Goal: Task Accomplishment & Management: Use online tool/utility

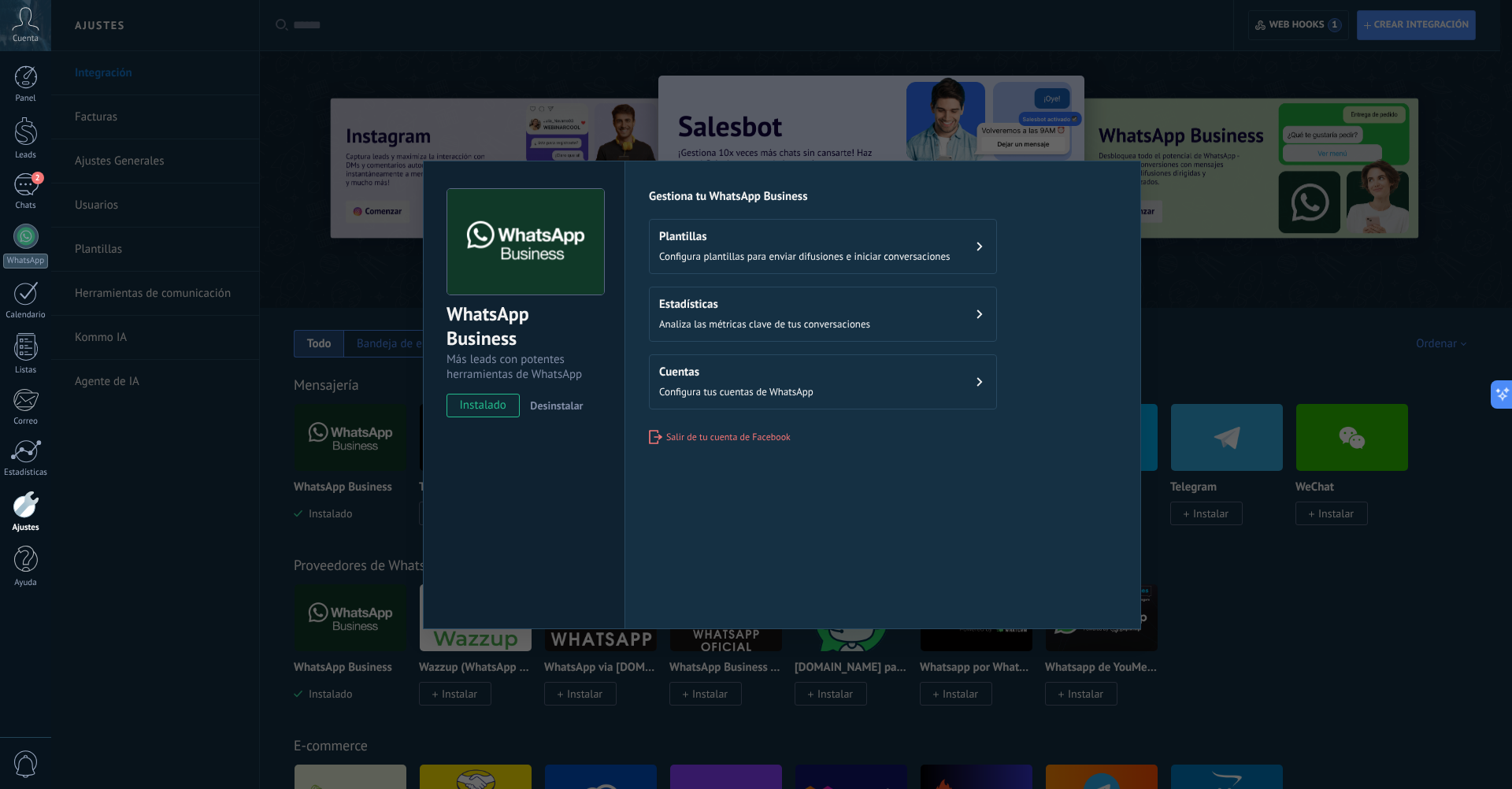
click at [182, 546] on div "WhatsApp Business Más leads con potentes herramientas de WhatsApp instalado Des…" at bounding box center [781, 394] width 1461 height 789
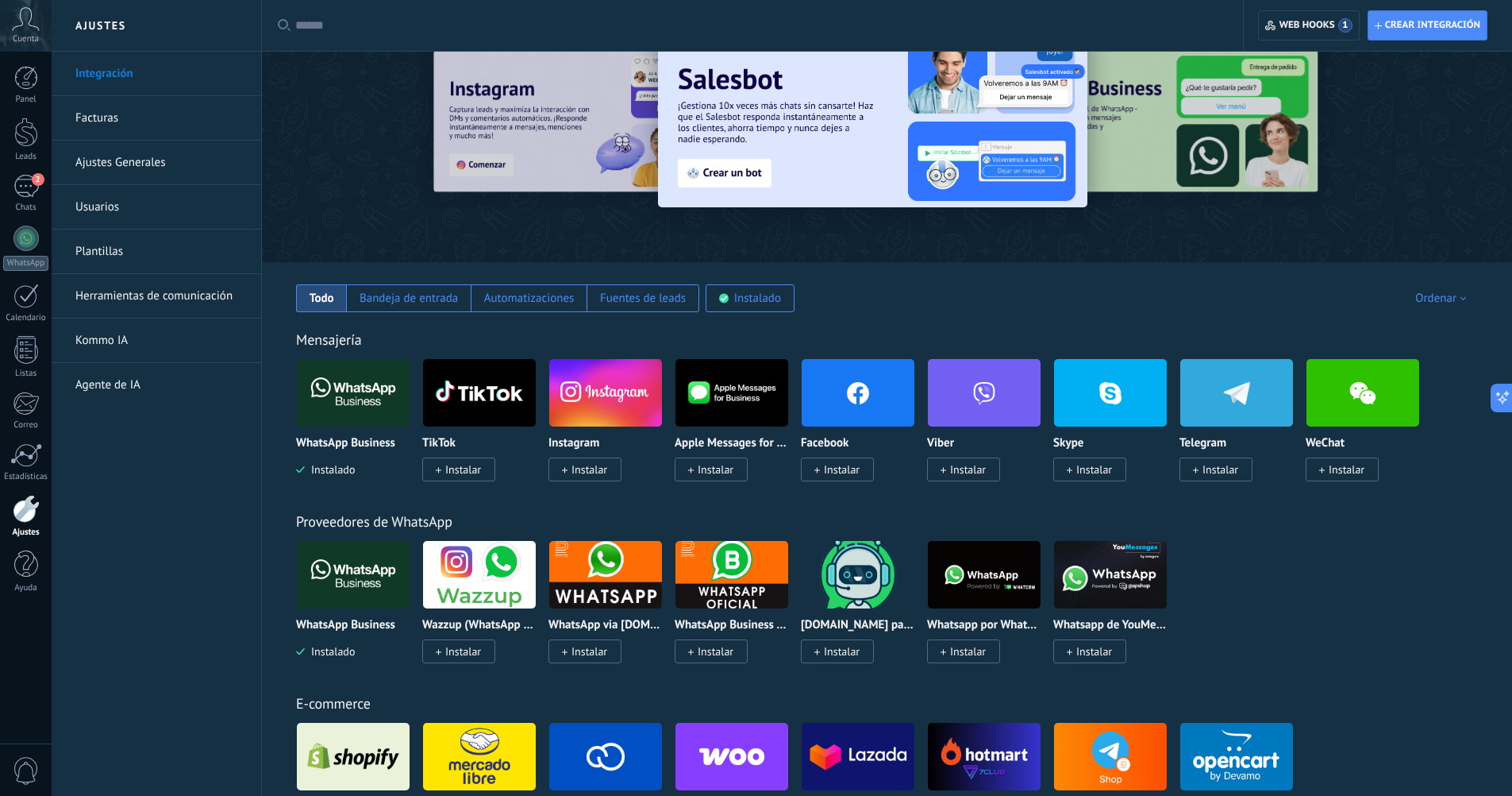
click at [171, 301] on link "Herramientas de comunicación" at bounding box center [161, 296] width 170 height 44
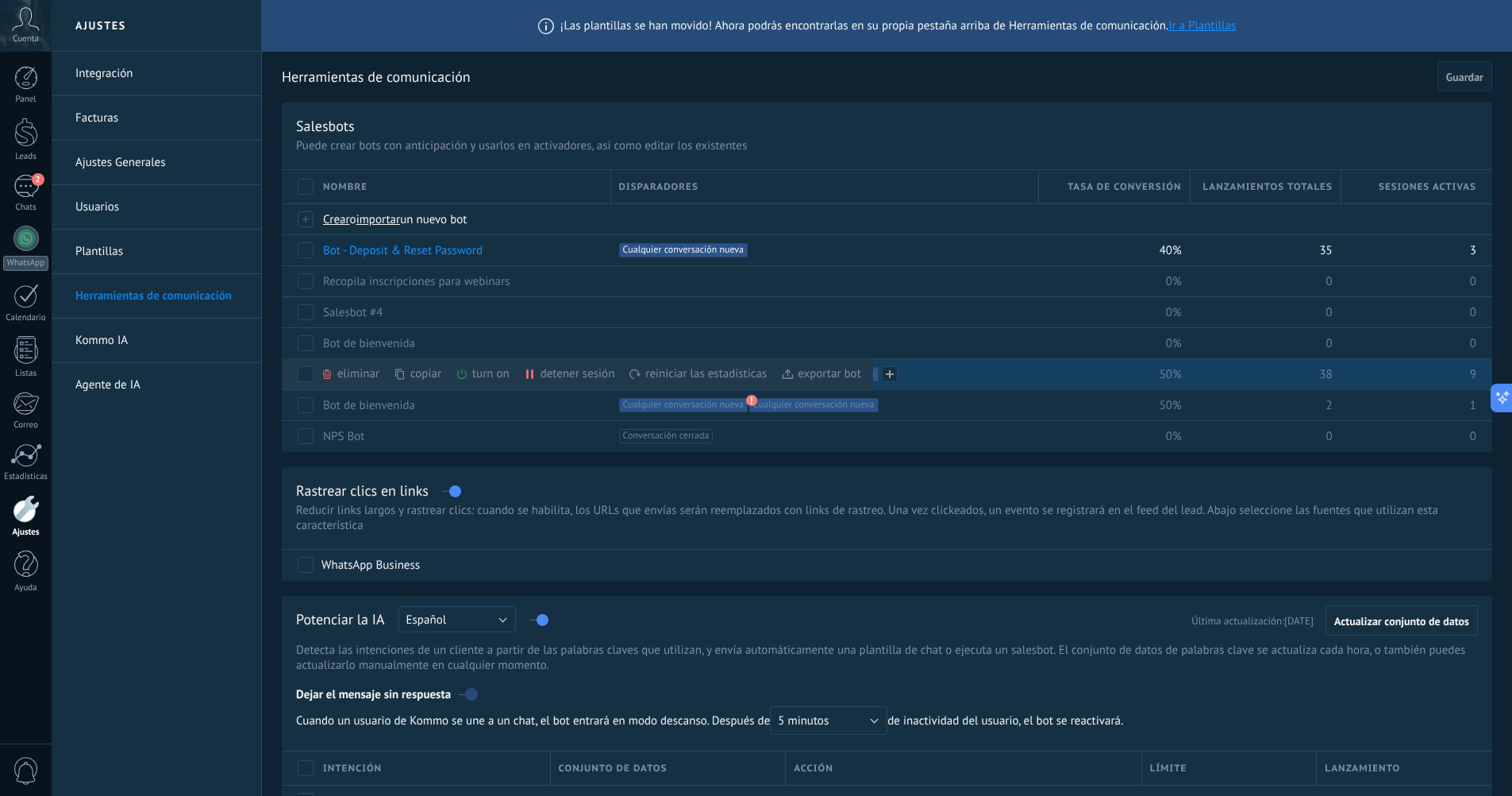
click at [1037, 386] on div "+2 Cualquier conversación nueva +1 Cualquier conversación nueva +0" at bounding box center [825, 373] width 429 height 31
click at [994, 376] on div "+2 Cualquier conversación nueva +1 Cualquier conversación nueva +0" at bounding box center [825, 374] width 412 height 14
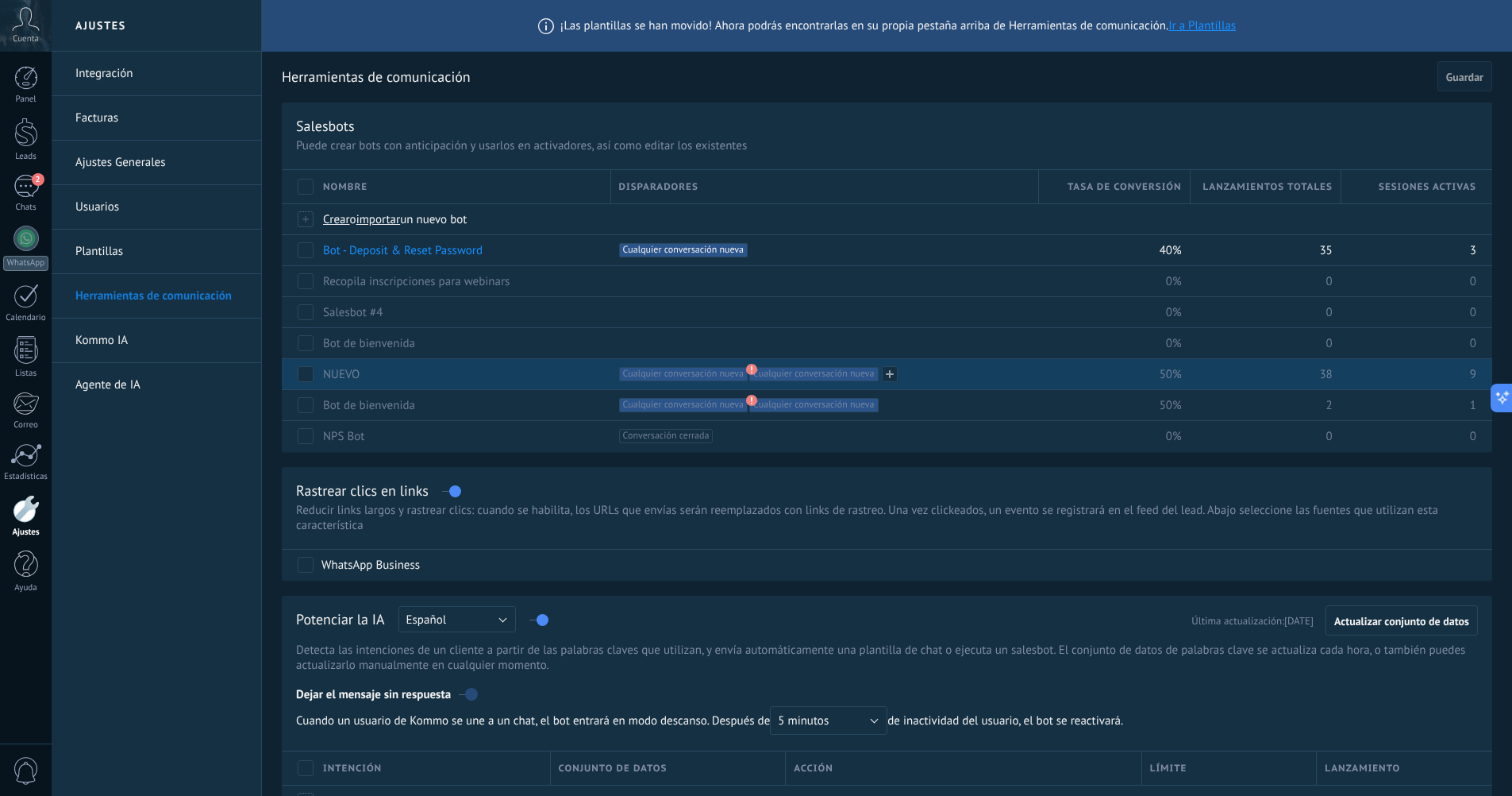
click at [994, 376] on div "+2 Cualquier conversación nueva +1 Cualquier conversación nueva +0" at bounding box center [825, 374] width 412 height 14
click at [462, 373] on div "NUEVO" at bounding box center [459, 374] width 288 height 30
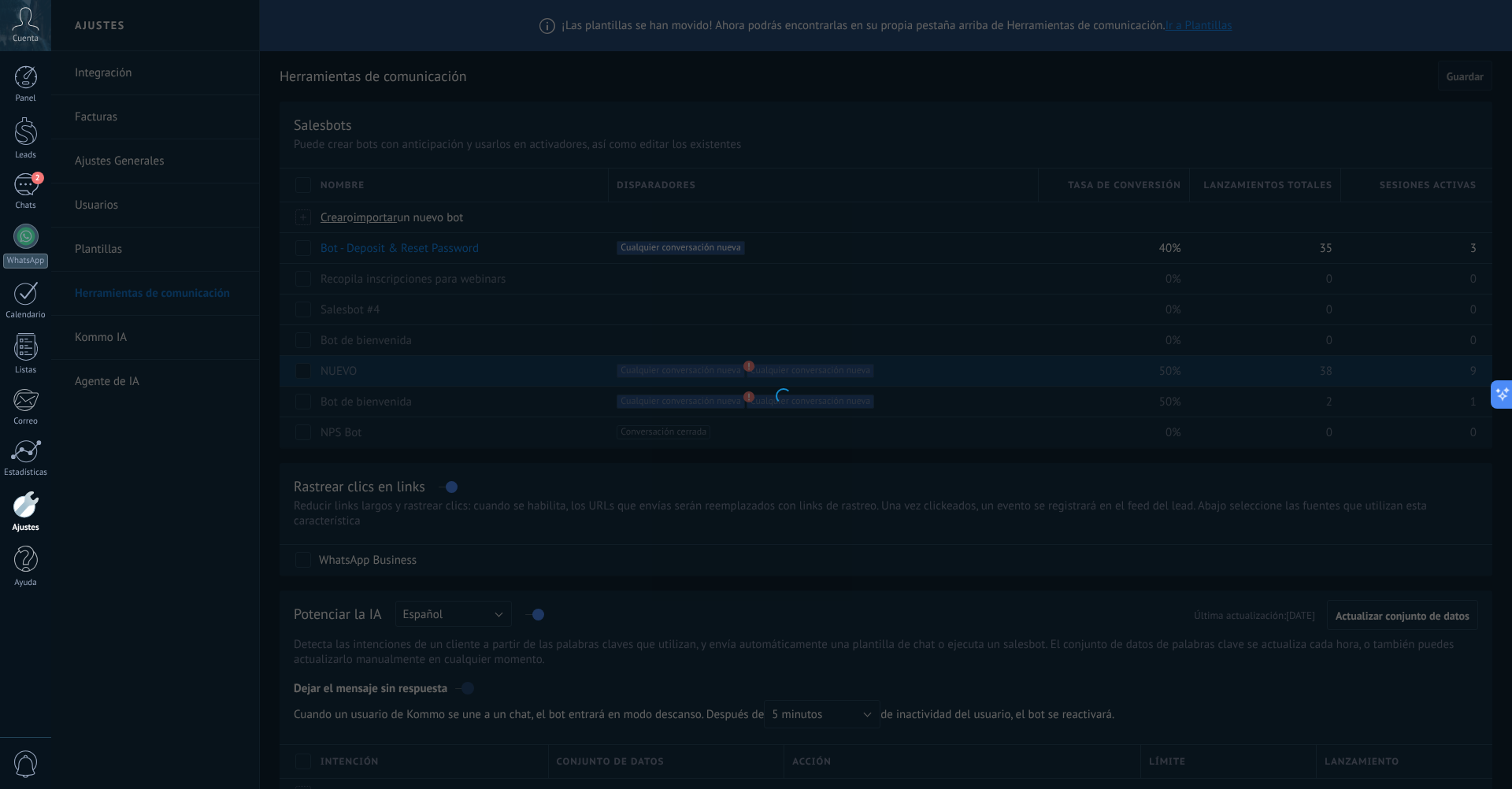
click at [458, 370] on div at bounding box center [781, 394] width 1461 height 789
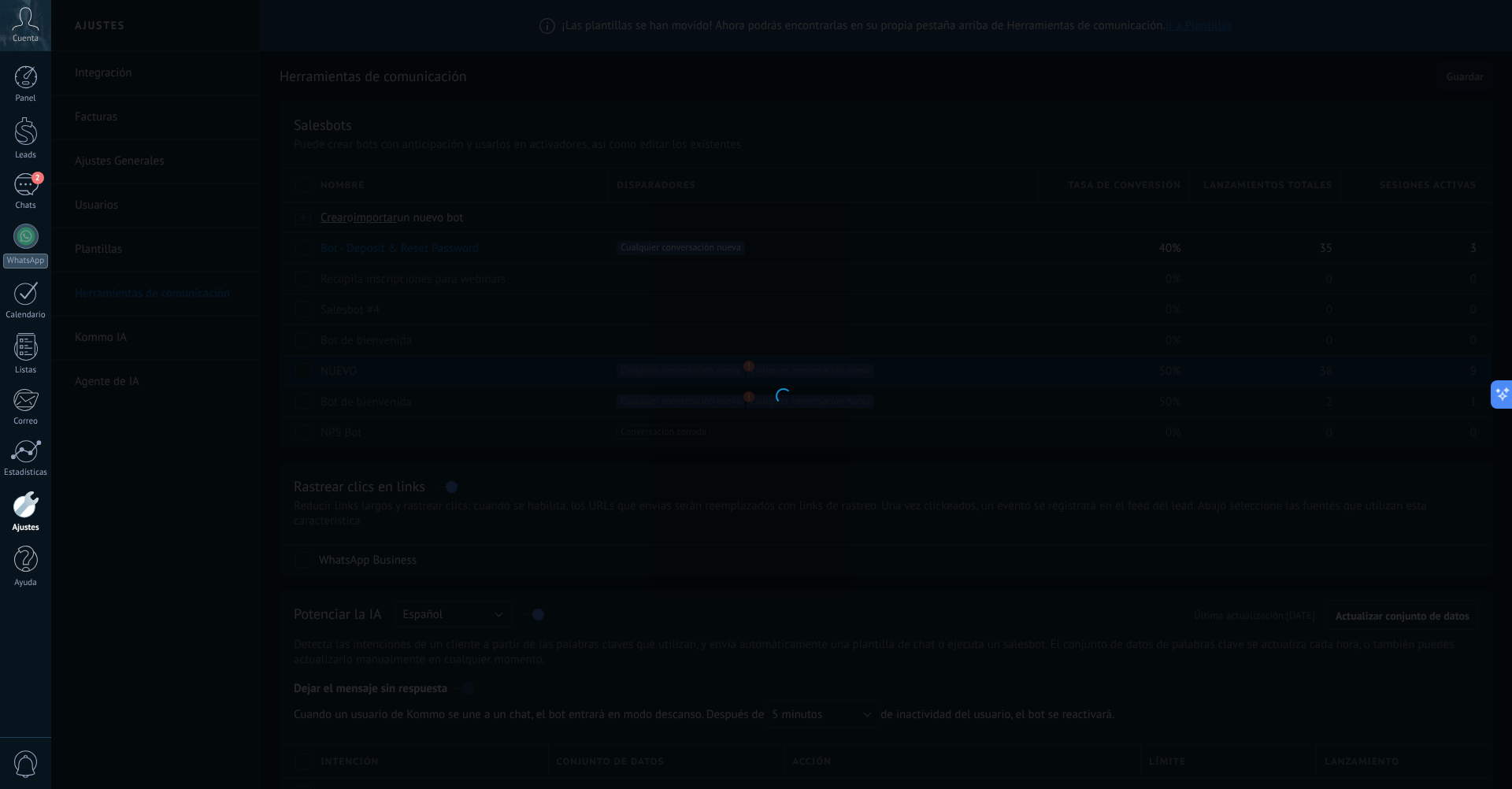
type input "*****"
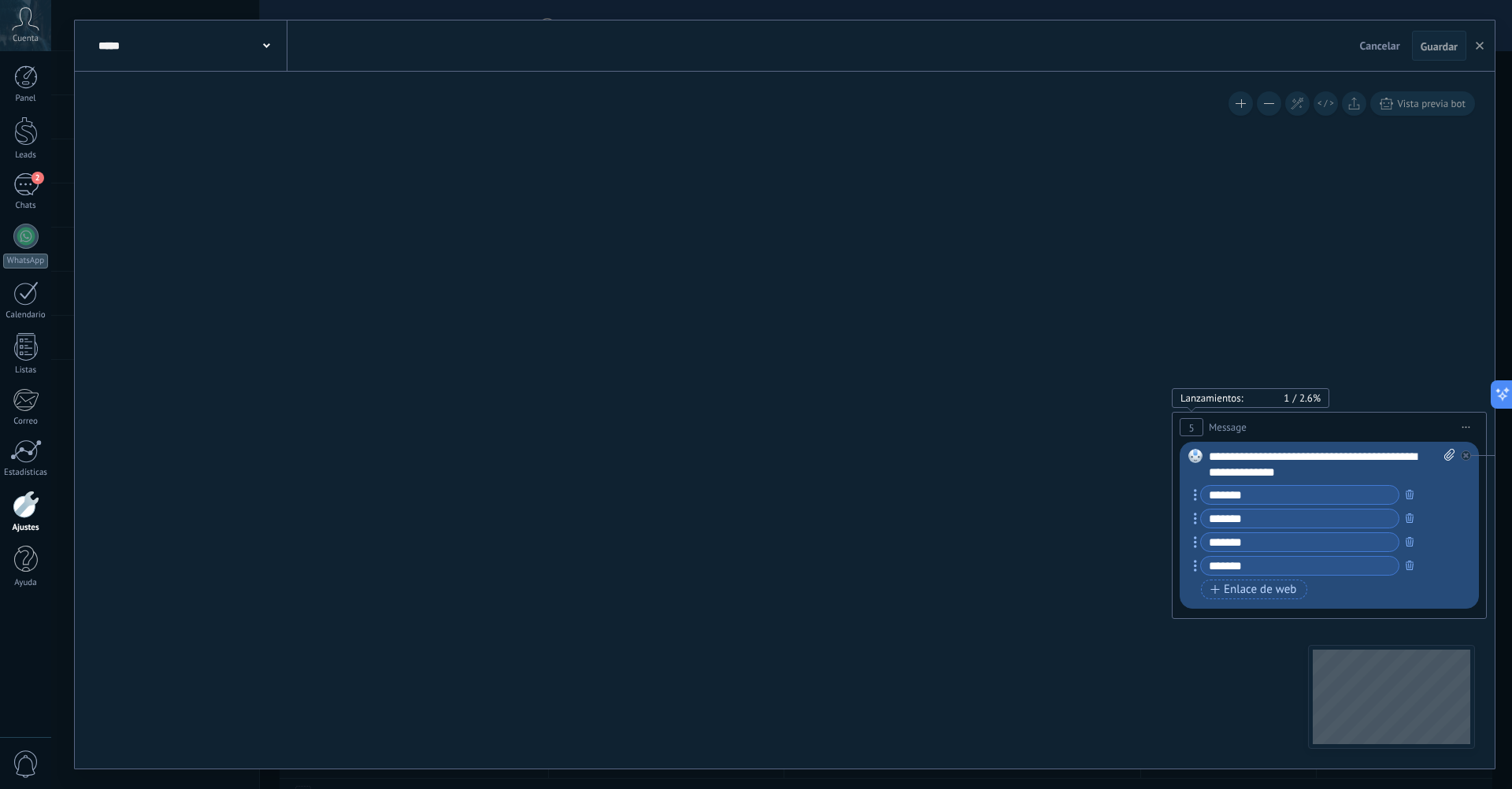
click at [1273, 106] on button at bounding box center [1269, 104] width 25 height 25
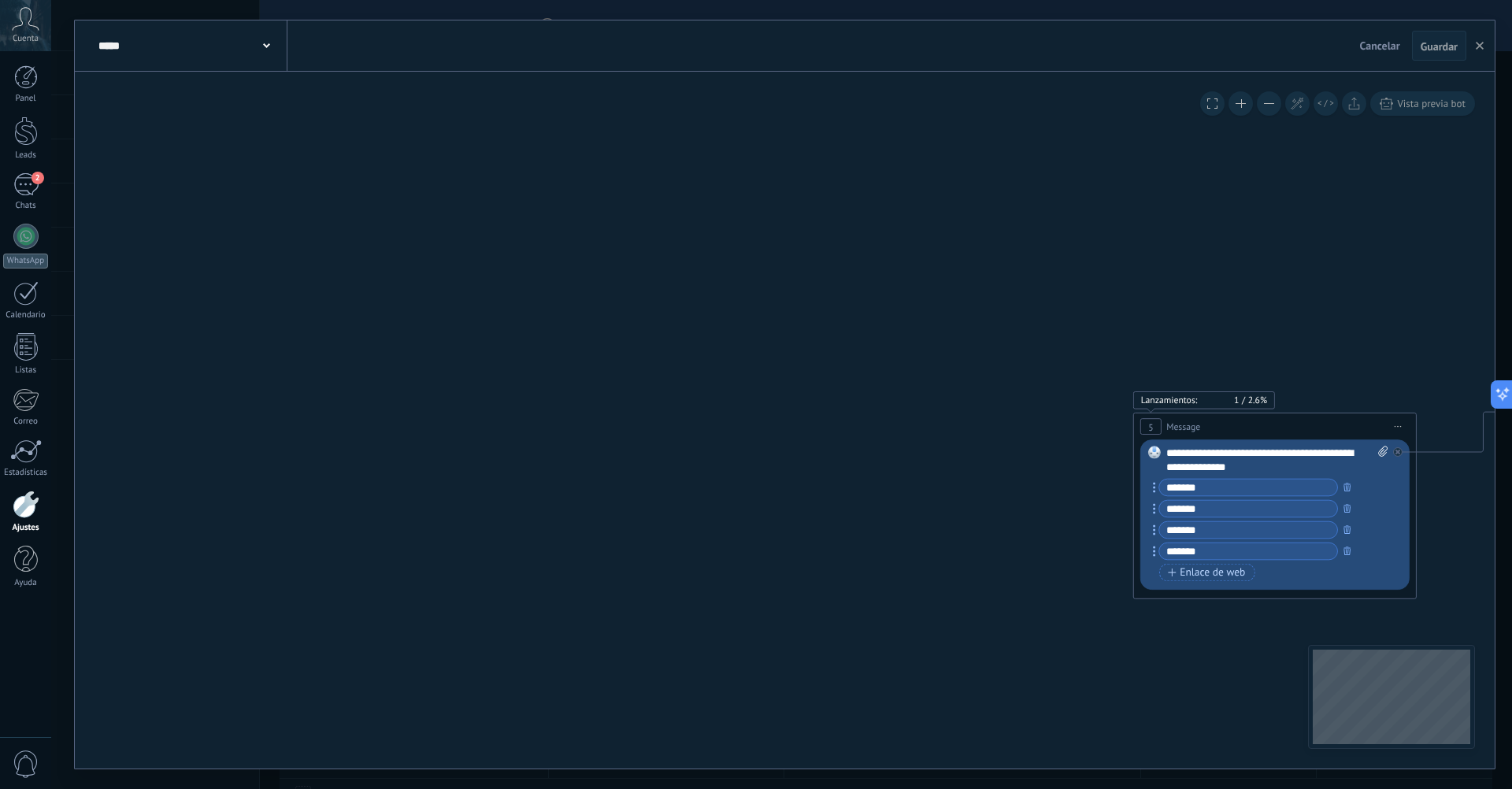
click at [1273, 106] on button at bounding box center [1269, 104] width 25 height 25
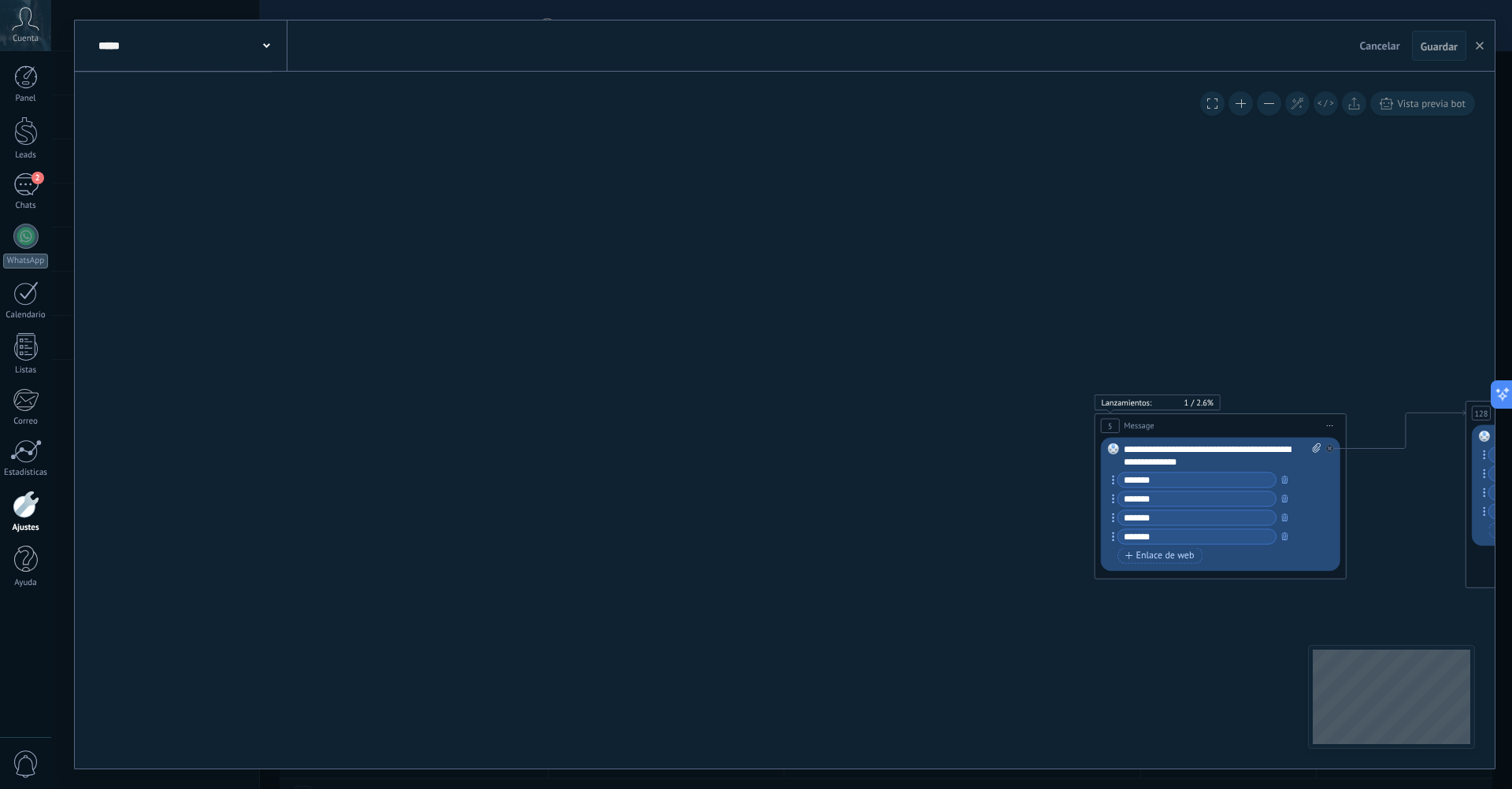
click at [1273, 106] on button at bounding box center [1269, 104] width 25 height 25
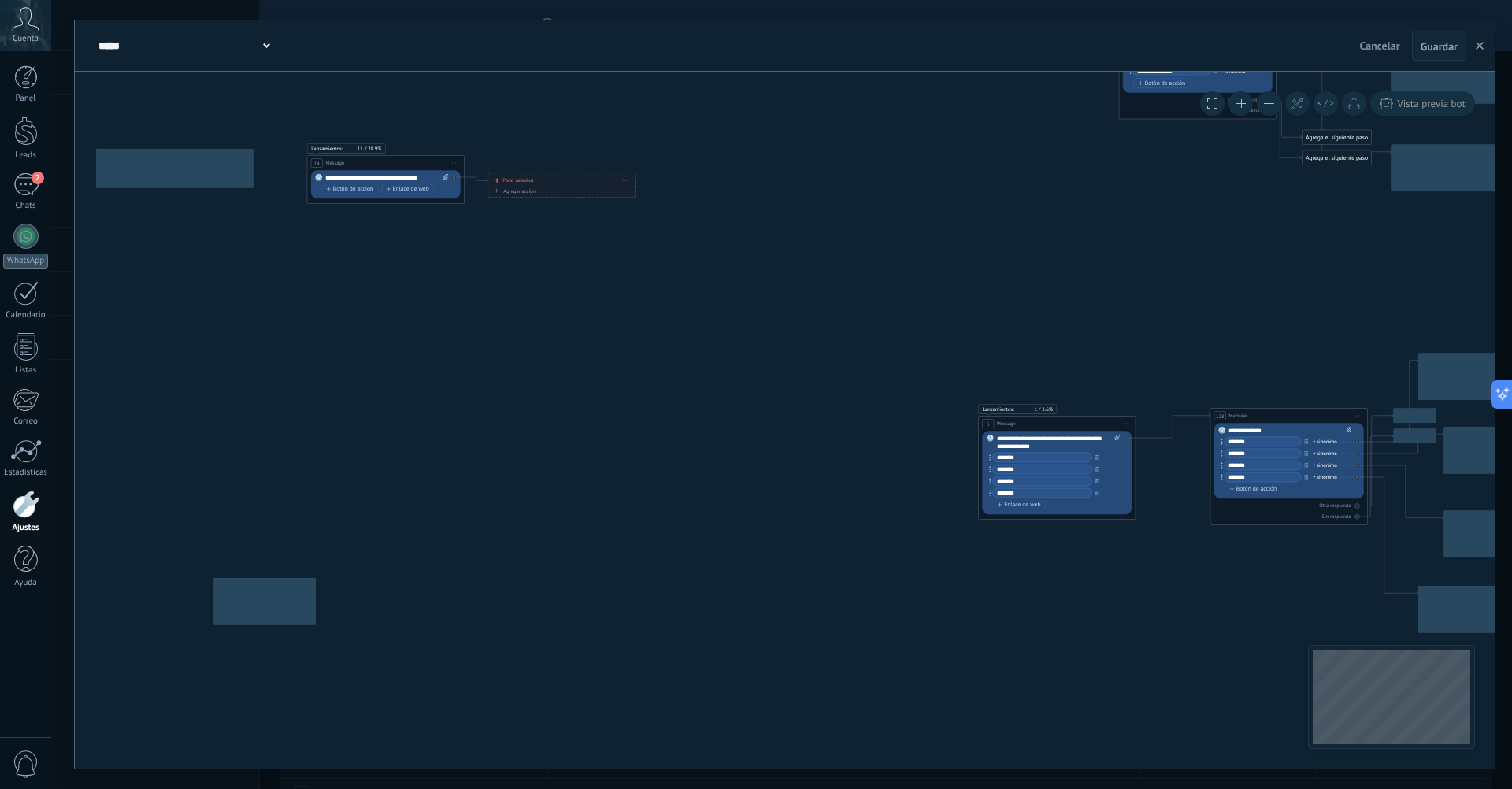
click at [1273, 106] on button at bounding box center [1269, 104] width 25 height 25
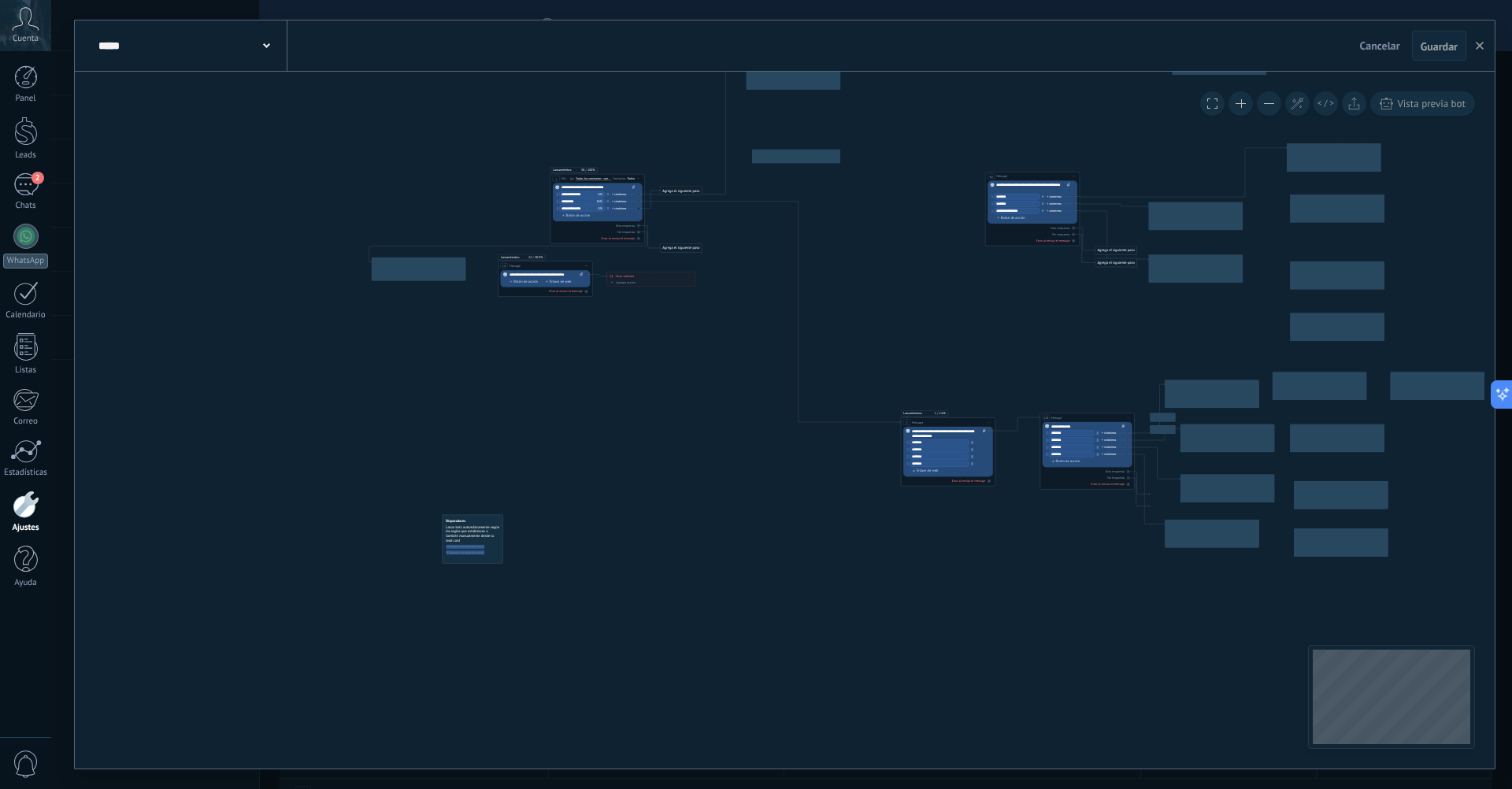
click at [1273, 106] on button at bounding box center [1269, 104] width 25 height 25
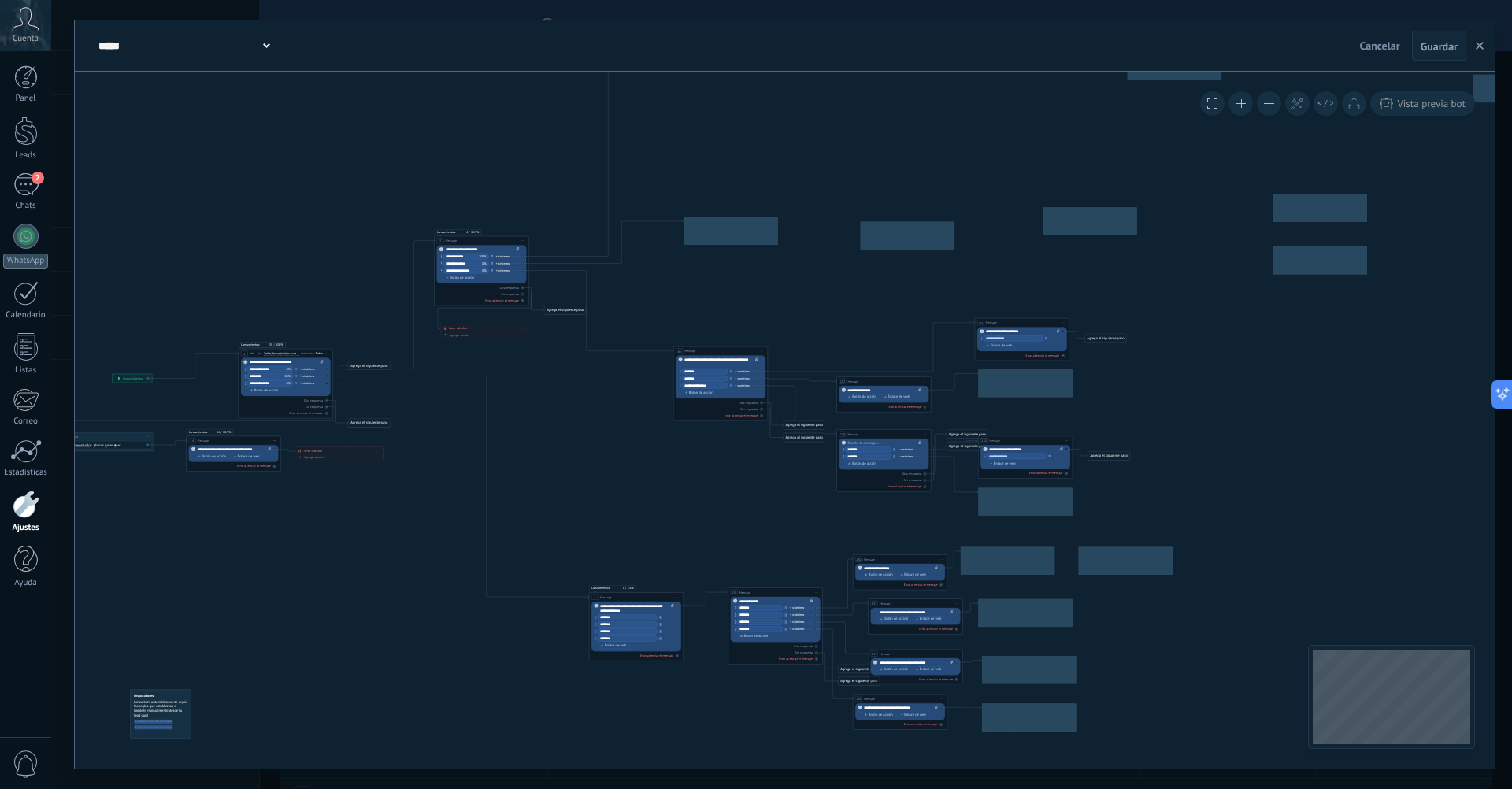
drag, startPoint x: 1002, startPoint y: 317, endPoint x: 676, endPoint y: 520, distance: 384.0
click at [676, 520] on icon at bounding box center [946, 92] width 2009 height 1510
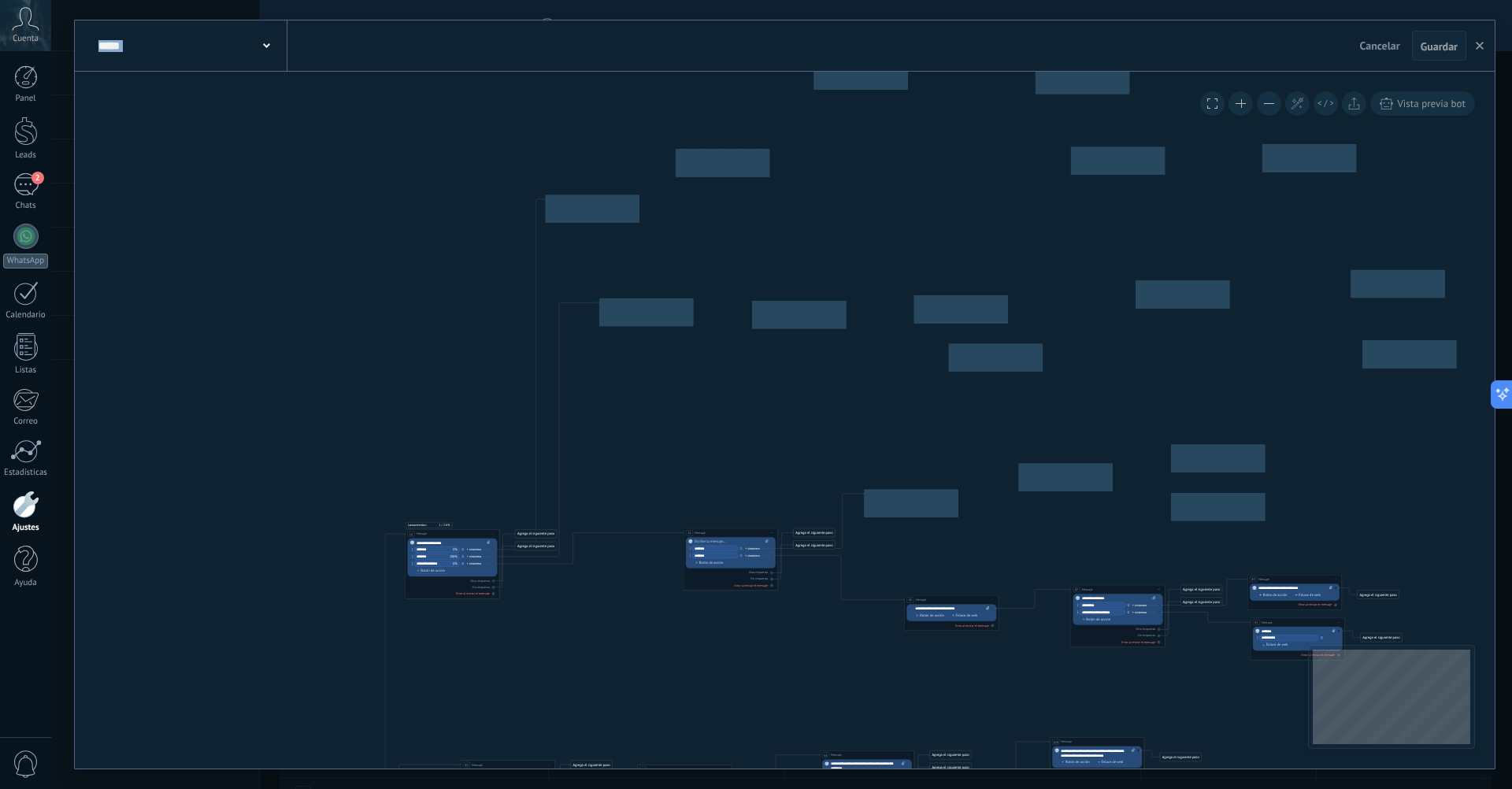
drag, startPoint x: 1411, startPoint y: 149, endPoint x: 1203, endPoint y: 664, distance: 555.4
click at [1203, 664] on icon at bounding box center [723, 640] width 2009 height 1520
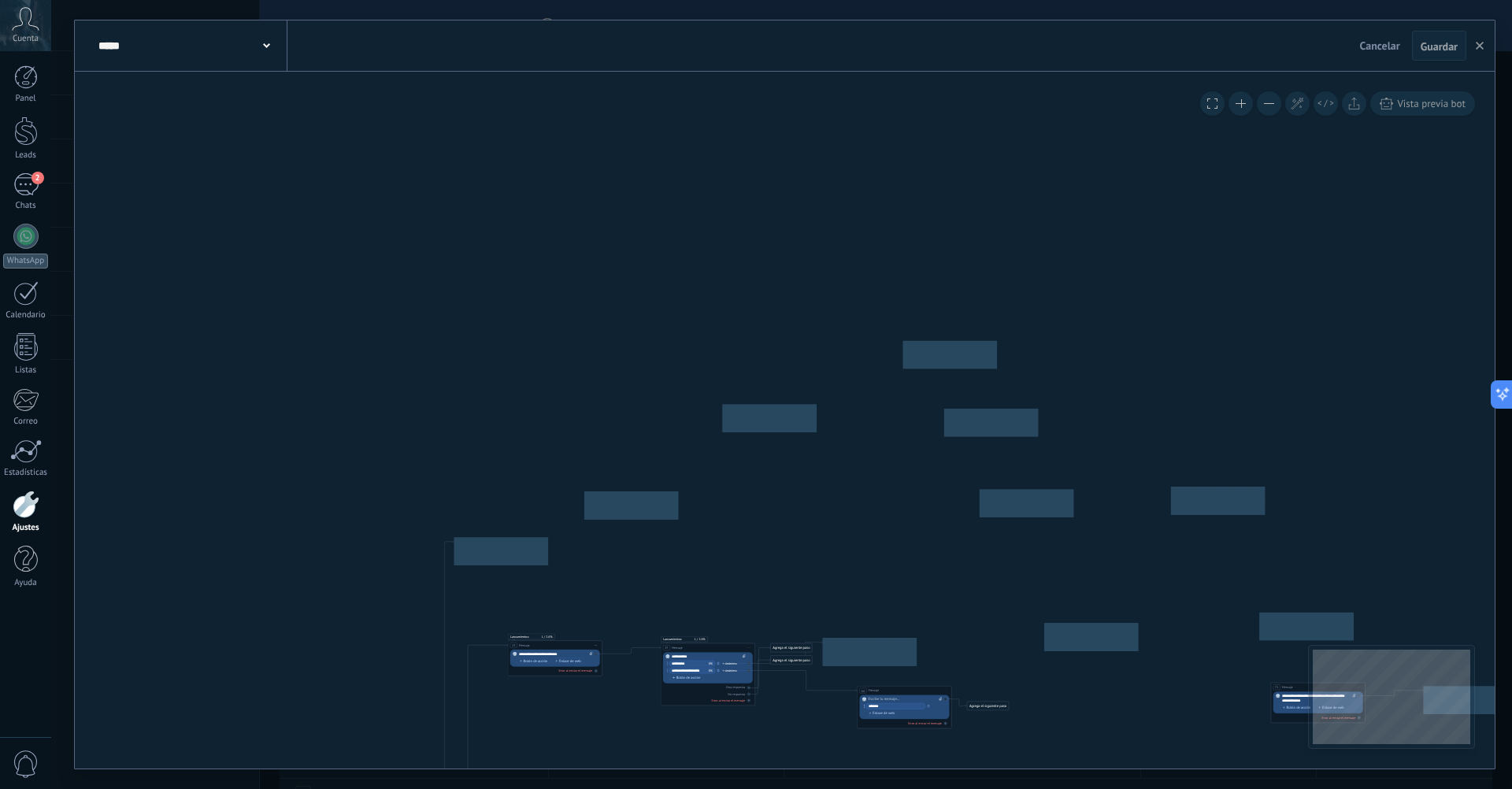
drag, startPoint x: 1289, startPoint y: 224, endPoint x: 1202, endPoint y: 553, distance: 340.3
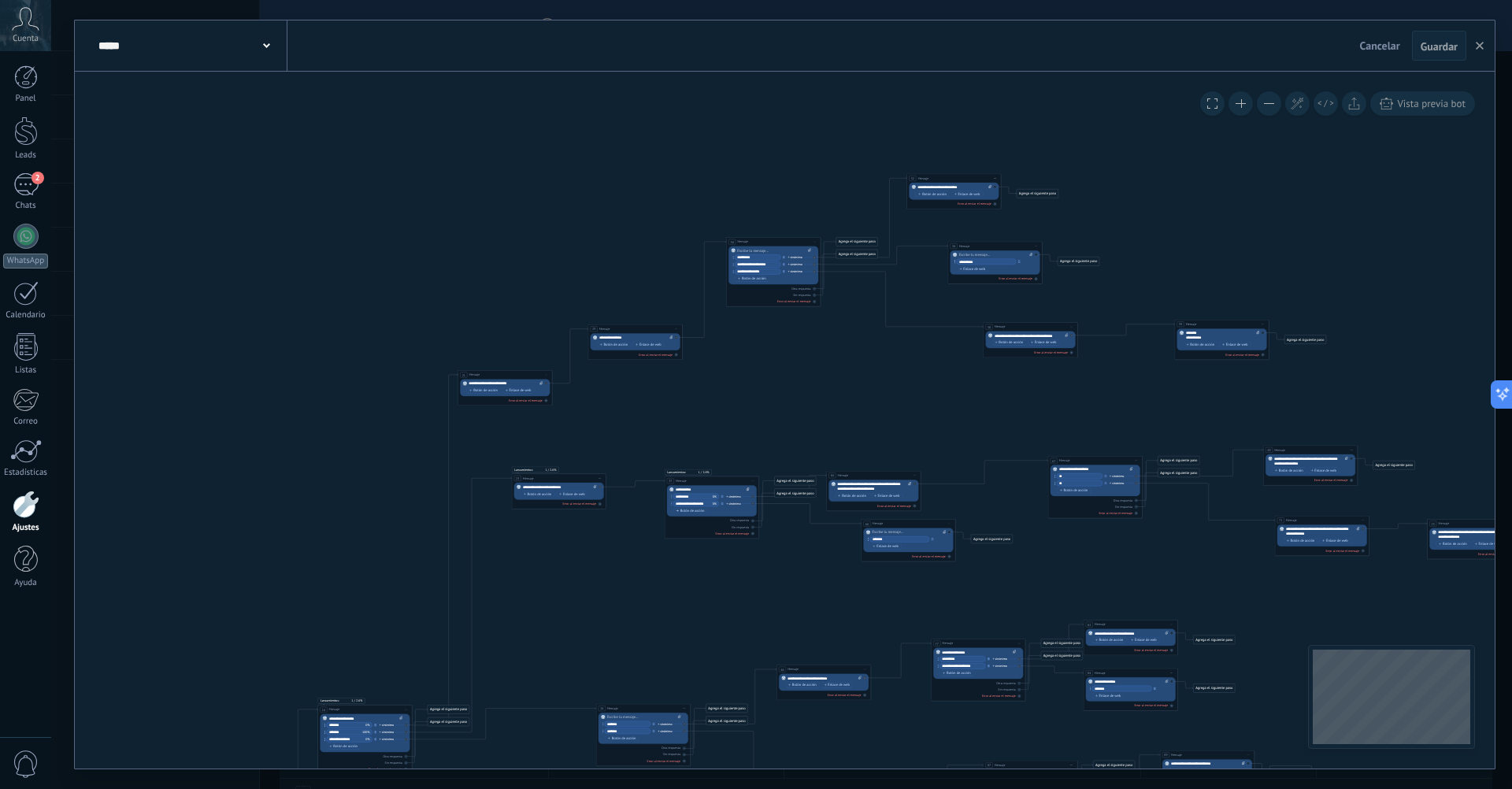
click at [1238, 104] on button at bounding box center [1241, 104] width 25 height 25
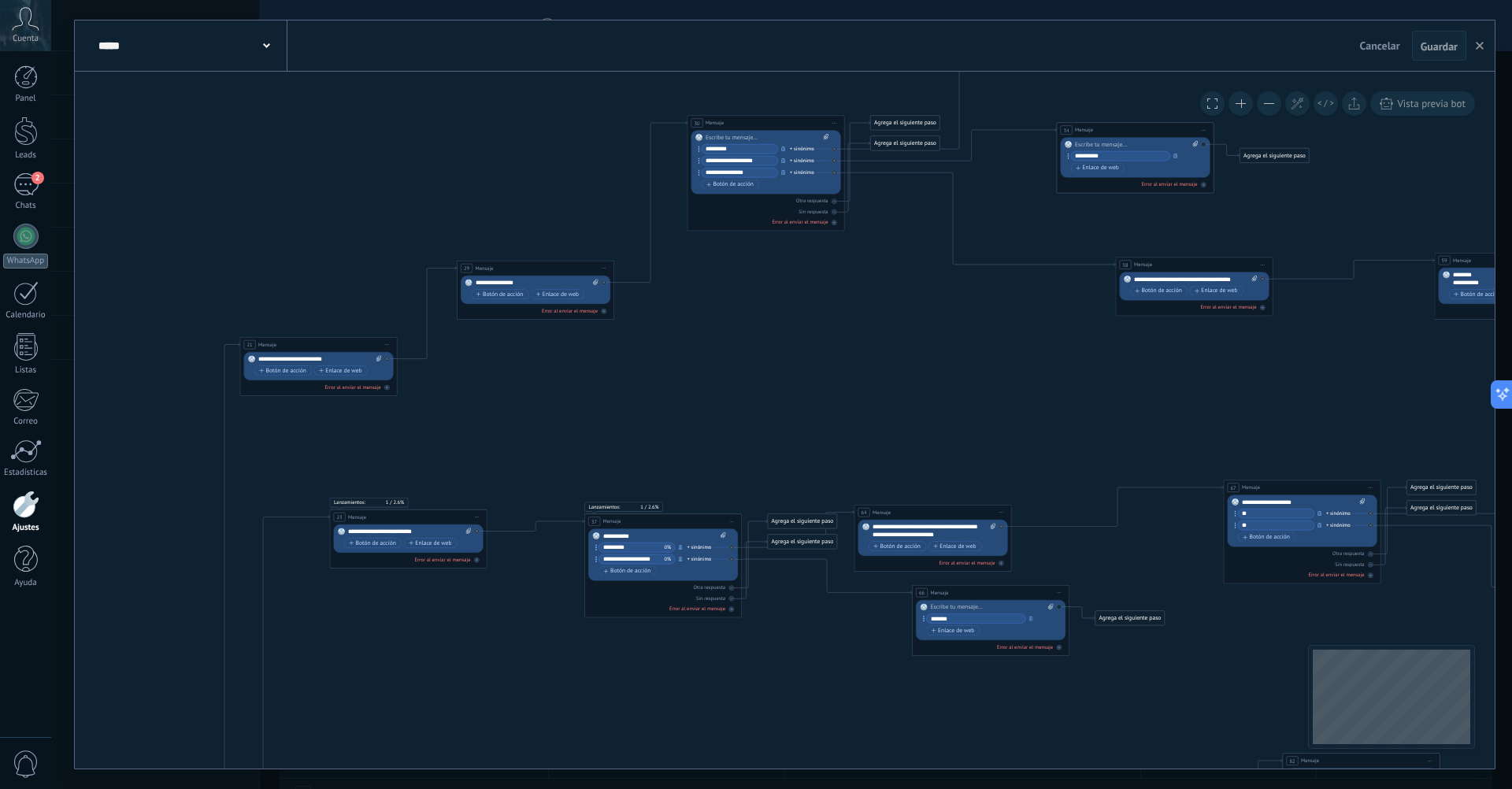
click at [1238, 104] on button at bounding box center [1241, 104] width 25 height 25
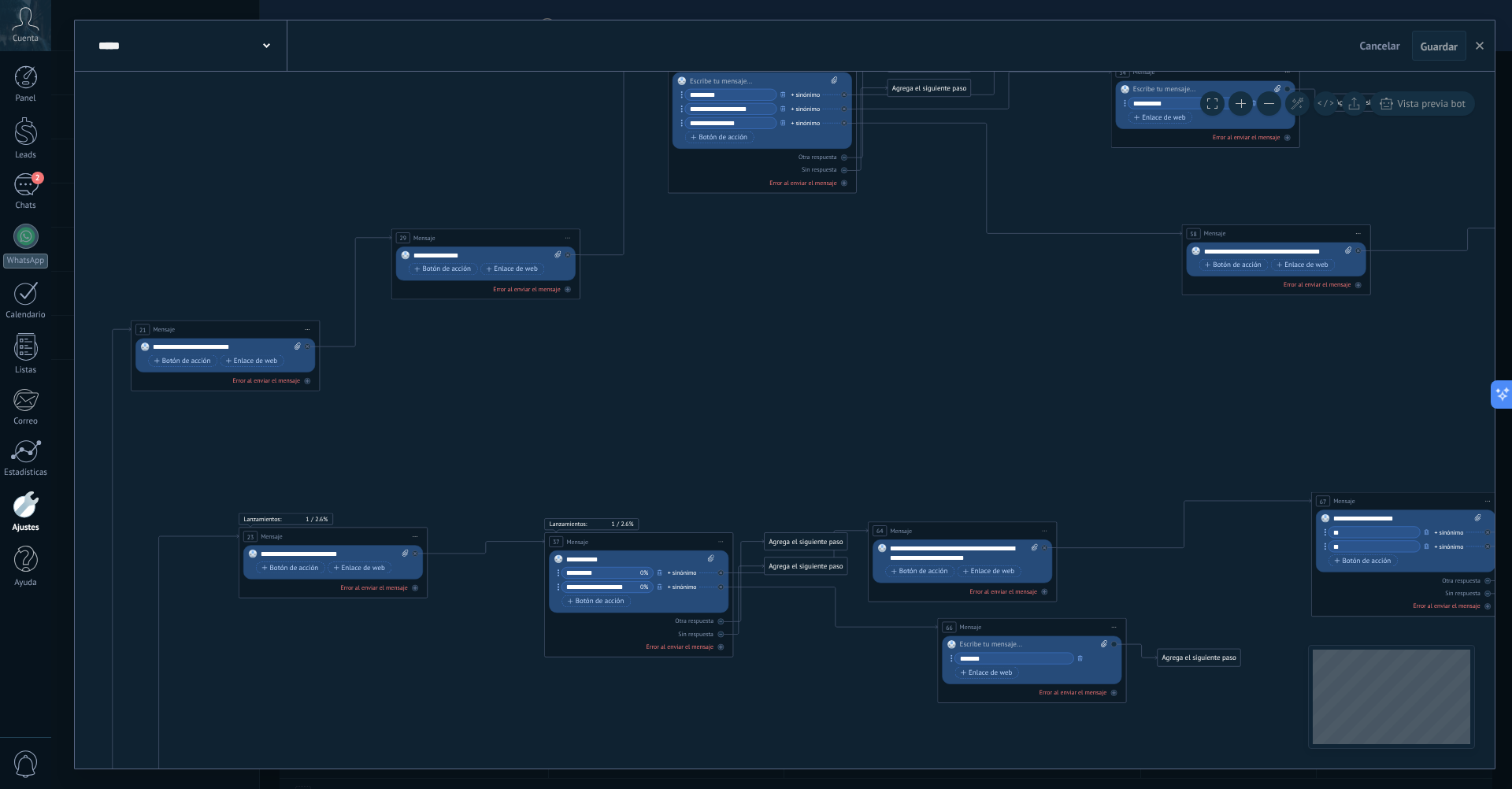
click at [1238, 104] on button at bounding box center [1241, 104] width 25 height 25
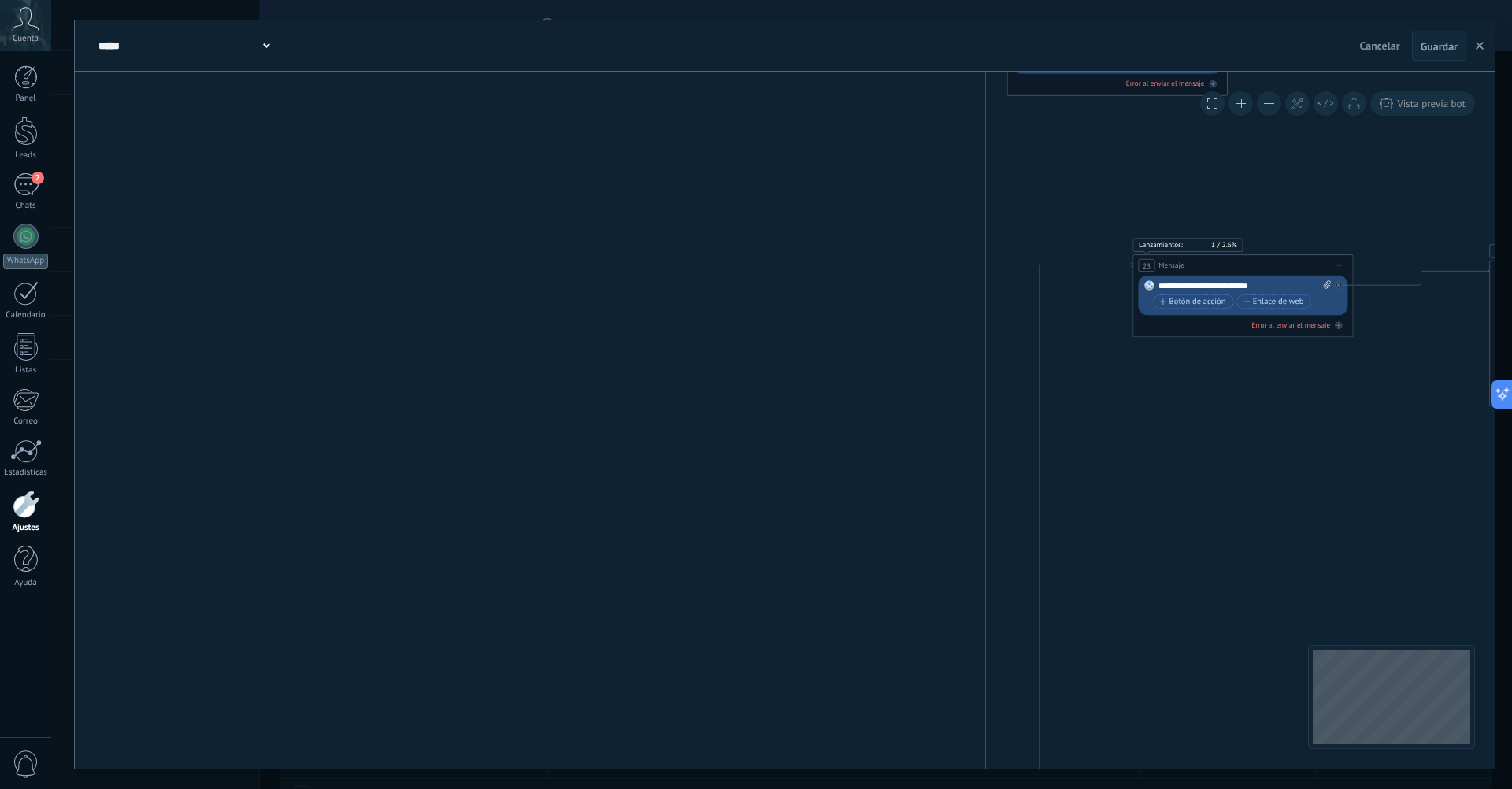
drag, startPoint x: 516, startPoint y: 449, endPoint x: 1465, endPoint y: 175, distance: 987.8
click at [1504, 136] on div "**********" at bounding box center [781, 394] width 1461 height 789
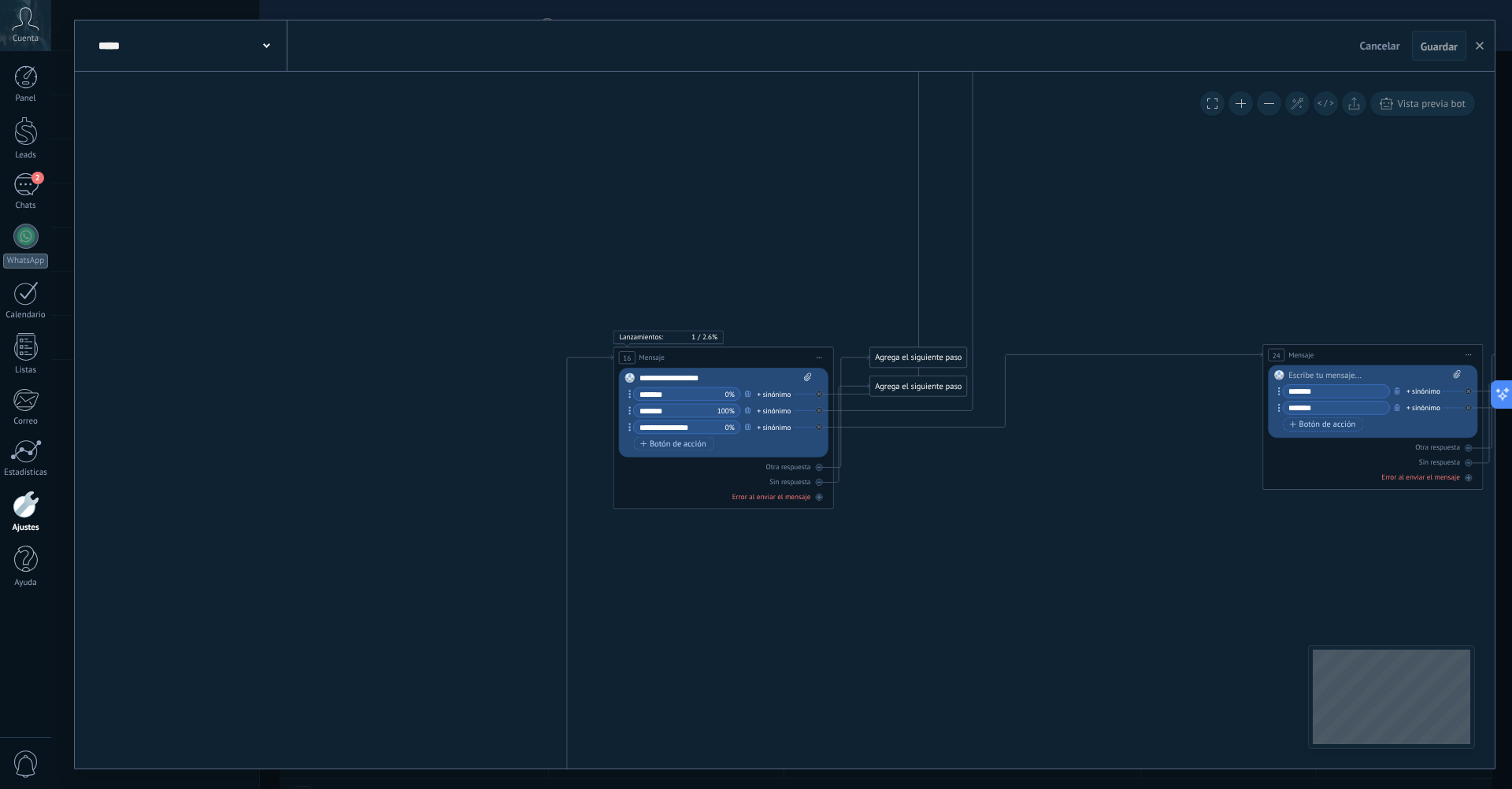
drag, startPoint x: 879, startPoint y: 319, endPoint x: 762, endPoint y: 192, distance: 172.7
click at [762, 192] on icon at bounding box center [1403, 581] width 4784 height 3499
click at [1245, 110] on button at bounding box center [1241, 104] width 25 height 25
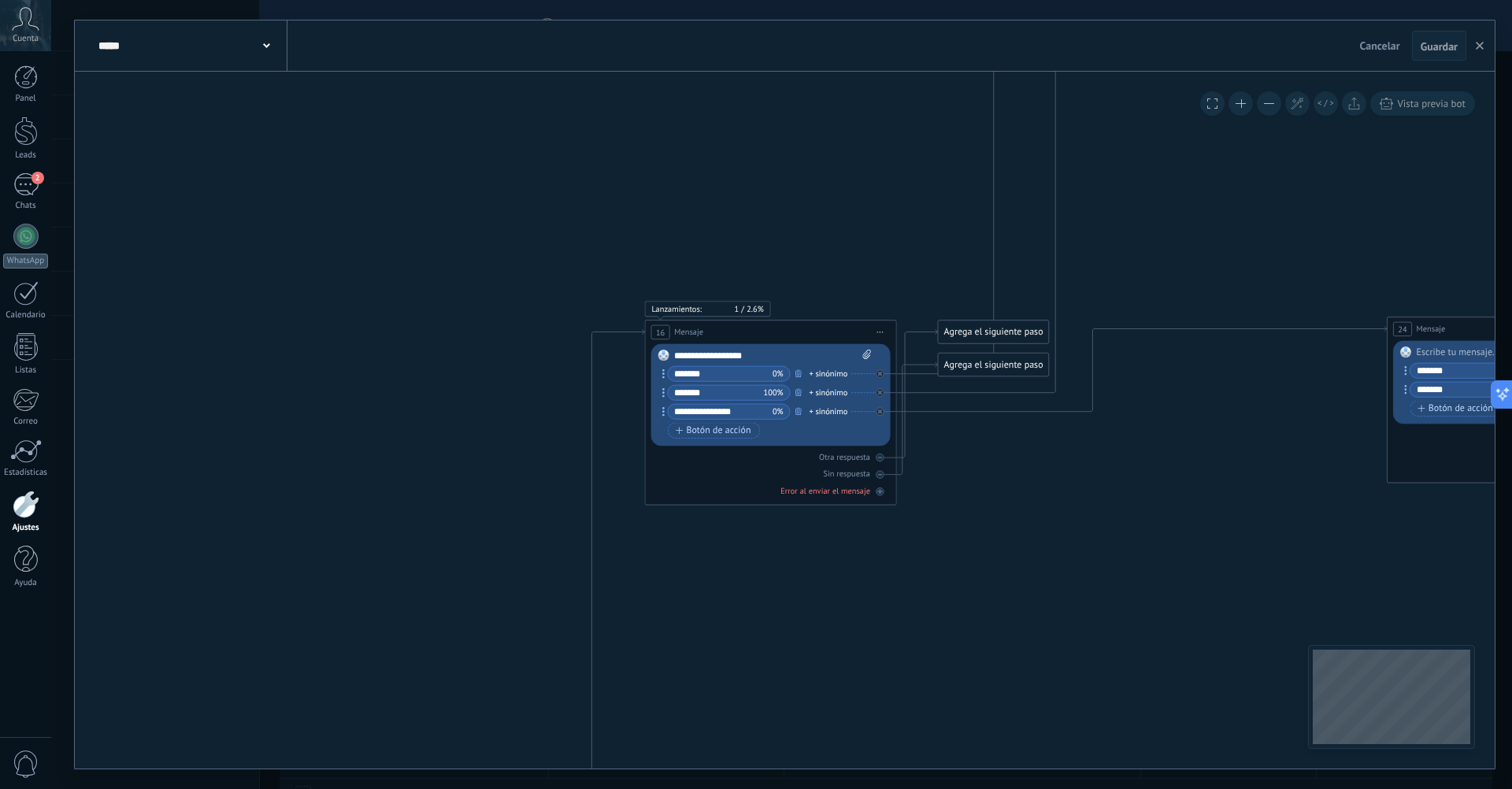
drag, startPoint x: 901, startPoint y: 588, endPoint x: 955, endPoint y: 578, distance: 54.9
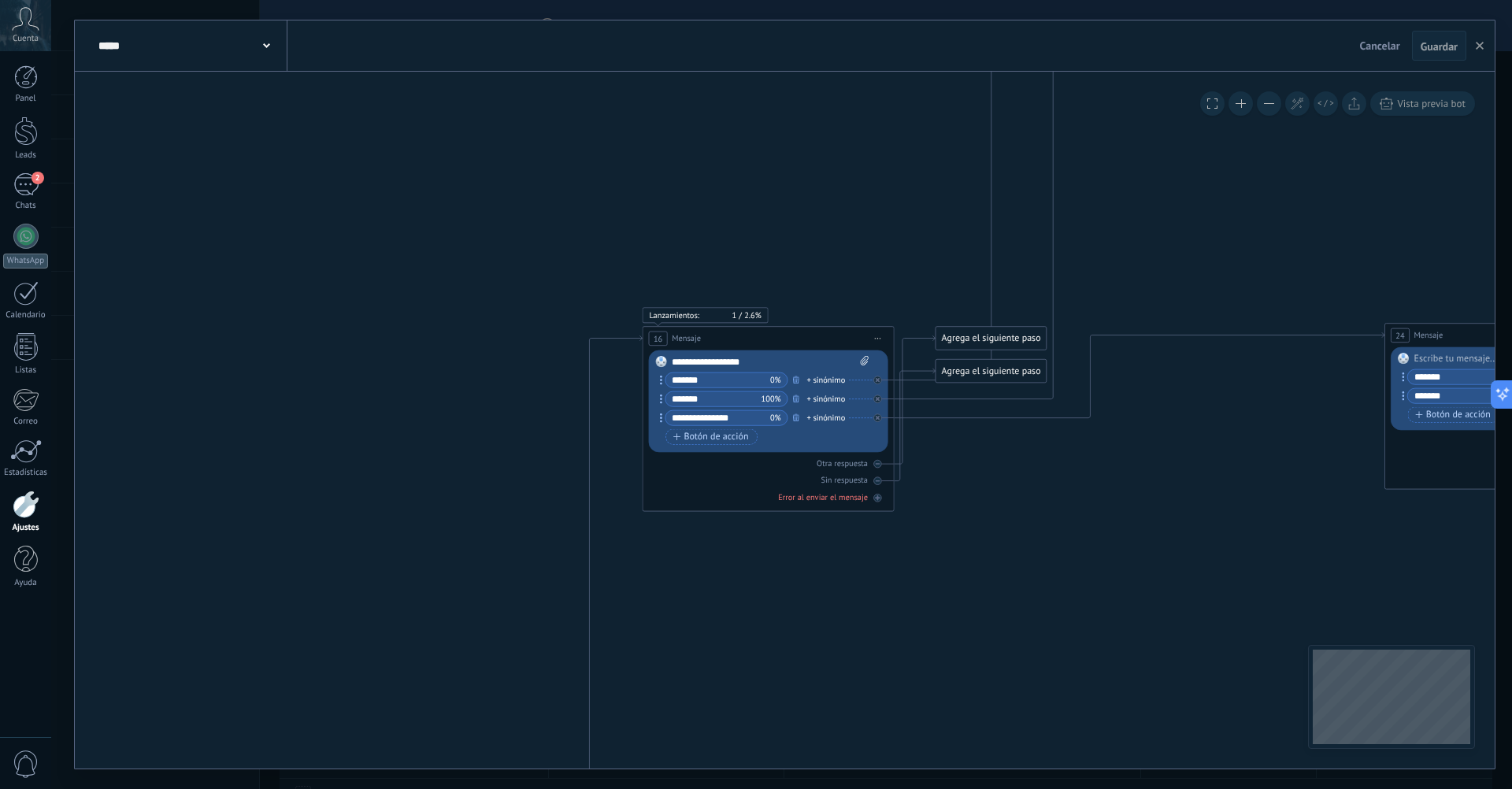
click at [969, 336] on div "Agrega el siguiente paso" at bounding box center [991, 338] width 111 height 21
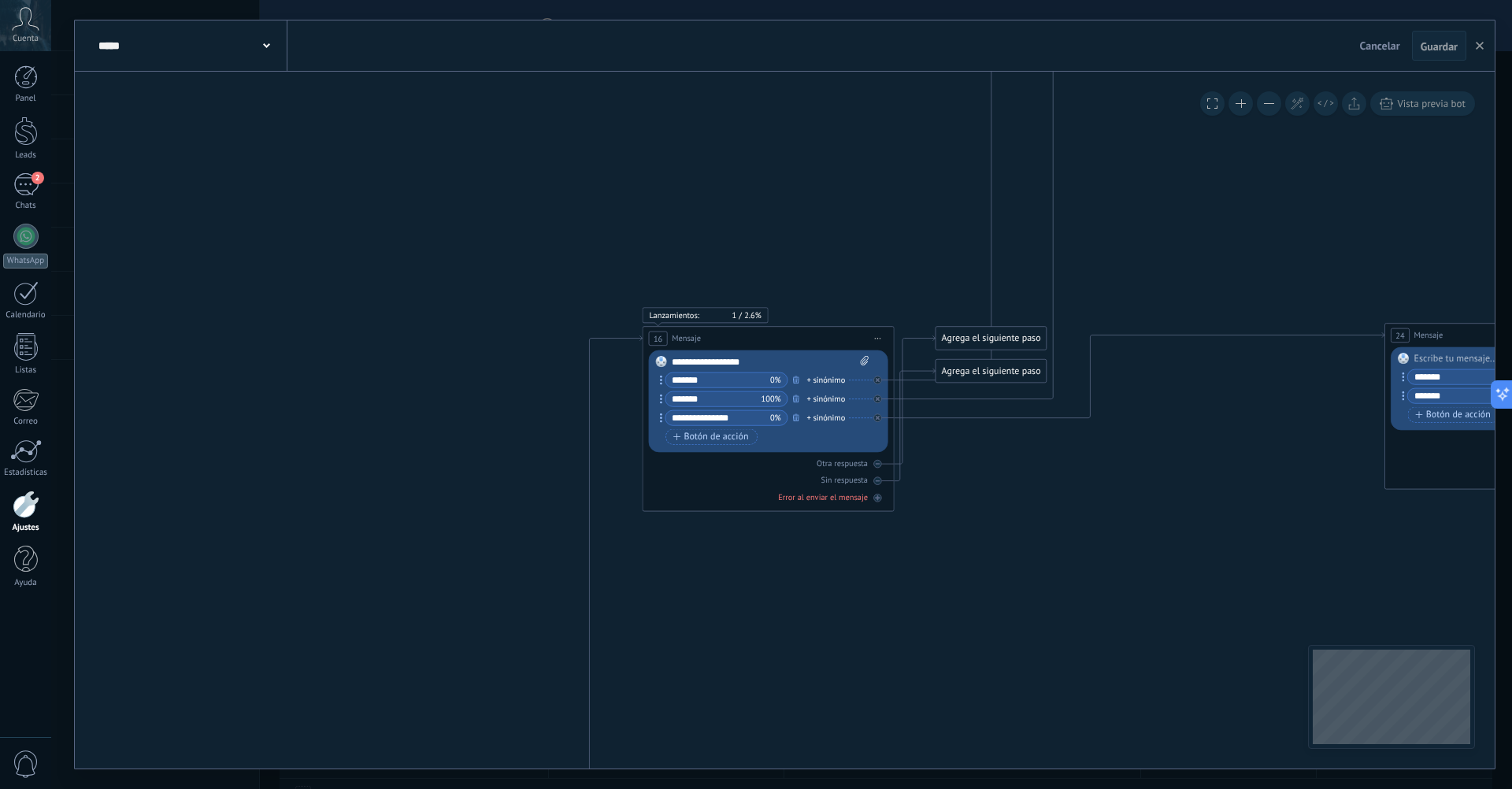
drag, startPoint x: 751, startPoint y: 680, endPoint x: 893, endPoint y: 480, distance: 245.3
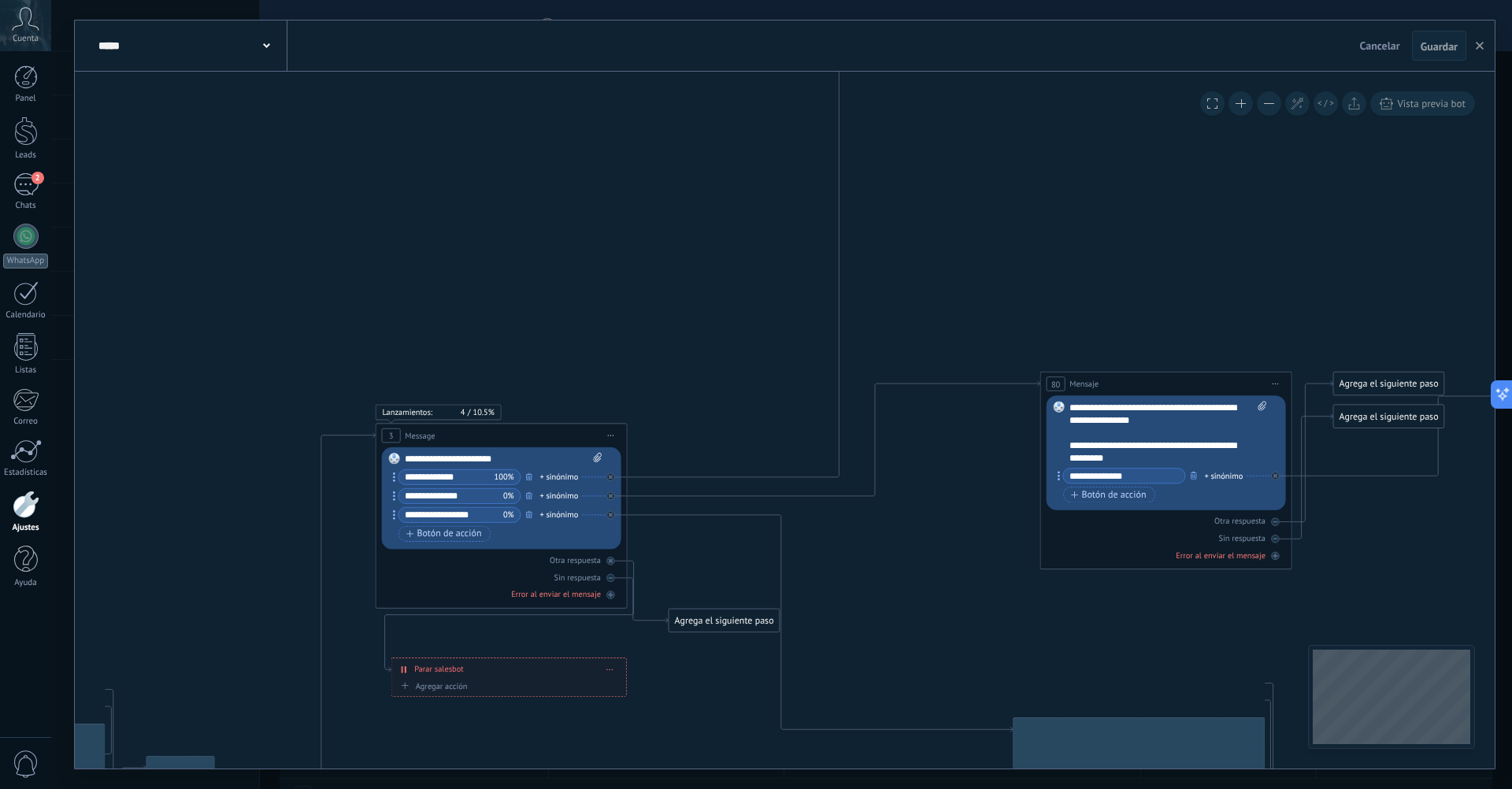
drag, startPoint x: 981, startPoint y: 617, endPoint x: 1111, endPoint y: 215, distance: 422.5
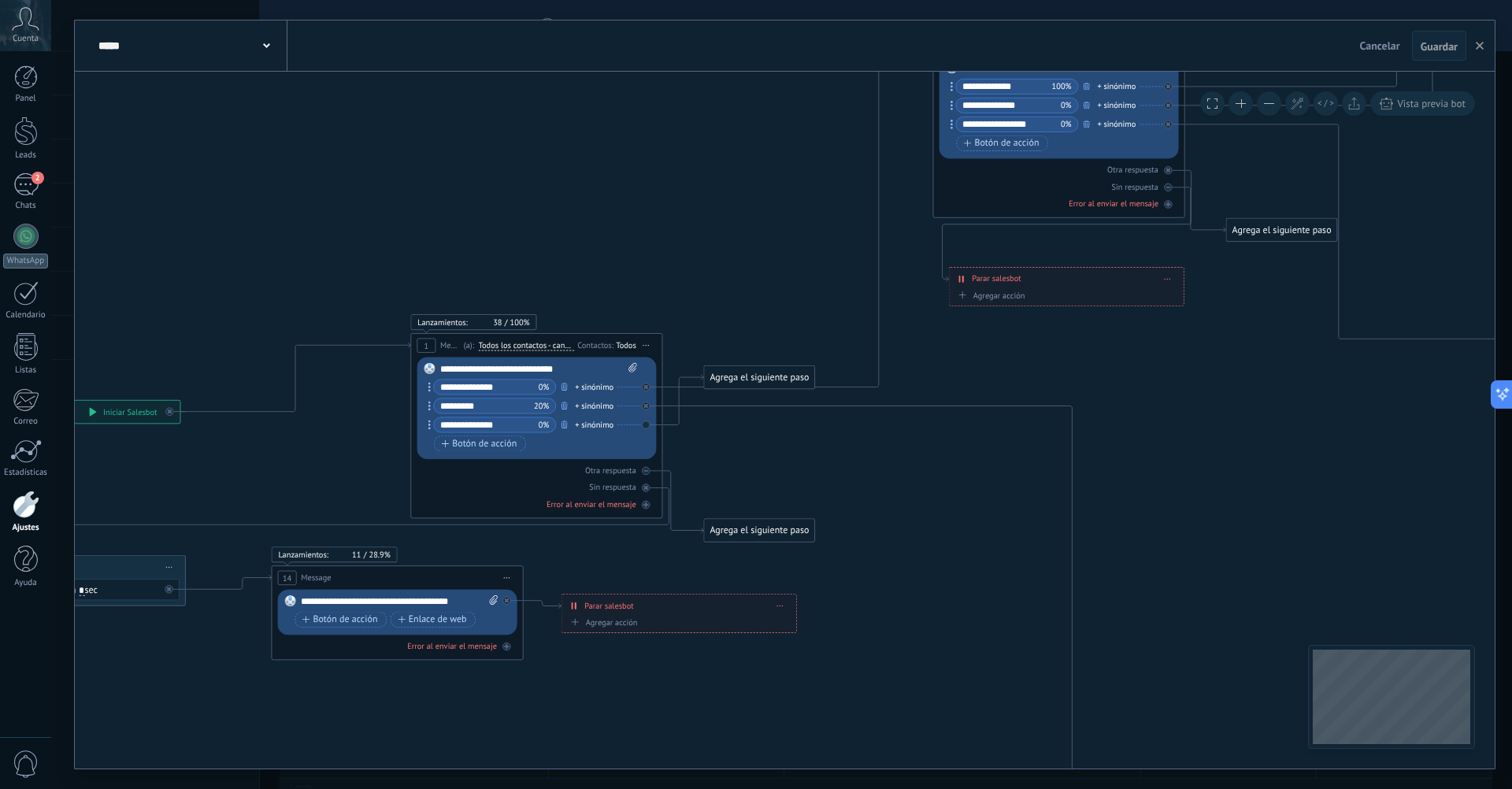
drag, startPoint x: 954, startPoint y: 590, endPoint x: 1511, endPoint y: 200, distance: 680.0
click at [1511, 200] on div "**********" at bounding box center [781, 394] width 1461 height 789
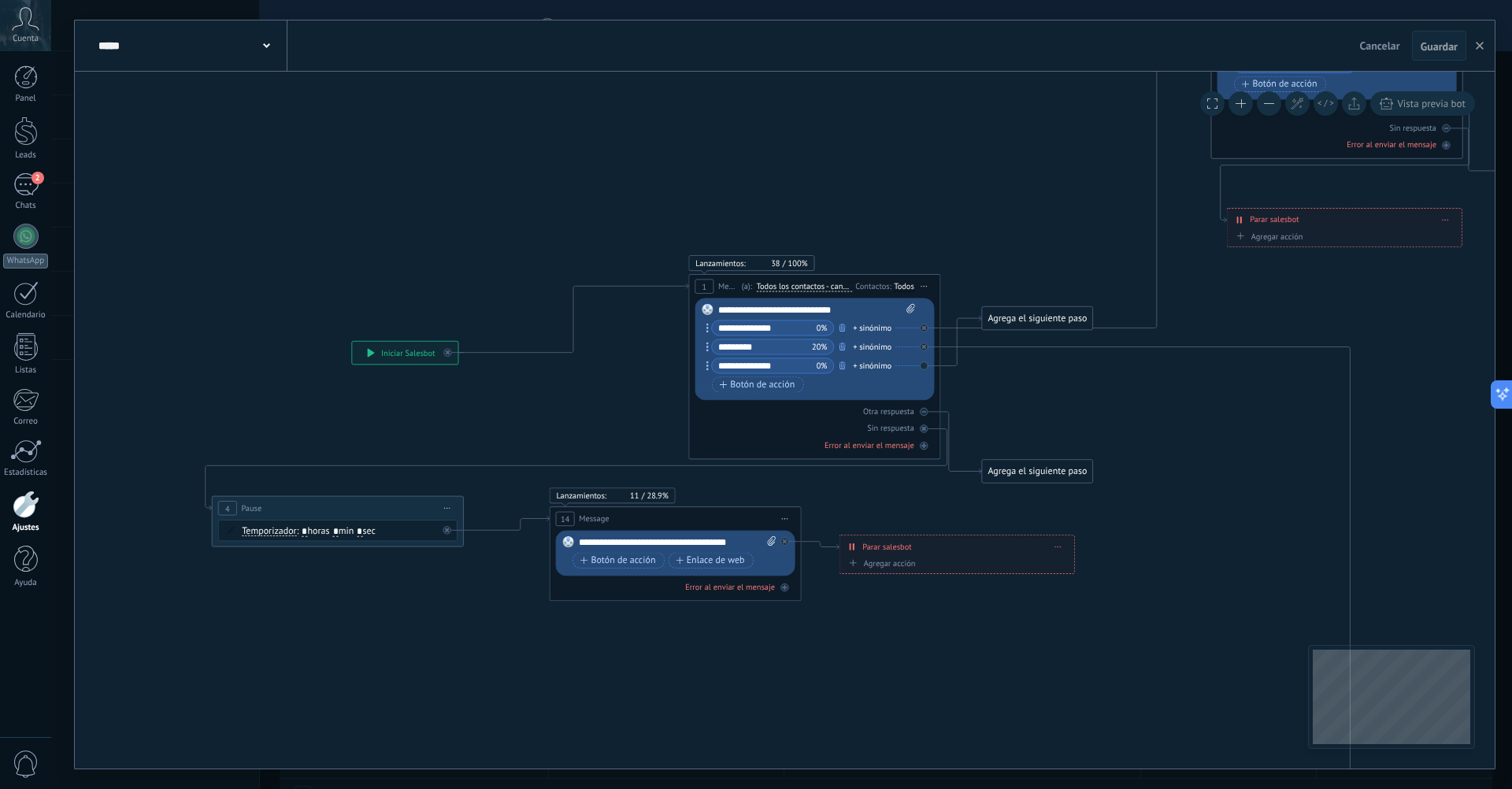
drag, startPoint x: 869, startPoint y: 641, endPoint x: 1147, endPoint y: 583, distance: 284.0
drag, startPoint x: 1034, startPoint y: 321, endPoint x: 1082, endPoint y: 400, distance: 92.4
click at [1082, 400] on div "Agrega el siguiente paso" at bounding box center [1085, 394] width 111 height 21
click at [1080, 390] on div "Agrega el siguiente paso" at bounding box center [1085, 394] width 111 height 21
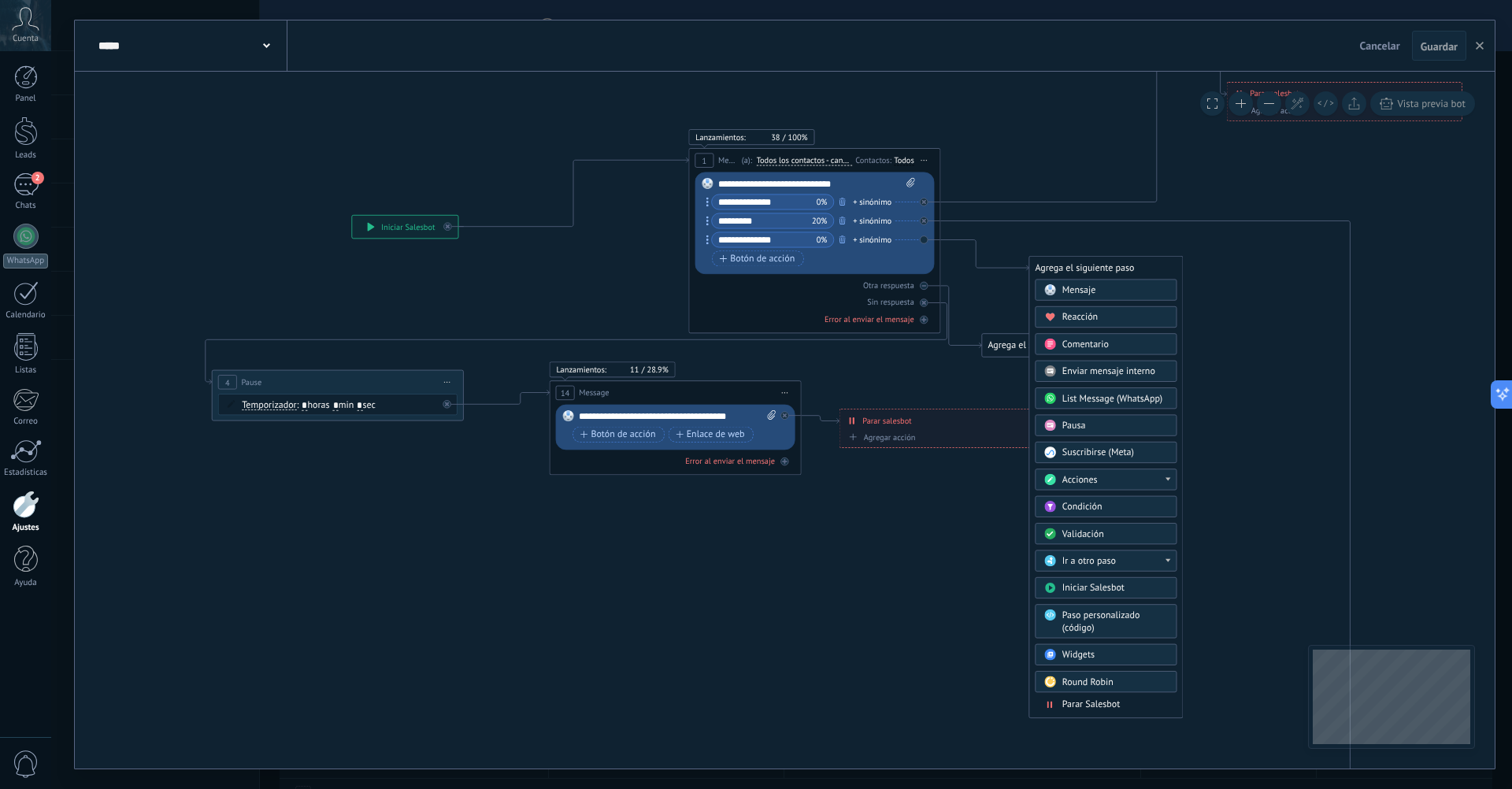
click at [1135, 616] on span "Paso personalizado (código)" at bounding box center [1102, 621] width 78 height 25
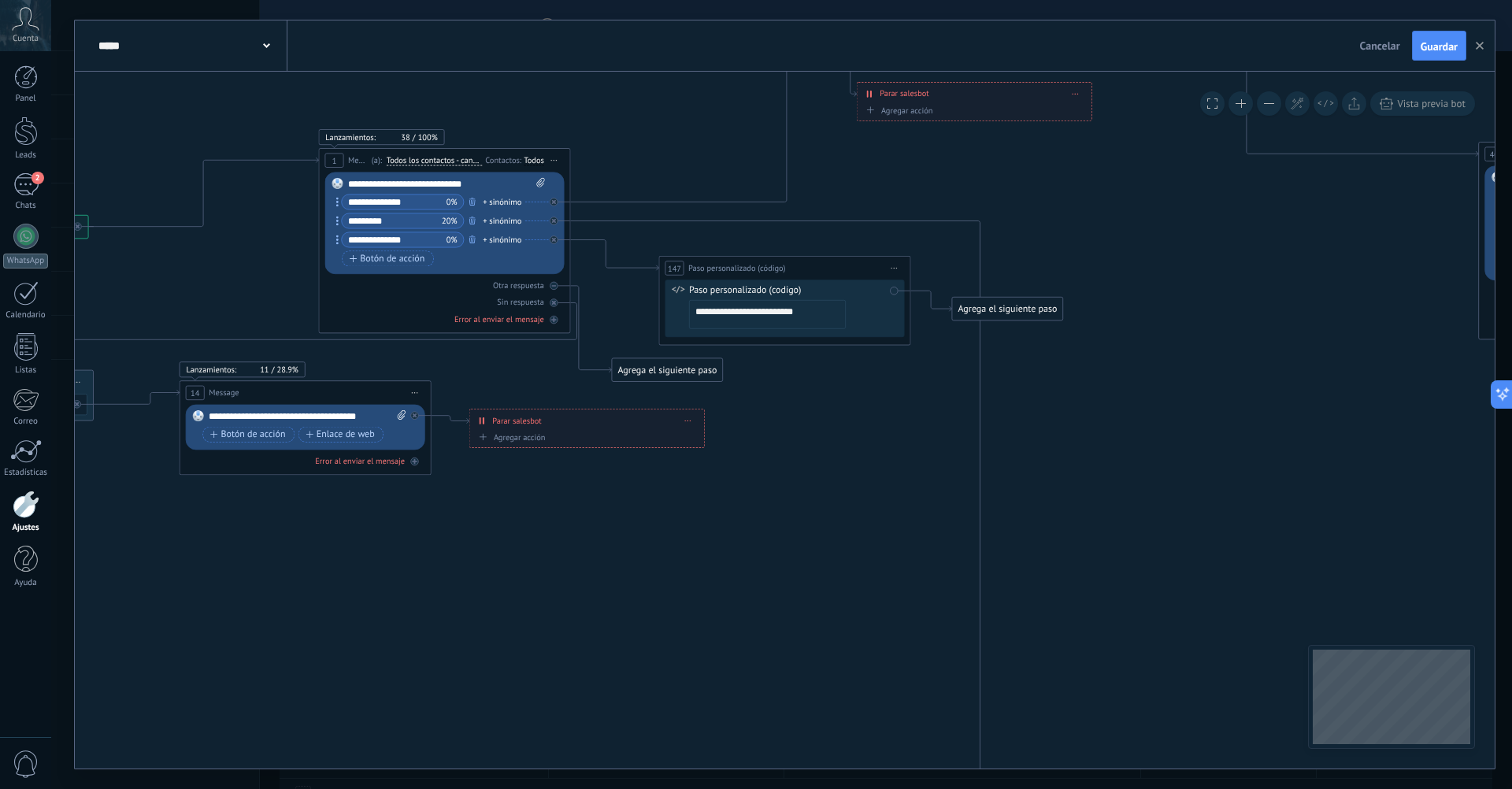
click at [888, 271] on span "Iniciar vista previa aquí Cambiar nombre Duplicar Borrar" at bounding box center [894, 268] width 21 height 18
click at [918, 350] on div "Borrar" at bounding box center [951, 350] width 125 height 21
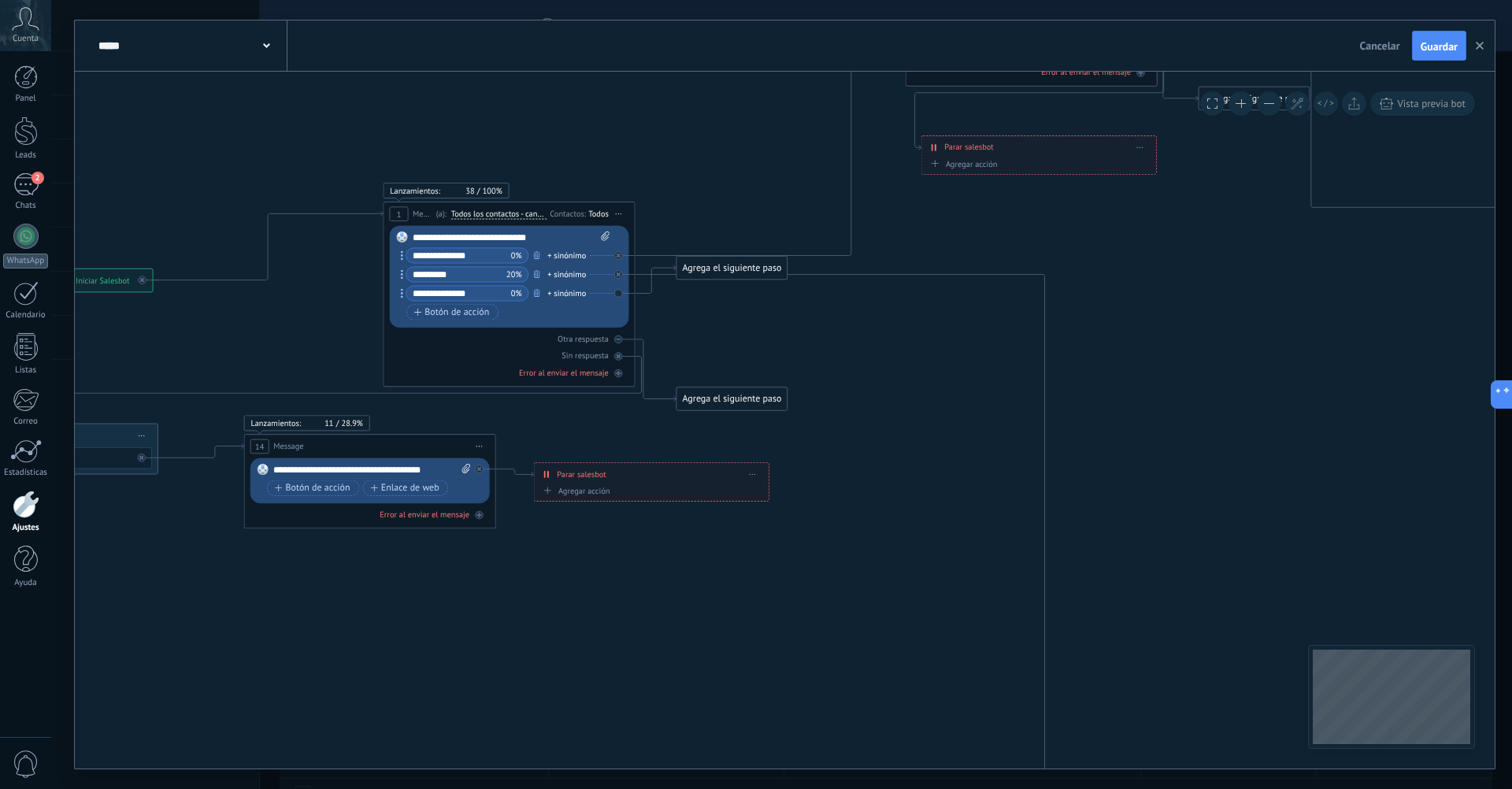
drag, startPoint x: 851, startPoint y: 371, endPoint x: 916, endPoint y: 425, distance: 84.5
drag, startPoint x: 749, startPoint y: 266, endPoint x: 799, endPoint y: 337, distance: 86.8
click at [798, 338] on div "Agrega el siguiente paso" at bounding box center [774, 333] width 111 height 21
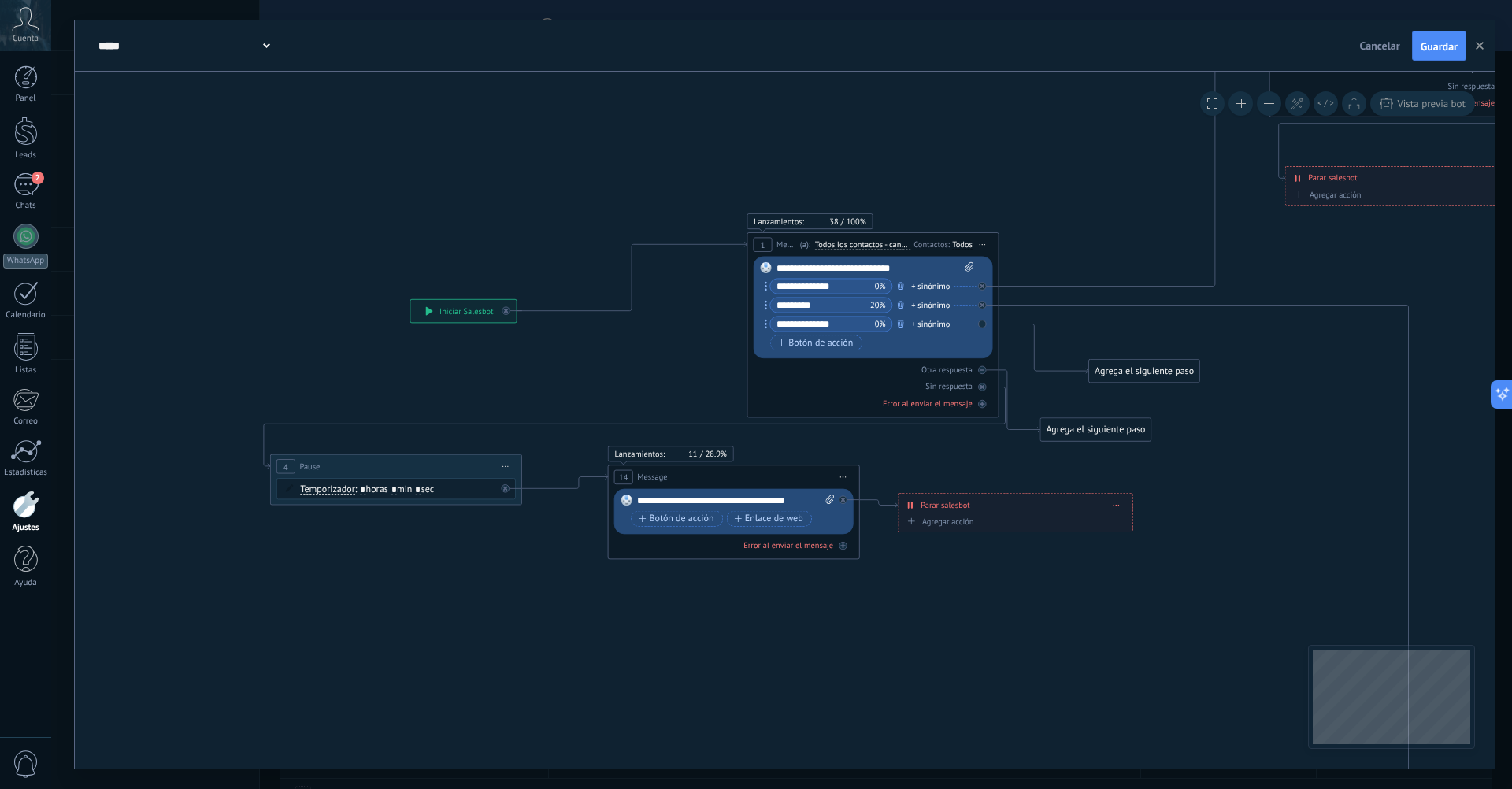
drag, startPoint x: 807, startPoint y: 547, endPoint x: 1169, endPoint y: 595, distance: 365.2
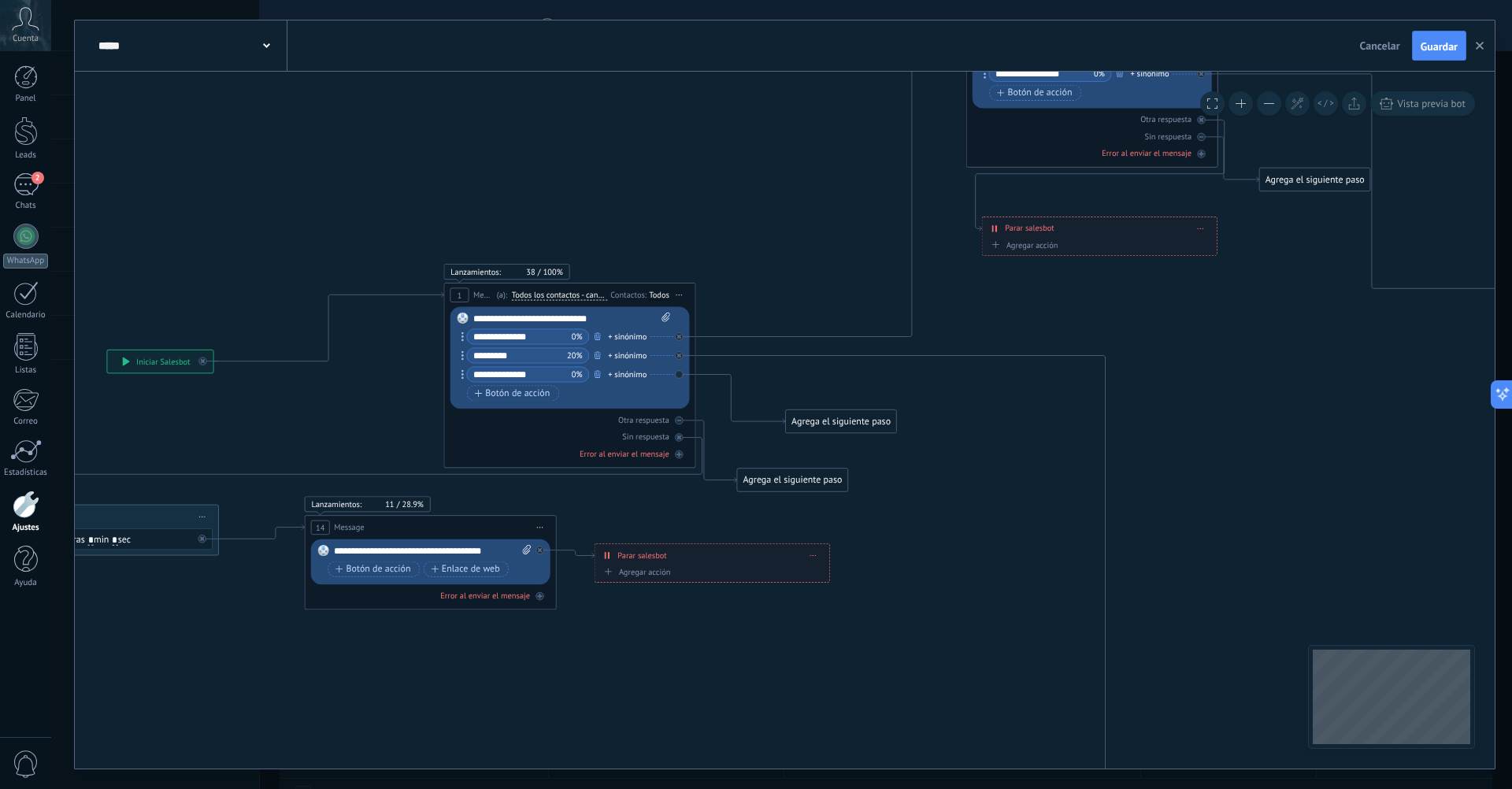
drag, startPoint x: 552, startPoint y: 382, endPoint x: 249, endPoint y: 415, distance: 304.8
click at [863, 428] on div "Agrega el siguiente paso" at bounding box center [841, 421] width 111 height 21
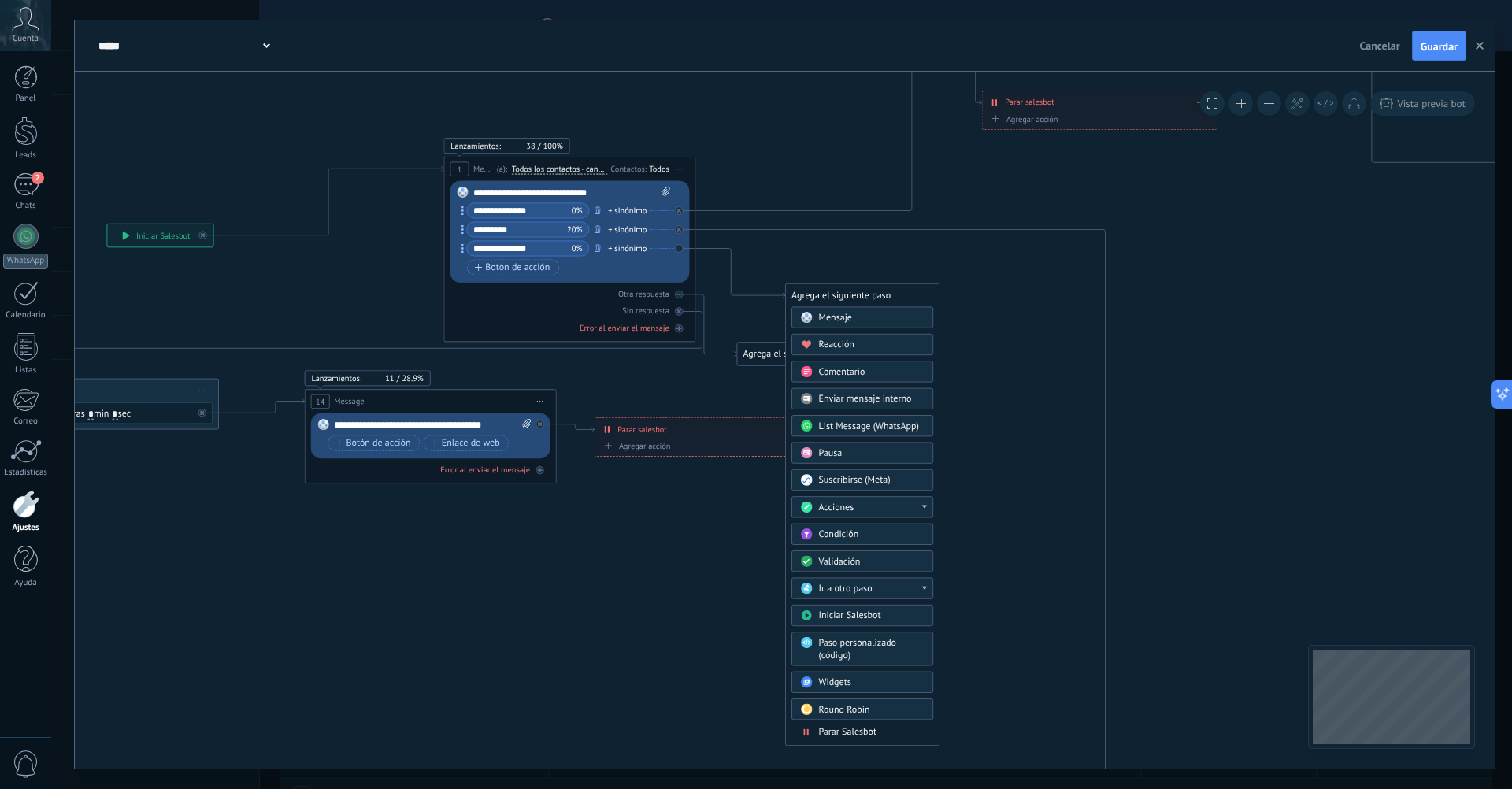
click at [905, 503] on div "Acciones" at bounding box center [872, 508] width 106 height 12
click at [905, 503] on div "Administrar etiquetas" at bounding box center [863, 508] width 140 height 21
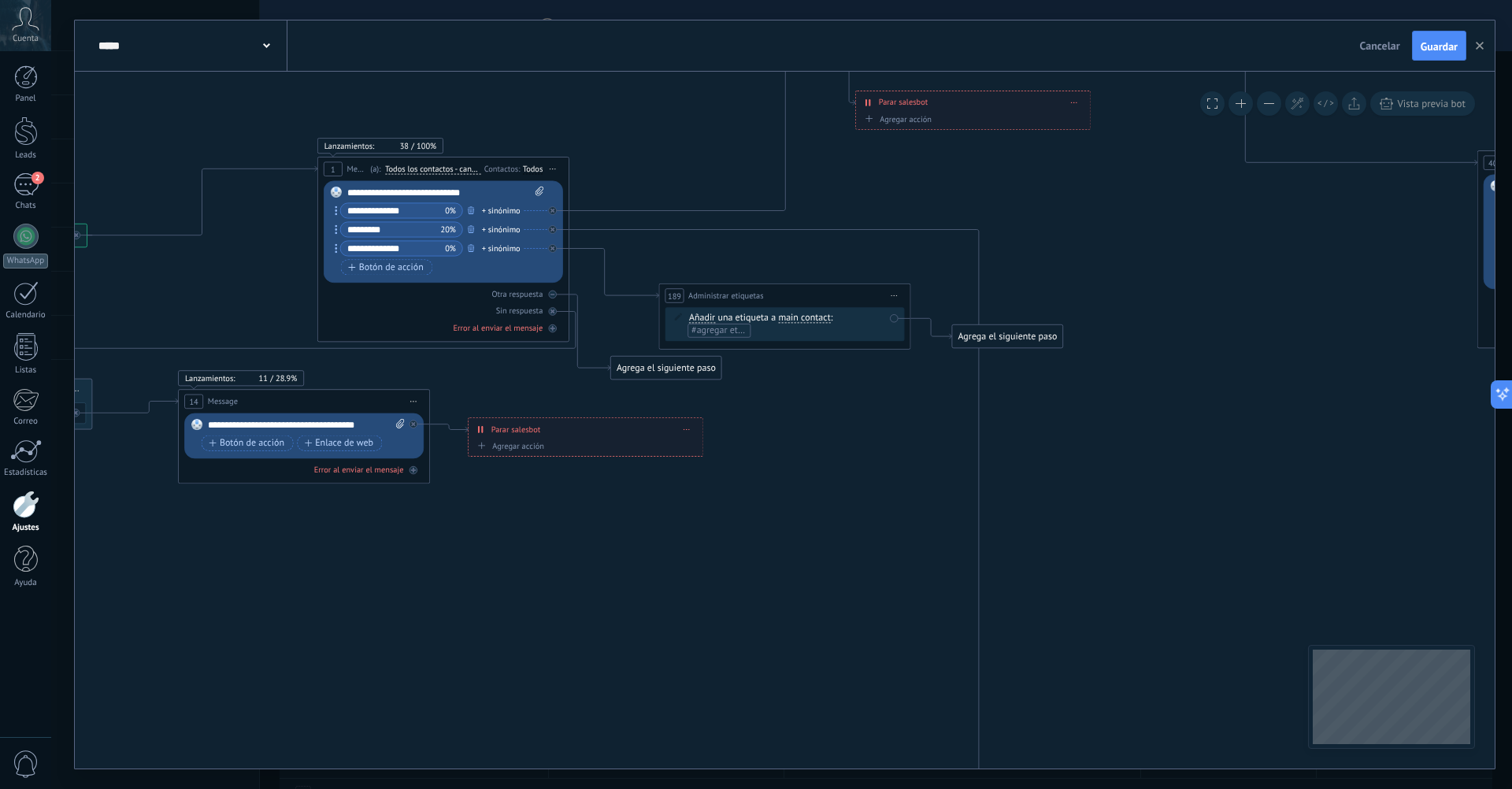
click at [1013, 335] on div "Agrega el siguiente paso" at bounding box center [1007, 336] width 111 height 21
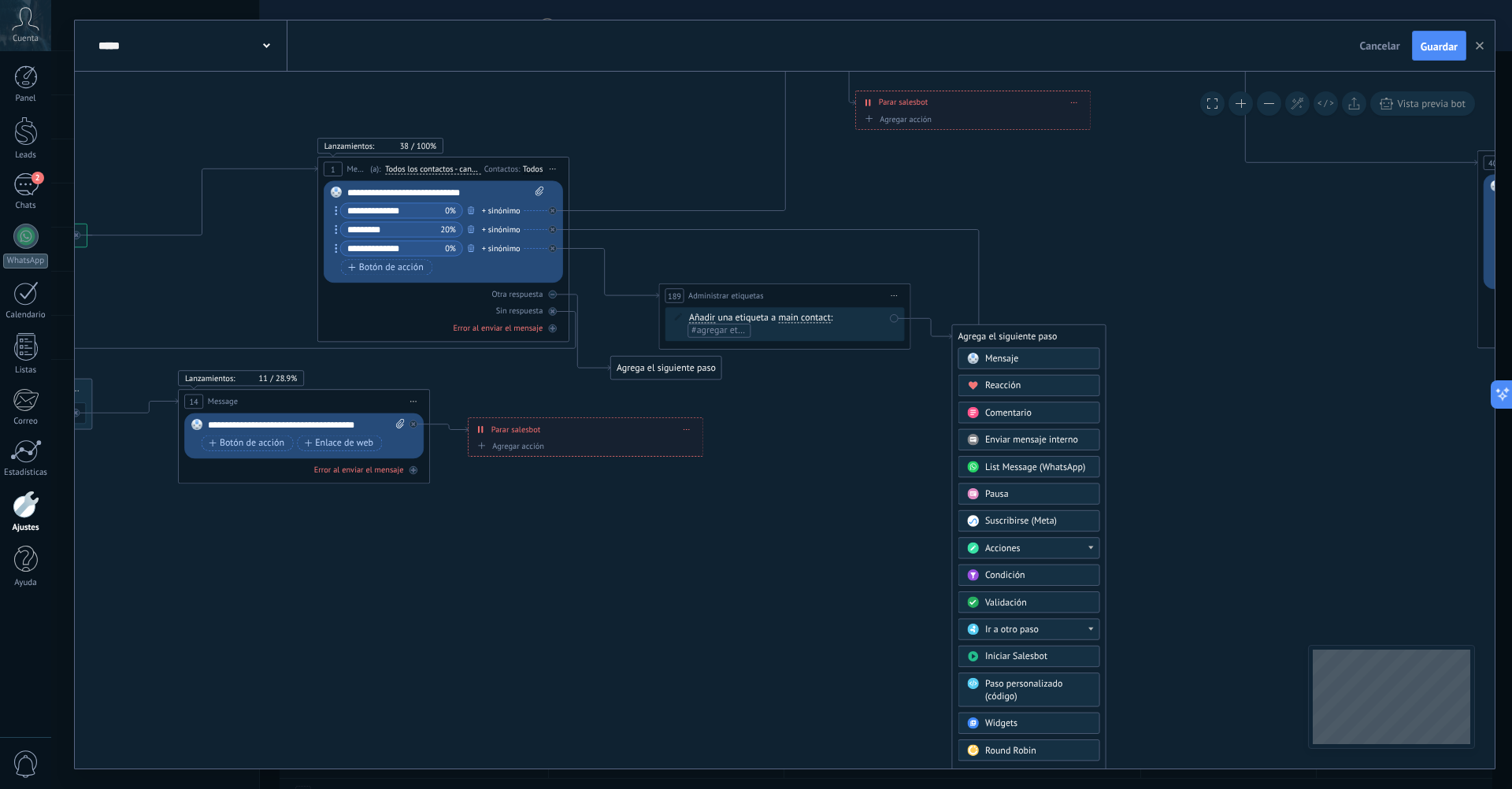
click at [903, 289] on span "Iniciar vista previa aquí Cambiar nombre Duplicar Borrar" at bounding box center [894, 295] width 21 height 18
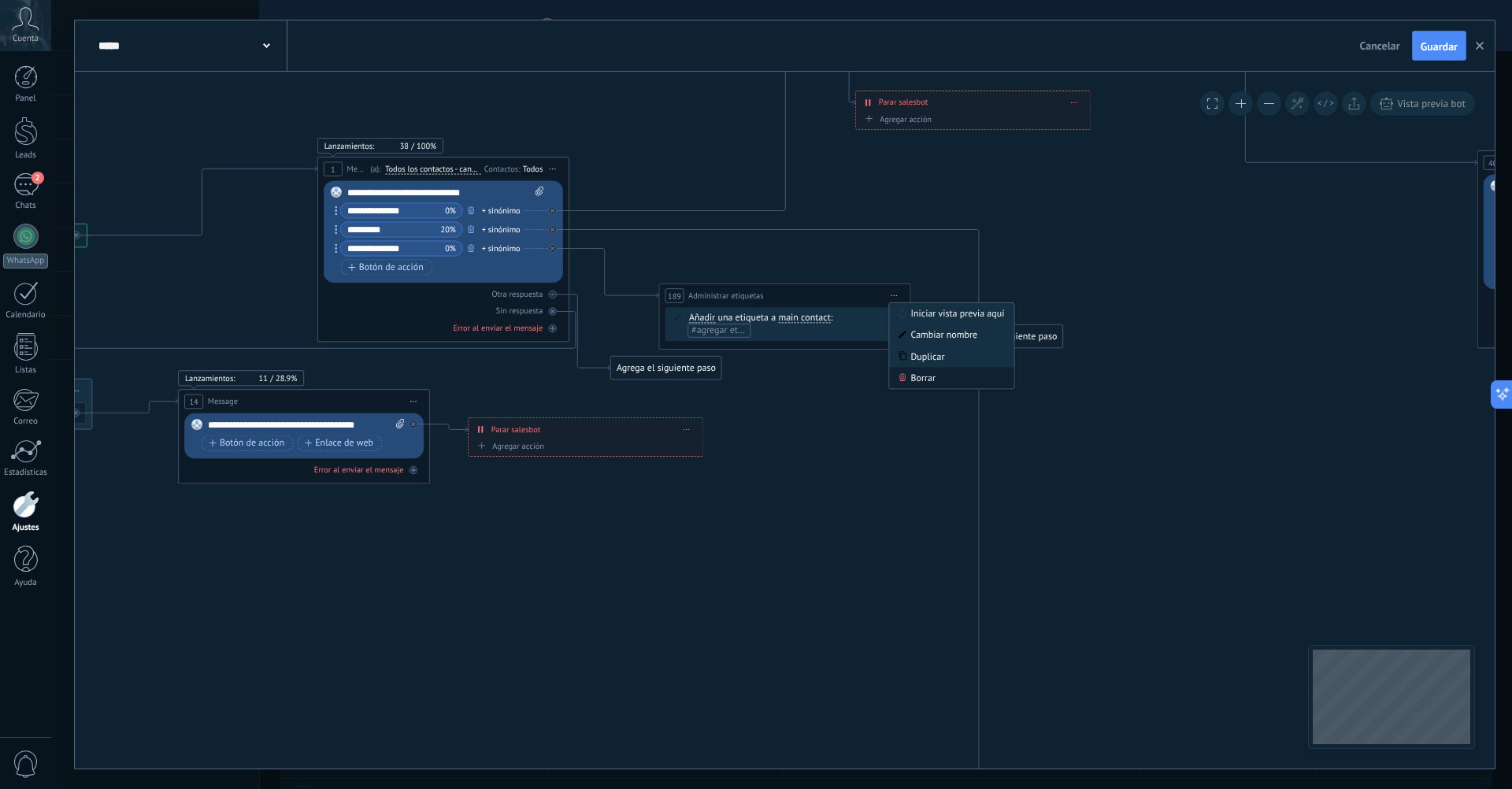
click at [928, 374] on div "Borrar" at bounding box center [951, 377] width 125 height 21
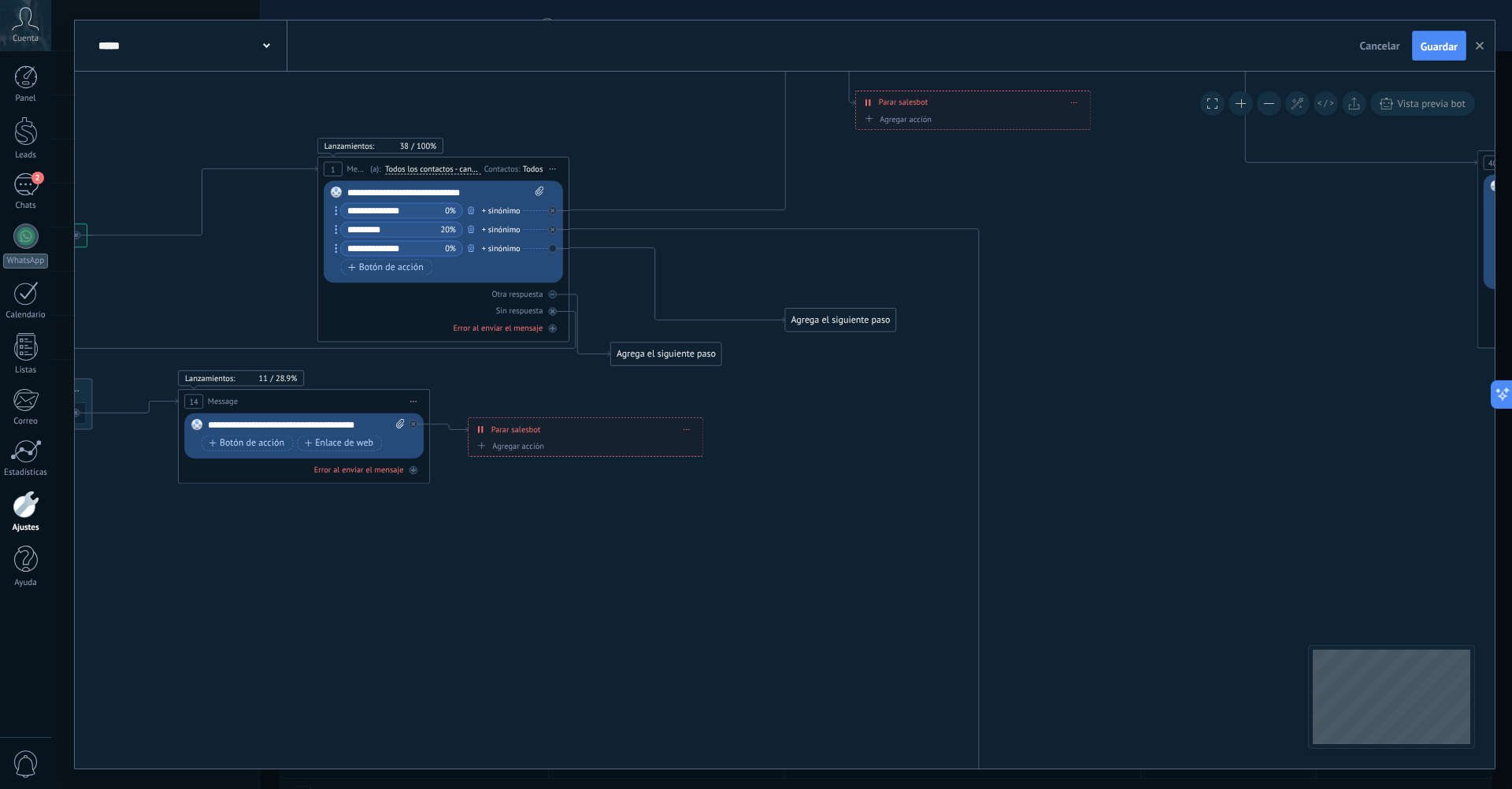
drag, startPoint x: 674, startPoint y: 223, endPoint x: 850, endPoint y: 321, distance: 201.4
click at [850, 321] on div "Agrega el siguiente paso" at bounding box center [841, 319] width 111 height 21
click at [850, 321] on div "Agrega el siguiente paso" at bounding box center [841, 320] width 111 height 21
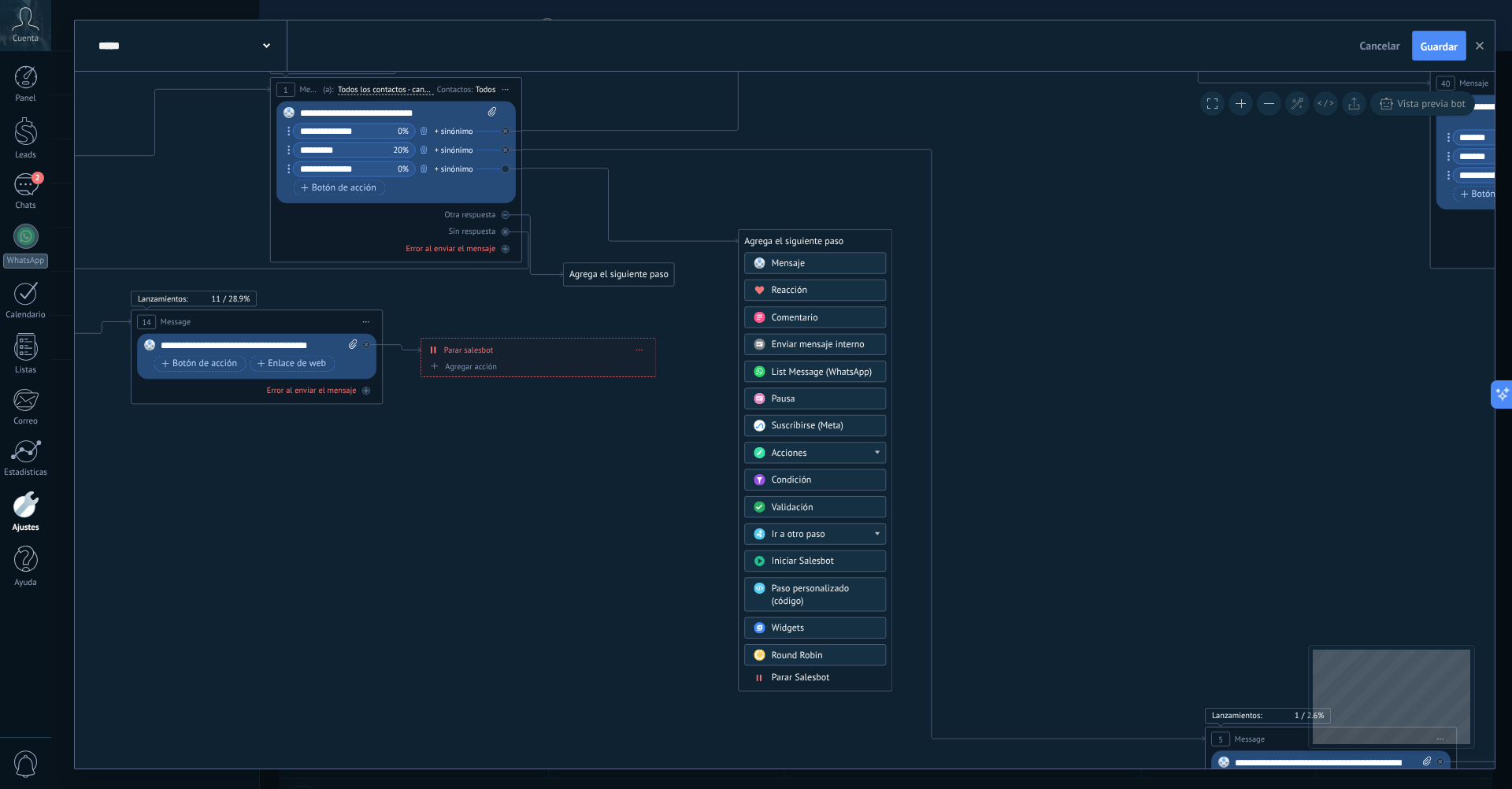
drag, startPoint x: 519, startPoint y: 446, endPoint x: 472, endPoint y: 429, distance: 50.0
click at [842, 590] on span "Paso personalizado (código)" at bounding box center [812, 595] width 78 height 25
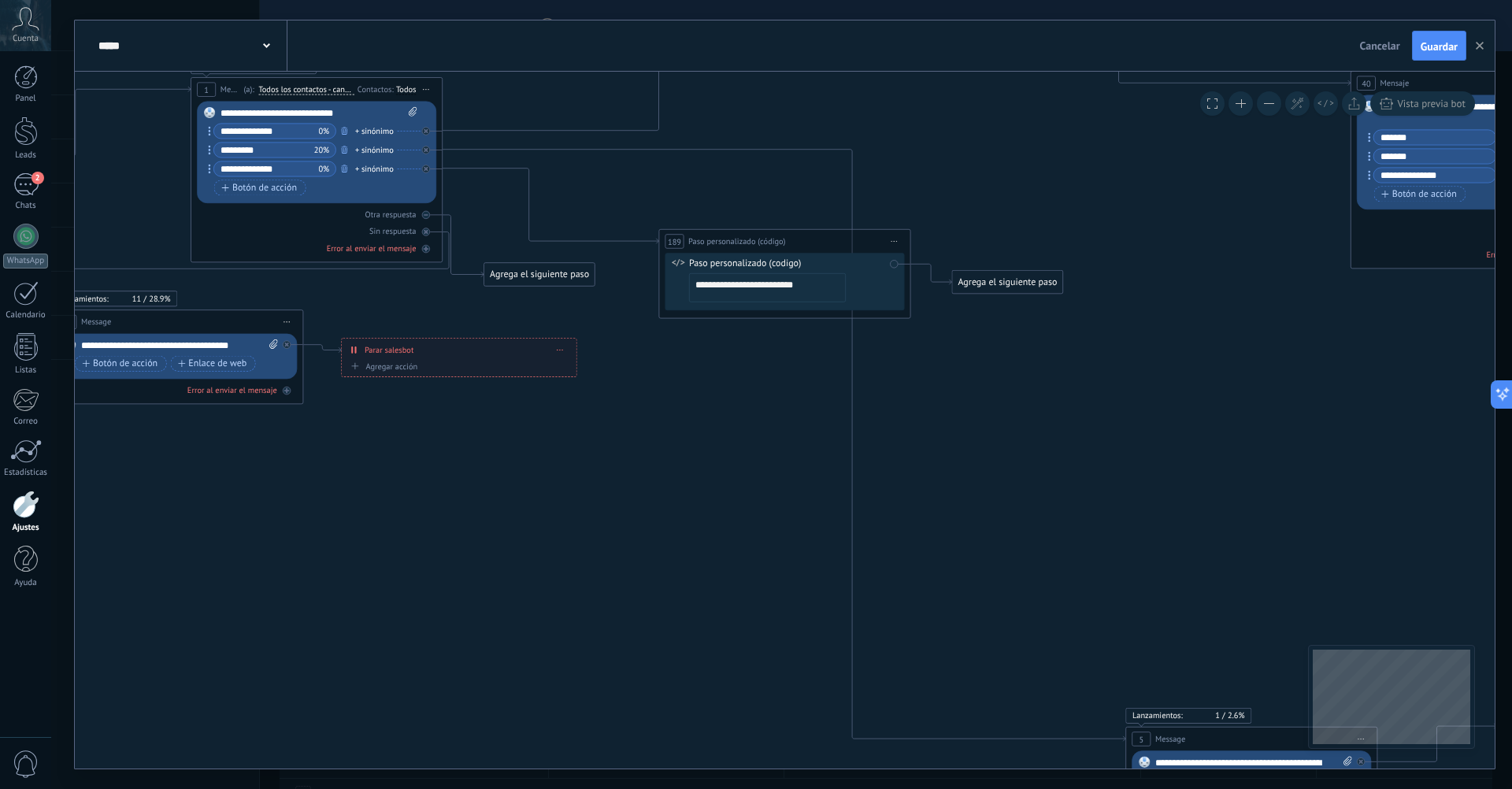
drag, startPoint x: 811, startPoint y: 285, endPoint x: 649, endPoint y: 283, distance: 162.0
click at [516, 549] on div "**********" at bounding box center [516, 549] width 0 height 0
paste textarea "**********"
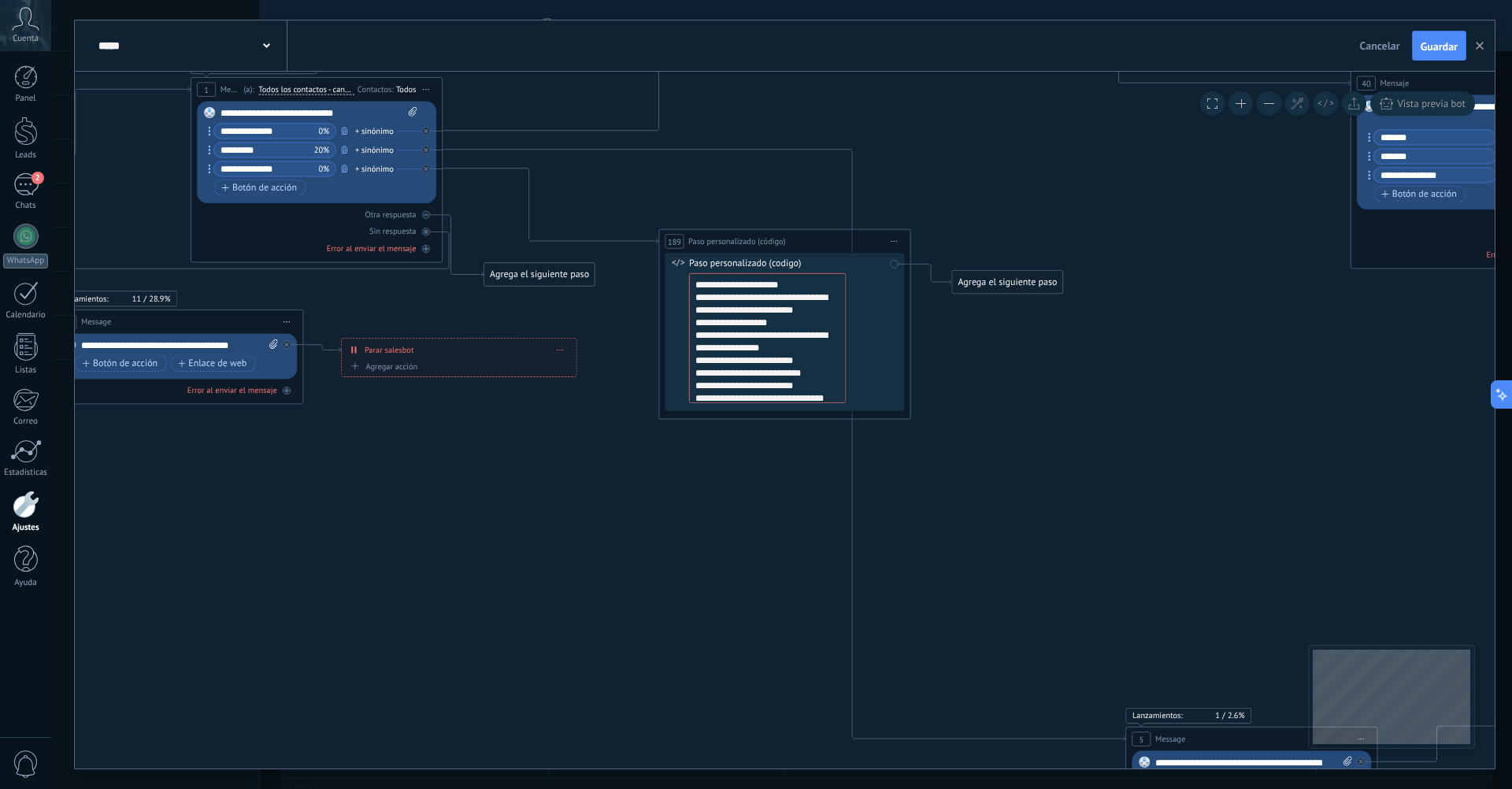
scroll to position [105, 0]
type textarea "**********"
click at [1038, 284] on div "Agrega el siguiente paso" at bounding box center [1007, 281] width 111 height 21
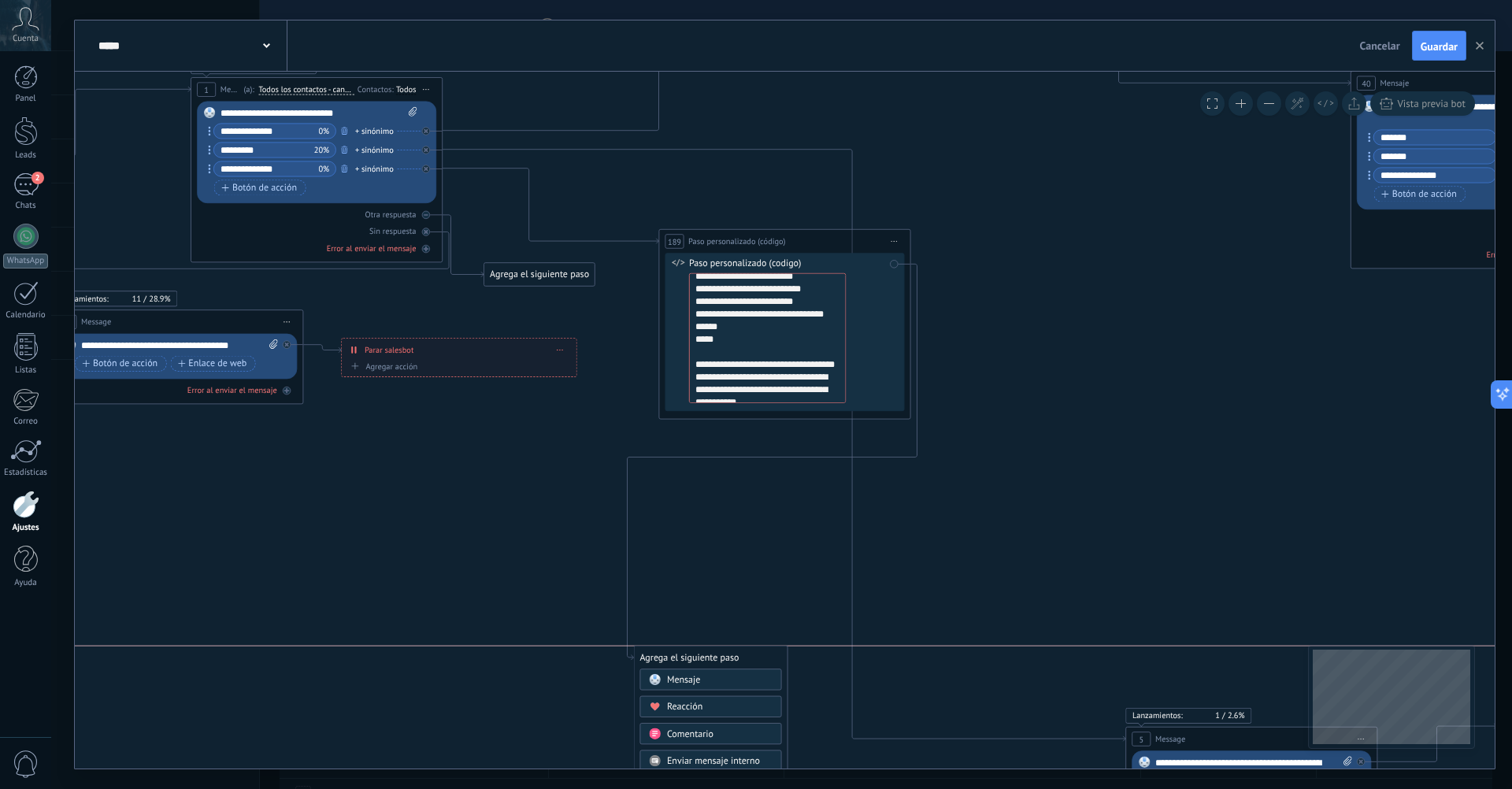
drag, startPoint x: 994, startPoint y: 279, endPoint x: 674, endPoint y: 650, distance: 489.9
click at [674, 650] on div "Agrega el siguiente paso" at bounding box center [710, 657] width 153 height 21
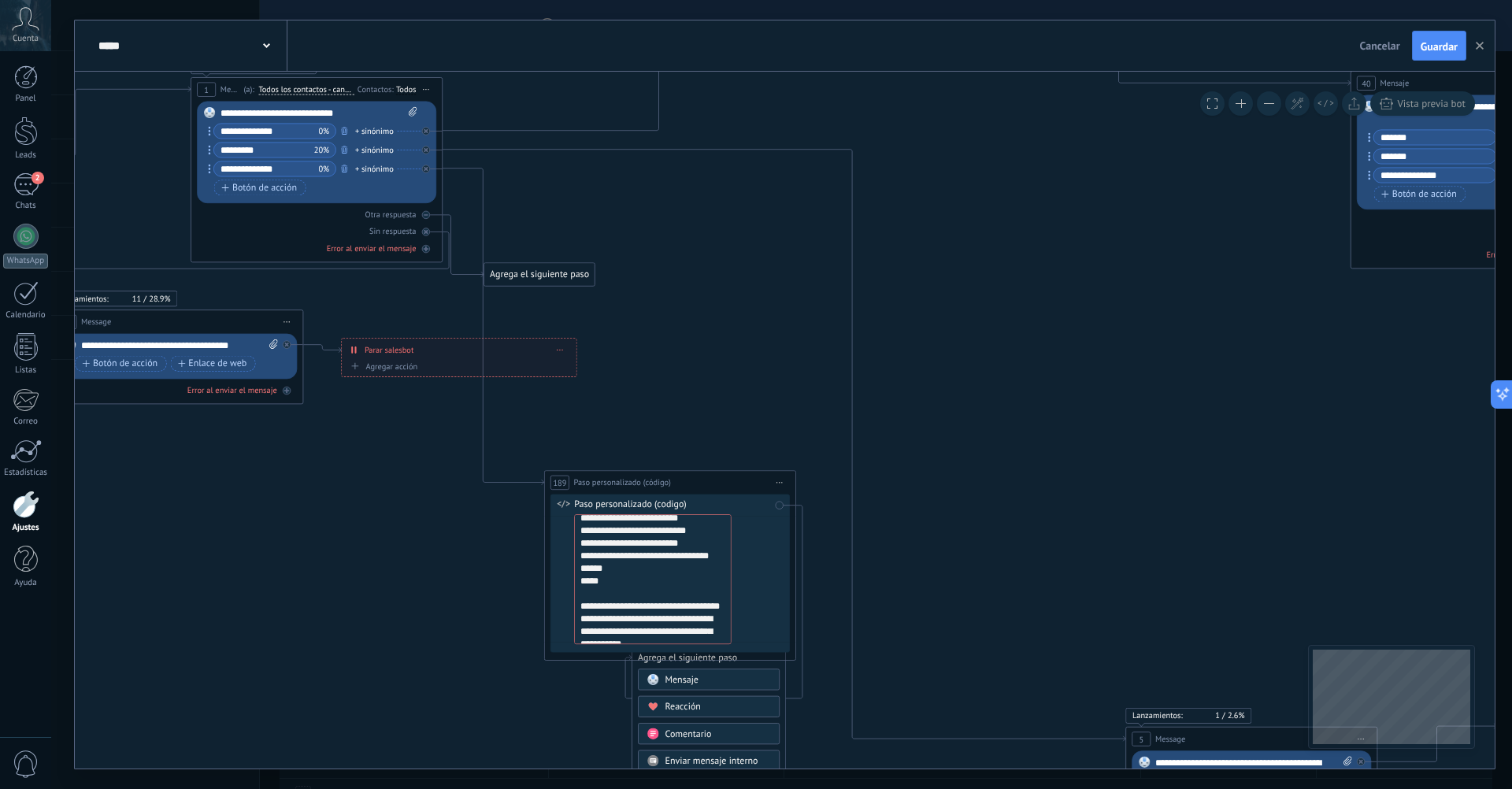
drag, startPoint x: 847, startPoint y: 230, endPoint x: 733, endPoint y: 473, distance: 268.4
click at [733, 473] on div "**********" at bounding box center [670, 482] width 250 height 24
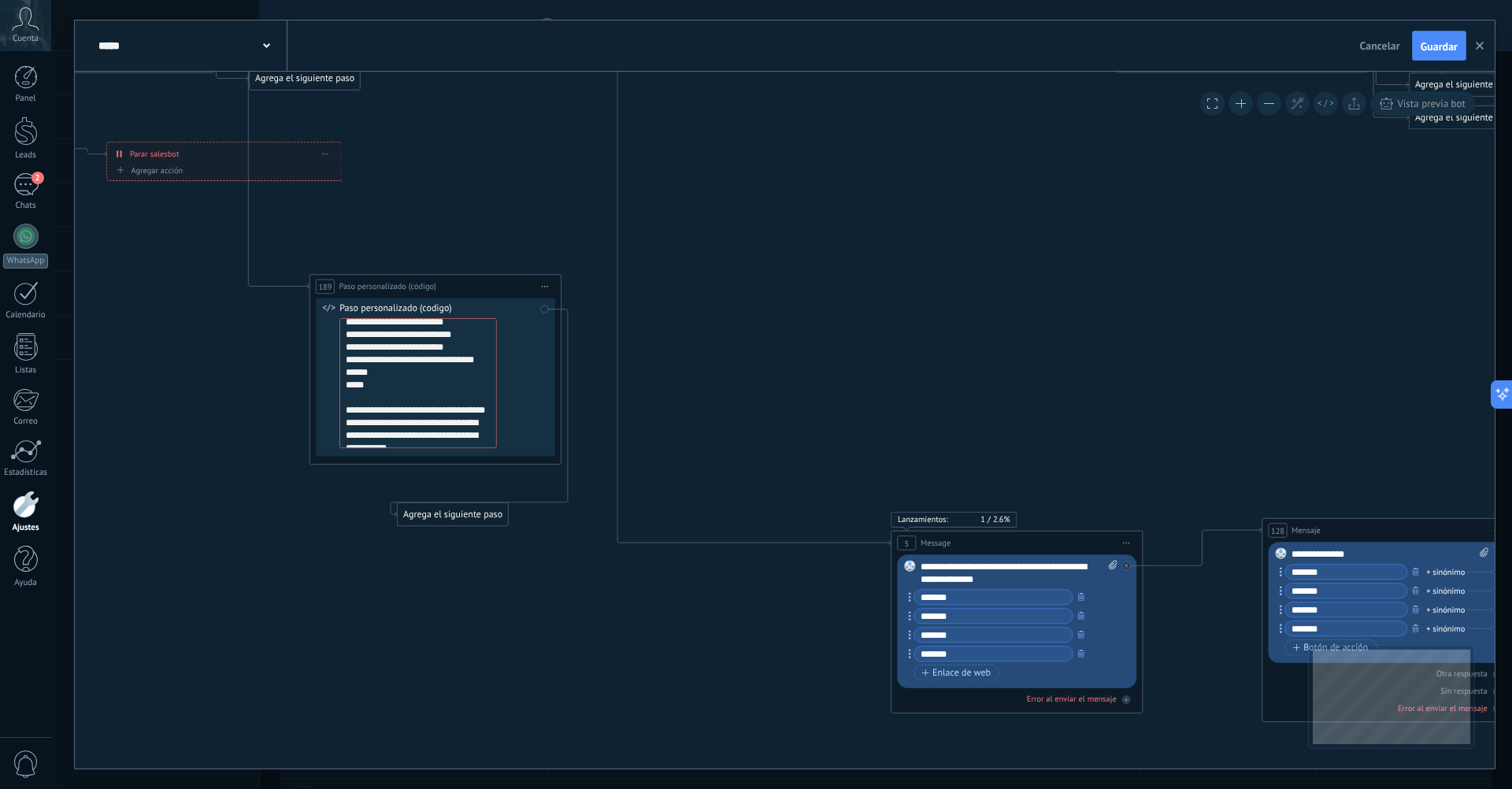
drag, startPoint x: 1056, startPoint y: 685, endPoint x: 816, endPoint y: 626, distance: 247.1
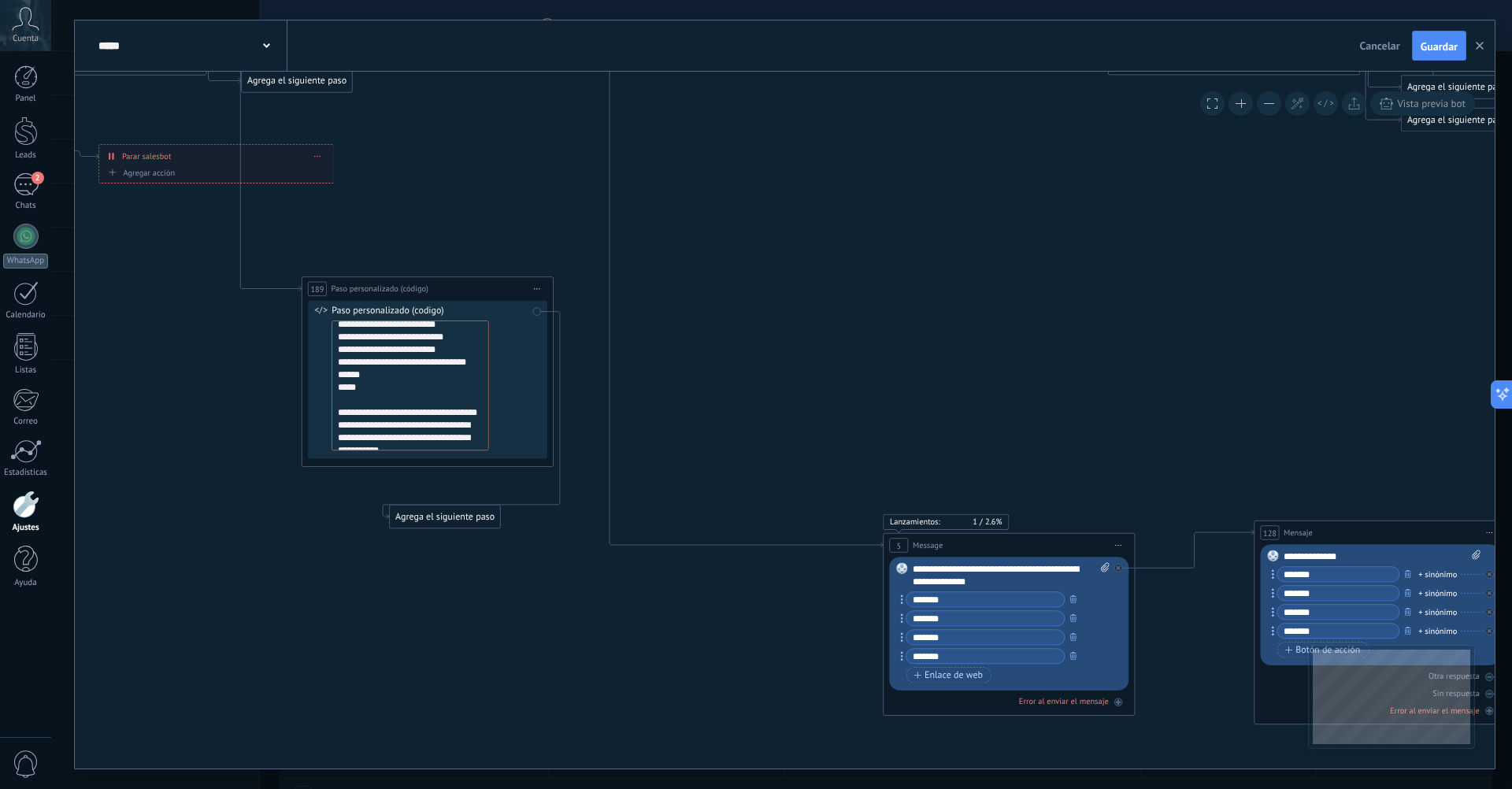
click at [1277, 101] on button at bounding box center [1269, 104] width 25 height 25
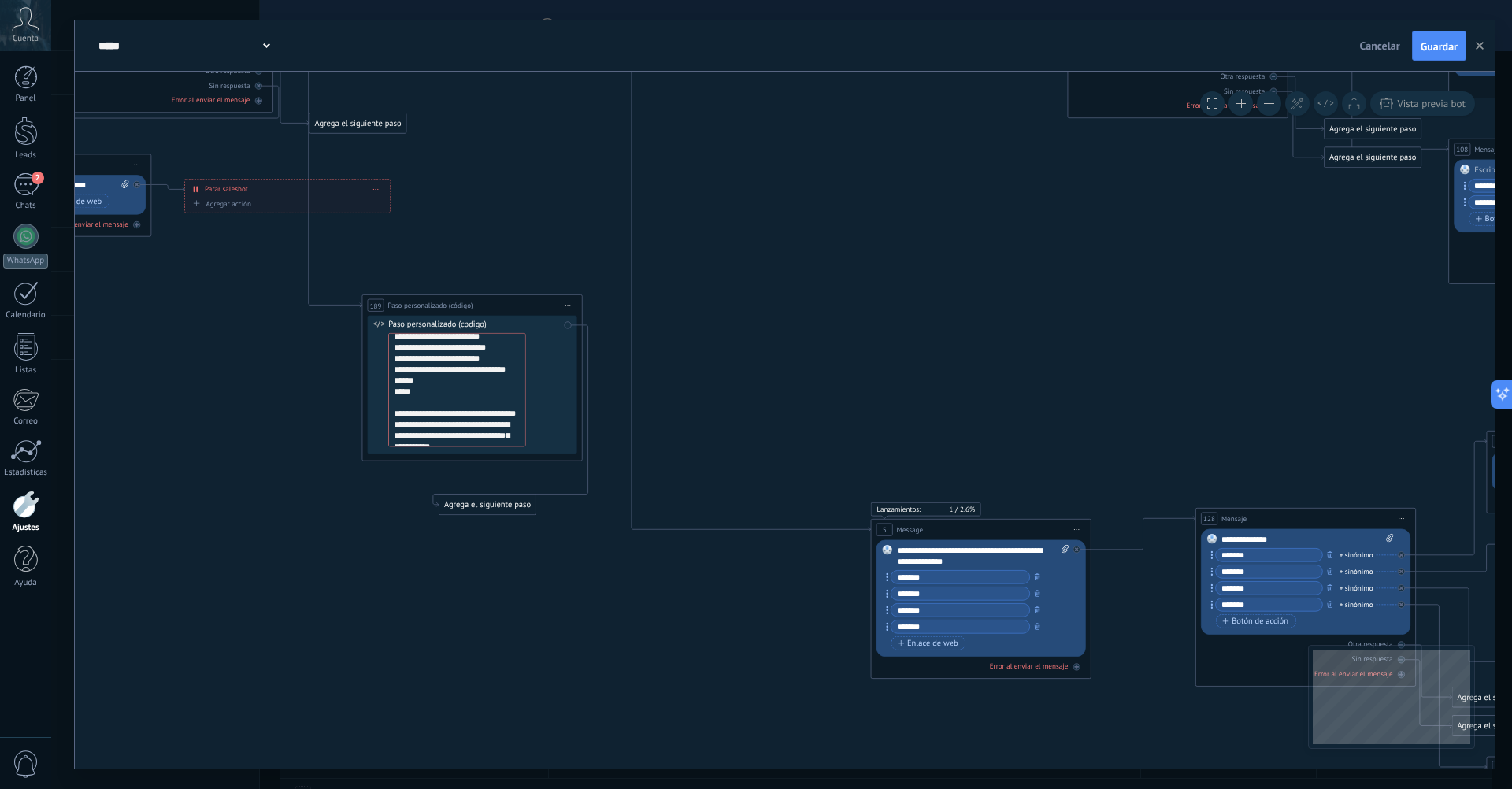
click at [1277, 101] on button at bounding box center [1269, 104] width 25 height 25
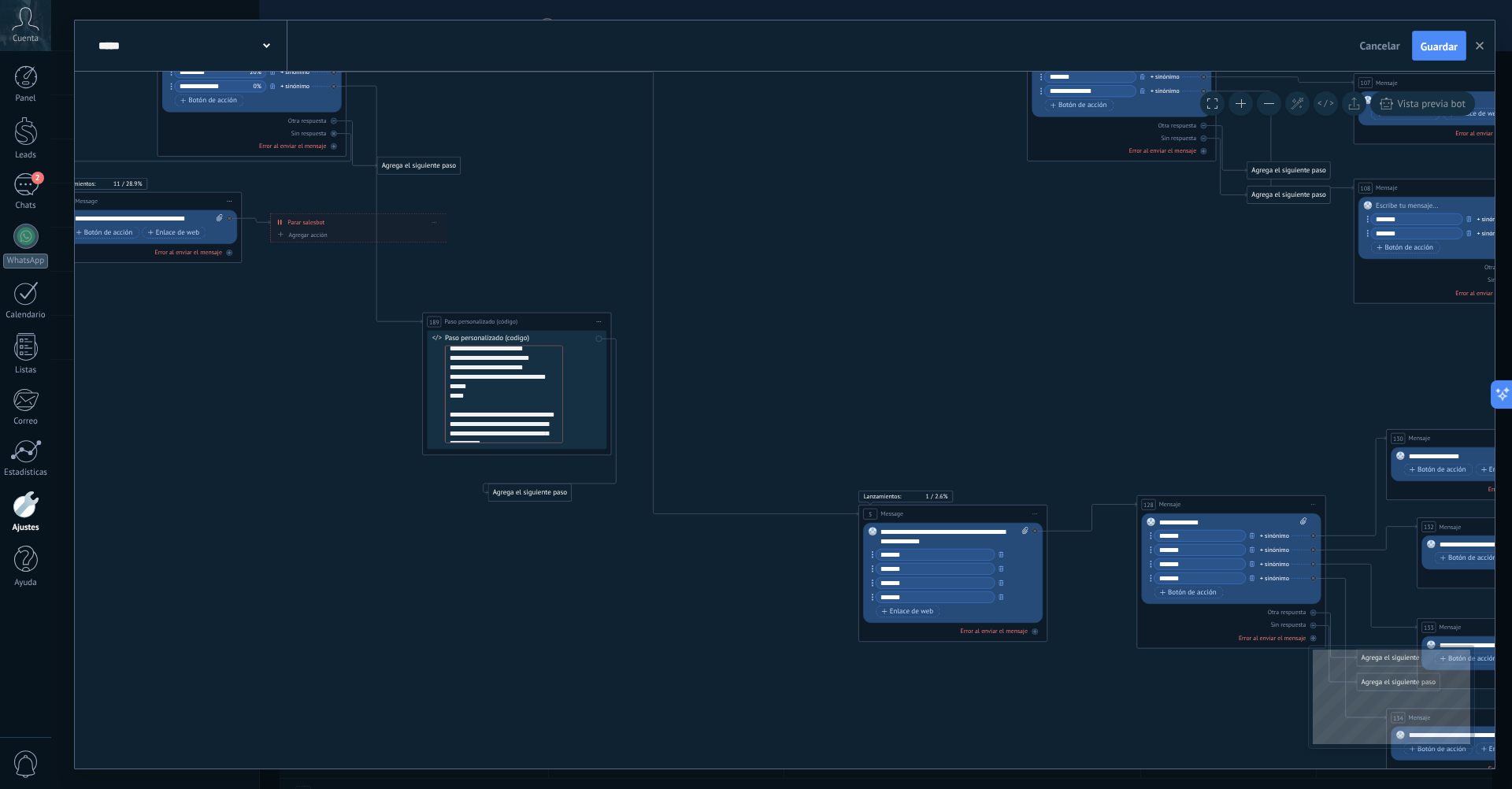
click at [1277, 101] on button at bounding box center [1269, 104] width 25 height 25
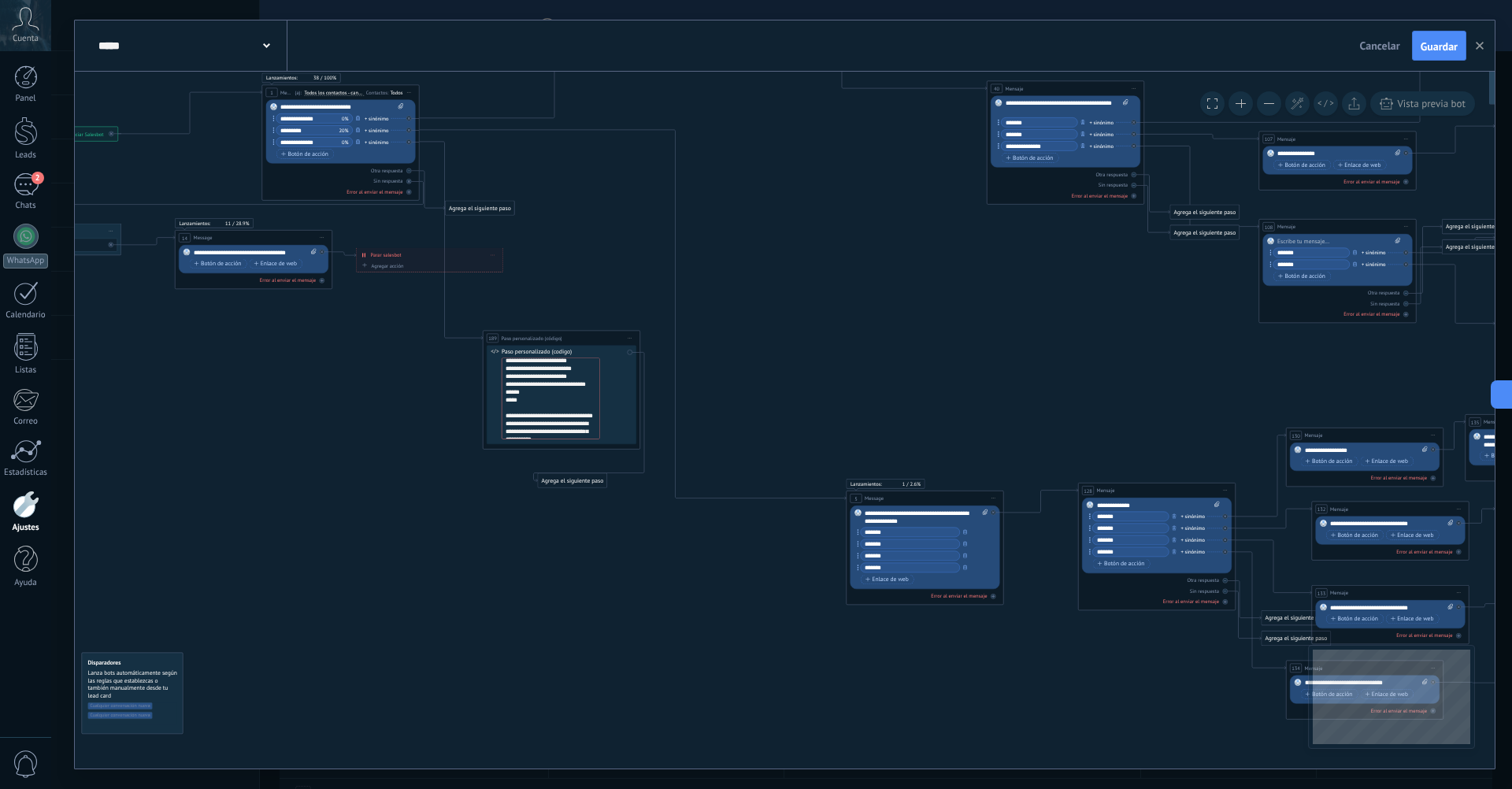
click at [1277, 101] on button at bounding box center [1269, 104] width 25 height 25
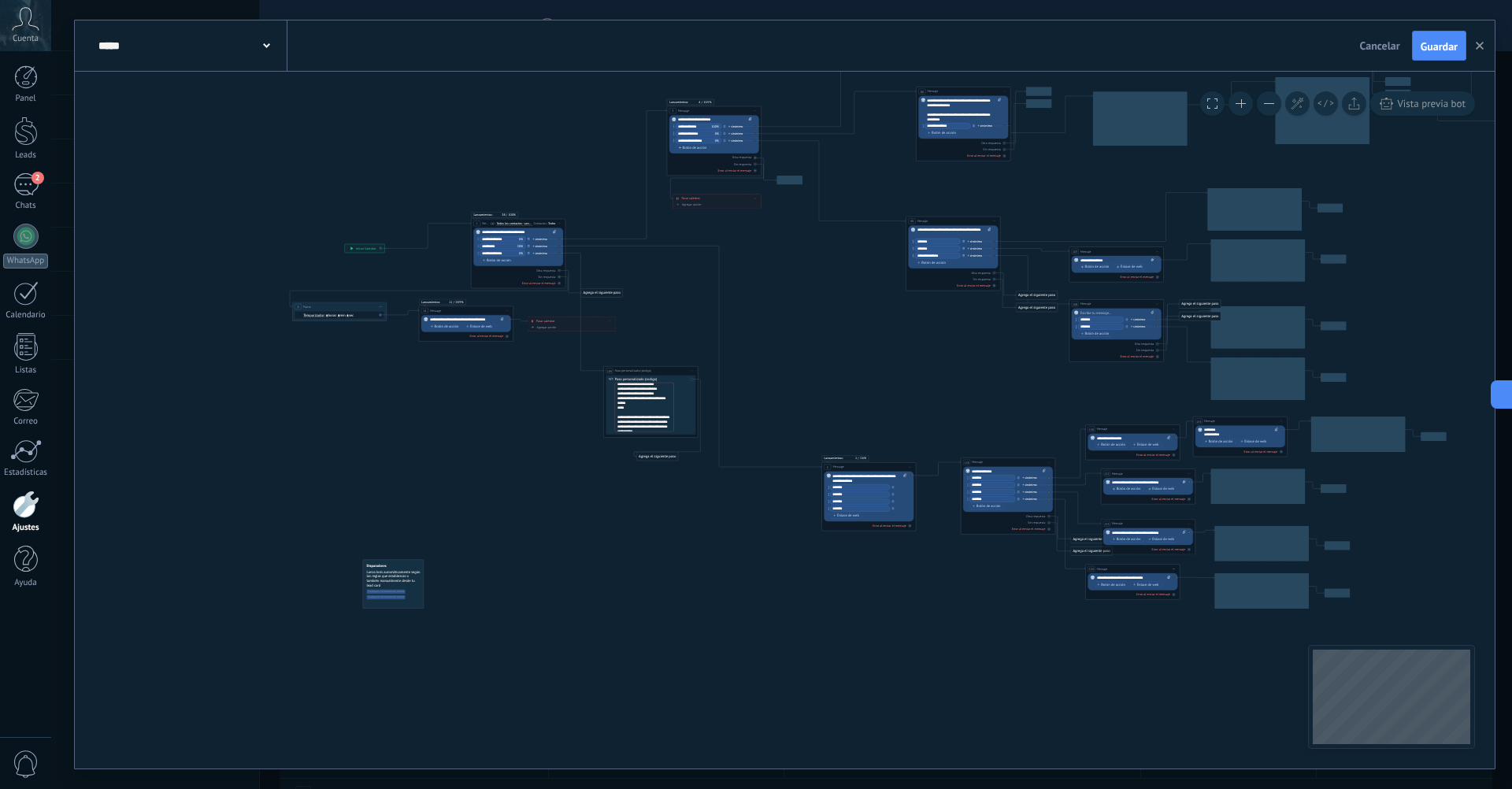
click at [1277, 101] on button at bounding box center [1269, 104] width 25 height 25
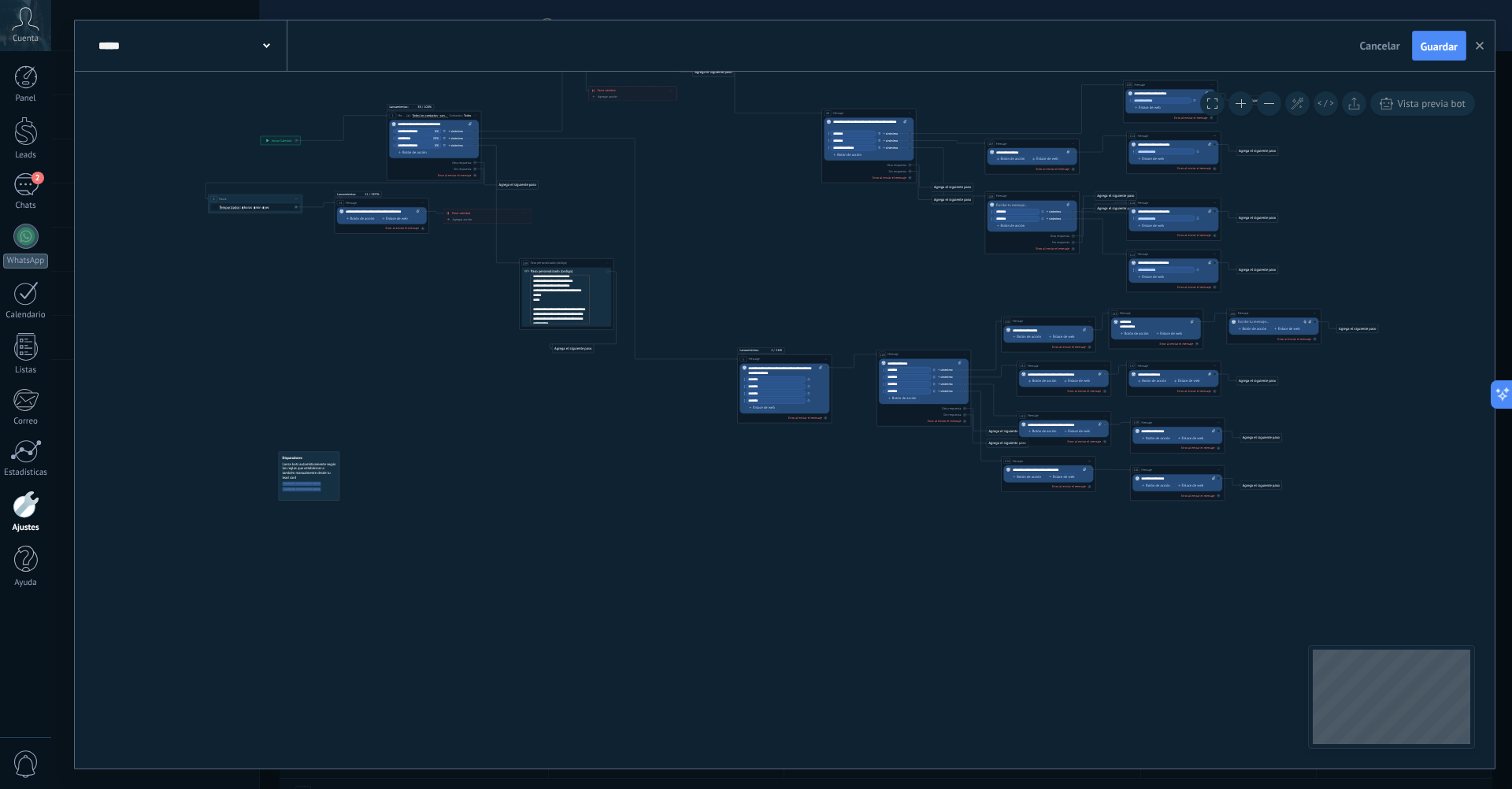
drag, startPoint x: 978, startPoint y: 697, endPoint x: 893, endPoint y: 589, distance: 137.4
drag, startPoint x: 583, startPoint y: 331, endPoint x: 599, endPoint y: 578, distance: 247.5
click at [509, 288] on div "**********" at bounding box center [509, 288] width 0 height 0
drag, startPoint x: 542, startPoint y: 263, endPoint x: 749, endPoint y: 669, distance: 455.7
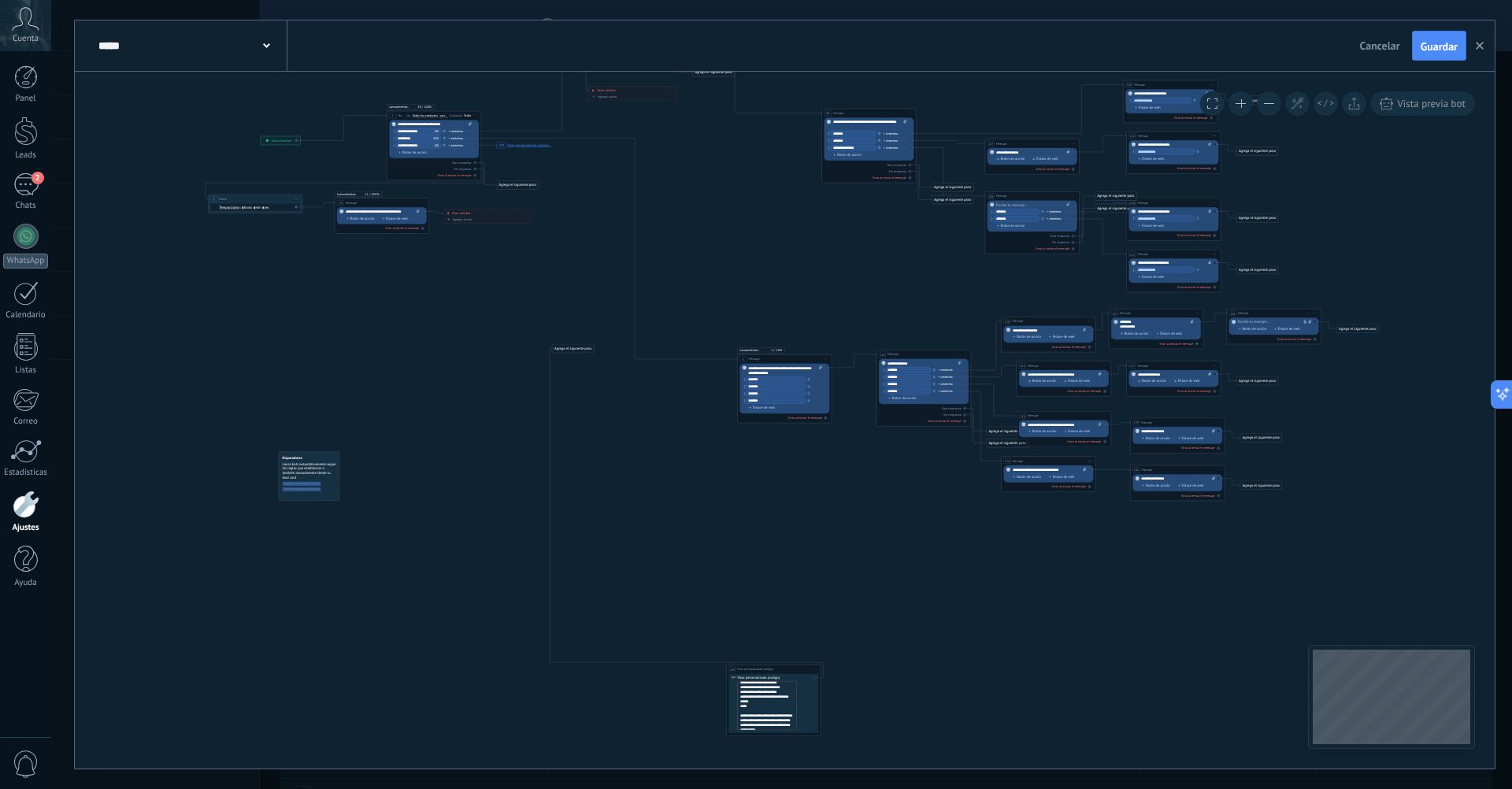
click at [749, 669] on span "Paso personalizado (código)" at bounding box center [756, 669] width 36 height 5
drag, startPoint x: 507, startPoint y: 184, endPoint x: 429, endPoint y: 188, distance: 78.1
click at [429, 188] on div "Agrega el siguiente paso" at bounding box center [439, 187] width 42 height 8
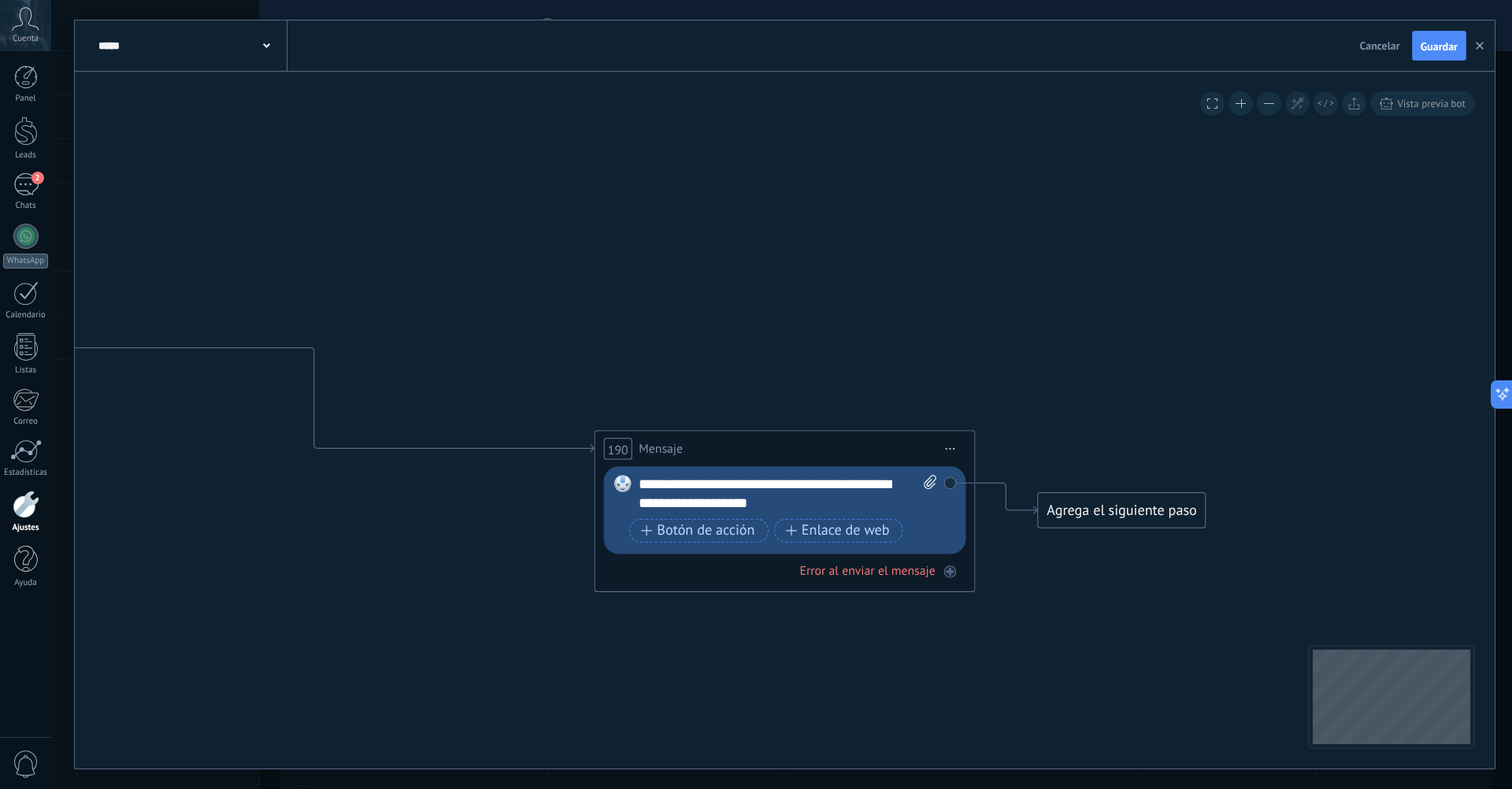
click at [822, 482] on div "**********" at bounding box center [789, 494] width 299 height 38
click at [1104, 523] on div "Agrega el siguiente paso" at bounding box center [1121, 511] width 167 height 31
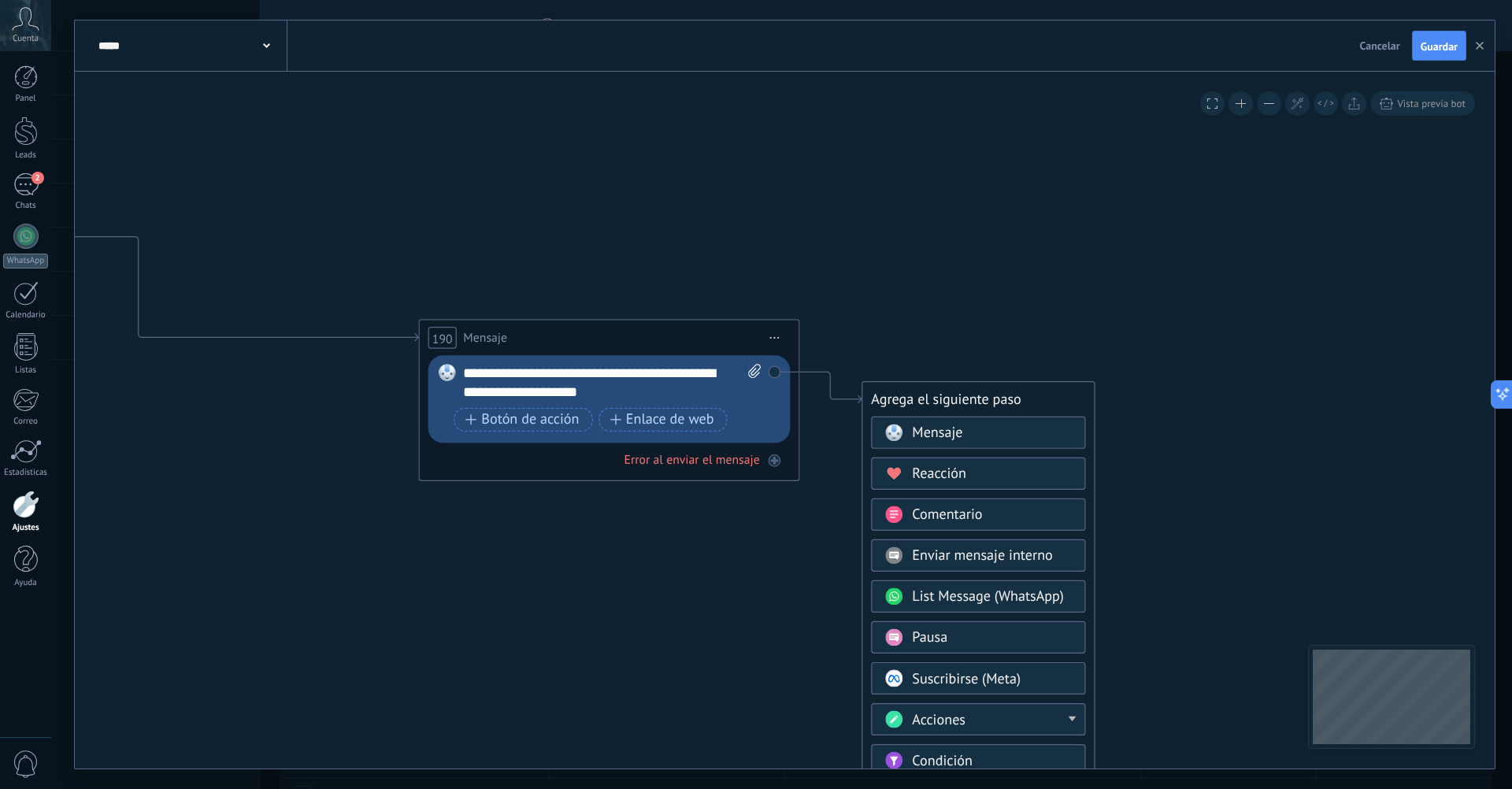
drag, startPoint x: 895, startPoint y: 689, endPoint x: 719, endPoint y: 578, distance: 208.1
click at [965, 441] on div "Mensaje" at bounding box center [993, 432] width 160 height 19
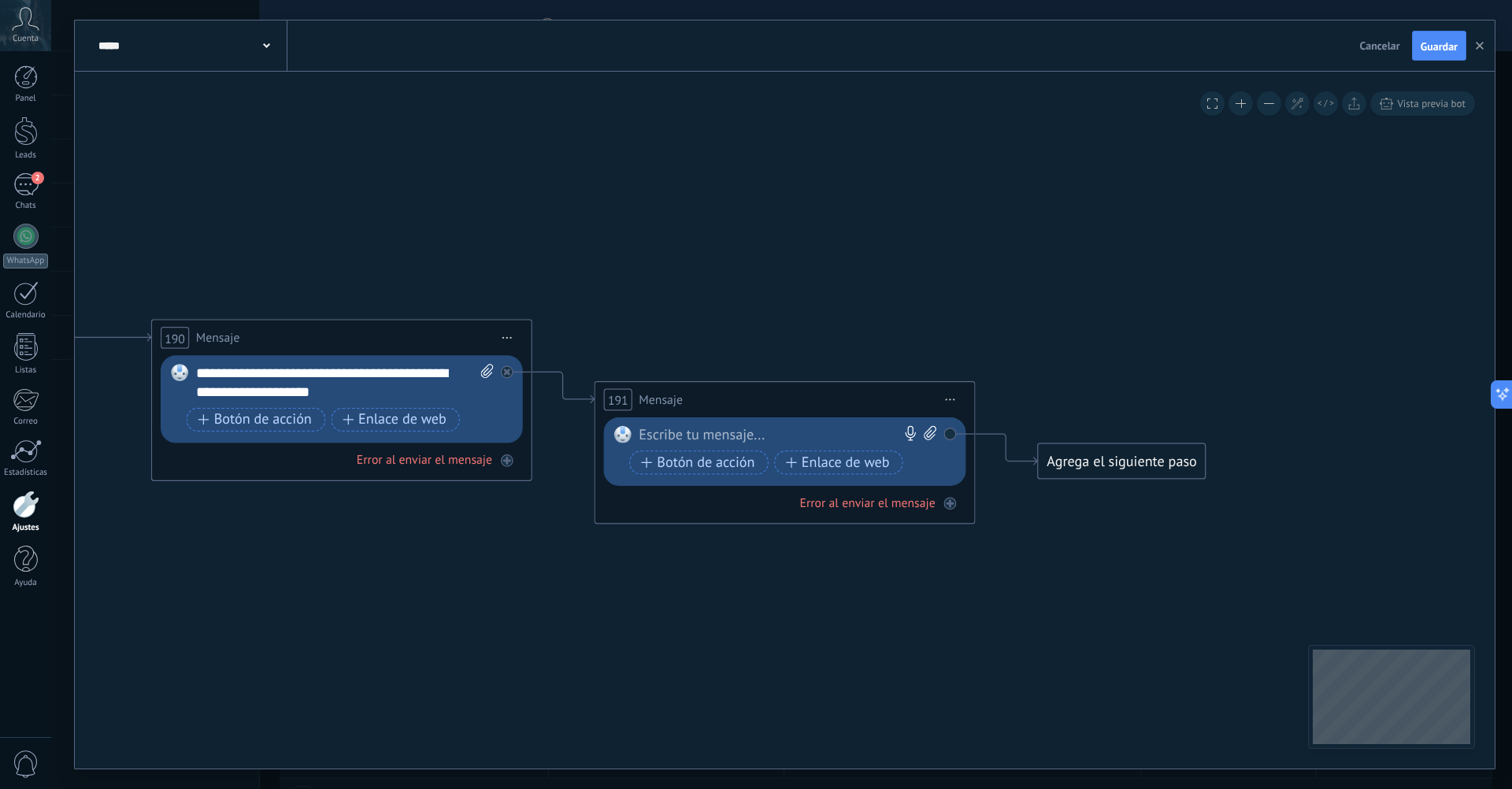
click at [794, 441] on div at bounding box center [780, 435] width 282 height 19
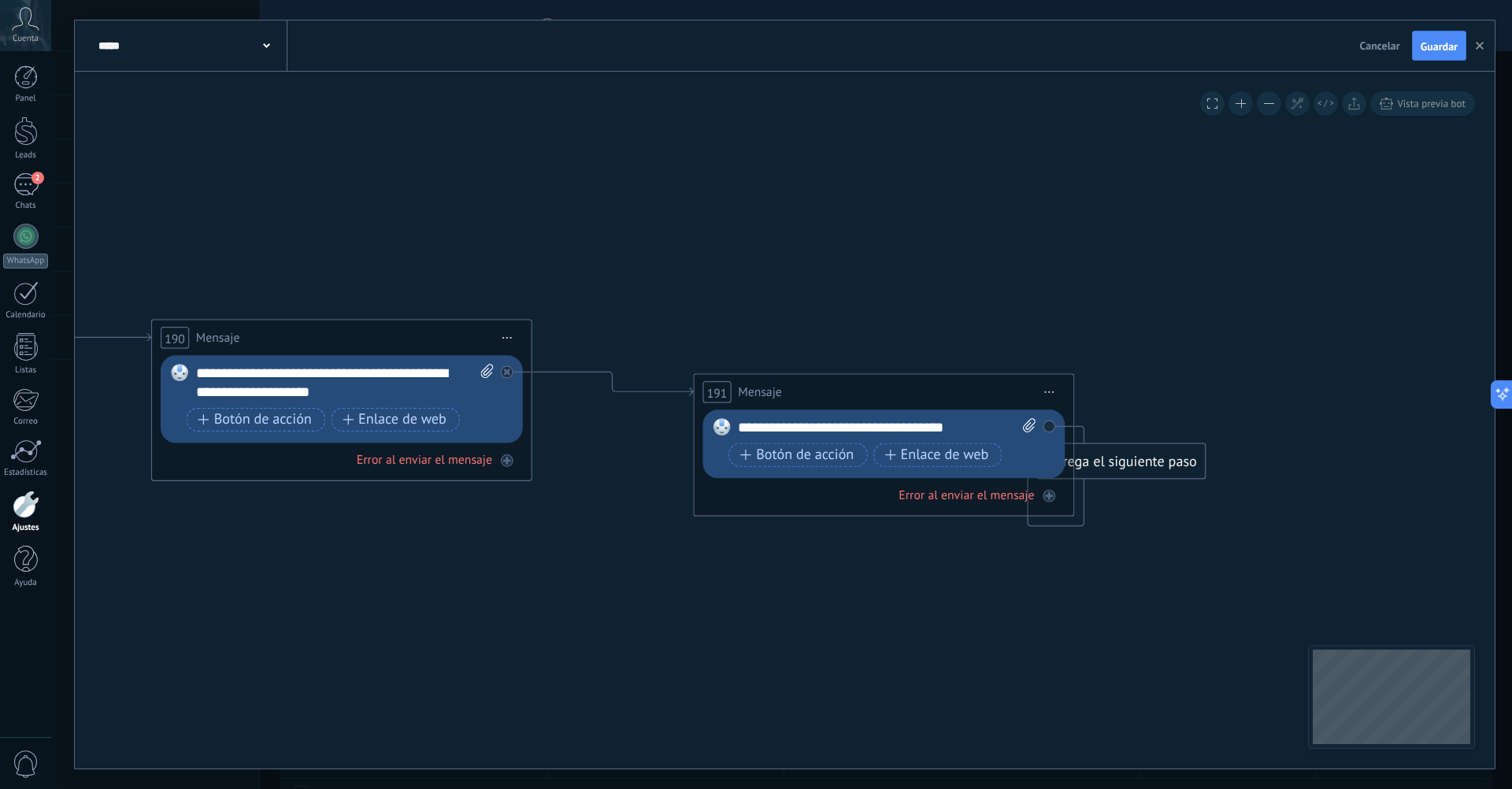
drag, startPoint x: 836, startPoint y: 407, endPoint x: 934, endPoint y: 400, distance: 98.2
click at [934, 400] on div "191 Mensaje ******* (a): Todos los contactos - canales seleccionados Todos los …" at bounding box center [884, 391] width 380 height 35
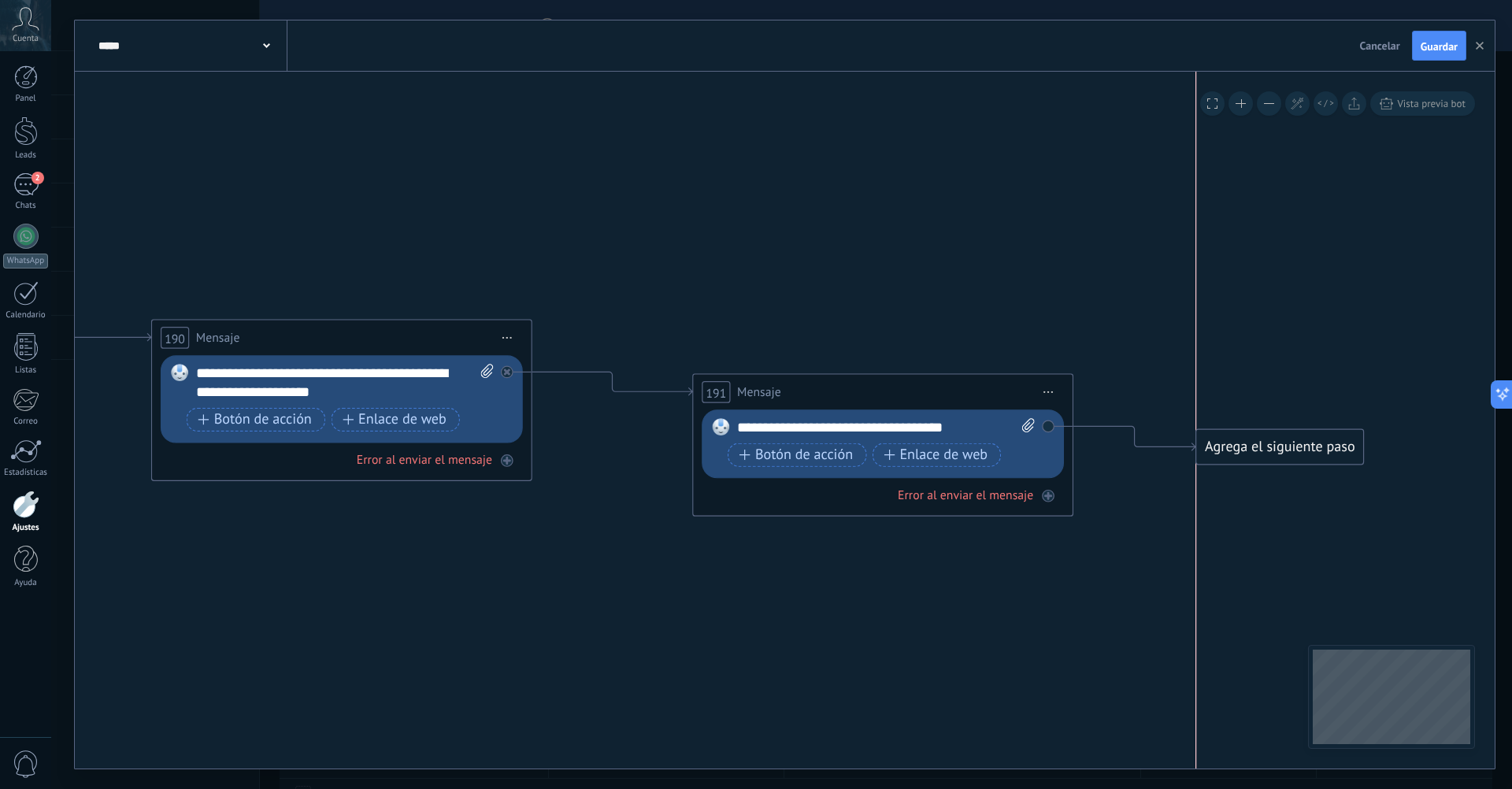
drag, startPoint x: 1104, startPoint y: 543, endPoint x: 1263, endPoint y: 451, distance: 183.7
click at [1263, 451] on div "Agrega el siguiente paso" at bounding box center [1280, 447] width 167 height 31
click at [1275, 102] on button at bounding box center [1269, 104] width 25 height 25
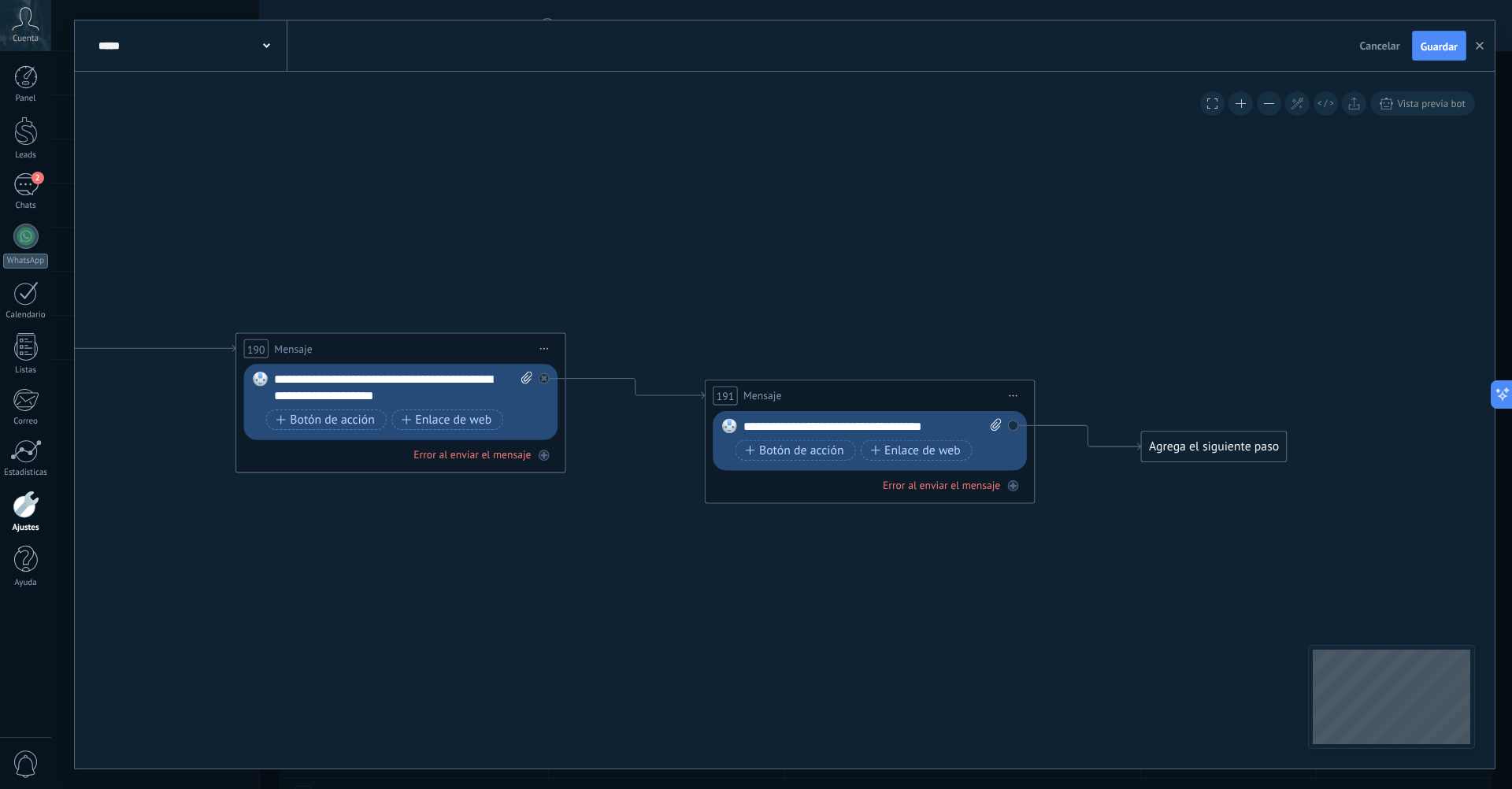
click at [1275, 102] on button at bounding box center [1269, 104] width 25 height 25
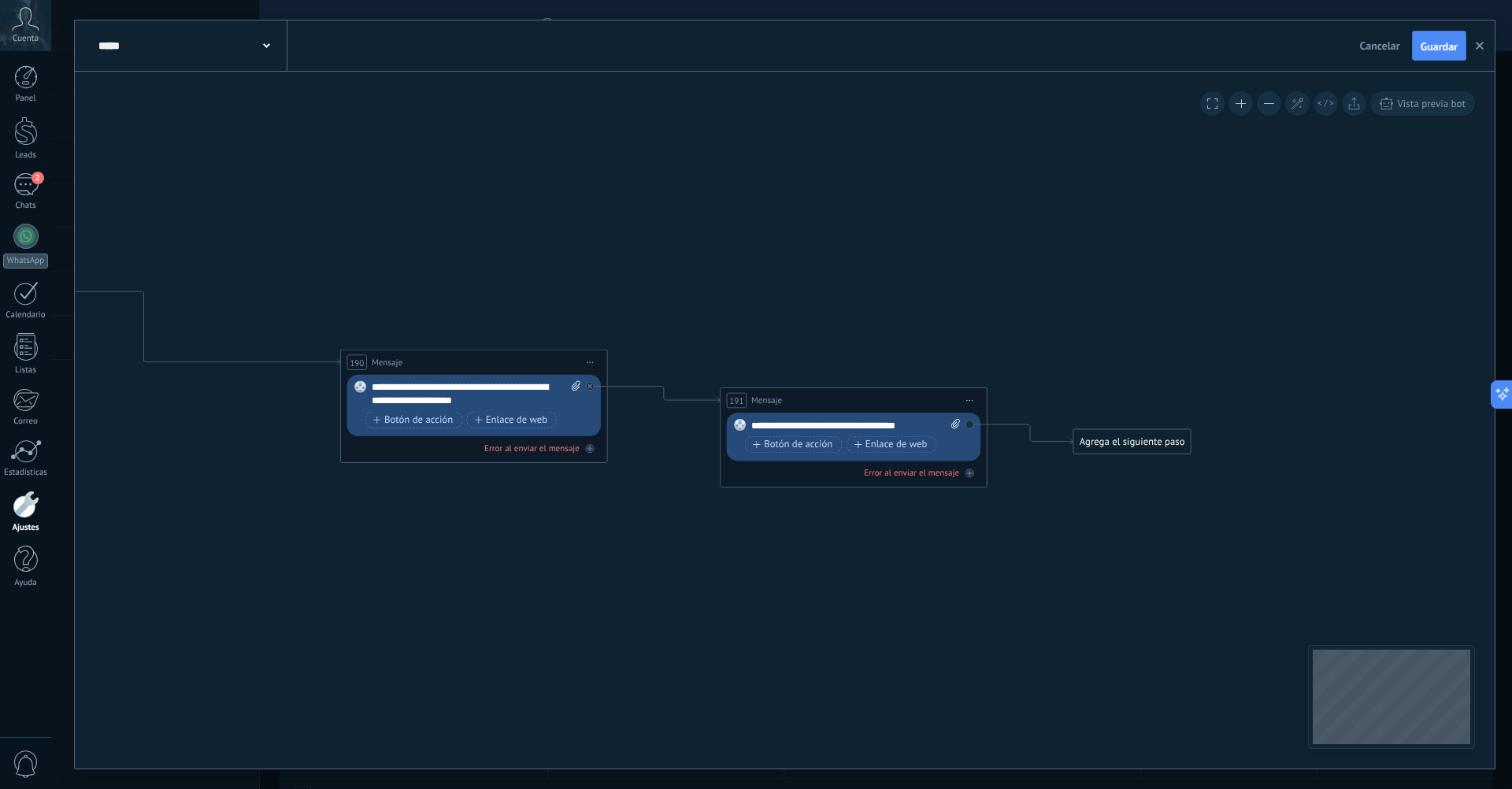
click at [1275, 102] on button at bounding box center [1269, 104] width 25 height 25
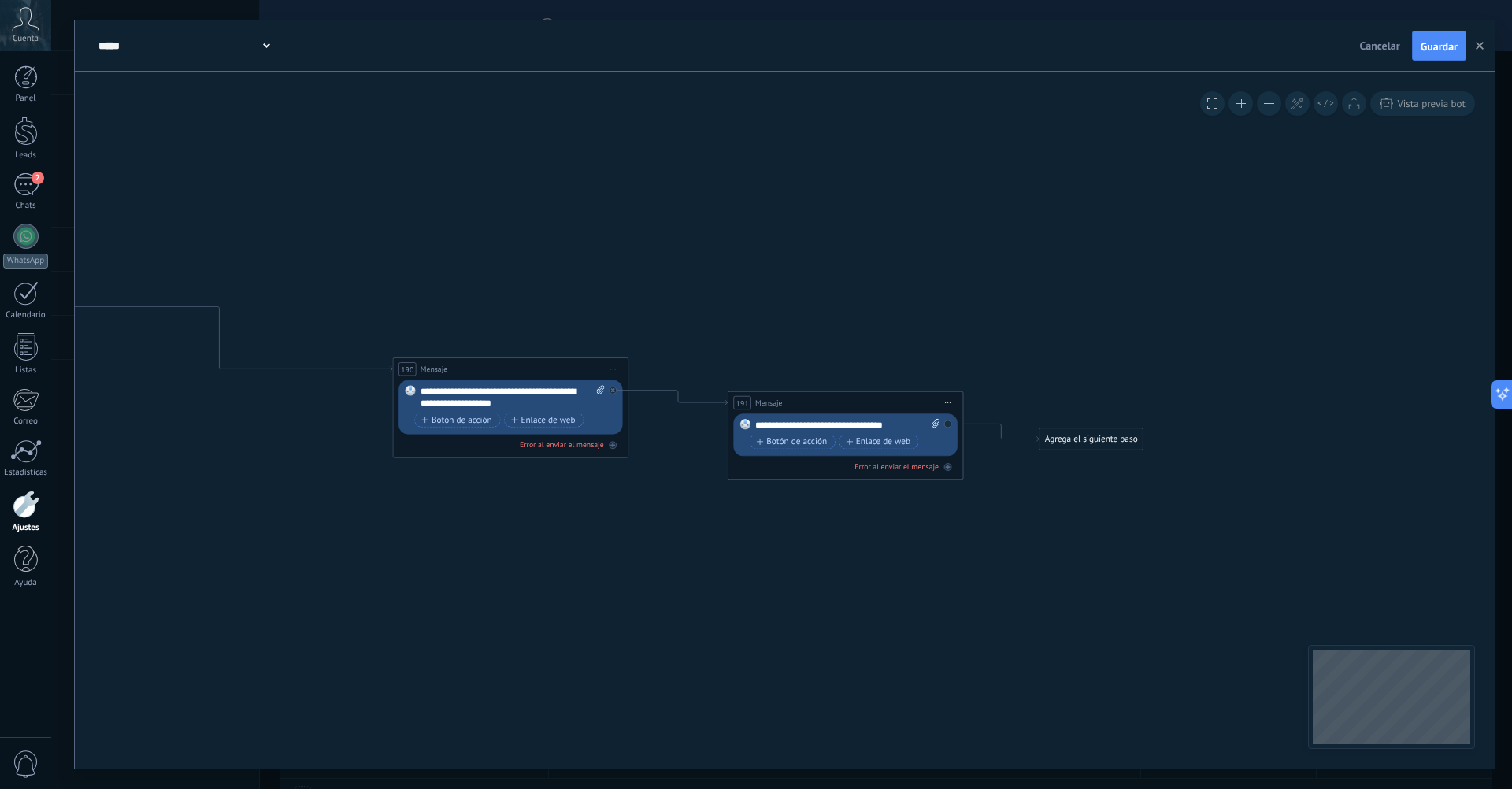
click at [1275, 102] on button at bounding box center [1269, 104] width 25 height 25
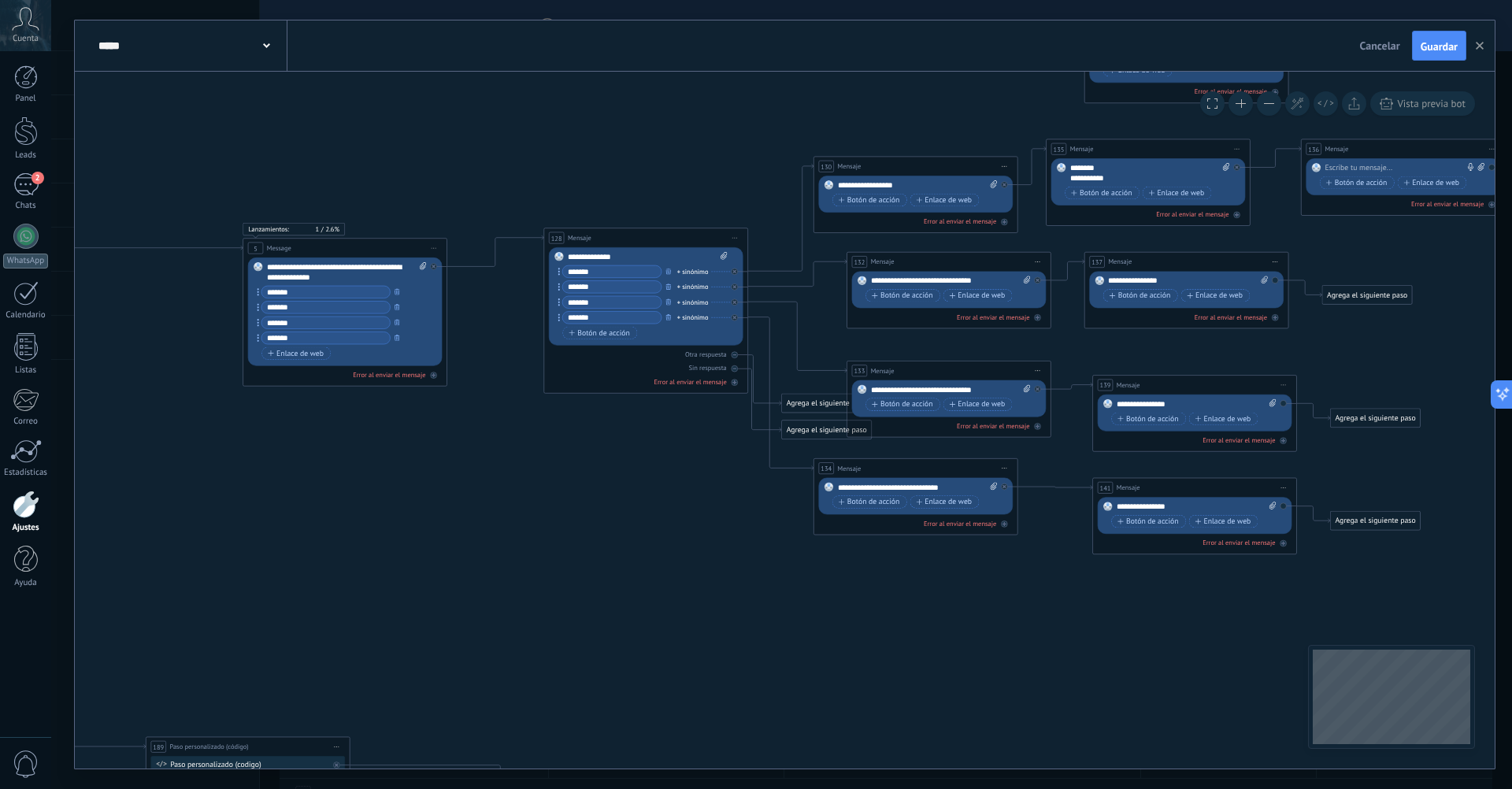
drag, startPoint x: 637, startPoint y: 294, endPoint x: 845, endPoint y: 746, distance: 497.6
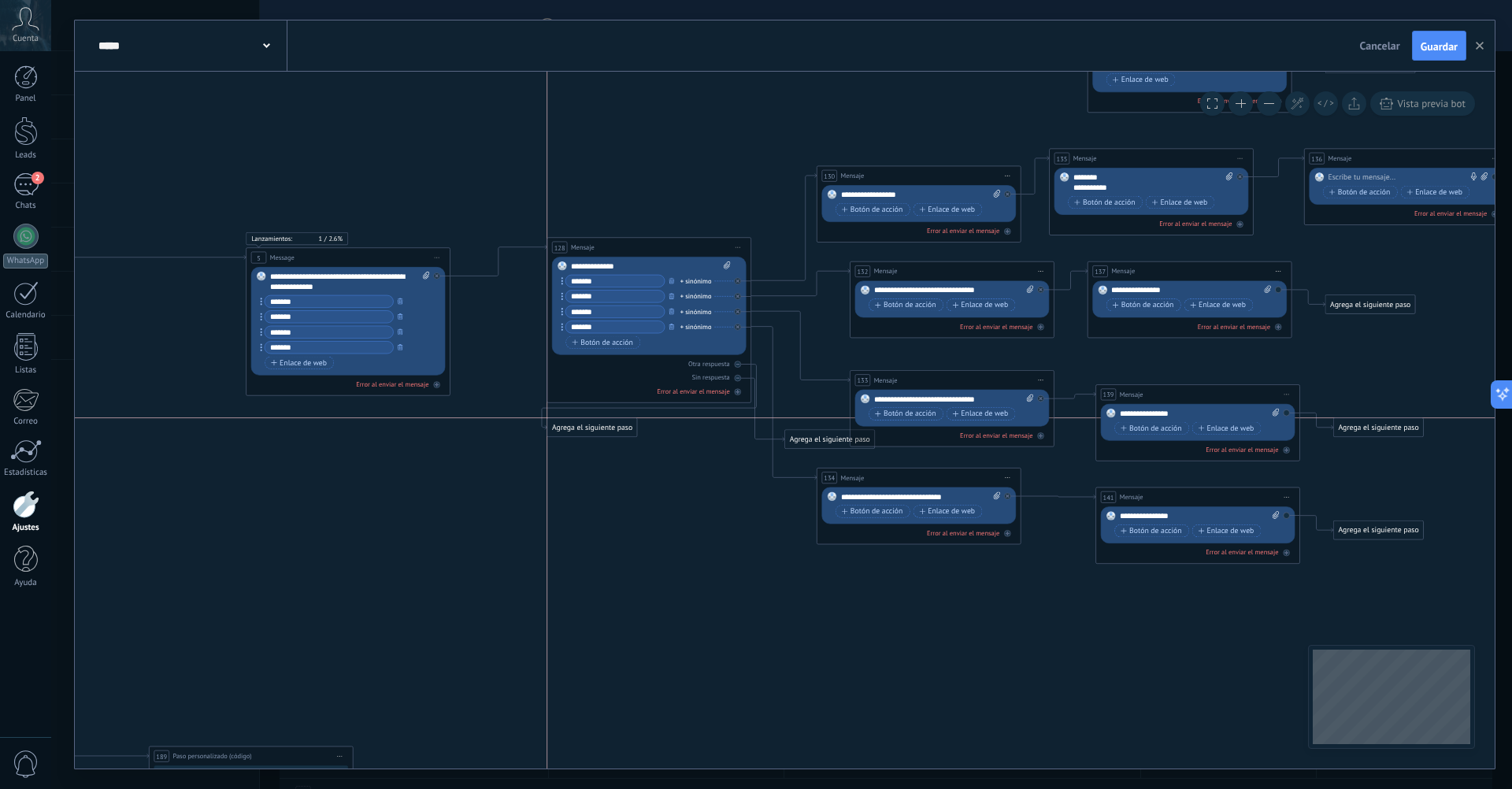
drag, startPoint x: 810, startPoint y: 416, endPoint x: 573, endPoint y: 434, distance: 237.7
click at [573, 434] on div "Agrega el siguiente paso" at bounding box center [592, 427] width 90 height 17
drag, startPoint x: 841, startPoint y: 437, endPoint x: 723, endPoint y: 432, distance: 118.1
click at [723, 432] on div "Agrega el siguiente paso" at bounding box center [711, 435] width 90 height 17
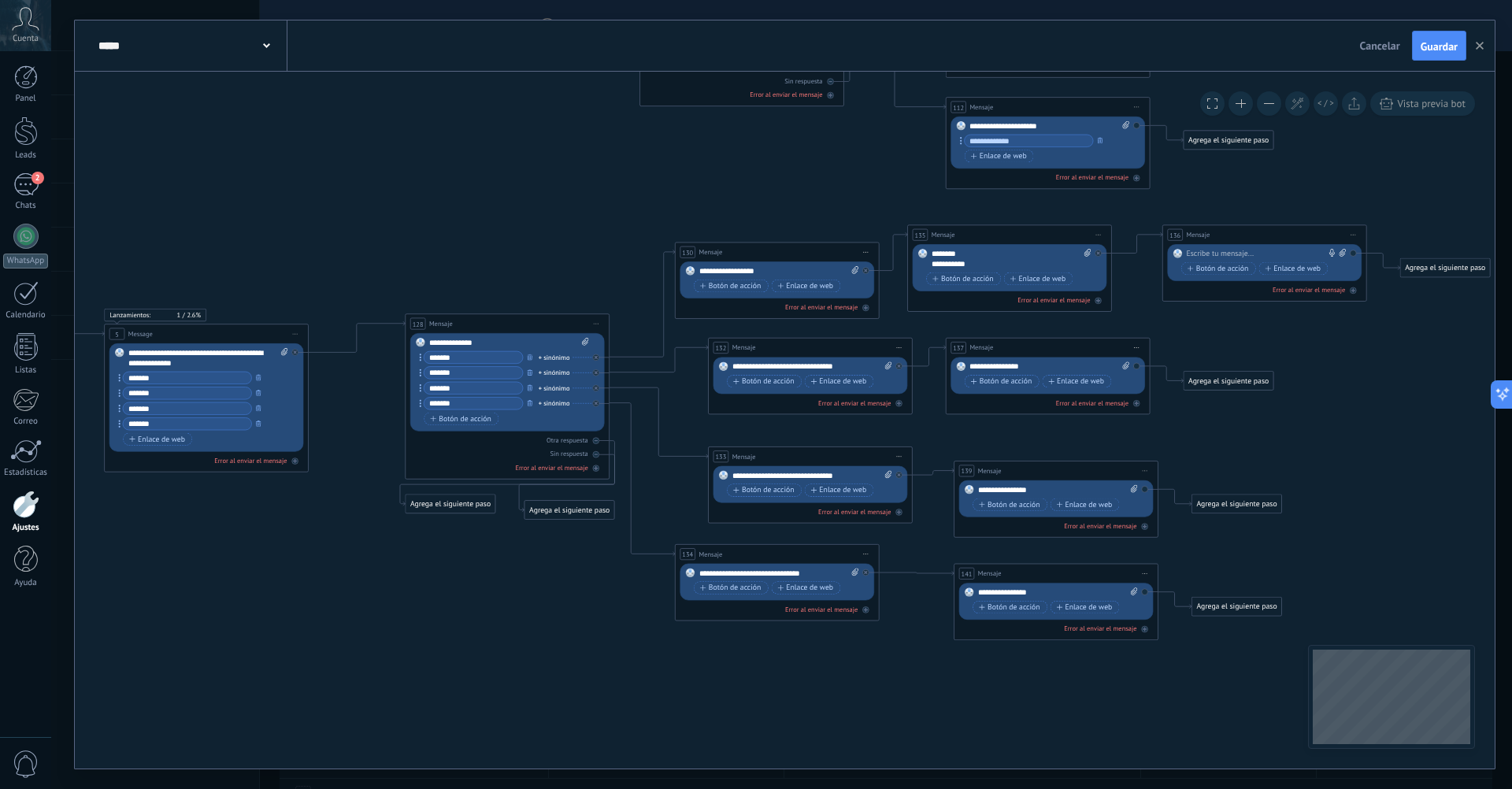
drag, startPoint x: 908, startPoint y: 683, endPoint x: 766, endPoint y: 759, distance: 161.1
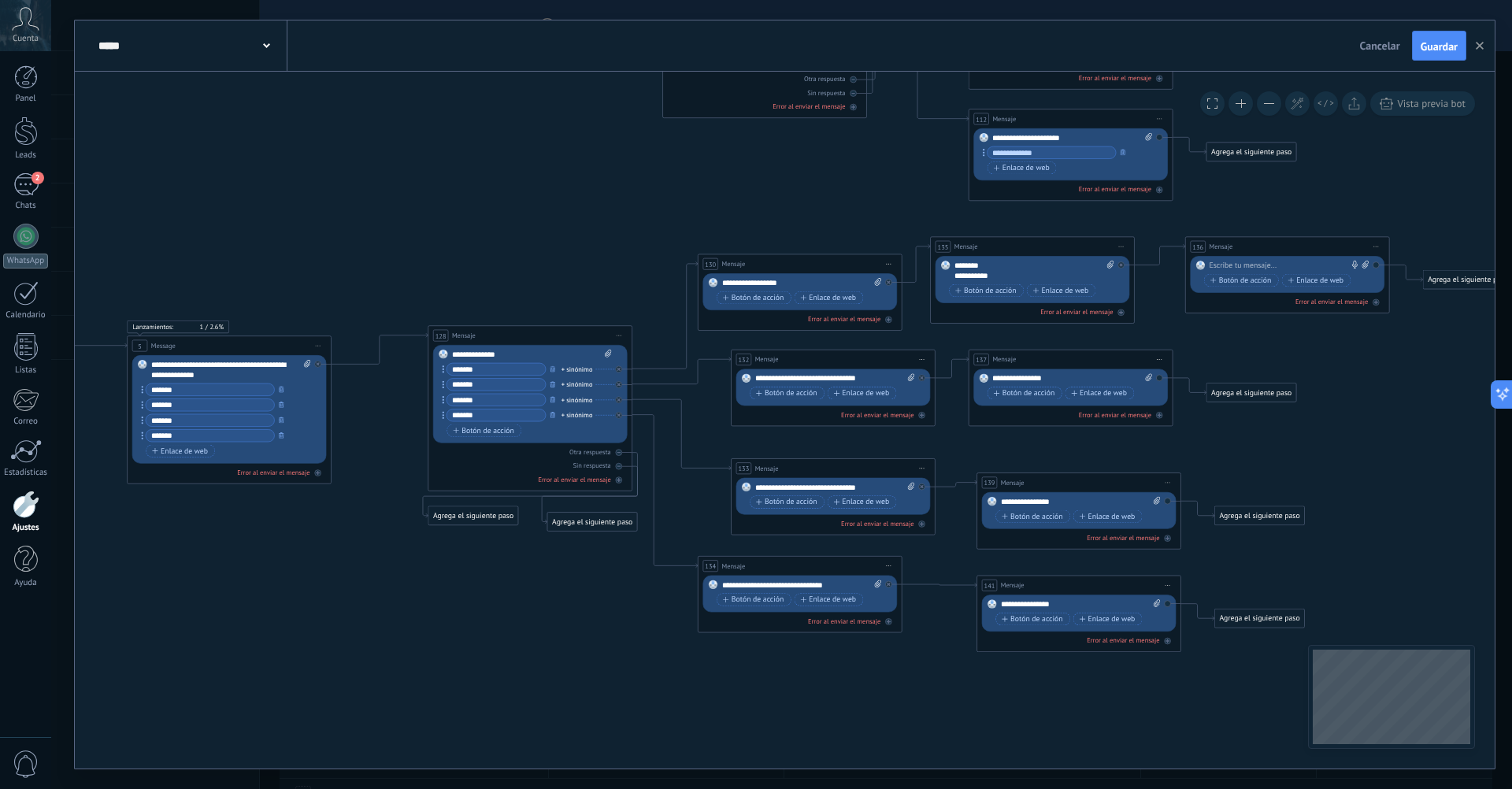
drag, startPoint x: 1415, startPoint y: 412, endPoint x: 1438, endPoint y: 423, distance: 25.5
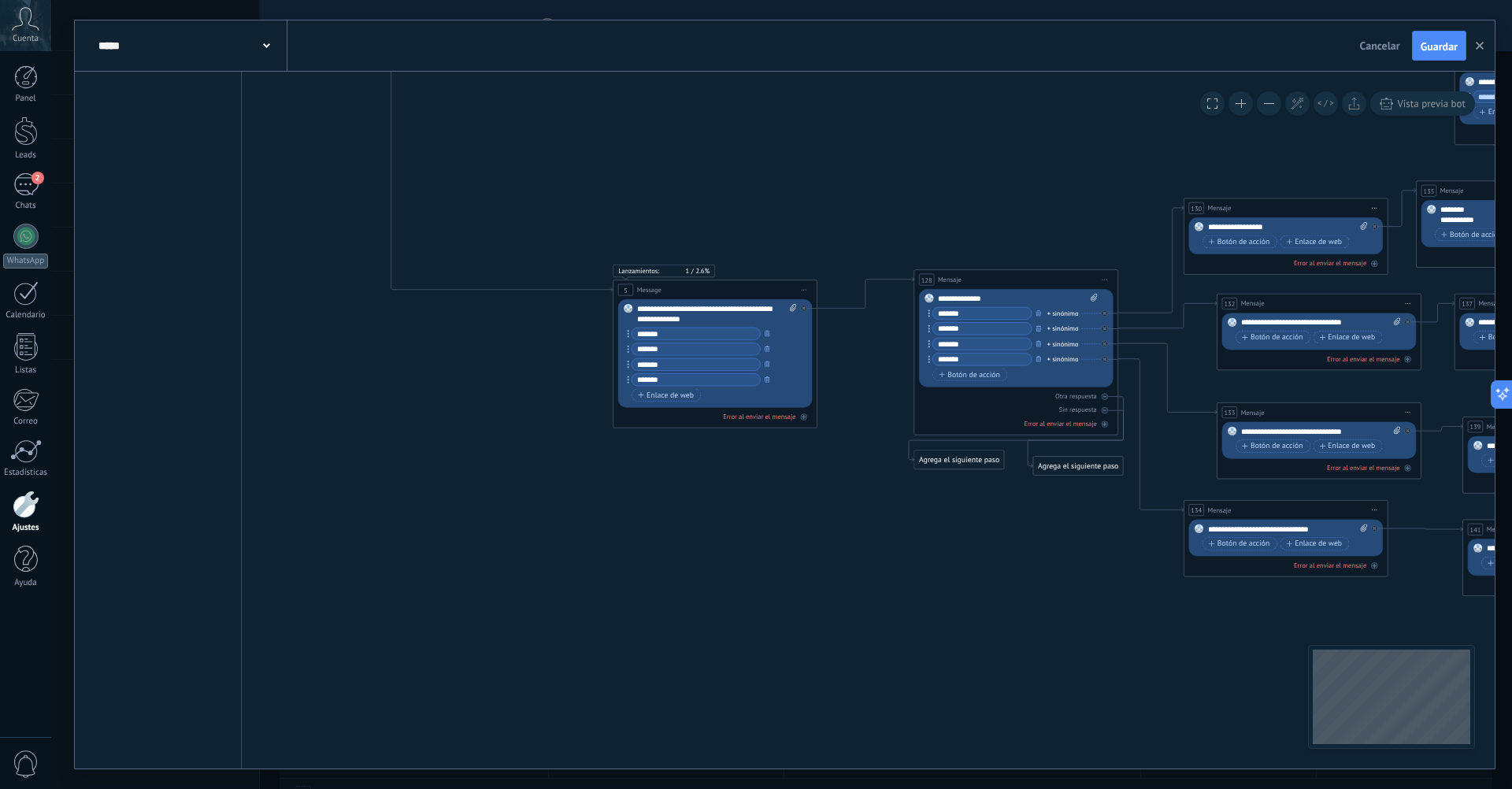
drag, startPoint x: 320, startPoint y: 685, endPoint x: 808, endPoint y: 630, distance: 491.1
click at [804, 290] on icon at bounding box center [806, 289] width 5 height 1
click at [832, 344] on div "Duplicar" at bounding box center [852, 339] width 101 height 17
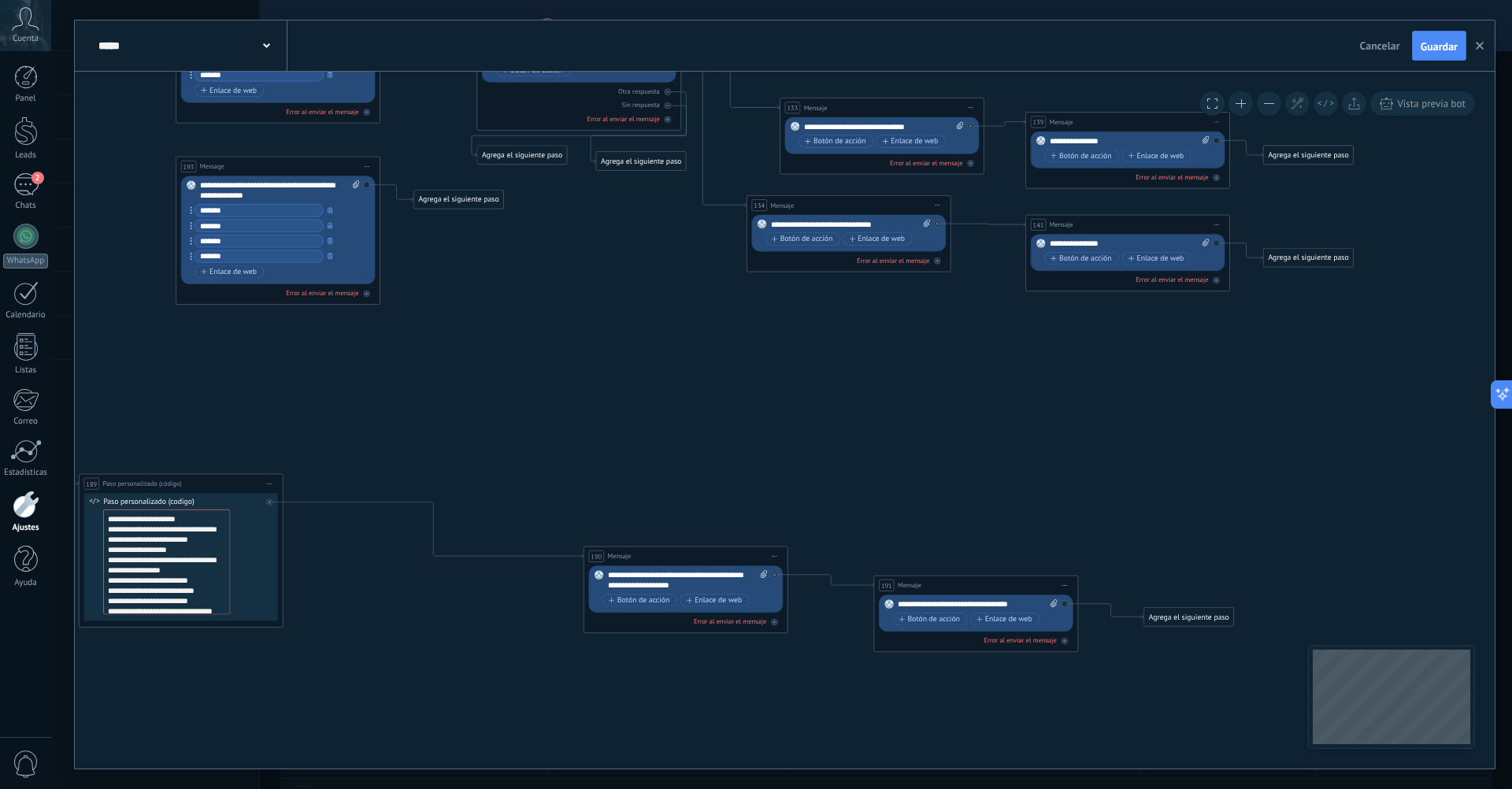
drag, startPoint x: 931, startPoint y: 652, endPoint x: 492, endPoint y: 347, distance: 534.6
drag, startPoint x: 354, startPoint y: 200, endPoint x: 373, endPoint y: 284, distance: 86.1
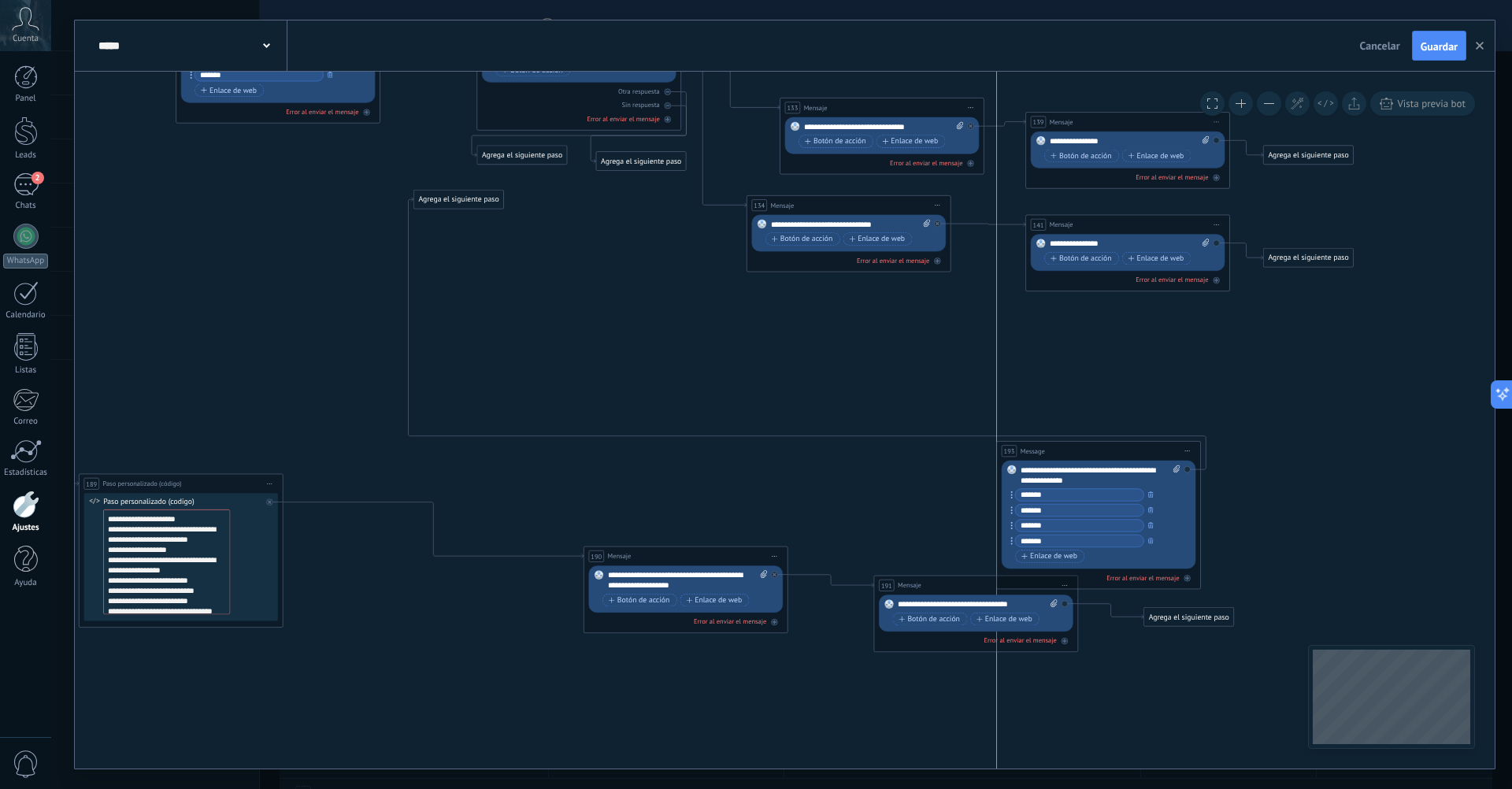
drag, startPoint x: 287, startPoint y: 167, endPoint x: 936, endPoint y: 633, distance: 799.0
click at [1128, 442] on div "193 Message ******* (a): Todos los contactos - canales seleccionados Todos los …" at bounding box center [1099, 451] width 203 height 19
click at [911, 584] on span "Mensaje" at bounding box center [909, 584] width 24 height 9
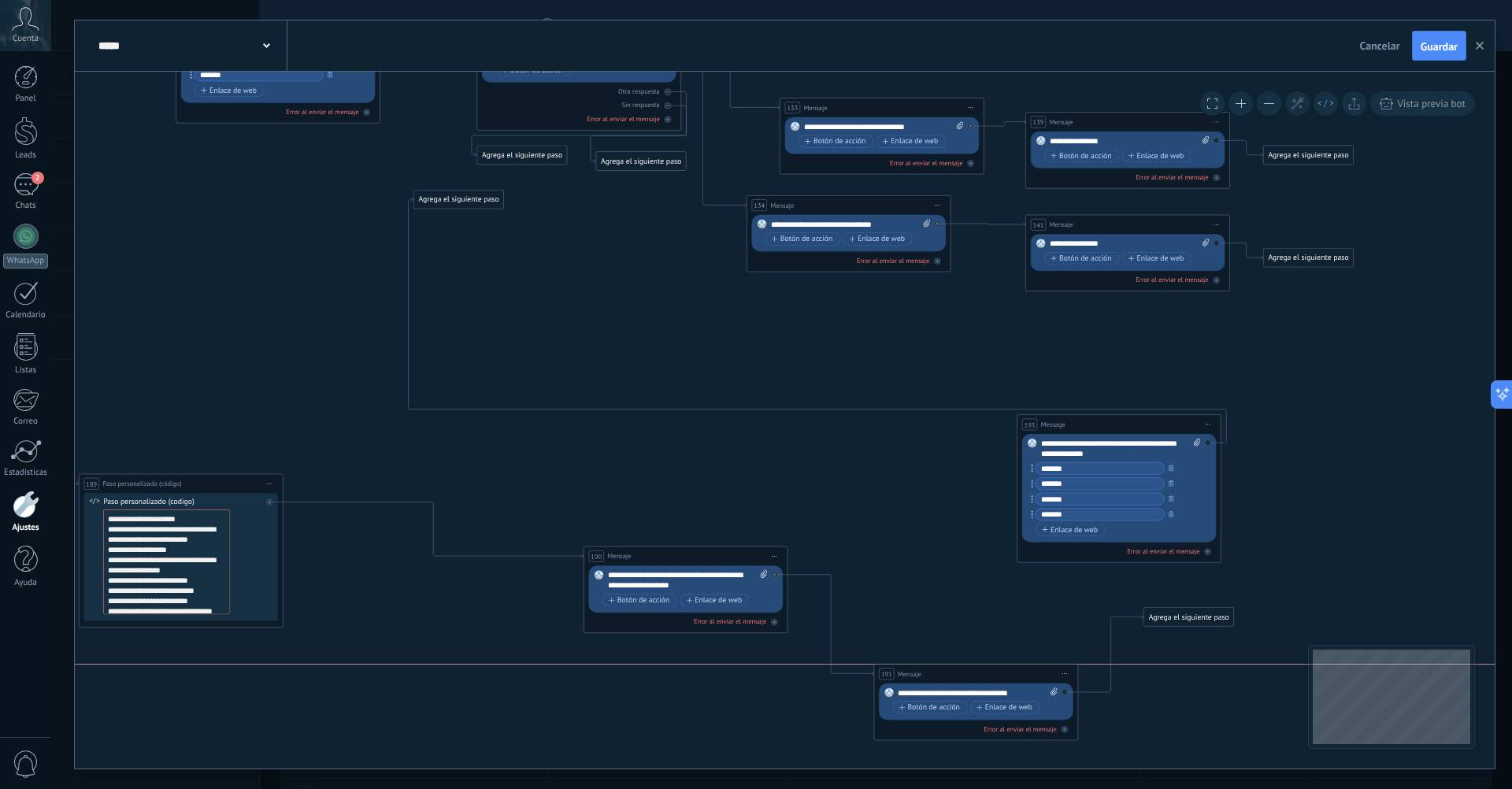
drag, startPoint x: 936, startPoint y: 633, endPoint x: 936, endPoint y: 670, distance: 37.0
click at [937, 670] on div "191 Mensaje ******* (a): Todos los contactos - canales seleccionados Todos los …" at bounding box center [976, 673] width 203 height 19
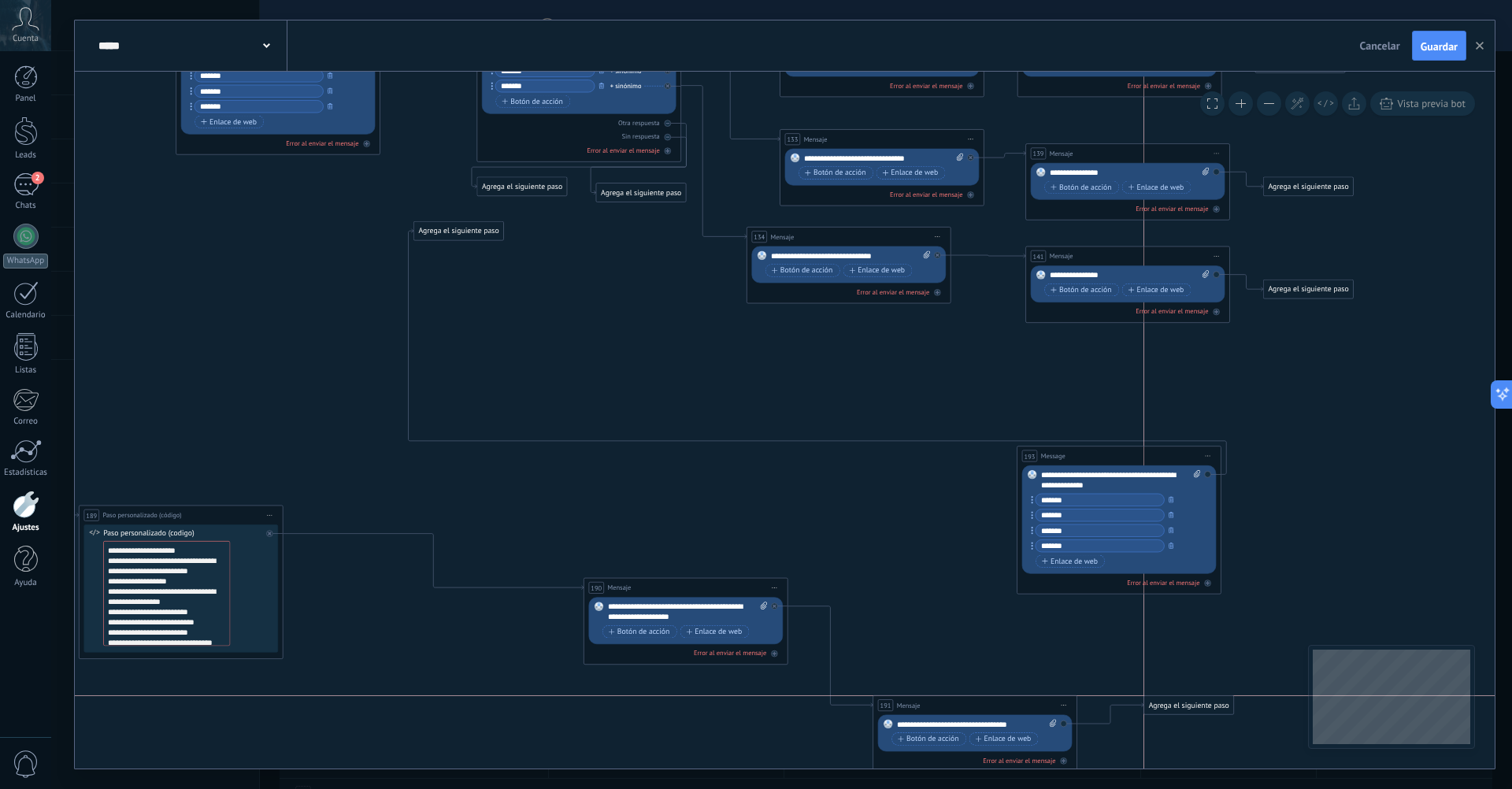
drag, startPoint x: 1174, startPoint y: 650, endPoint x: 1174, endPoint y: 711, distance: 61.0
click at [1174, 711] on div "Agrega el siguiente paso" at bounding box center [1189, 705] width 90 height 17
click at [1064, 703] on span "Iniciar vista previa aquí Cambiar nombre Duplicar [GEOGRAPHIC_DATA]" at bounding box center [1064, 705] width 17 height 15
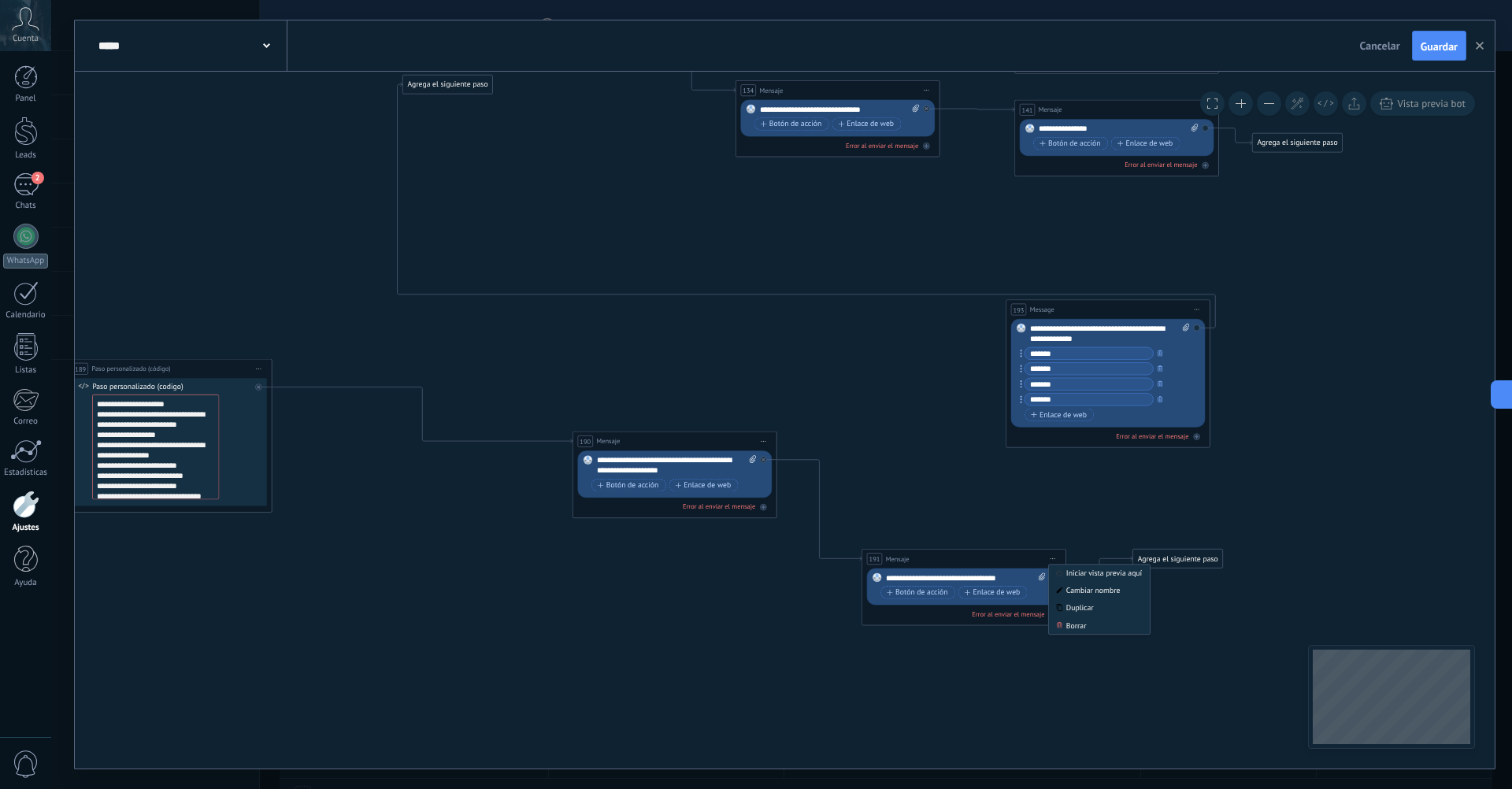
drag, startPoint x: 1261, startPoint y: 669, endPoint x: 1250, endPoint y: 523, distance: 146.4
click at [1052, 556] on span "Iniciar vista previa aquí Cambiar nombre Duplicar [GEOGRAPHIC_DATA]" at bounding box center [1054, 559] width 17 height 15
click at [1068, 624] on div "Borrar" at bounding box center [1100, 625] width 101 height 17
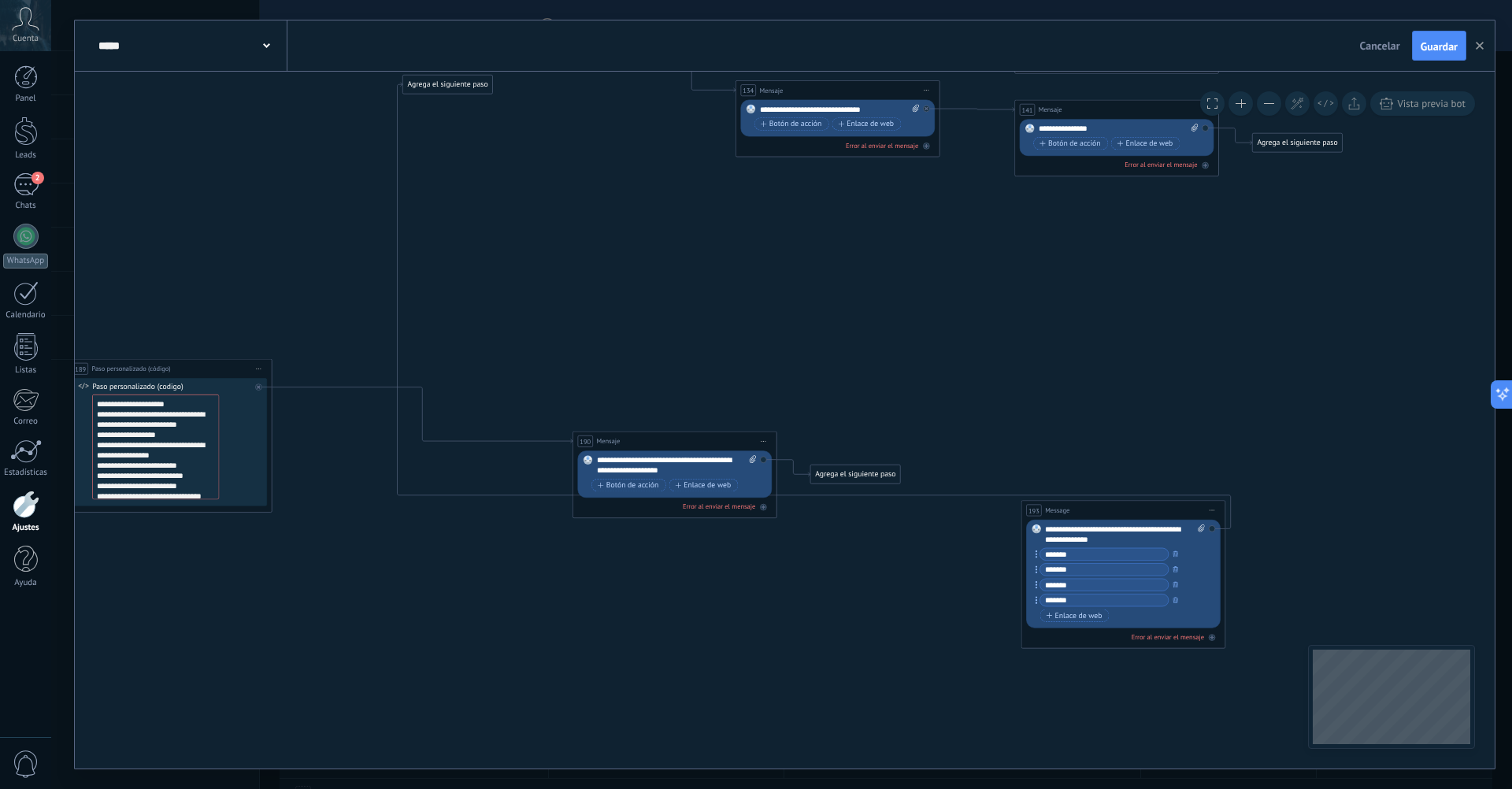
drag, startPoint x: 1064, startPoint y: 311, endPoint x: 1079, endPoint y: 512, distance: 201.6
click at [1079, 512] on div "193 Message ******* (a): Todos los contactos - canales seleccionados Todos los …" at bounding box center [1123, 510] width 203 height 19
click at [1210, 505] on span "Iniciar vista previa aquí Cambiar nombre Duplicar [GEOGRAPHIC_DATA]" at bounding box center [1212, 511] width 17 height 15
click at [1237, 574] on div "Borrar" at bounding box center [1258, 577] width 101 height 17
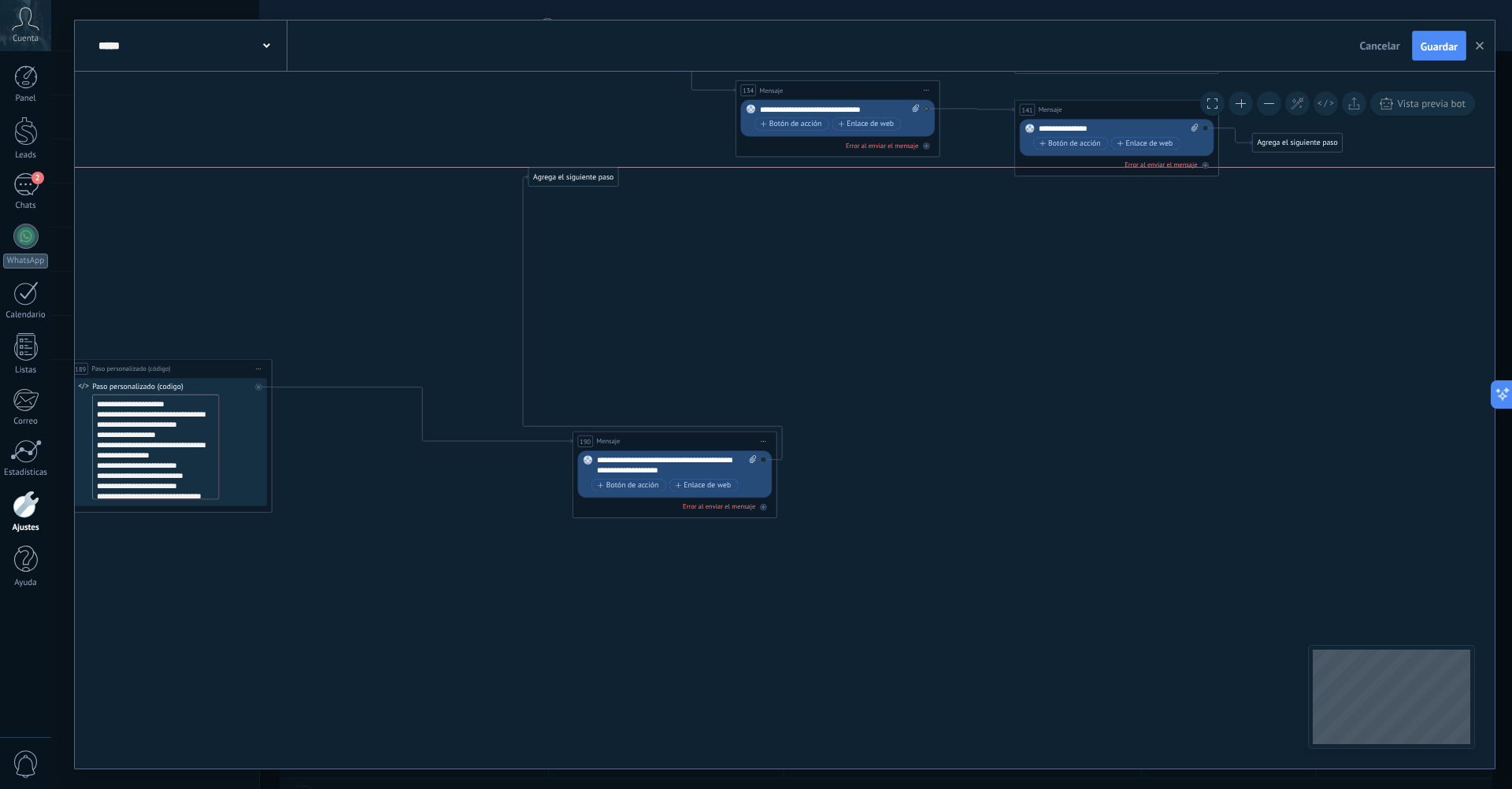
drag, startPoint x: 869, startPoint y: 477, endPoint x: 555, endPoint y: 190, distance: 425.4
click at [555, 185] on div "Agrega el siguiente paso" at bounding box center [573, 177] width 90 height 17
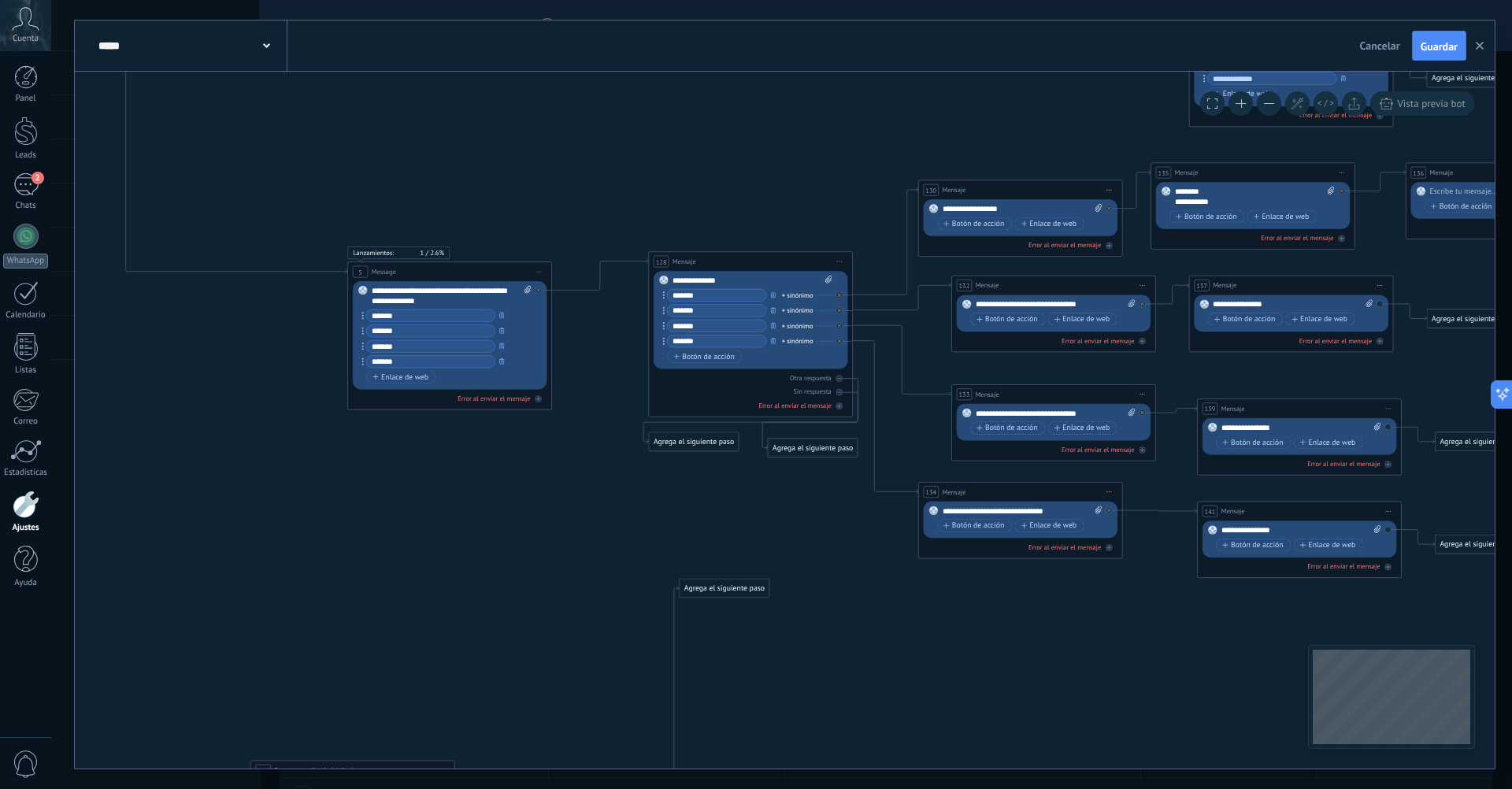
drag, startPoint x: 694, startPoint y: 290, endPoint x: 878, endPoint y: 690, distance: 440.3
drag, startPoint x: 729, startPoint y: 587, endPoint x: 323, endPoint y: 324, distance: 483.7
click at [323, 324] on div "Agrega el siguiente paso" at bounding box center [318, 324] width 90 height 17
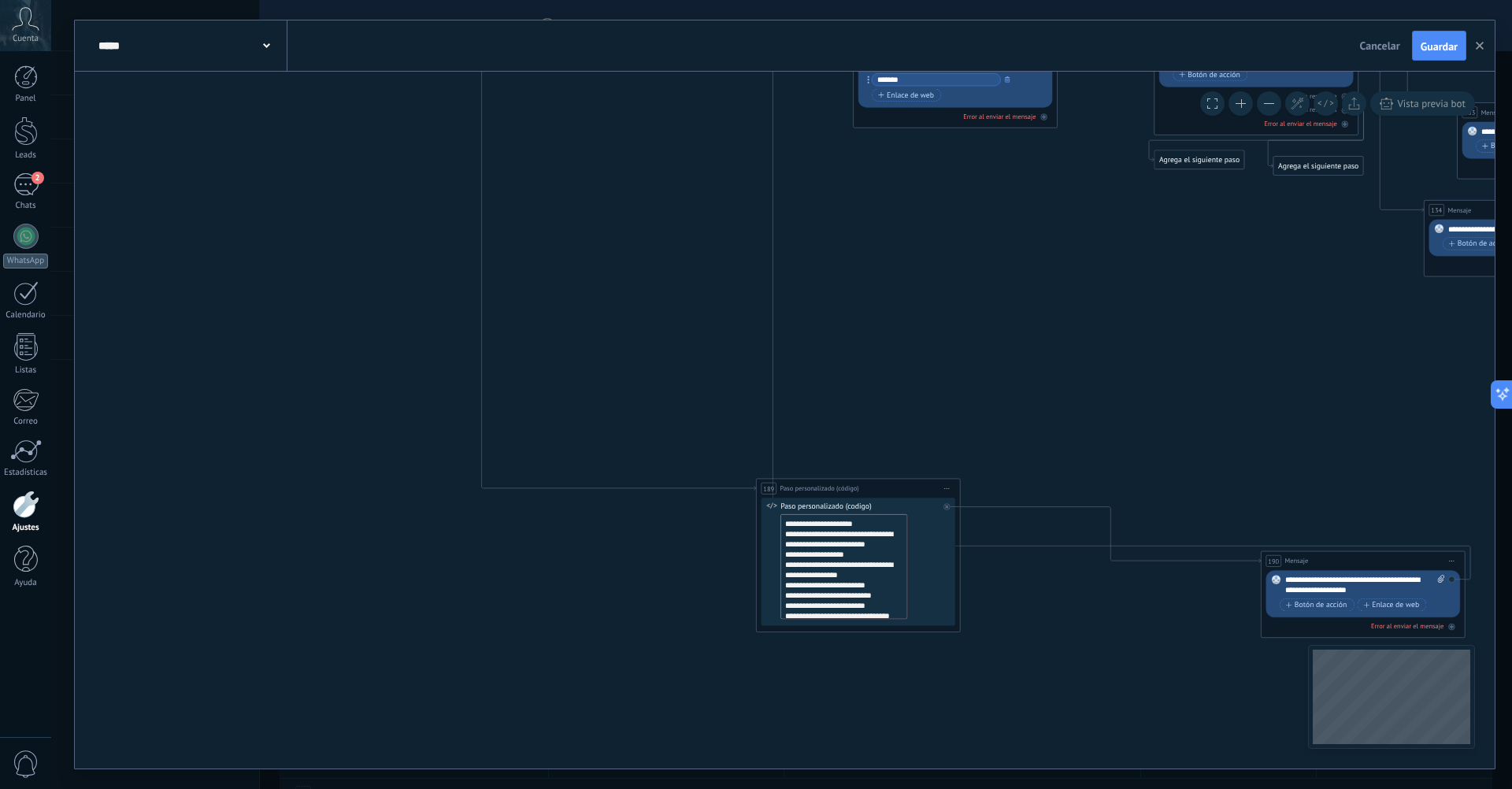
drag, startPoint x: 398, startPoint y: 560, endPoint x: 903, endPoint y: 281, distance: 576.9
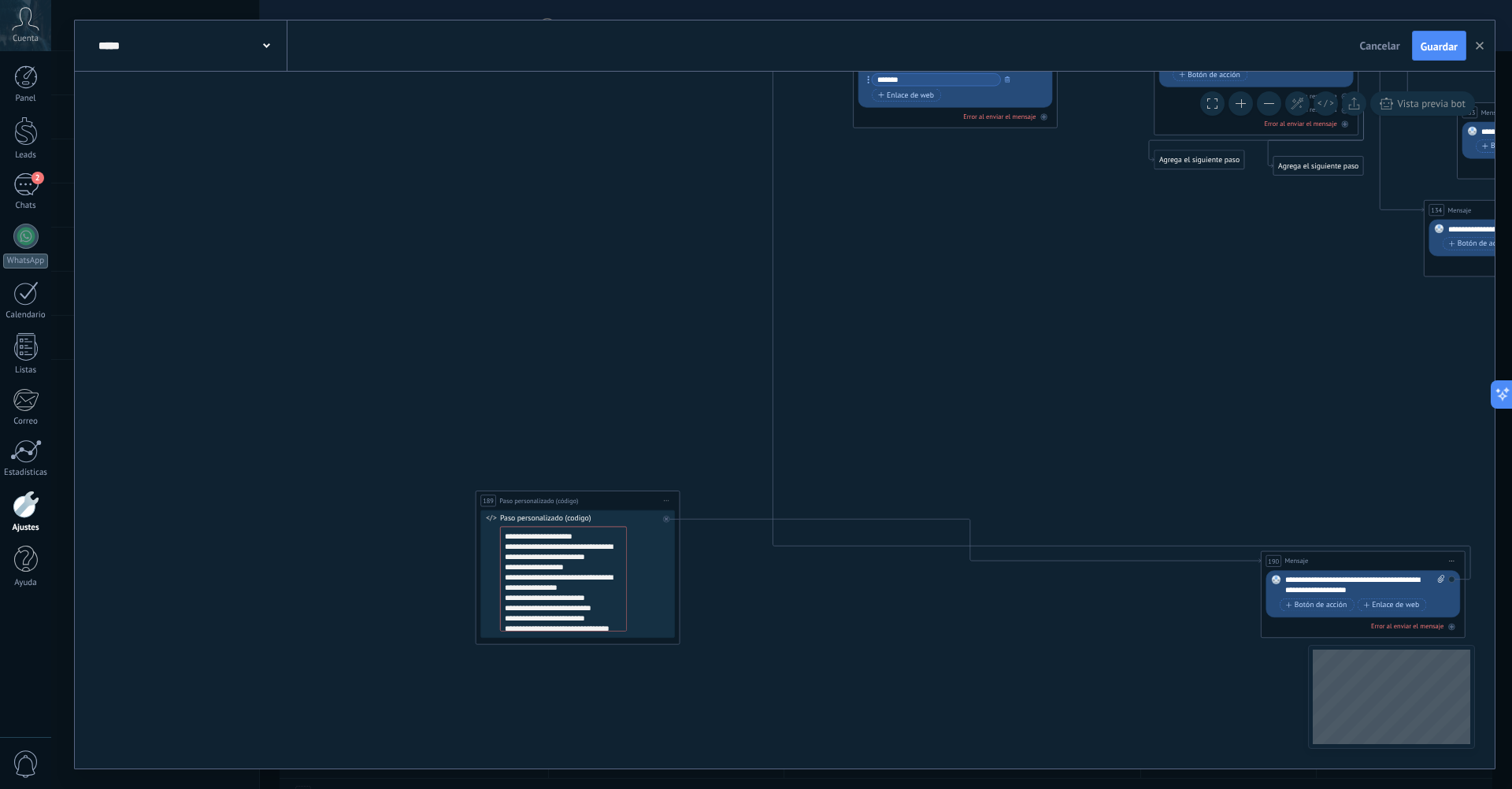
drag, startPoint x: 765, startPoint y: 487, endPoint x: 485, endPoint y: 500, distance: 280.3
click at [485, 500] on span "189" at bounding box center [488, 501] width 11 height 8
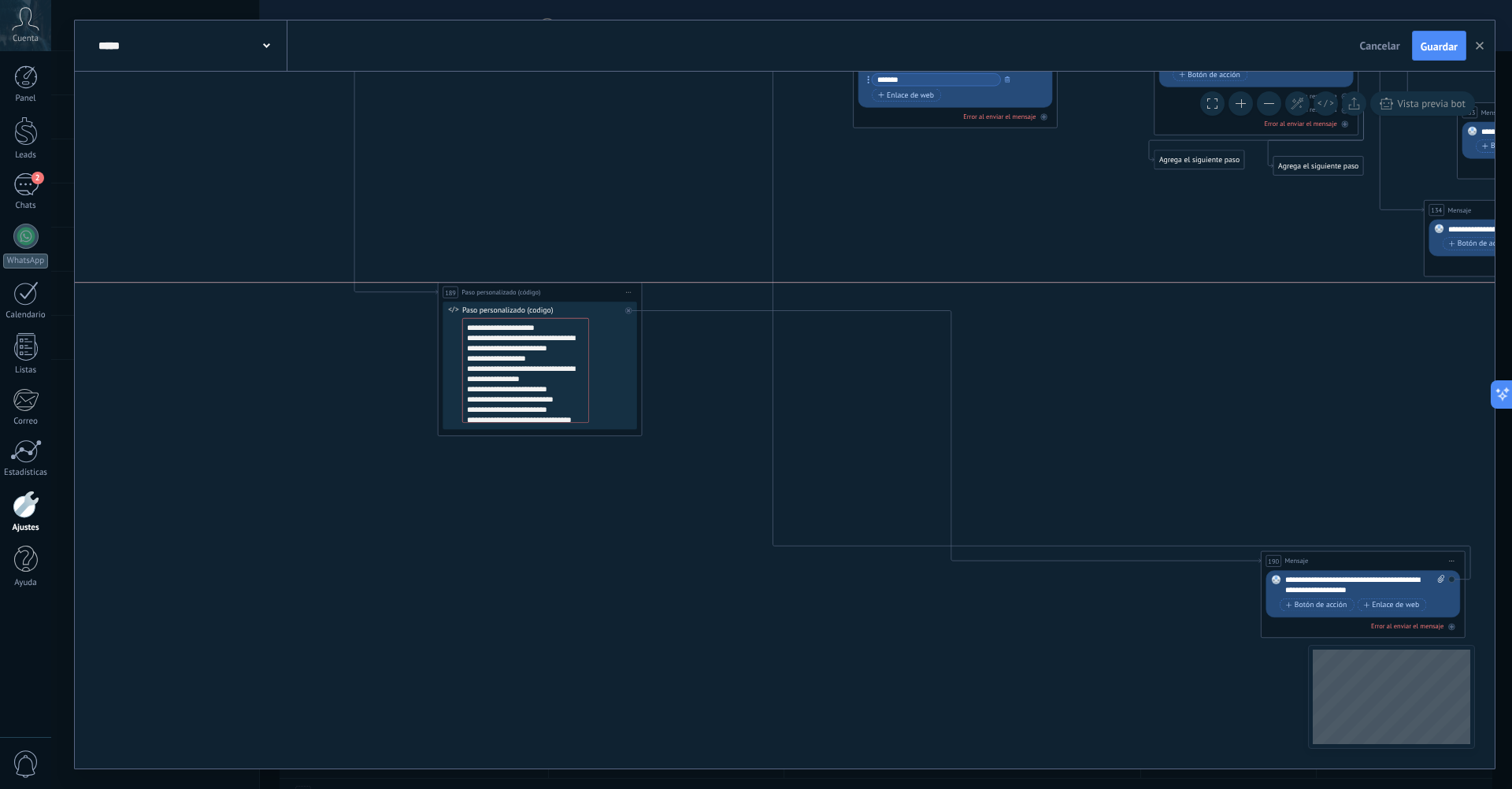
drag, startPoint x: 557, startPoint y: 500, endPoint x: 520, endPoint y: 287, distance: 216.2
click at [520, 287] on span "Paso personalizado (código)" at bounding box center [500, 291] width 78 height 9
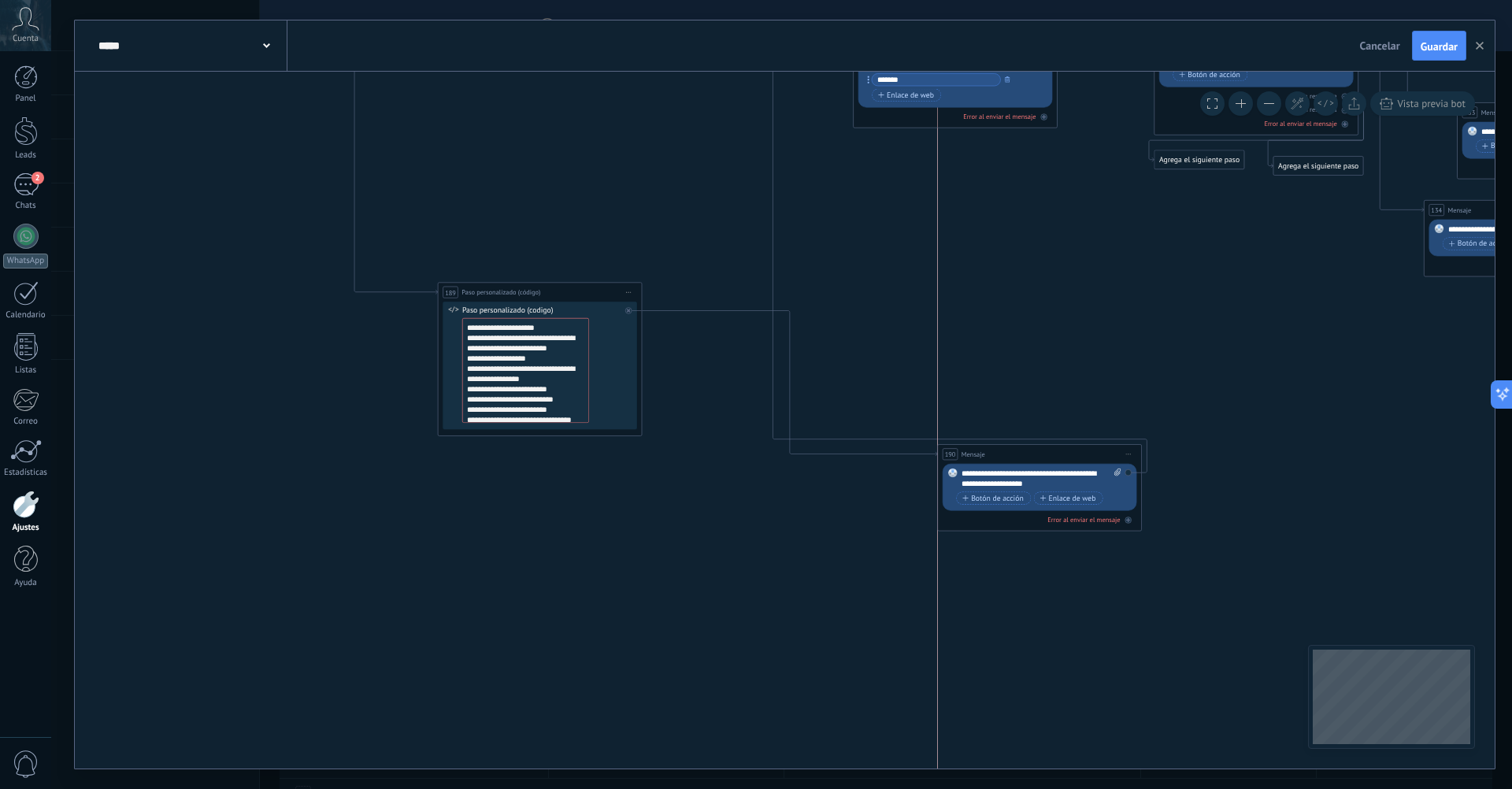
drag, startPoint x: 1303, startPoint y: 559, endPoint x: 981, endPoint y: 452, distance: 339.3
click at [981, 452] on span "Mensaje" at bounding box center [974, 454] width 24 height 9
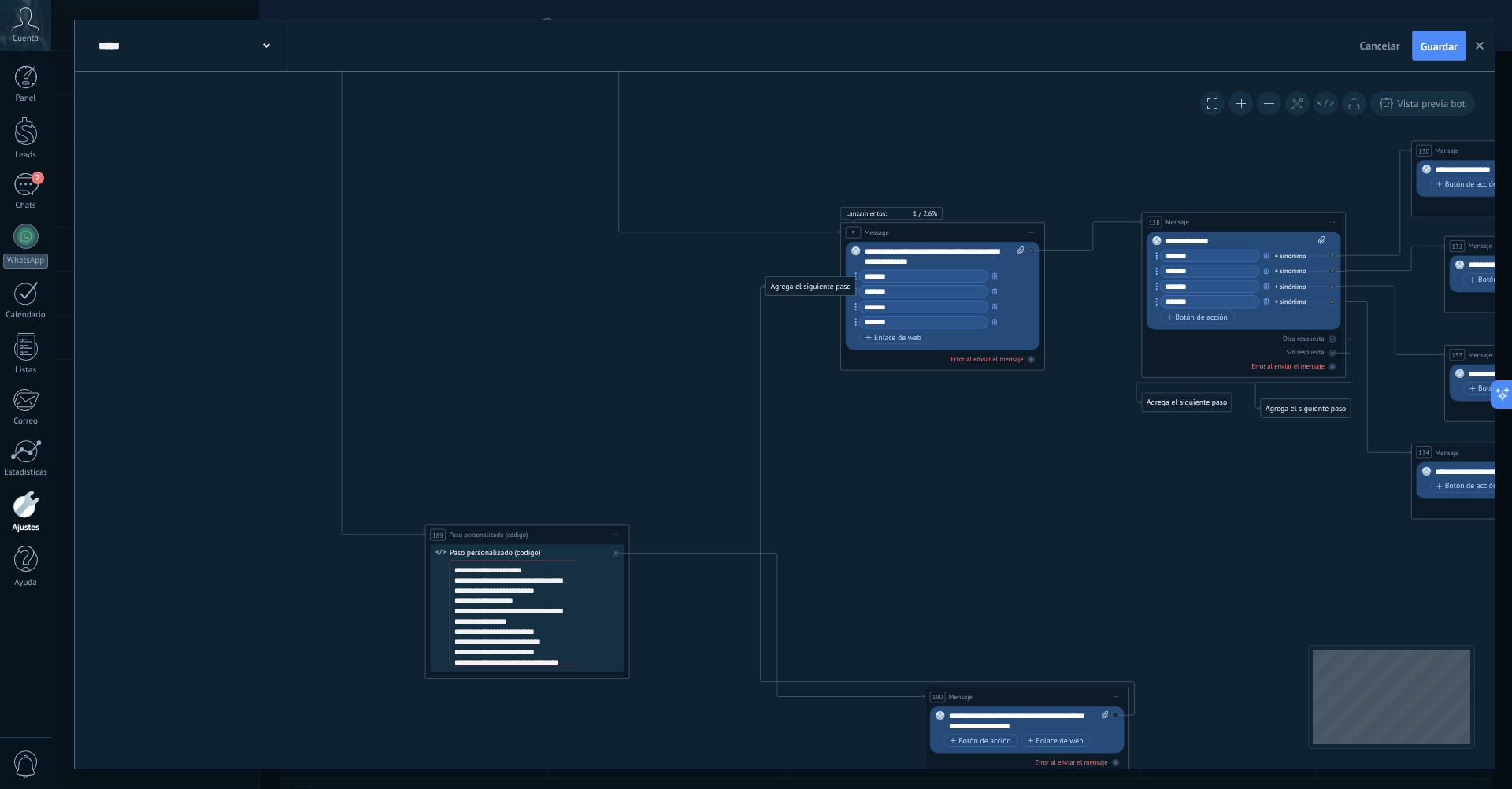
drag, startPoint x: 915, startPoint y: 266, endPoint x: 836, endPoint y: 421, distance: 174.0
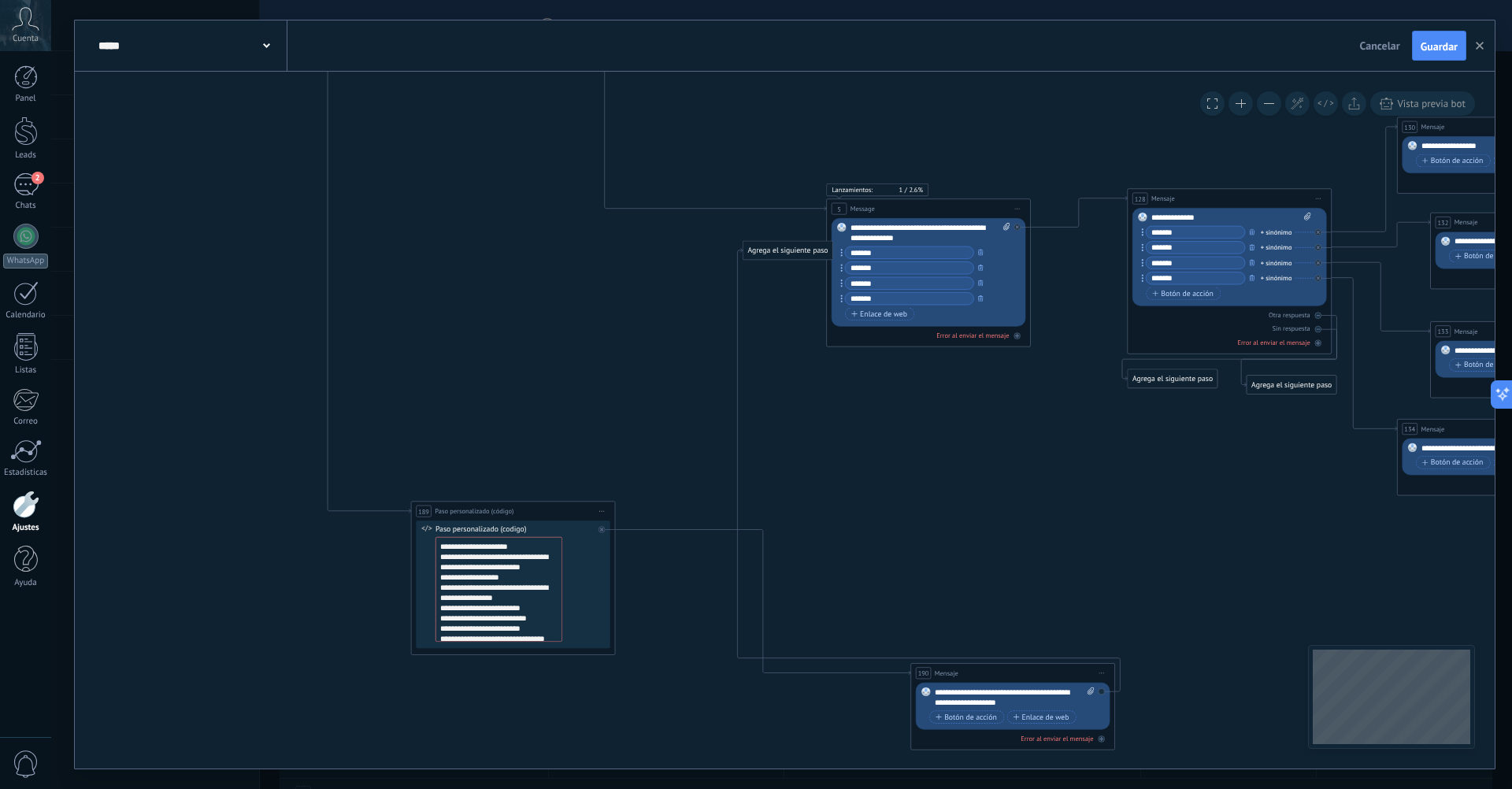
drag, startPoint x: 781, startPoint y: 257, endPoint x: 773, endPoint y: 246, distance: 13.6
click at [773, 246] on div "Agrega el siguiente paso" at bounding box center [788, 251] width 90 height 17
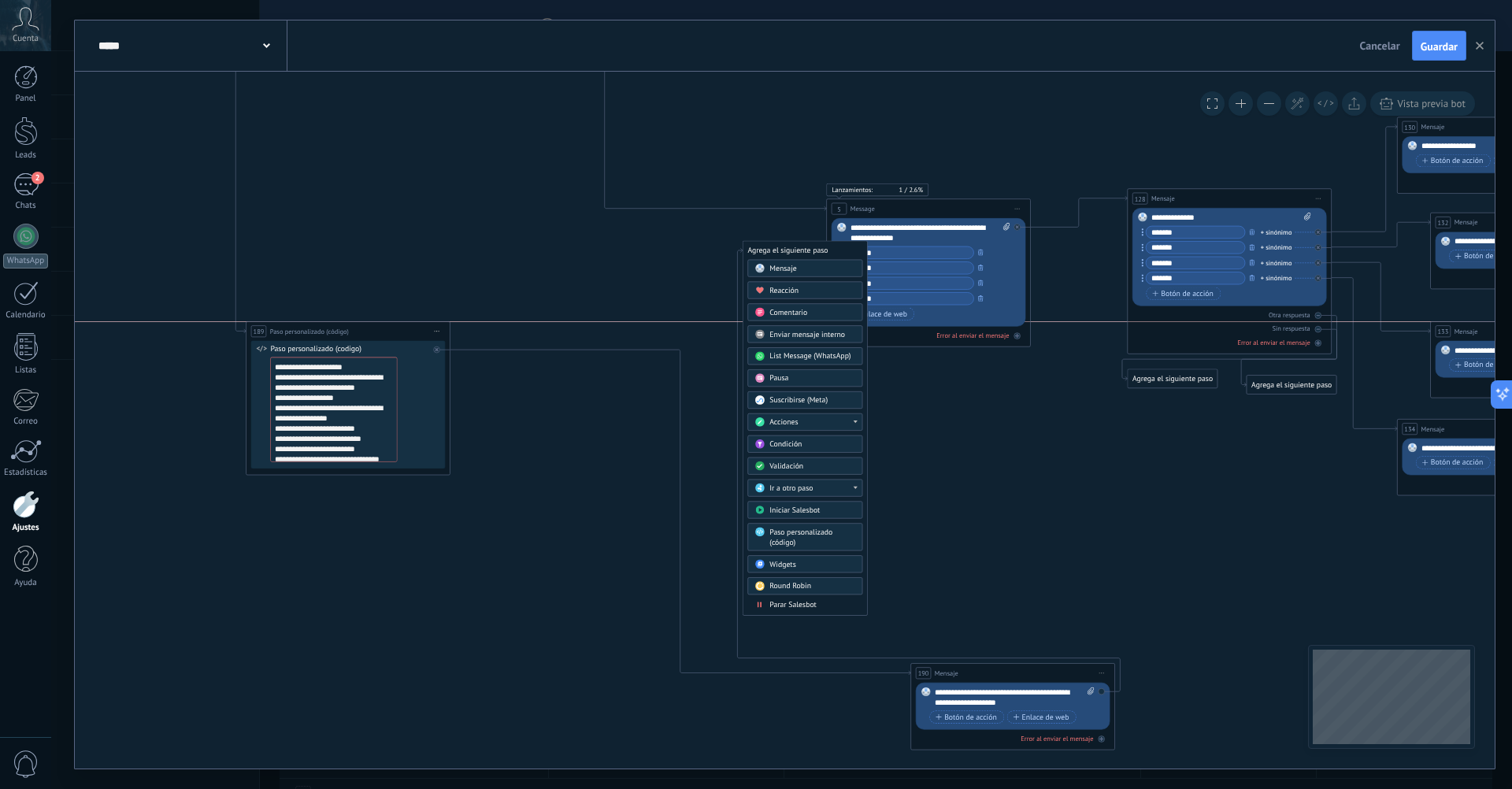
drag, startPoint x: 527, startPoint y: 505, endPoint x: 363, endPoint y: 328, distance: 241.3
click at [363, 328] on div "**********" at bounding box center [348, 331] width 203 height 19
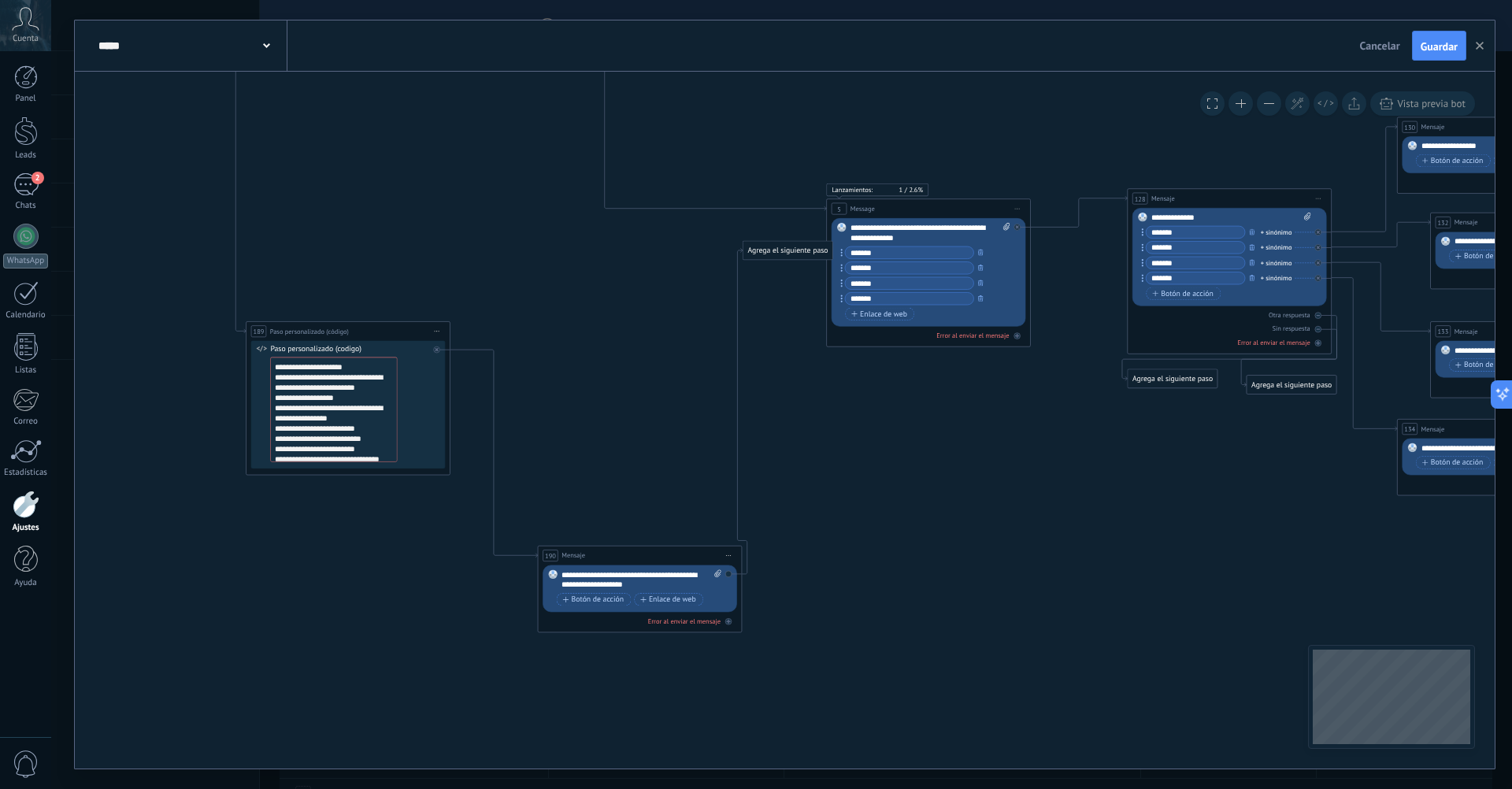
drag, startPoint x: 975, startPoint y: 670, endPoint x: 603, endPoint y: 553, distance: 390.0
click at [603, 553] on div "190 Mensaje ******* (a): Todos los contactos - canales seleccionados Todos los …" at bounding box center [639, 555] width 203 height 19
click at [812, 254] on div "Agrega el siguiente paso" at bounding box center [788, 251] width 90 height 17
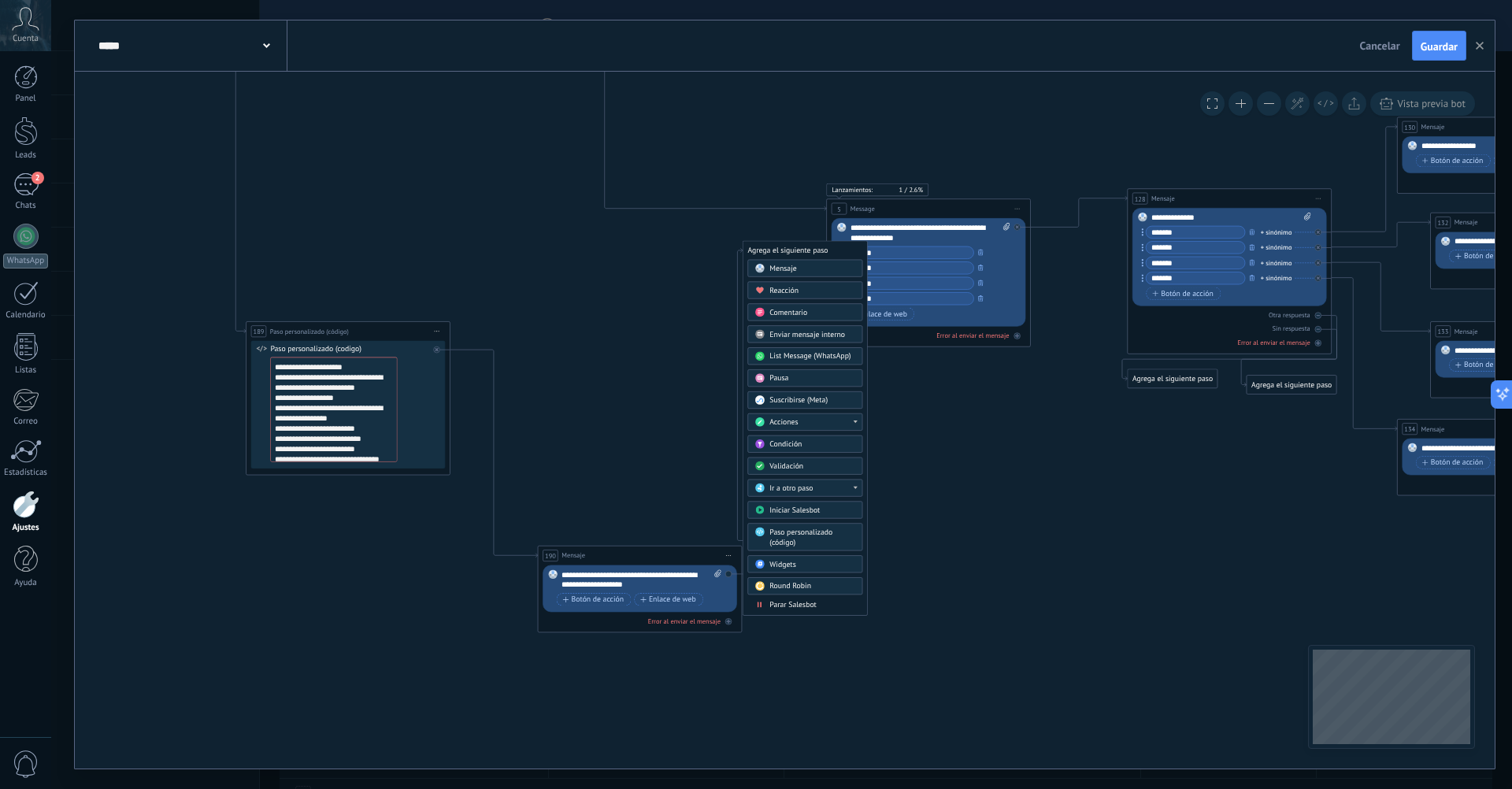
click at [812, 247] on div "Agrega el siguiente paso" at bounding box center [805, 251] width 125 height 17
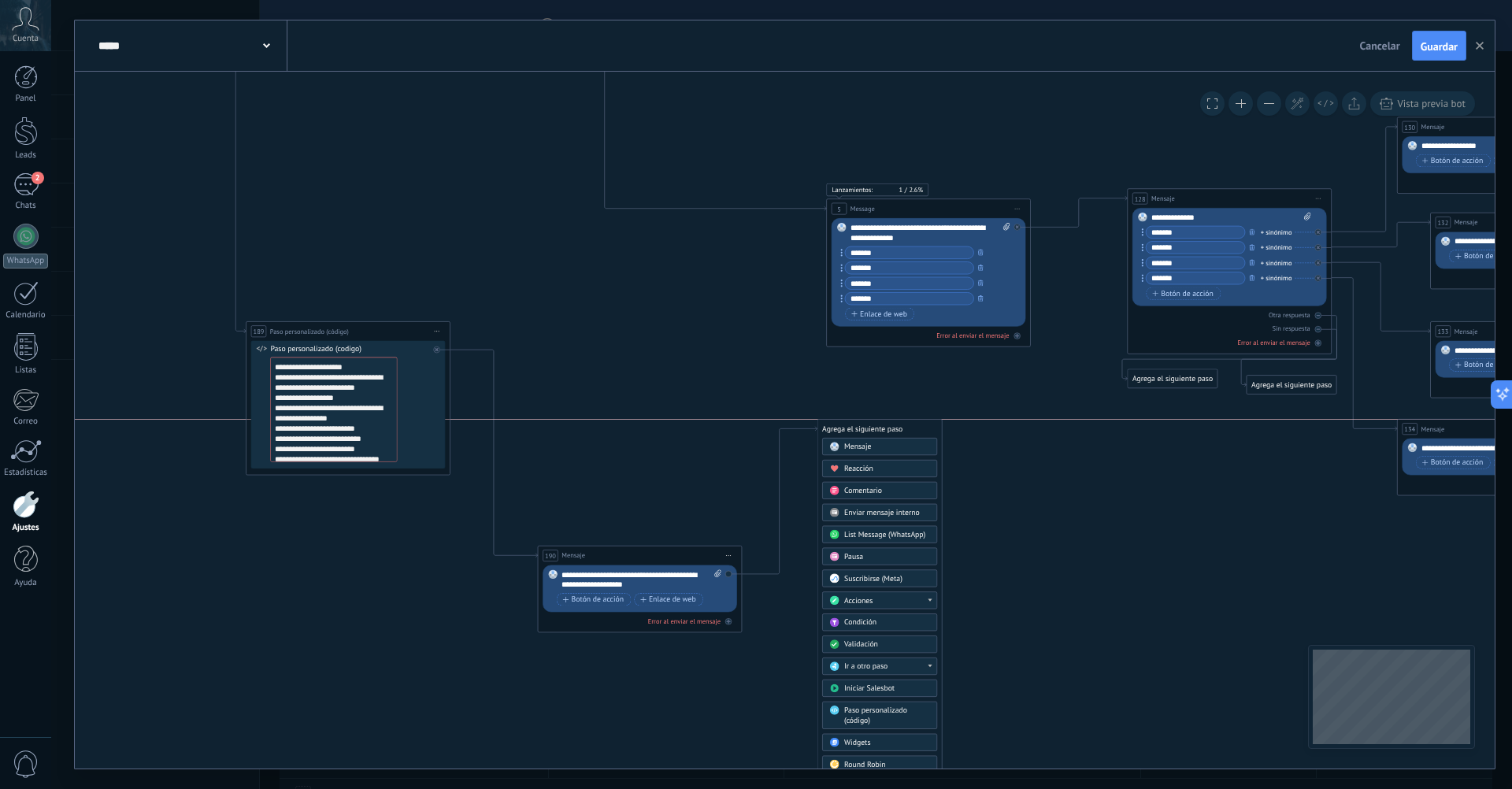
drag, startPoint x: 780, startPoint y: 251, endPoint x: 856, endPoint y: 425, distance: 189.9
click at [856, 425] on div "Agrega el siguiente paso" at bounding box center [879, 428] width 125 height 17
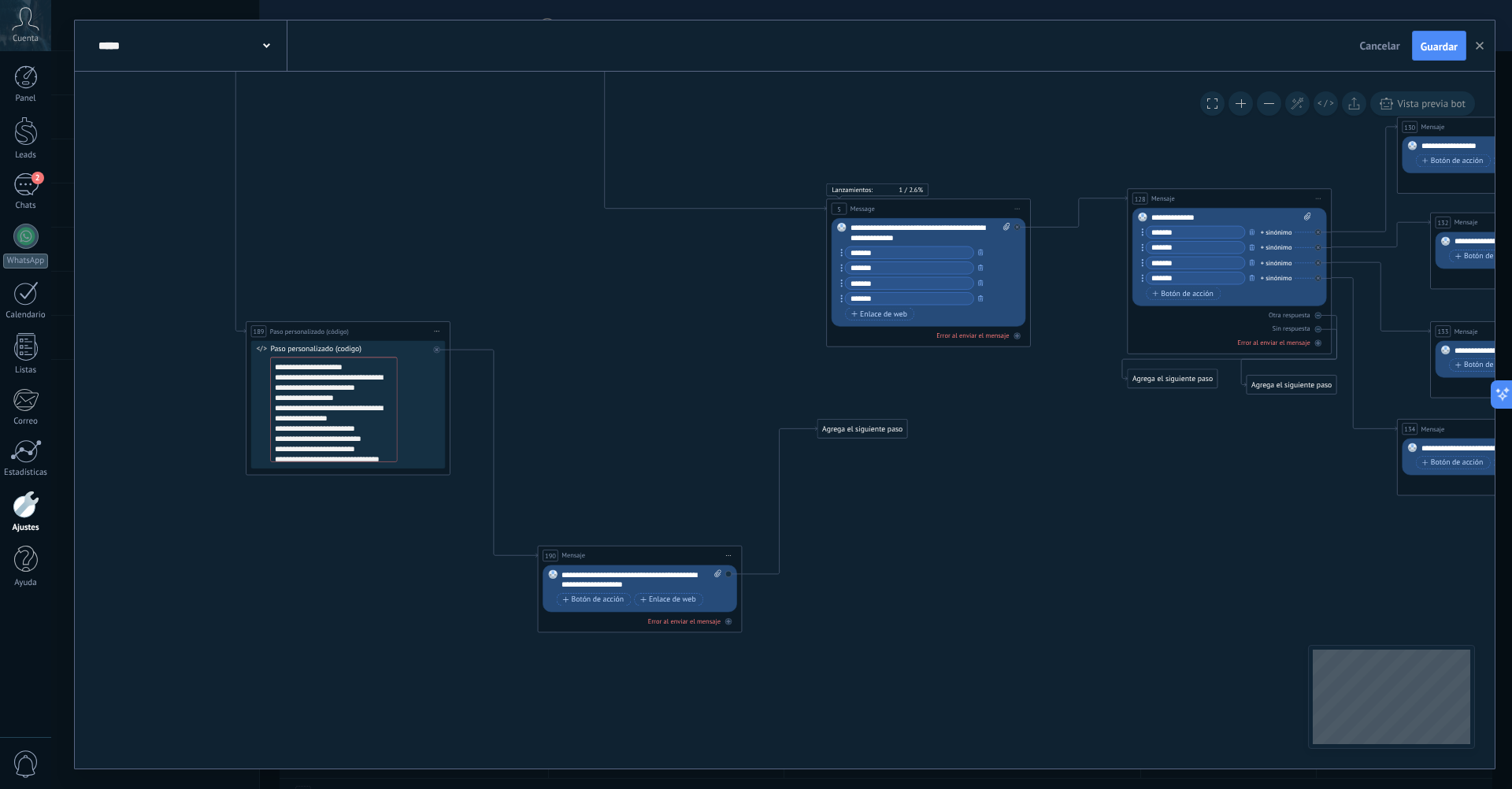
click at [879, 429] on div "Agrega el siguiente paso" at bounding box center [862, 428] width 90 height 17
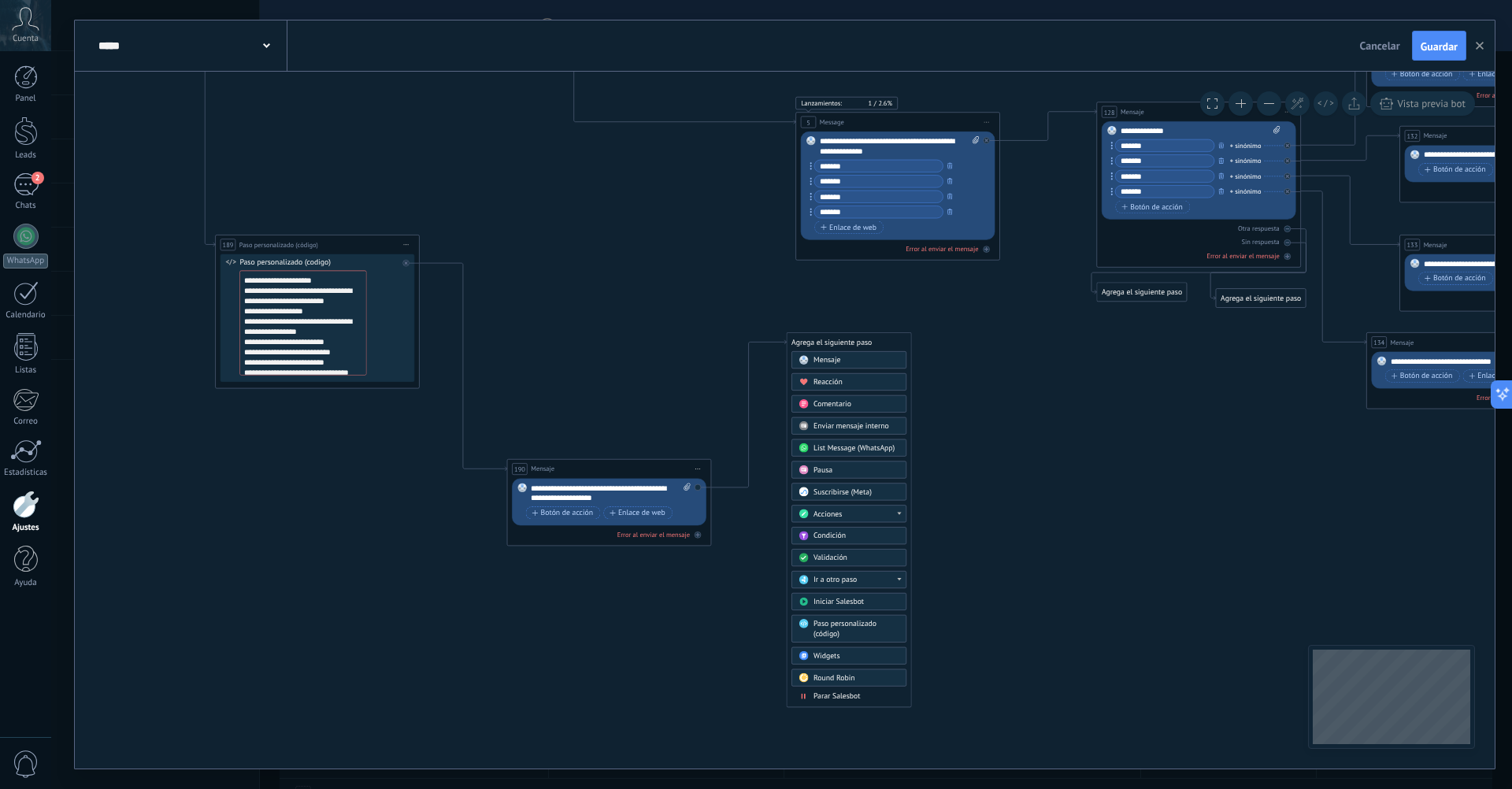
drag, startPoint x: 1008, startPoint y: 496, endPoint x: 978, endPoint y: 409, distance: 92.0
click at [787, 341] on div "Agrega el siguiente paso Mensaje Mensaje Mensaje Reacción Comentario Enviar men…" at bounding box center [850, 520] width 126 height 375
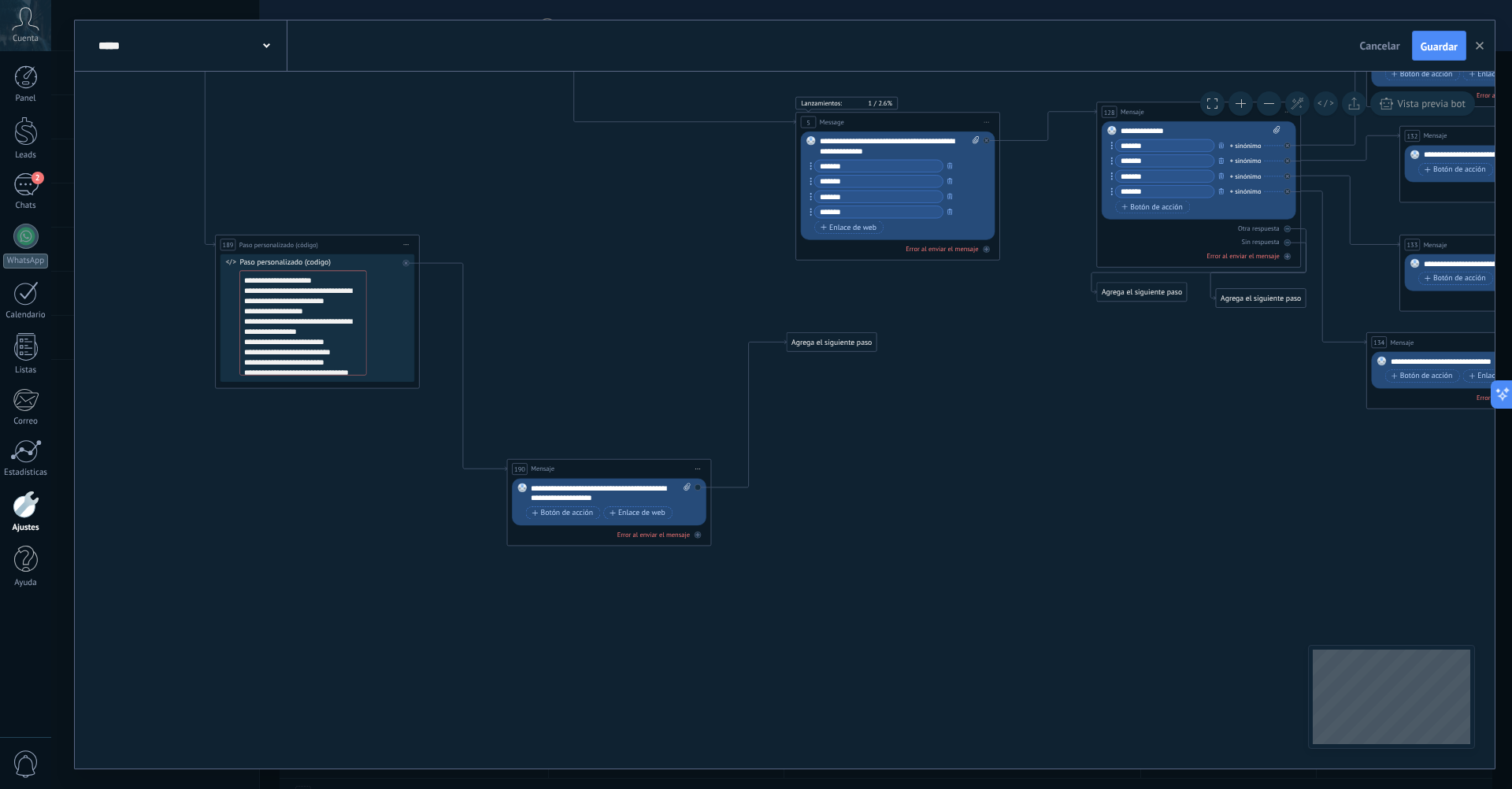
click at [821, 343] on div "Agrega el siguiente paso" at bounding box center [832, 342] width 90 height 17
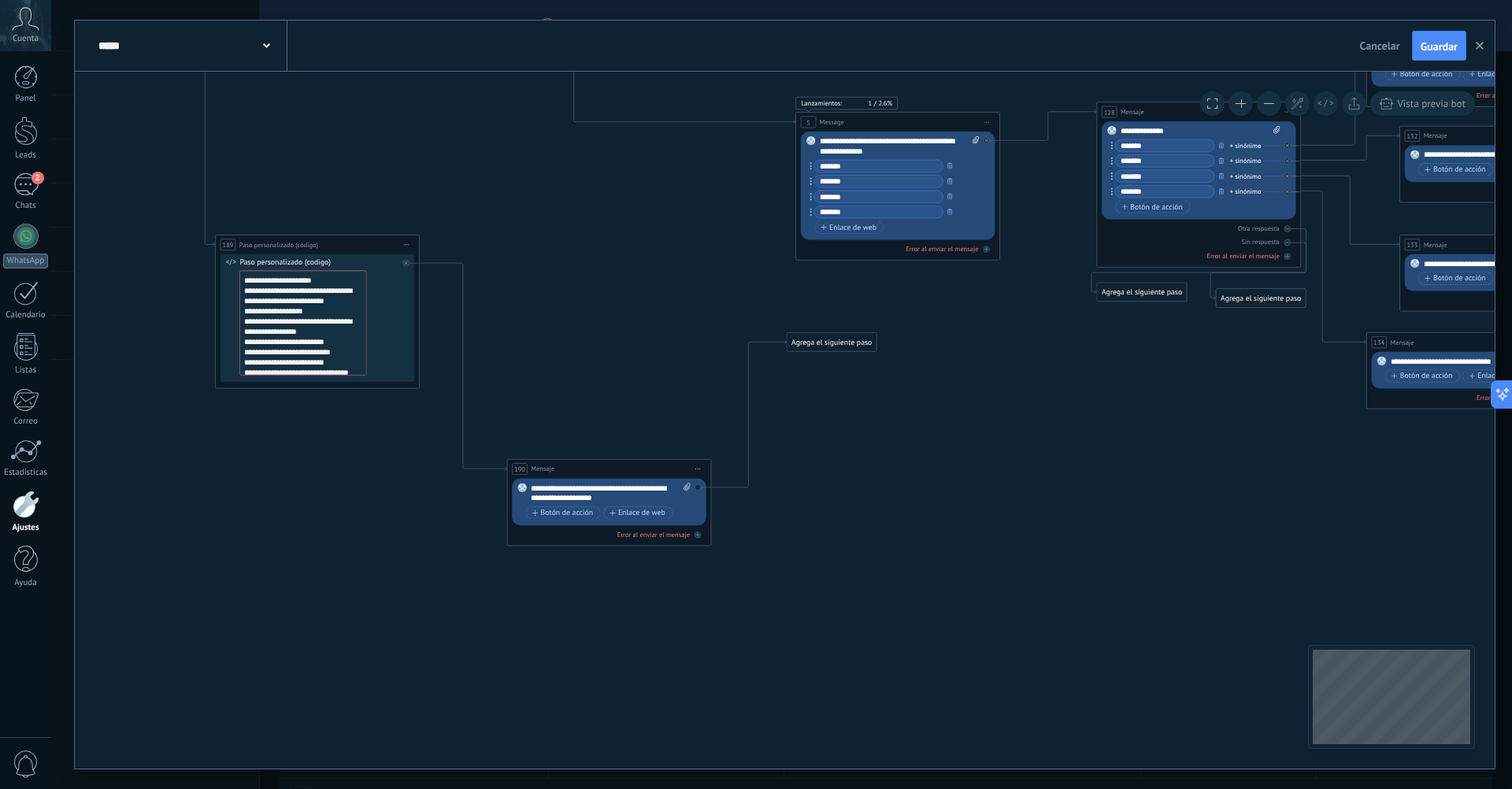
click at [702, 465] on span "Iniciar vista previa aquí Cambiar nombre Duplicar [GEOGRAPHIC_DATA]" at bounding box center [699, 469] width 17 height 15
click at [816, 348] on div "Agrega el siguiente paso" at bounding box center [832, 342] width 90 height 17
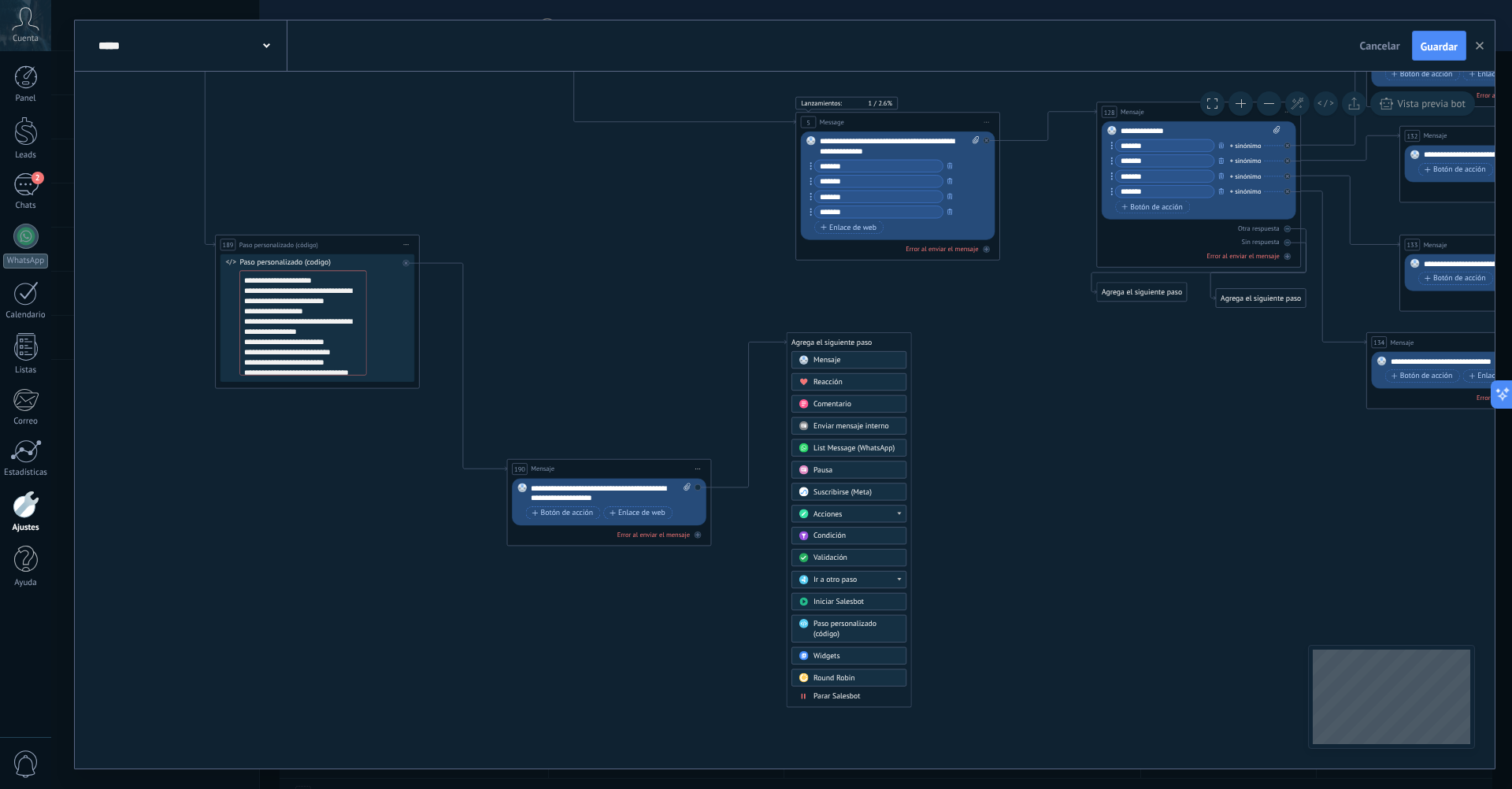
drag, startPoint x: 965, startPoint y: 543, endPoint x: 959, endPoint y: 536, distance: 9.2
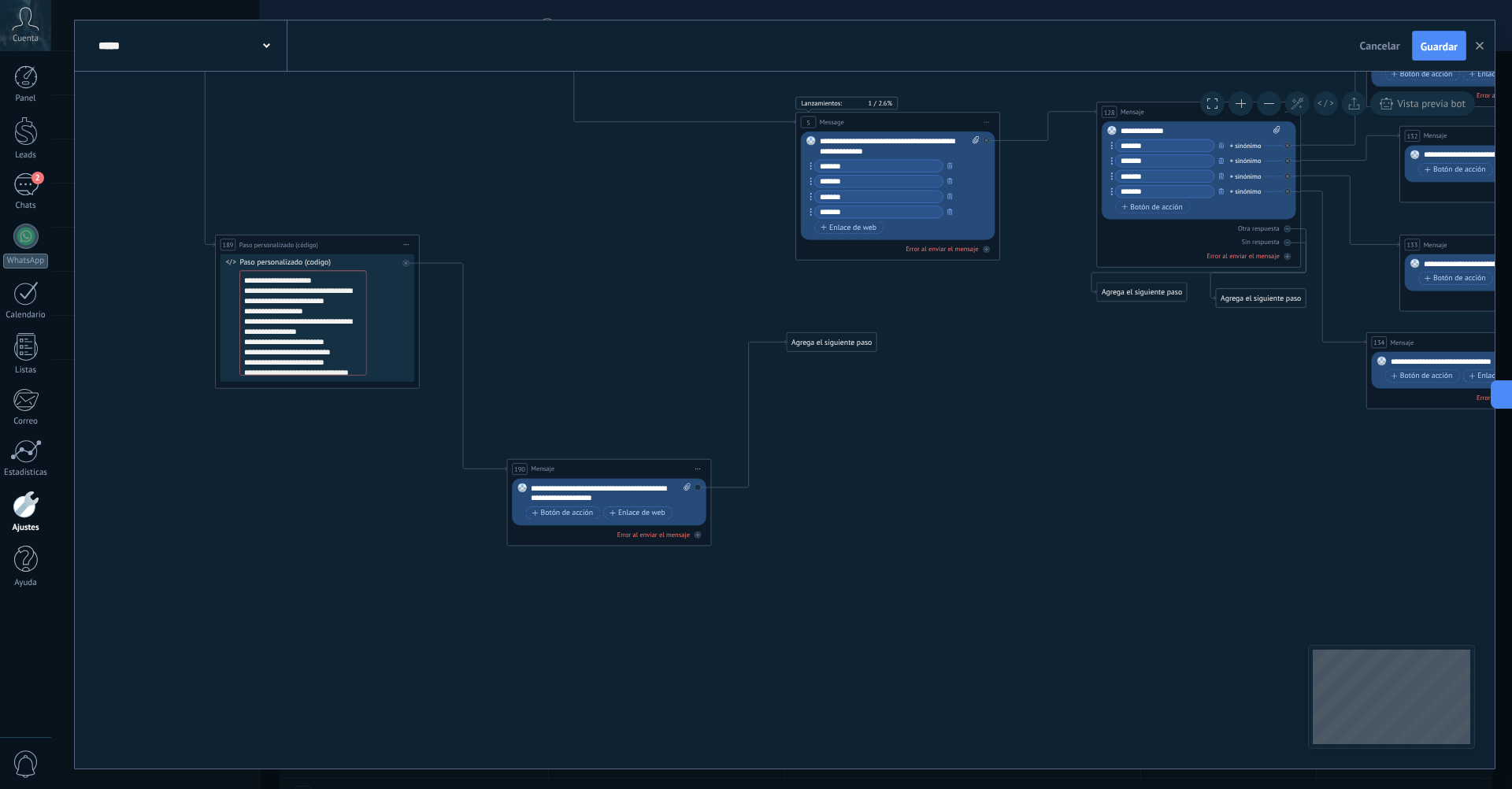
click at [828, 343] on div "Agrega el siguiente paso" at bounding box center [832, 342] width 90 height 17
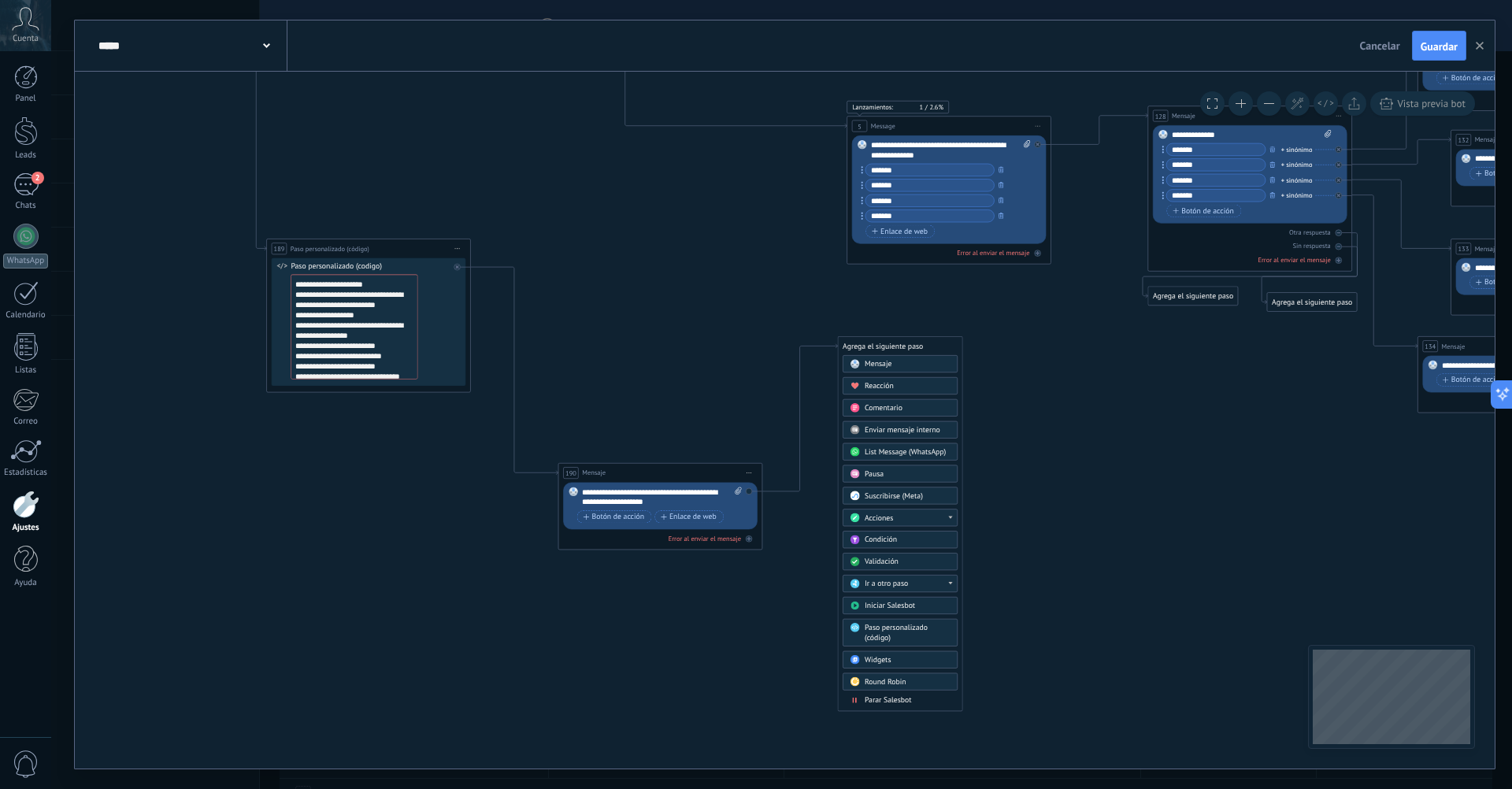
drag, startPoint x: 989, startPoint y: 489, endPoint x: 1040, endPoint y: 493, distance: 51.2
click at [845, 343] on div "Agrega el siguiente paso" at bounding box center [900, 346] width 125 height 17
click at [824, 344] on icon at bounding box center [799, 418] width 75 height 147
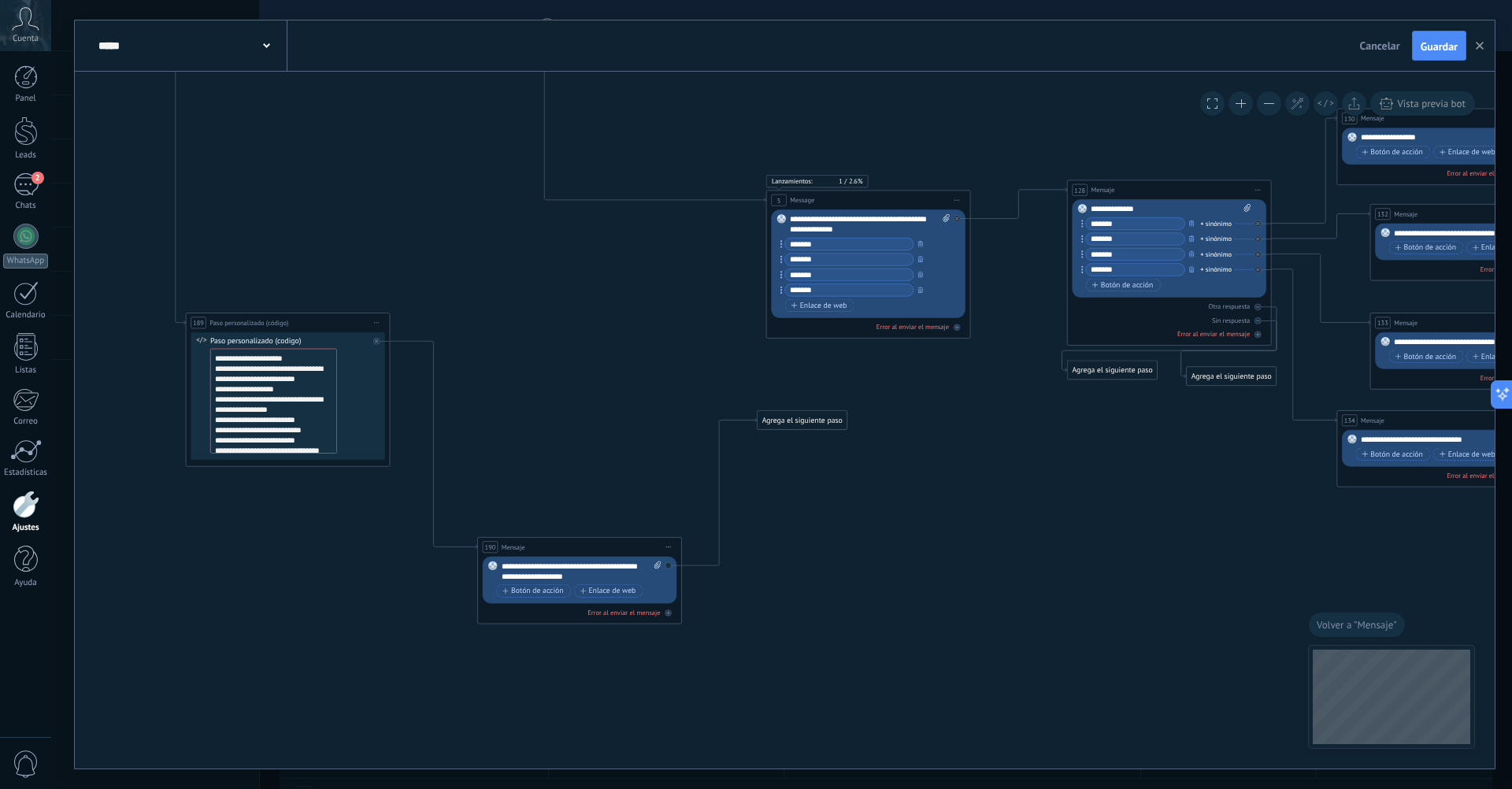
click at [668, 564] on div "Reemplazar Quitar Convertir a mensaje de voz Arrastre la imagen aquí para adjun…" at bounding box center [581, 579] width 195 height 47
click at [704, 562] on icon at bounding box center [719, 491] width 75 height 147
click at [689, 564] on icon at bounding box center [719, 491] width 75 height 147
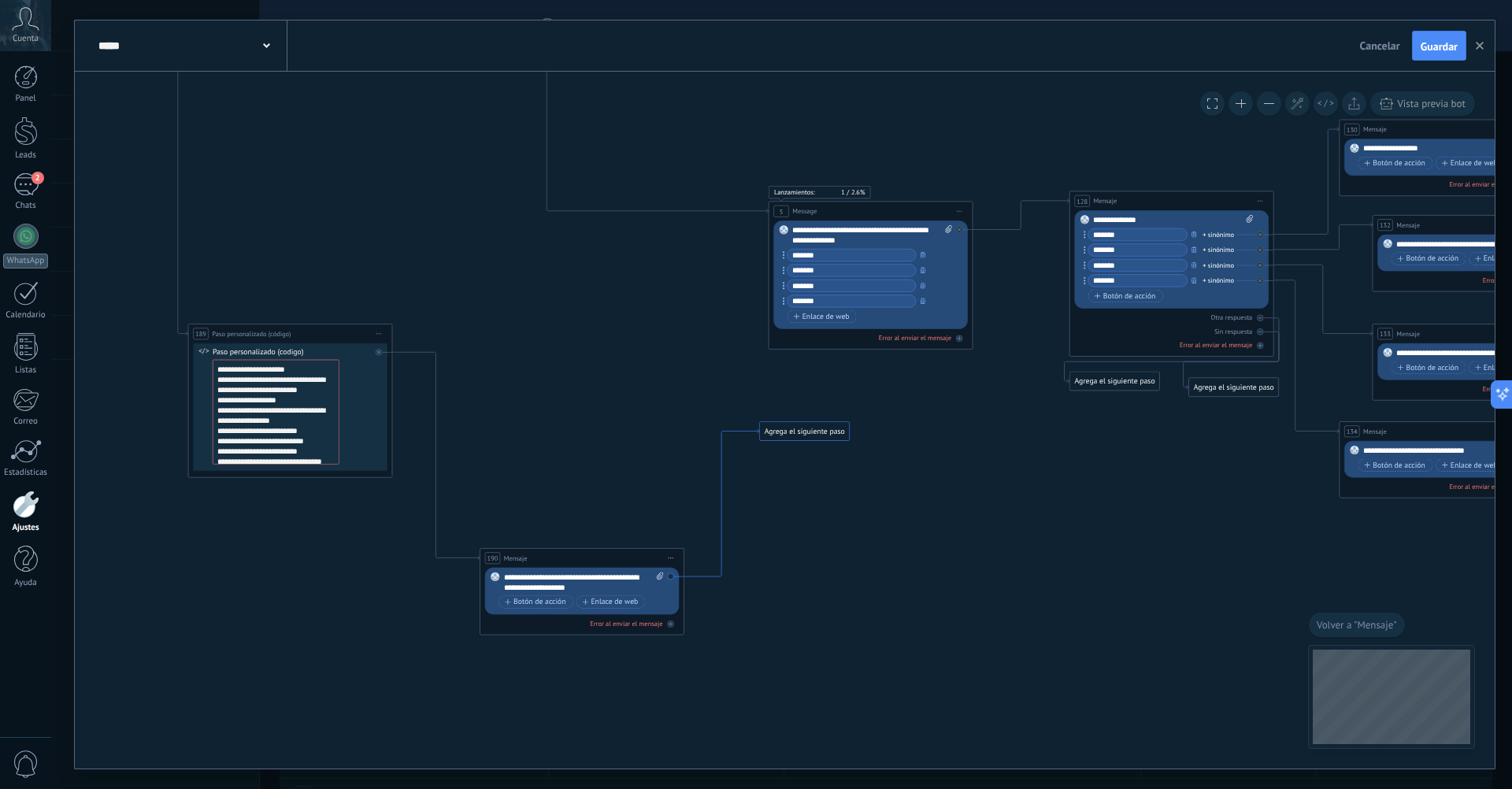
drag, startPoint x: 691, startPoint y: 564, endPoint x: 694, endPoint y: 574, distance: 10.4
click at [694, 574] on icon at bounding box center [722, 503] width 75 height 147
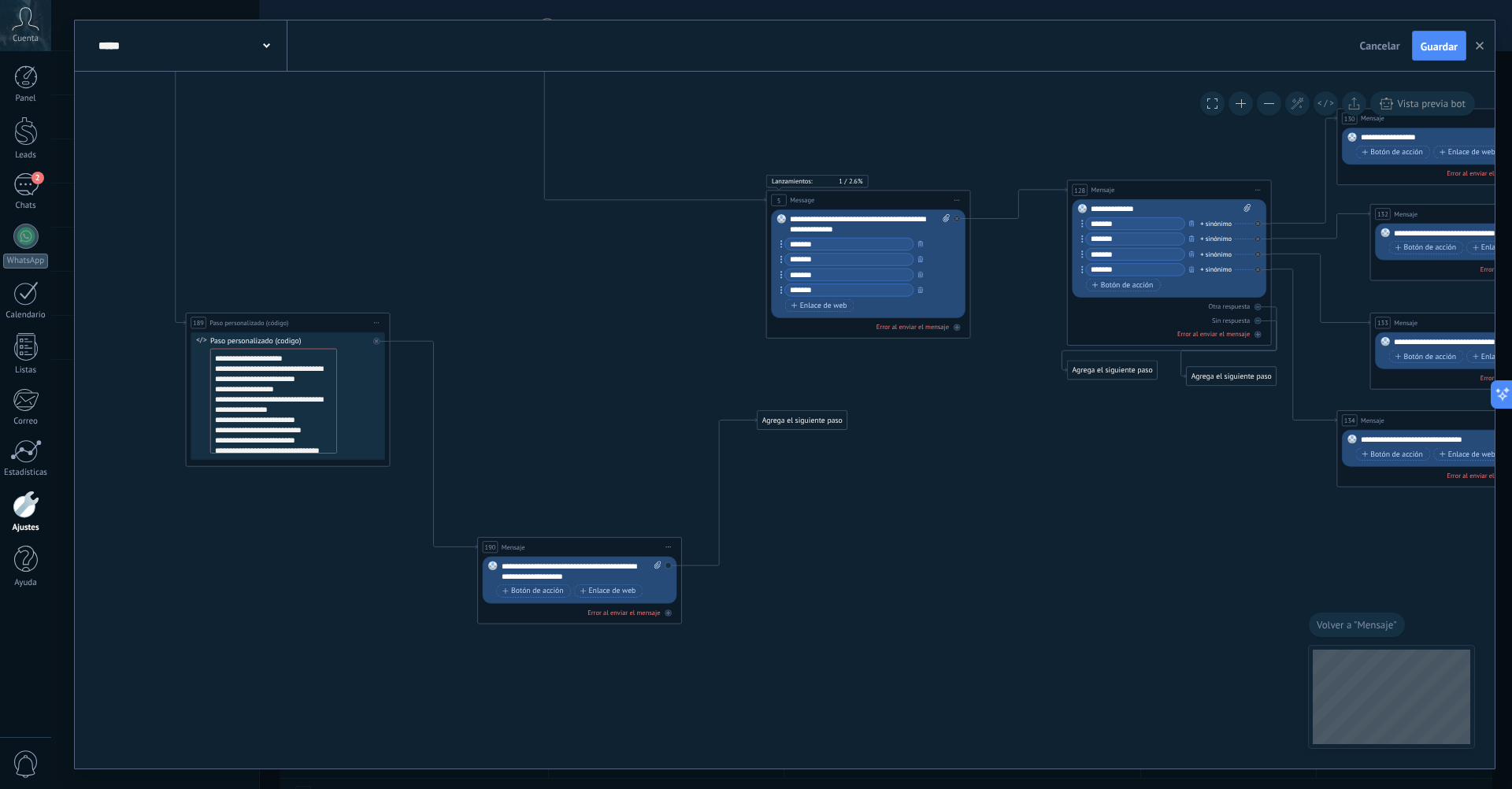
click at [660, 564] on icon at bounding box center [658, 565] width 7 height 8
click input "Subir" at bounding box center [0, 0] width 0 height 0
click at [667, 538] on div "190 Mensaje ******* (a): Todos los contactos - canales seleccionados Todos los …" at bounding box center [580, 546] width 203 height 19
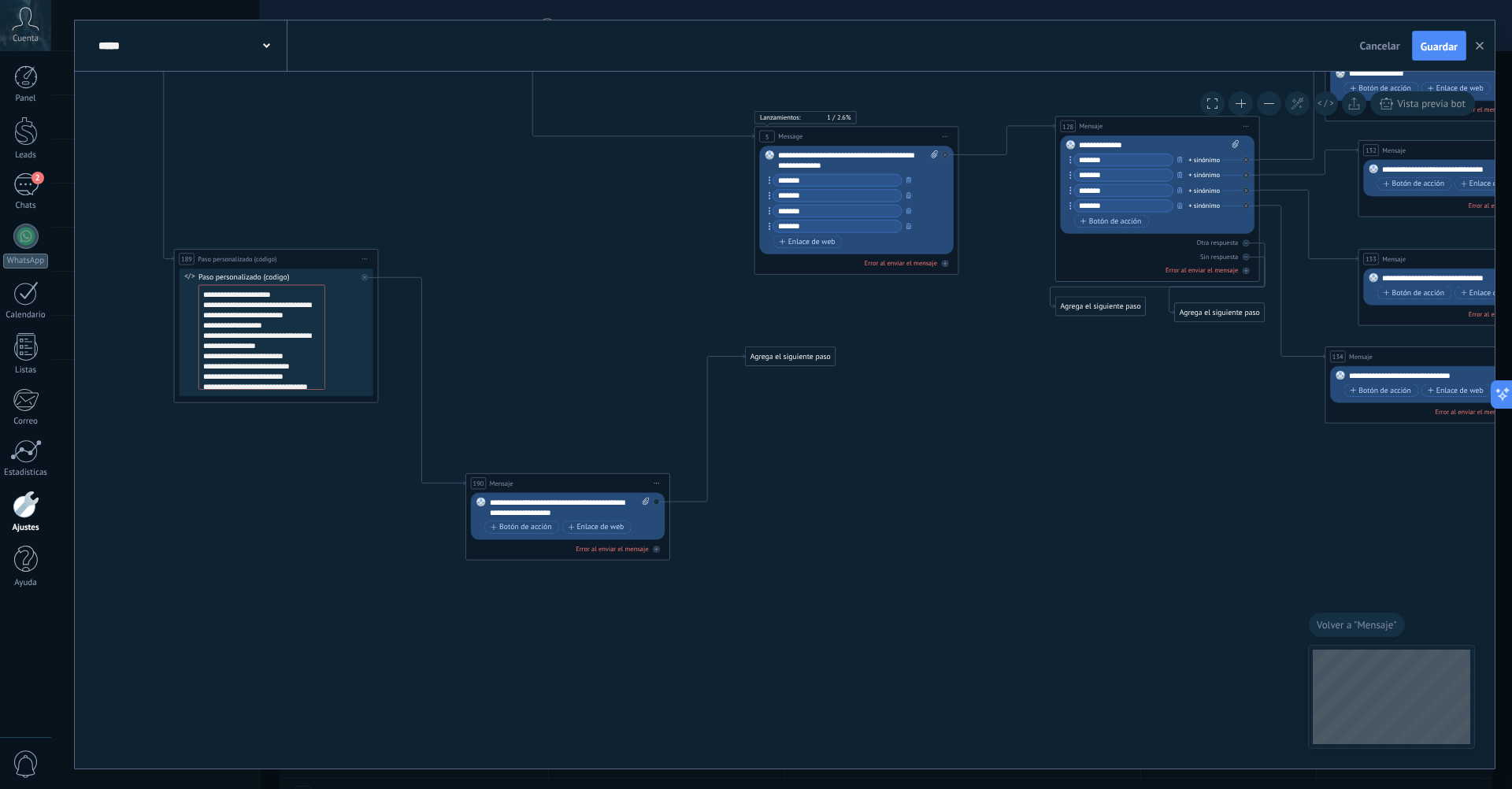
drag, startPoint x: 1015, startPoint y: 603, endPoint x: 1002, endPoint y: 539, distance: 65.3
click at [655, 485] on span "Iniciar vista previa aquí Cambiar nombre Duplicar [GEOGRAPHIC_DATA]" at bounding box center [657, 483] width 17 height 15
click at [776, 358] on div "Agrega el siguiente paso" at bounding box center [790, 357] width 90 height 17
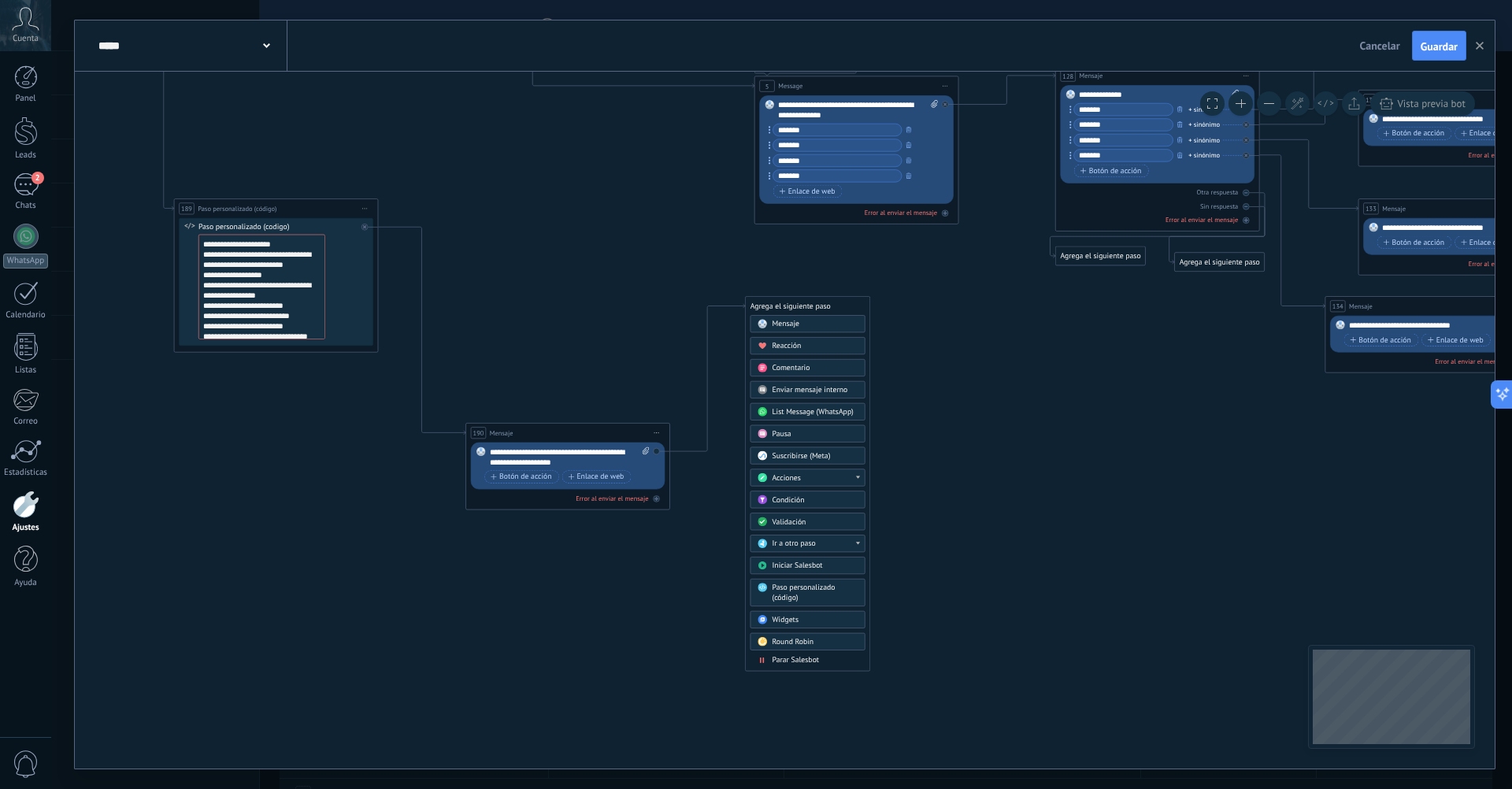
drag, startPoint x: 914, startPoint y: 600, endPoint x: 930, endPoint y: 500, distance: 101.3
click at [838, 542] on div "Ir a otro paso" at bounding box center [817, 542] width 86 height 10
click at [800, 588] on div "5: Message" at bounding box center [808, 595] width 114 height 17
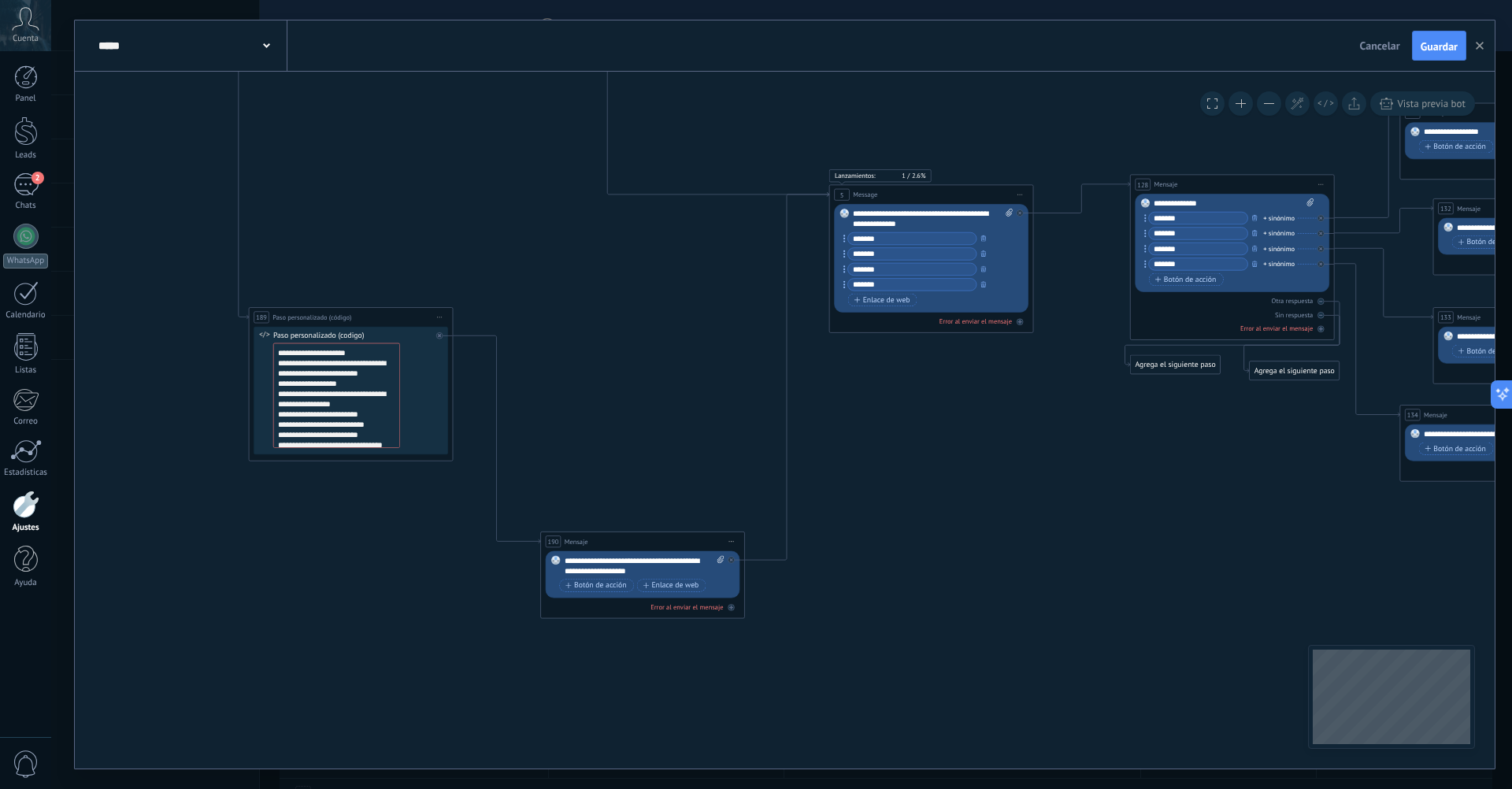
drag, startPoint x: 832, startPoint y: 378, endPoint x: 904, endPoint y: 487, distance: 130.6
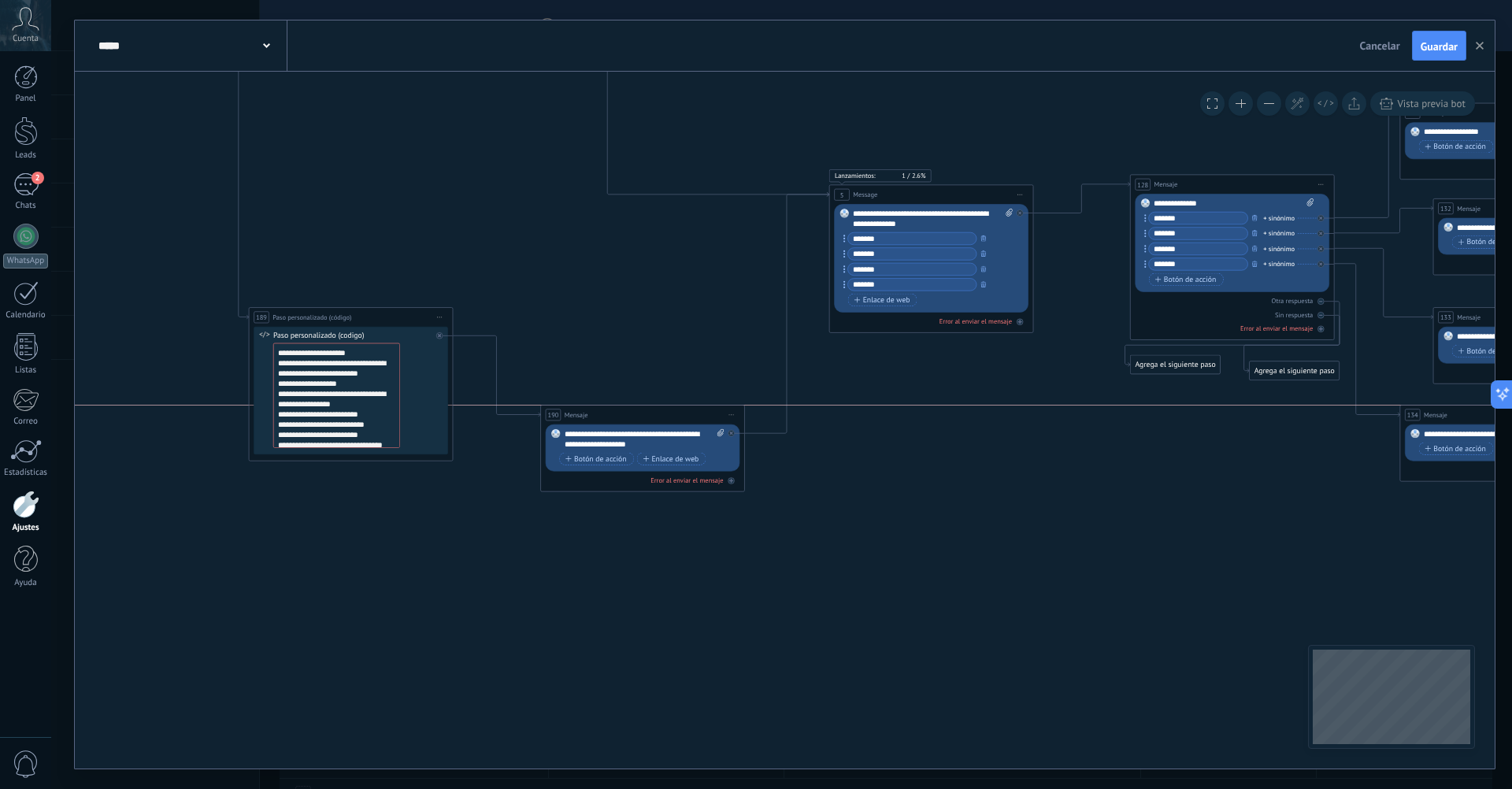
drag, startPoint x: 668, startPoint y: 539, endPoint x: 668, endPoint y: 412, distance: 127.0
click at [668, 412] on div "190 Mensaje ******* (a): Todos los contactos - canales seleccionados Todos los …" at bounding box center [642, 414] width 203 height 19
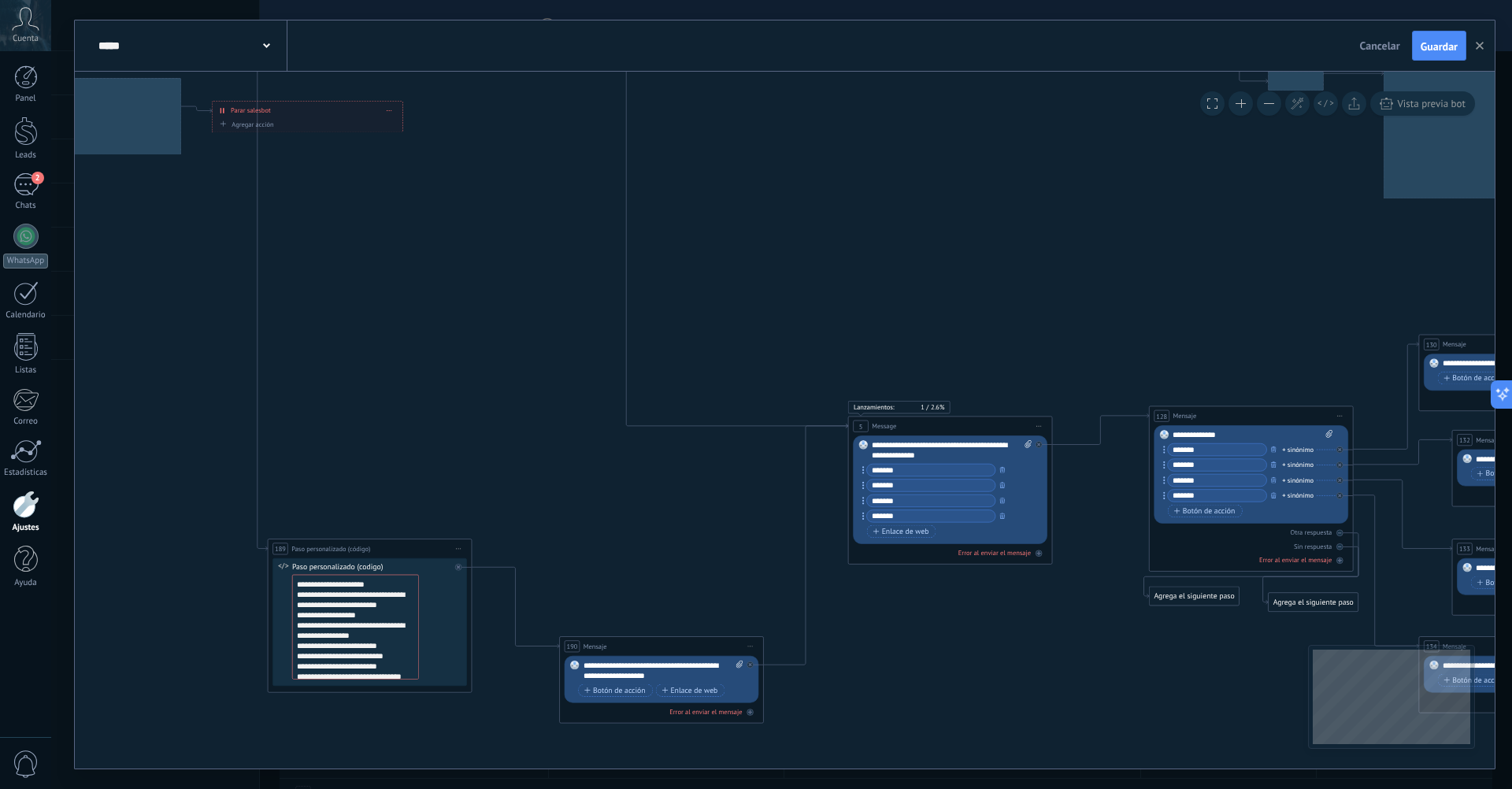
drag, startPoint x: 943, startPoint y: 452, endPoint x: 991, endPoint y: 772, distance: 323.6
click at [991, 772] on div "**********" at bounding box center [781, 394] width 1461 height 789
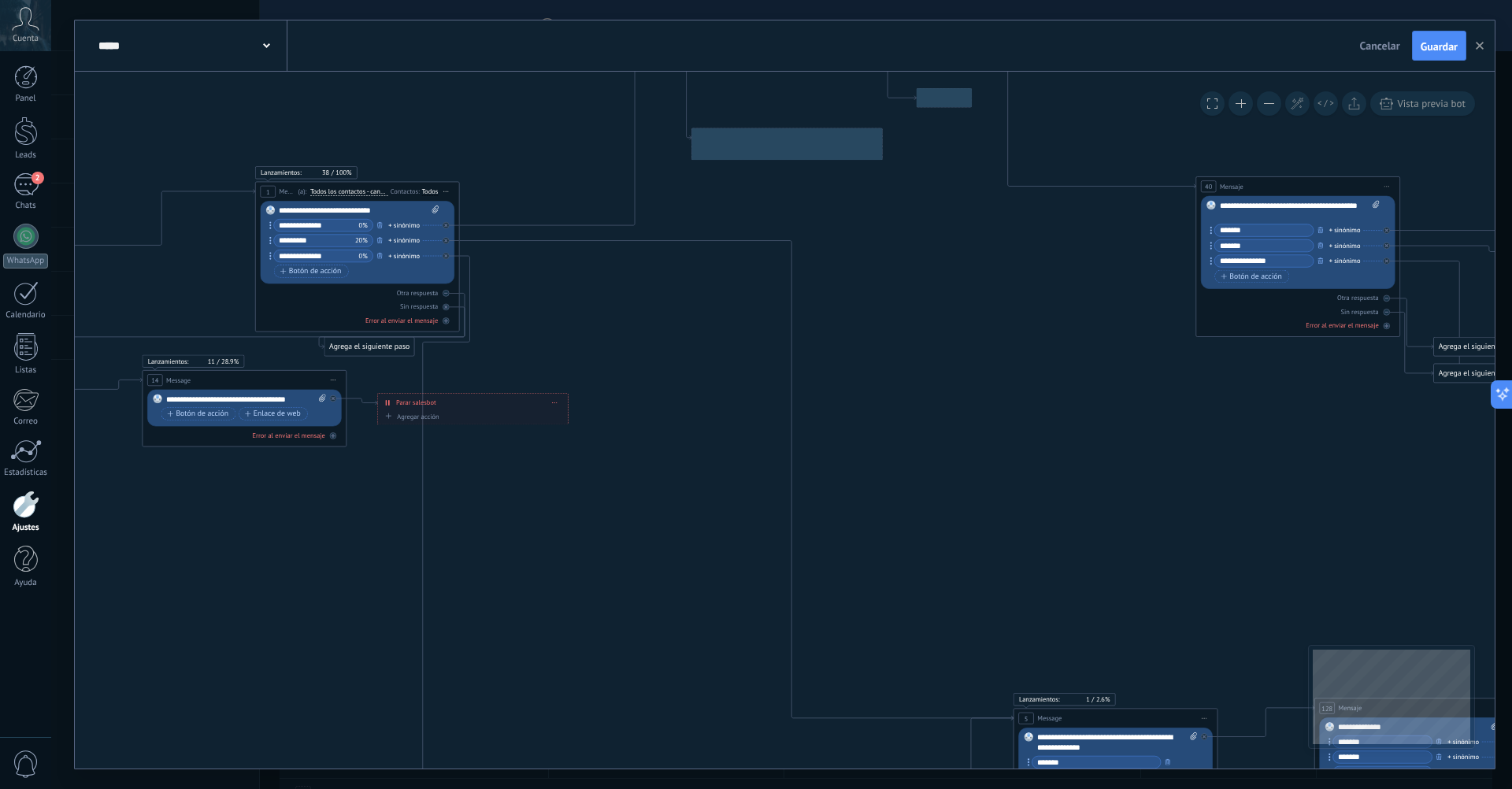
drag, startPoint x: 797, startPoint y: 325, endPoint x: 933, endPoint y: 528, distance: 244.3
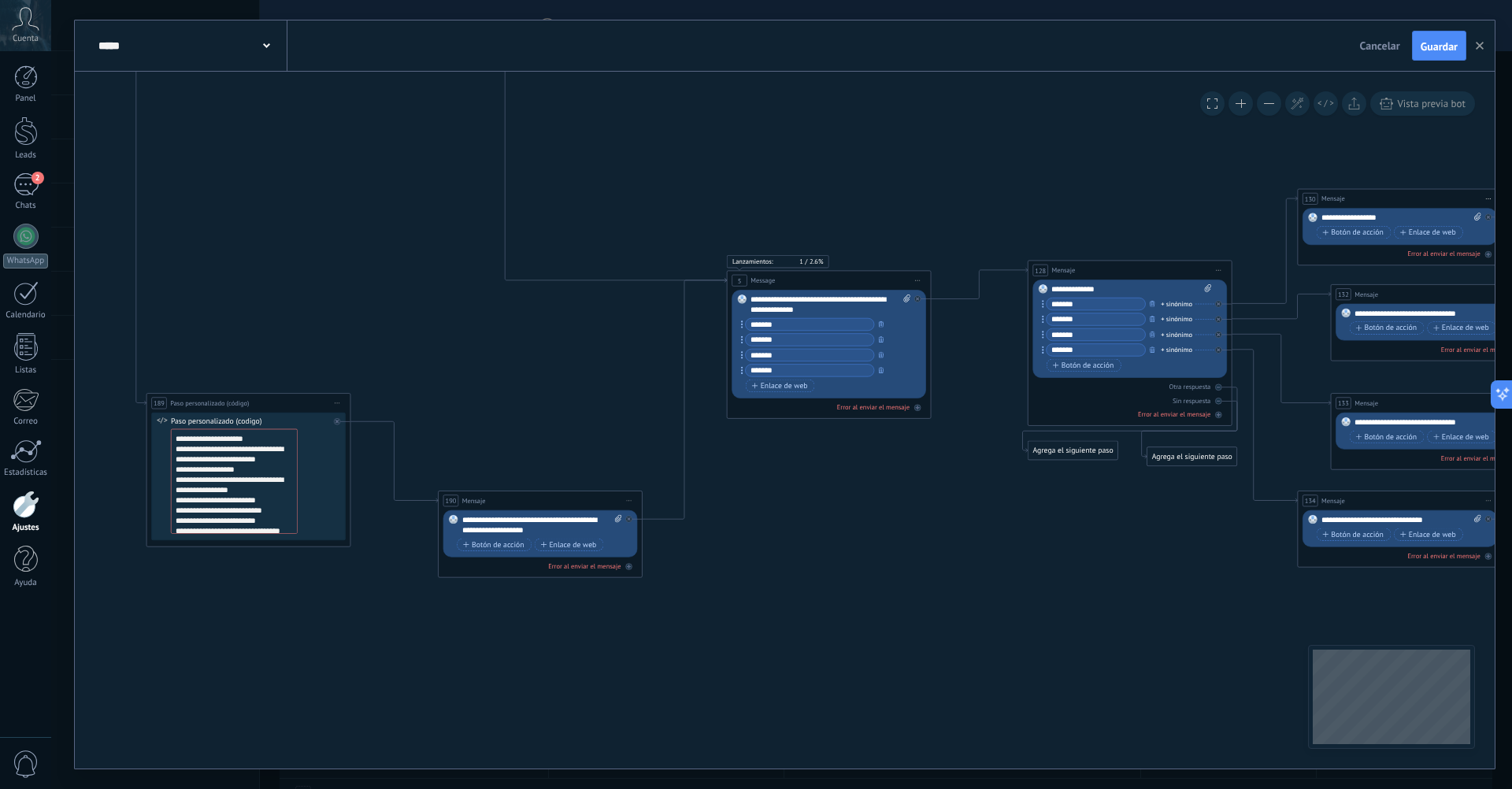
drag, startPoint x: 663, startPoint y: 590, endPoint x: 377, endPoint y: 153, distance: 522.3
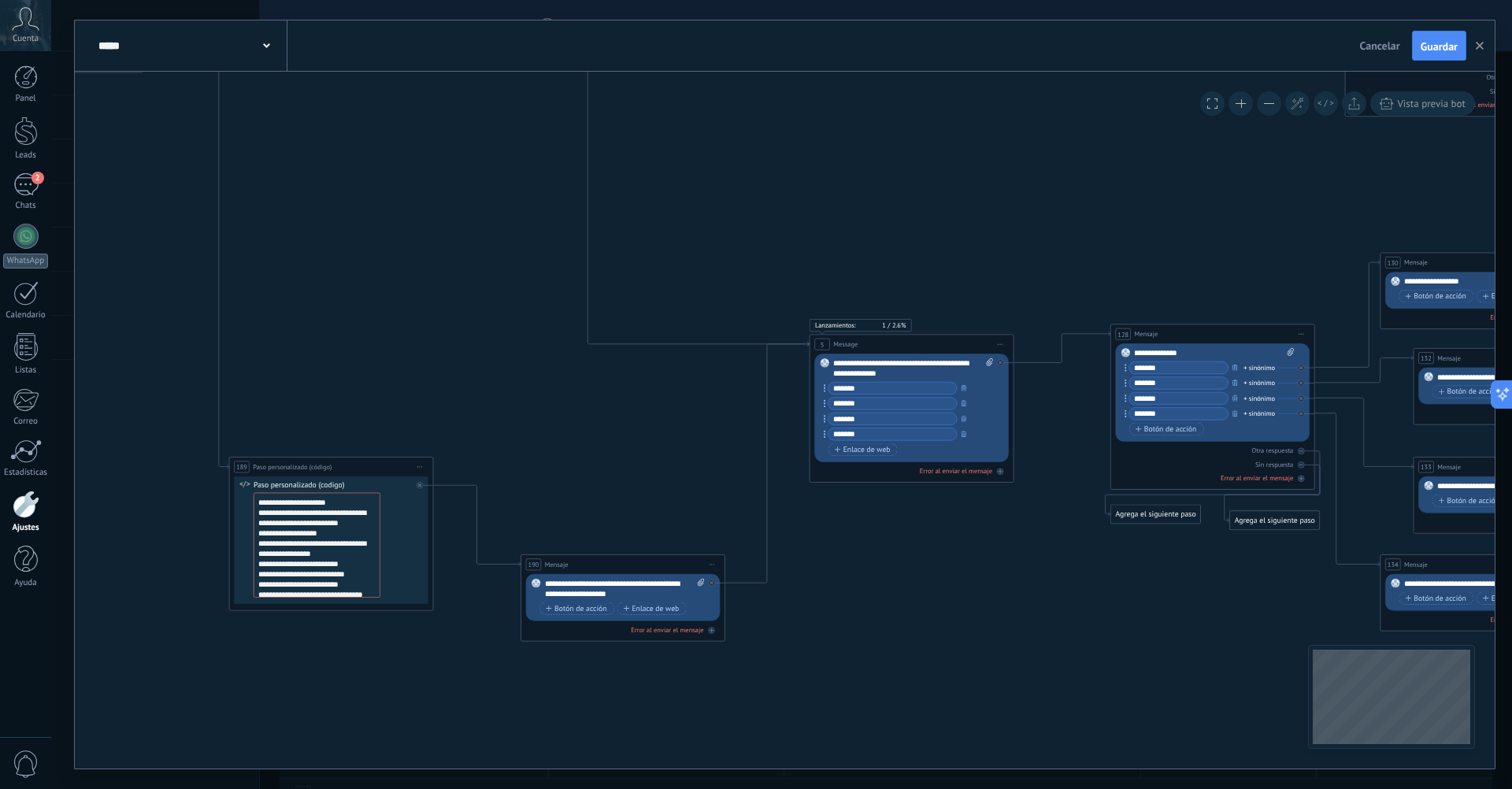
drag, startPoint x: 384, startPoint y: 664, endPoint x: 467, endPoint y: 728, distance: 104.8
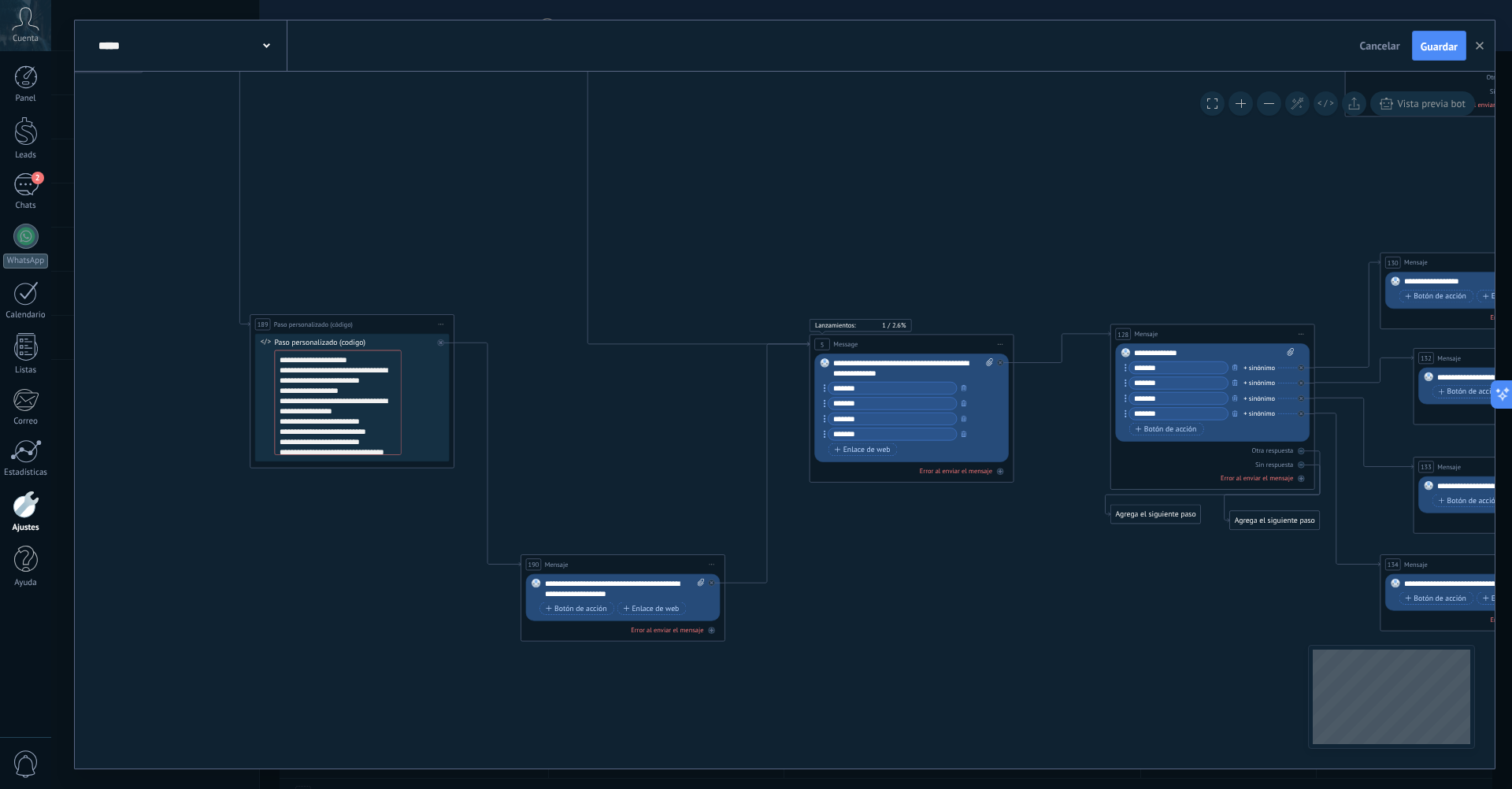
drag, startPoint x: 333, startPoint y: 469, endPoint x: 353, endPoint y: 327, distance: 143.4
click at [353, 327] on div "**********" at bounding box center [352, 324] width 203 height 19
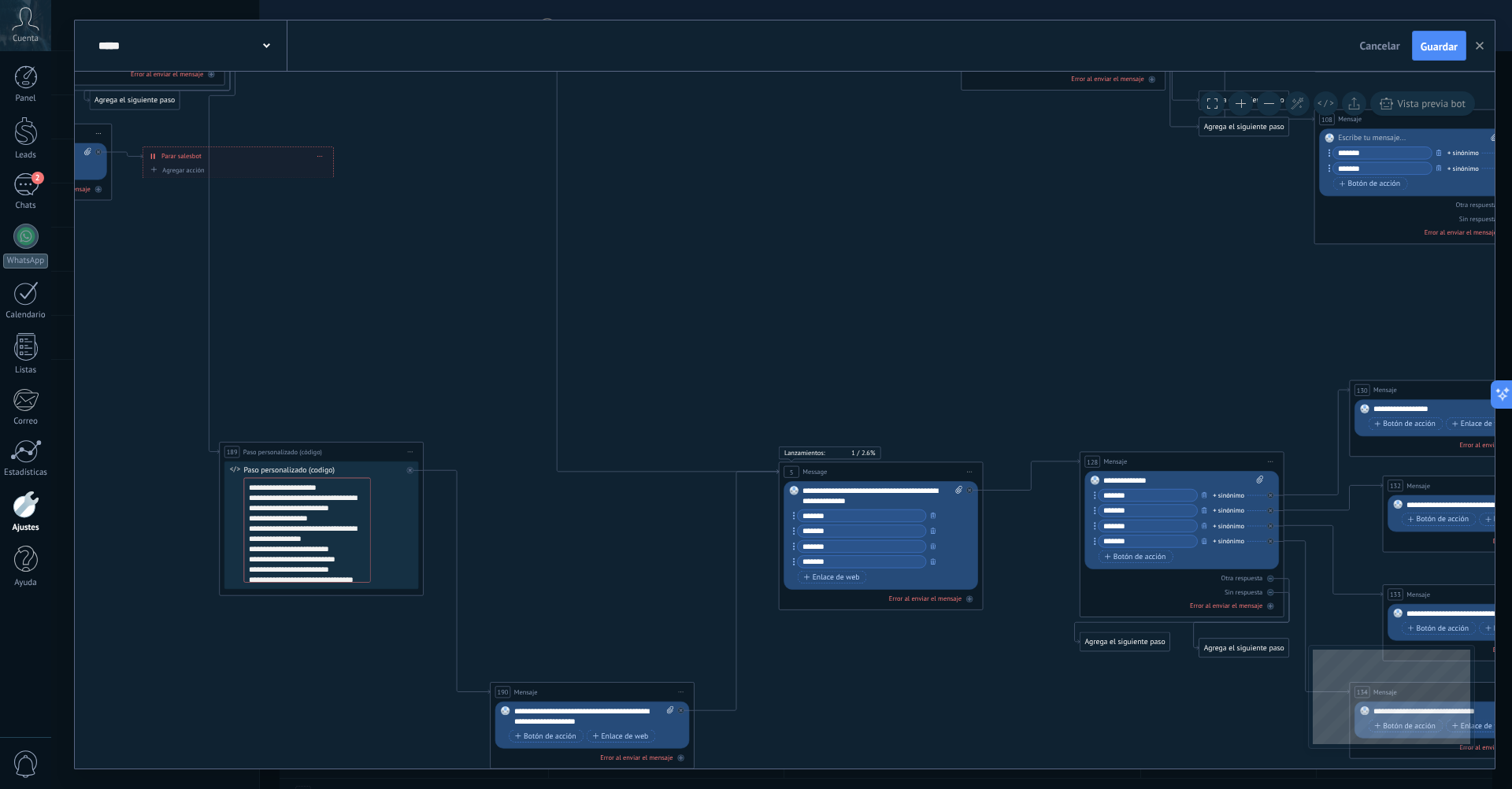
drag, startPoint x: 979, startPoint y: 645, endPoint x: 947, endPoint y: 772, distance: 131.0
click at [947, 772] on div "**********" at bounding box center [781, 394] width 1461 height 789
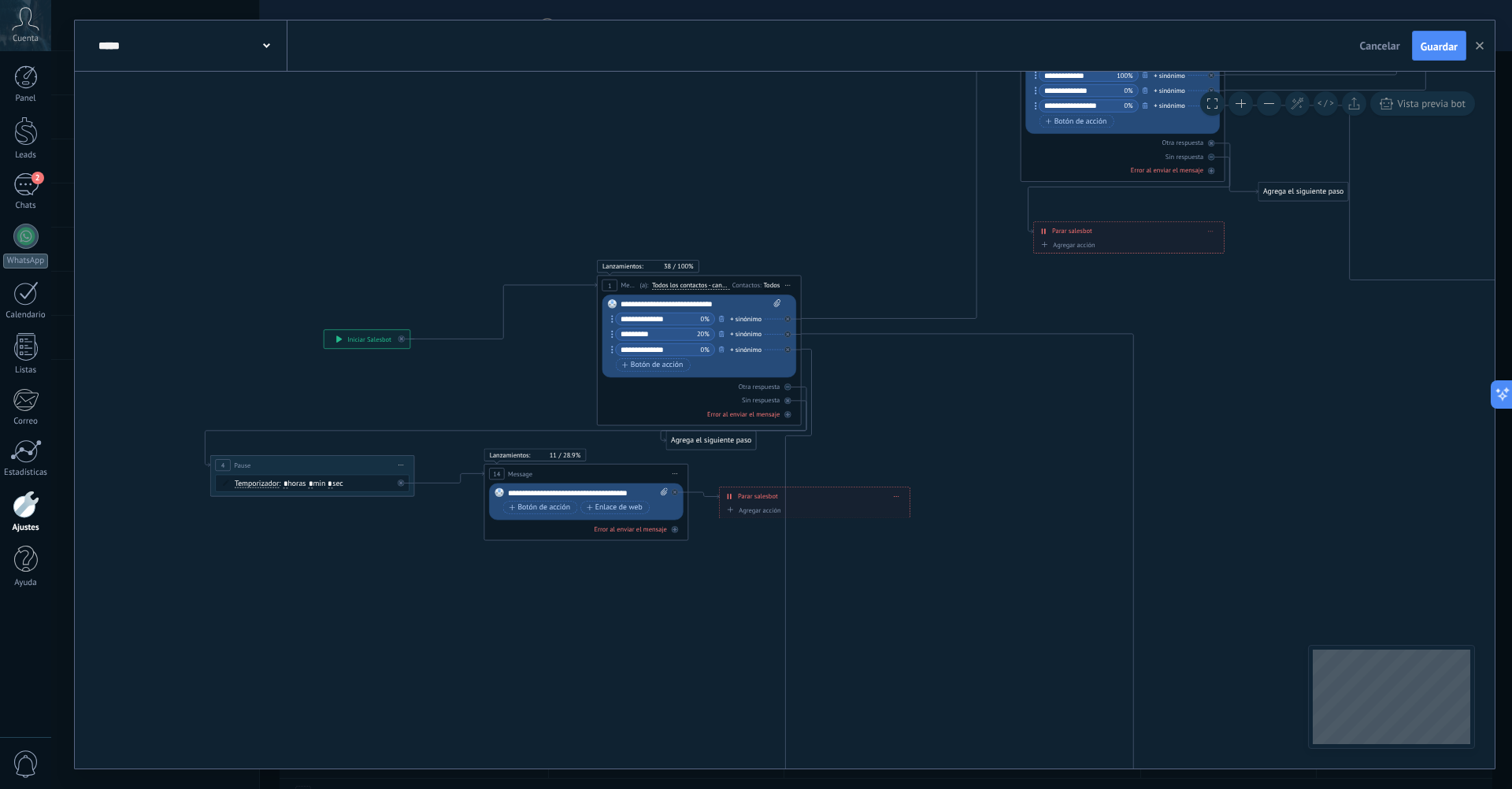
drag, startPoint x: 457, startPoint y: 266, endPoint x: 1038, endPoint y: 609, distance: 674.7
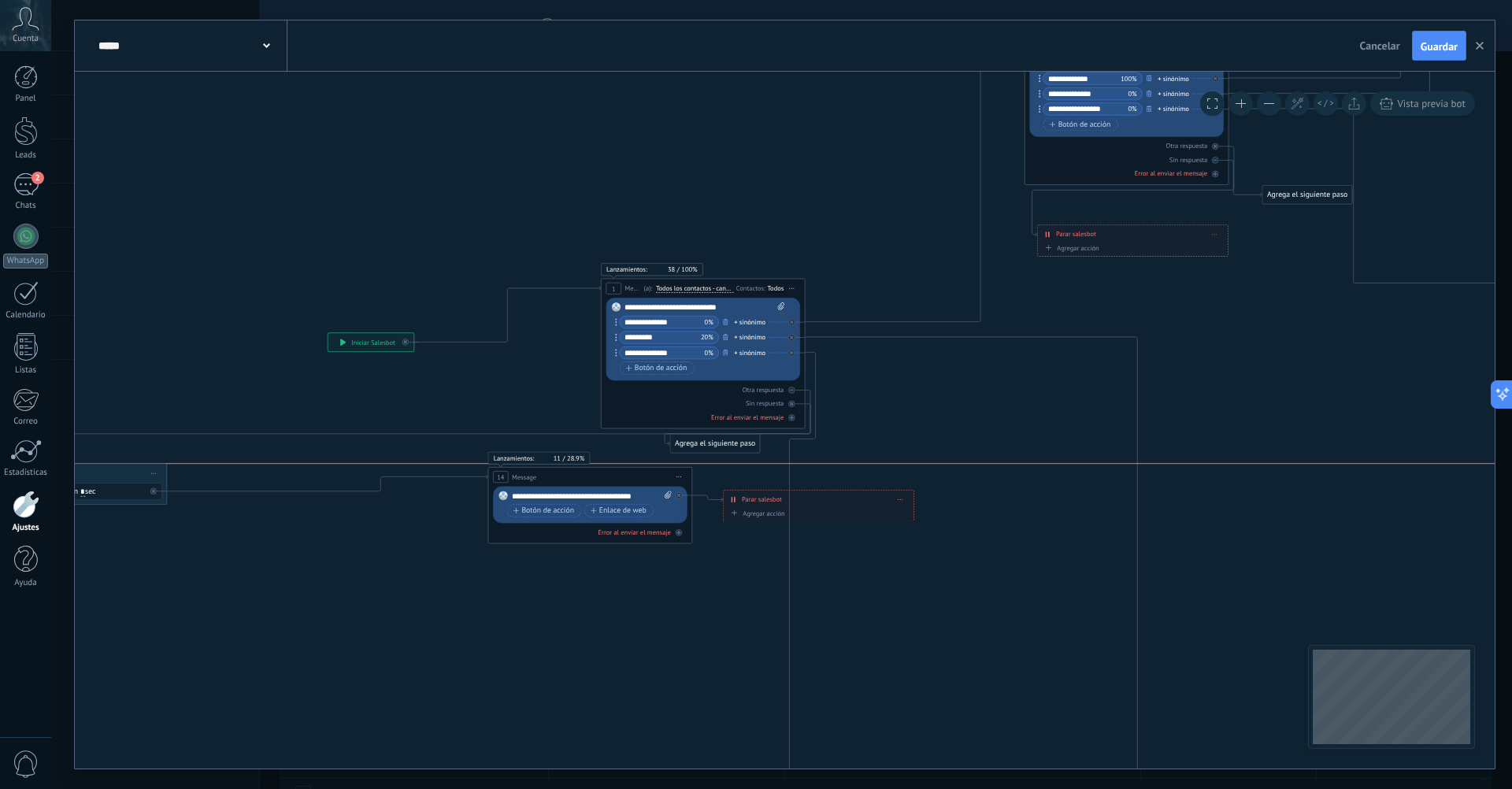
drag, startPoint x: 330, startPoint y: 462, endPoint x: 78, endPoint y: 466, distance: 252.0
click at [78, 466] on div "4 Pause ***** Iniciar vista previa aquí Cambiar nombre Duplicar Borrar" at bounding box center [64, 473] width 203 height 19
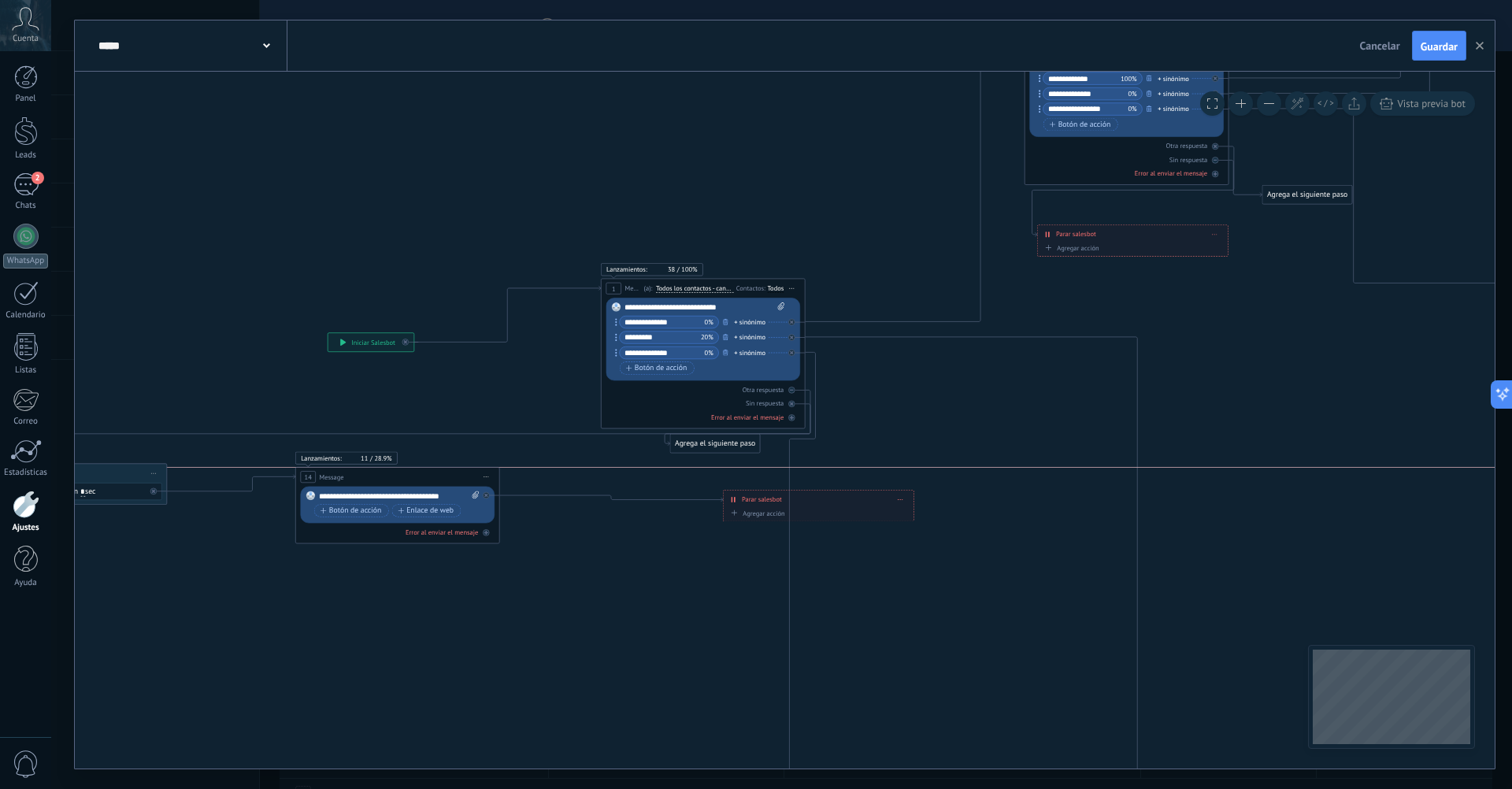
drag, startPoint x: 566, startPoint y: 478, endPoint x: 374, endPoint y: 480, distance: 192.0
click at [374, 480] on div "14 Message ******* (a): Todos los contactos - canales seleccionados Todos los c…" at bounding box center [398, 477] width 203 height 19
drag, startPoint x: 761, startPoint y: 503, endPoint x: 623, endPoint y: 496, distance: 138.2
click at [623, 496] on div "**********" at bounding box center [680, 489] width 190 height 18
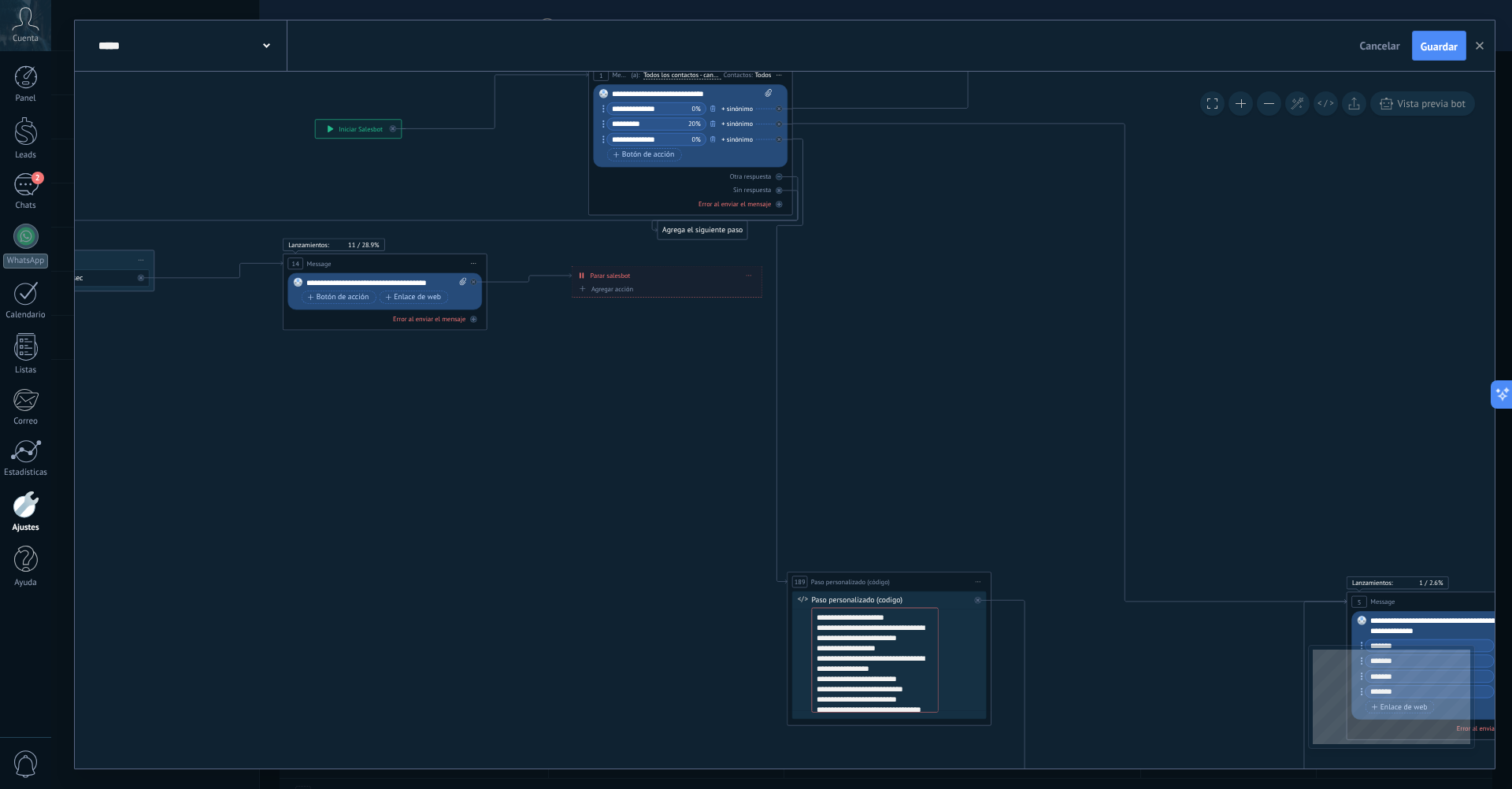
drag, startPoint x: 520, startPoint y: 658, endPoint x: 507, endPoint y: 445, distance: 213.4
click at [1270, 108] on button at bounding box center [1269, 104] width 25 height 25
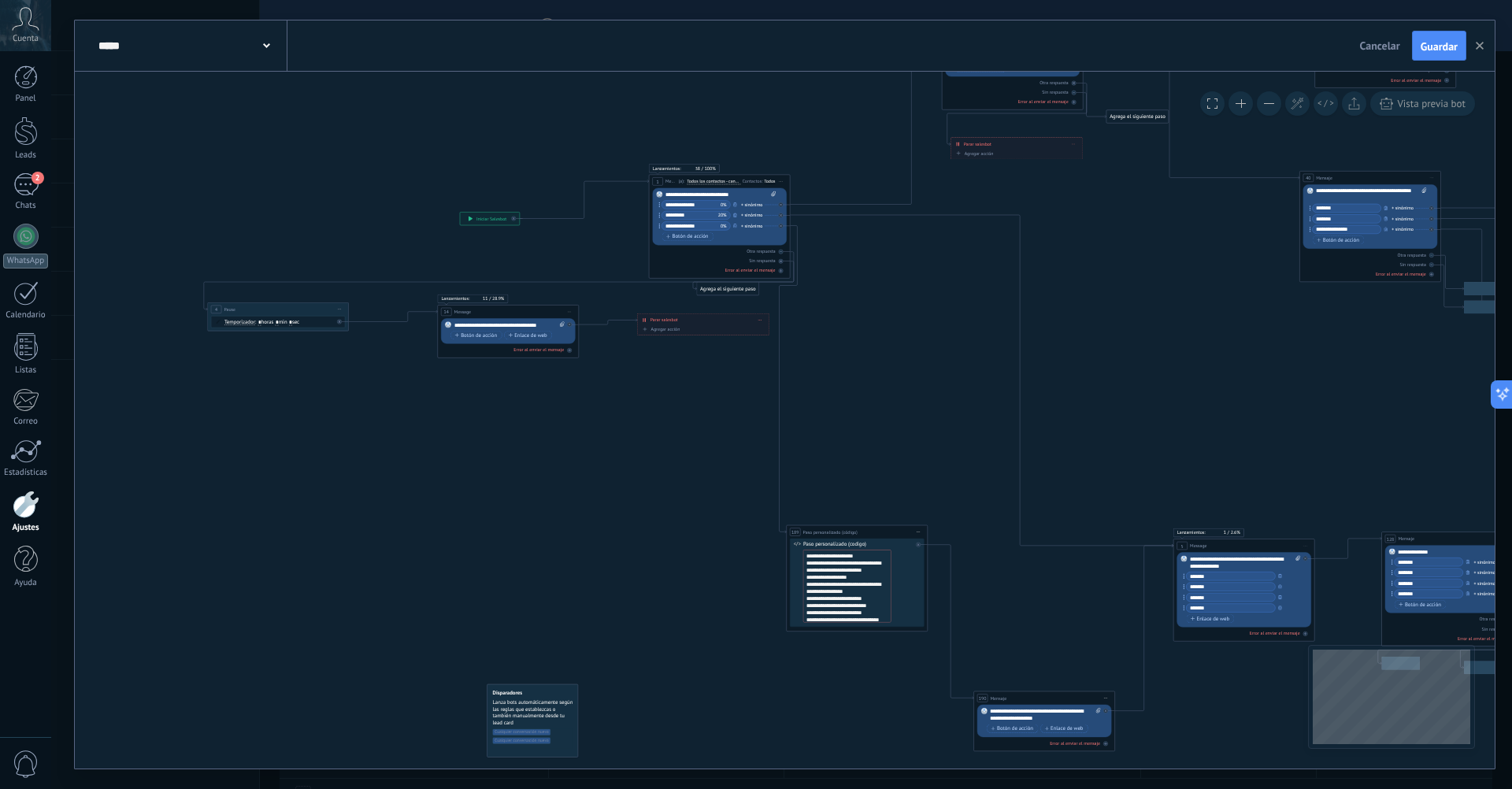
click at [1270, 108] on button at bounding box center [1269, 104] width 25 height 25
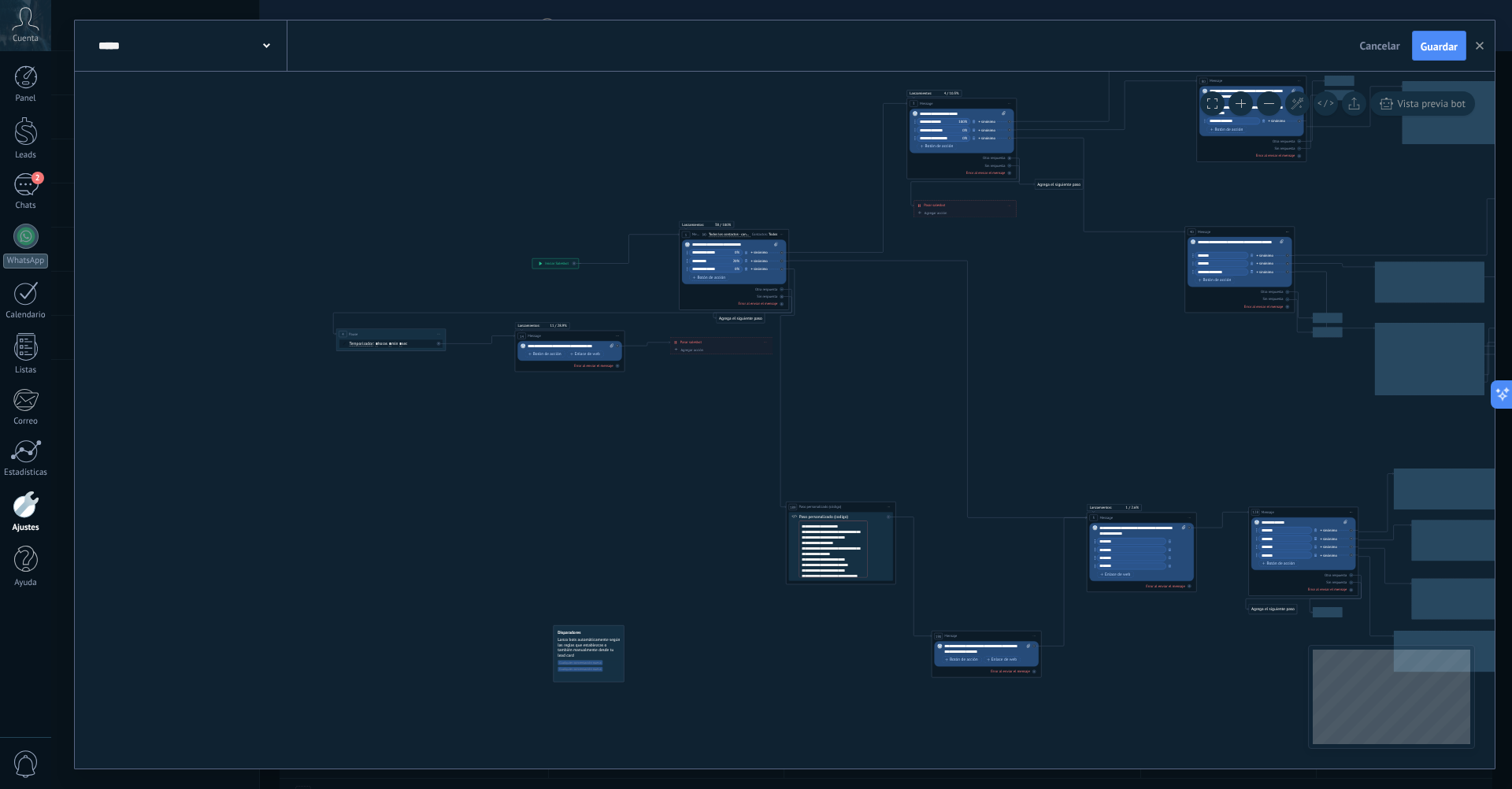
click at [1270, 106] on button at bounding box center [1269, 104] width 25 height 25
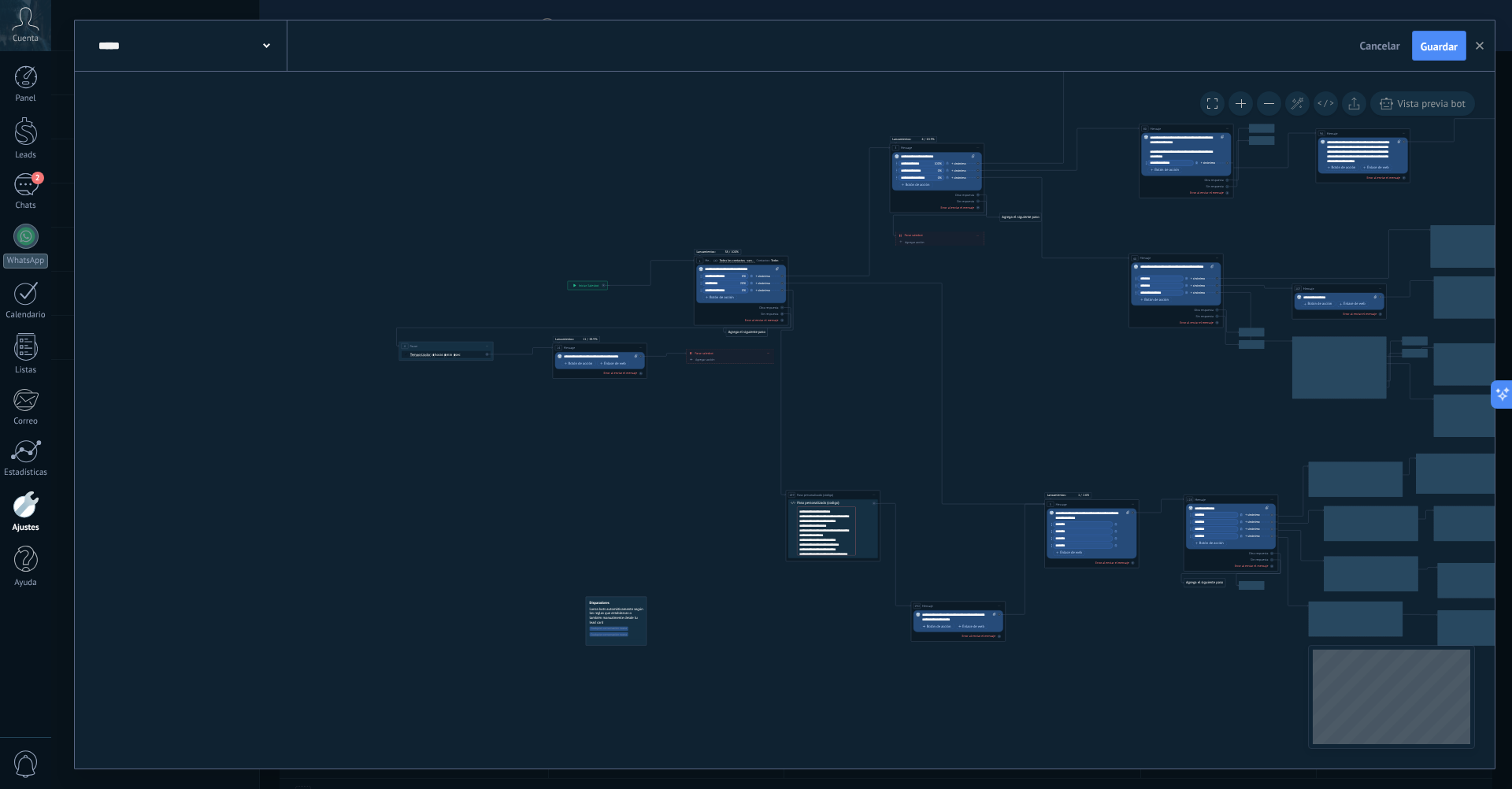
click at [1270, 106] on button at bounding box center [1269, 104] width 25 height 25
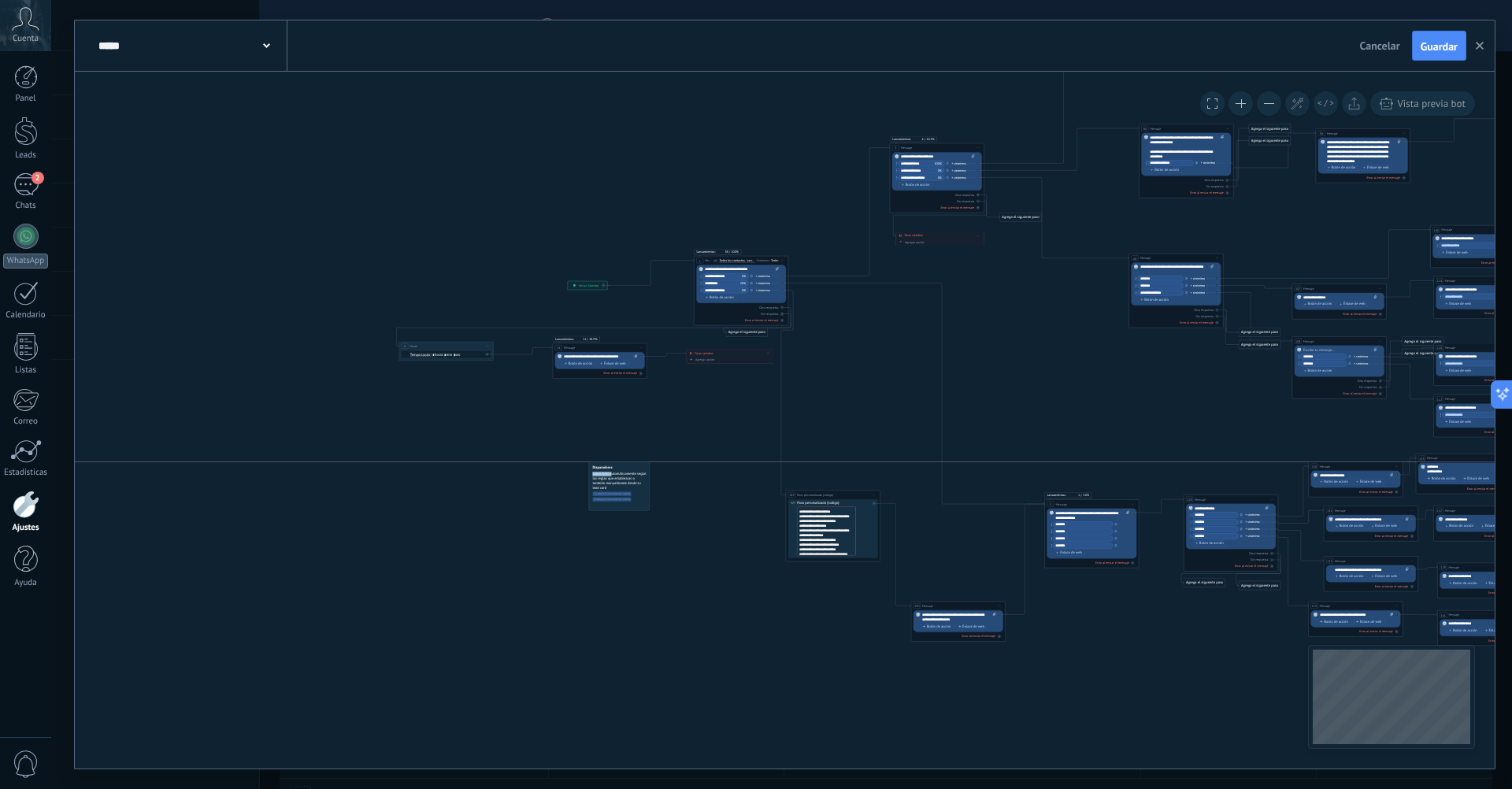
drag, startPoint x: 608, startPoint y: 607, endPoint x: 611, endPoint y: 471, distance: 136.0
click at [611, 471] on span "Lanza bots automáticamente según las reglas que establezcas o también manualmen…" at bounding box center [619, 480] width 54 height 18
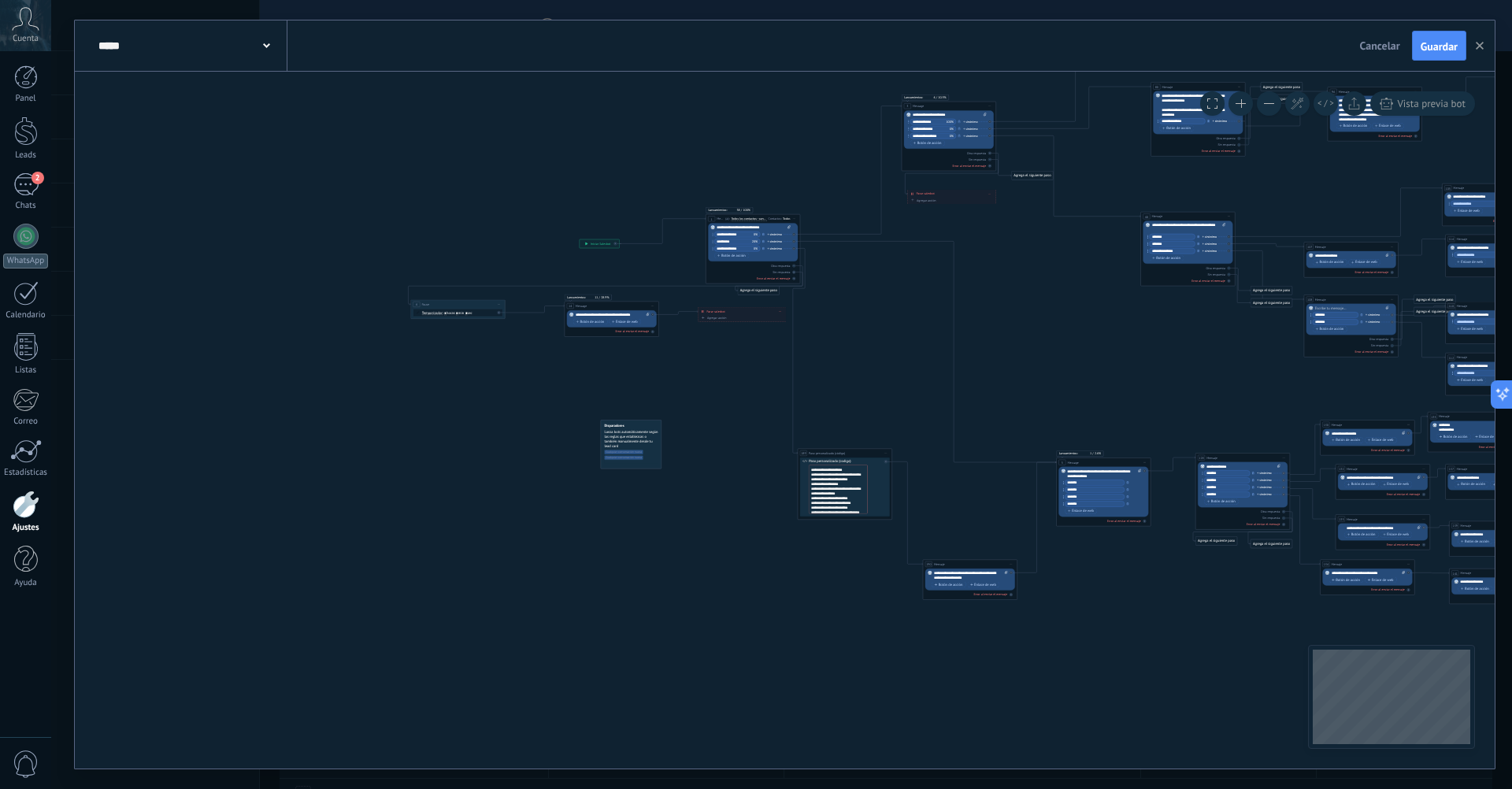
drag, startPoint x: 880, startPoint y: 361, endPoint x: 893, endPoint y: 319, distance: 44.0
drag, startPoint x: 857, startPoint y: 449, endPoint x: 816, endPoint y: 484, distance: 53.9
click at [816, 484] on div "**********" at bounding box center [804, 489] width 94 height 8
drag, startPoint x: 955, startPoint y: 568, endPoint x: 923, endPoint y: 542, distance: 41.2
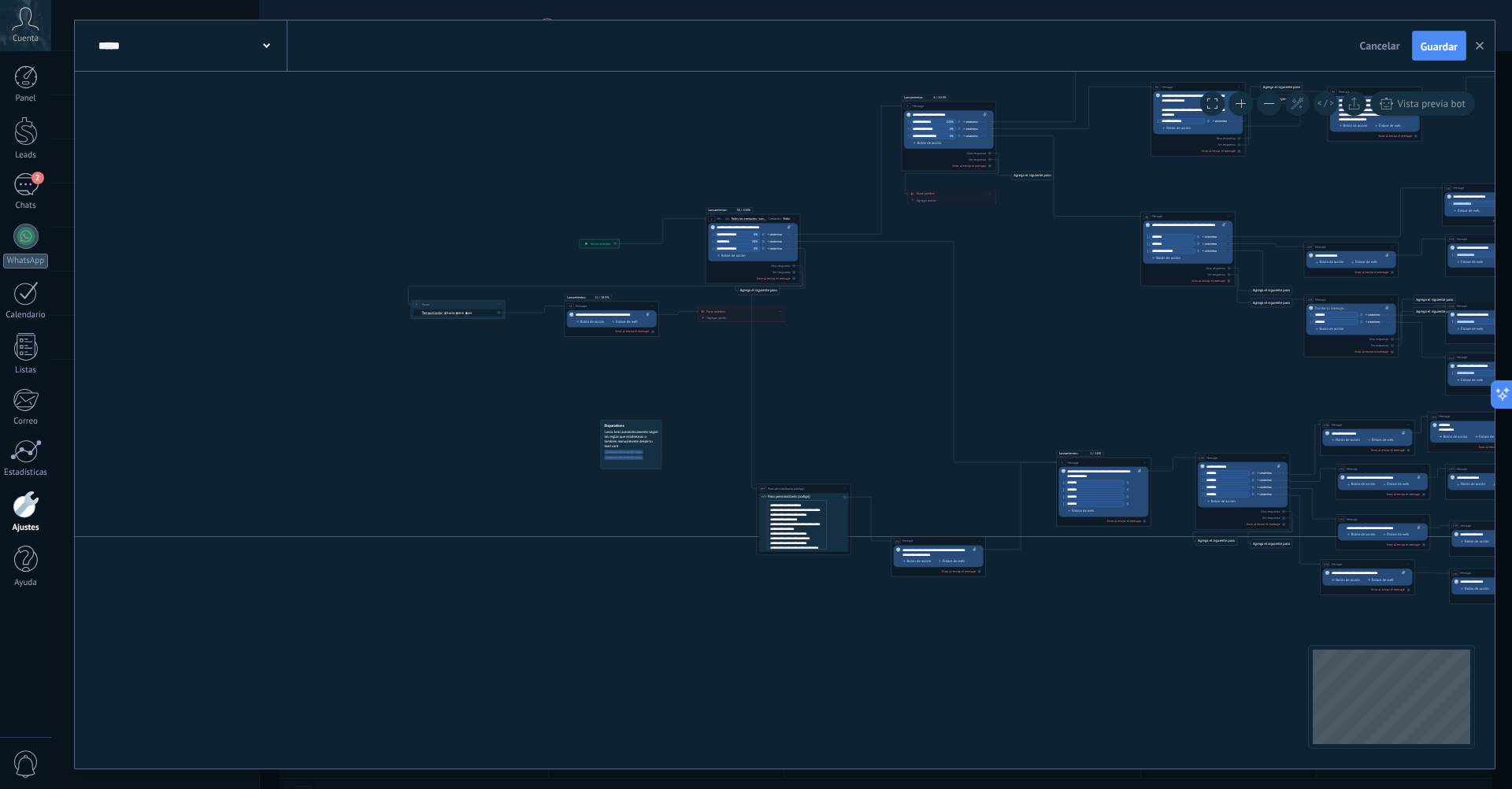
click at [923, 542] on div "190 Mensaje ******* (a): Todos los contactos - canales seleccionados Todos los …" at bounding box center [939, 541] width 94 height 8
click at [1439, 43] on span "Guardar" at bounding box center [1439, 46] width 37 height 11
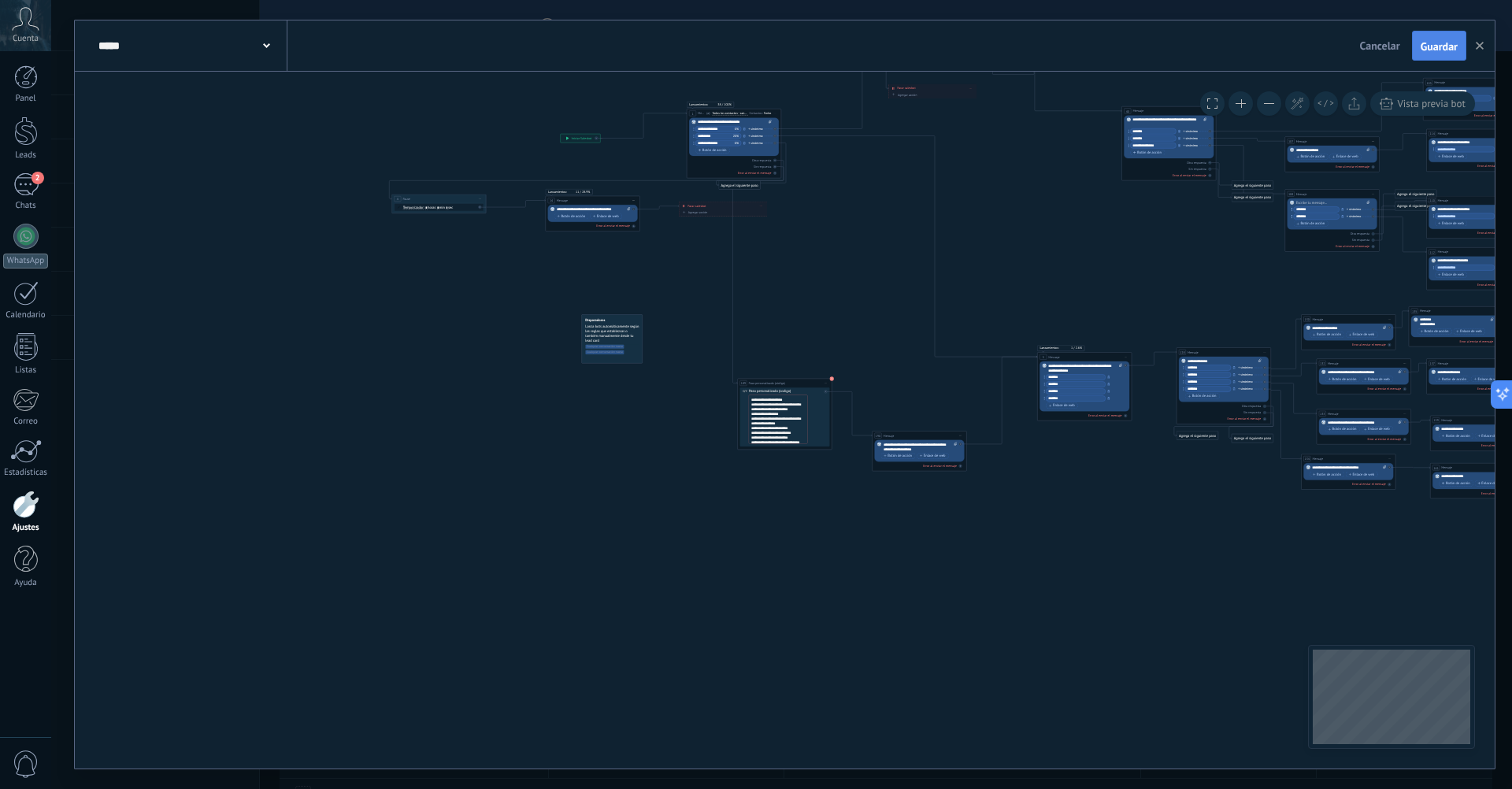
click at [1458, 35] on button "Guardar" at bounding box center [1439, 45] width 55 height 30
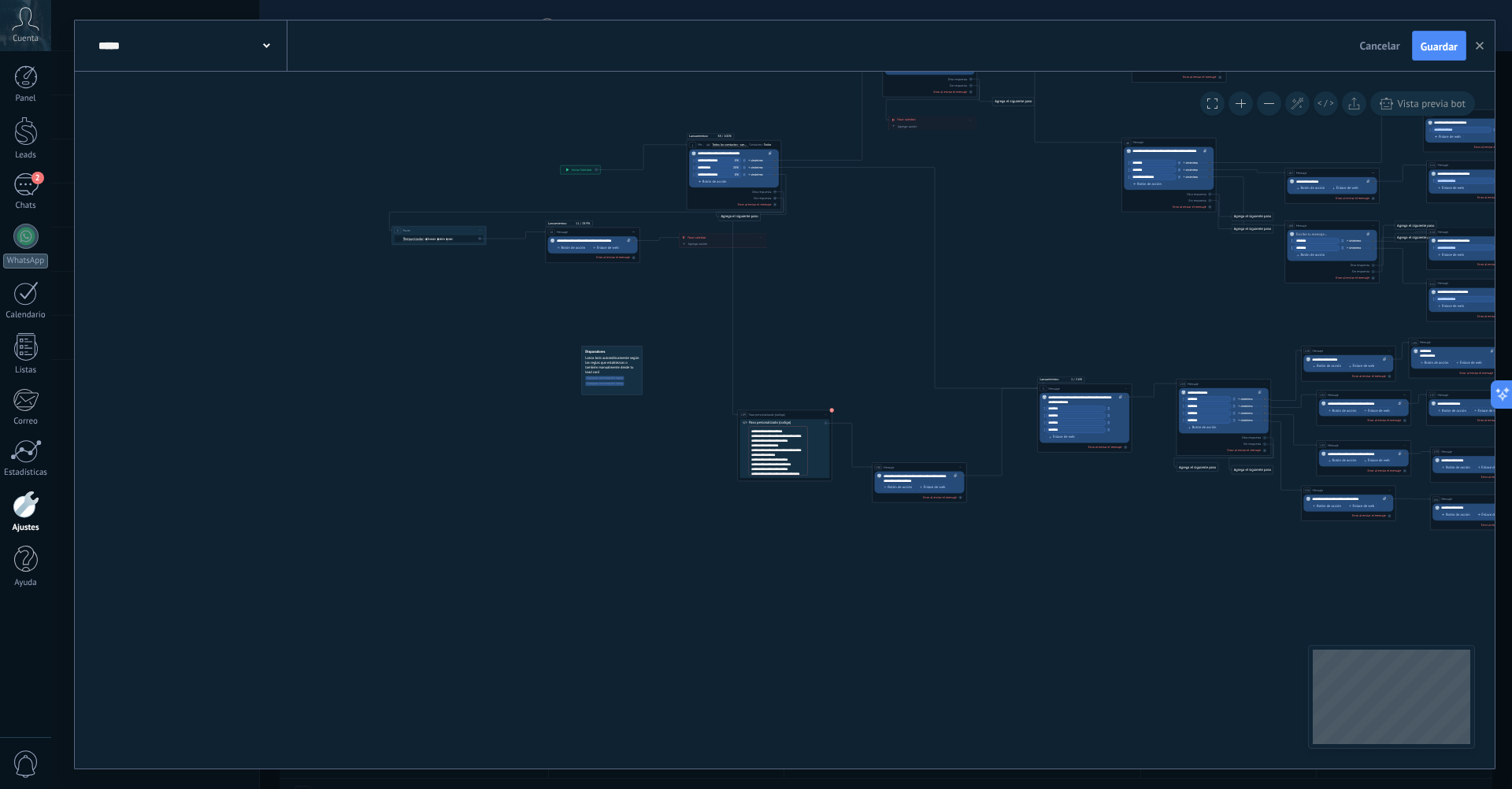
click at [1248, 94] on button at bounding box center [1241, 104] width 25 height 25
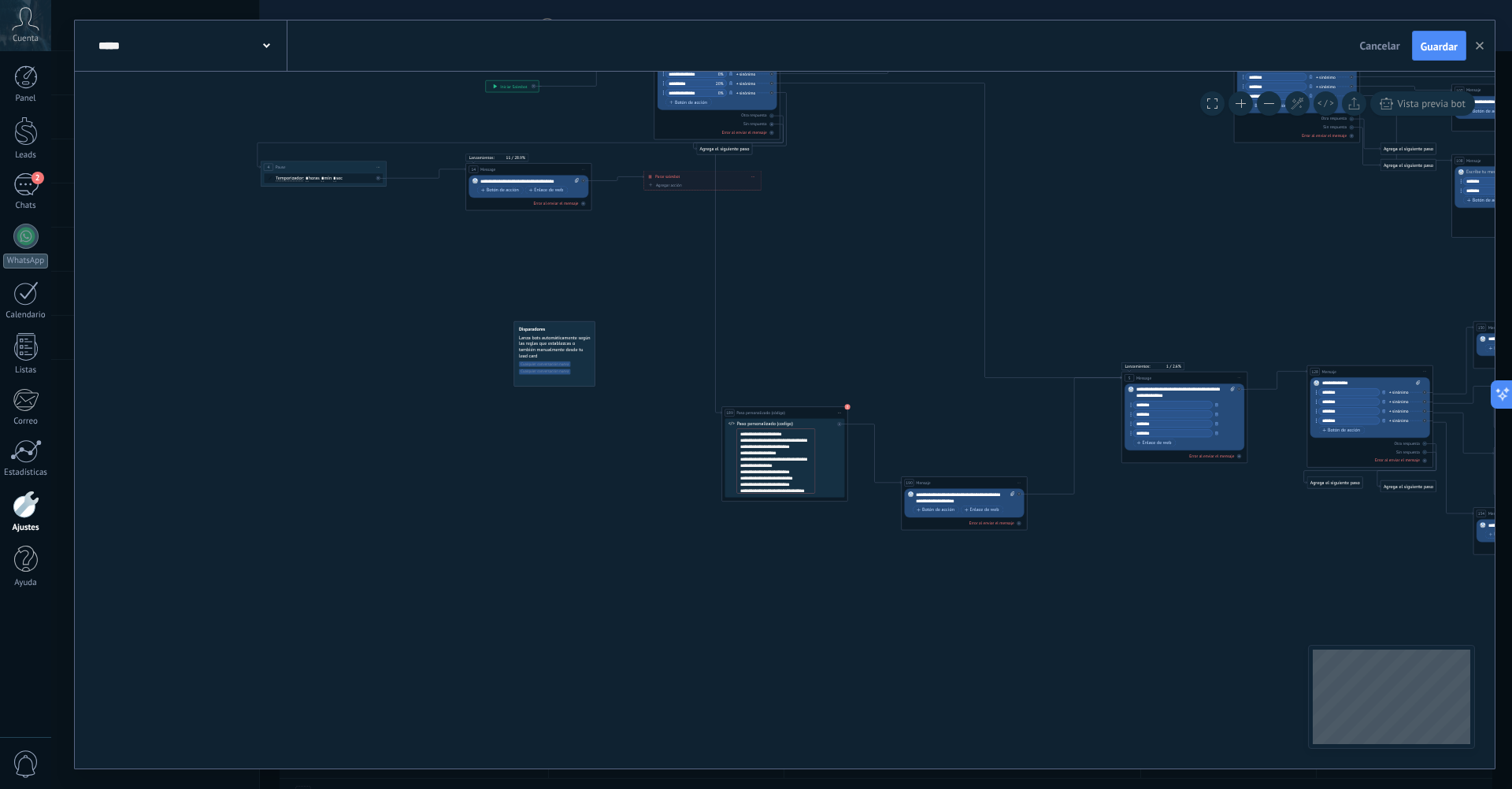
click at [1241, 94] on button at bounding box center [1241, 104] width 25 height 25
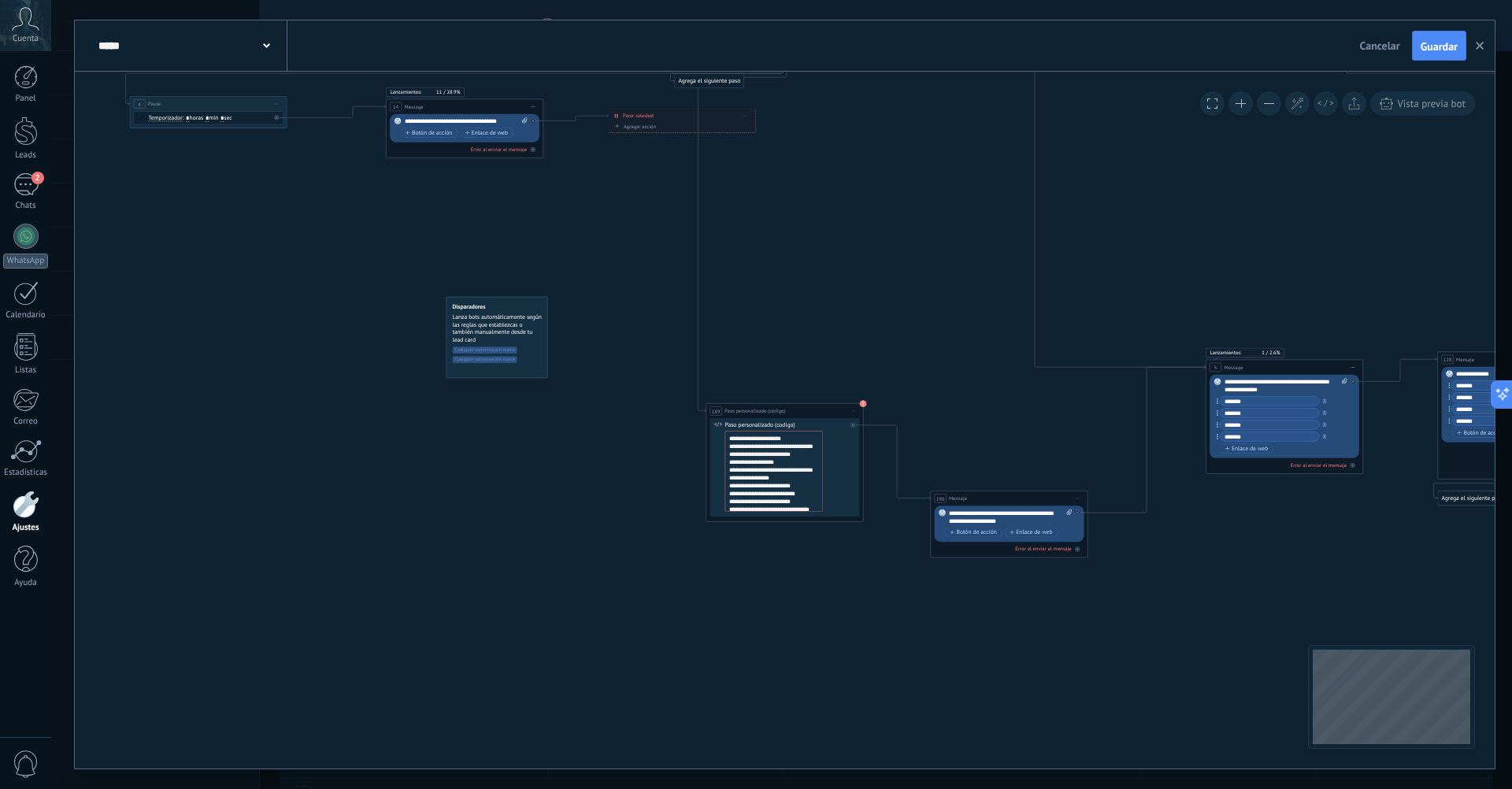
click at [1241, 94] on button at bounding box center [1241, 104] width 25 height 25
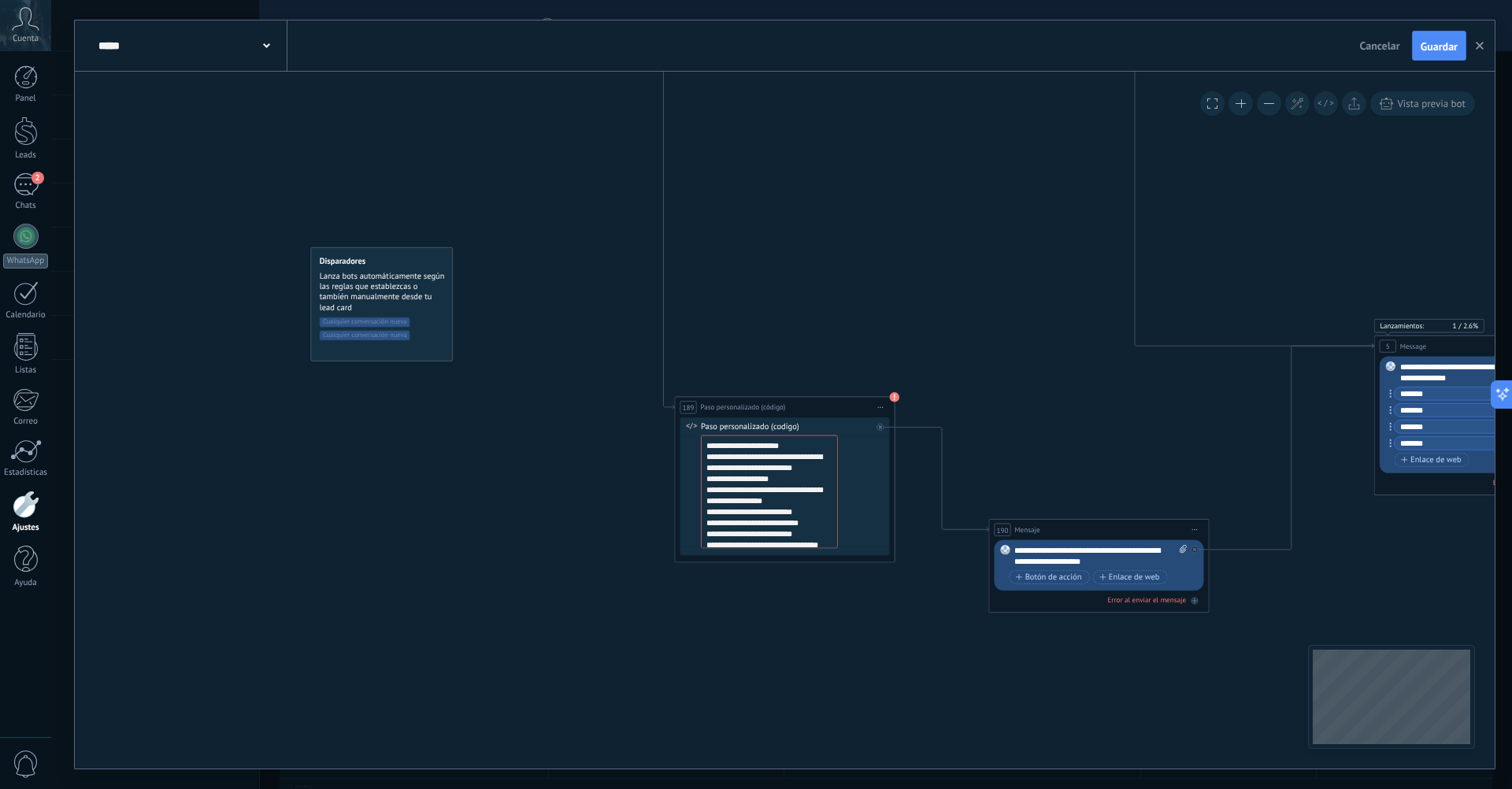
click at [1241, 94] on button at bounding box center [1241, 104] width 25 height 25
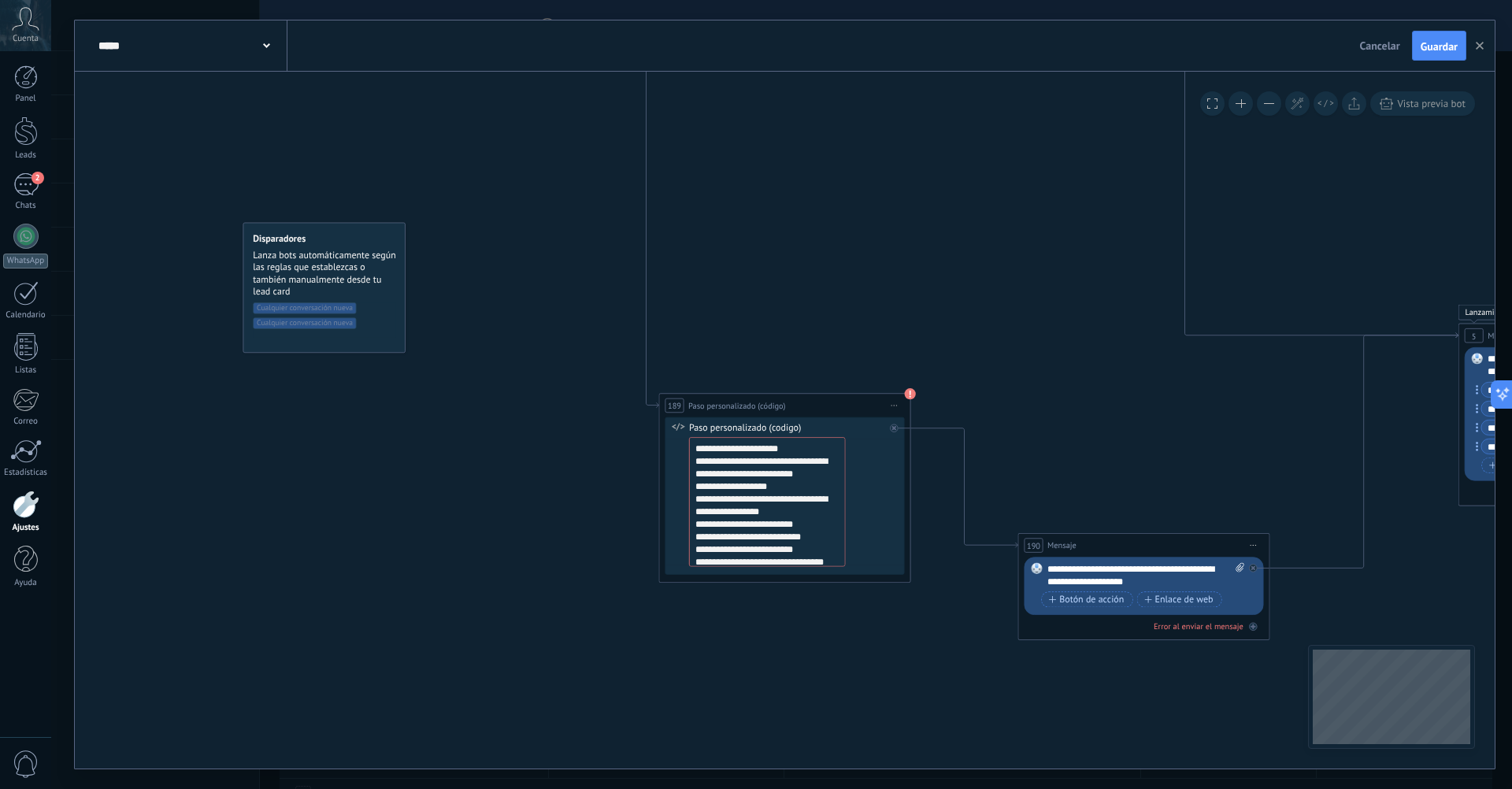
click at [1241, 94] on button at bounding box center [1241, 104] width 25 height 25
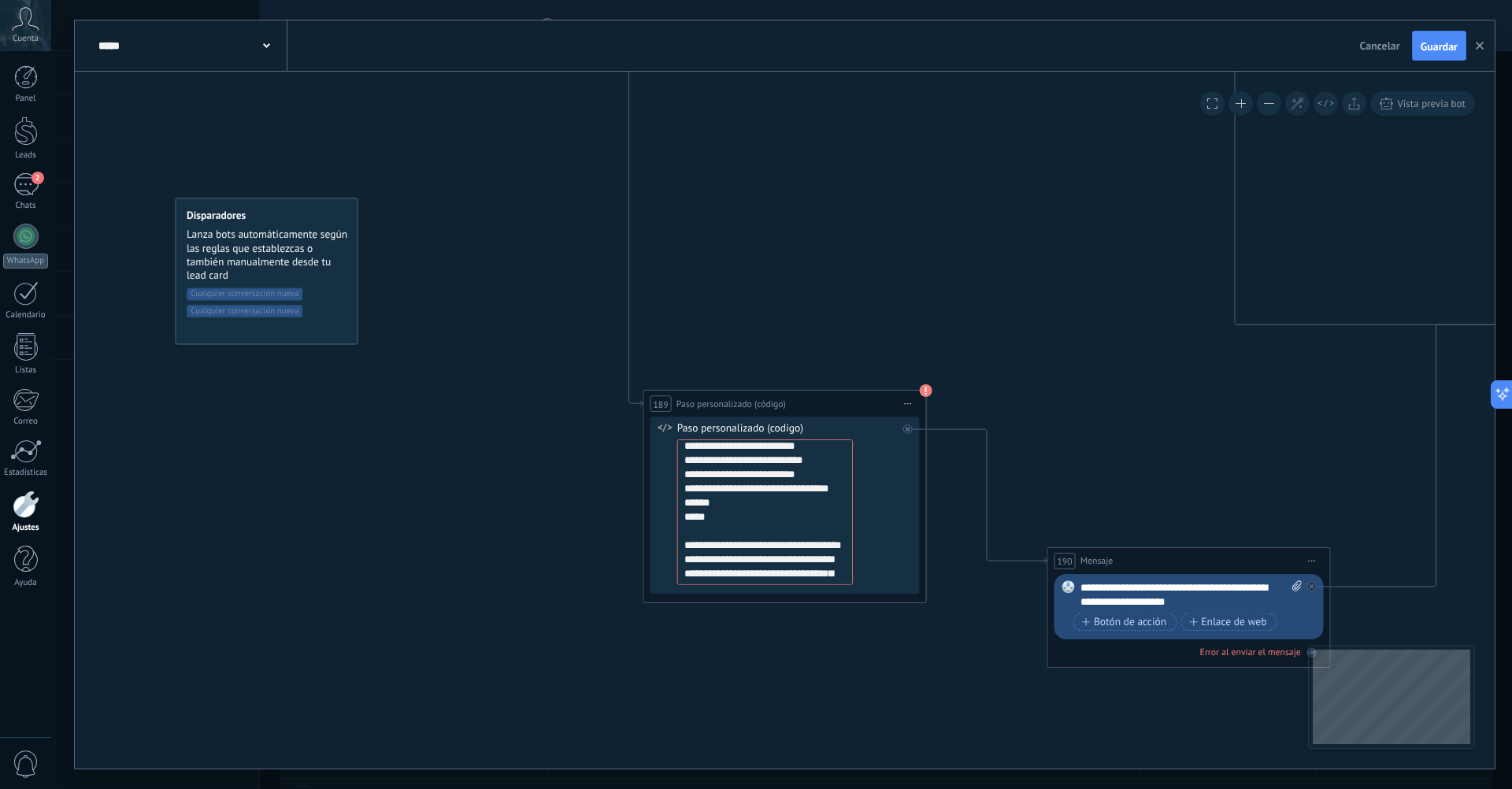
scroll to position [111, 0]
click at [804, 585] on textarea "**********" at bounding box center [765, 512] width 176 height 145
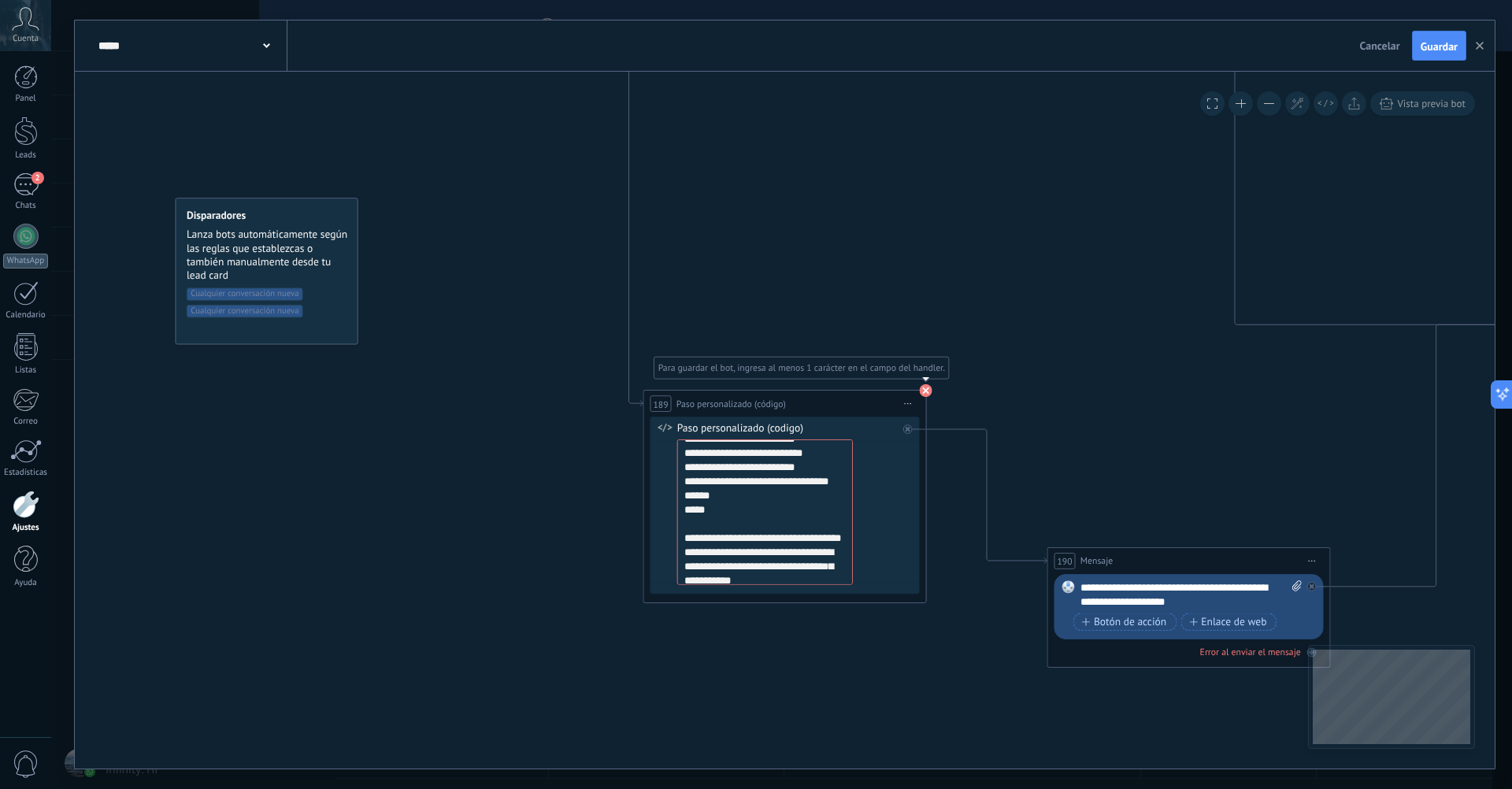
click at [927, 390] on use at bounding box center [926, 390] width 12 height 12
click at [914, 398] on span "Iniciar vista previa aquí Cambiar nombre Duplicar [GEOGRAPHIC_DATA]" at bounding box center [908, 404] width 23 height 21
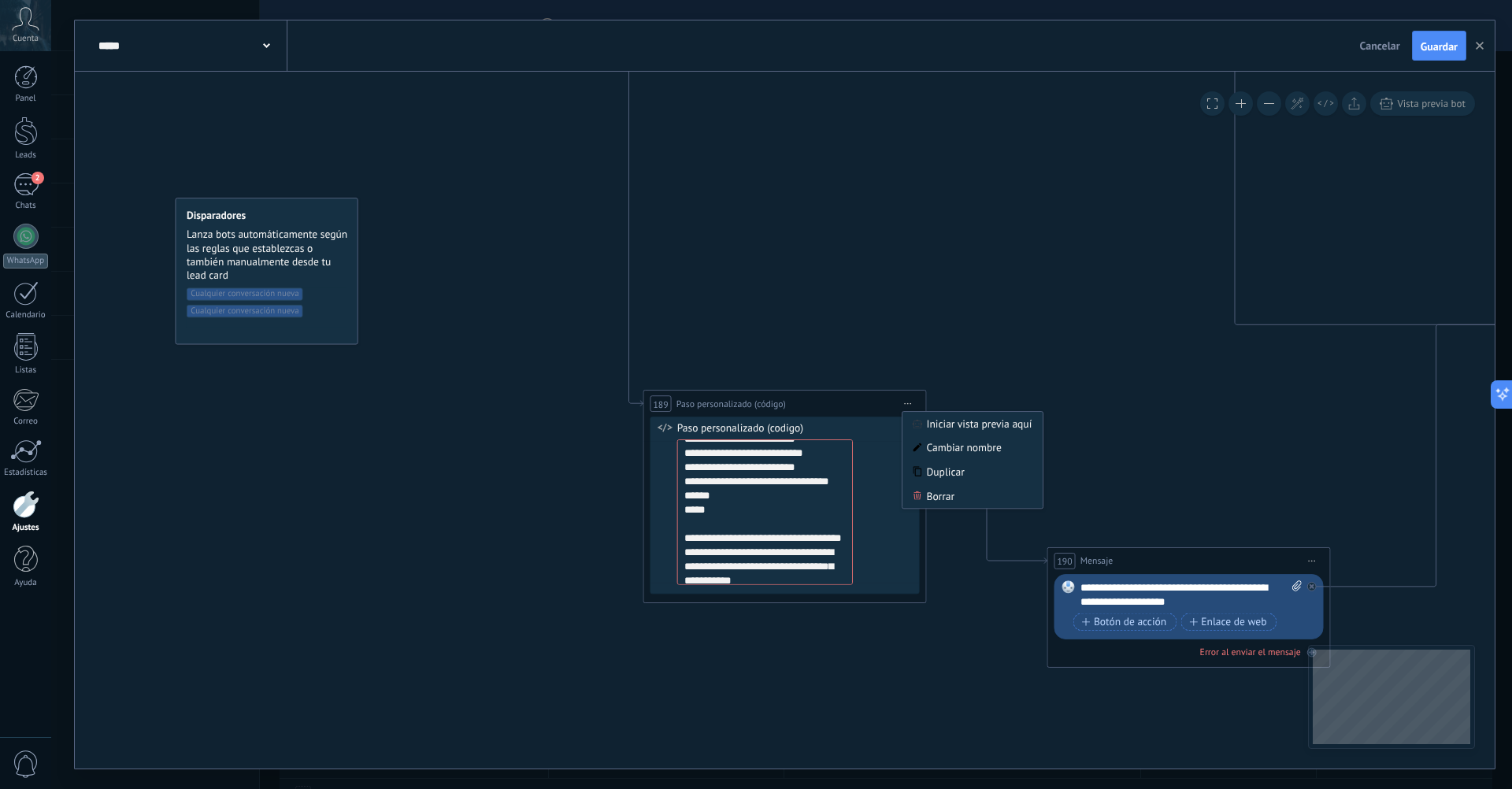
click at [1418, 50] on button "Guardar" at bounding box center [1439, 45] width 55 height 30
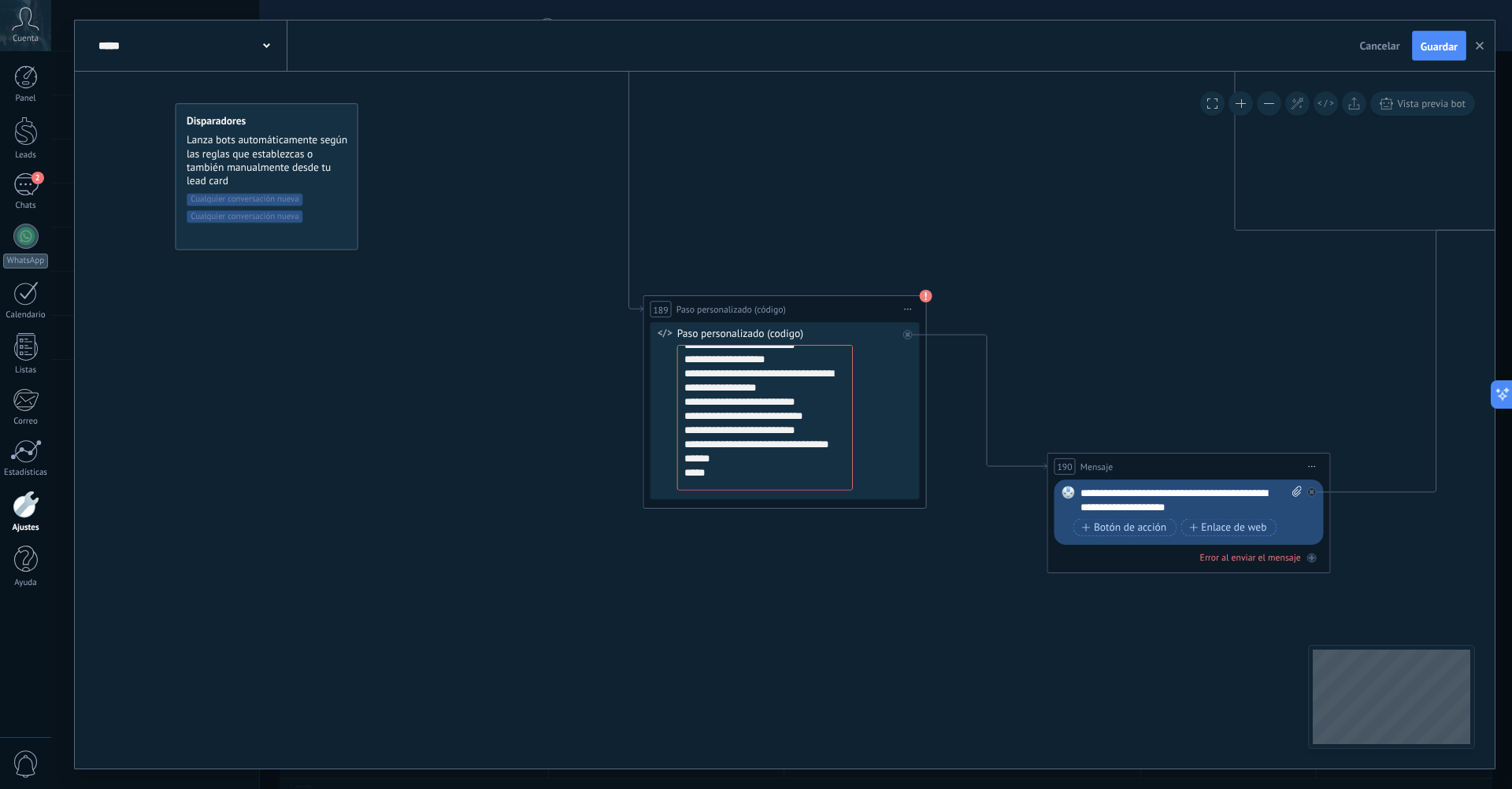
scroll to position [0, 0]
drag, startPoint x: 770, startPoint y: 515, endPoint x: 656, endPoint y: 301, distance: 242.5
click at [656, 301] on div "**********" at bounding box center [784, 402] width 283 height 213
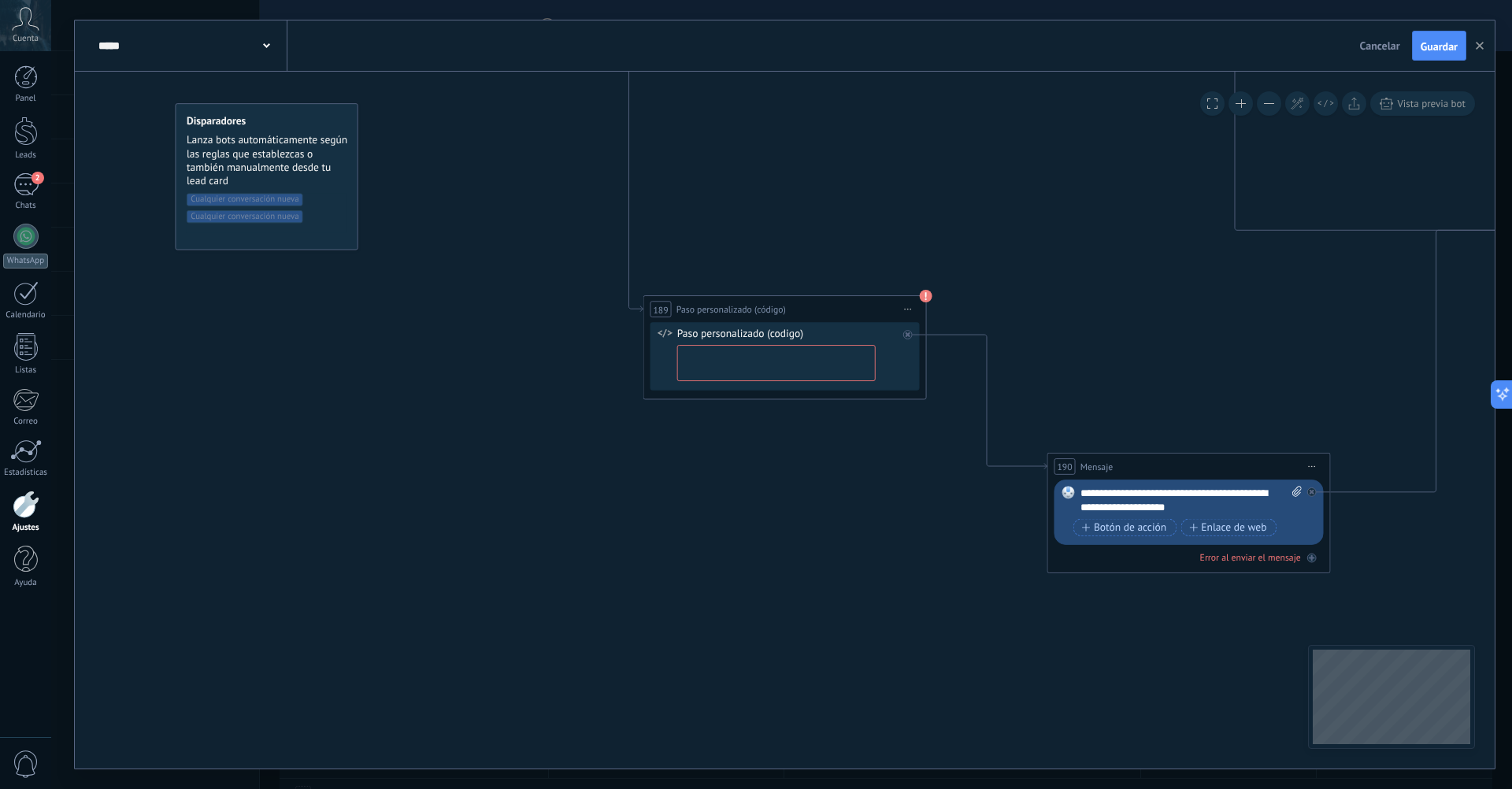
paste textarea "**********"
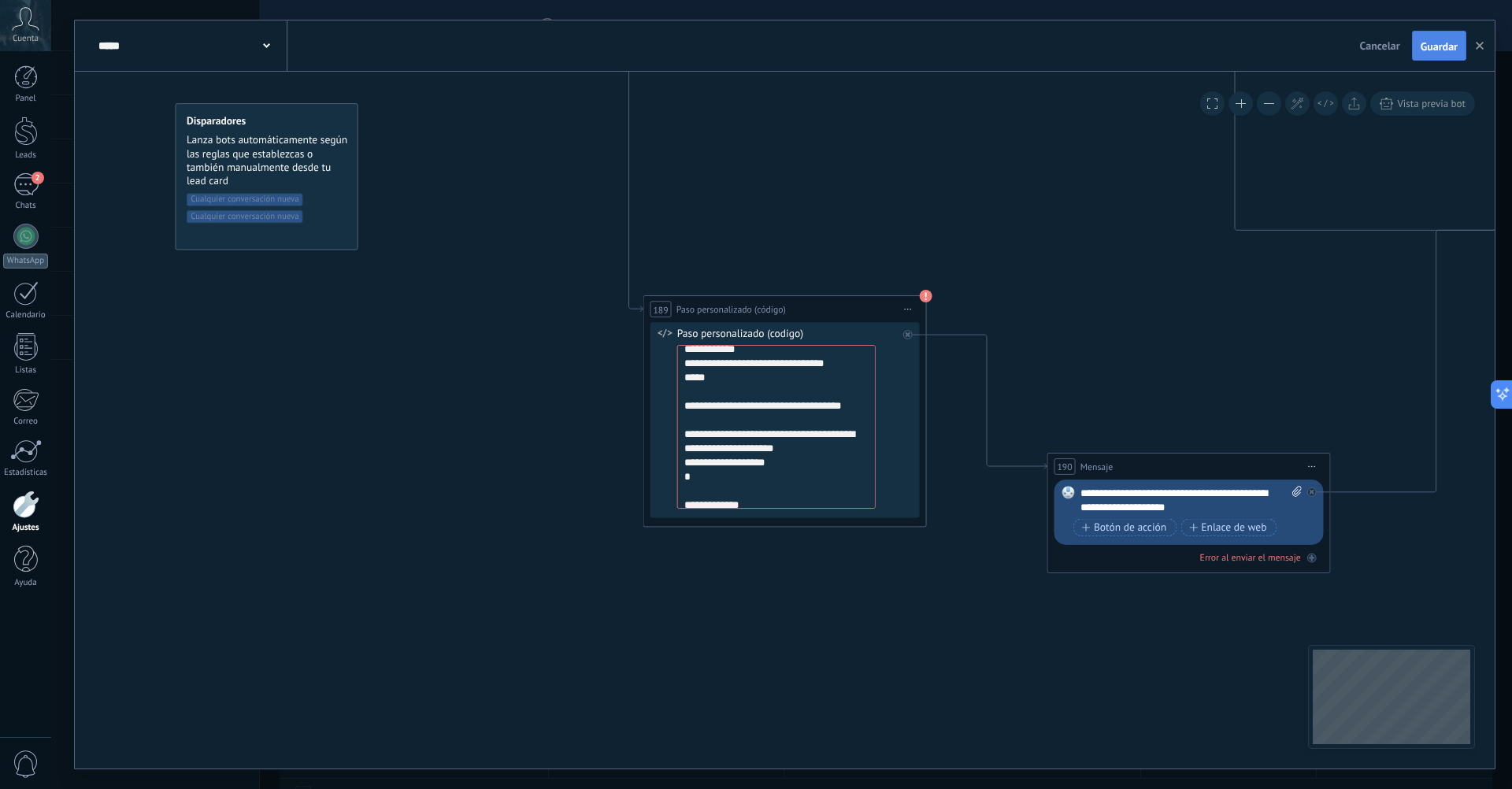
type textarea "**********"
click at [1434, 49] on span "Guardar" at bounding box center [1439, 46] width 37 height 11
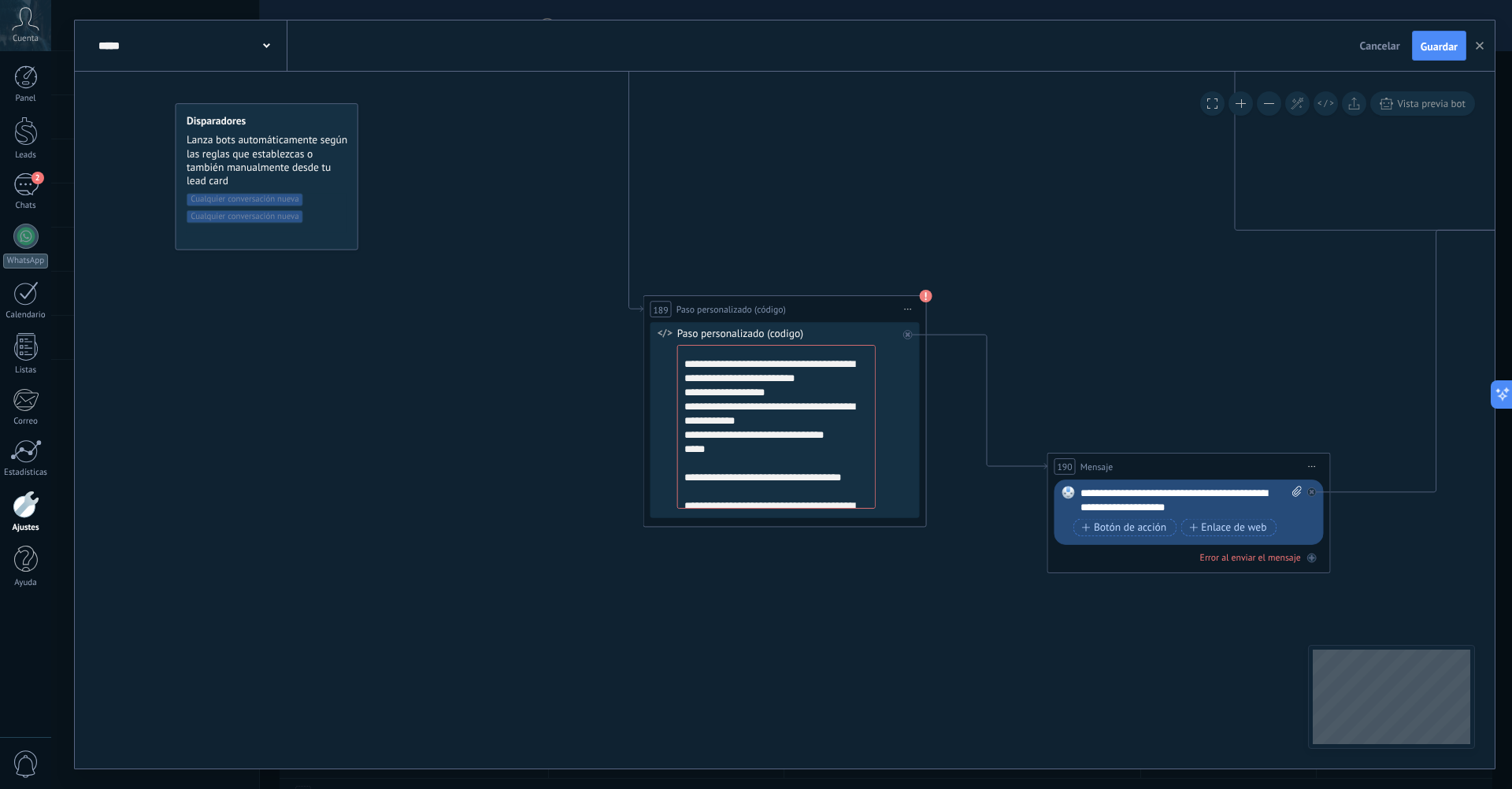
scroll to position [0, 0]
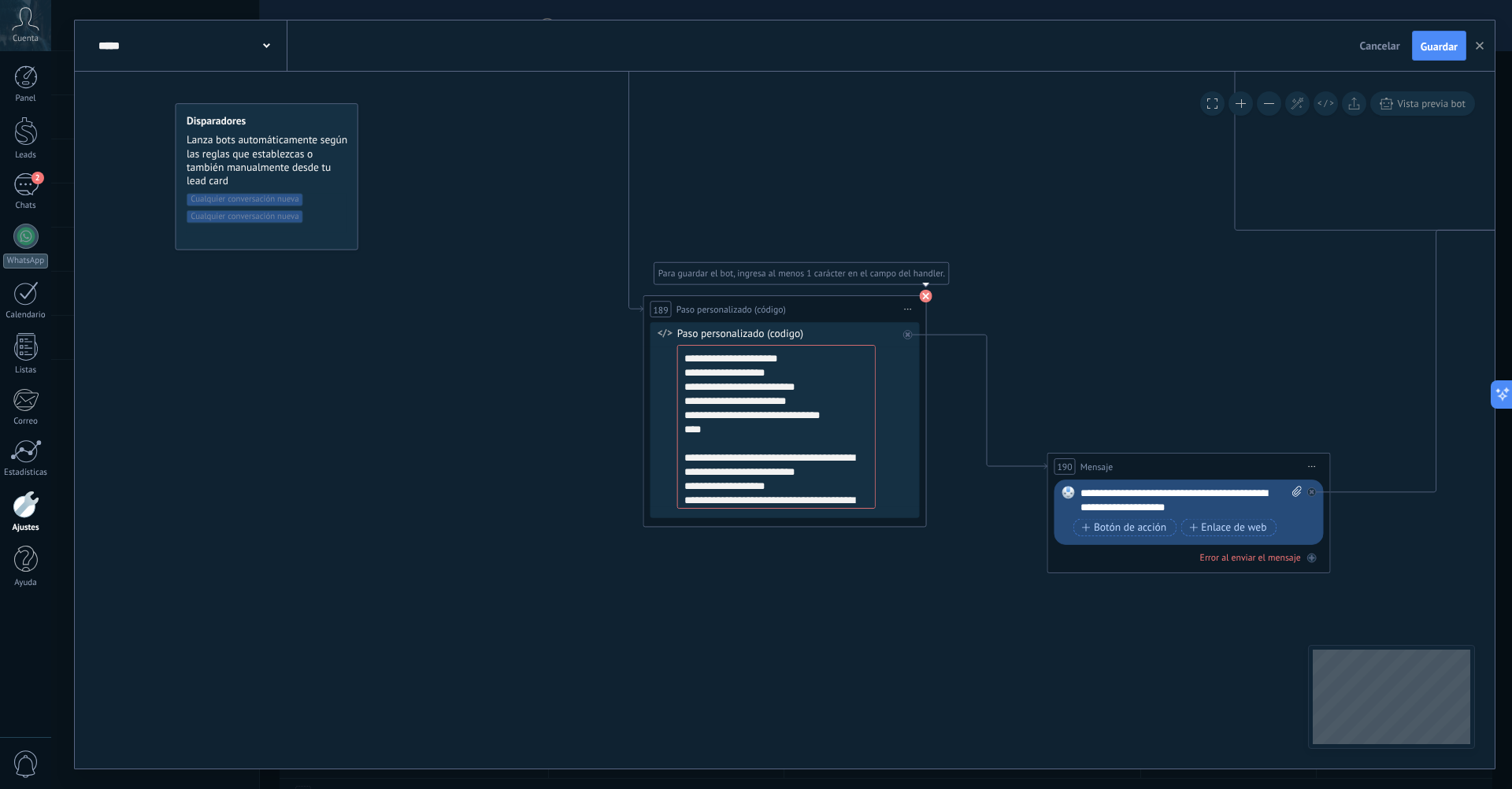
click at [927, 299] on use at bounding box center [926, 295] width 12 height 12
click at [1448, 42] on span "Guardar" at bounding box center [1439, 46] width 37 height 11
click at [1444, 50] on span "Guardar" at bounding box center [1439, 46] width 37 height 11
click at [1444, 50] on button "Guardar" at bounding box center [1453, 45] width 26 height 28
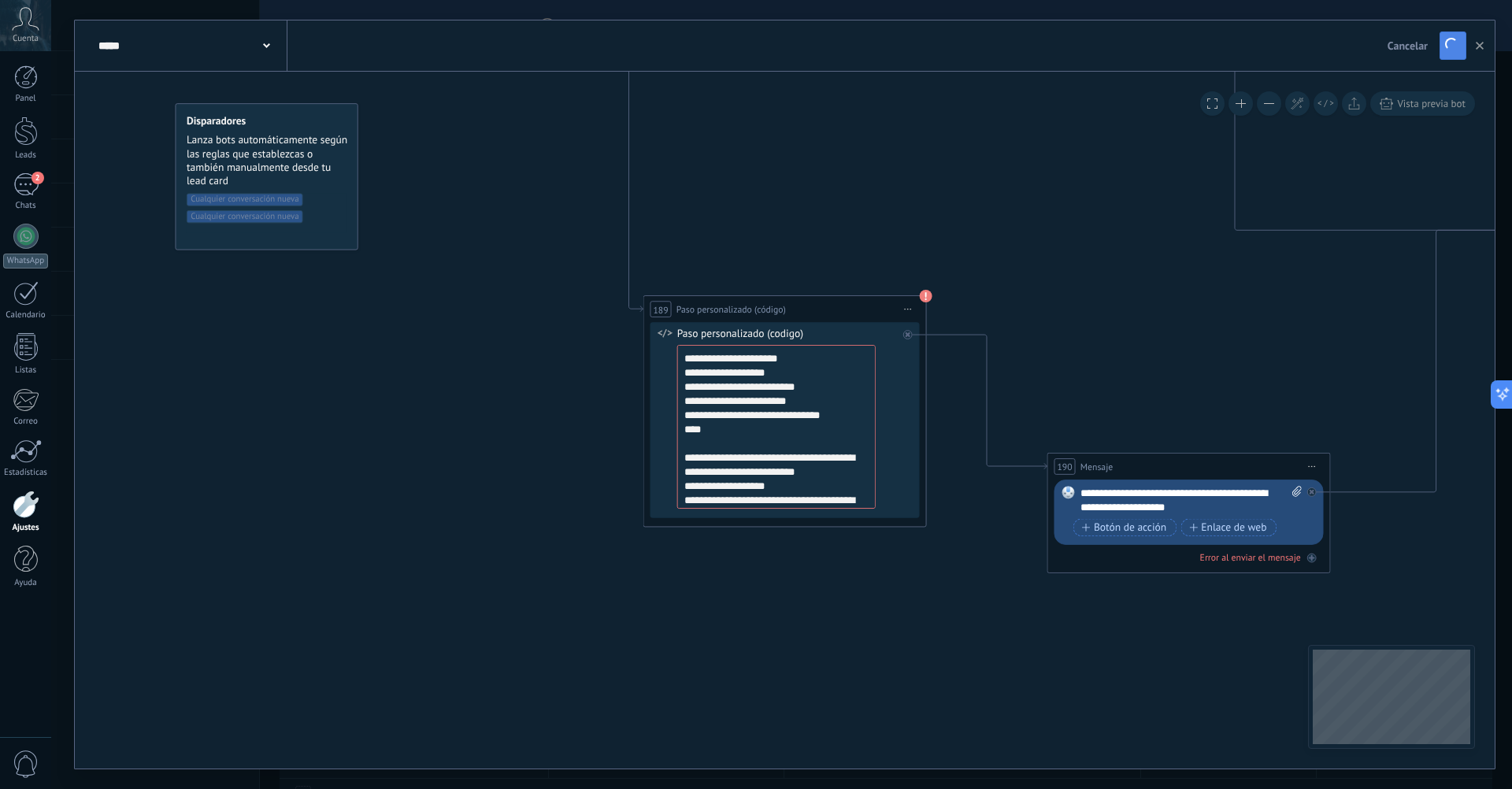
click at [1444, 50] on button "Guardar" at bounding box center [1453, 45] width 26 height 28
click at [1444, 50] on span "Guardar" at bounding box center [1439, 46] width 37 height 11
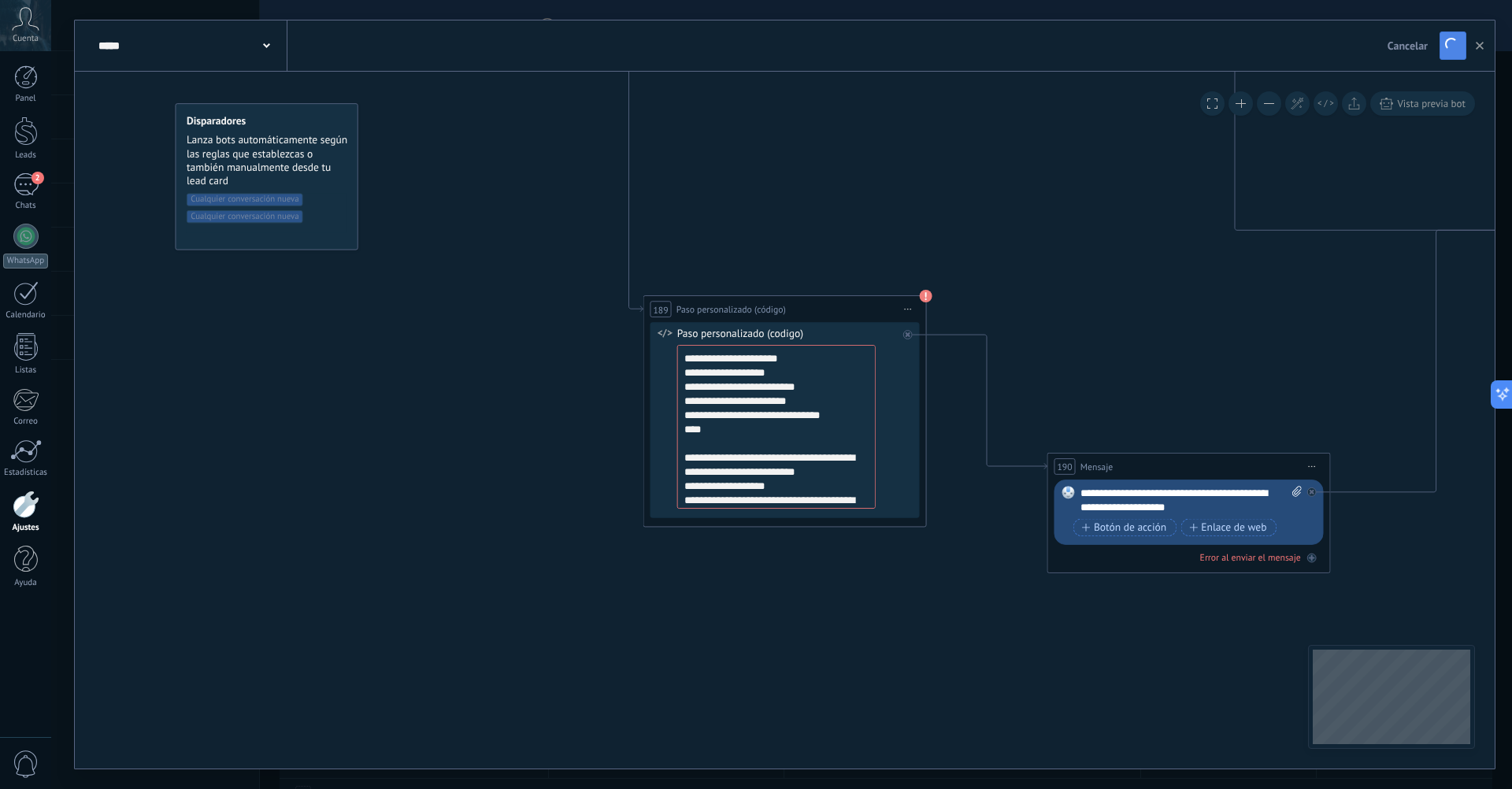
click at [1444, 50] on button "Guardar" at bounding box center [1453, 45] width 26 height 28
drag, startPoint x: 759, startPoint y: 520, endPoint x: 666, endPoint y: 293, distance: 245.3
click at [856, 17] on div "**********" at bounding box center [856, 17] width 0 height 0
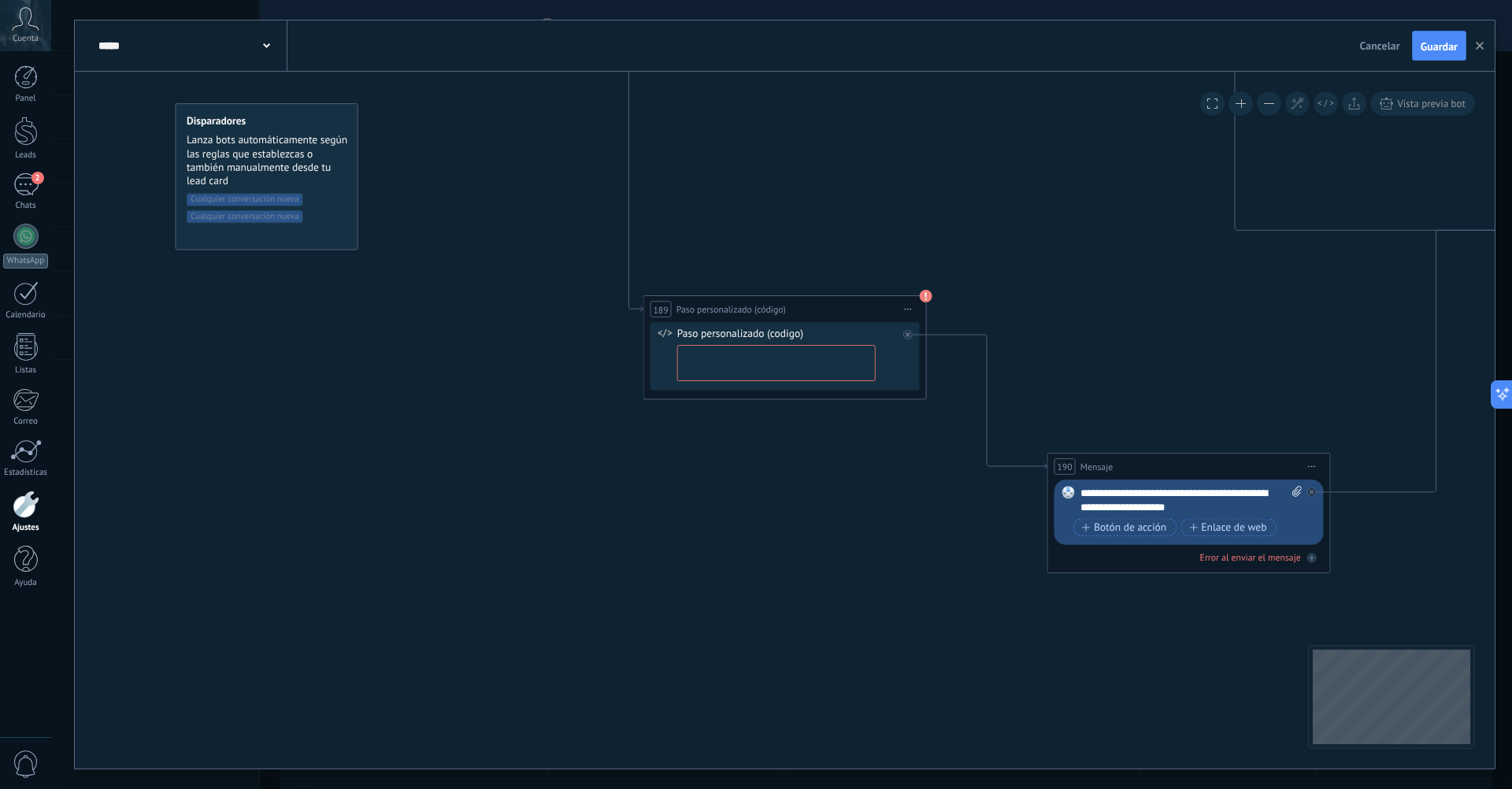
paste textarea "**********"
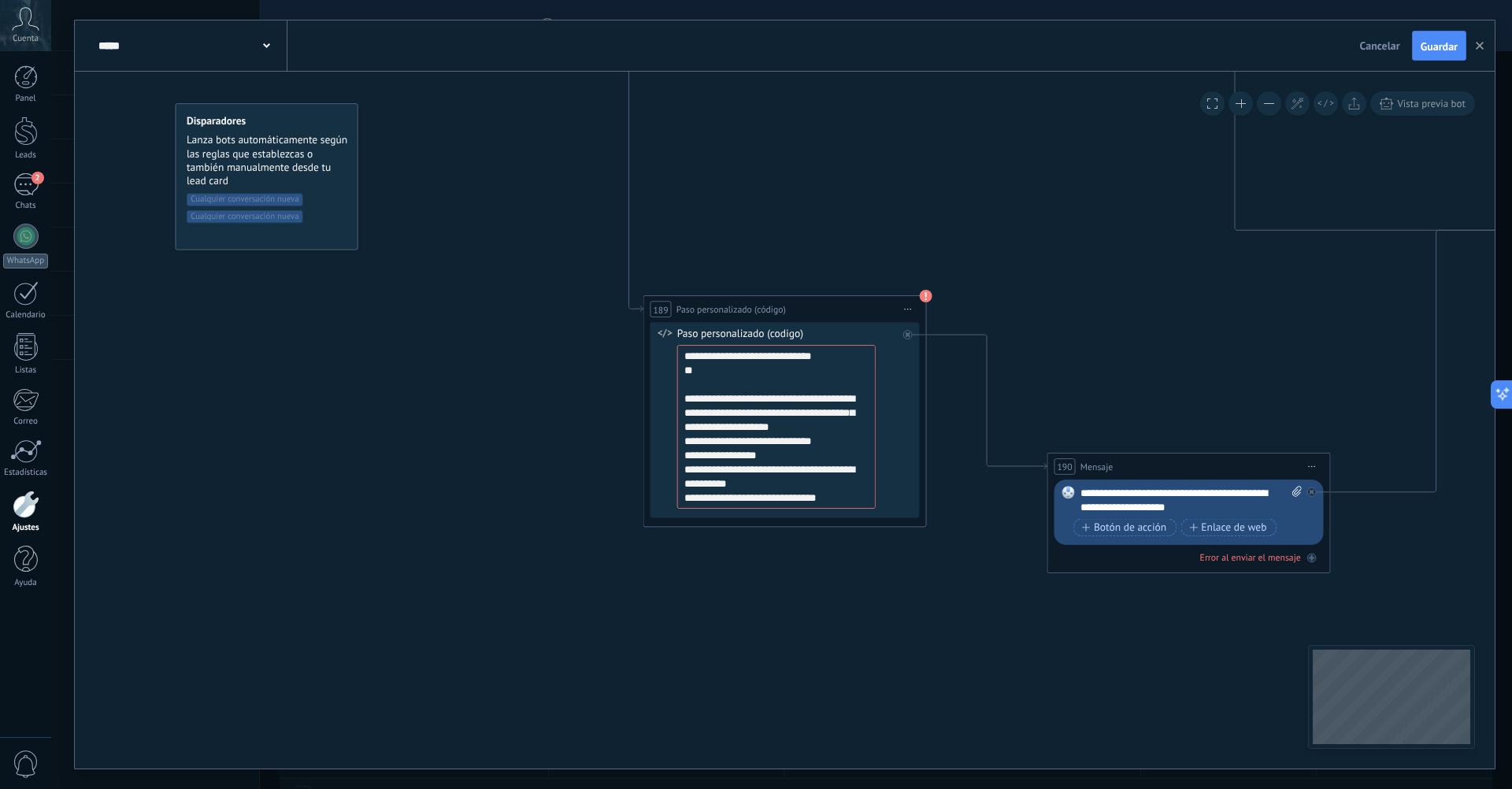
scroll to position [131, 0]
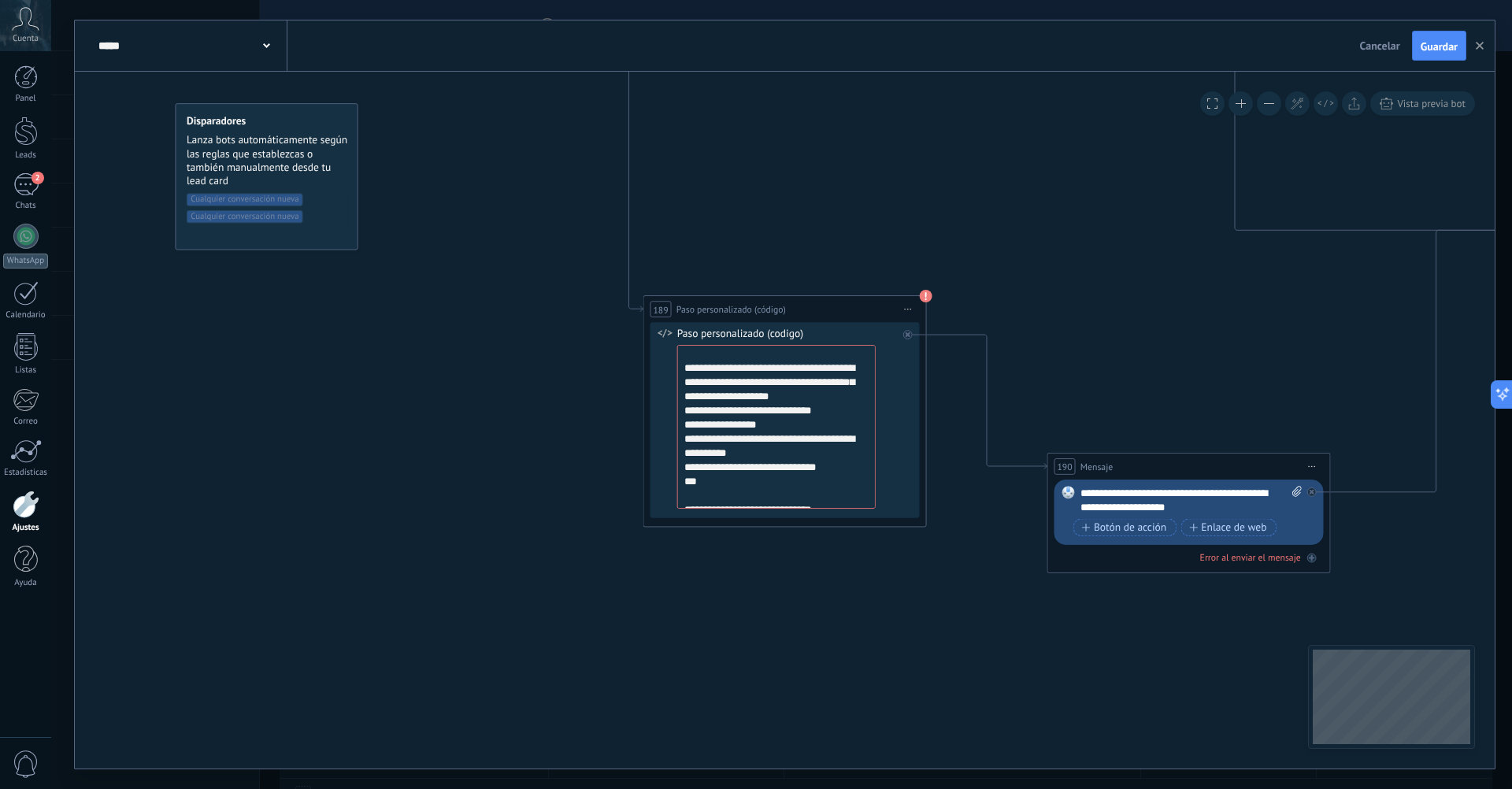
drag, startPoint x: 840, startPoint y: 411, endPoint x: 679, endPoint y: 379, distance: 164.1
click at [679, 379] on textarea "**********" at bounding box center [776, 427] width 198 height 163
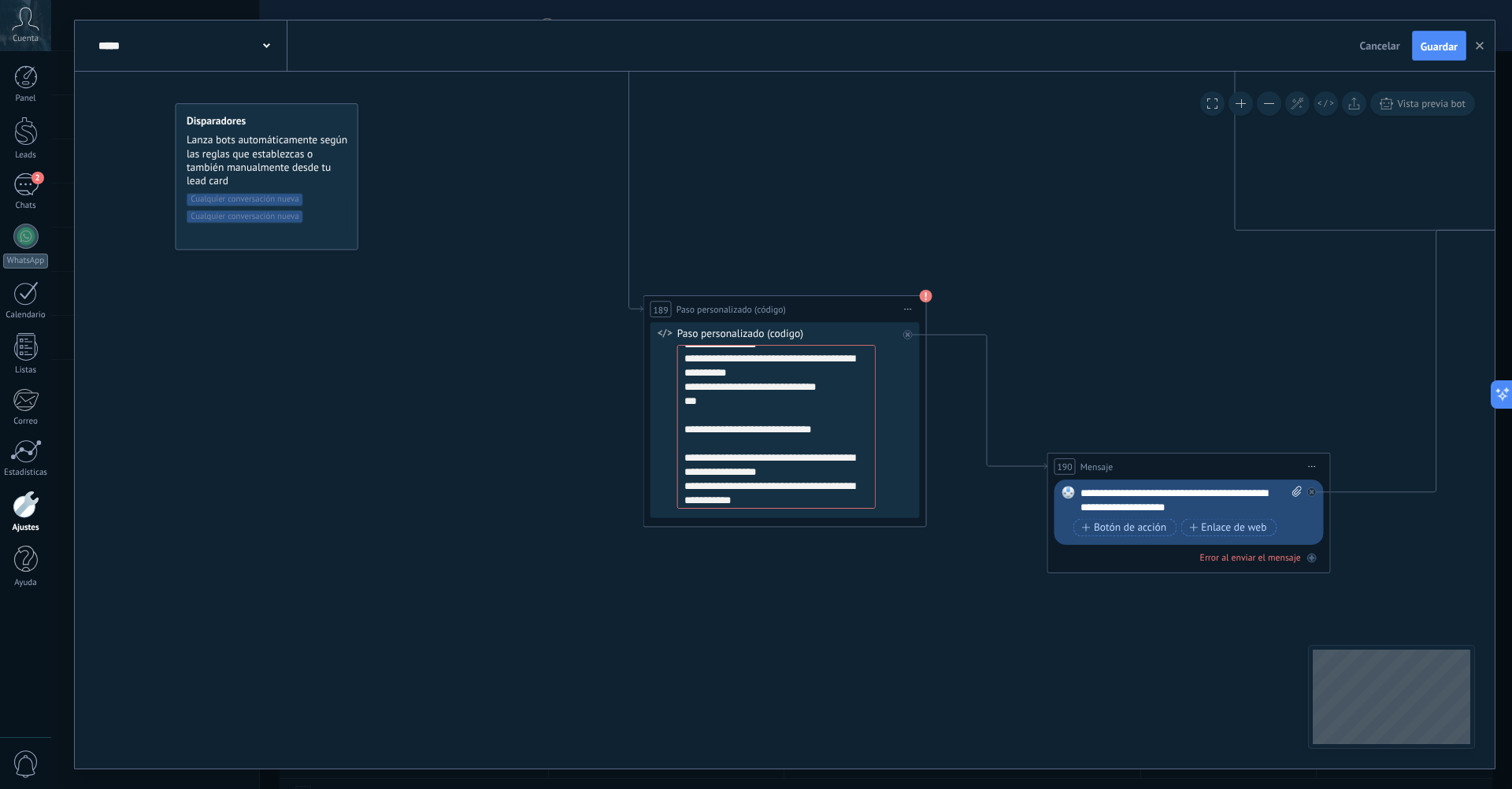
scroll to position [189, 0]
drag, startPoint x: 770, startPoint y: 470, endPoint x: 662, endPoint y: 446, distance: 110.6
click at [662, 446] on div "**********" at bounding box center [785, 420] width 269 height 196
click at [760, 470] on textarea "**********" at bounding box center [776, 427] width 198 height 163
drag, startPoint x: 760, startPoint y: 470, endPoint x: 684, endPoint y: 452, distance: 78.1
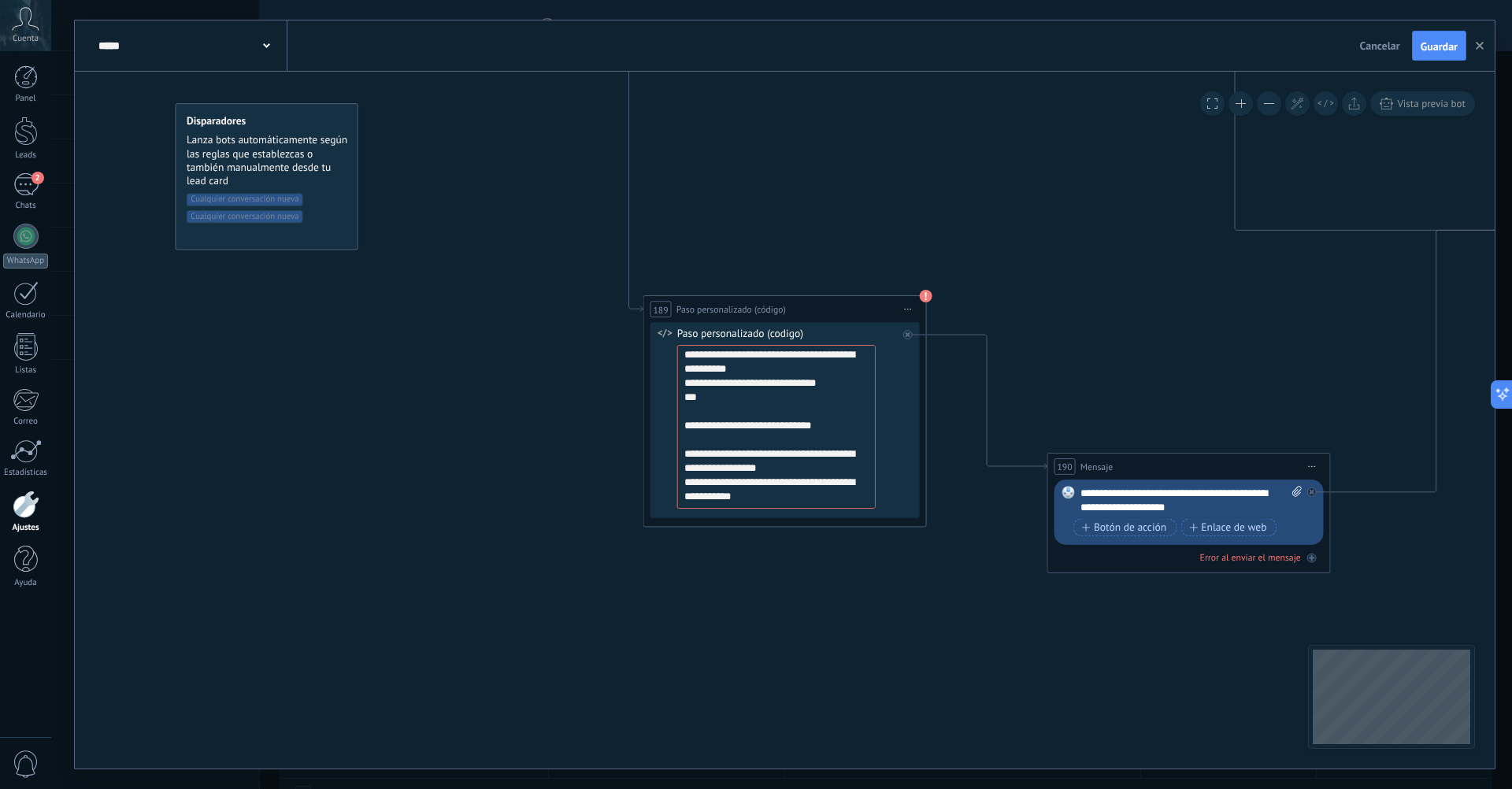
click at [684, 452] on textarea "**********" at bounding box center [776, 427] width 198 height 163
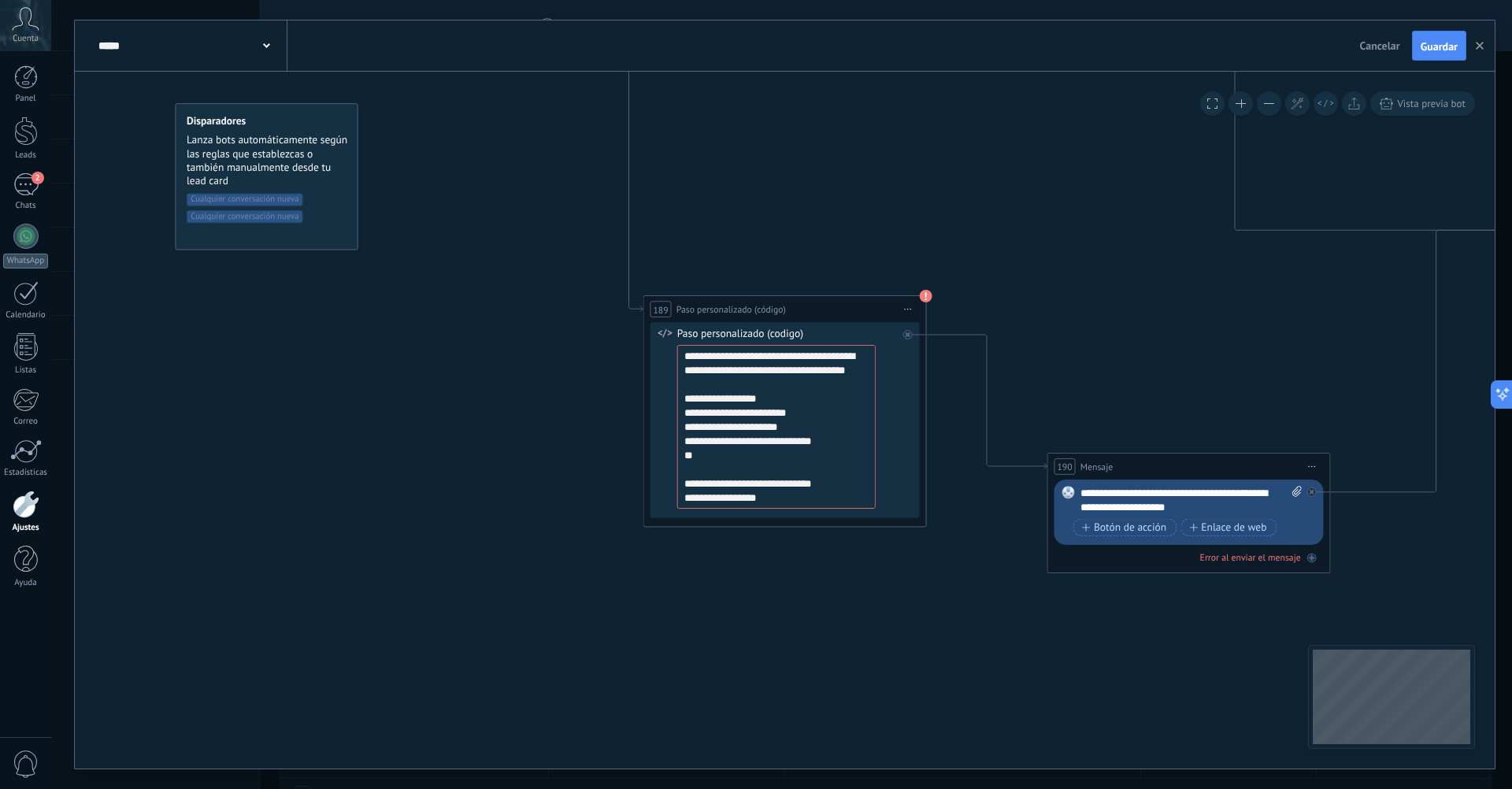
scroll to position [0, 0]
drag, startPoint x: 847, startPoint y: 385, endPoint x: 682, endPoint y: 394, distance: 165.2
click at [682, 394] on textarea "**********" at bounding box center [776, 427] width 198 height 163
click at [1435, 41] on span "Guardar" at bounding box center [1439, 46] width 37 height 11
click at [862, 372] on textarea "**********" at bounding box center [776, 427] width 198 height 163
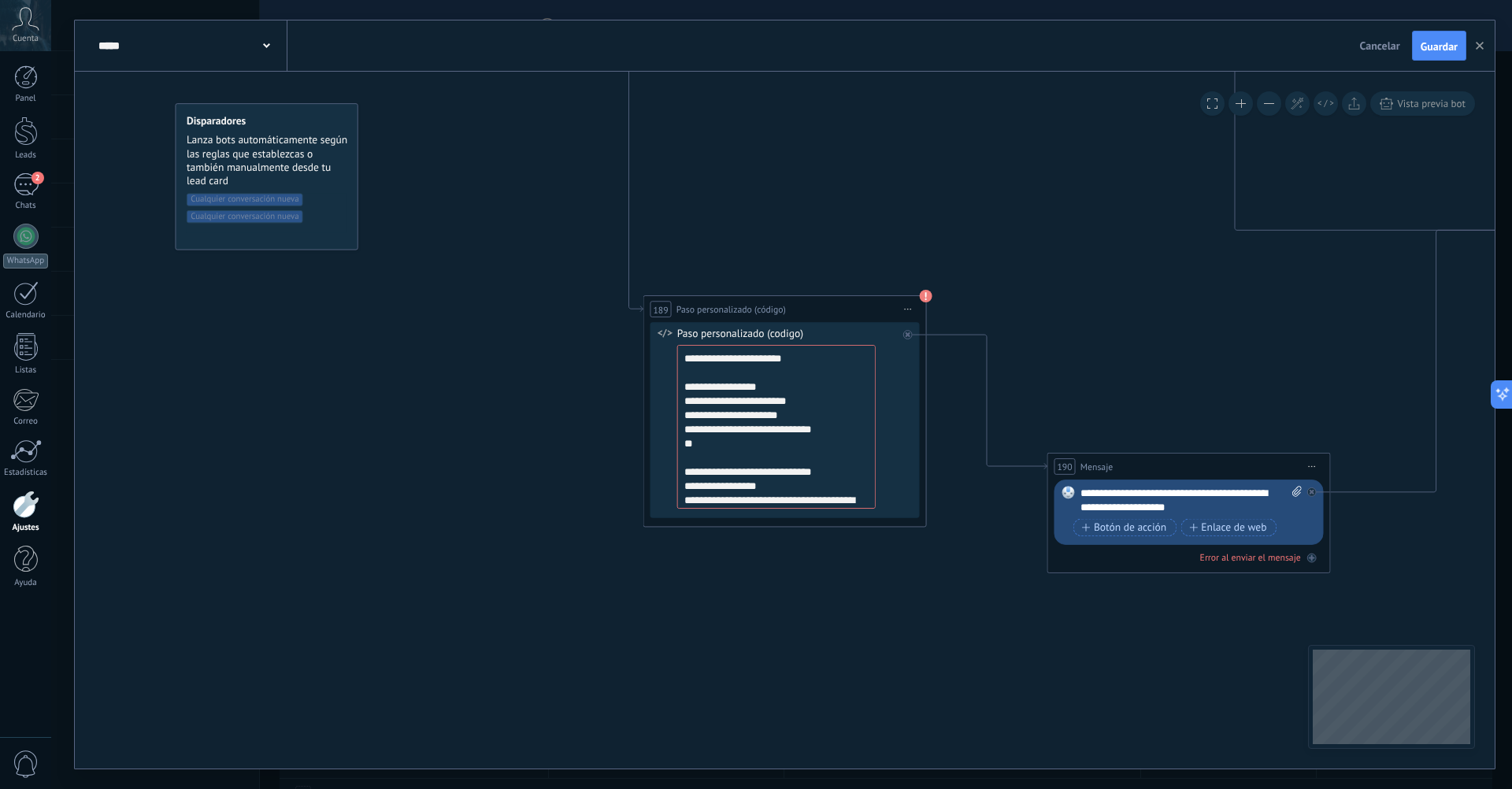
paste textarea "**********"
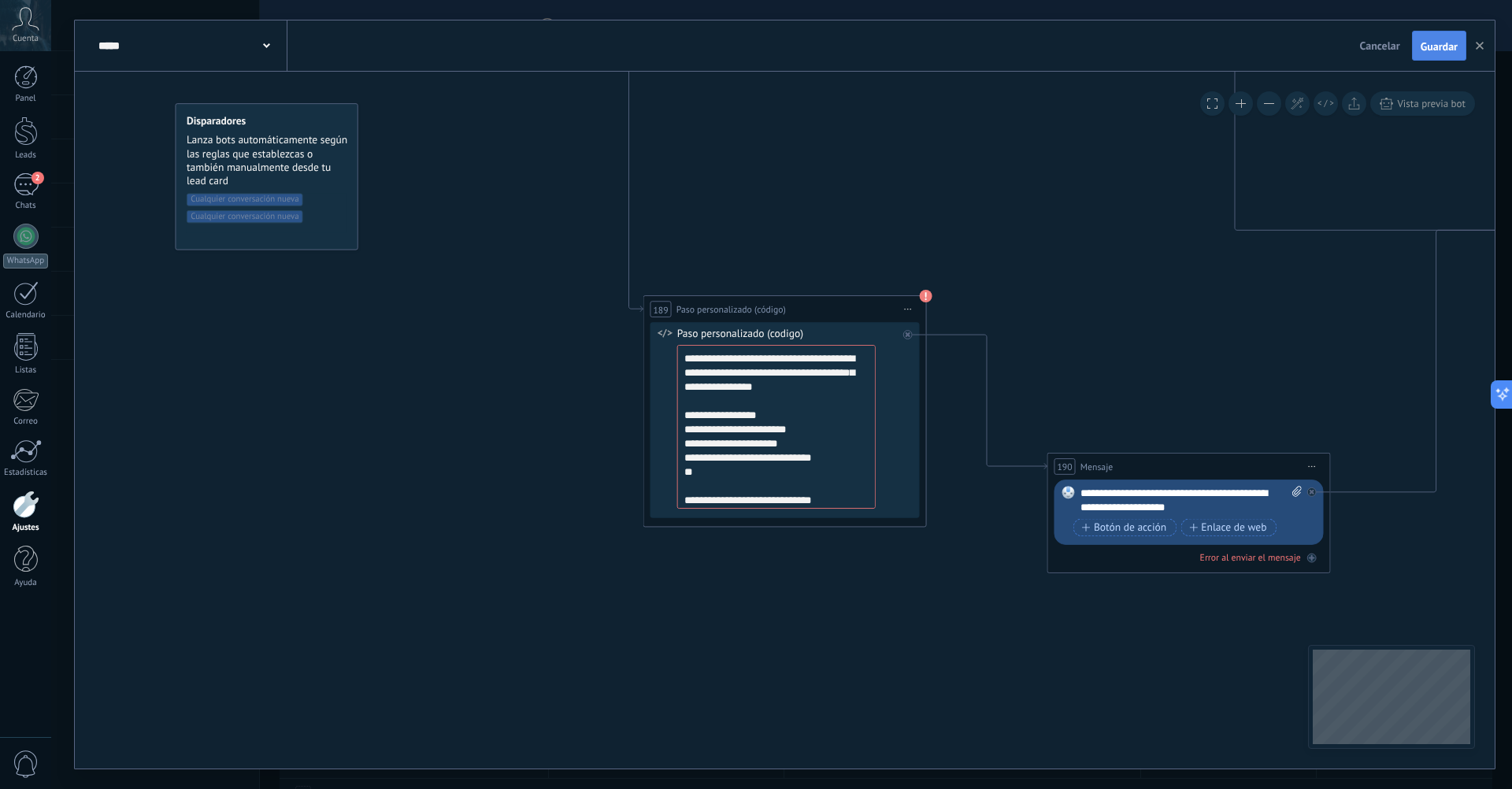
click at [1442, 45] on span "Guardar" at bounding box center [1439, 46] width 37 height 11
click at [927, 292] on use at bounding box center [926, 295] width 12 height 12
click at [1439, 50] on span "Guardar" at bounding box center [1439, 46] width 37 height 11
click at [928, 292] on use at bounding box center [926, 295] width 12 height 12
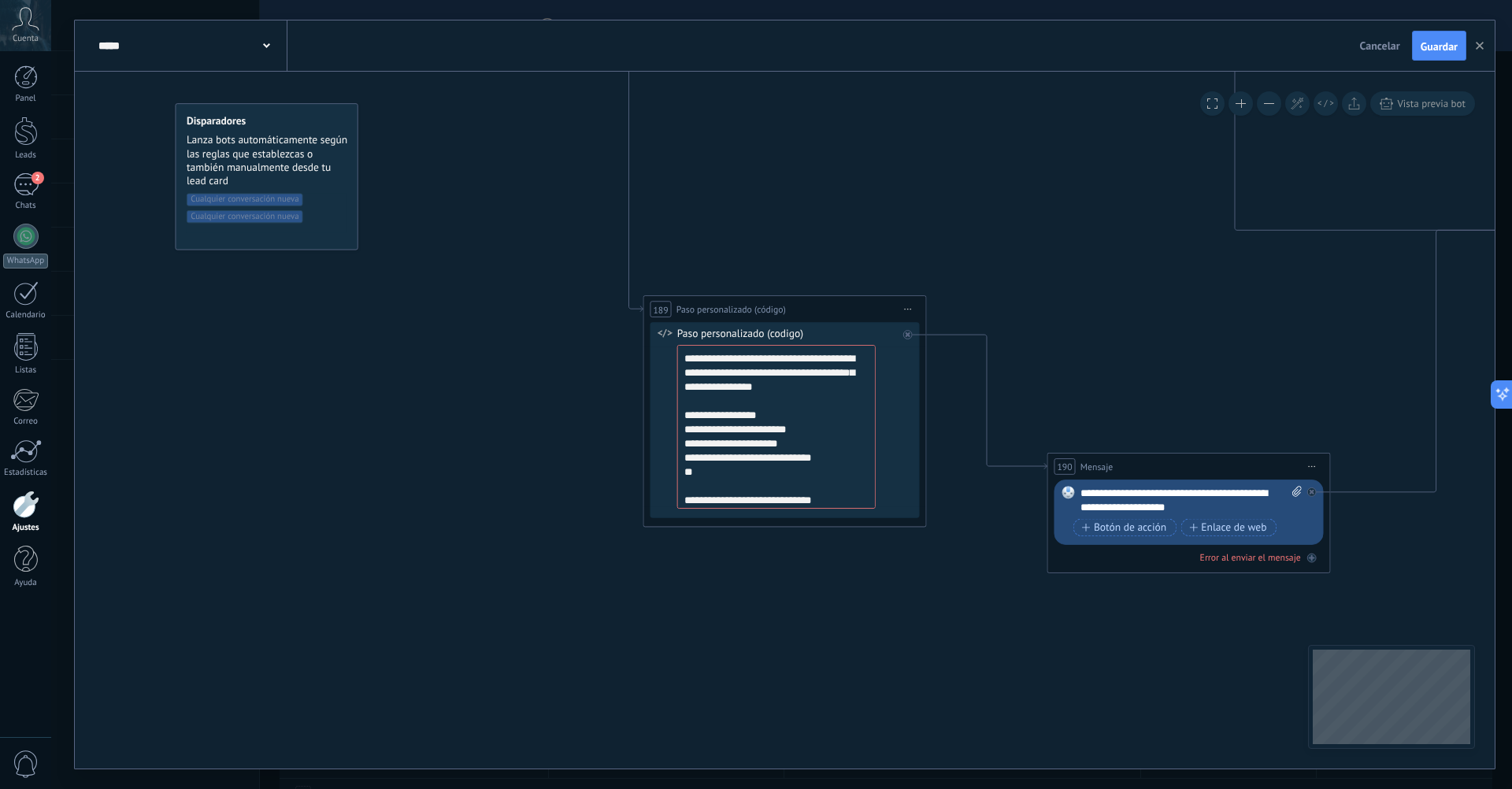
click at [629, 55] on div "***** NUEVO Cancelar Actualización Cancelar Guardar" at bounding box center [785, 46] width 1420 height 51
click at [718, 372] on textarea "**********" at bounding box center [776, 427] width 198 height 163
click at [1429, 52] on span "Guardar" at bounding box center [1439, 46] width 37 height 11
click at [863, 390] on textarea "**********" at bounding box center [776, 427] width 198 height 163
click at [1443, 52] on span "Guardar" at bounding box center [1439, 46] width 37 height 11
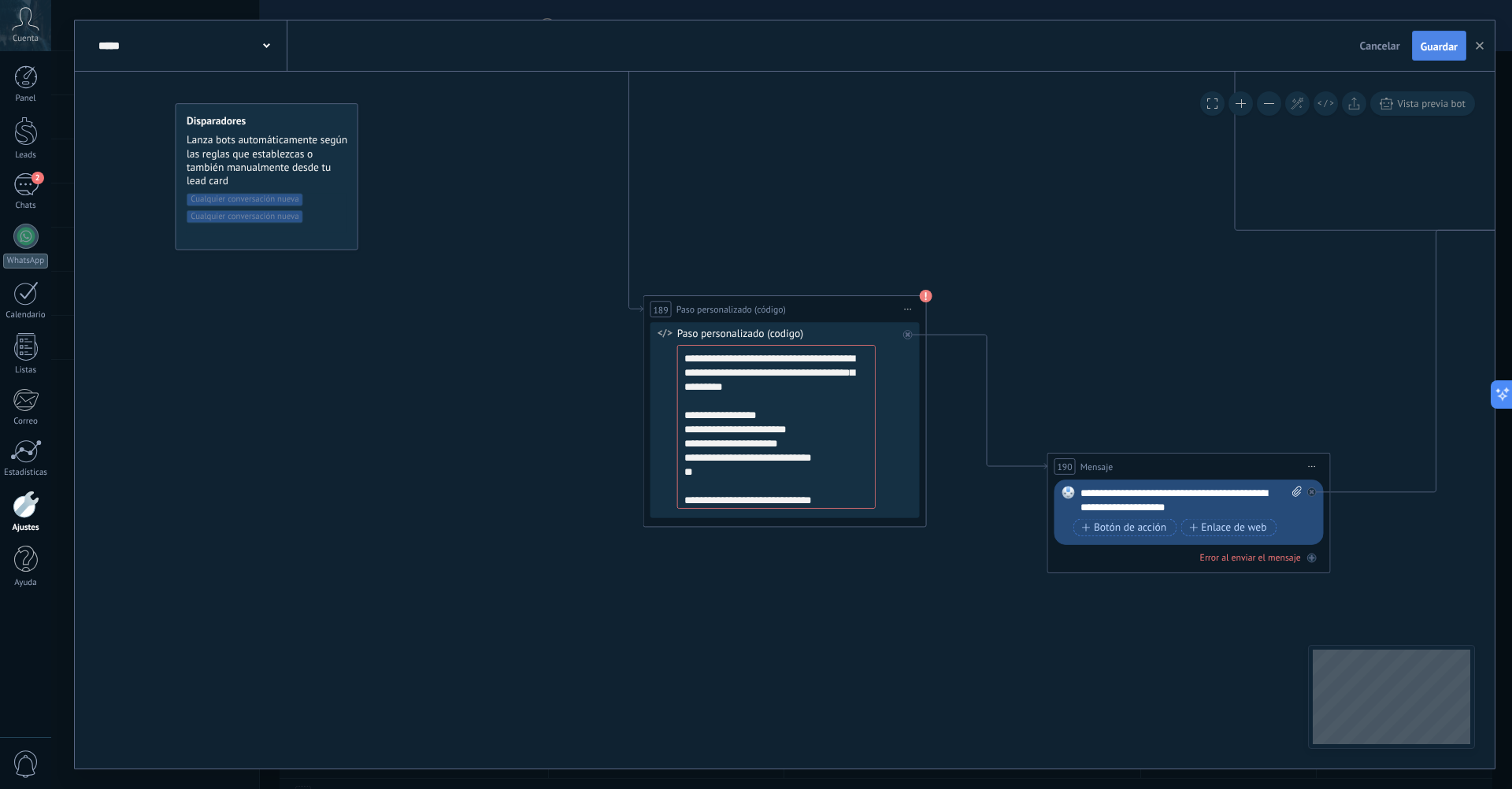
click at [1445, 45] on span "Guardar" at bounding box center [1439, 46] width 37 height 11
click at [686, 362] on textarea "**********" at bounding box center [776, 427] width 198 height 163
click at [868, 394] on textarea "**********" at bounding box center [776, 427] width 198 height 163
type textarea "**********"
click at [1438, 50] on span "Guardar" at bounding box center [1439, 46] width 37 height 11
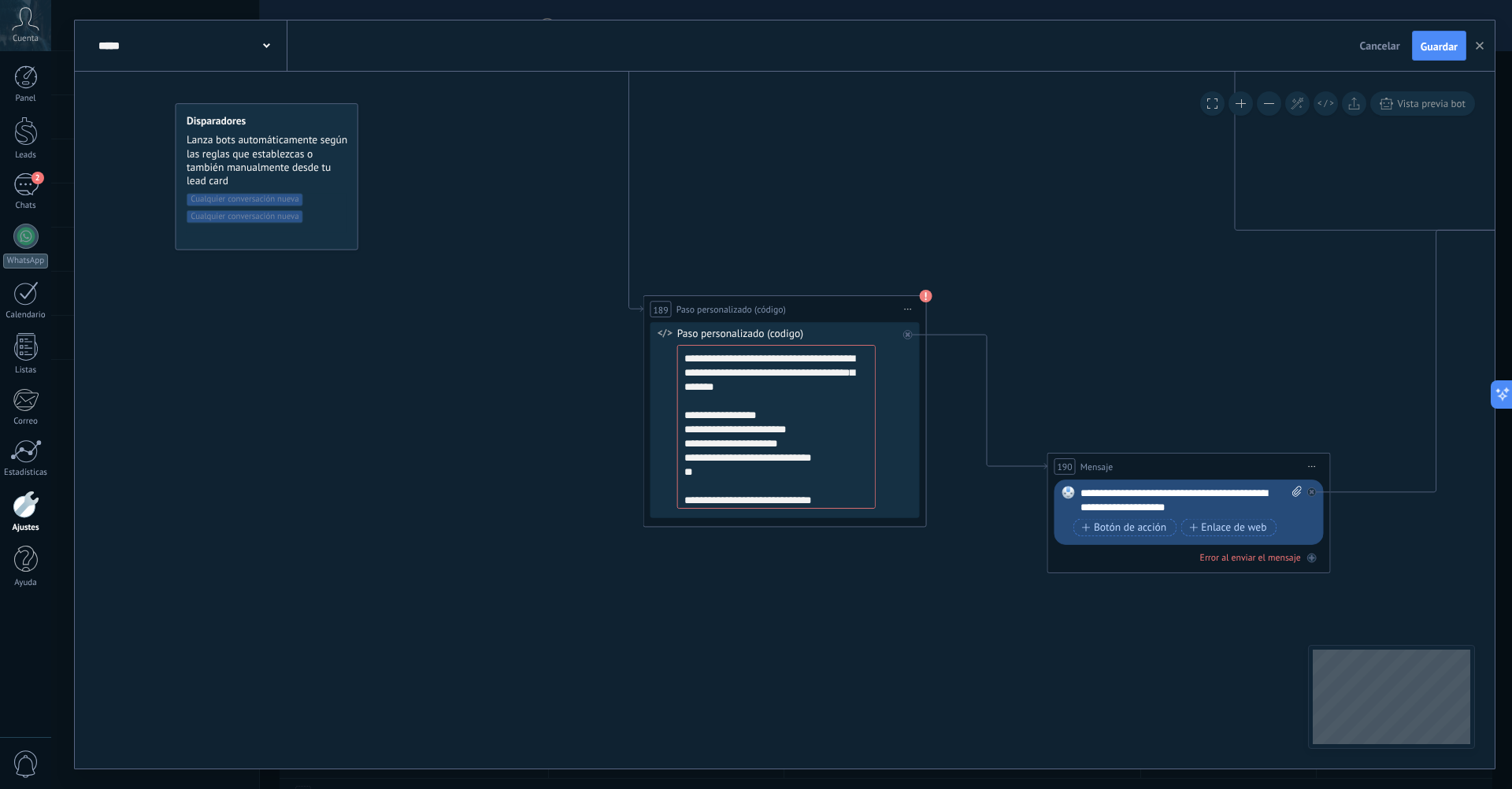
click at [786, 307] on div "**********" at bounding box center [784, 309] width 282 height 26
click at [775, 332] on div "Paso personalizado (codigo)" at bounding box center [787, 334] width 220 height 14
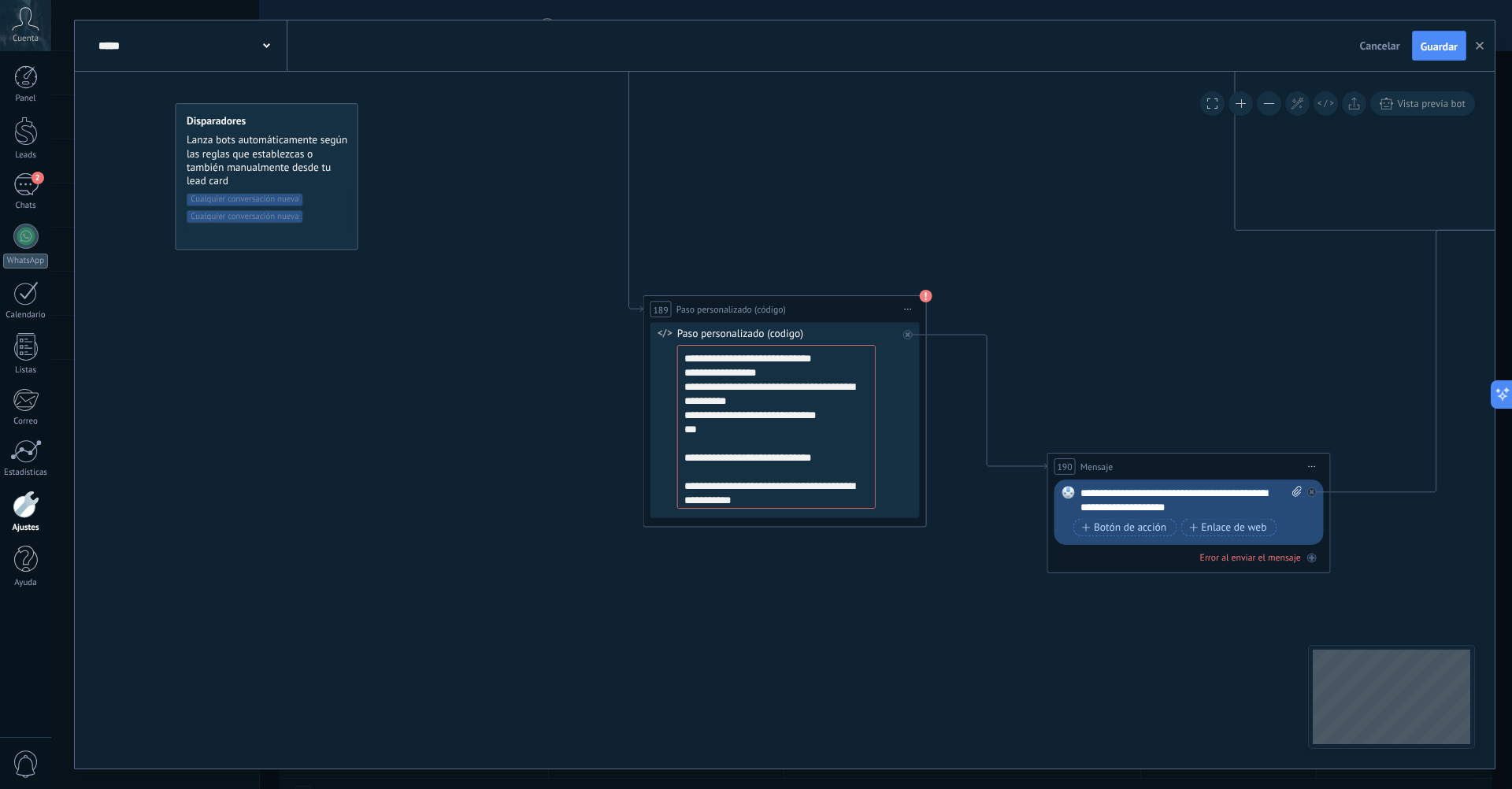
drag, startPoint x: 682, startPoint y: 358, endPoint x: 825, endPoint y: 571, distance: 256.6
click at [856, 17] on div "**********" at bounding box center [856, 17] width 0 height 0
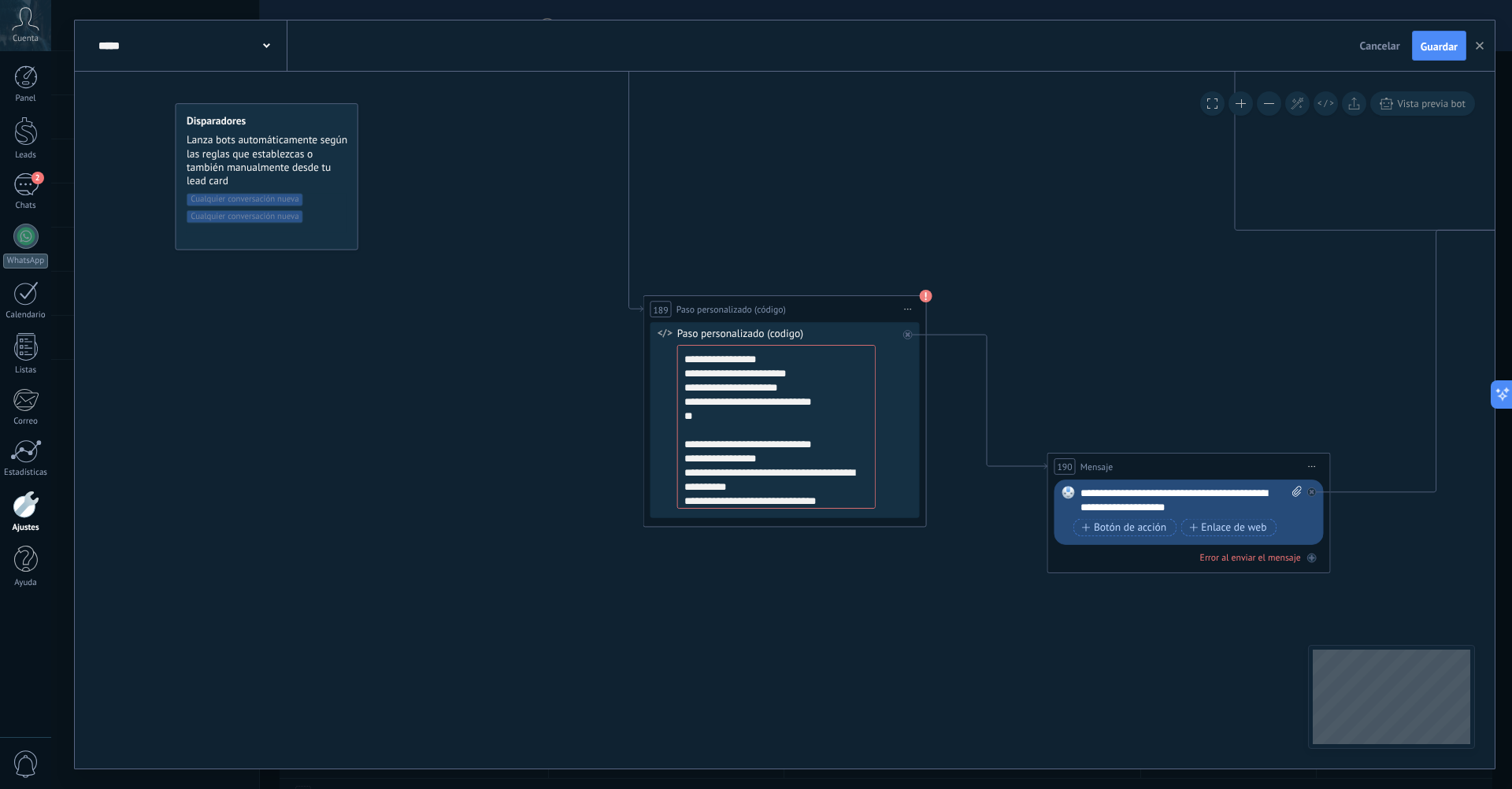
scroll to position [0, 0]
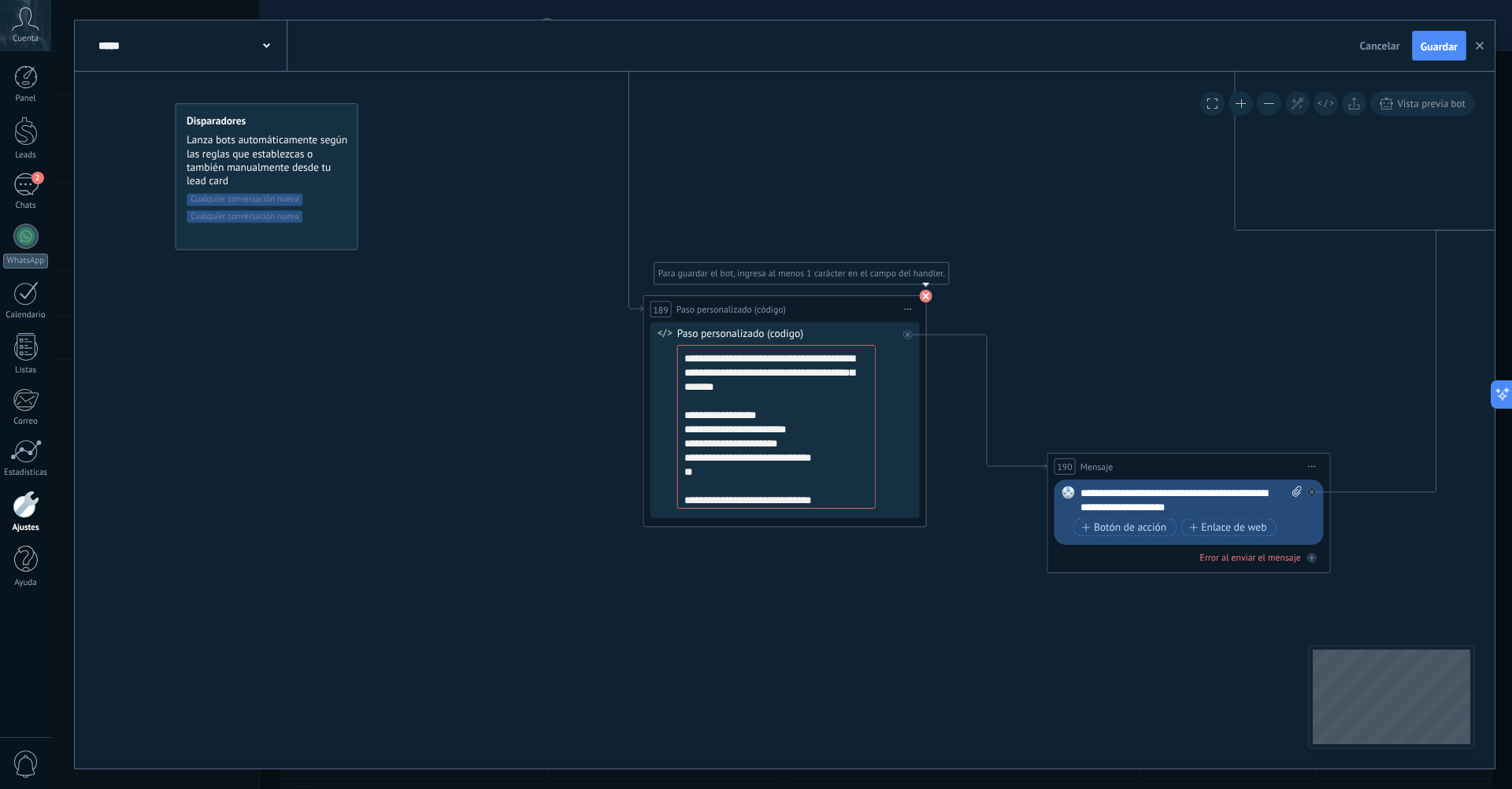
click at [794, 339] on div "Paso personalizado (codigo)" at bounding box center [787, 334] width 220 height 14
click at [779, 313] on span "Paso personalizado (código)" at bounding box center [731, 309] width 110 height 13
click at [783, 334] on div "Paso personalizado (codigo)" at bounding box center [787, 334] width 220 height 14
click at [776, 311] on span "Paso personalizado (código)" at bounding box center [731, 309] width 110 height 13
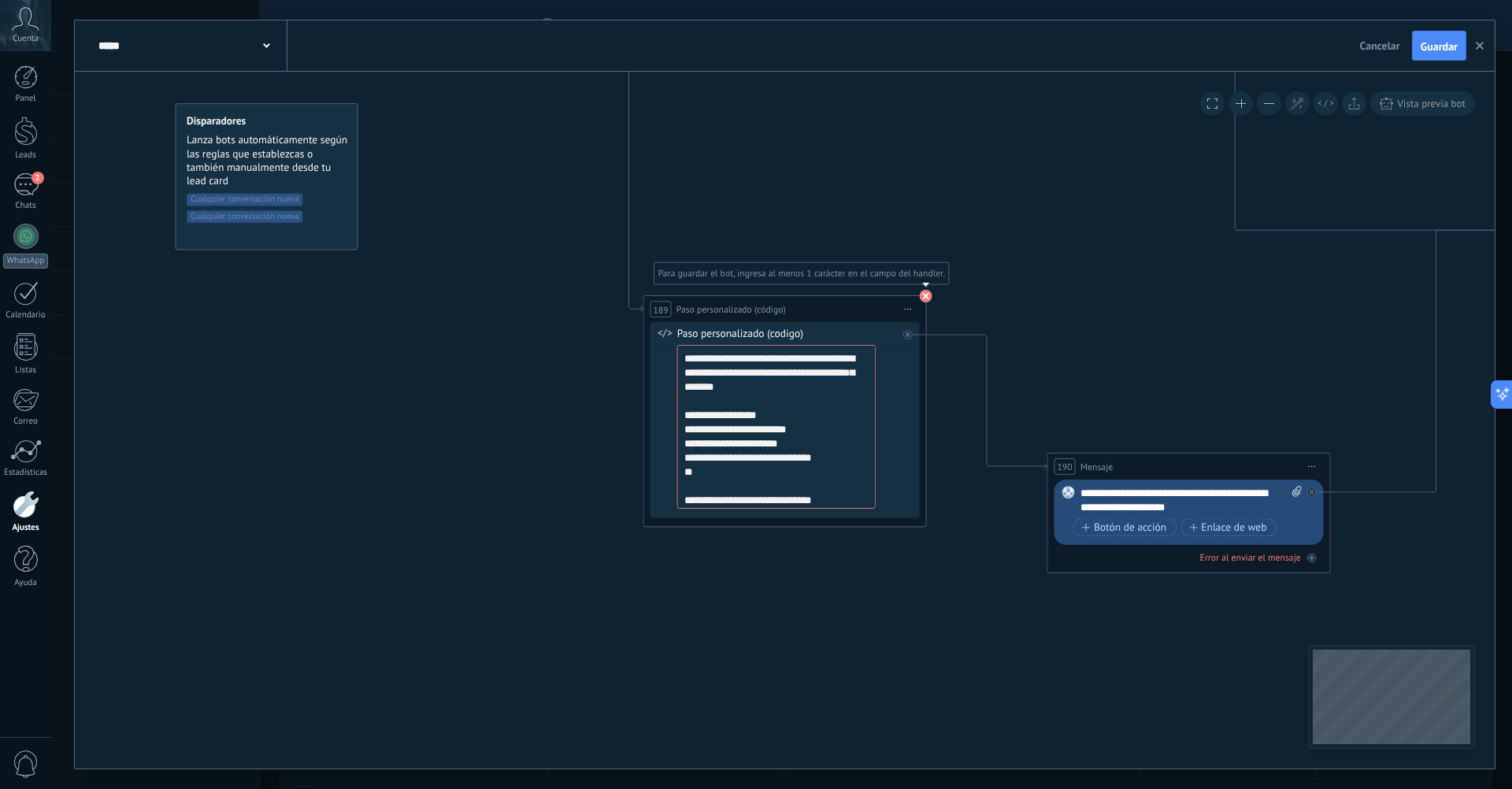
click at [776, 311] on span "Paso personalizado (código)" at bounding box center [731, 309] width 110 height 13
click at [661, 328] on icon at bounding box center [665, 333] width 16 height 9
click at [661, 333] on icon at bounding box center [665, 333] width 16 height 9
click at [922, 298] on use at bounding box center [926, 295] width 12 height 12
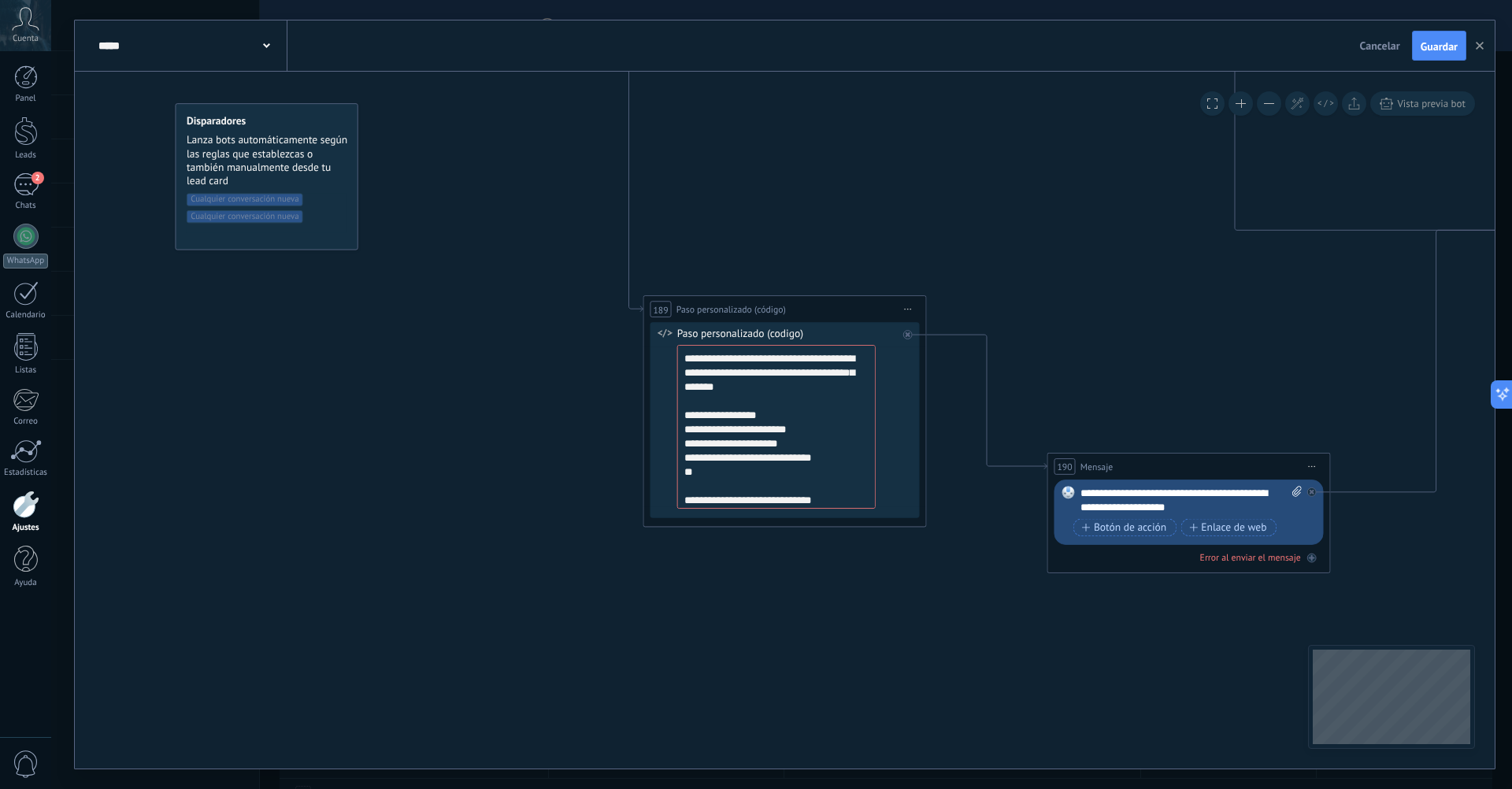
click at [907, 305] on span "Iniciar vista previa aquí Cambiar nombre Duplicar Borrar" at bounding box center [908, 309] width 23 height 21
click at [1001, 360] on div "Cambiar nombre" at bounding box center [973, 354] width 140 height 25
click at [783, 305] on input "**********" at bounding box center [731, 309] width 110 height 16
click at [904, 309] on span "Iniciar vista previa aquí Cambiar nombre Duplicar Borrar" at bounding box center [908, 309] width 23 height 21
click at [950, 358] on div "Cambiar nombre" at bounding box center [973, 354] width 140 height 25
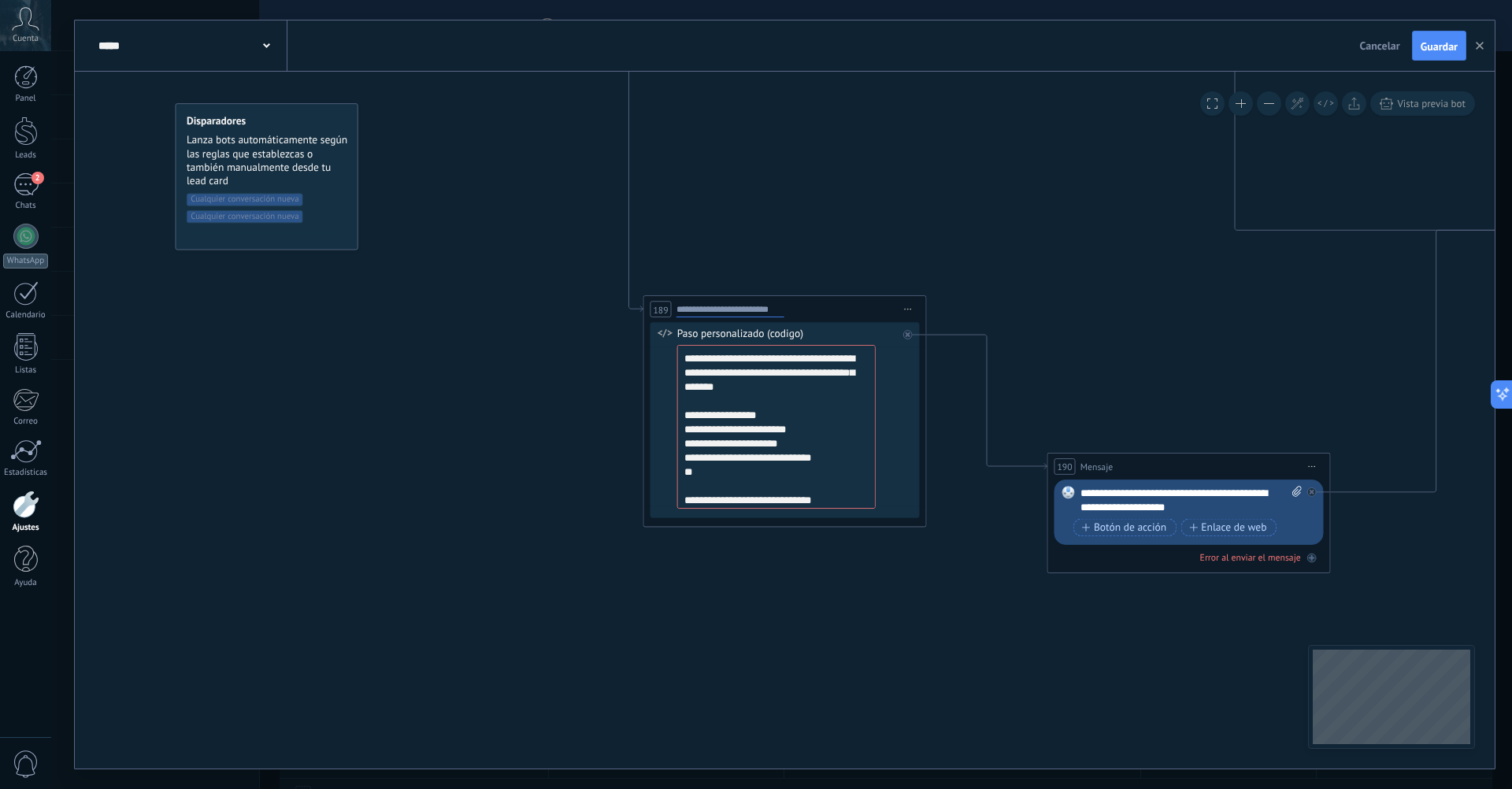
drag, startPoint x: 751, startPoint y: 309, endPoint x: 658, endPoint y: 319, distance: 93.5
click at [658, 319] on div "**********" at bounding box center [784, 309] width 282 height 26
click at [753, 305] on span "Paso personalizado agentia" at bounding box center [730, 309] width 108 height 13
click at [747, 311] on span "Paso personalizado agentia" at bounding box center [726, 309] width 108 height 13
click at [1438, 47] on span "Guardar" at bounding box center [1439, 46] width 37 height 11
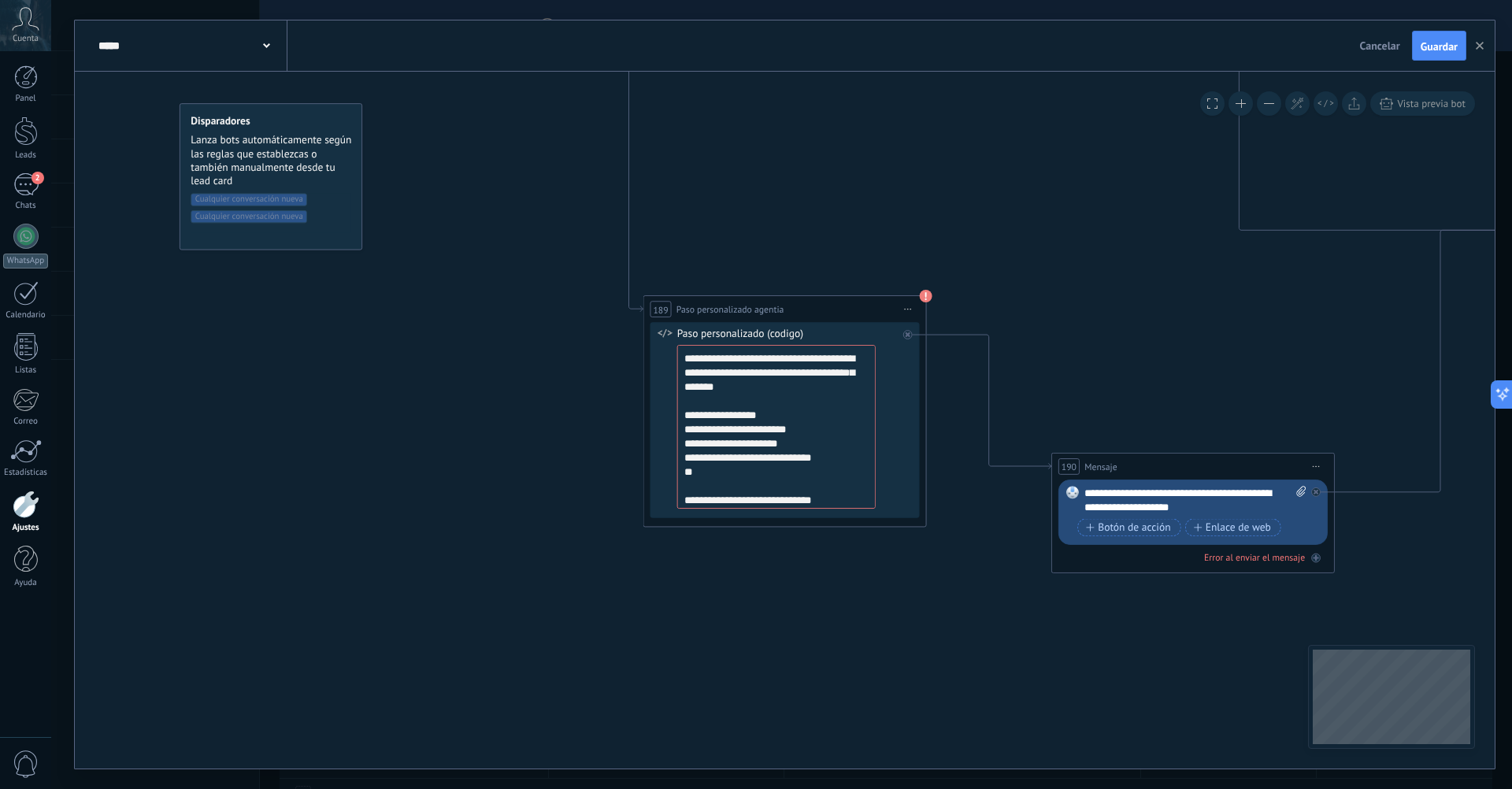
click at [796, 309] on div "**********" at bounding box center [784, 309] width 282 height 26
click at [920, 292] on icon at bounding box center [926, 295] width 12 height 12
click at [903, 307] on span "Iniciar vista previa aquí Cambiar nombre Duplicar Borrar" at bounding box center [908, 309] width 23 height 21
click at [924, 349] on div "Cambiar nombre" at bounding box center [973, 354] width 140 height 25
type input "*"
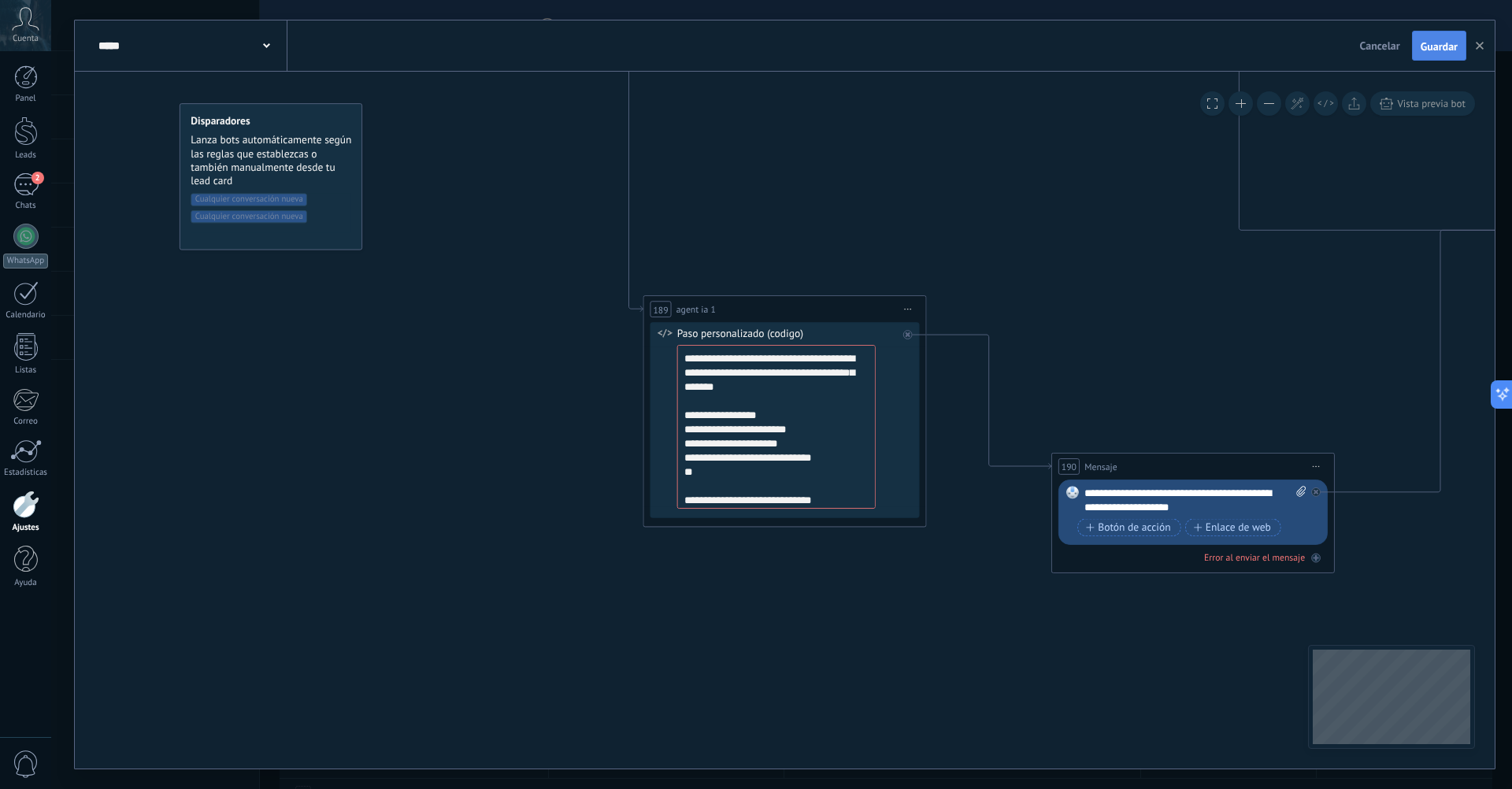
click at [1426, 46] on span "Guardar" at bounding box center [1439, 46] width 37 height 11
click at [912, 303] on span "Iniciar vista previa aquí Cambiar nombre Duplicar Borrar" at bounding box center [908, 309] width 23 height 21
click at [950, 356] on div "Cambiar nombre" at bounding box center [973, 354] width 140 height 25
type input "*"
click at [724, 309] on div "189 n8n *** Iniciar vista previa aquí Cambiar nombre Duplicar Borrar" at bounding box center [784, 309] width 282 height 26
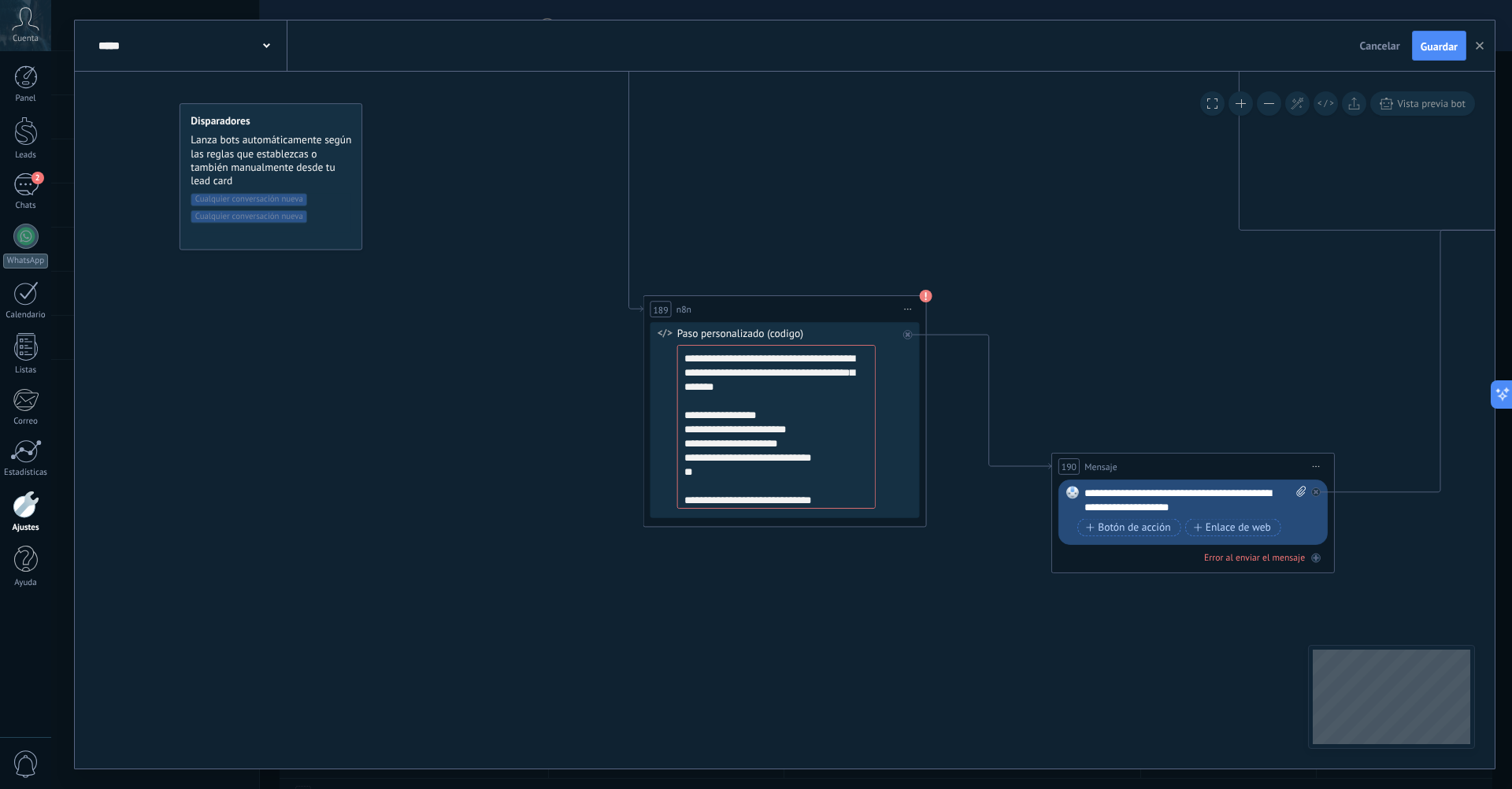
click at [908, 309] on icon at bounding box center [908, 309] width 7 height 2
click at [934, 354] on div "Cambiar nombre" at bounding box center [973, 354] width 140 height 25
type input "********"
click at [1453, 46] on span "Guardar" at bounding box center [1439, 46] width 37 height 11
click at [927, 297] on use at bounding box center [926, 295] width 12 height 12
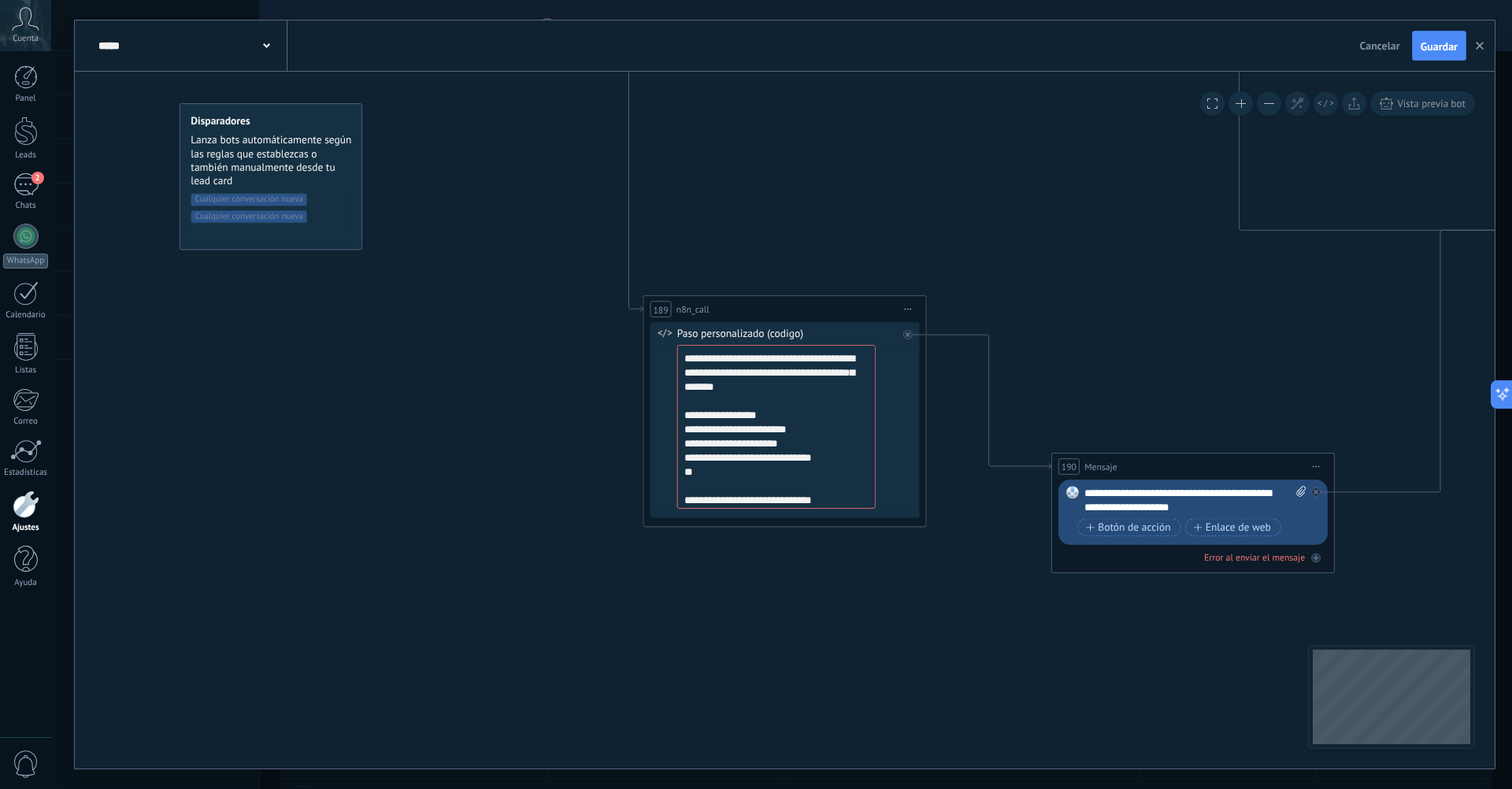
click at [912, 311] on span "Iniciar vista previa aquí Cambiar nombre Duplicar Borrar" at bounding box center [908, 309] width 23 height 21
click at [1431, 45] on span "Guardar" at bounding box center [1439, 46] width 37 height 11
click at [689, 370] on textarea "**********" at bounding box center [776, 427] width 198 height 163
click at [861, 390] on textarea "**********" at bounding box center [776, 427] width 198 height 163
click at [1443, 50] on span "Guardar" at bounding box center [1439, 46] width 37 height 11
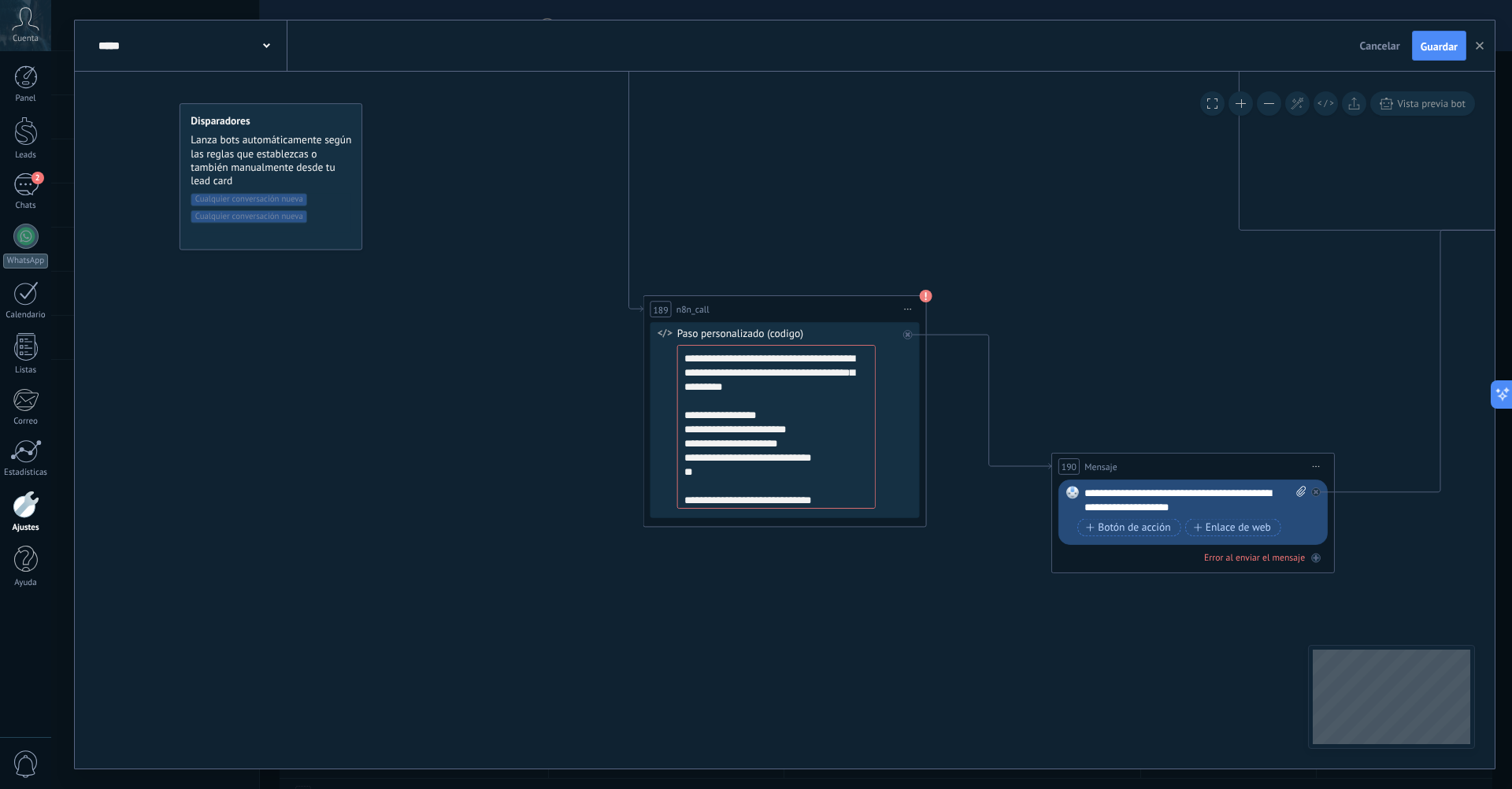
click at [682, 363] on textarea "**********" at bounding box center [776, 427] width 198 height 163
click at [745, 366] on textarea "**********" at bounding box center [776, 427] width 198 height 163
click at [742, 363] on textarea "**********" at bounding box center [776, 427] width 198 height 163
paste textarea "**********"
drag, startPoint x: 872, startPoint y: 472, endPoint x: 666, endPoint y: 413, distance: 214.3
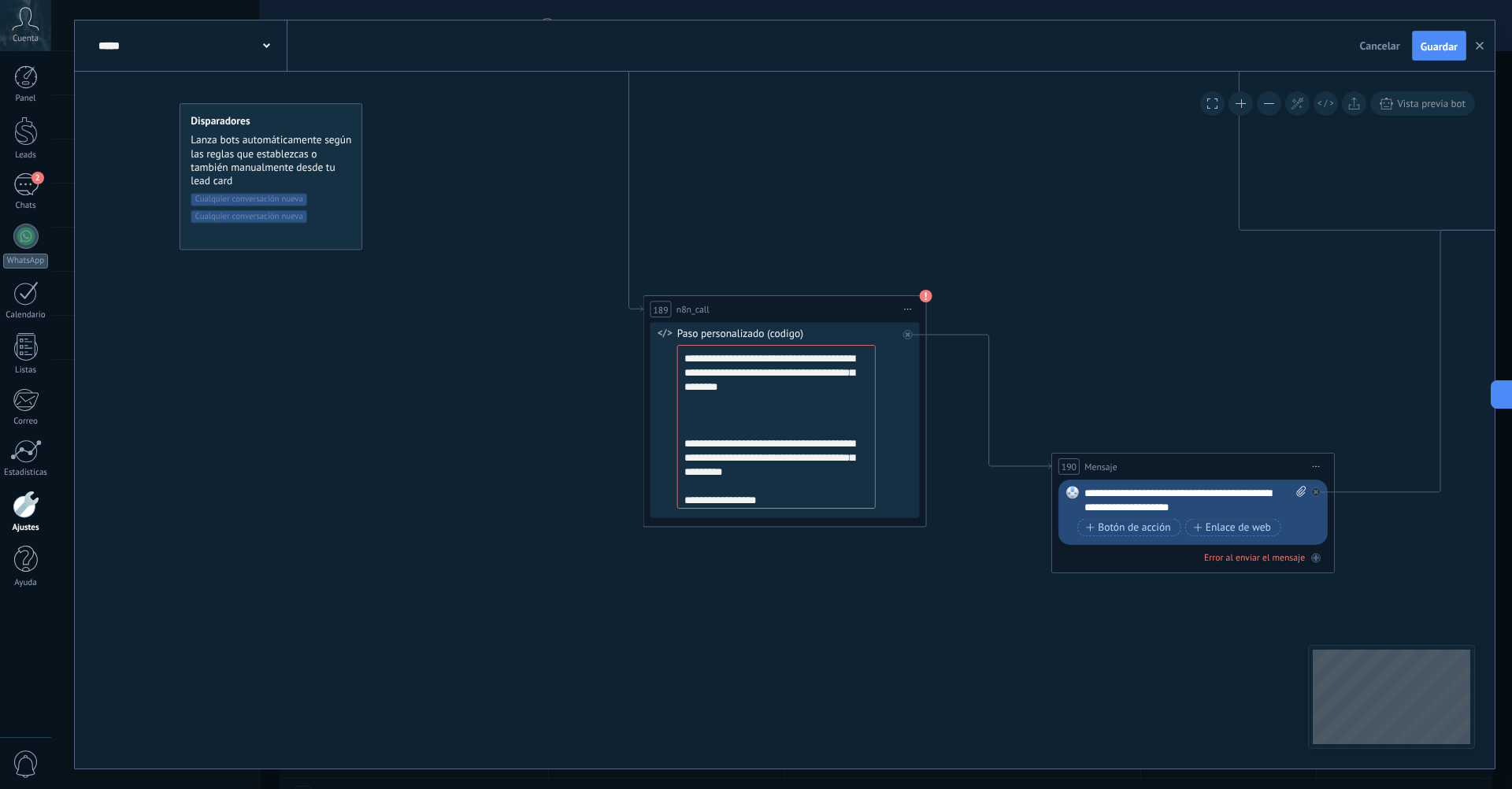
click at [666, 413] on div "**********" at bounding box center [785, 420] width 269 height 196
click at [1439, 46] on span "Guardar" at bounding box center [1439, 46] width 37 height 11
click at [684, 385] on textarea "**********" at bounding box center [776, 427] width 198 height 163
type textarea "**********"
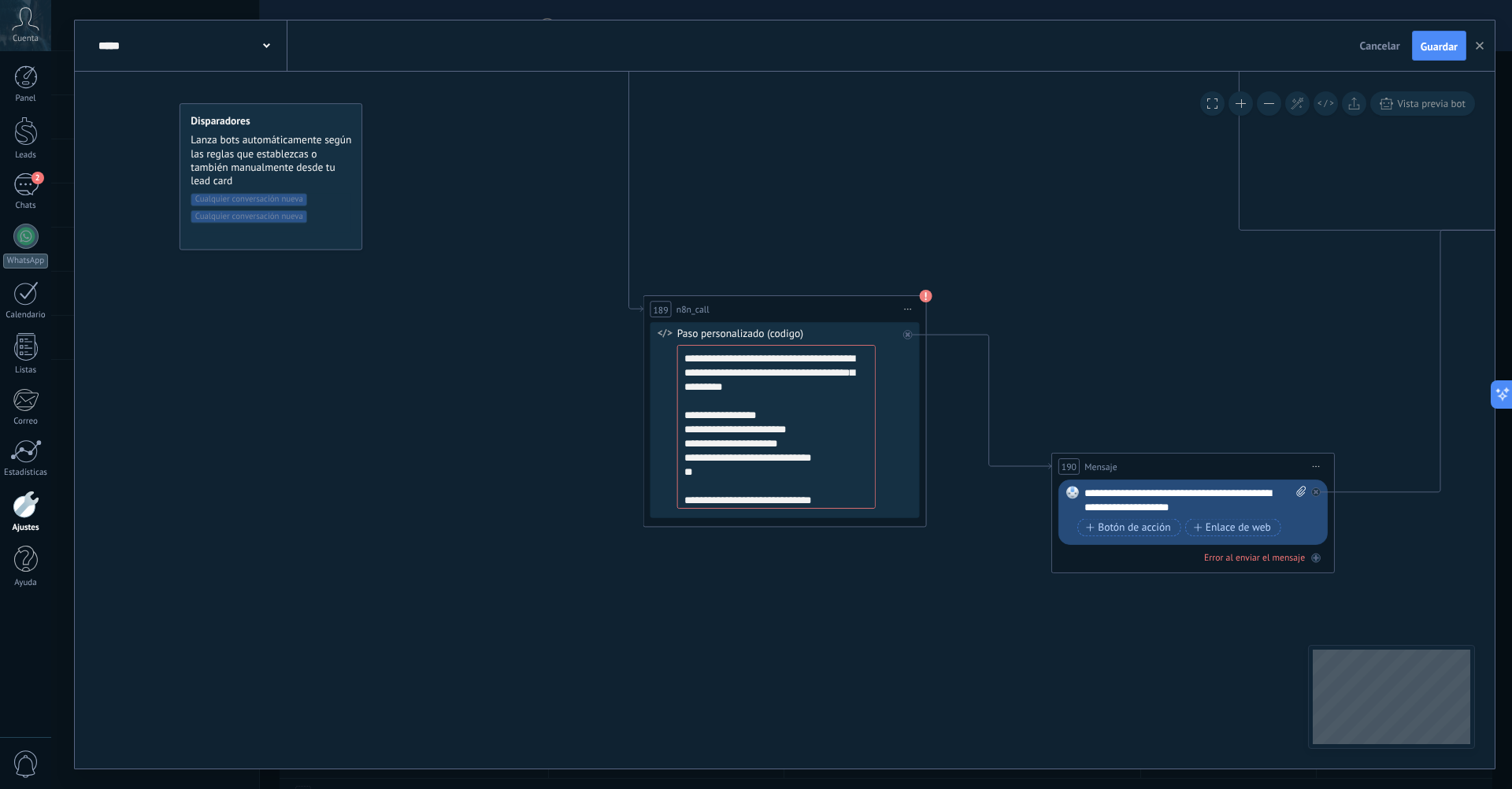
drag, startPoint x: 841, startPoint y: 520, endPoint x: 669, endPoint y: 319, distance: 264.5
click at [669, 319] on div "**********" at bounding box center [784, 411] width 283 height 232
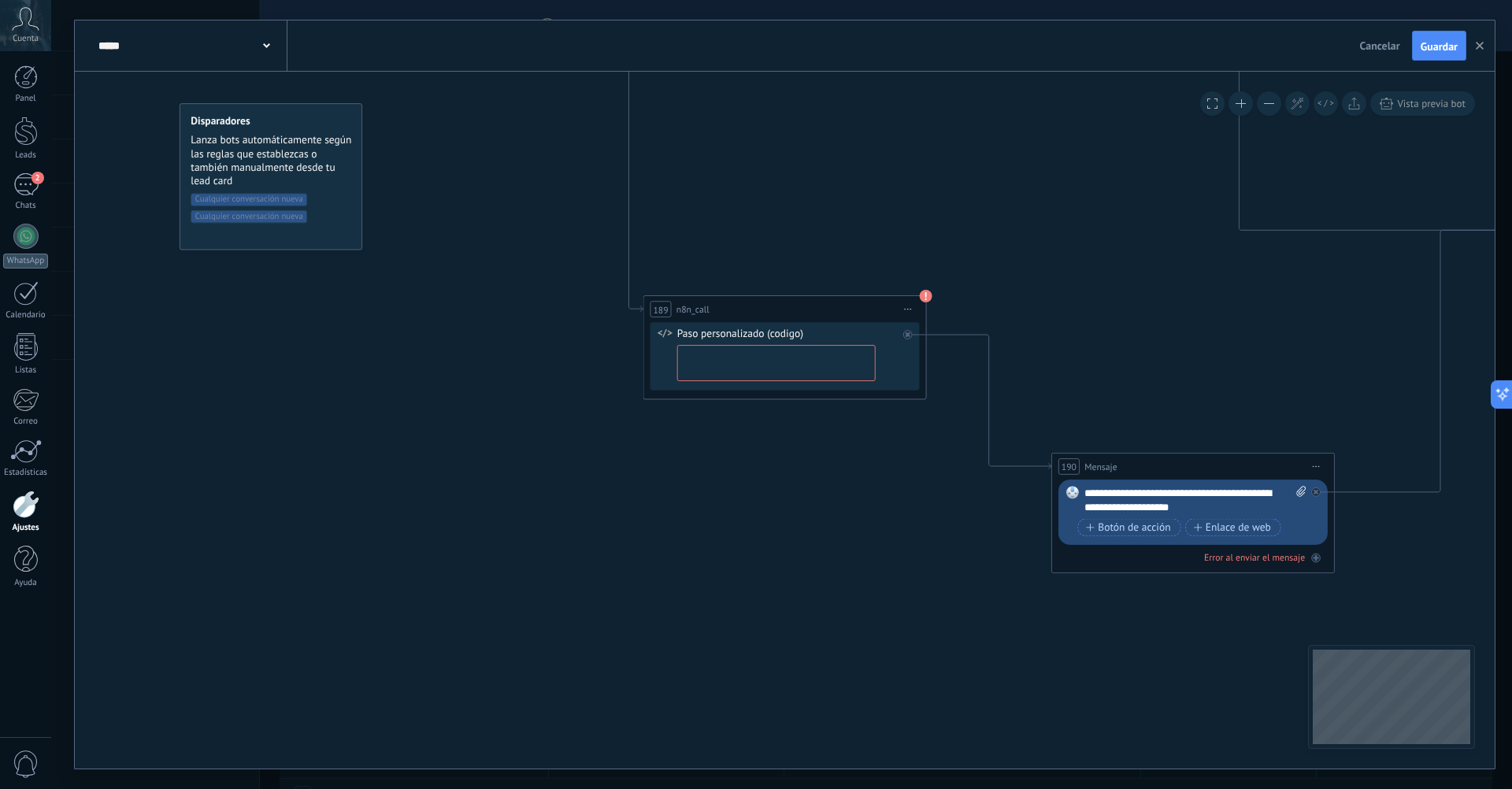
paste textarea "**********"
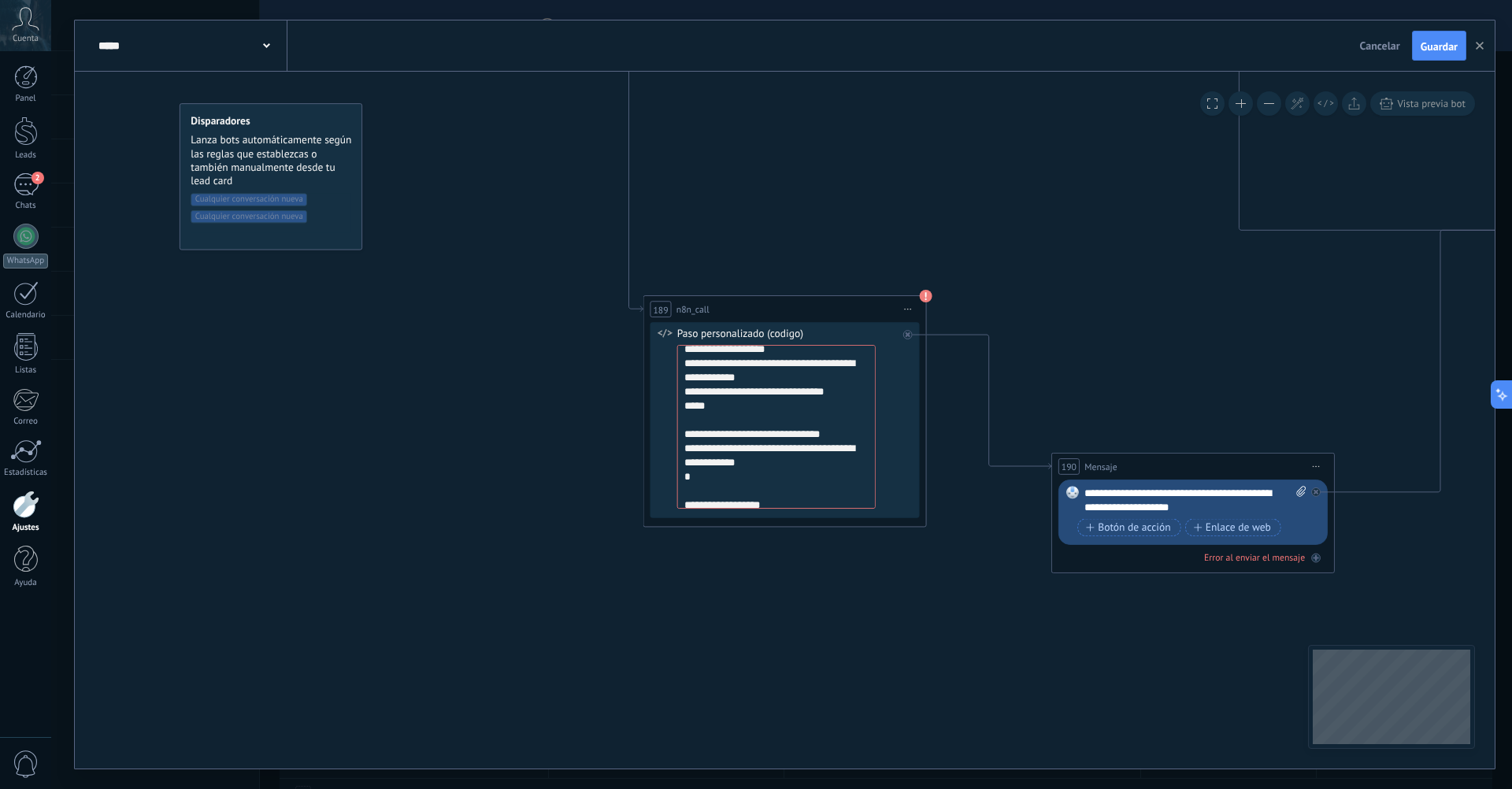
scroll to position [189, 0]
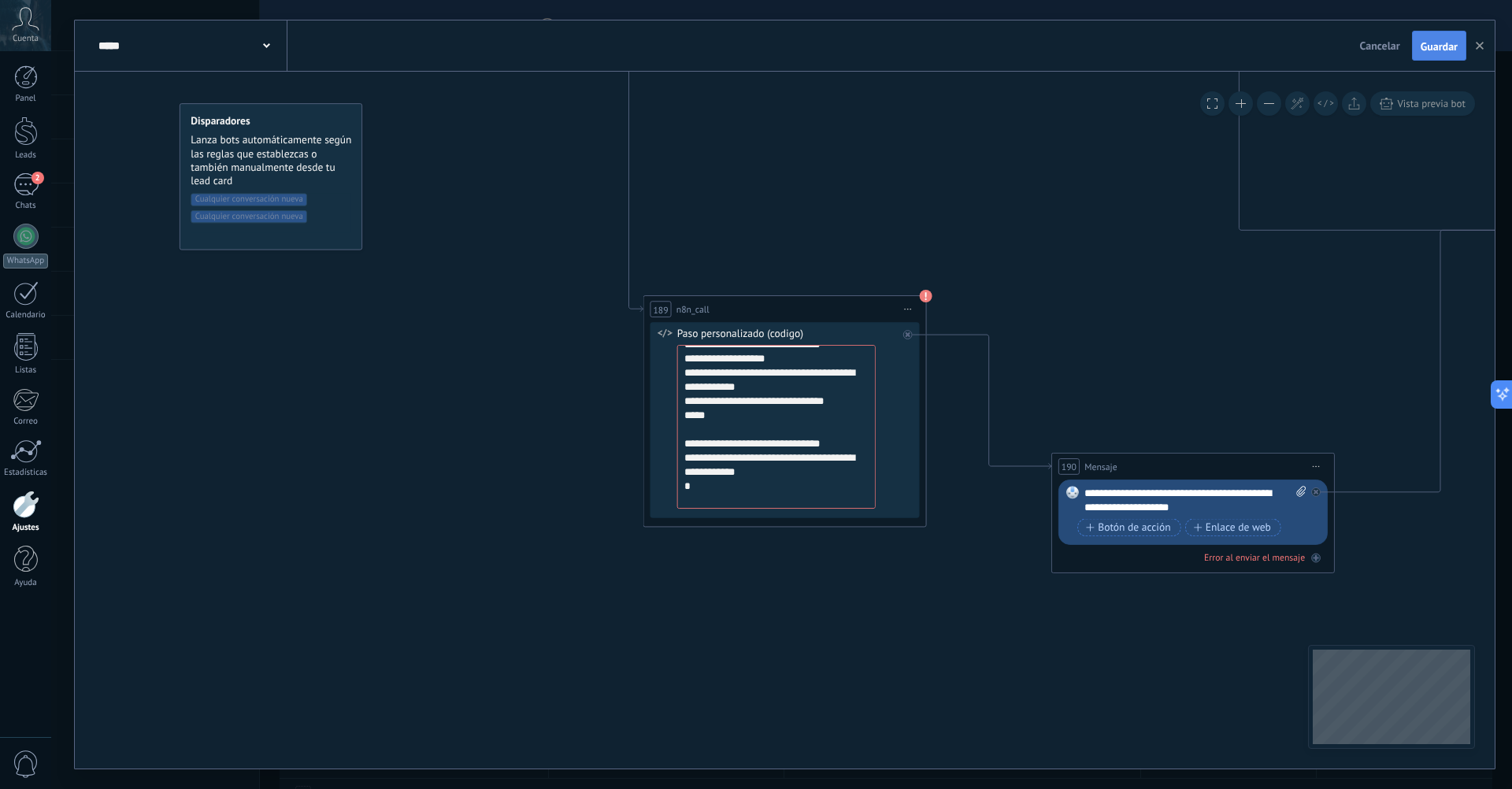
type textarea "**********"
click at [1435, 46] on span "Guardar" at bounding box center [1439, 46] width 37 height 11
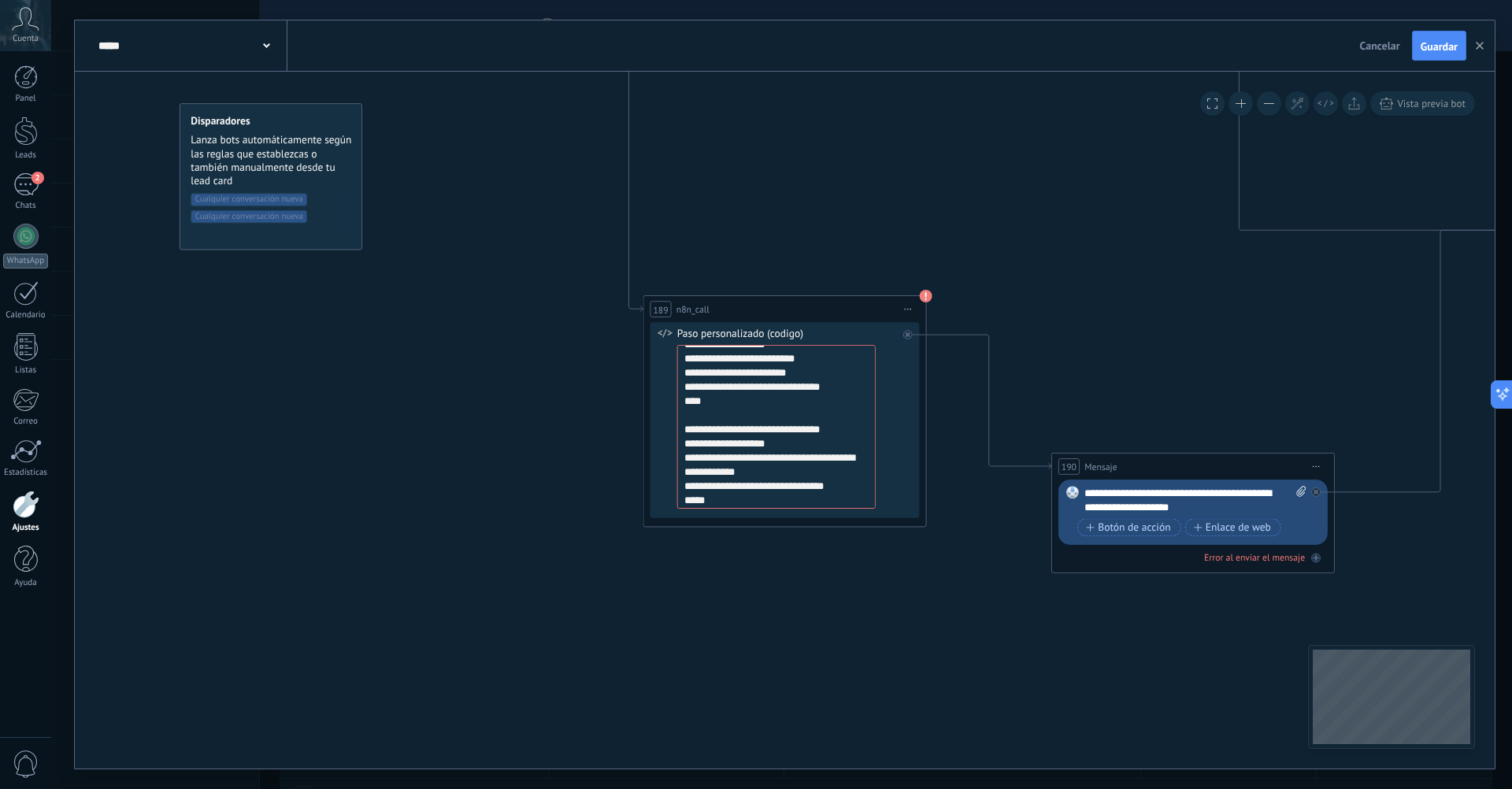
scroll to position [0, 0]
click at [713, 398] on textarea "**********" at bounding box center [776, 427] width 198 height 163
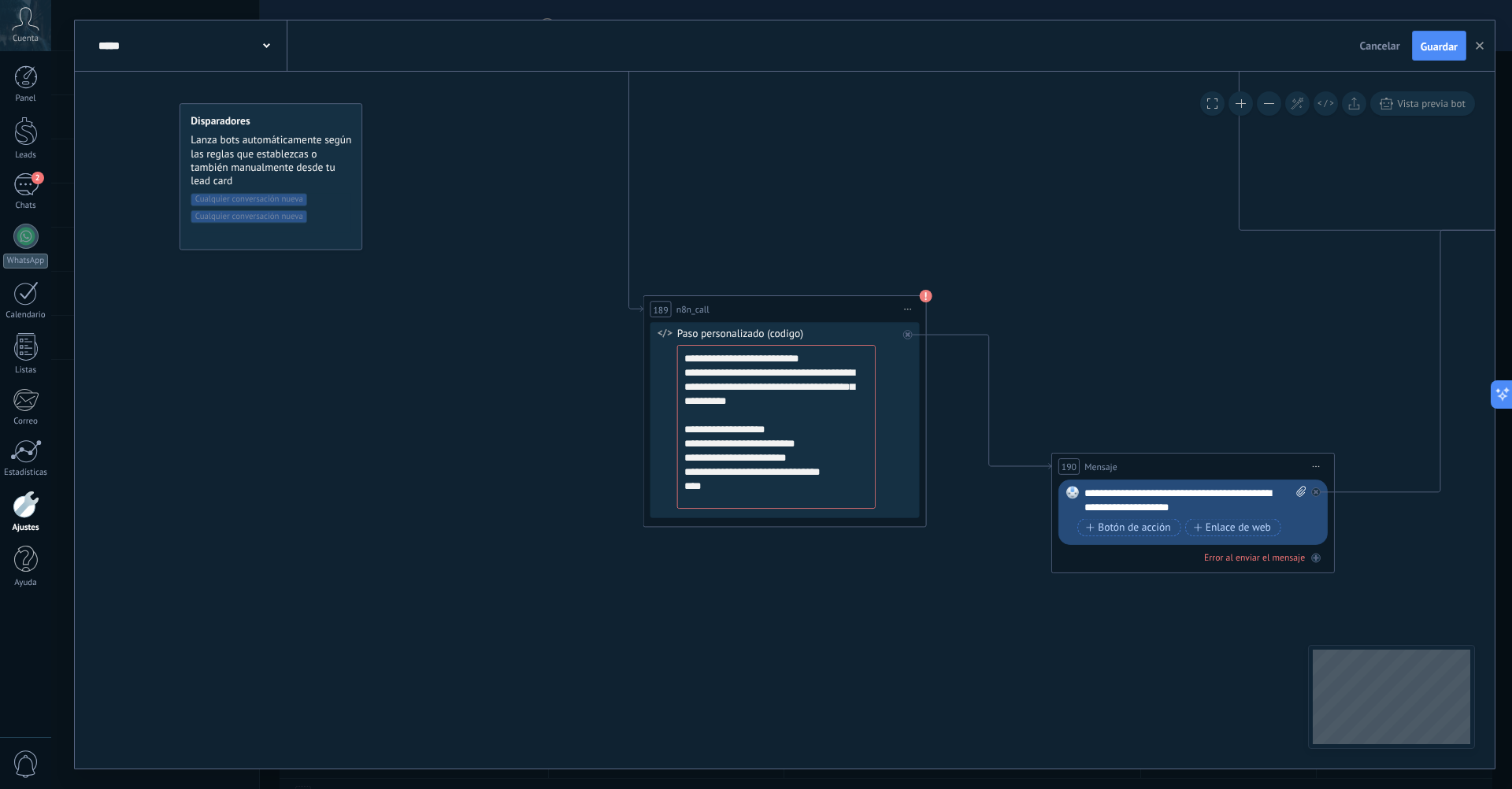
click at [761, 465] on textarea "**********" at bounding box center [776, 427] width 198 height 163
click at [777, 477] on textarea "**********" at bounding box center [776, 427] width 198 height 163
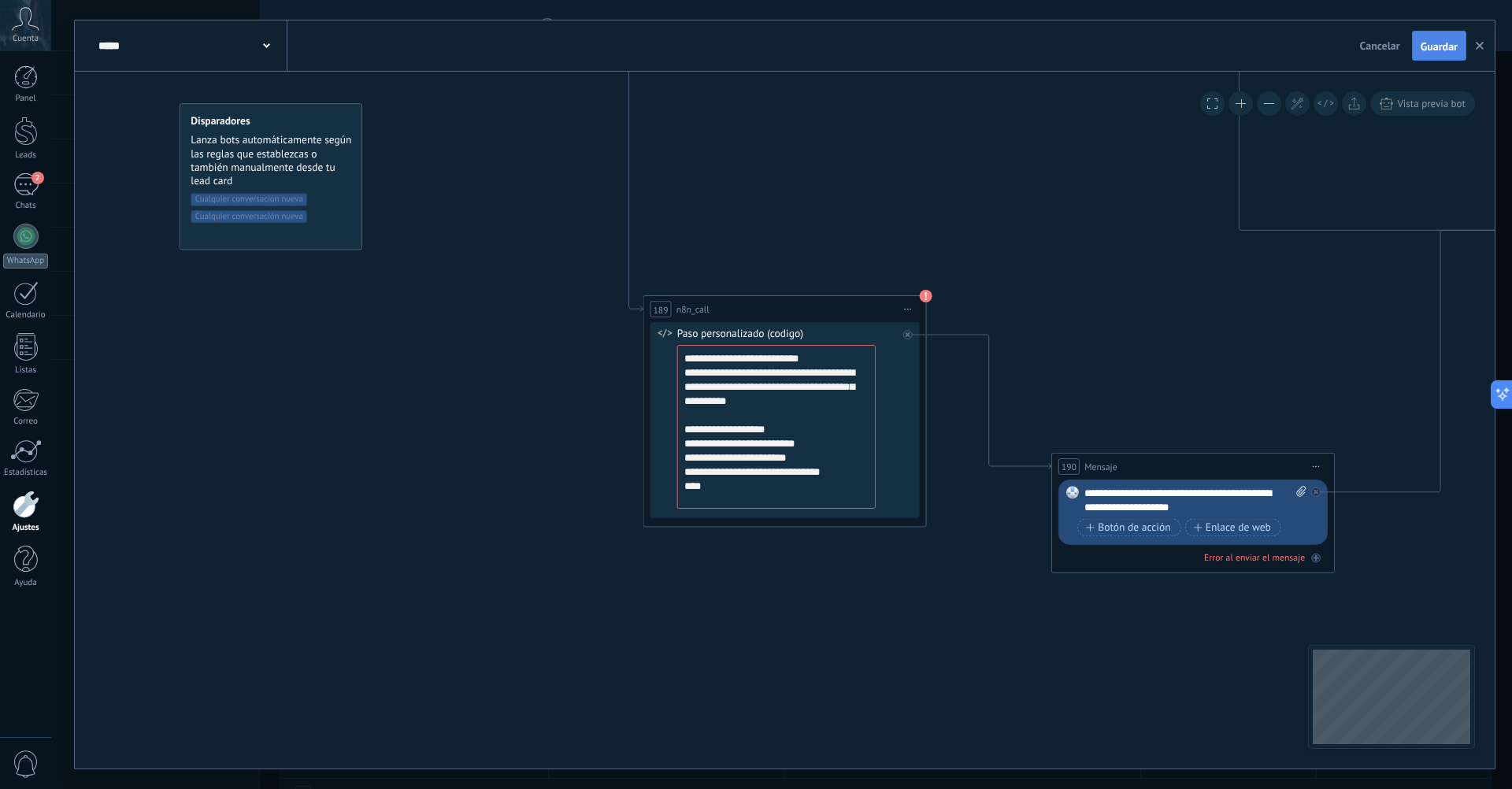
click at [1420, 55] on button "Guardar" at bounding box center [1439, 45] width 55 height 30
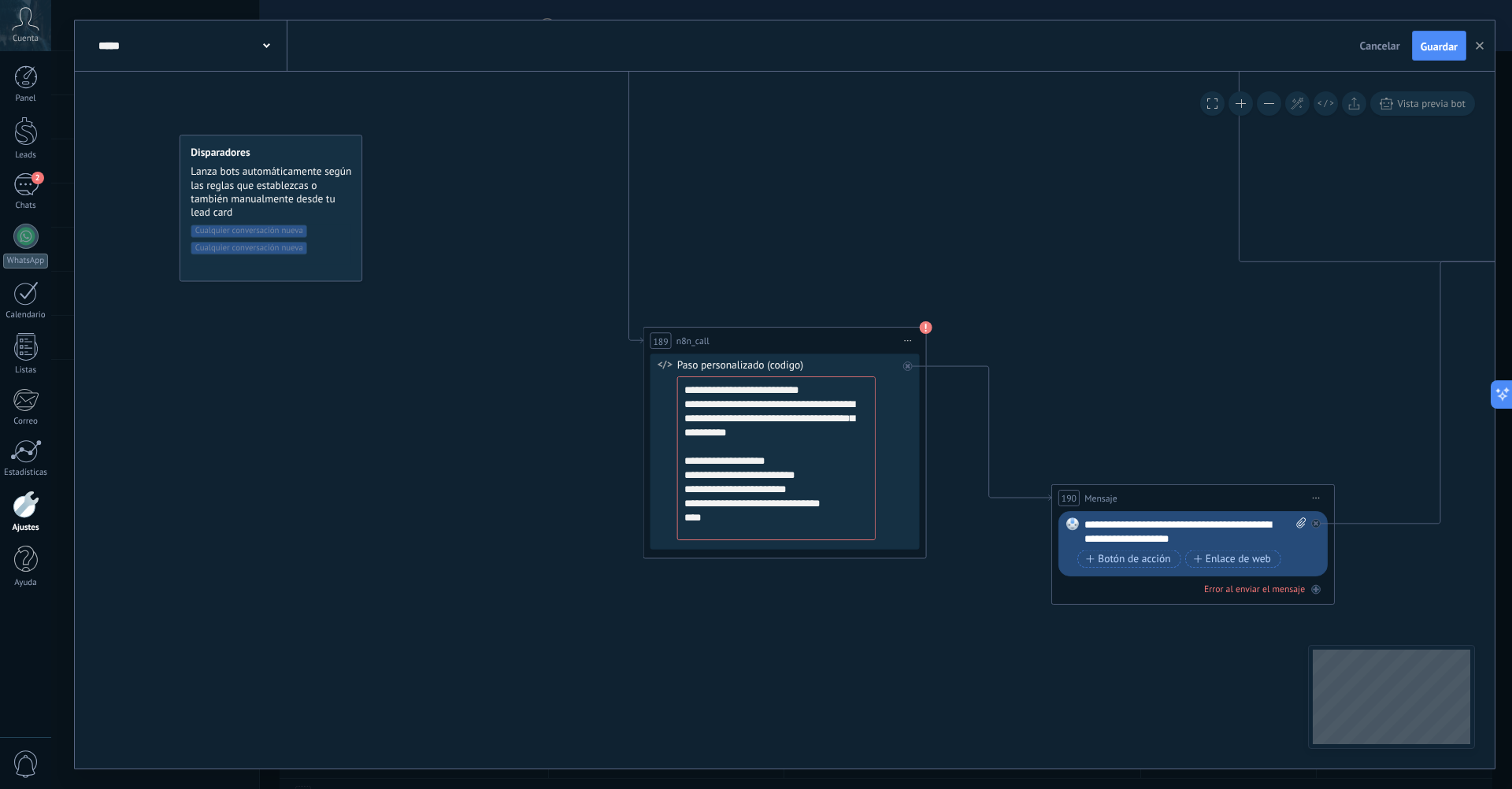
click at [1434, 43] on span "Guardar" at bounding box center [1439, 46] width 37 height 11
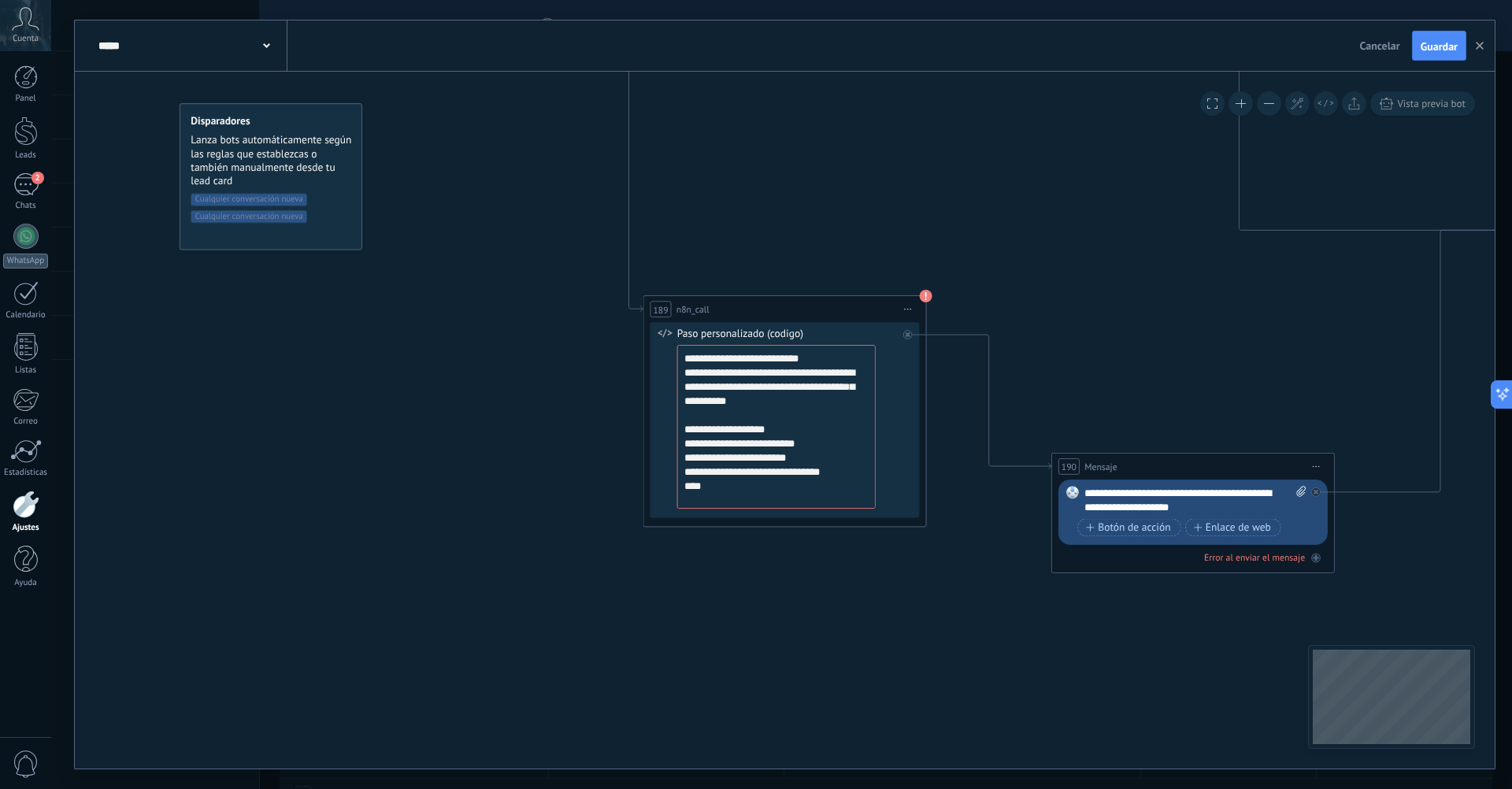
click at [901, 312] on span "Iniciar vista previa aquí Cambiar nombre Duplicar Borrar" at bounding box center [908, 309] width 23 height 21
click at [812, 303] on div "189 n8n_call ******** Iniciar vista previa aquí Cambiar nombre Duplicar Borrar" at bounding box center [784, 309] width 282 height 26
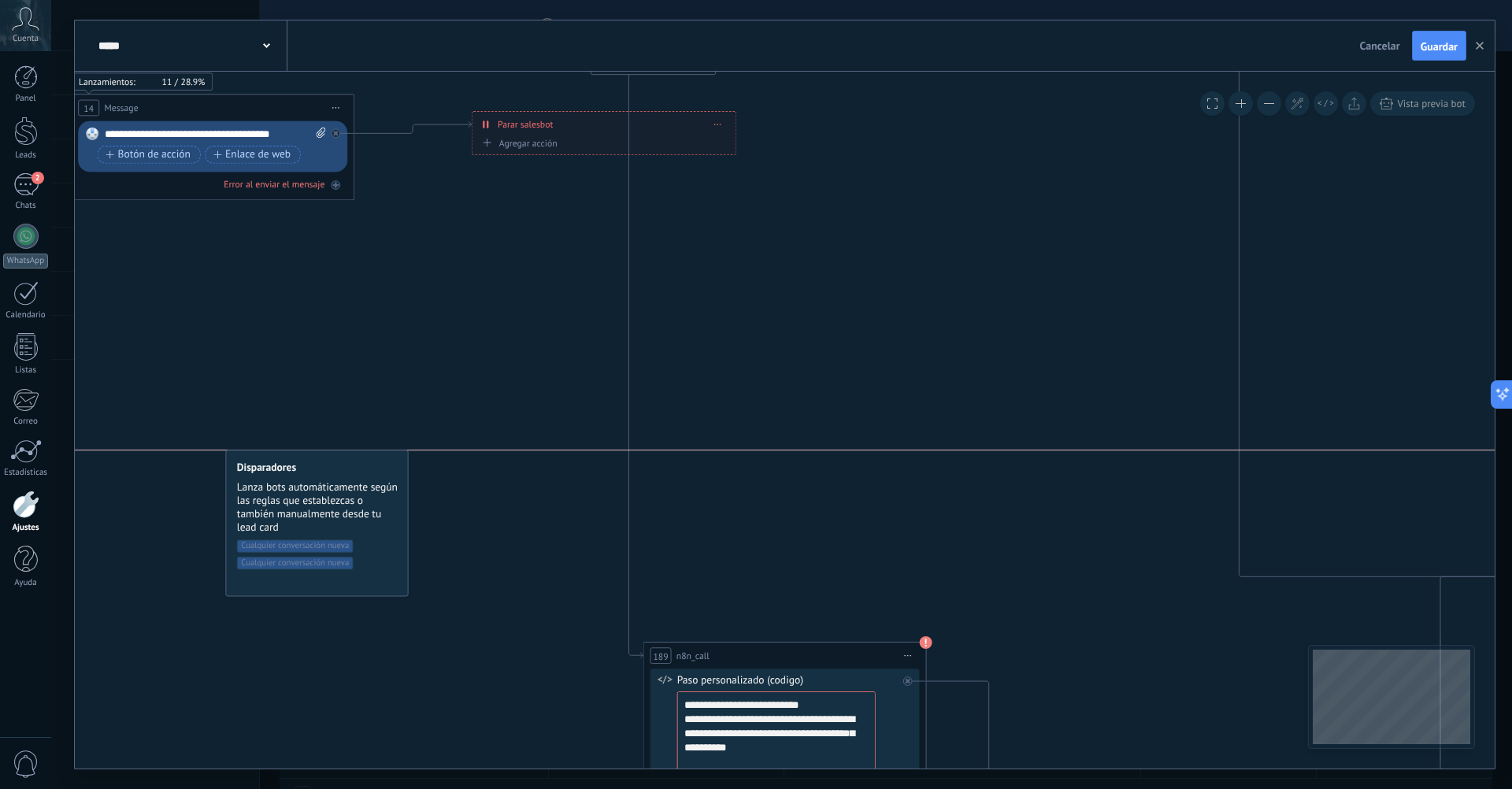
drag, startPoint x: 303, startPoint y: 470, endPoint x: 350, endPoint y: 472, distance: 47.0
click at [350, 472] on h4 "Disparadores" at bounding box center [318, 468] width 162 height 13
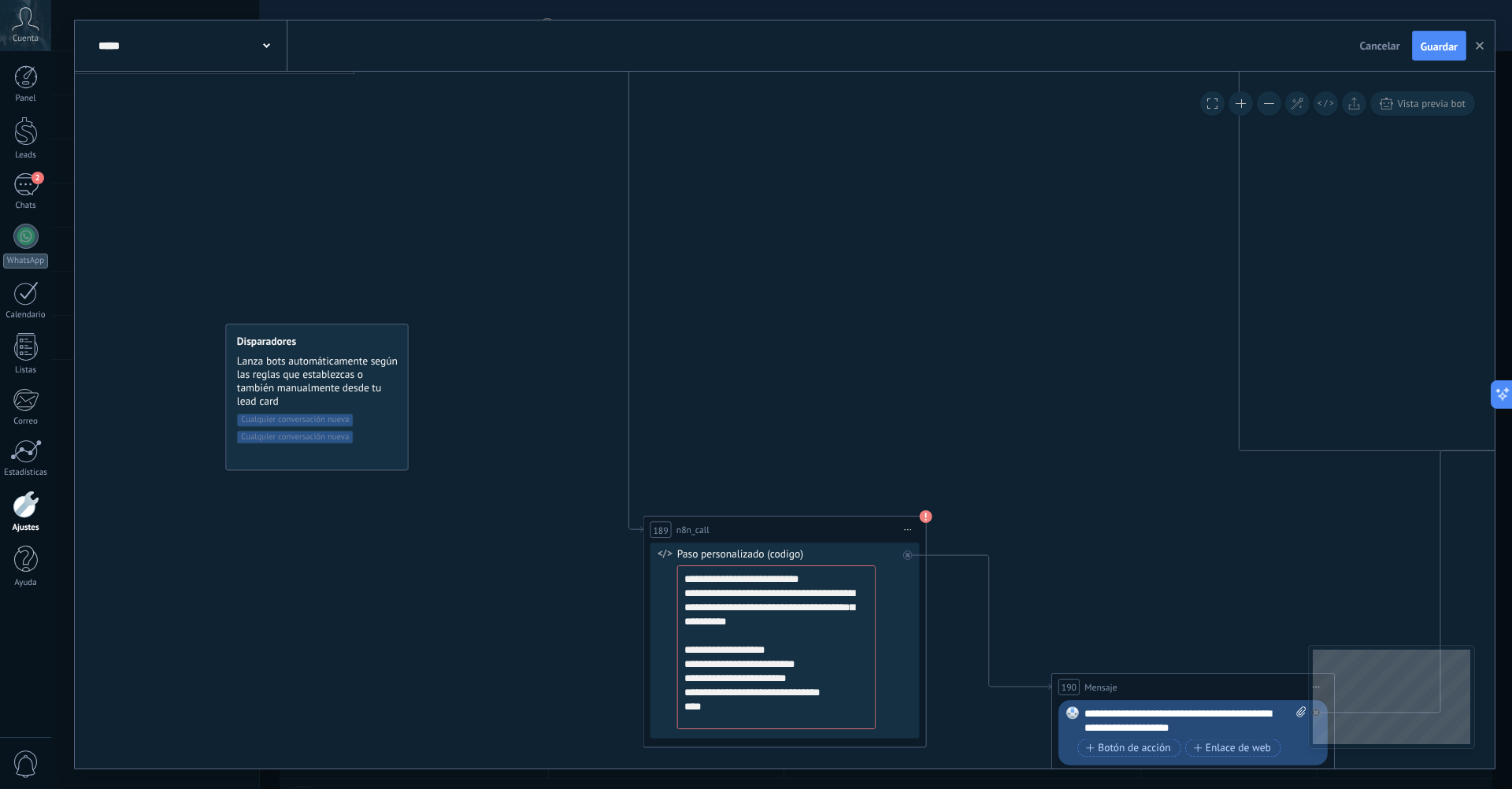
click at [828, 614] on textarea "**********" at bounding box center [776, 647] width 198 height 163
drag, startPoint x: 780, startPoint y: 736, endPoint x: 679, endPoint y: 574, distance: 190.9
click at [679, 574] on textarea "**********" at bounding box center [776, 647] width 198 height 163
click at [849, 548] on div "Paso personalizado (codigo)" at bounding box center [787, 555] width 220 height 14
click at [824, 634] on textarea "**********" at bounding box center [776, 647] width 198 height 163
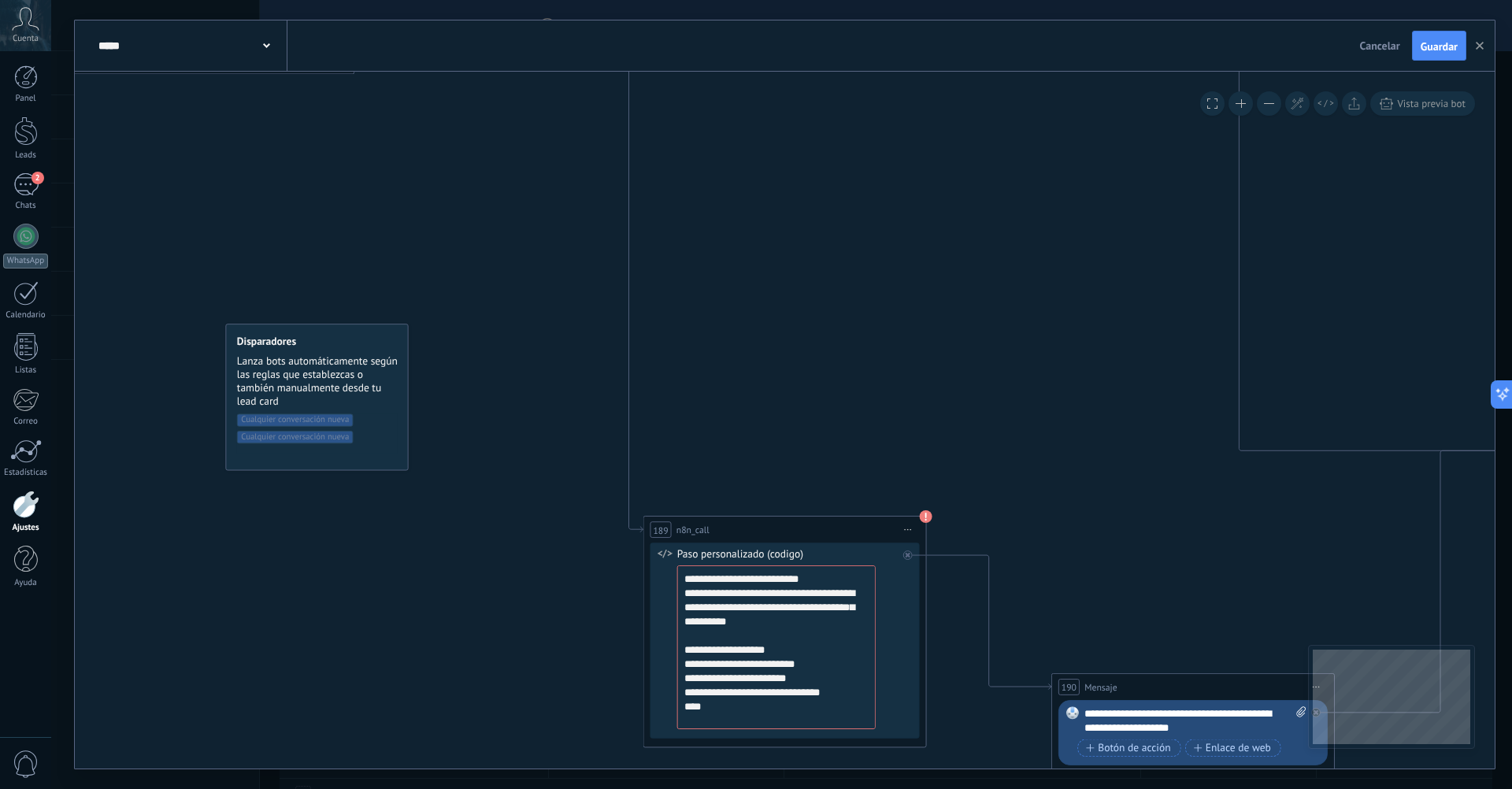
click at [742, 527] on div "189 n8n_call ******** Iniciar vista previa aquí Cambiar nombre Duplicar Borrar" at bounding box center [784, 529] width 282 height 26
click at [728, 527] on div "189 n8n_call ******** Iniciar vista previa aquí Cambiar nombre Duplicar Borrar" at bounding box center [784, 529] width 282 height 26
click at [702, 527] on span "n8n_call" at bounding box center [693, 529] width 33 height 13
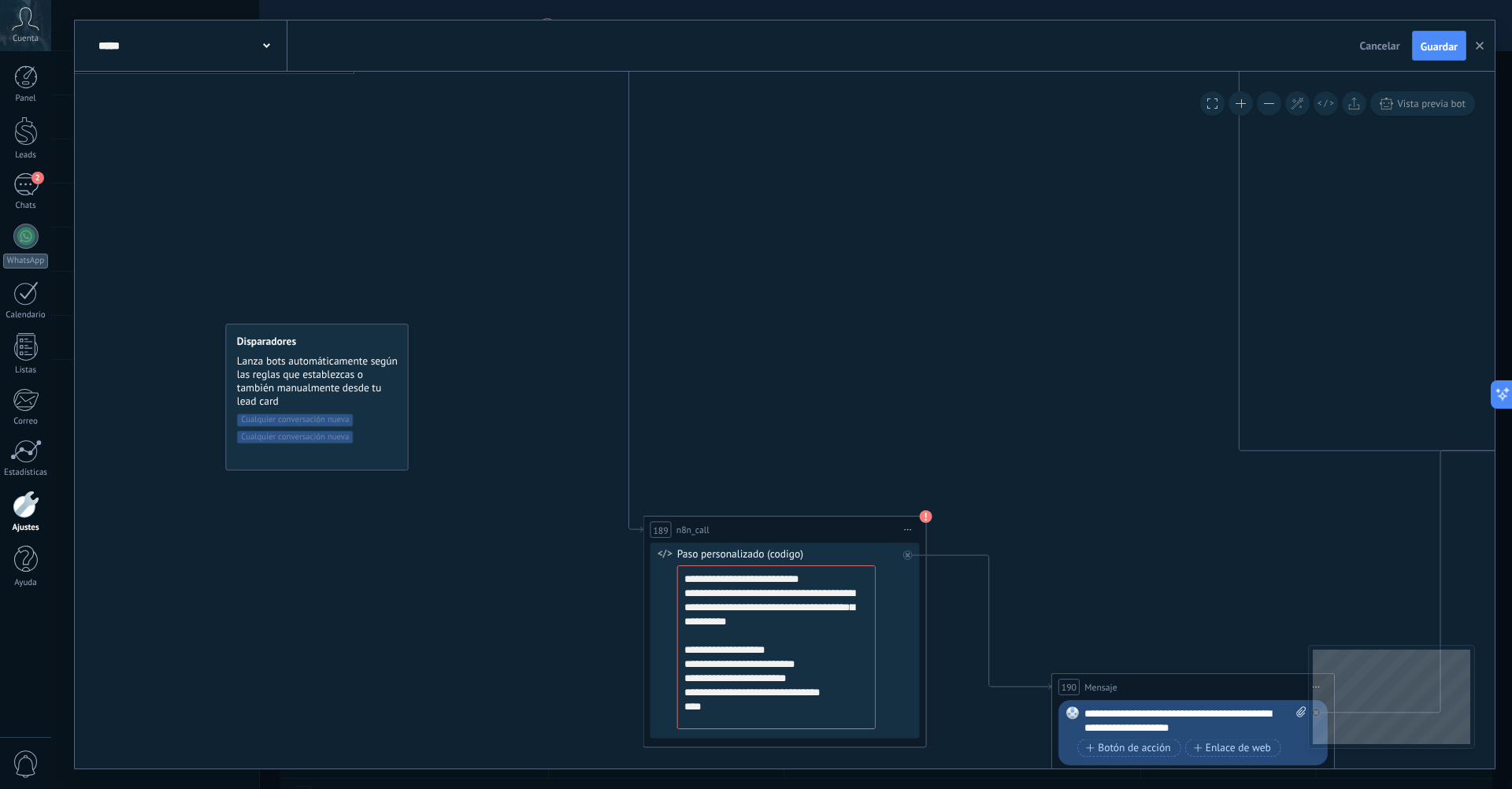
click at [702, 527] on span "n8n_call" at bounding box center [693, 529] width 33 height 13
click at [695, 527] on span "n8n_call" at bounding box center [693, 529] width 33 height 13
click at [691, 527] on span "n8n_call" at bounding box center [693, 529] width 33 height 13
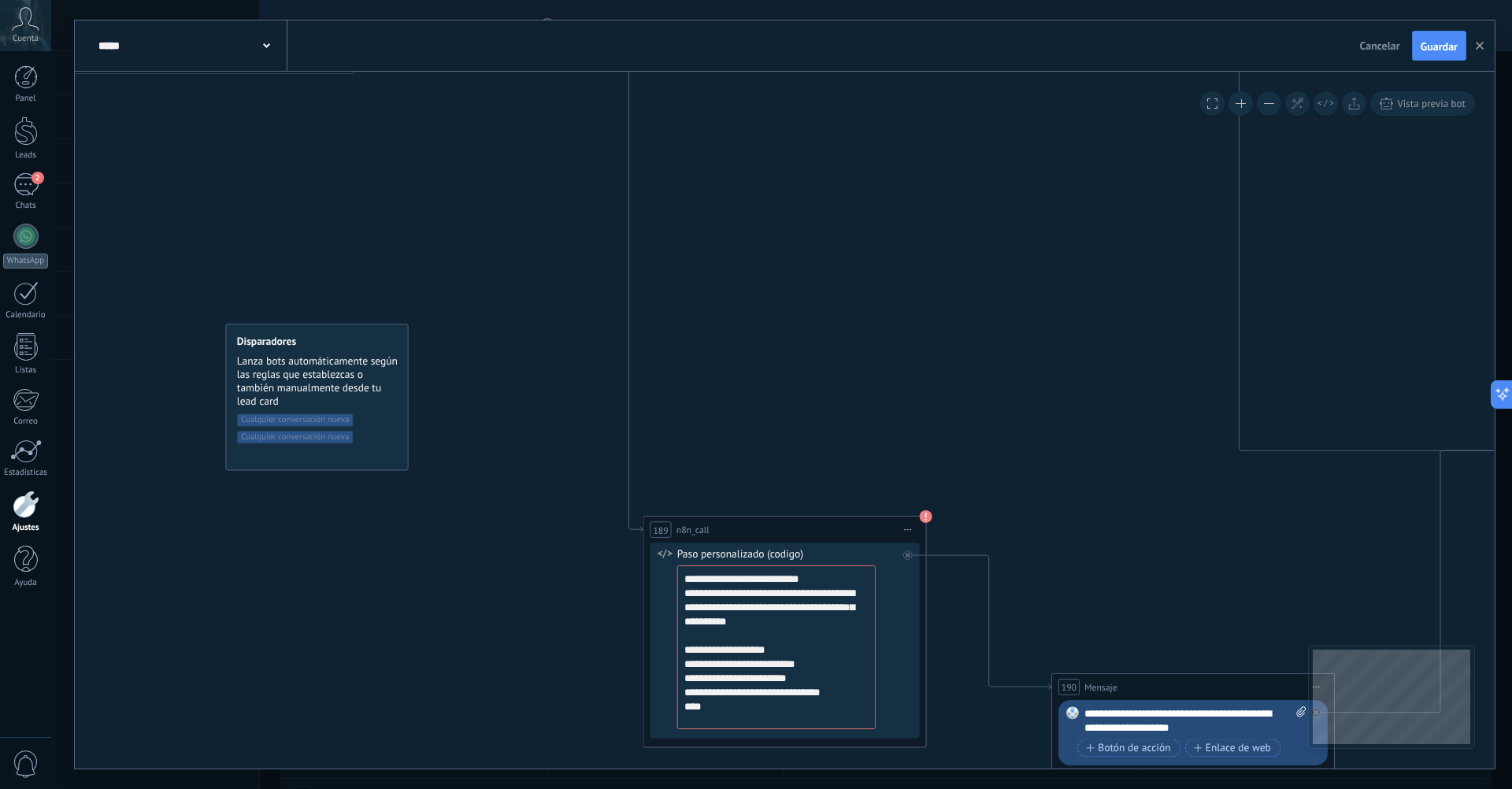
click at [908, 525] on span "Iniciar vista previa aquí Cambiar nombre Duplicar [GEOGRAPHIC_DATA]" at bounding box center [908, 530] width 23 height 21
click at [930, 567] on div "Cambiar nombre" at bounding box center [973, 574] width 140 height 25
type input "*"
click at [699, 531] on div "189 age *** Iniciar vista previa aquí Cambiar nombre Duplicar Borrar" at bounding box center [784, 529] width 282 height 26
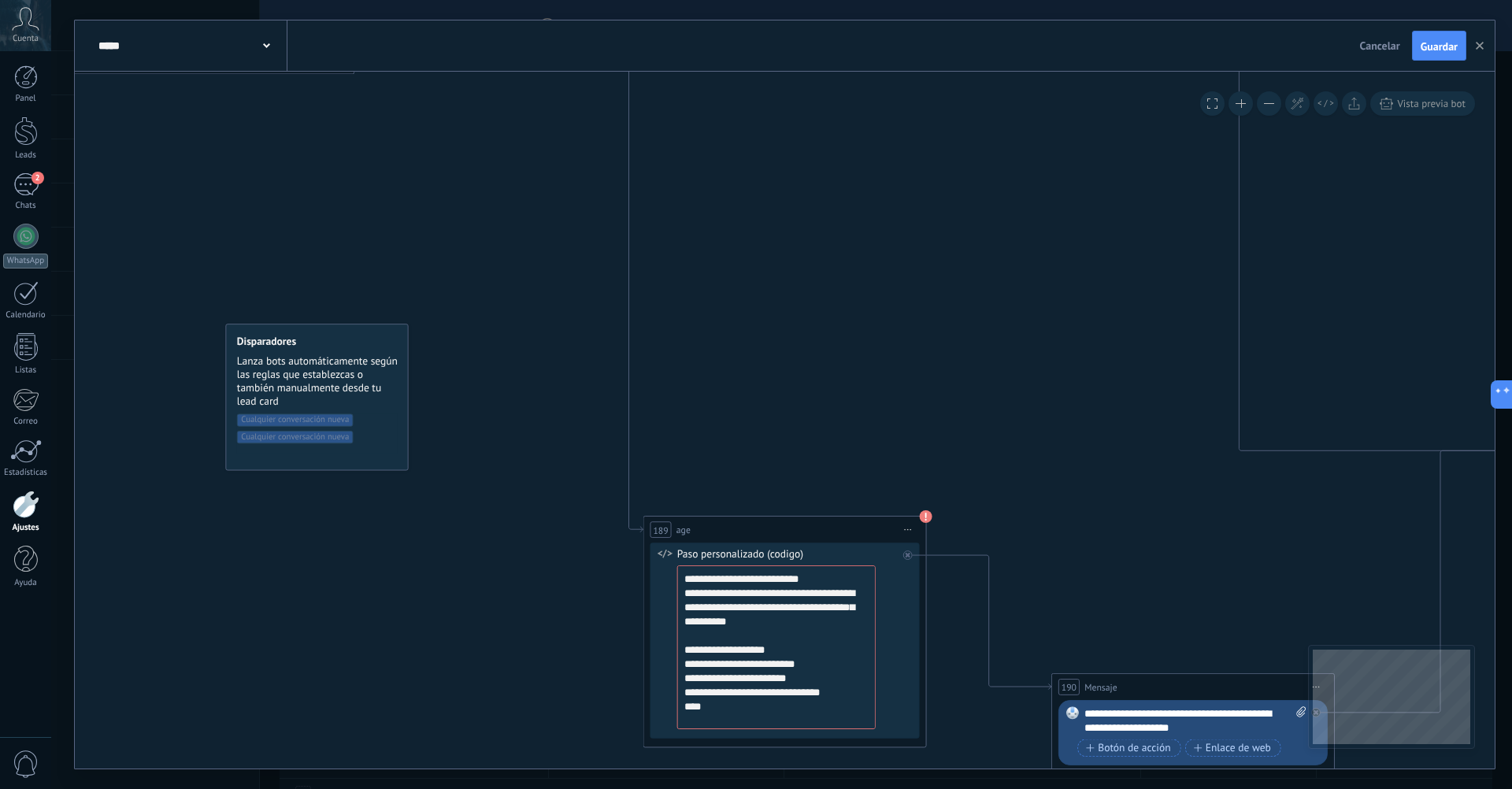
click at [699, 529] on div "189 age *** Iniciar vista previa aquí Cambiar nombre Duplicar Borrar" at bounding box center [784, 529] width 282 height 26
click at [911, 529] on icon at bounding box center [908, 530] width 7 height 2
click at [936, 575] on div "Cambiar nombre" at bounding box center [973, 574] width 140 height 25
click at [691, 531] on input "**********" at bounding box center [699, 529] width 47 height 16
click at [907, 523] on span "Iniciar vista previa aquí Cambiar nombre Duplicar Borrar" at bounding box center [908, 530] width 23 height 21
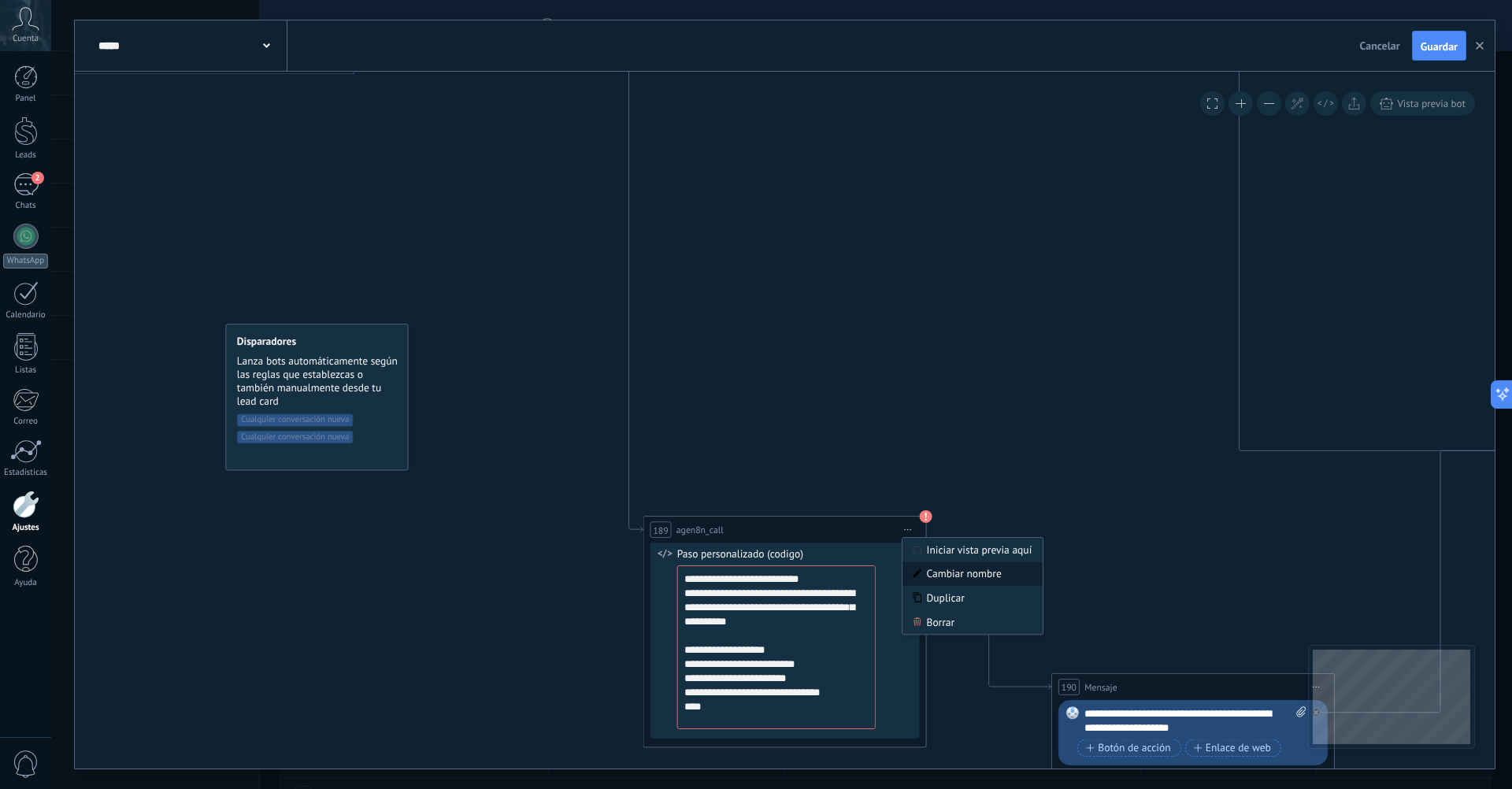
click at [927, 579] on div "Cambiar nombre" at bounding box center [973, 574] width 140 height 25
type input "********"
click at [713, 532] on div "189 n8n_call ******** Iniciar vista previa aquí Cambiar nombre Duplicar Borrar" at bounding box center [784, 529] width 282 height 26
click at [751, 579] on textarea "**********" at bounding box center [776, 647] width 198 height 163
click at [773, 587] on textarea "**********" at bounding box center [776, 647] width 198 height 163
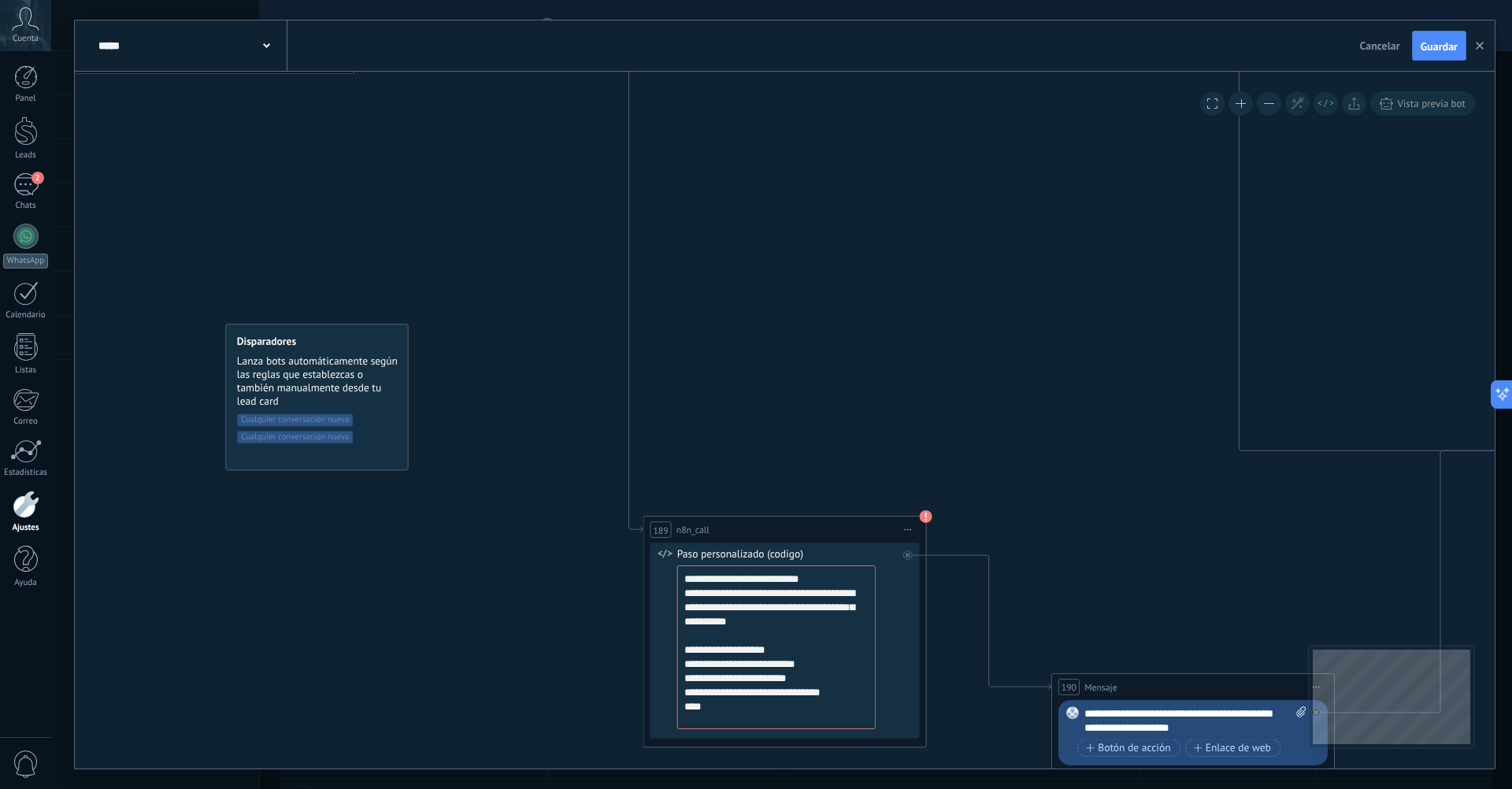
click at [793, 579] on textarea "**********" at bounding box center [776, 647] width 198 height 163
click at [660, 524] on span "189" at bounding box center [661, 529] width 15 height 12
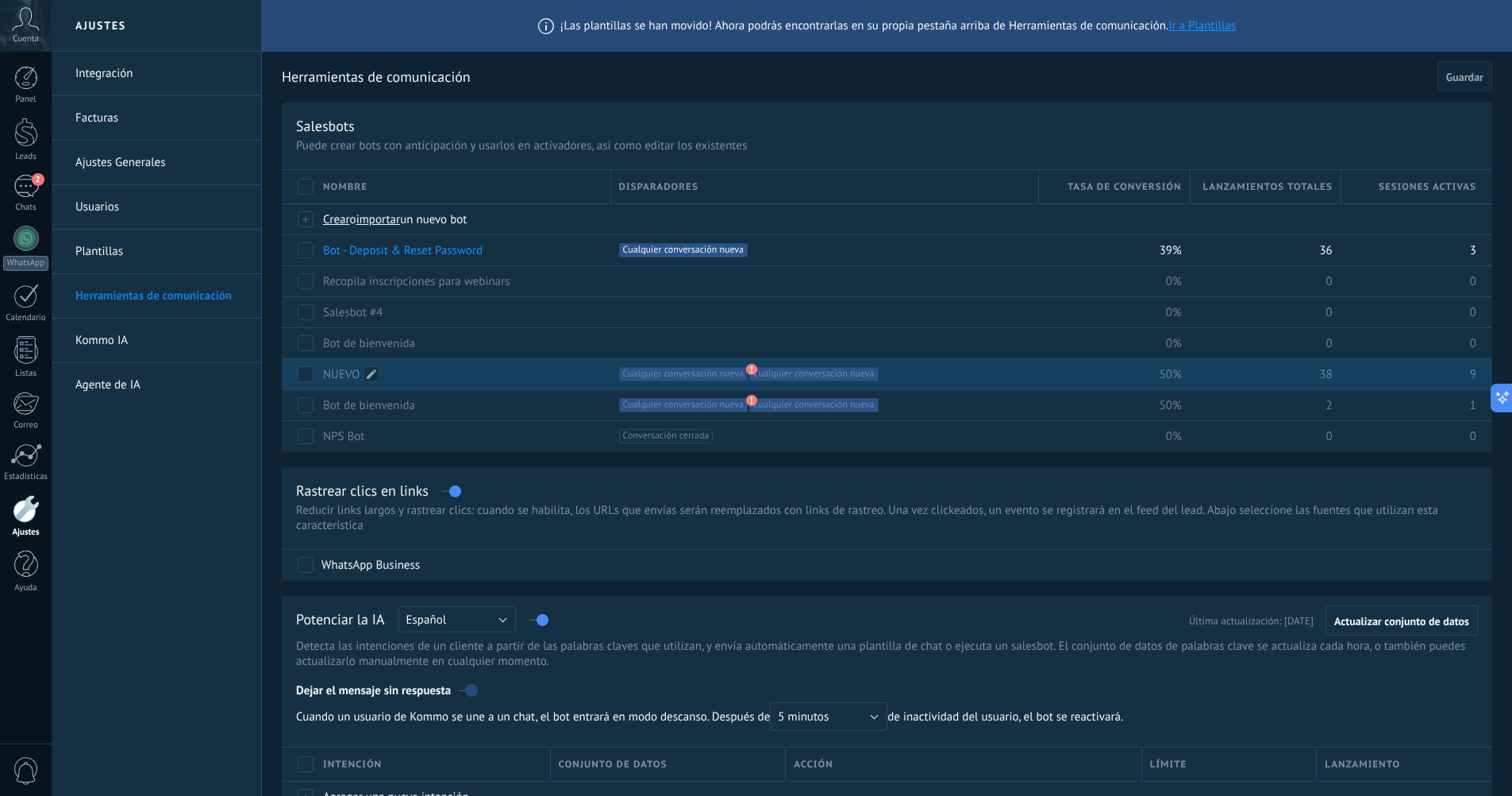
click at [349, 376] on link "NUEVO" at bounding box center [341, 375] width 37 height 15
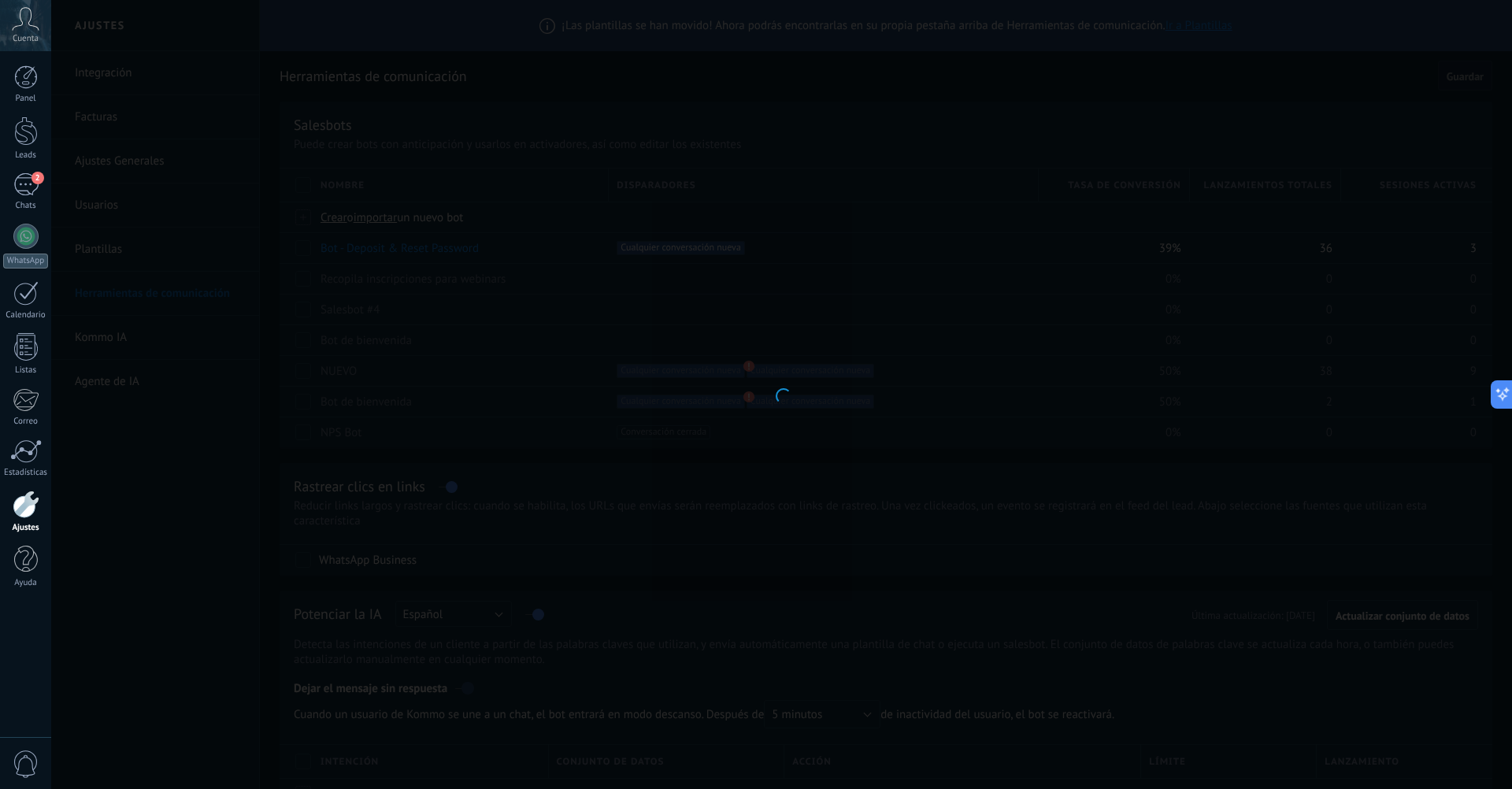
type input "*****"
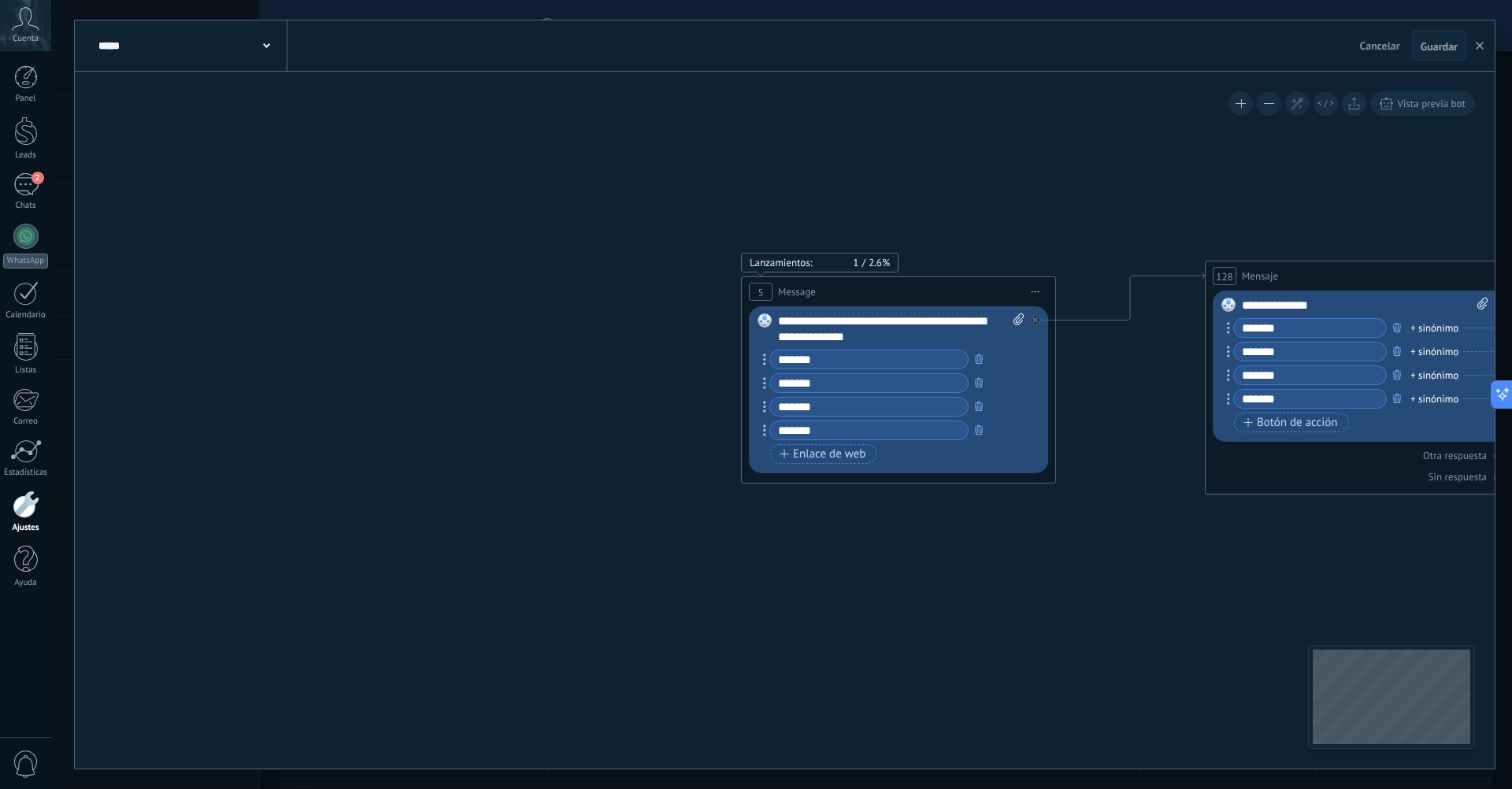
drag, startPoint x: 969, startPoint y: 503, endPoint x: 502, endPoint y: 402, distance: 477.8
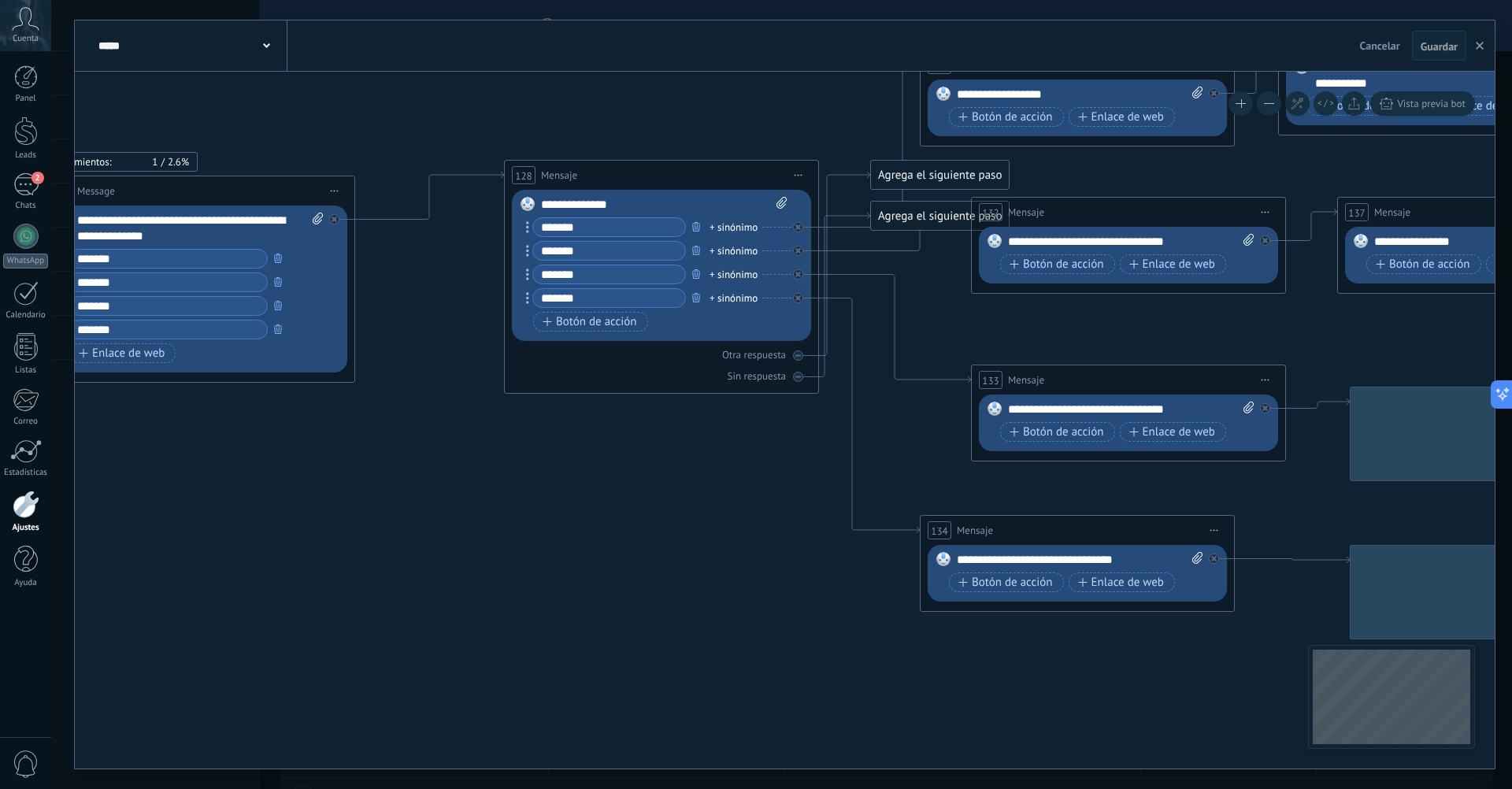
drag, startPoint x: 1348, startPoint y: 602, endPoint x: 757, endPoint y: 539, distance: 594.3
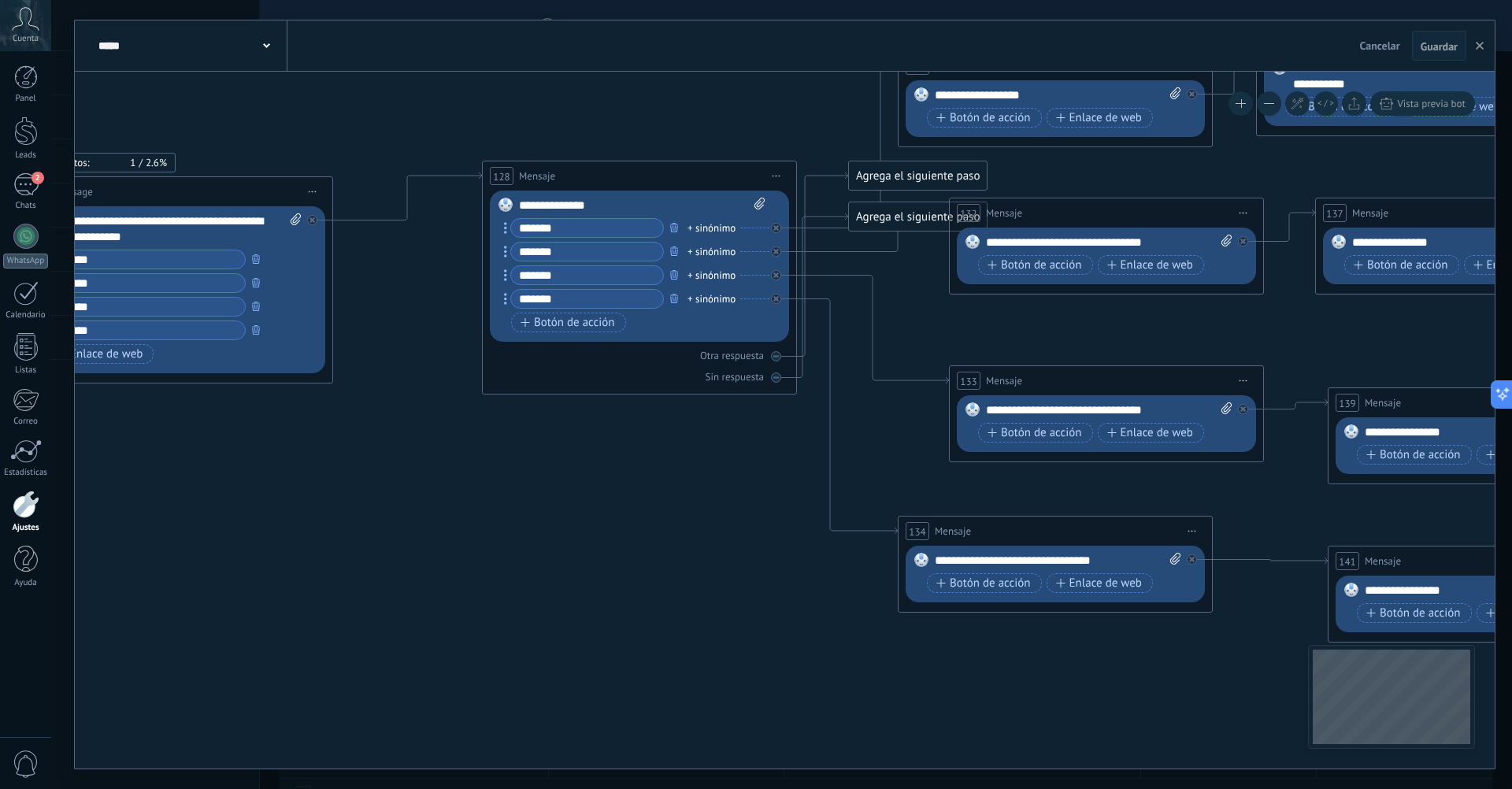
click at [1265, 106] on button at bounding box center [1269, 104] width 25 height 25
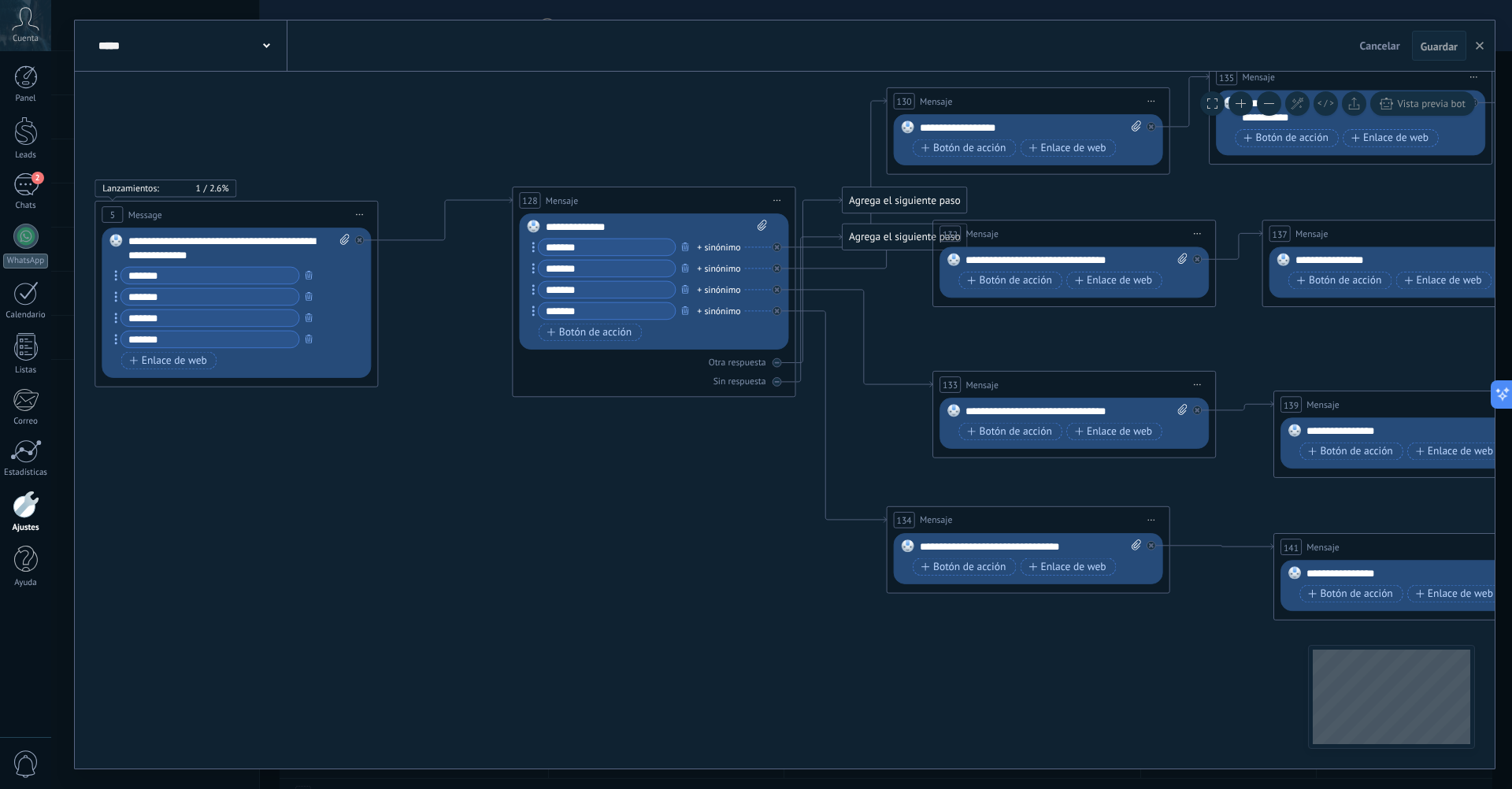
click at [1265, 106] on button at bounding box center [1269, 104] width 25 height 25
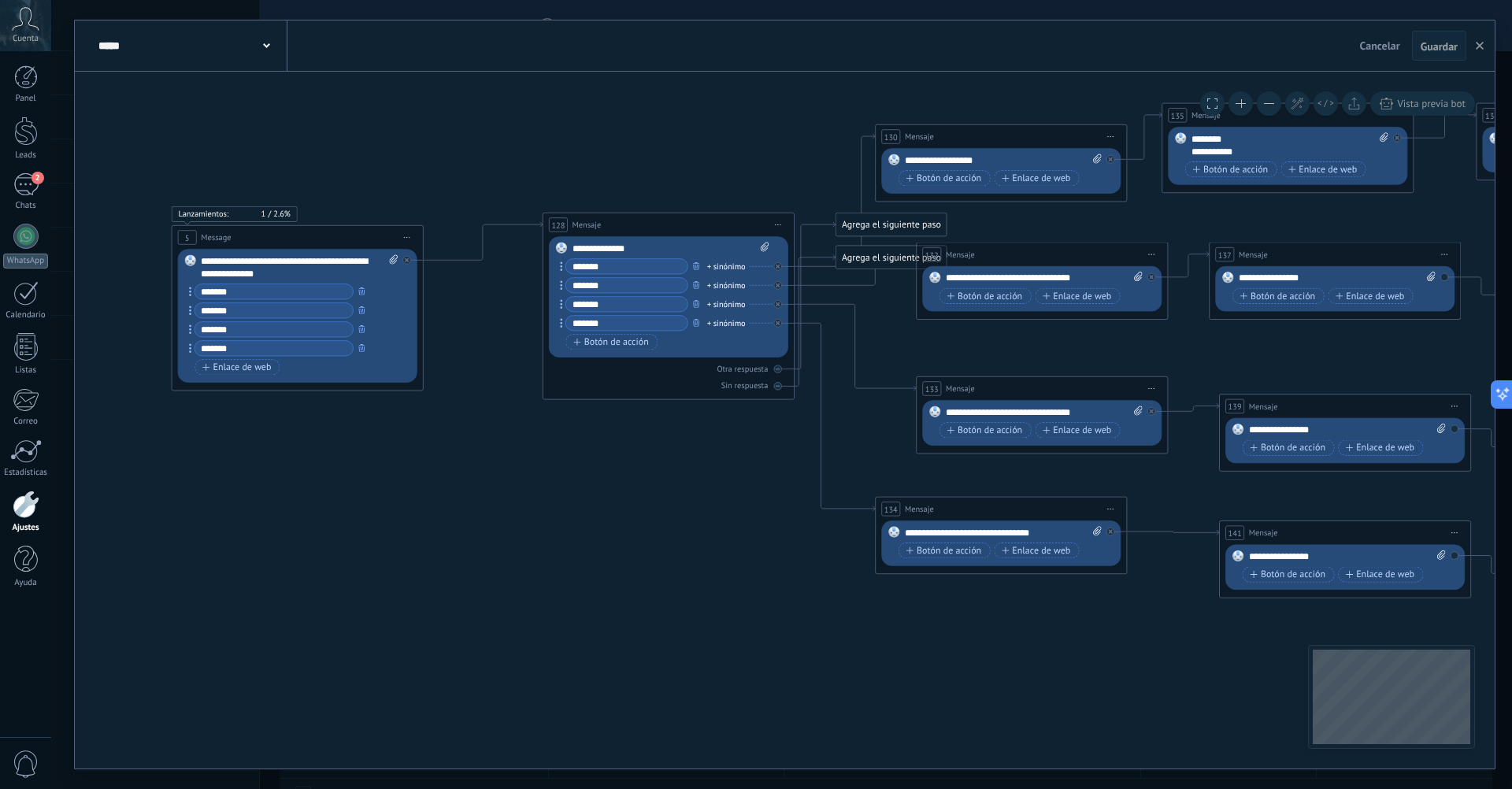
click at [1265, 106] on button at bounding box center [1269, 104] width 25 height 25
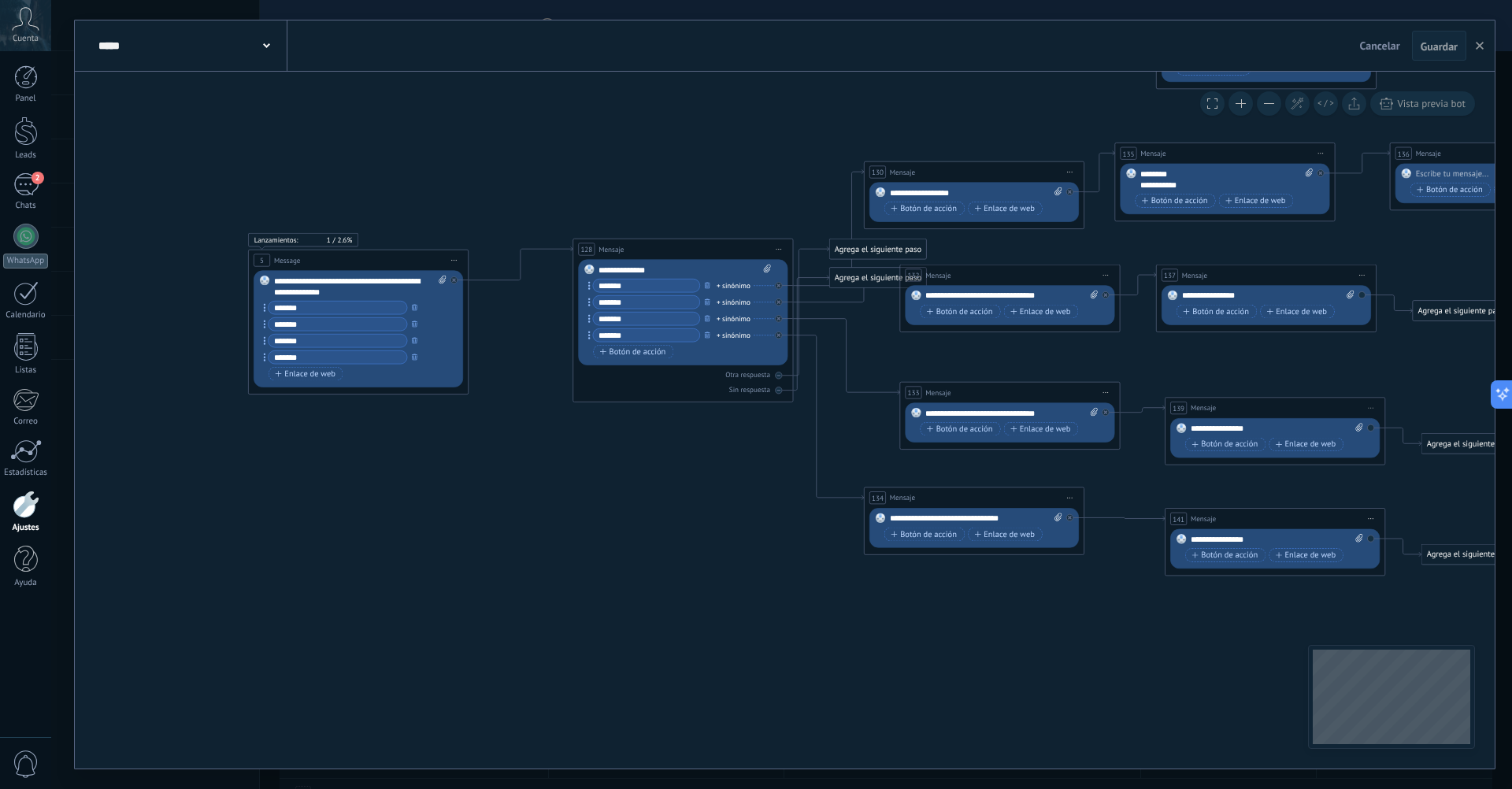
click at [1265, 106] on button at bounding box center [1269, 104] width 25 height 25
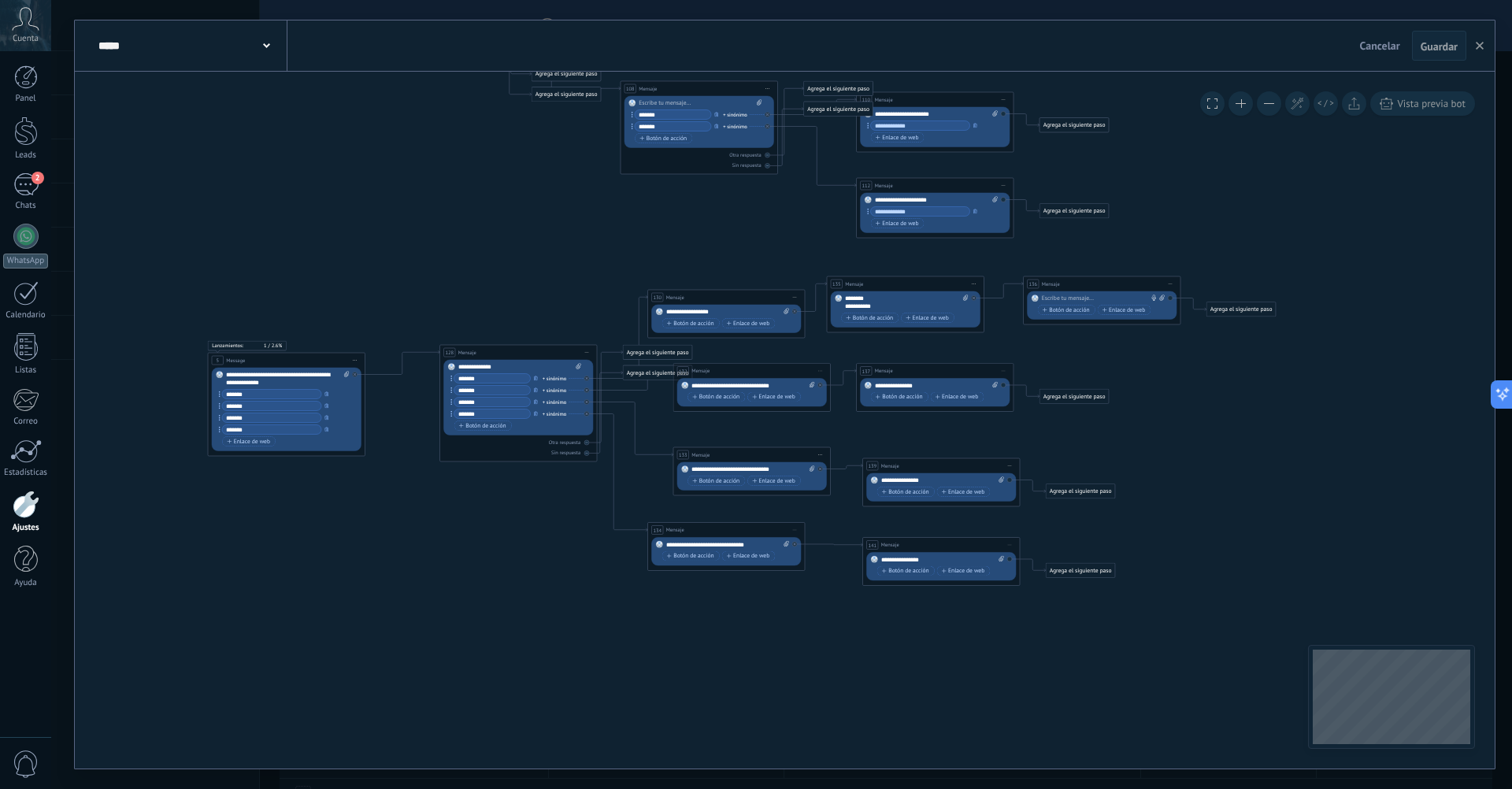
drag, startPoint x: 1162, startPoint y: 598, endPoint x: 977, endPoint y: 652, distance: 192.7
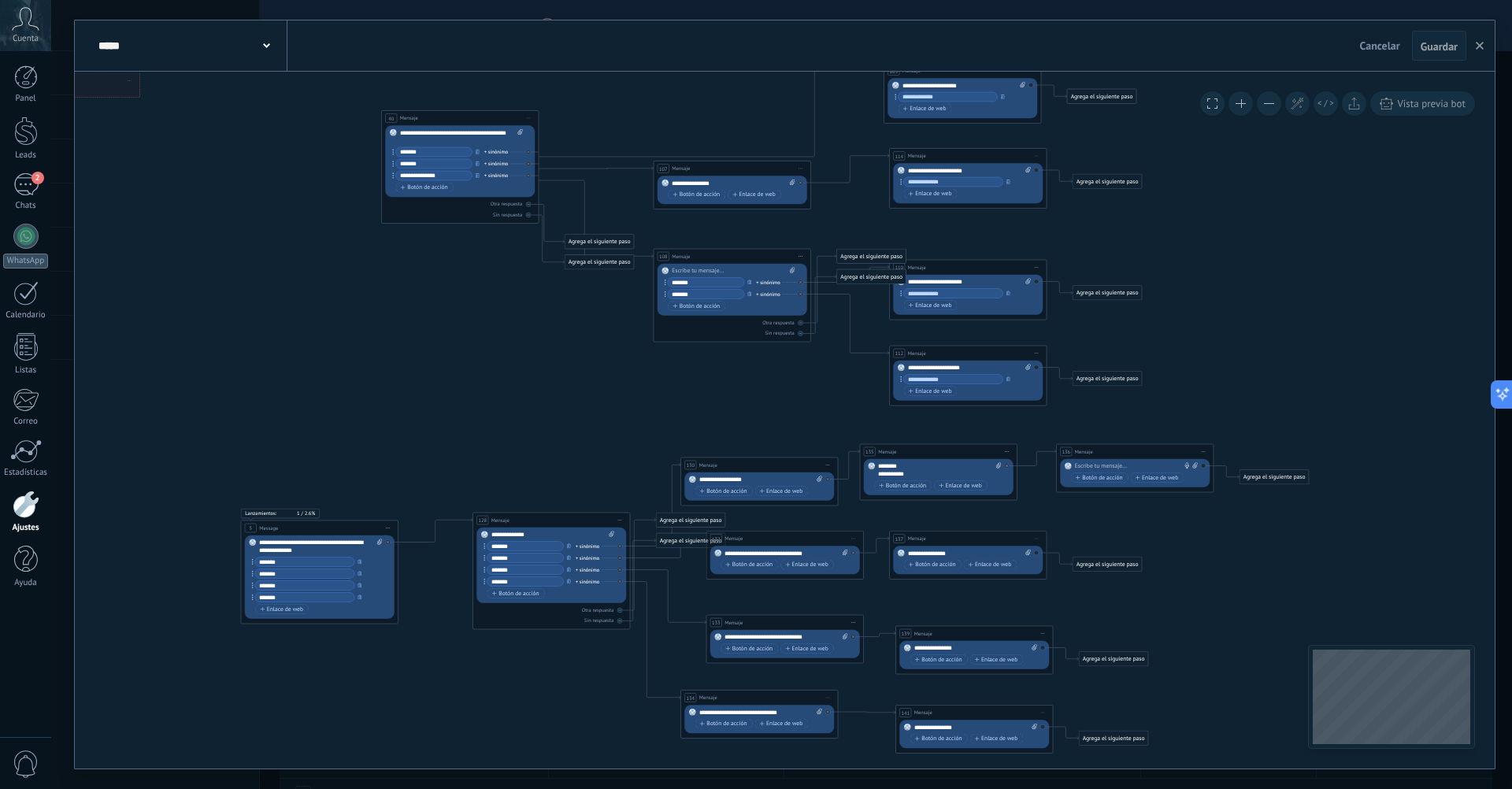
drag, startPoint x: 1119, startPoint y: 503, endPoint x: 1152, endPoint y: 679, distance: 179.1
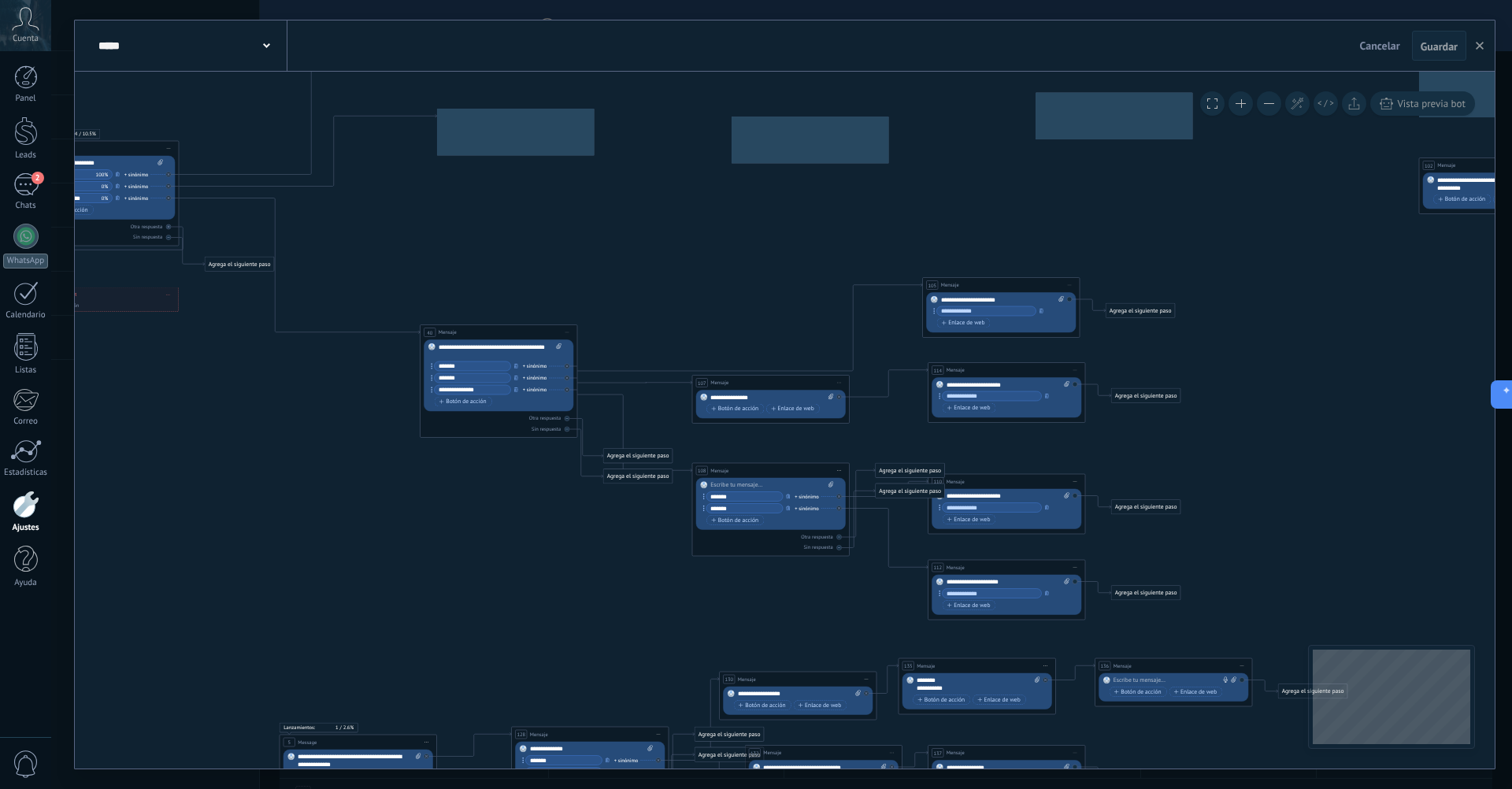
drag, startPoint x: 1240, startPoint y: 365, endPoint x: 1273, endPoint y: 551, distance: 188.9
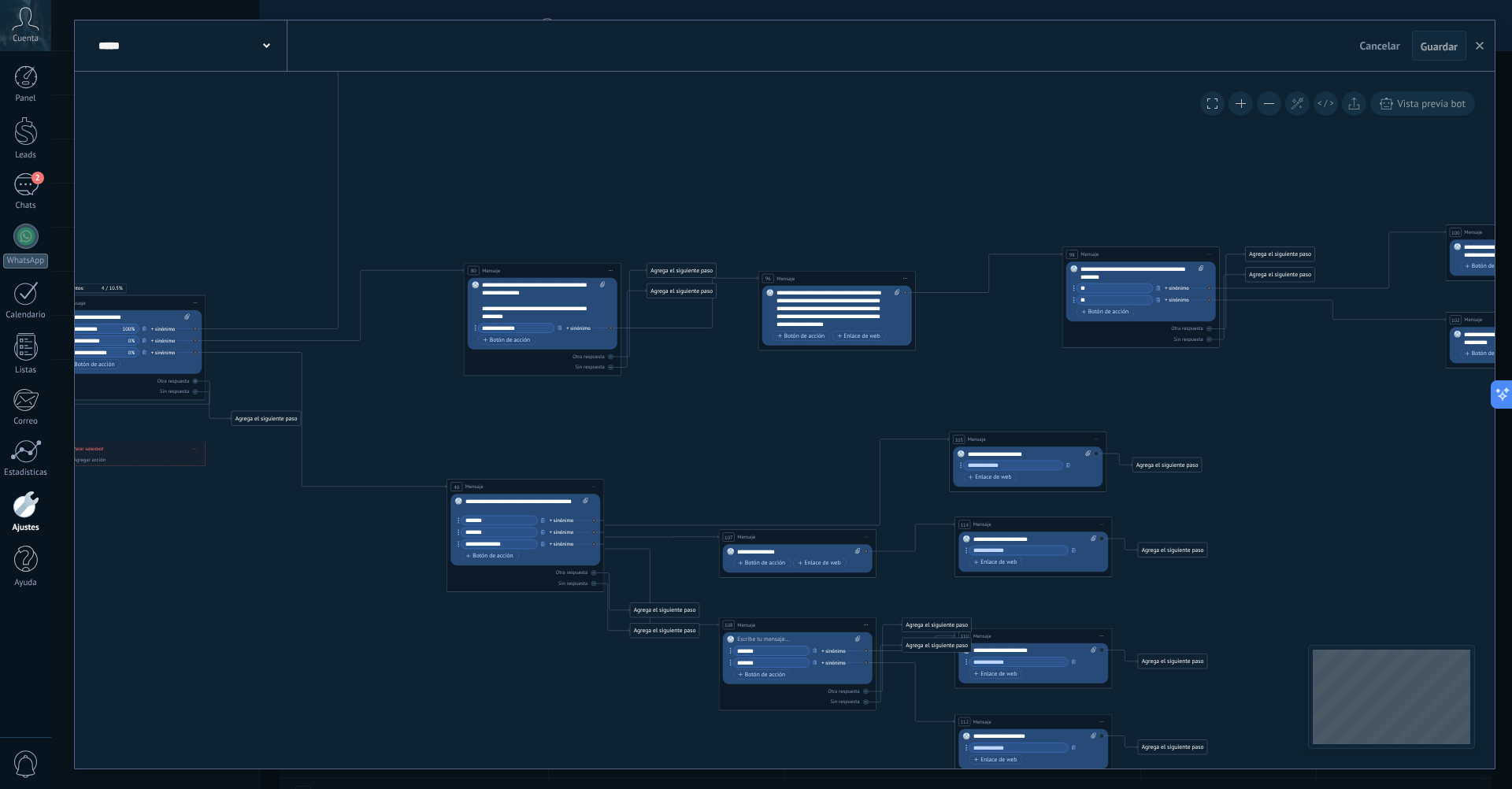
drag, startPoint x: 1249, startPoint y: 416, endPoint x: 1275, endPoint y: 555, distance: 141.4
click at [1275, 555] on icon at bounding box center [900, 46] width 3349 height 2499
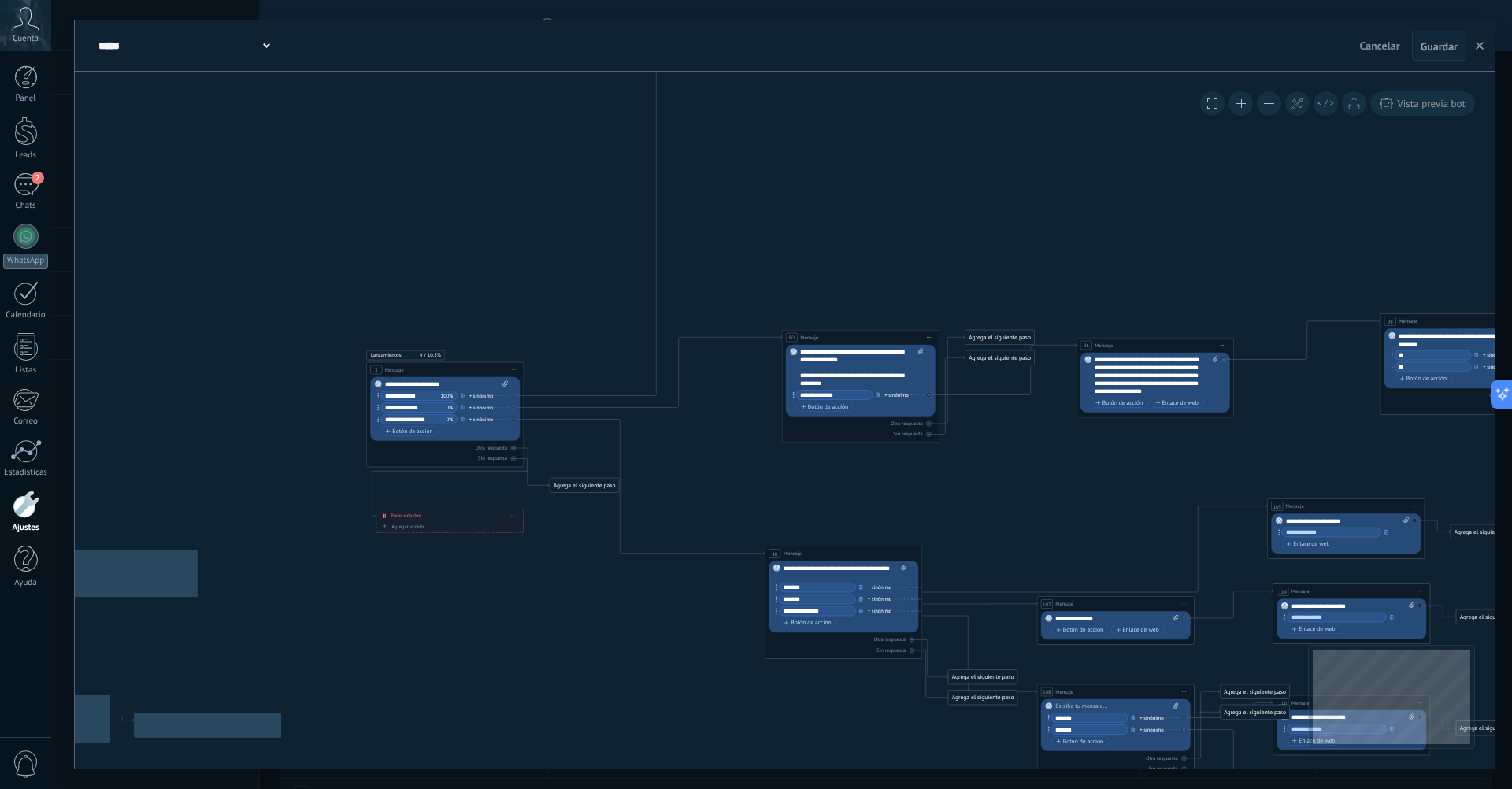
drag, startPoint x: 789, startPoint y: 461, endPoint x: 1107, endPoint y: 528, distance: 325.0
click at [1107, 528] on icon at bounding box center [1219, 113] width 3349 height 2499
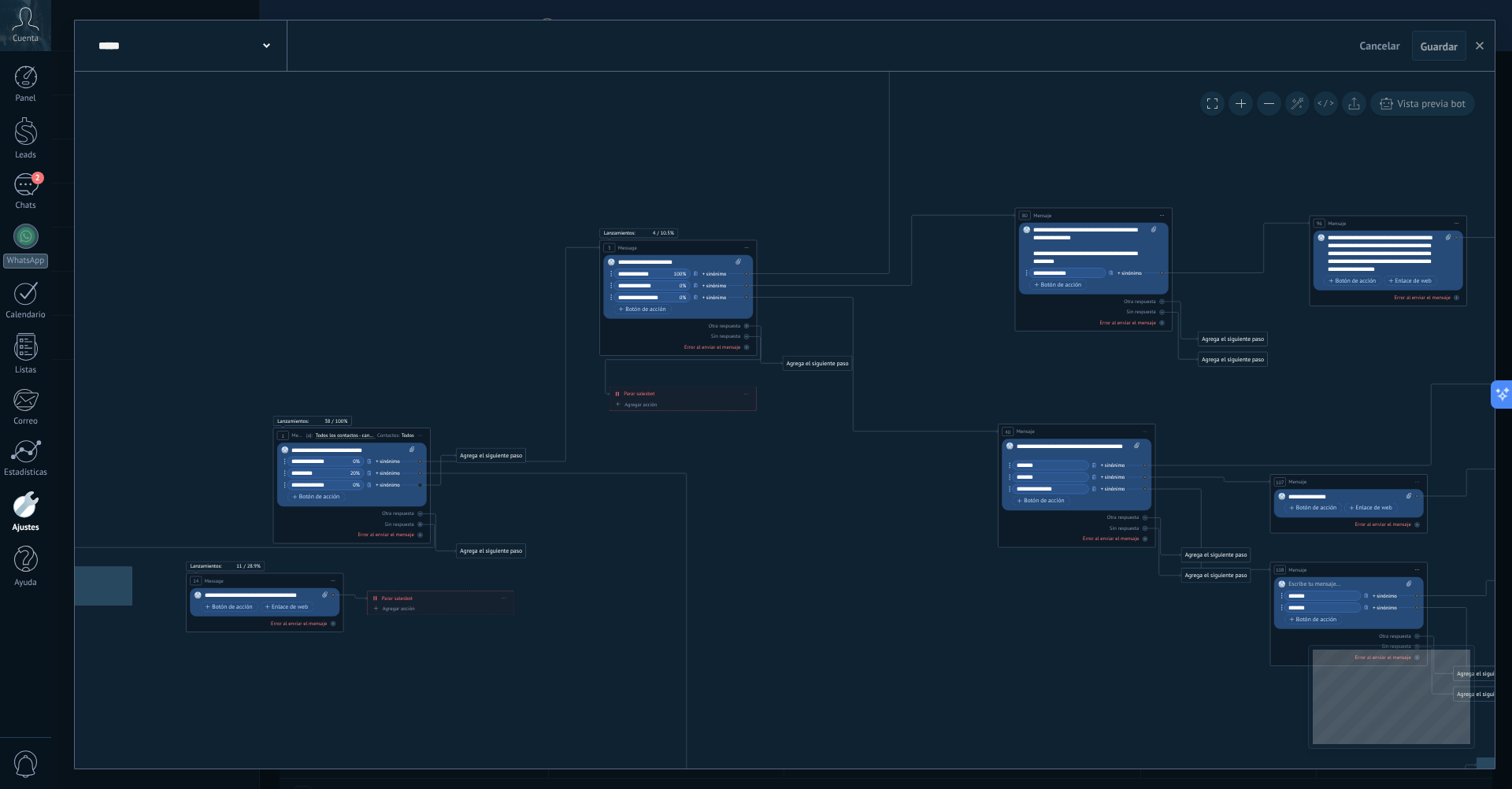
drag, startPoint x: 678, startPoint y: 533, endPoint x: 912, endPoint y: 410, distance: 264.4
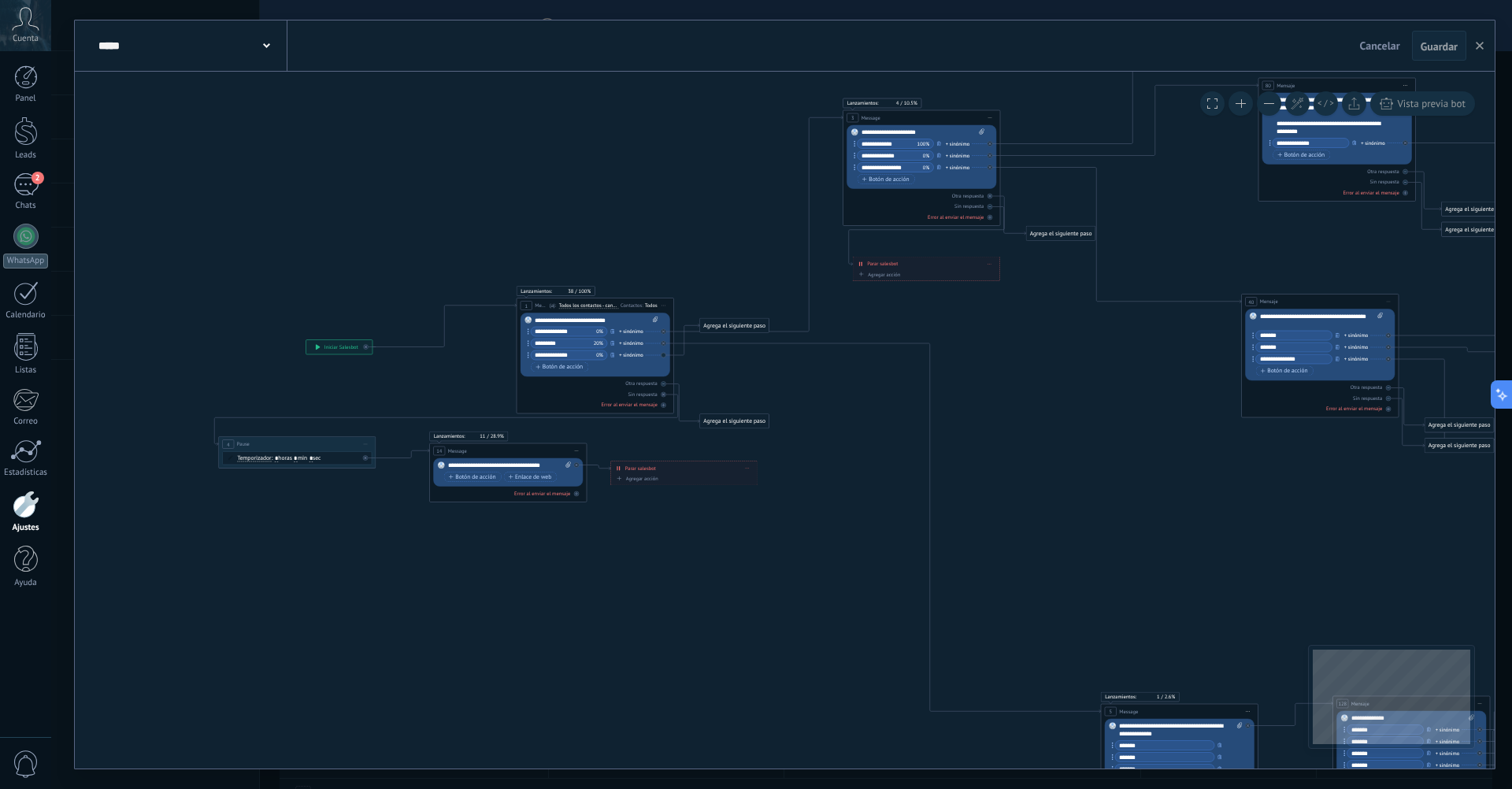
drag, startPoint x: 797, startPoint y: 640, endPoint x: 1040, endPoint y: 512, distance: 274.7
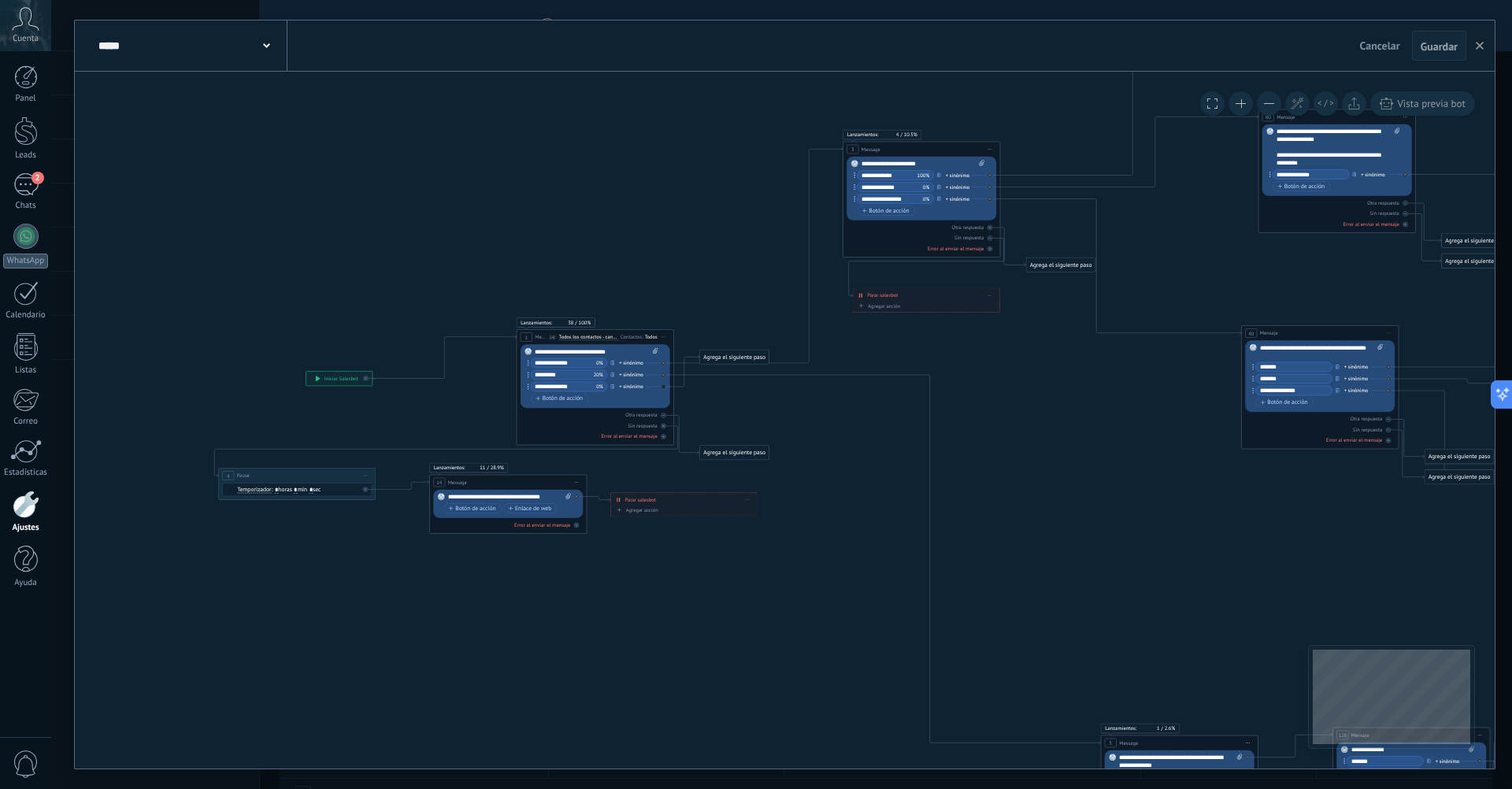
click at [1245, 105] on button at bounding box center [1241, 104] width 25 height 25
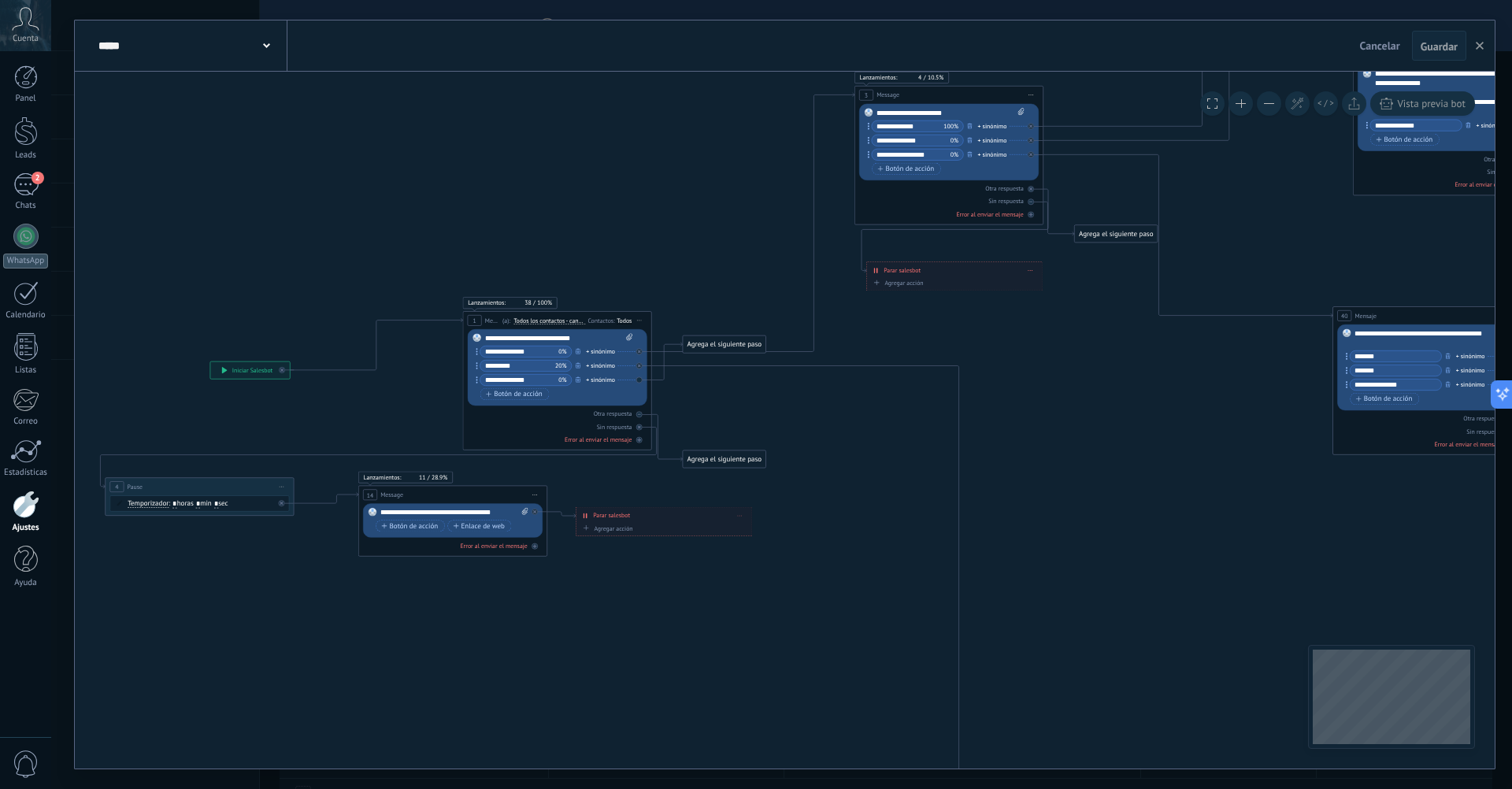
click at [1245, 105] on button at bounding box center [1241, 104] width 25 height 25
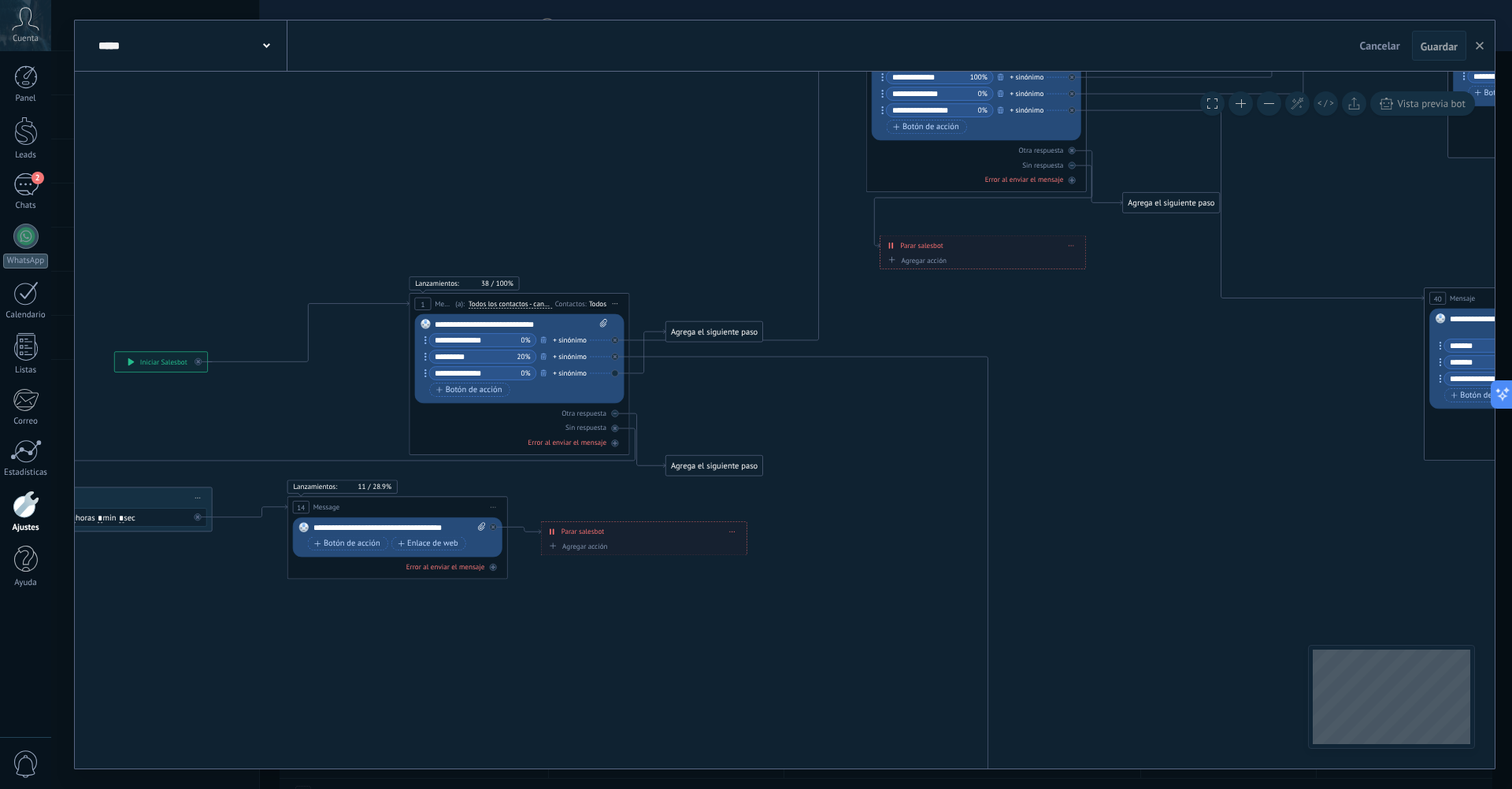
click at [1245, 105] on button at bounding box center [1241, 104] width 25 height 25
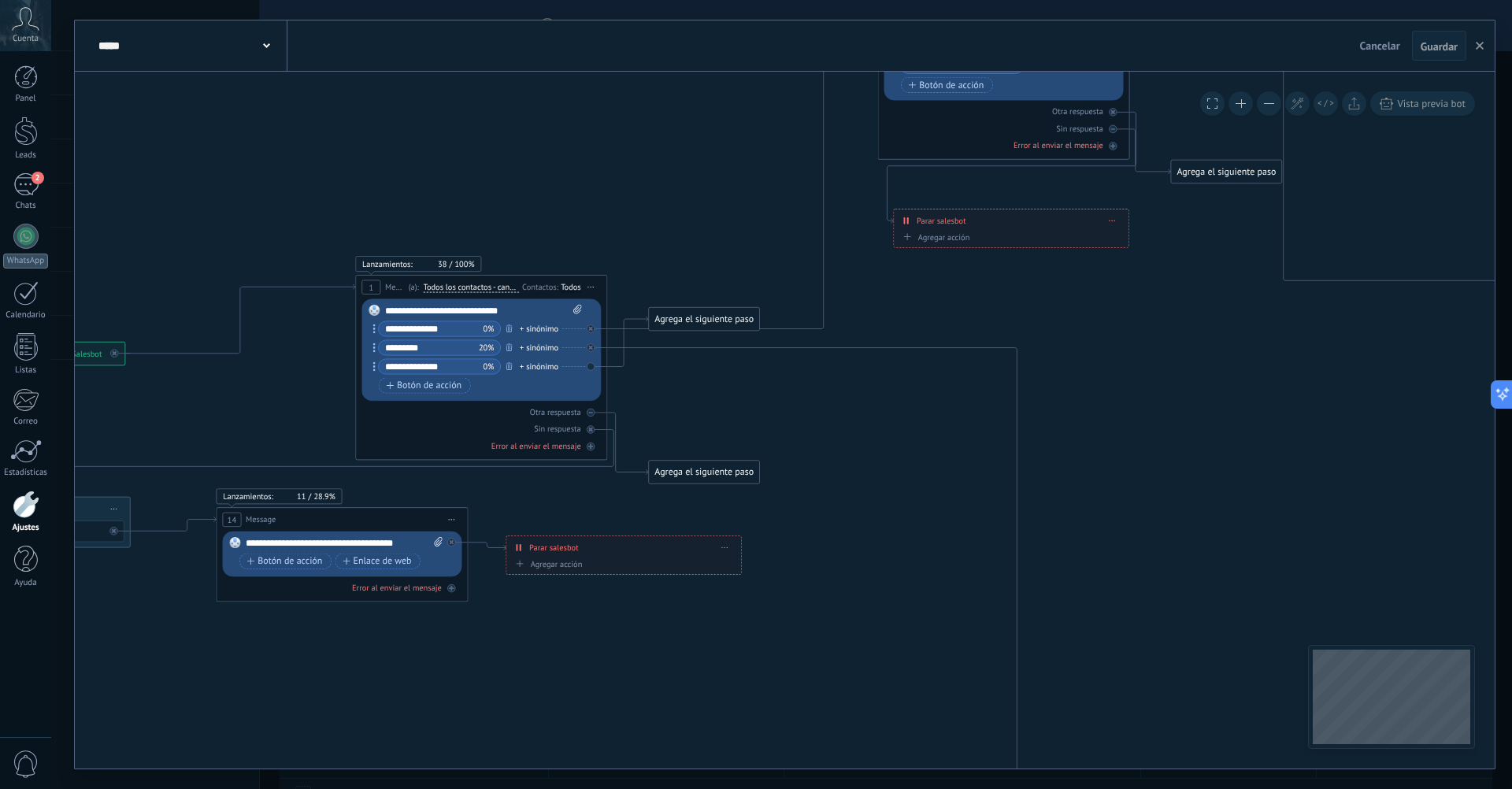
click at [1245, 105] on button at bounding box center [1241, 104] width 25 height 25
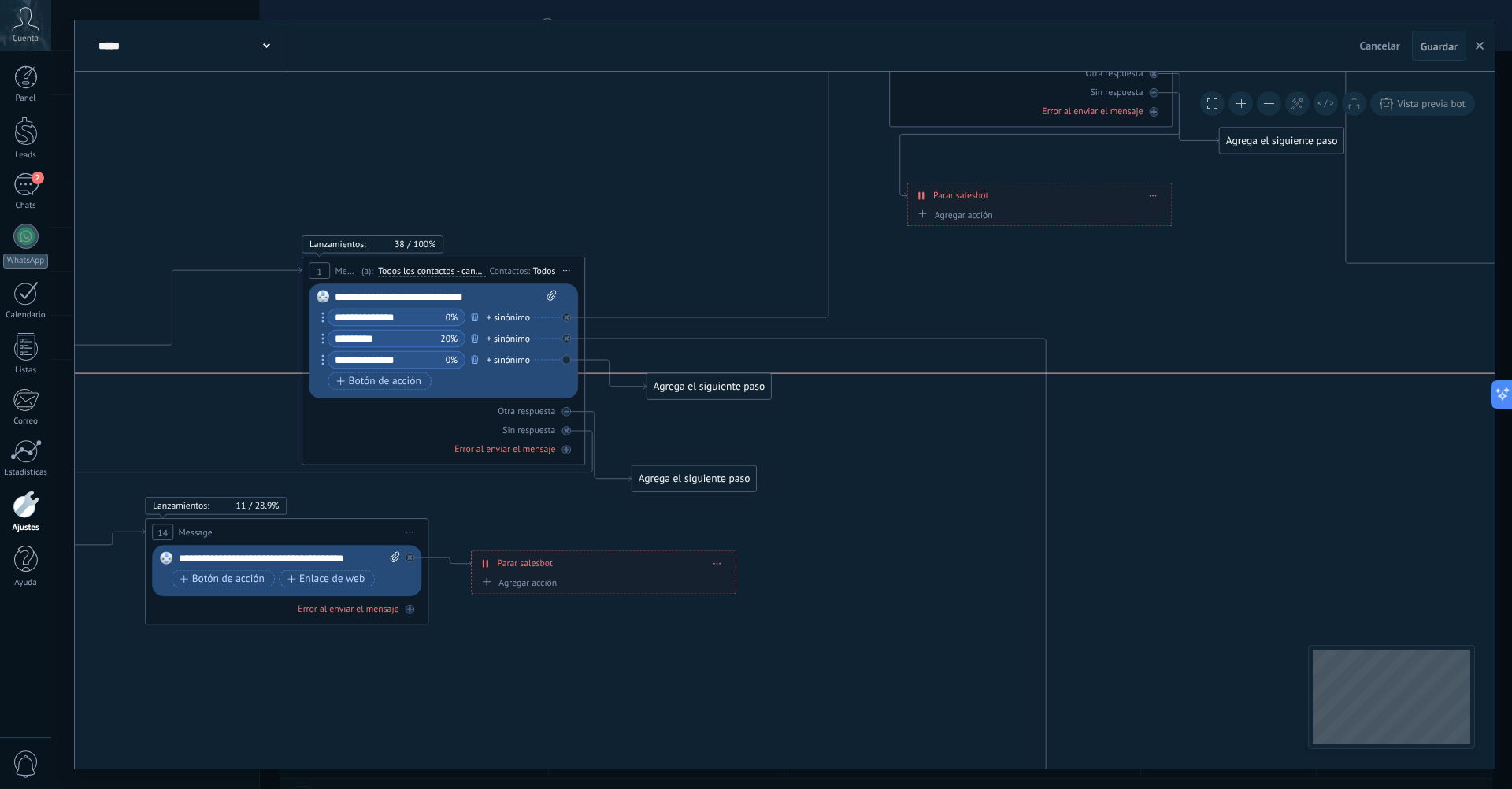
drag, startPoint x: 696, startPoint y: 303, endPoint x: 711, endPoint y: 383, distance: 81.4
click at [711, 383] on div "Agrega el siguiente paso" at bounding box center [709, 386] width 125 height 24
click at [711, 384] on div "Agrega el siguiente paso" at bounding box center [709, 386] width 125 height 24
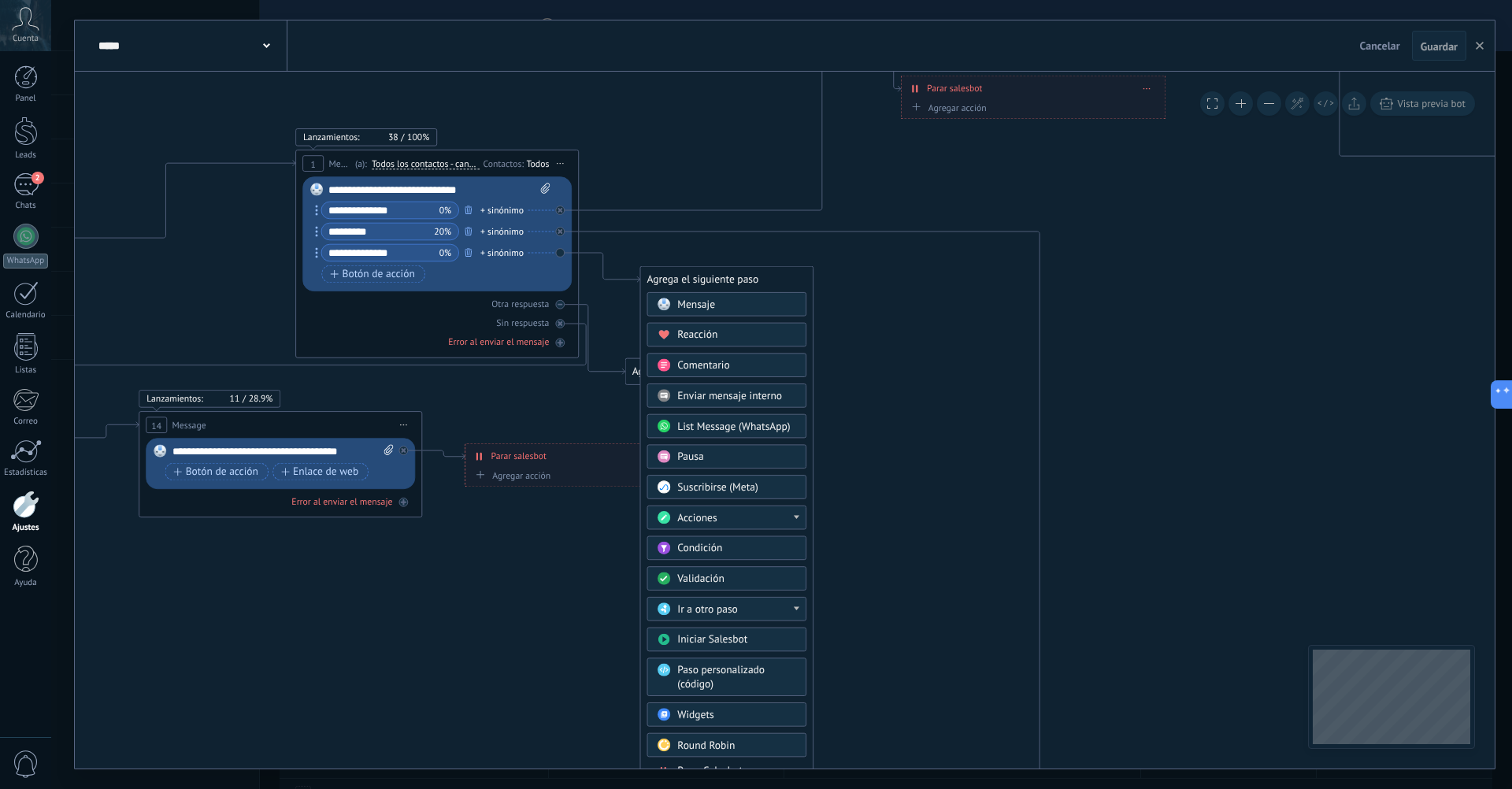
drag, startPoint x: 954, startPoint y: 650, endPoint x: 947, endPoint y: 541, distance: 109.2
click at [759, 670] on span "Paso personalizado (código)" at bounding box center [721, 675] width 88 height 27
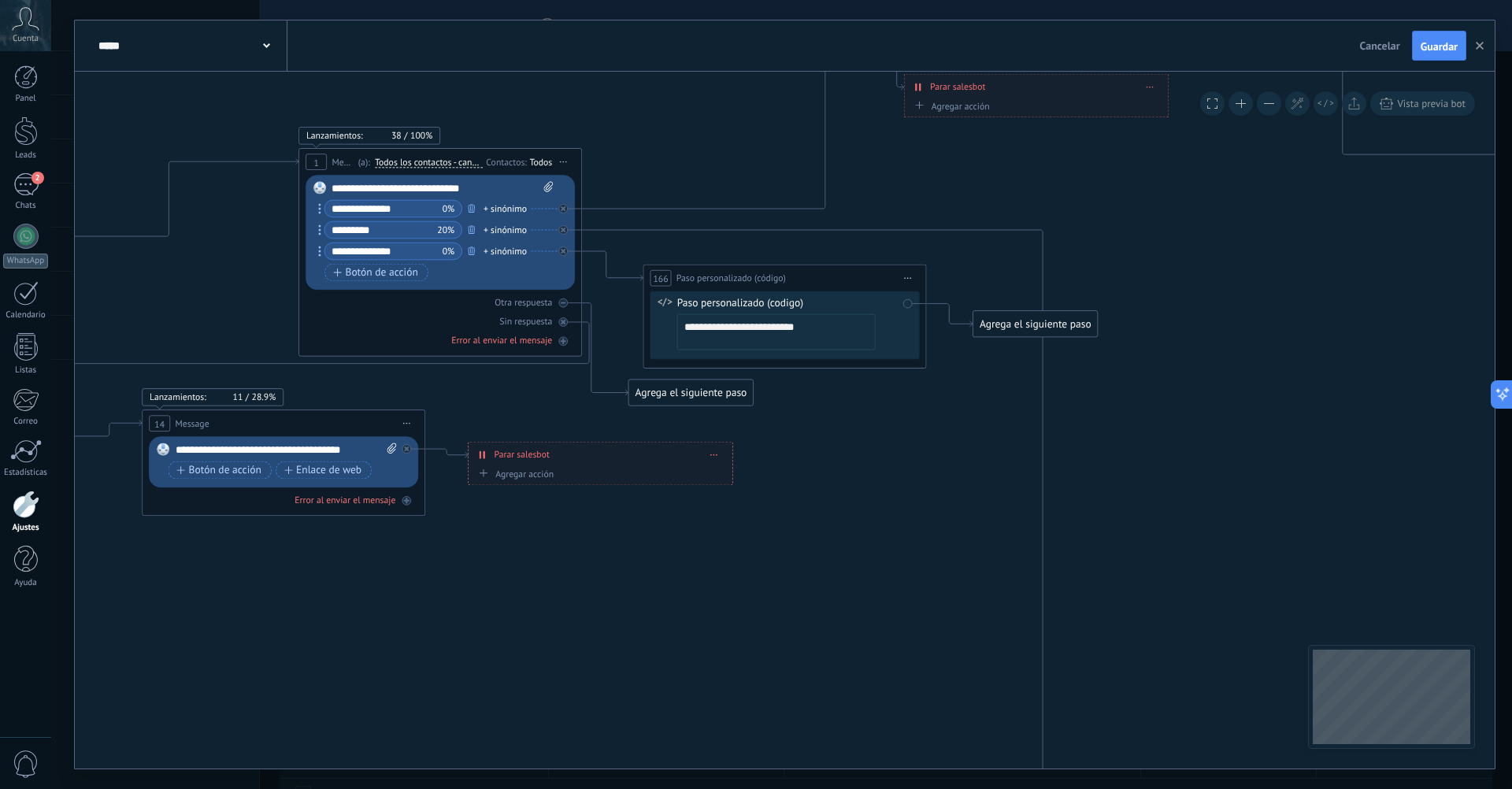
drag, startPoint x: 800, startPoint y: 334, endPoint x: 682, endPoint y: 331, distance: 118.0
click at [682, 331] on textarea "**********" at bounding box center [776, 333] width 198 height 36
click at [912, 274] on span "Iniciar vista previa aquí Cambiar nombre Duplicar [GEOGRAPHIC_DATA]" at bounding box center [908, 277] width 23 height 21
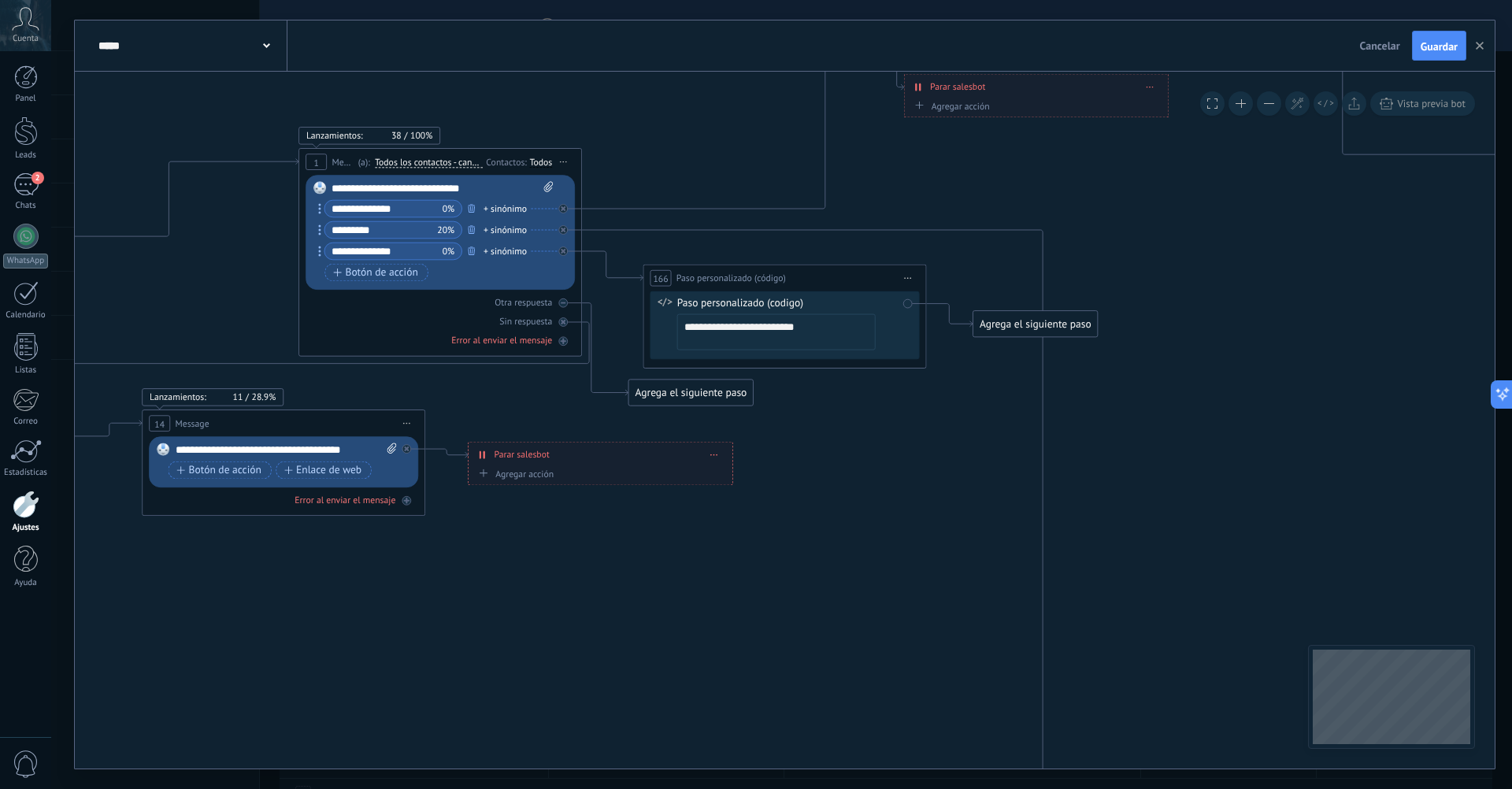
click at [908, 281] on span "Iniciar vista previa aquí Cambiar nombre Duplicar [GEOGRAPHIC_DATA]" at bounding box center [908, 277] width 23 height 21
click at [936, 317] on div "Cambiar nombre" at bounding box center [973, 323] width 140 height 25
type input "*"
type input "********"
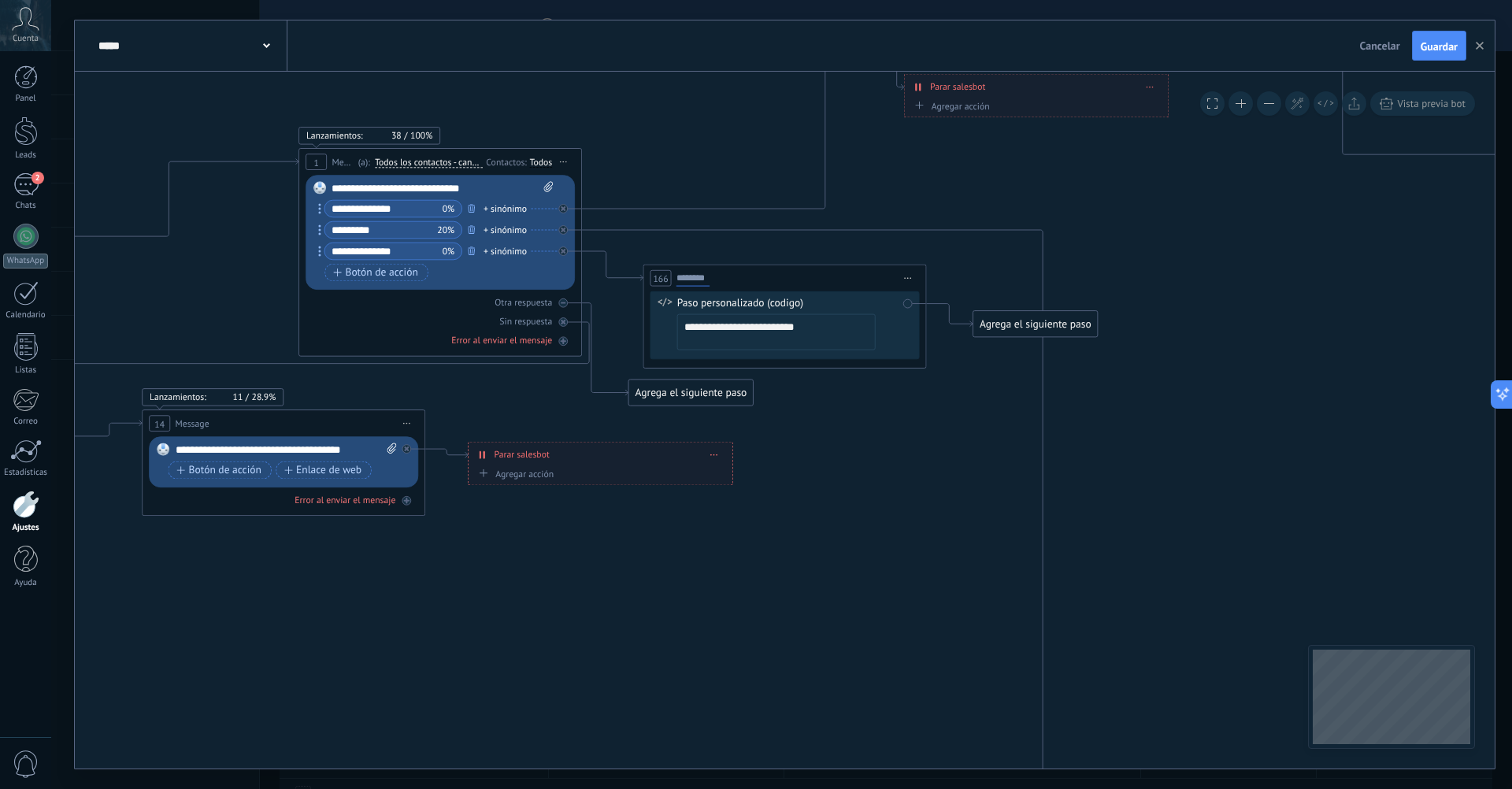
click at [805, 276] on div "166 Paso personalizado (código) ******** Iniciar vista previa aquí Cambiar nomb…" at bounding box center [784, 277] width 282 height 26
click at [905, 279] on icon at bounding box center [908, 278] width 7 height 2
click at [1324, 106] on icon at bounding box center [1326, 103] width 17 height 8
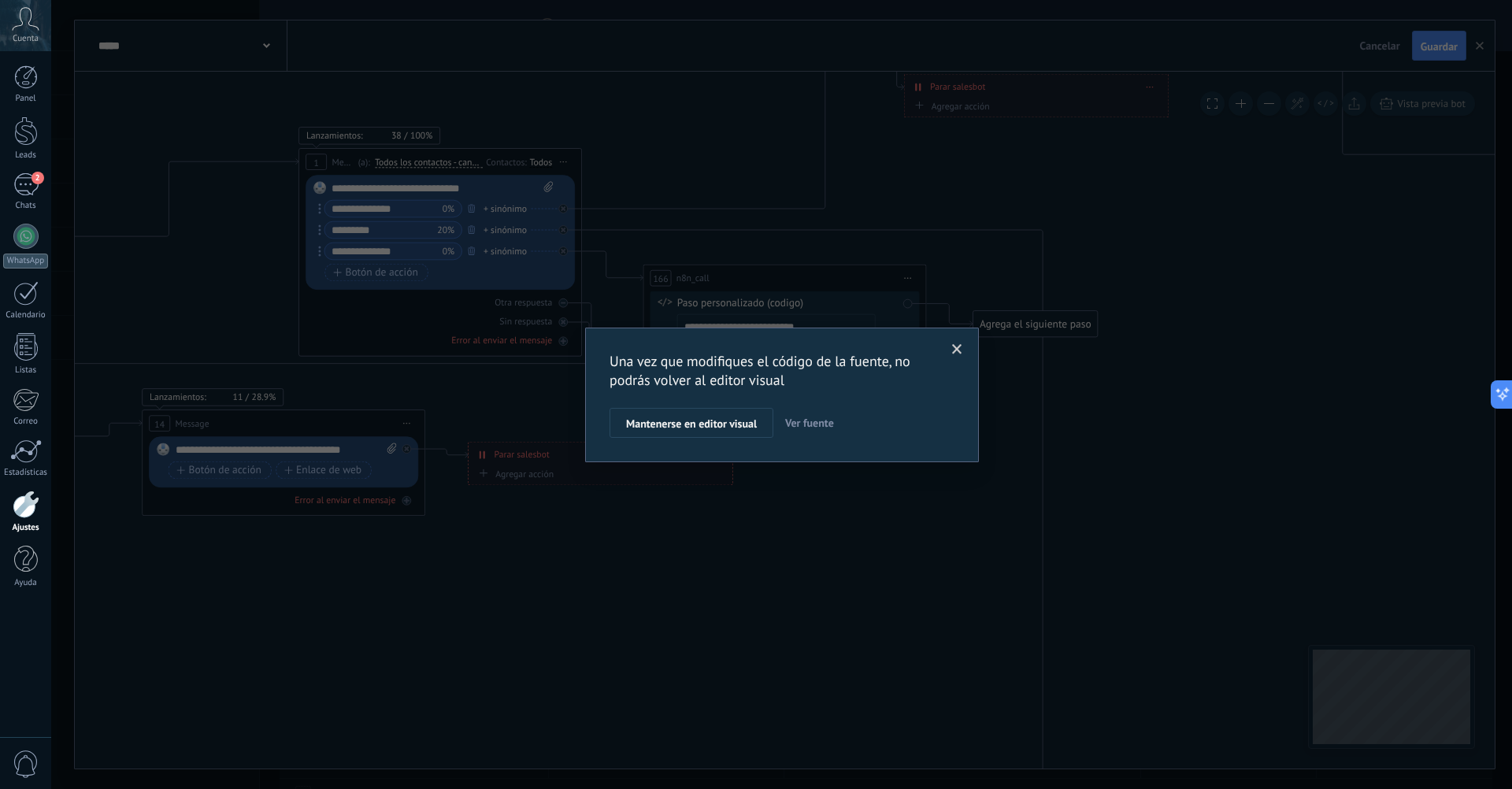
click at [946, 347] on span at bounding box center [957, 349] width 26 height 26
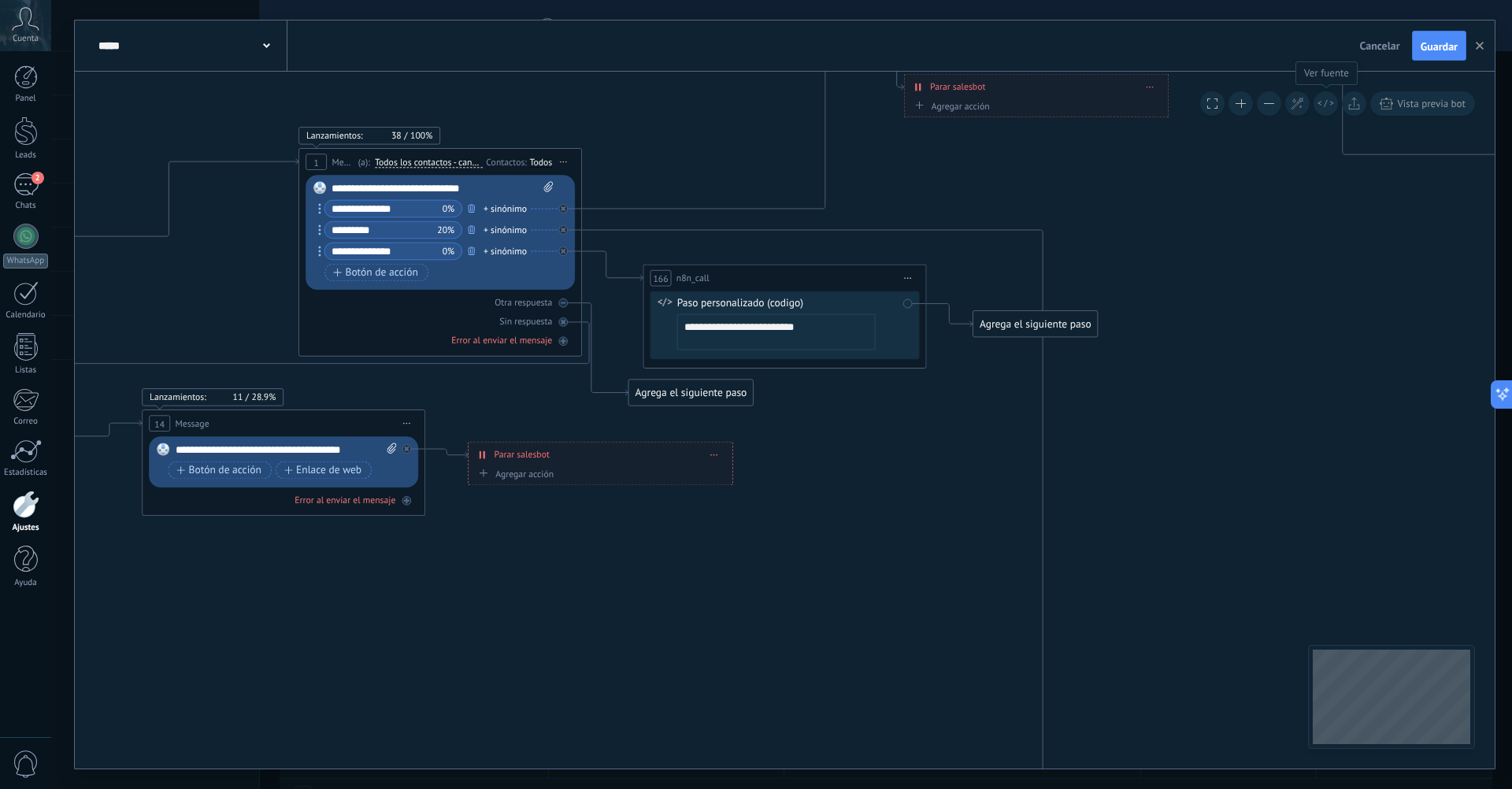
click at [1320, 102] on icon at bounding box center [1326, 103] width 17 height 8
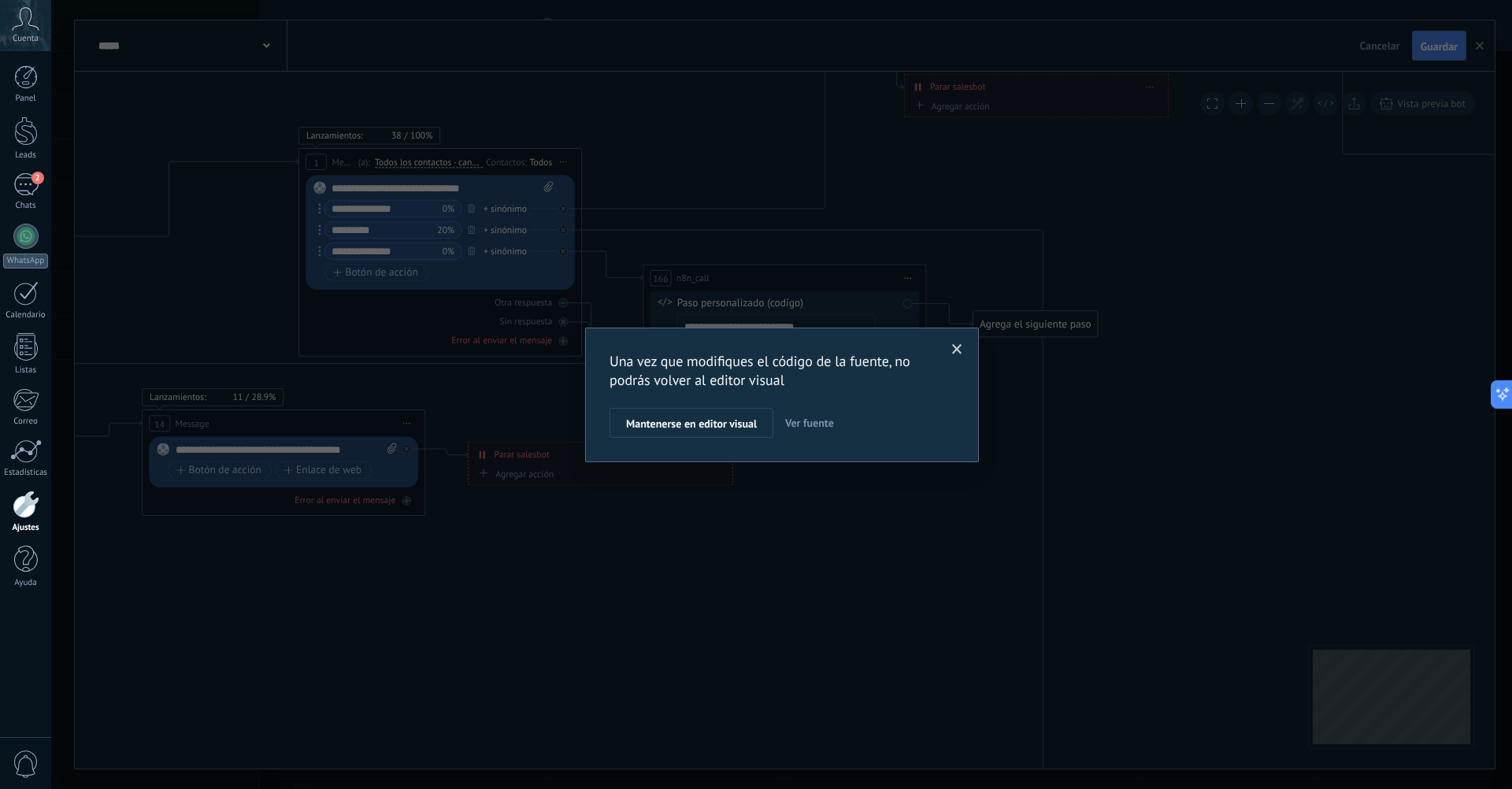
click at [814, 423] on span "Ver fuente" at bounding box center [809, 423] width 49 height 14
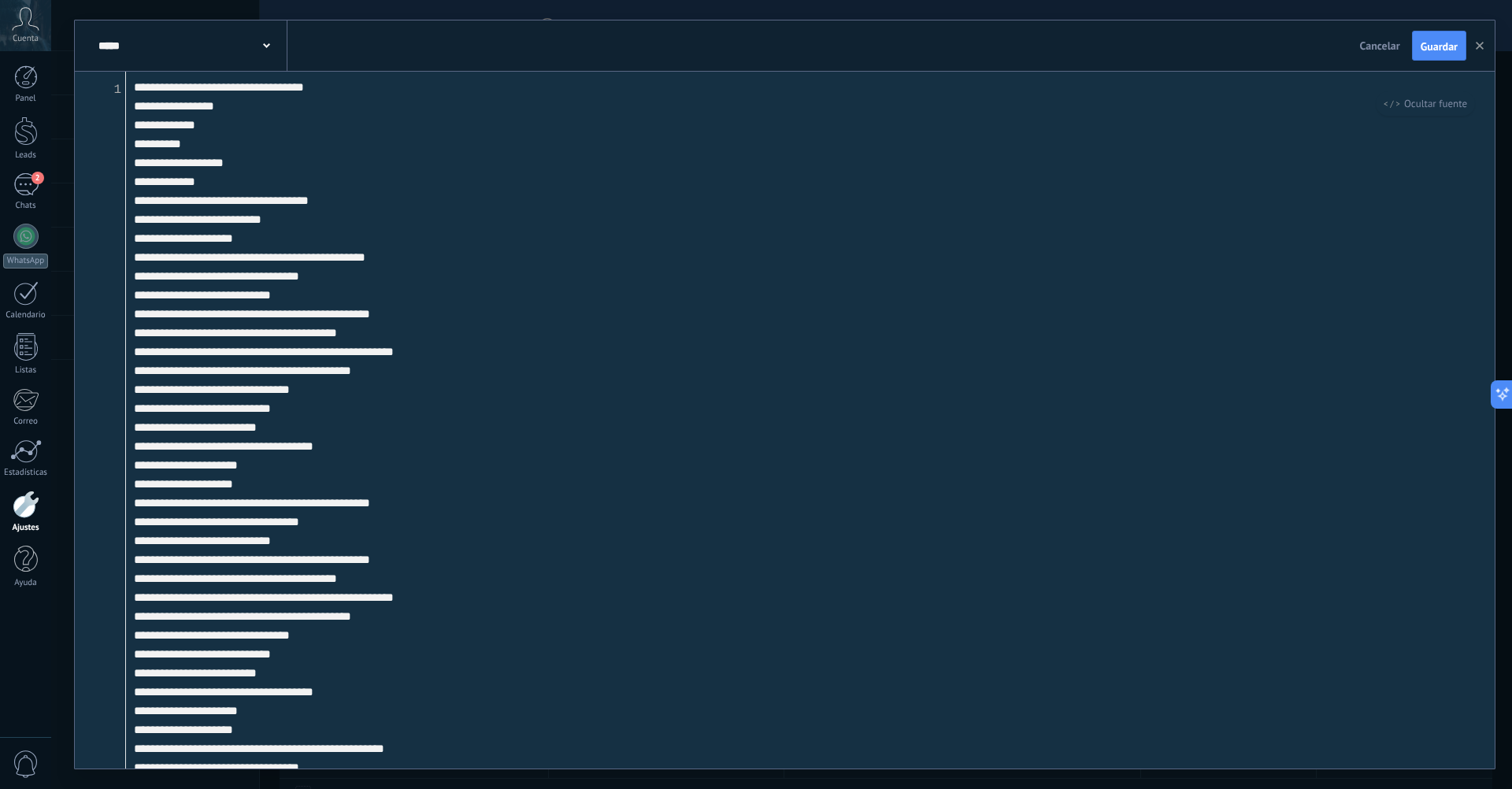
scroll to position [2230, 0]
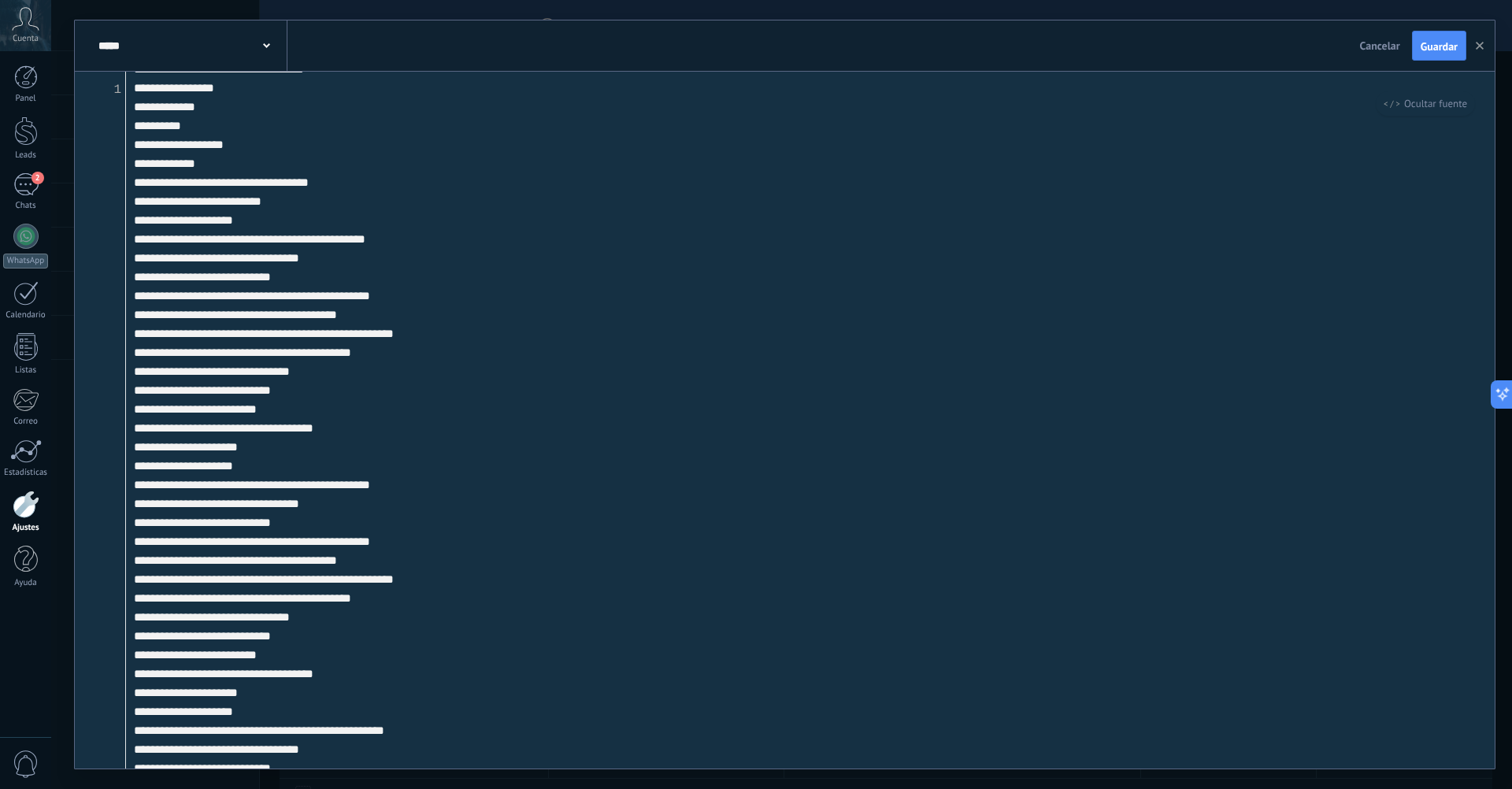
click at [545, 472] on textarea at bounding box center [811, 420] width 1369 height 697
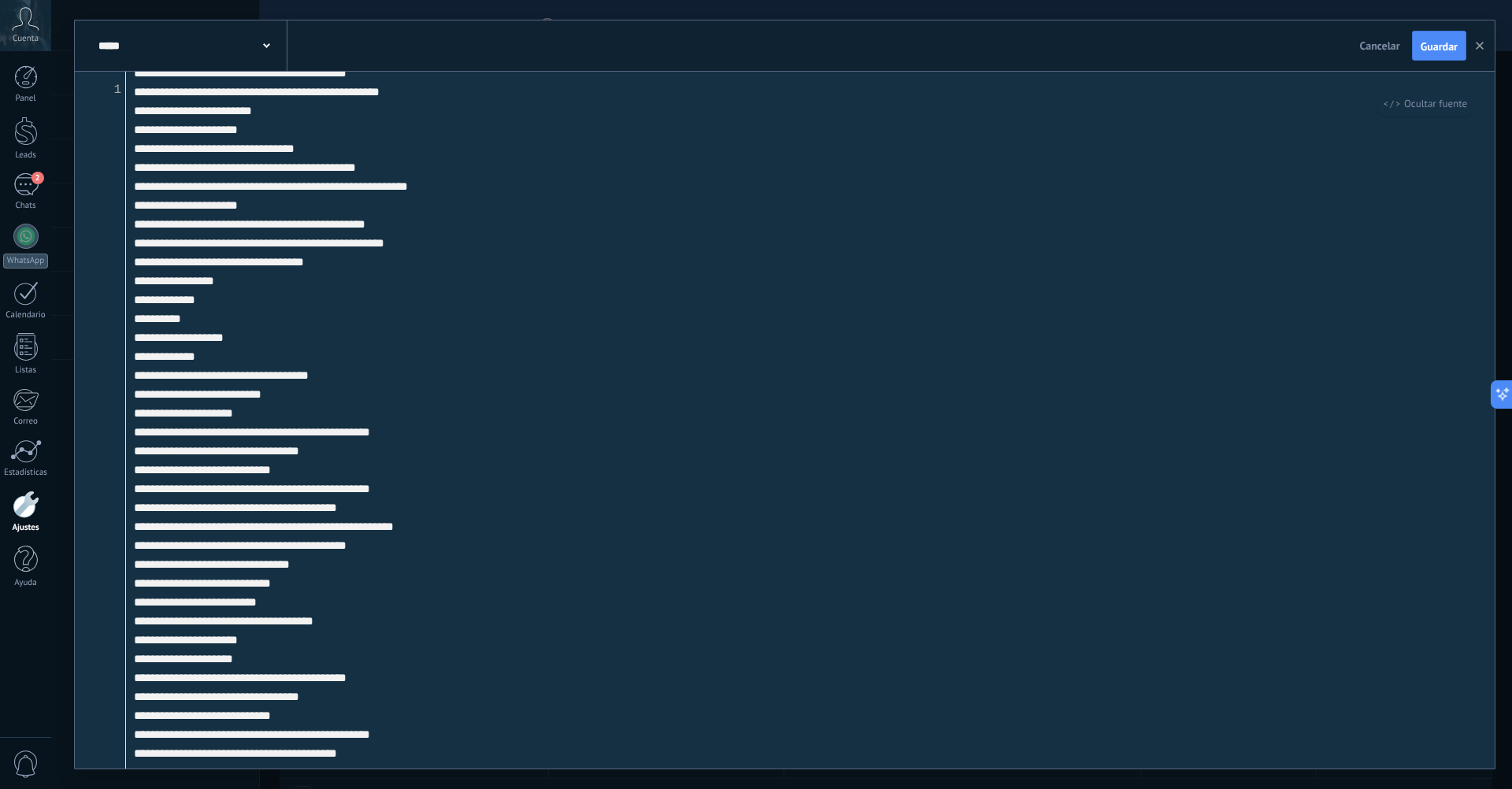
scroll to position [328, 0]
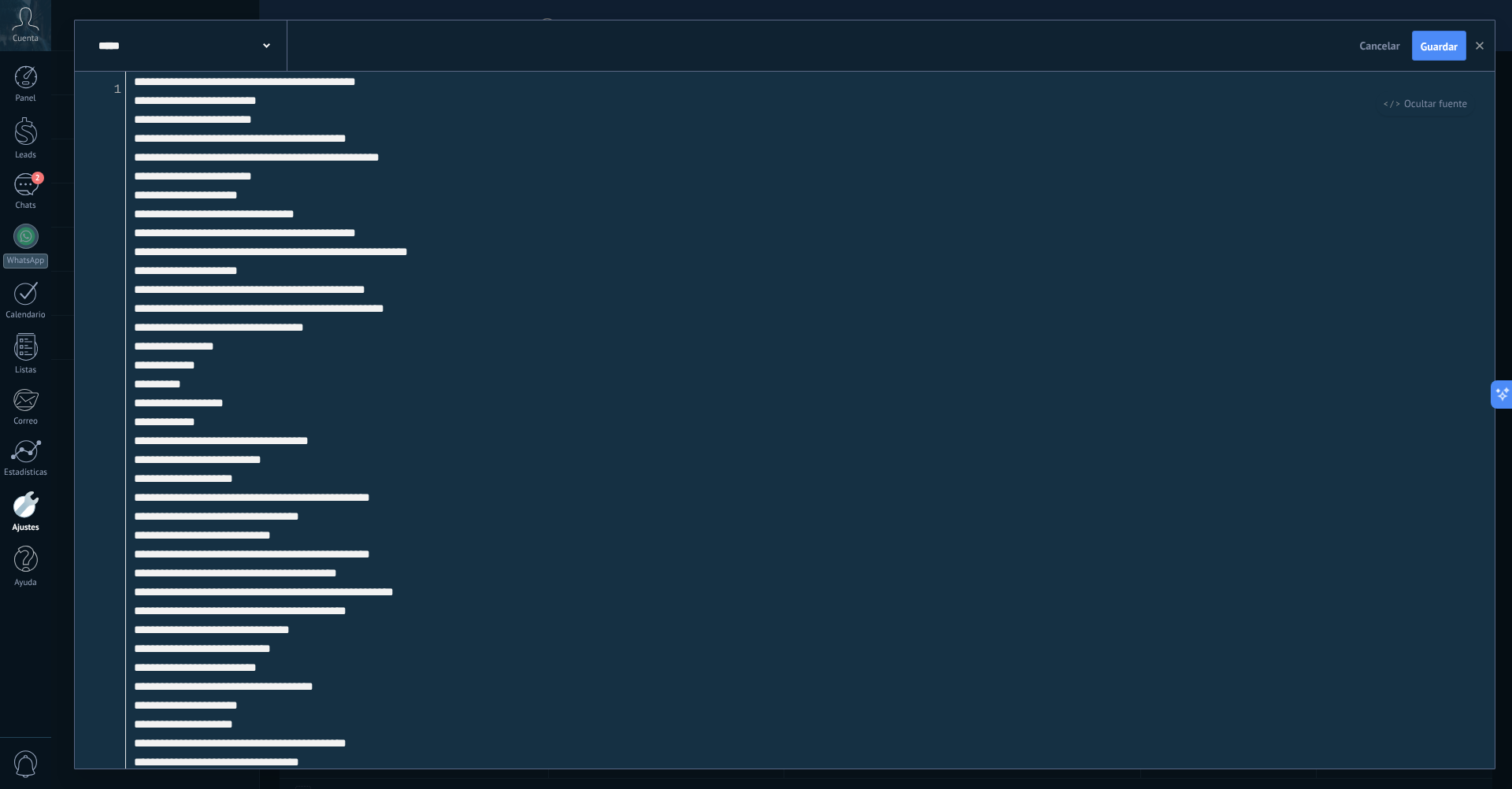
click at [361, 437] on textarea at bounding box center [811, 420] width 1369 height 697
click at [508, 364] on textarea at bounding box center [811, 420] width 1369 height 697
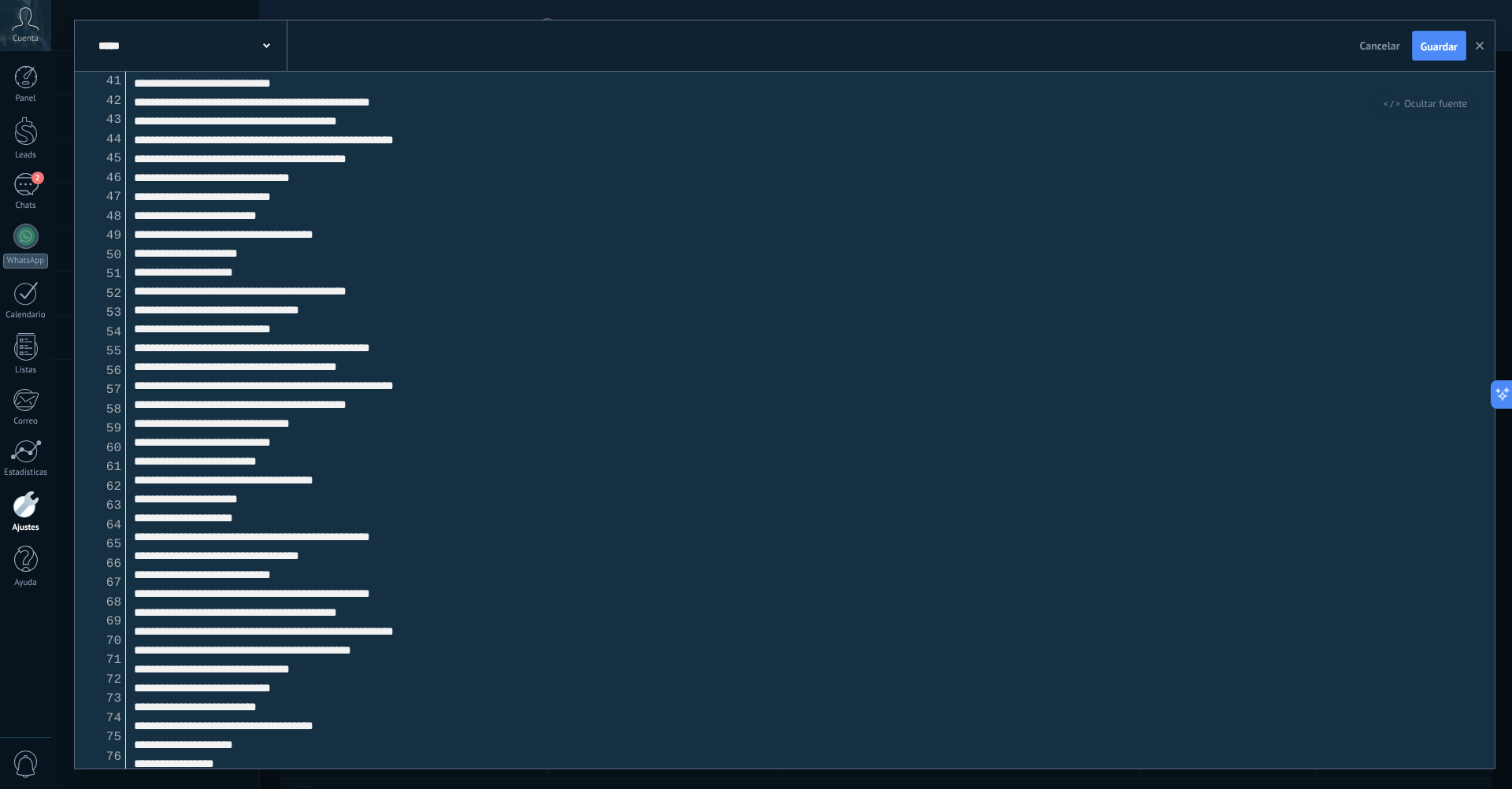
scroll to position [0, 0]
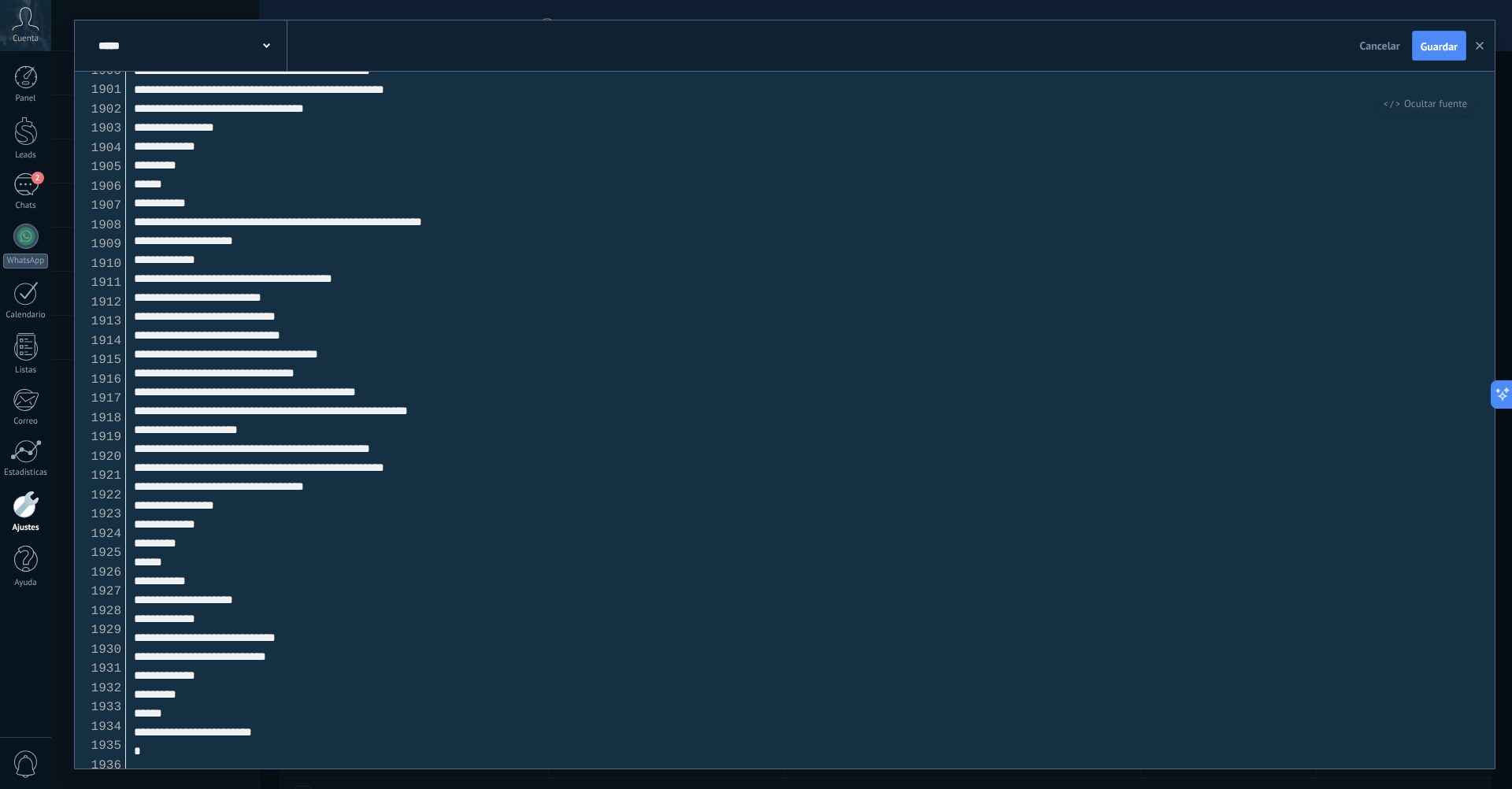
drag, startPoint x: 235, startPoint y: 669, endPoint x: 220, endPoint y: 610, distance: 60.9
click at [220, 610] on textarea at bounding box center [811, 420] width 1369 height 697
paste textarea "**********"
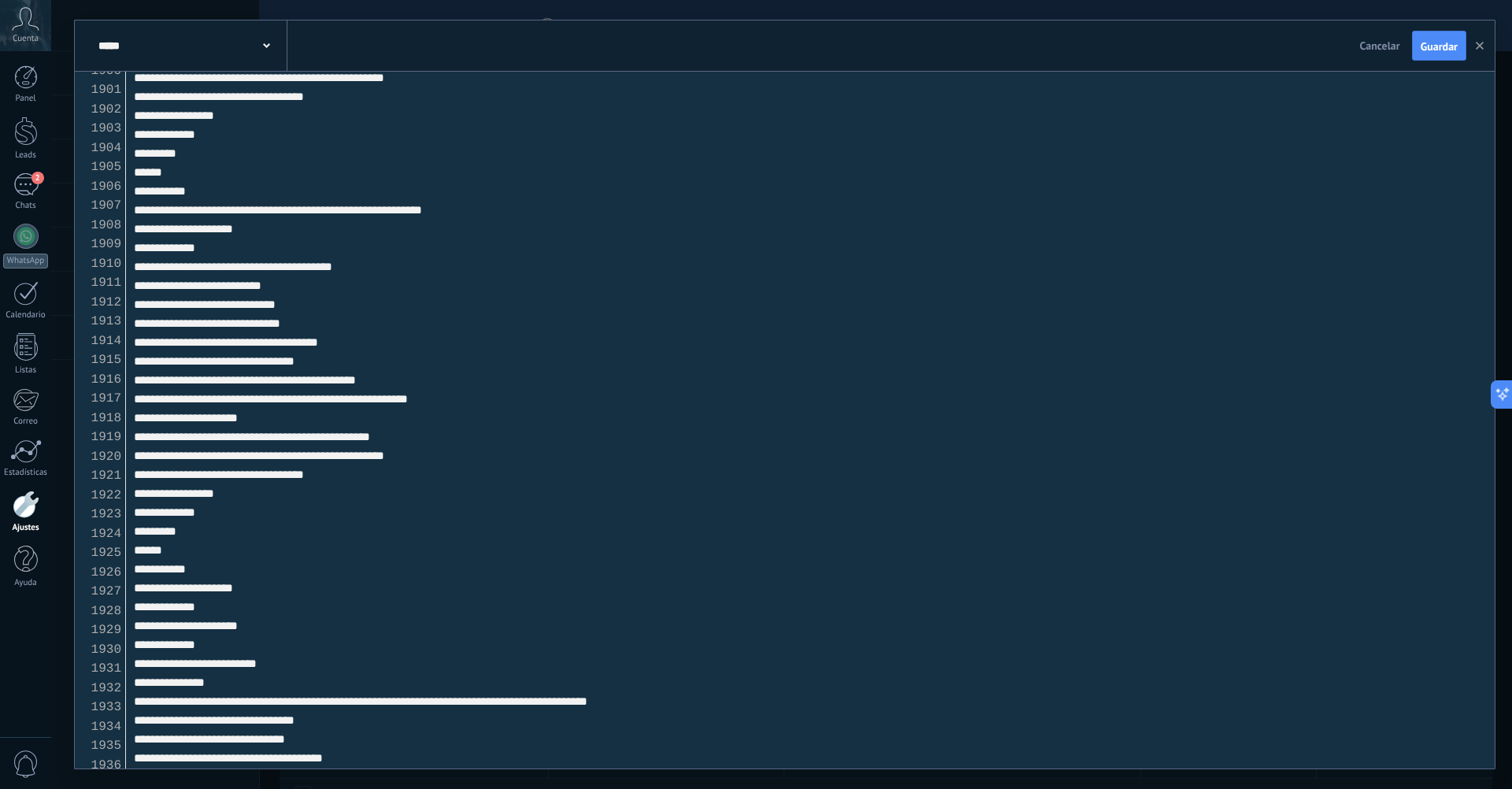
scroll to position [36710, 0]
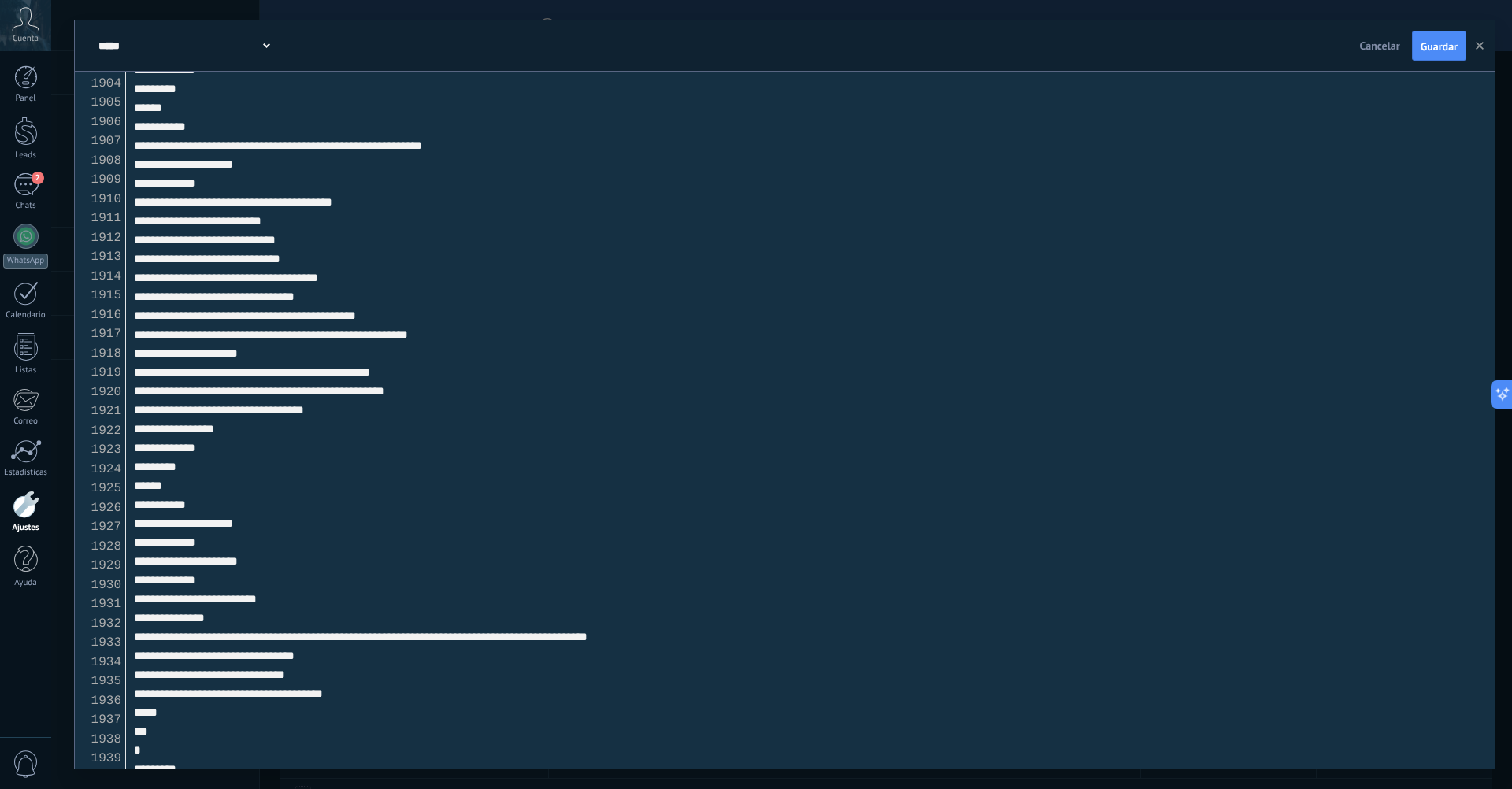
type textarea "**********"
click at [454, 701] on textarea at bounding box center [811, 420] width 1369 height 697
click at [1429, 57] on button "Guardar" at bounding box center [1439, 45] width 55 height 30
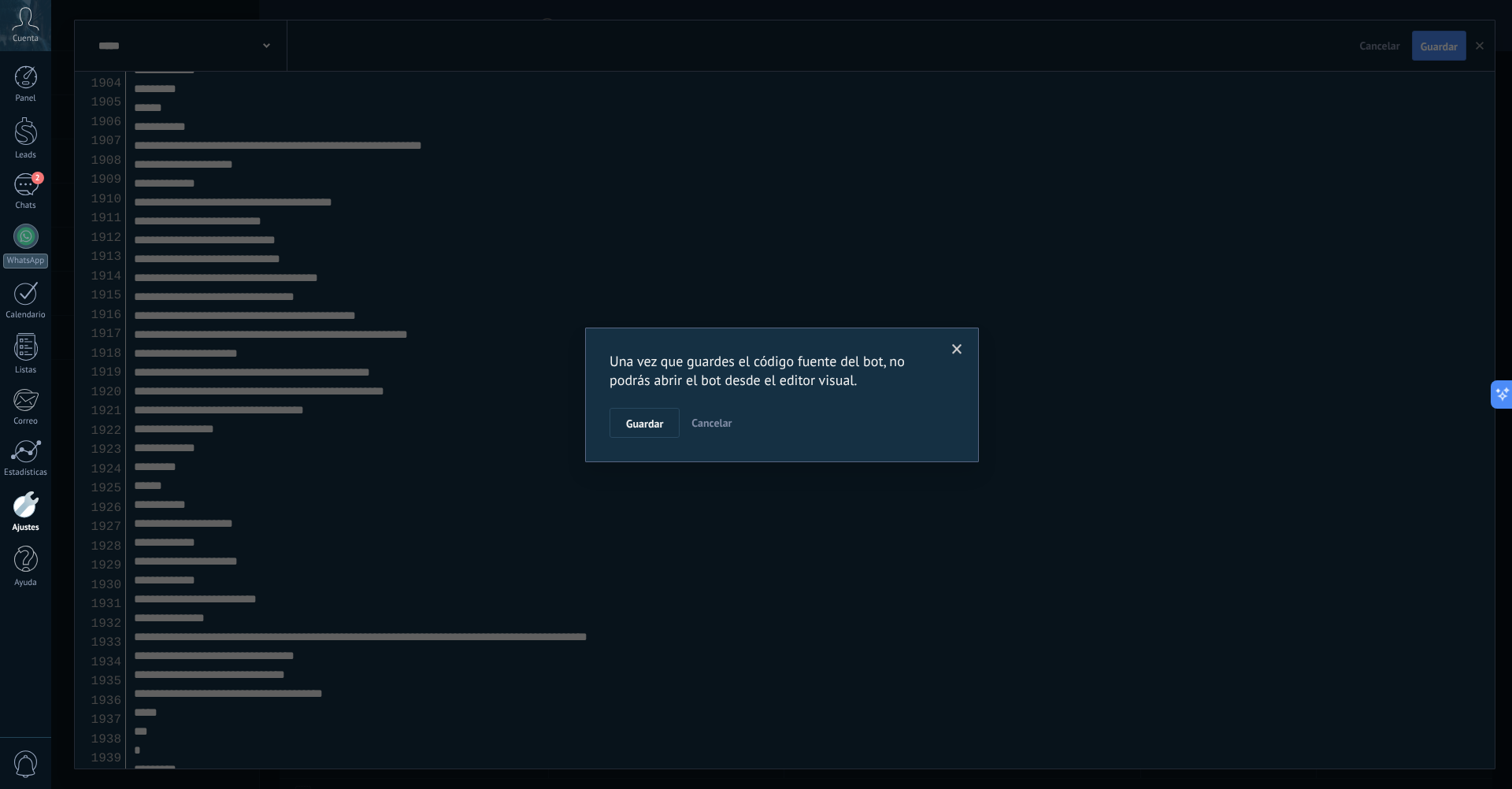
click at [958, 350] on span at bounding box center [957, 349] width 10 height 11
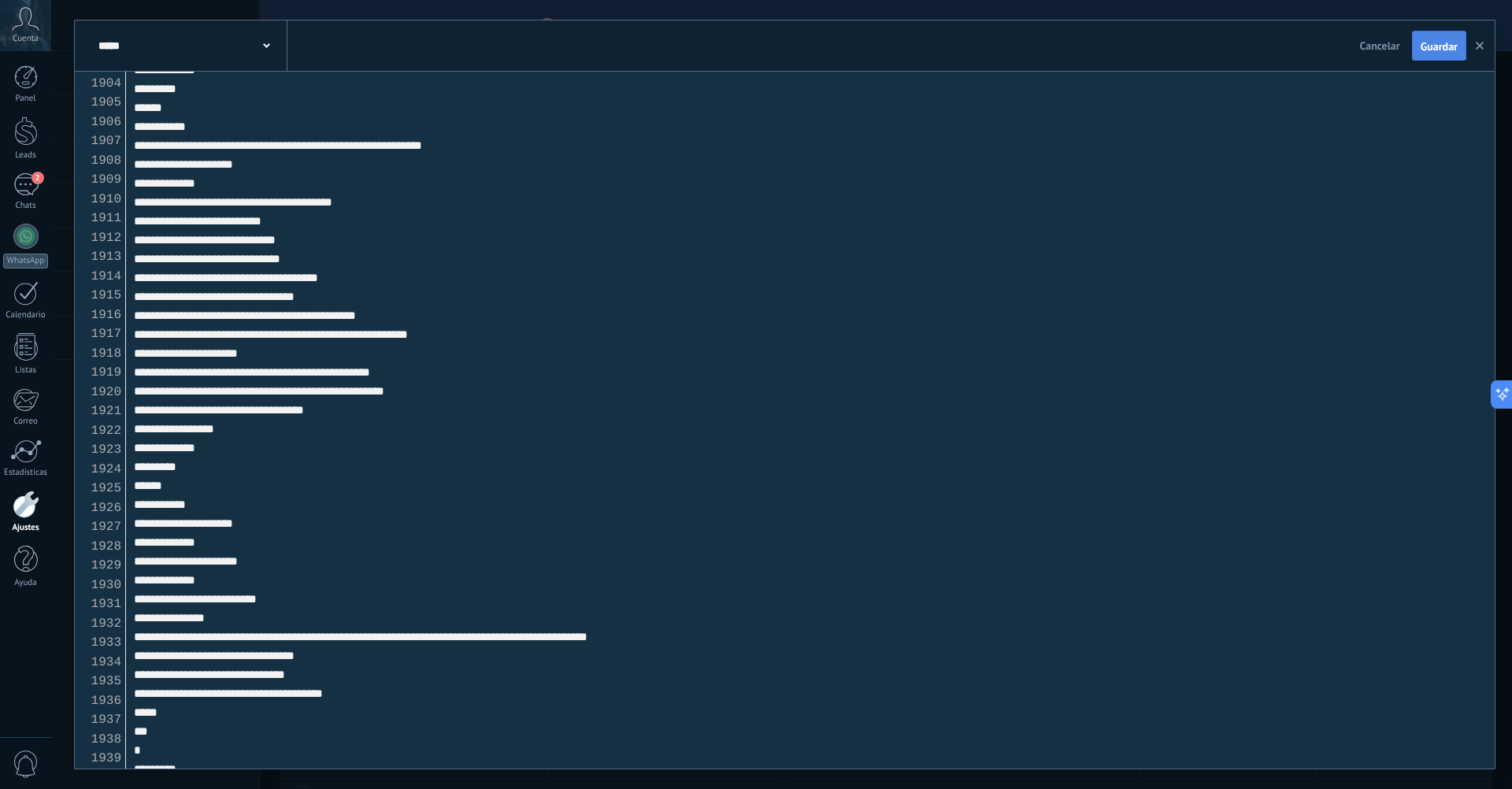
click at [1430, 51] on span "Guardar" at bounding box center [1439, 46] width 37 height 11
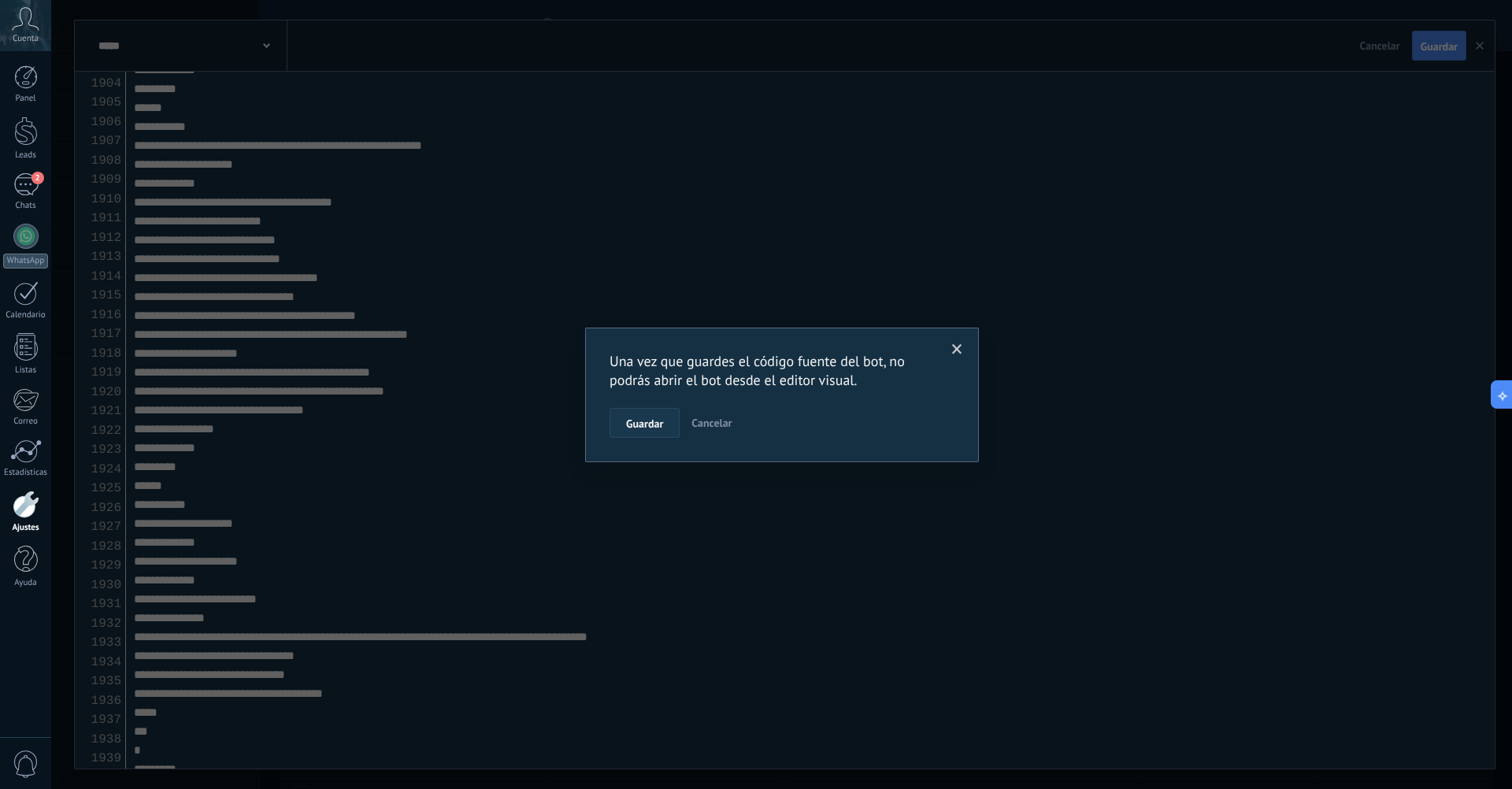
click at [656, 412] on button "Guardar" at bounding box center [644, 423] width 70 height 30
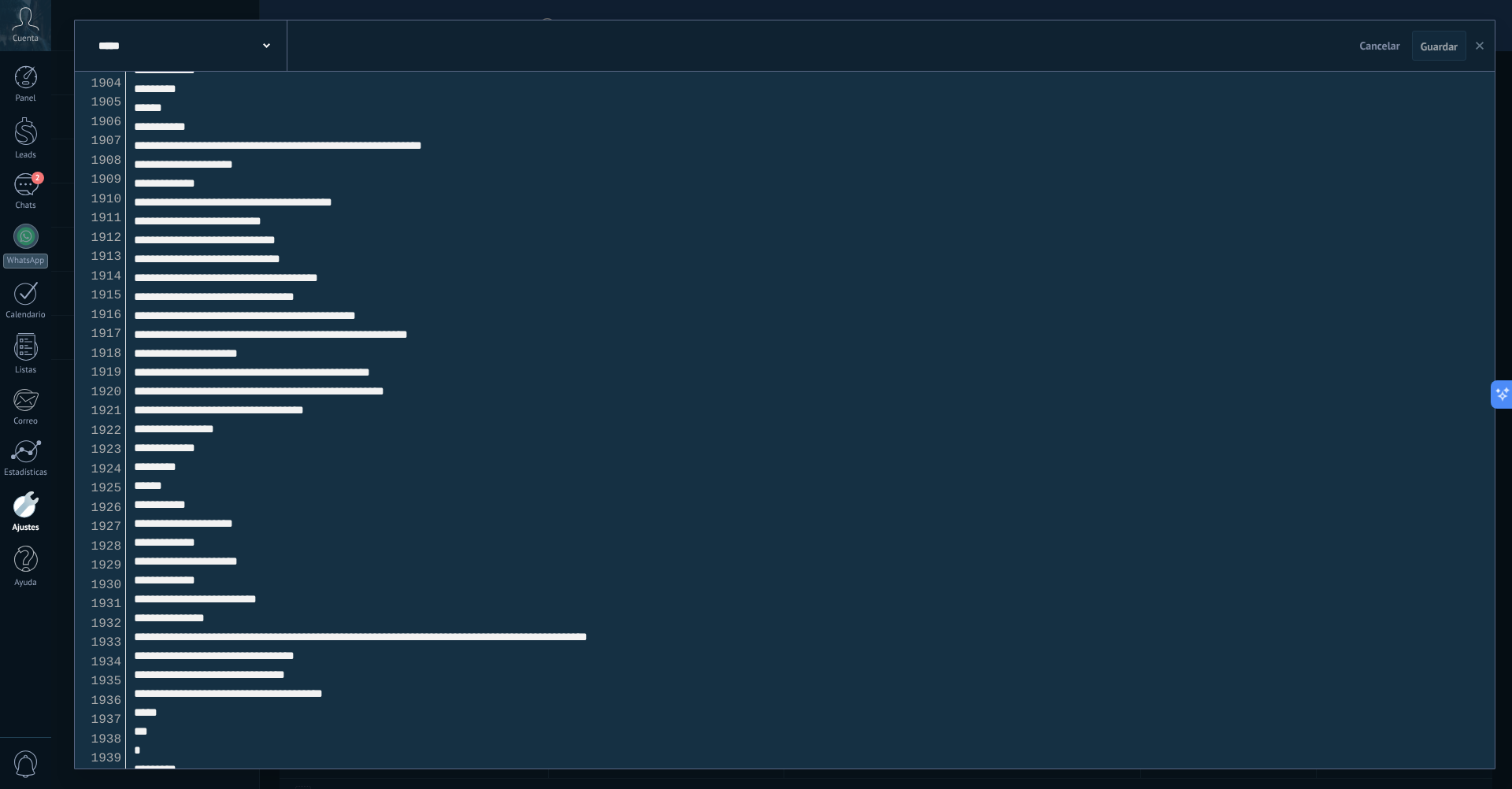
click at [1481, 43] on icon "button" at bounding box center [1481, 46] width 8 height 8
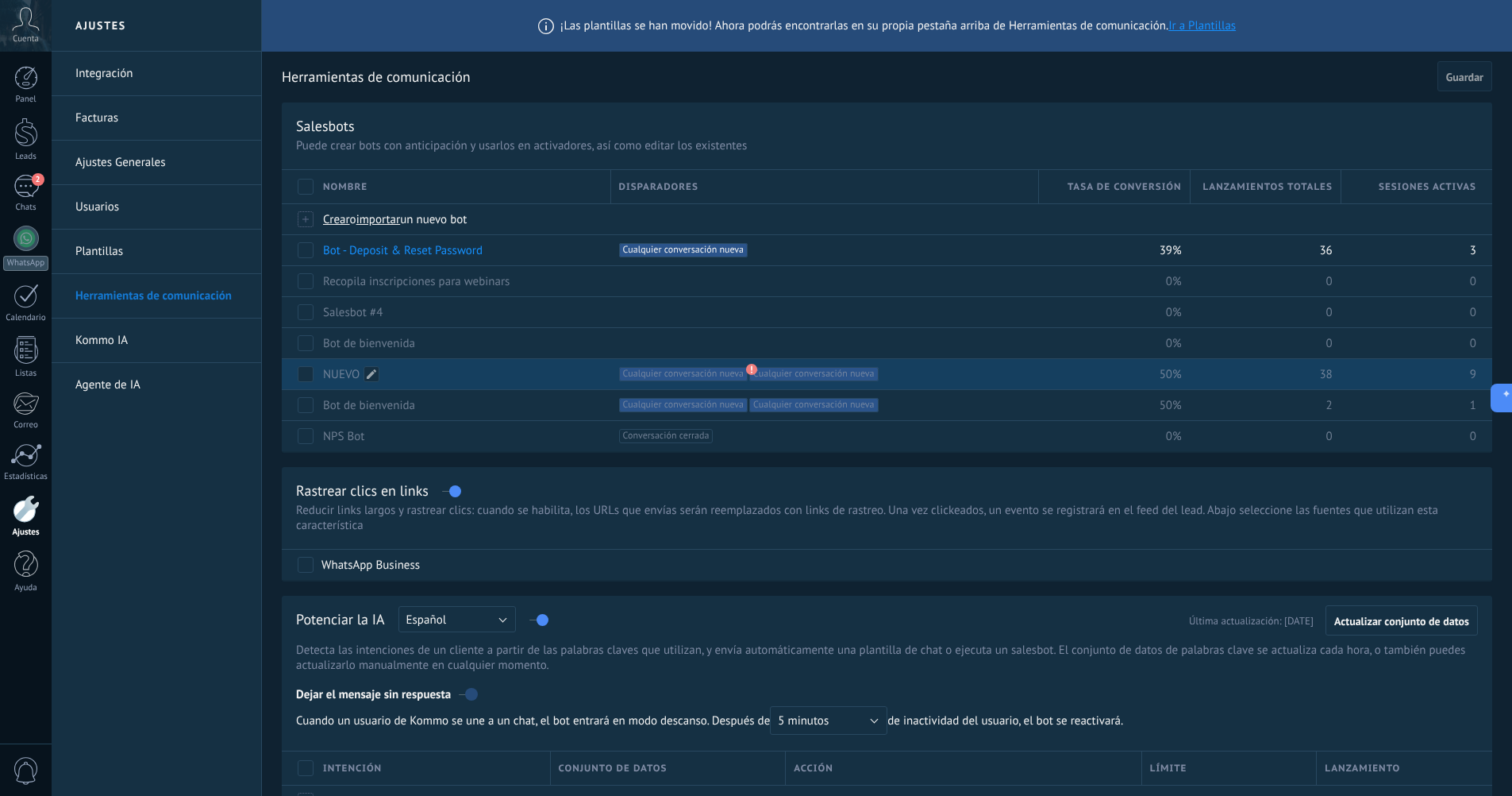
click at [334, 373] on link "NUEVO" at bounding box center [341, 375] width 37 height 15
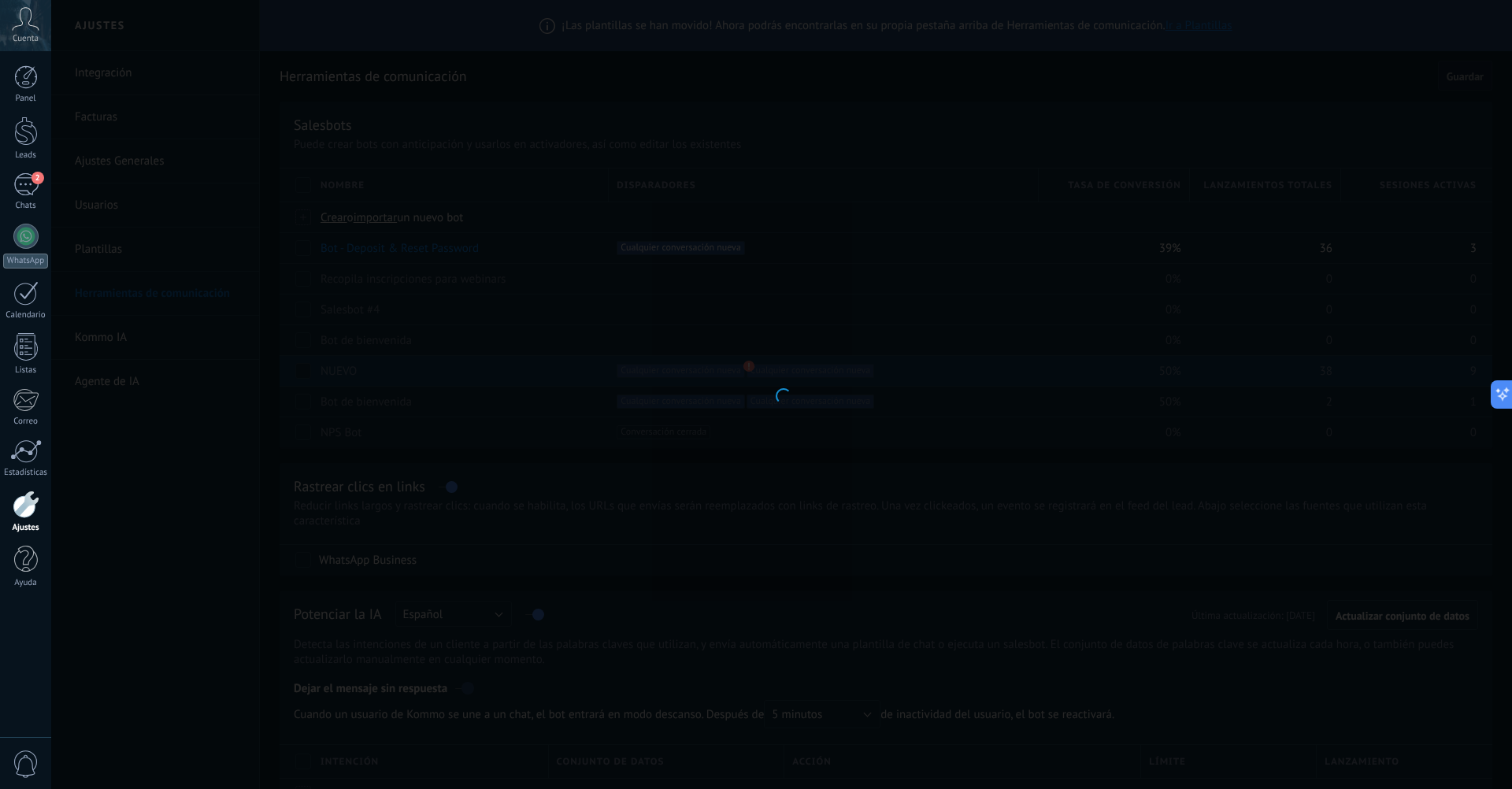
type input "*****"
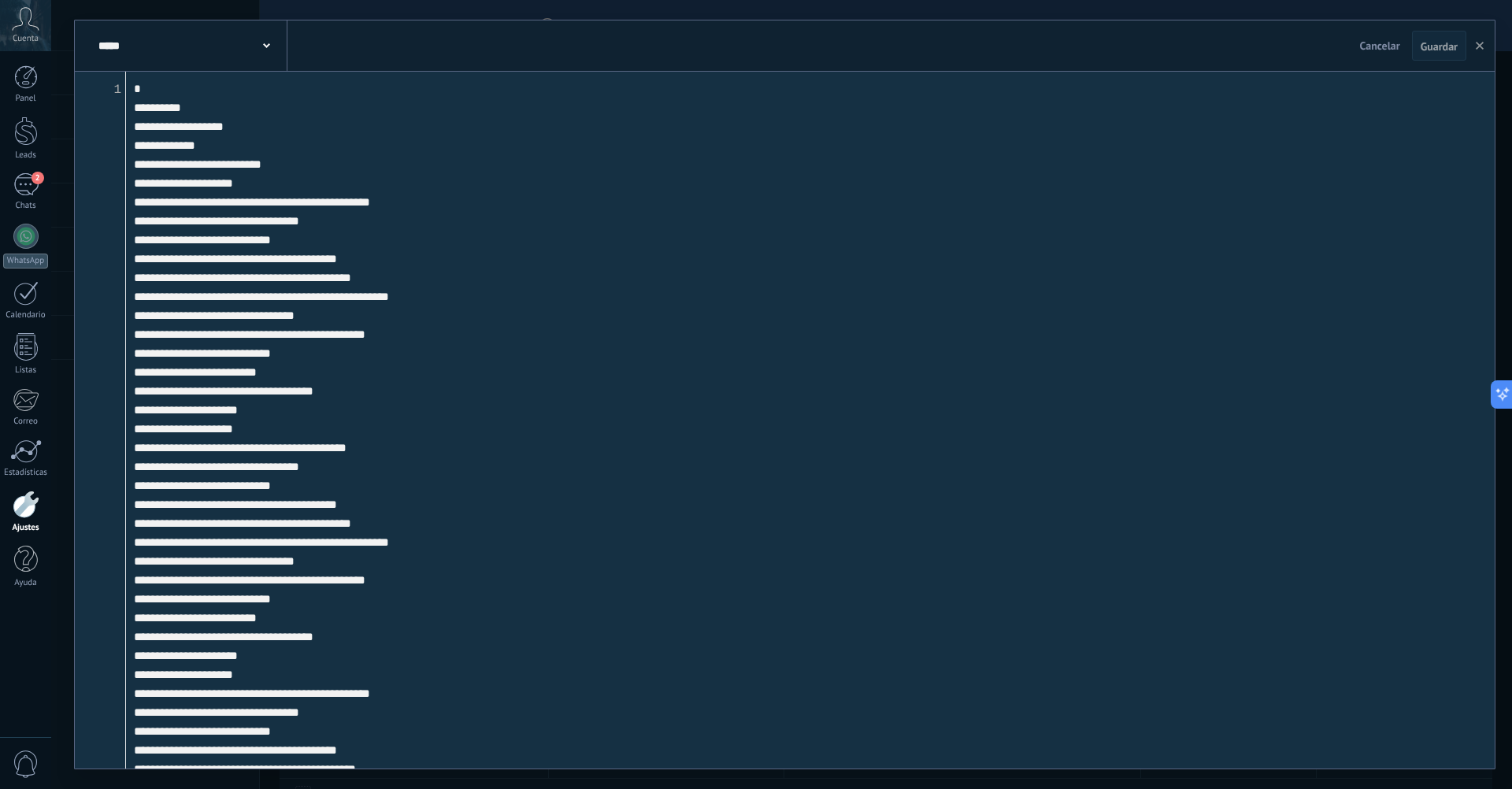
click at [254, 67] on div "***** NUEVO" at bounding box center [191, 45] width 193 height 50
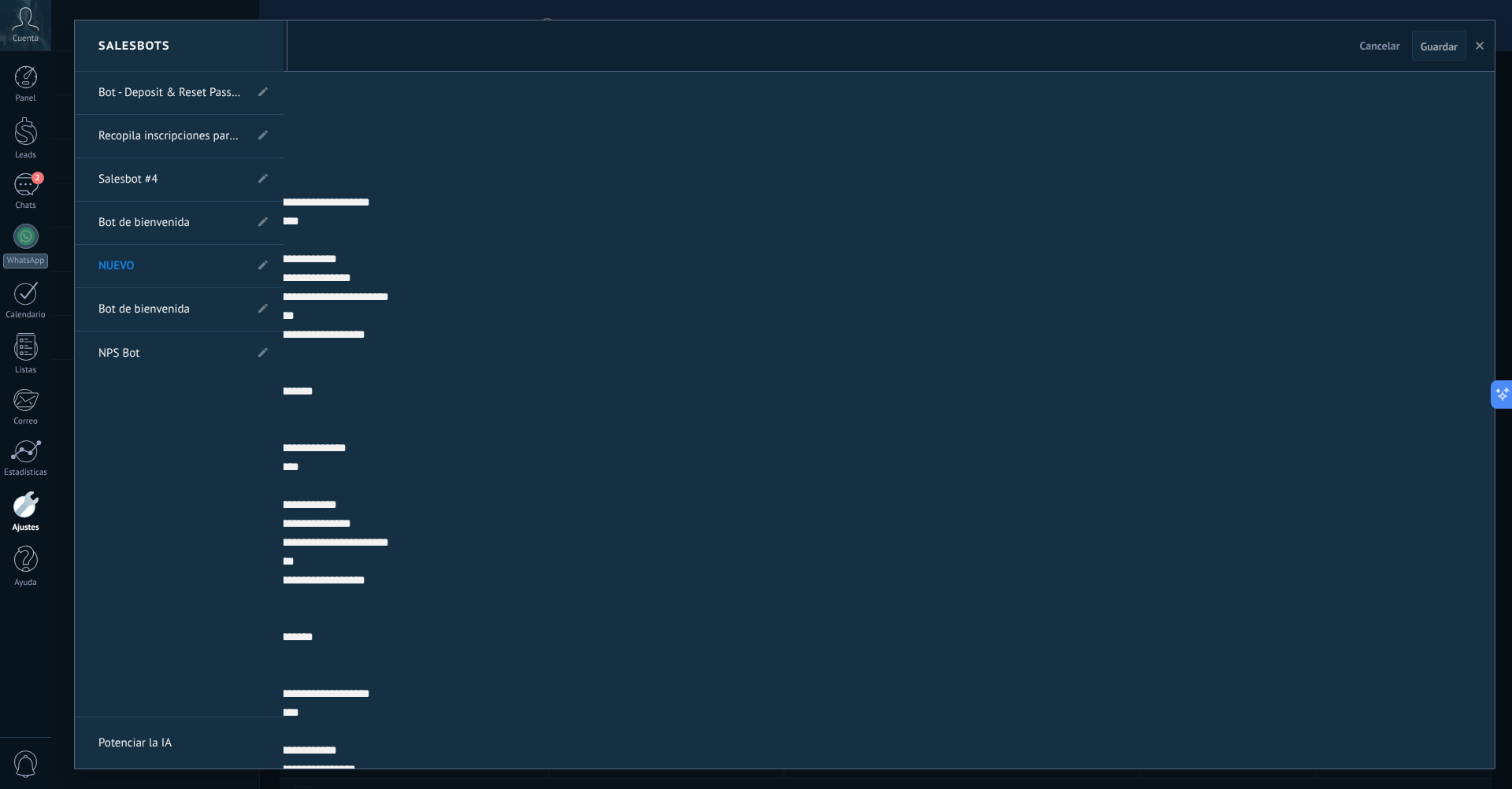
click at [571, 172] on div at bounding box center [785, 394] width 1420 height 748
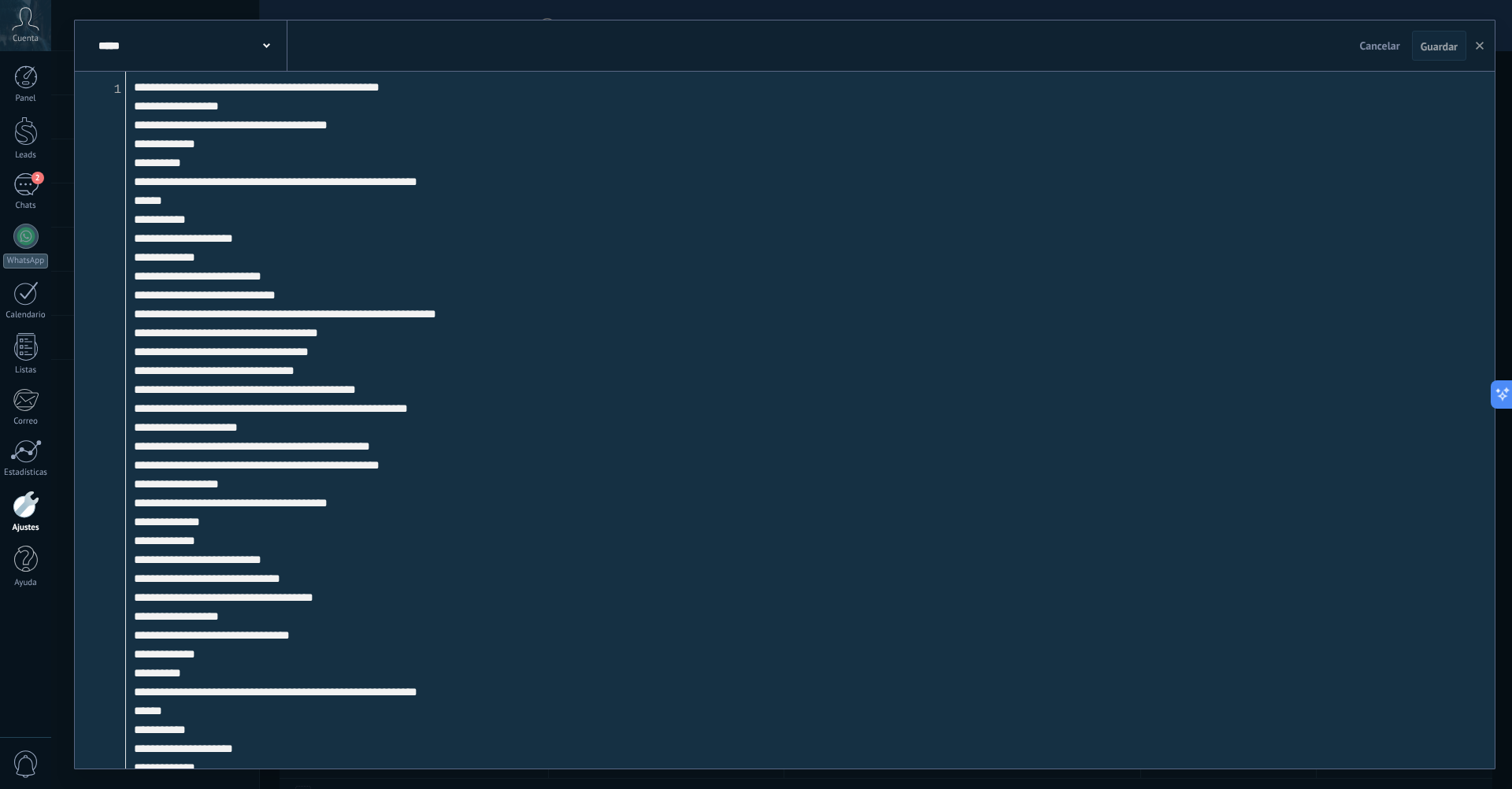
scroll to position [36797, 0]
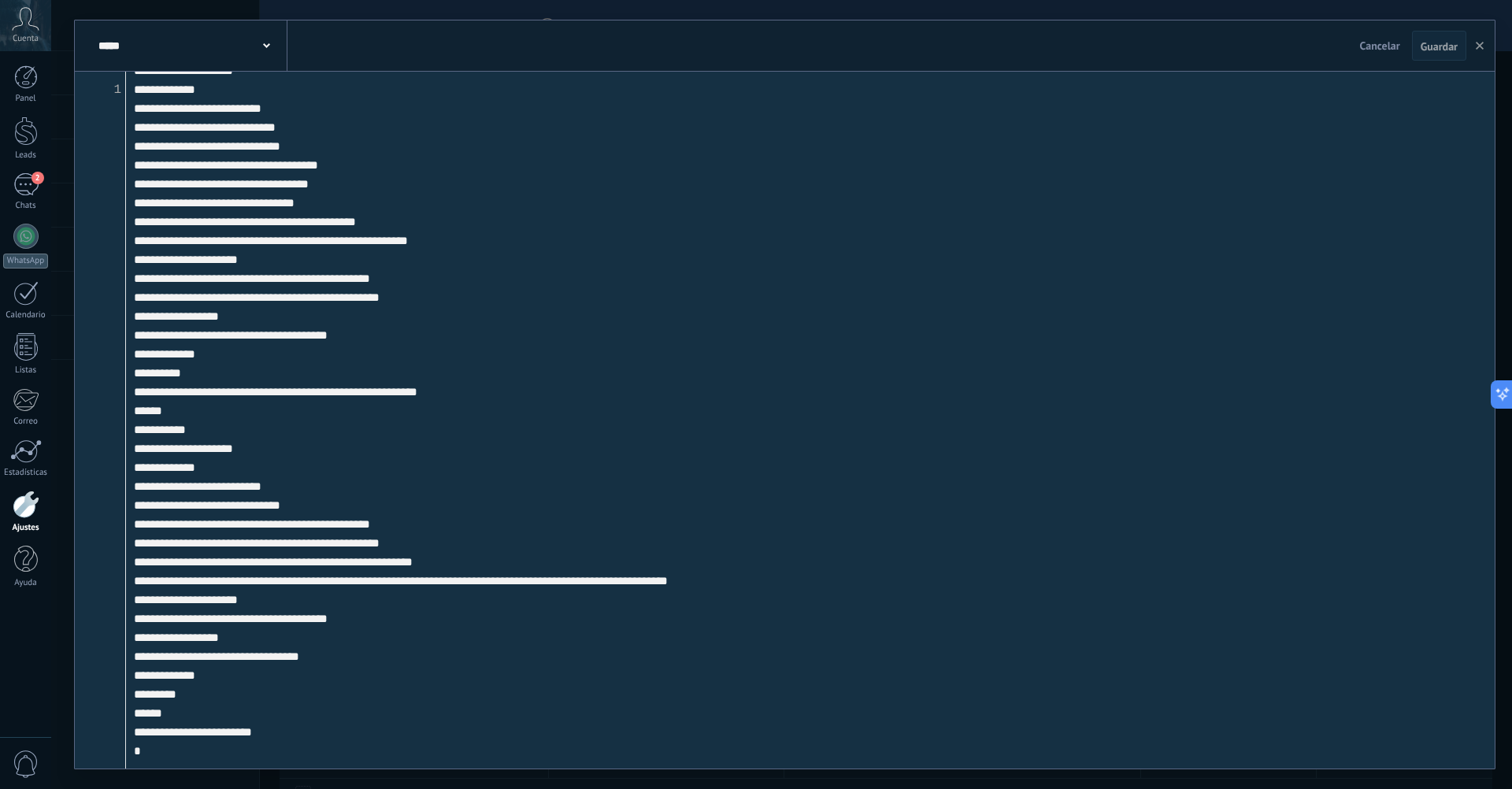
click at [212, 421] on textarea at bounding box center [811, 420] width 1369 height 697
drag, startPoint x: 161, startPoint y: 418, endPoint x: 168, endPoint y: 695, distance: 277.1
click at [168, 695] on textarea at bounding box center [811, 420] width 1369 height 697
paste textarea "**********"
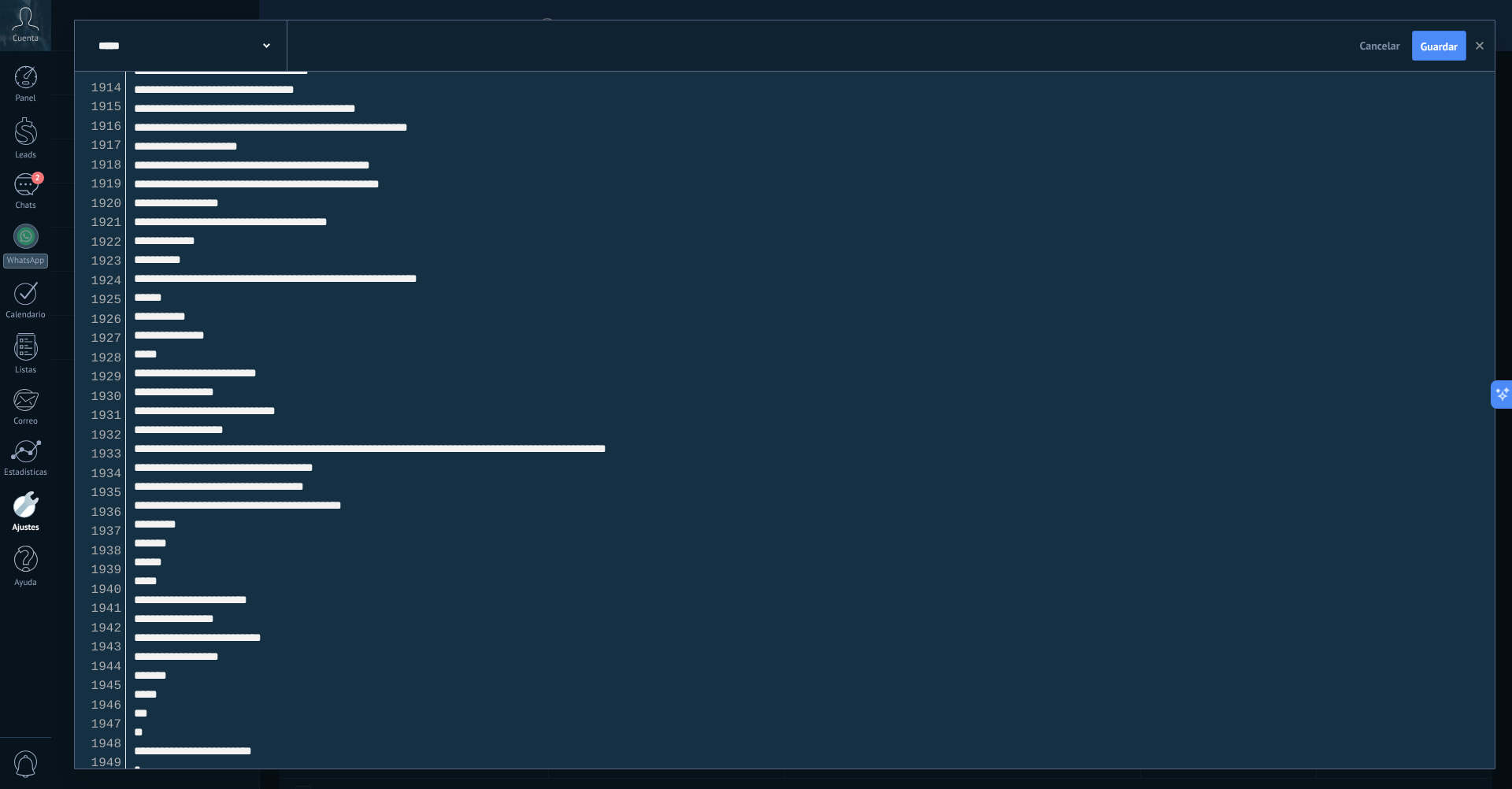
scroll to position [36929, 0]
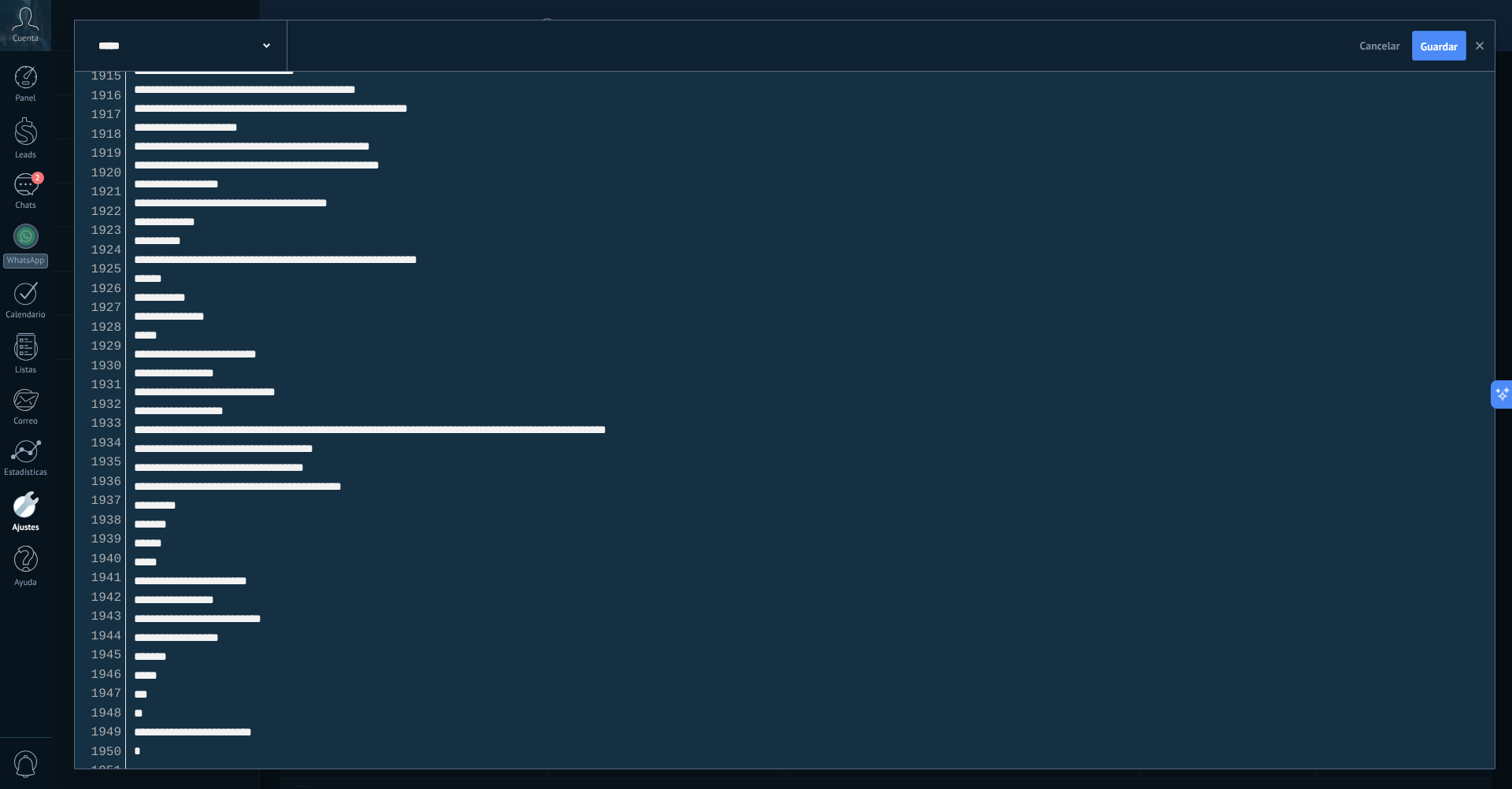
click at [156, 699] on textarea at bounding box center [811, 420] width 1369 height 697
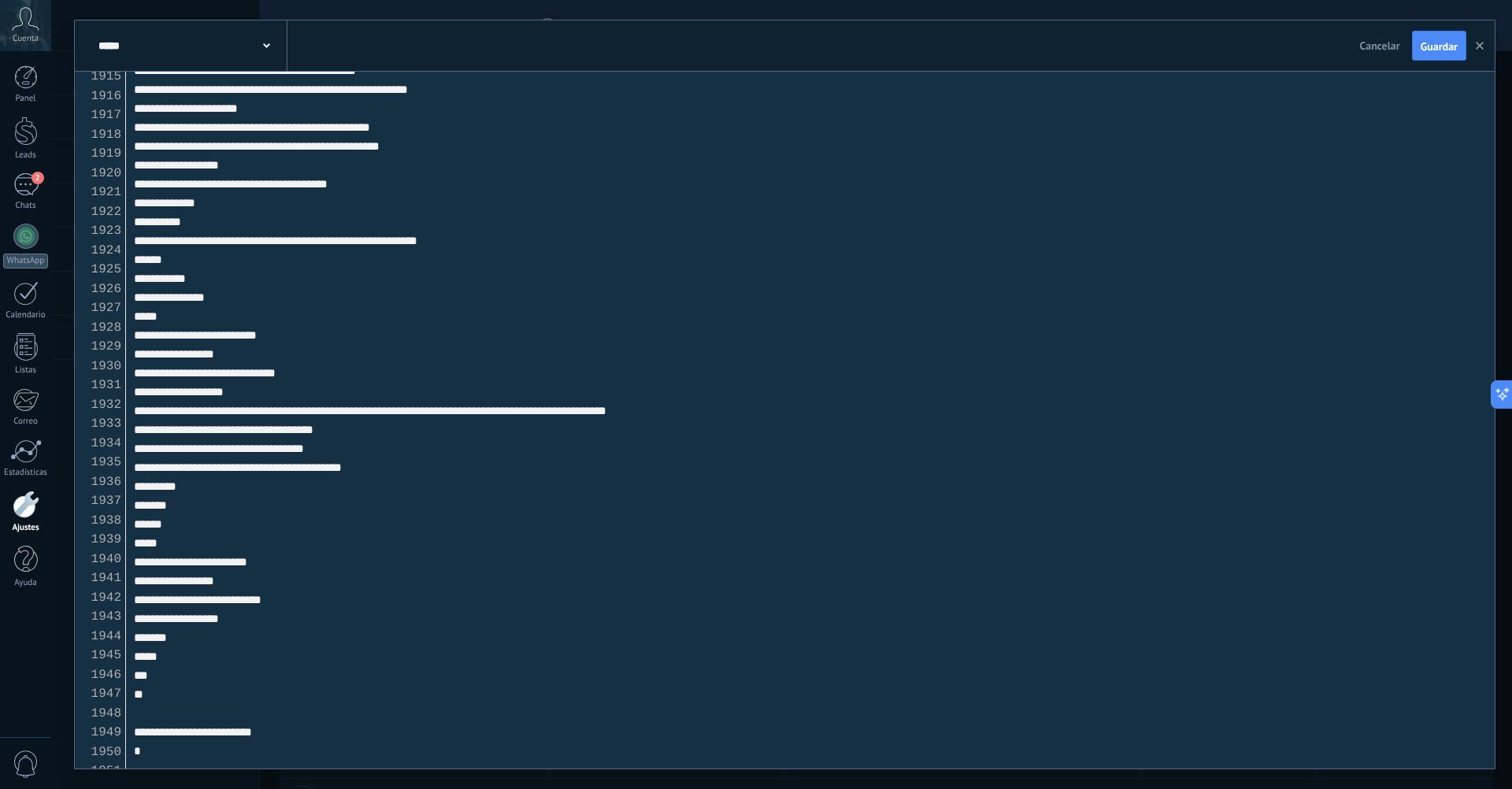
scroll to position [36948, 0]
paste textarea "**********"
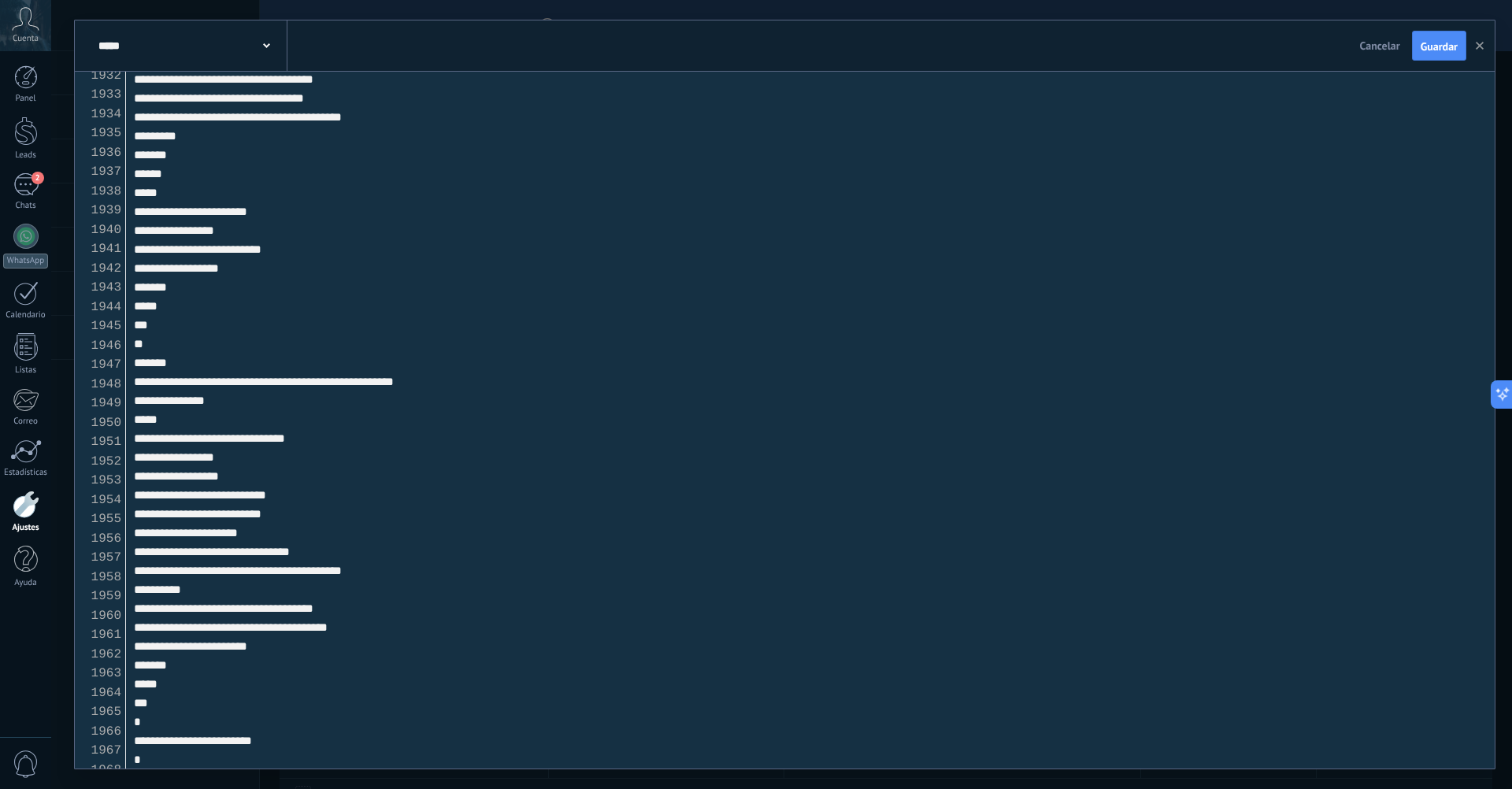
scroll to position [37307, 0]
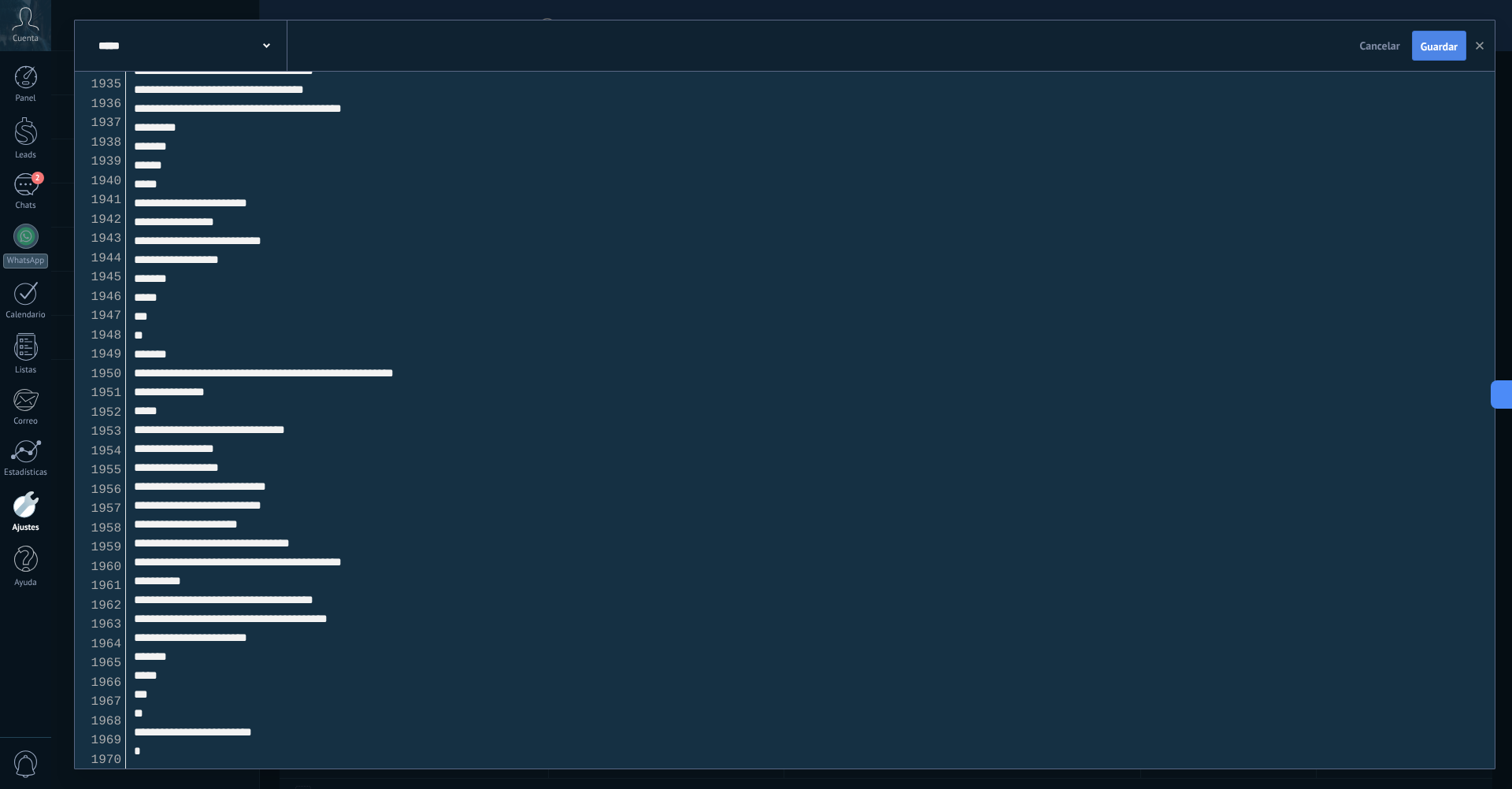
click at [1451, 45] on span "Guardar" at bounding box center [1439, 46] width 37 height 11
click at [1442, 43] on span "Guardar" at bounding box center [1439, 46] width 37 height 11
click at [1477, 51] on button "button" at bounding box center [1480, 45] width 24 height 30
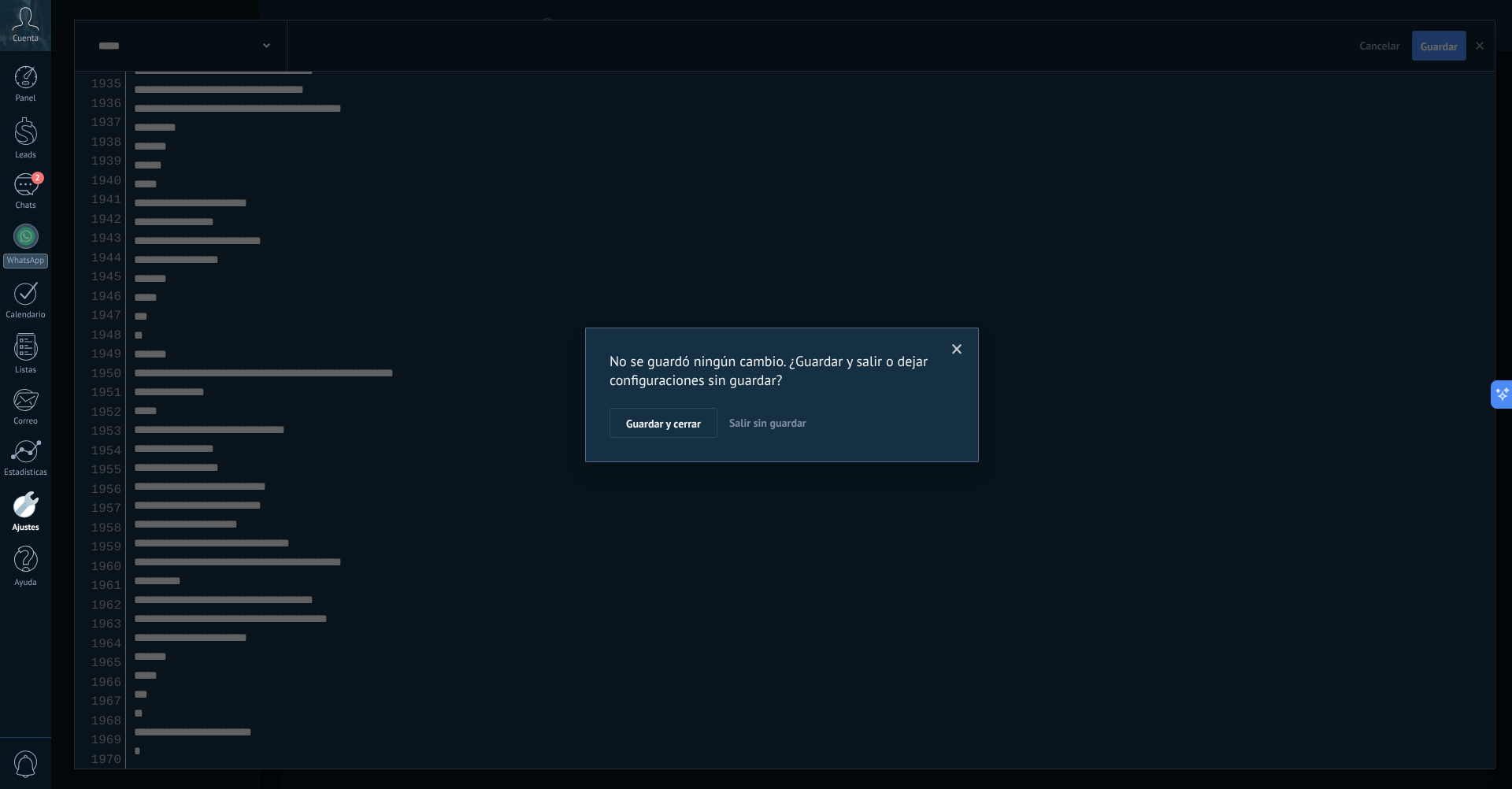
click at [962, 341] on span at bounding box center [957, 349] width 26 height 26
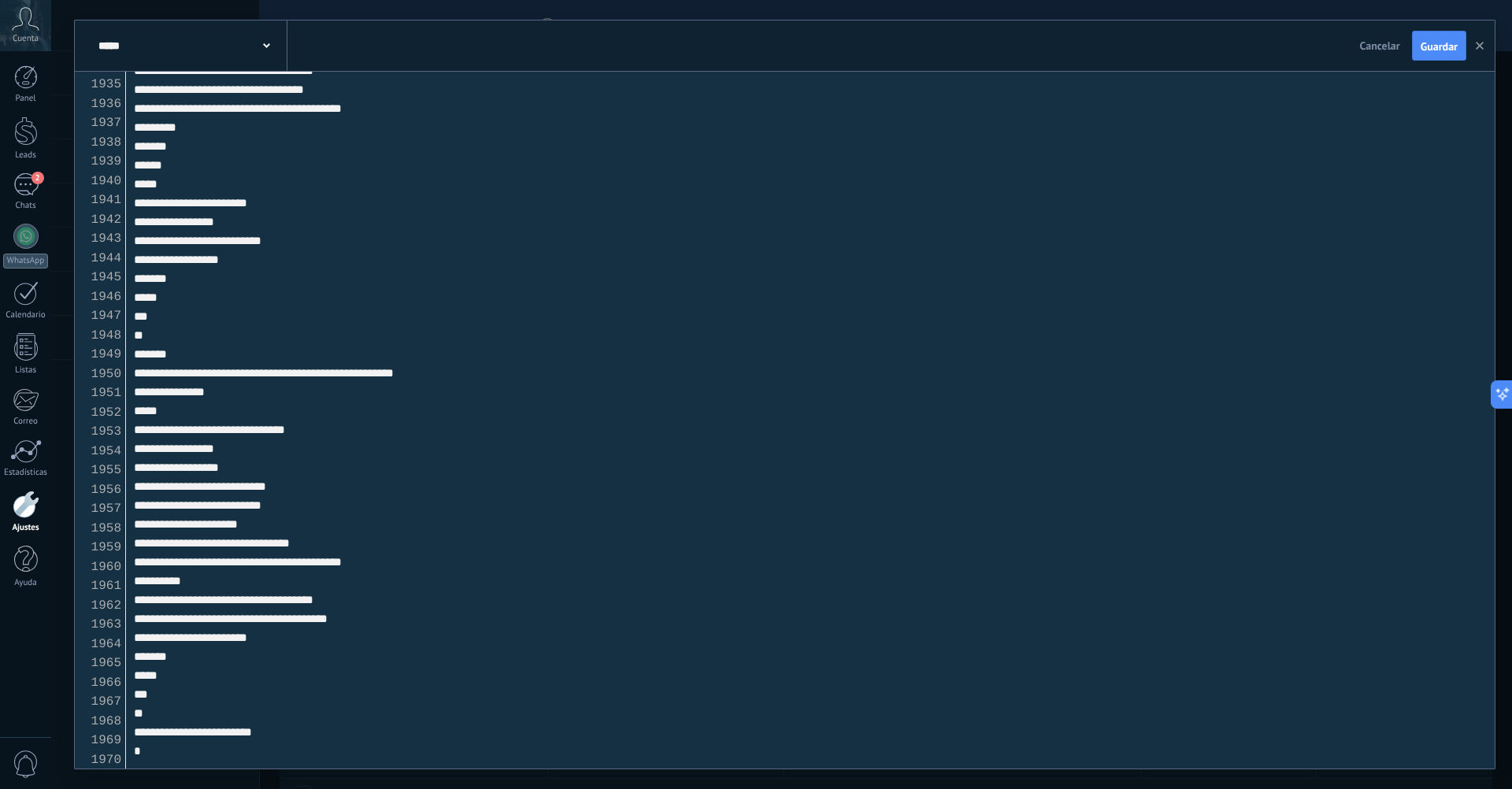
click at [460, 726] on textarea at bounding box center [811, 420] width 1369 height 697
click at [454, 456] on textarea at bounding box center [811, 420] width 1369 height 697
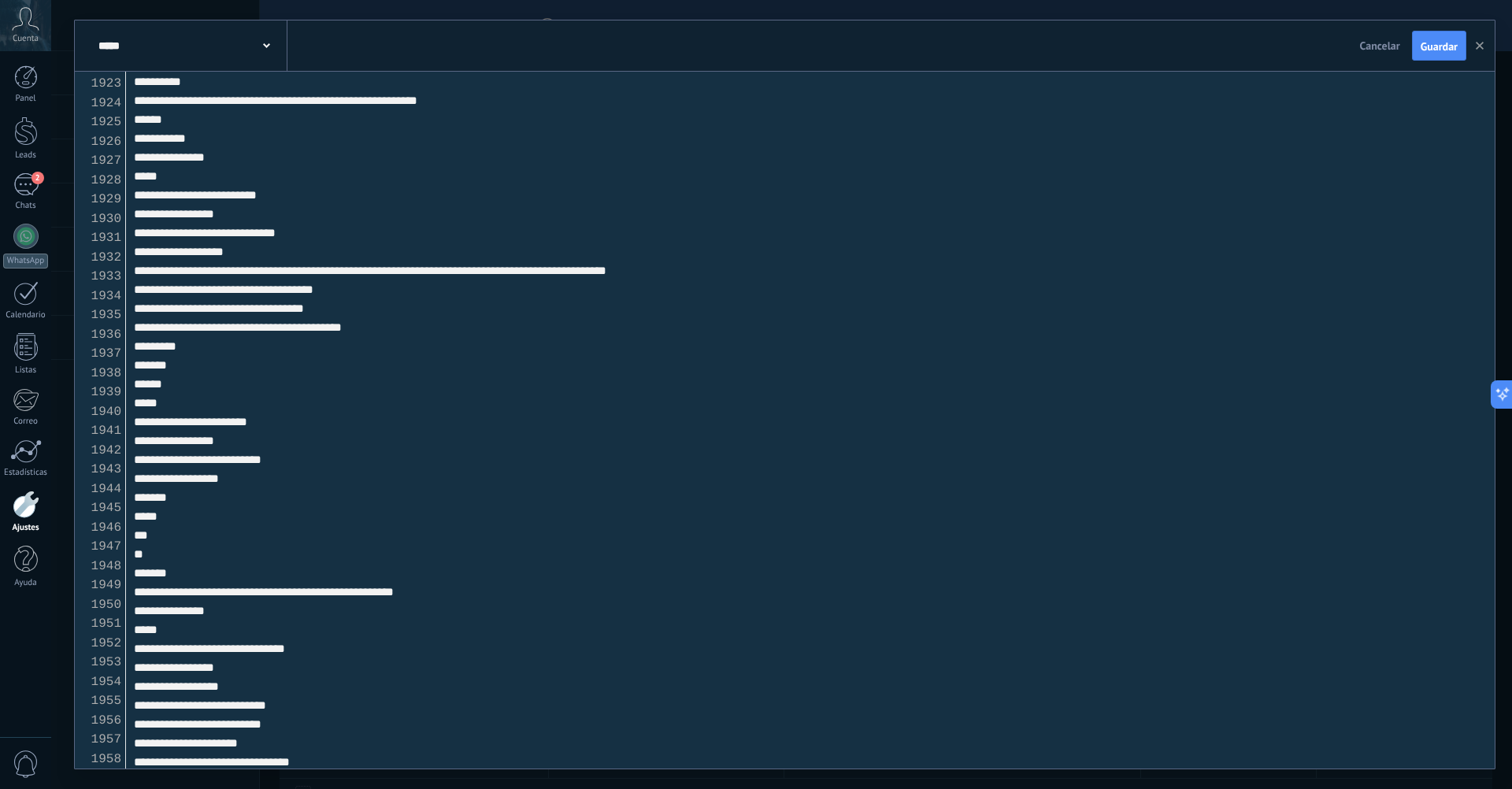
scroll to position [37044, 0]
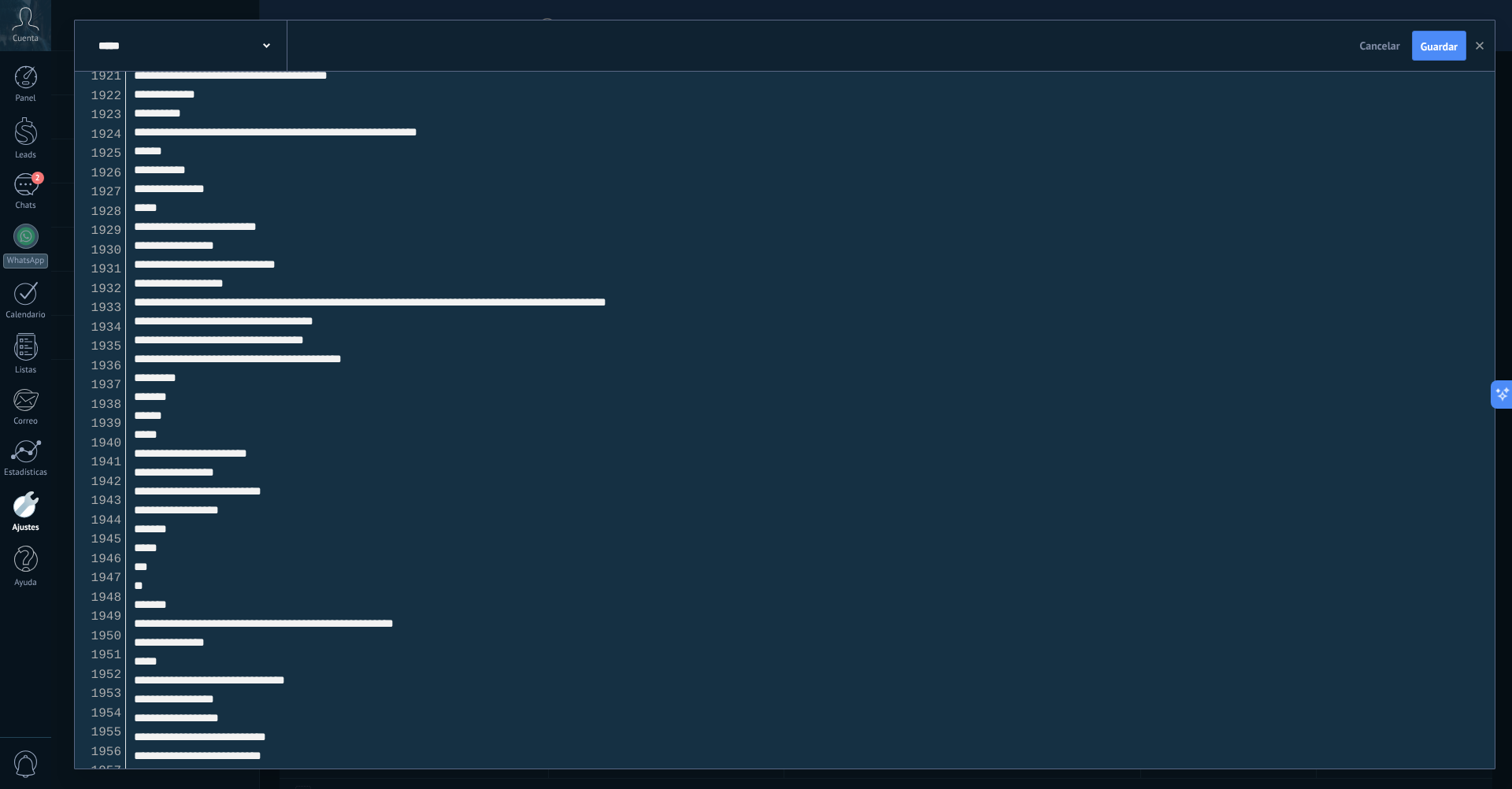
drag, startPoint x: 145, startPoint y: 693, endPoint x: 162, endPoint y: 176, distance: 517.3
click at [162, 176] on textarea at bounding box center [811, 420] width 1369 height 697
paste textarea "**********"
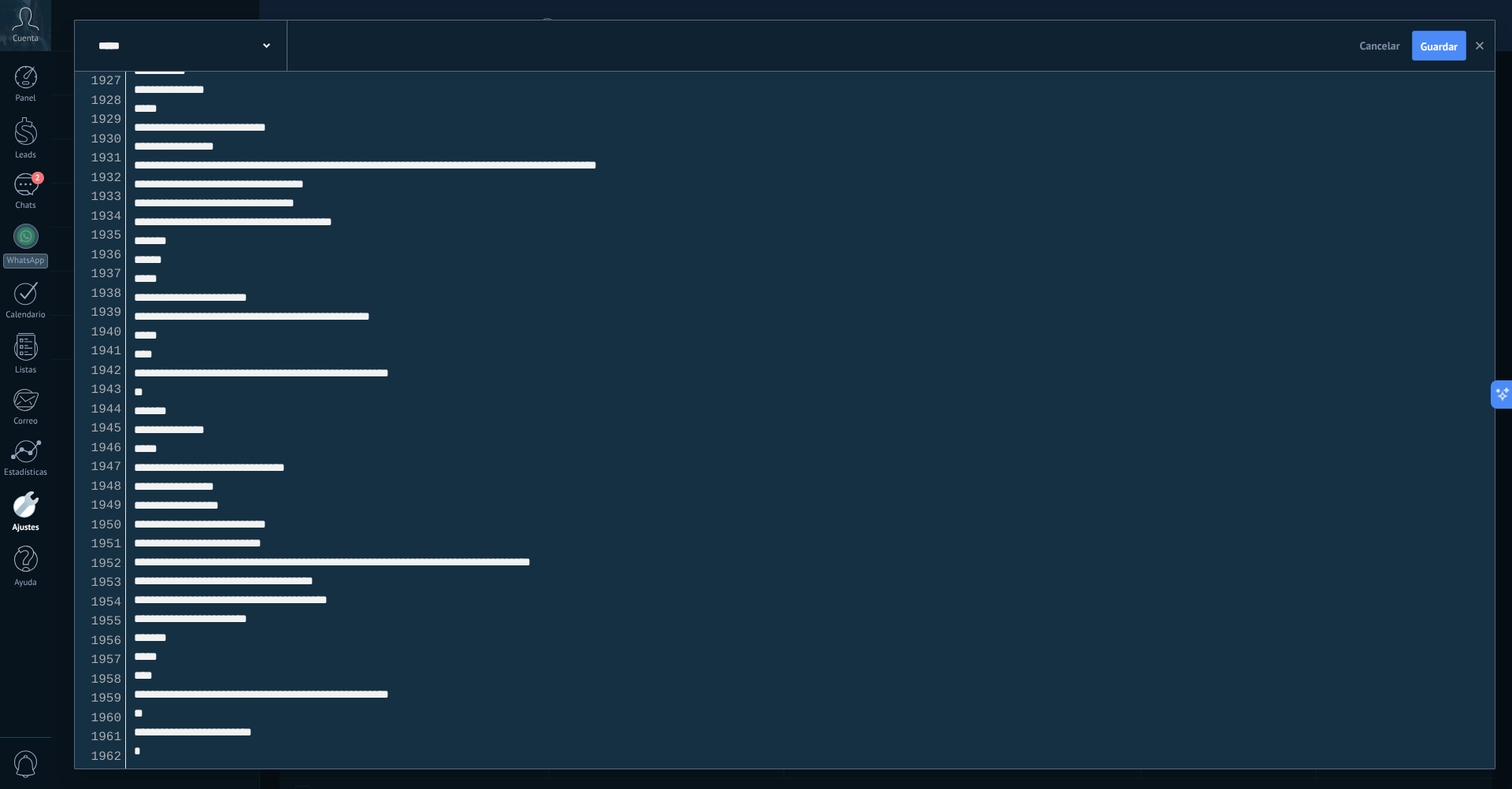
scroll to position [36958, 0]
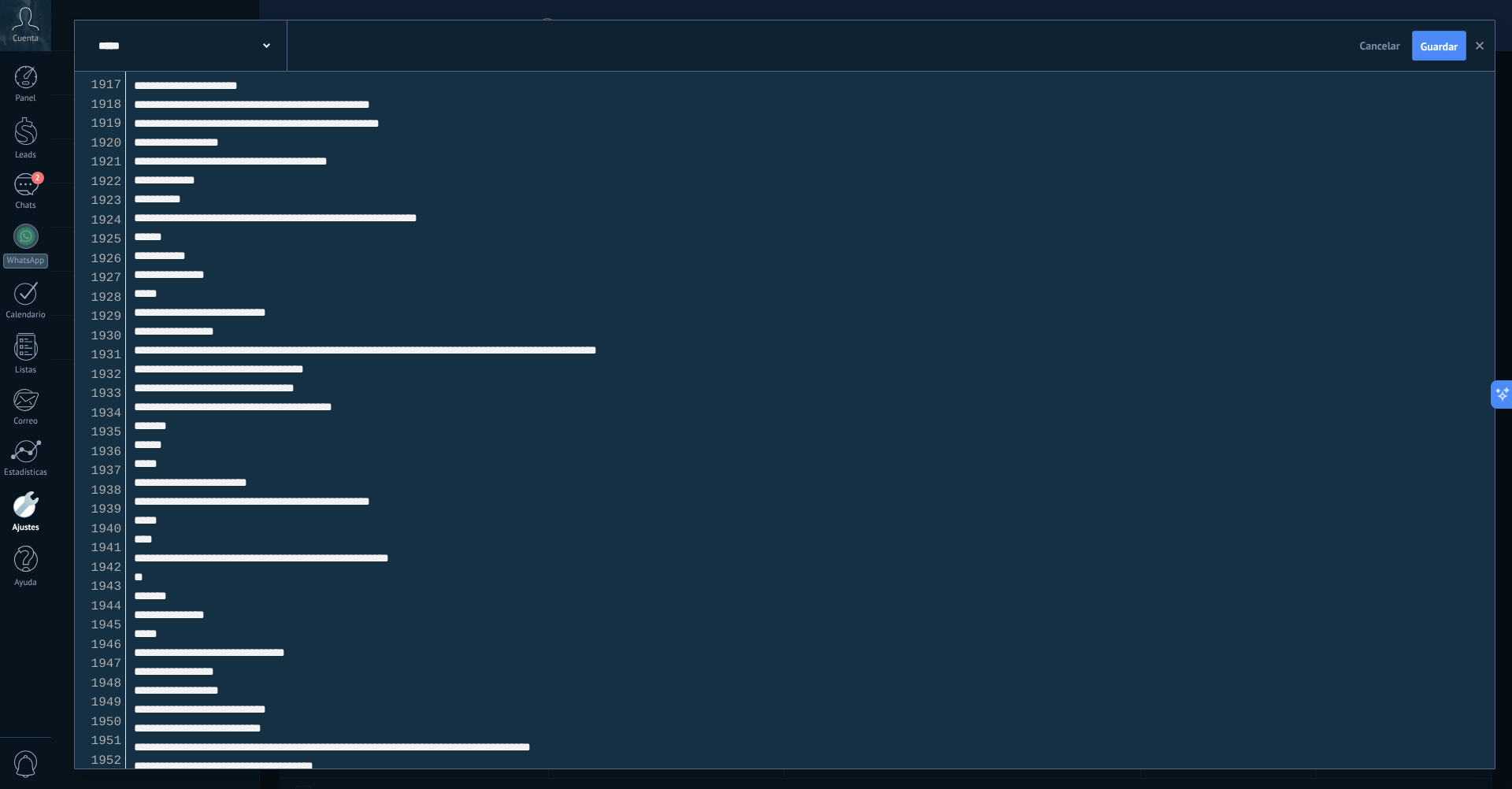
click at [1437, 58] on button "Guardar" at bounding box center [1439, 45] width 55 height 30
click at [552, 435] on textarea at bounding box center [811, 420] width 1369 height 697
click at [472, 323] on textarea at bounding box center [811, 420] width 1369 height 697
click at [455, 414] on textarea at bounding box center [811, 420] width 1369 height 697
click at [1477, 49] on icon "button" at bounding box center [1481, 46] width 8 height 8
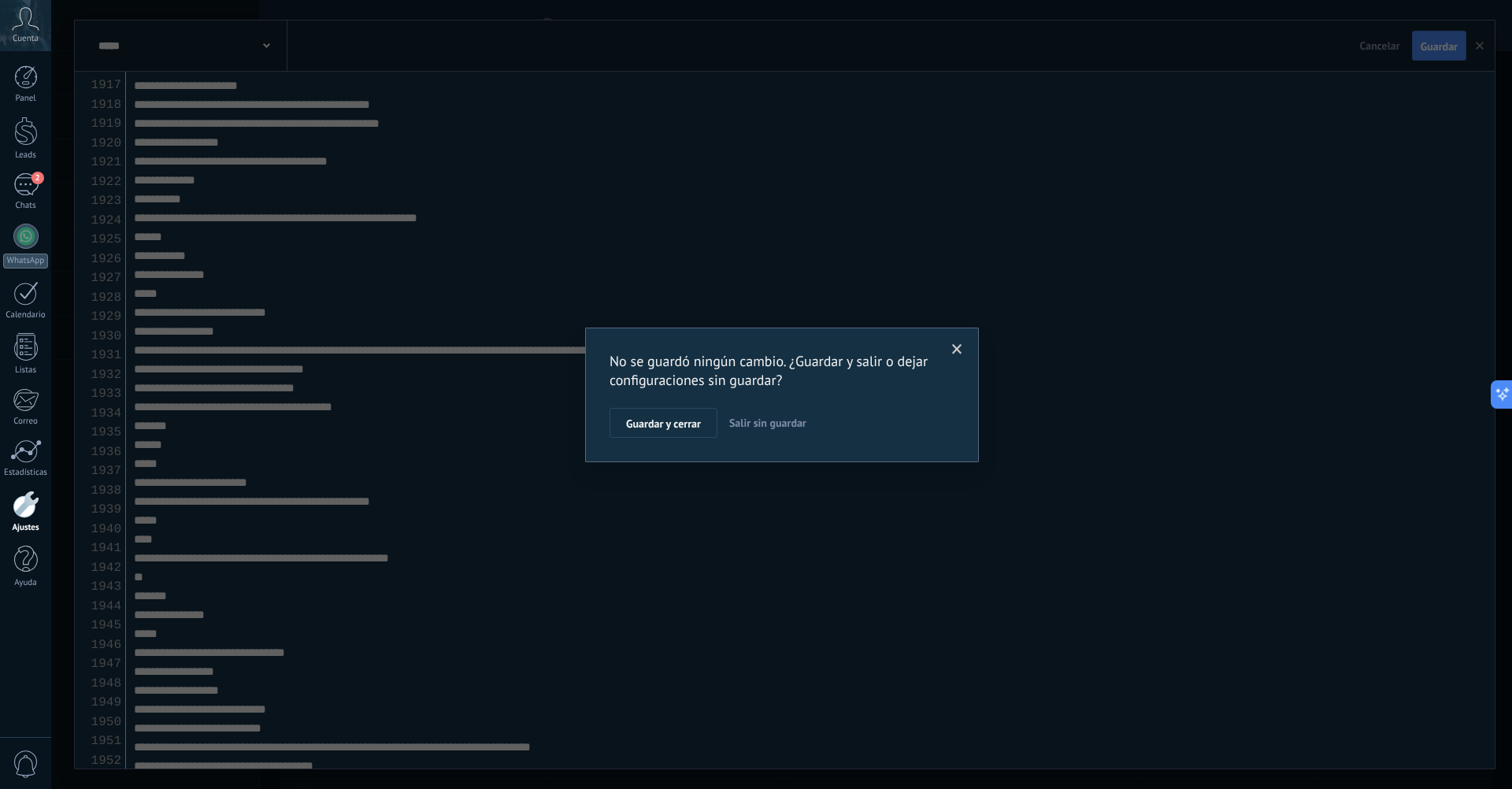
click at [1258, 74] on div "No se guardó ningún cambio. ¿Guardar y salir o dejar configuraciones sin guarda…" at bounding box center [781, 394] width 1461 height 789
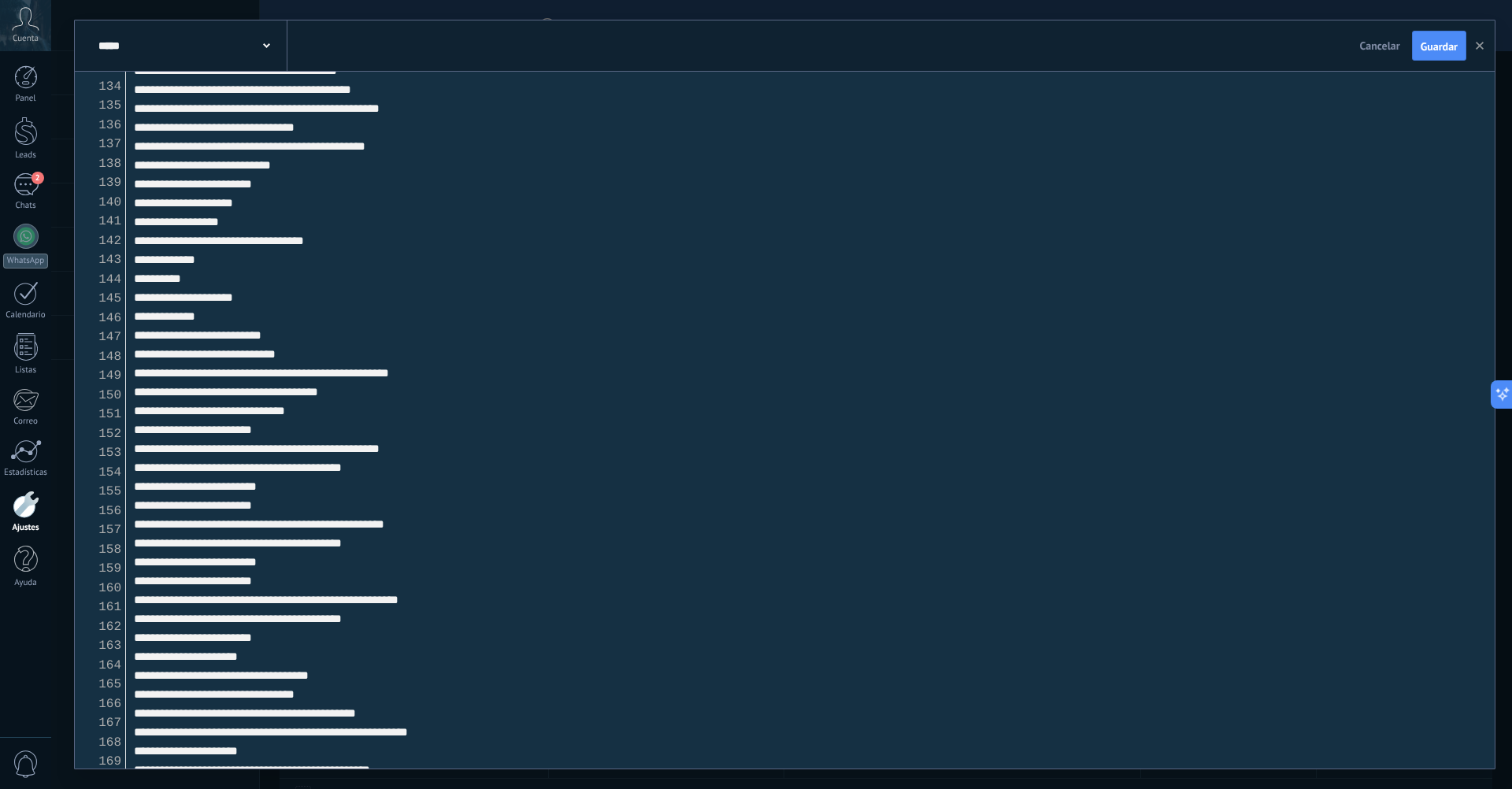
scroll to position [568, 0]
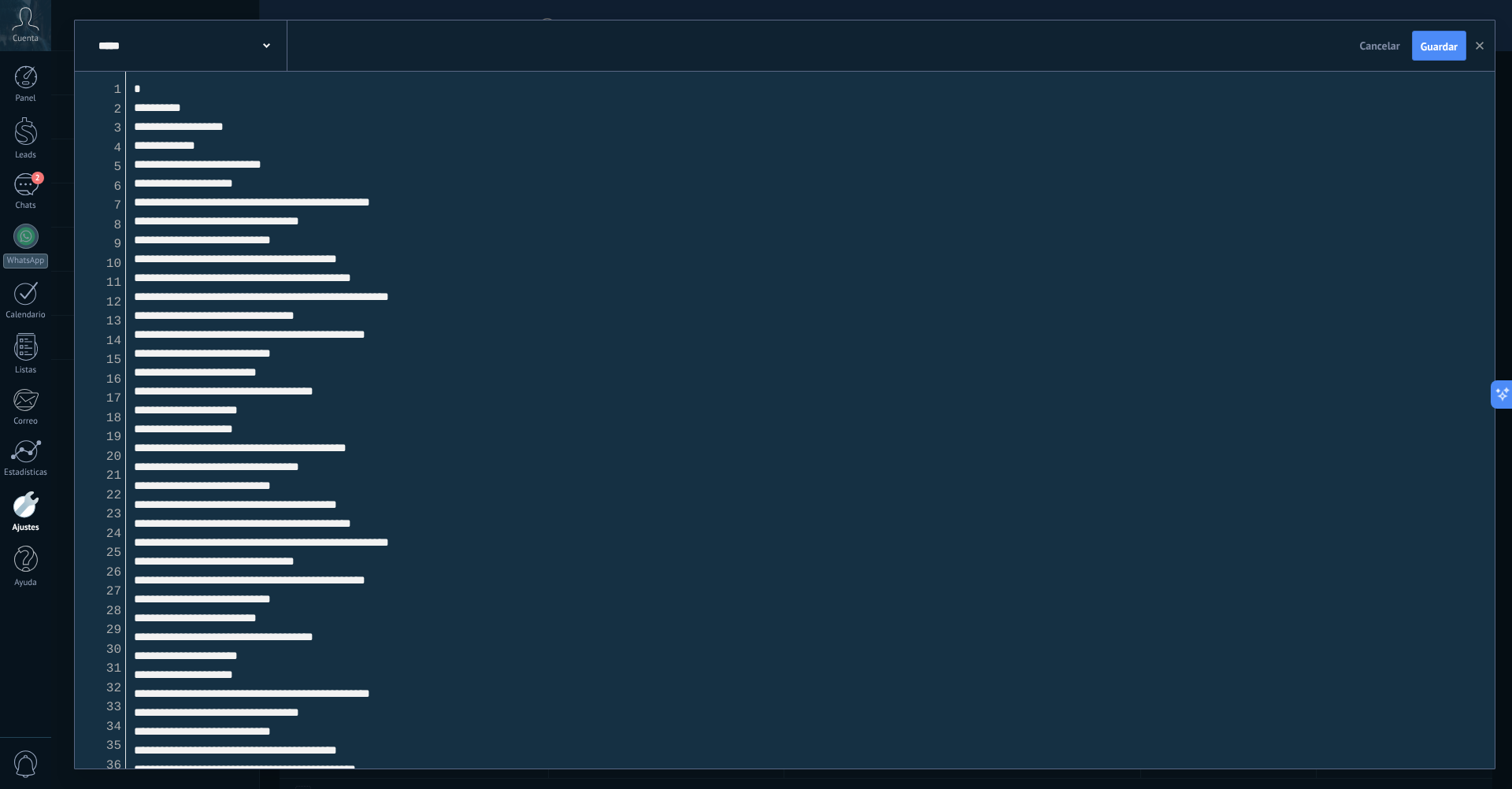
click at [382, 347] on textarea at bounding box center [811, 420] width 1369 height 697
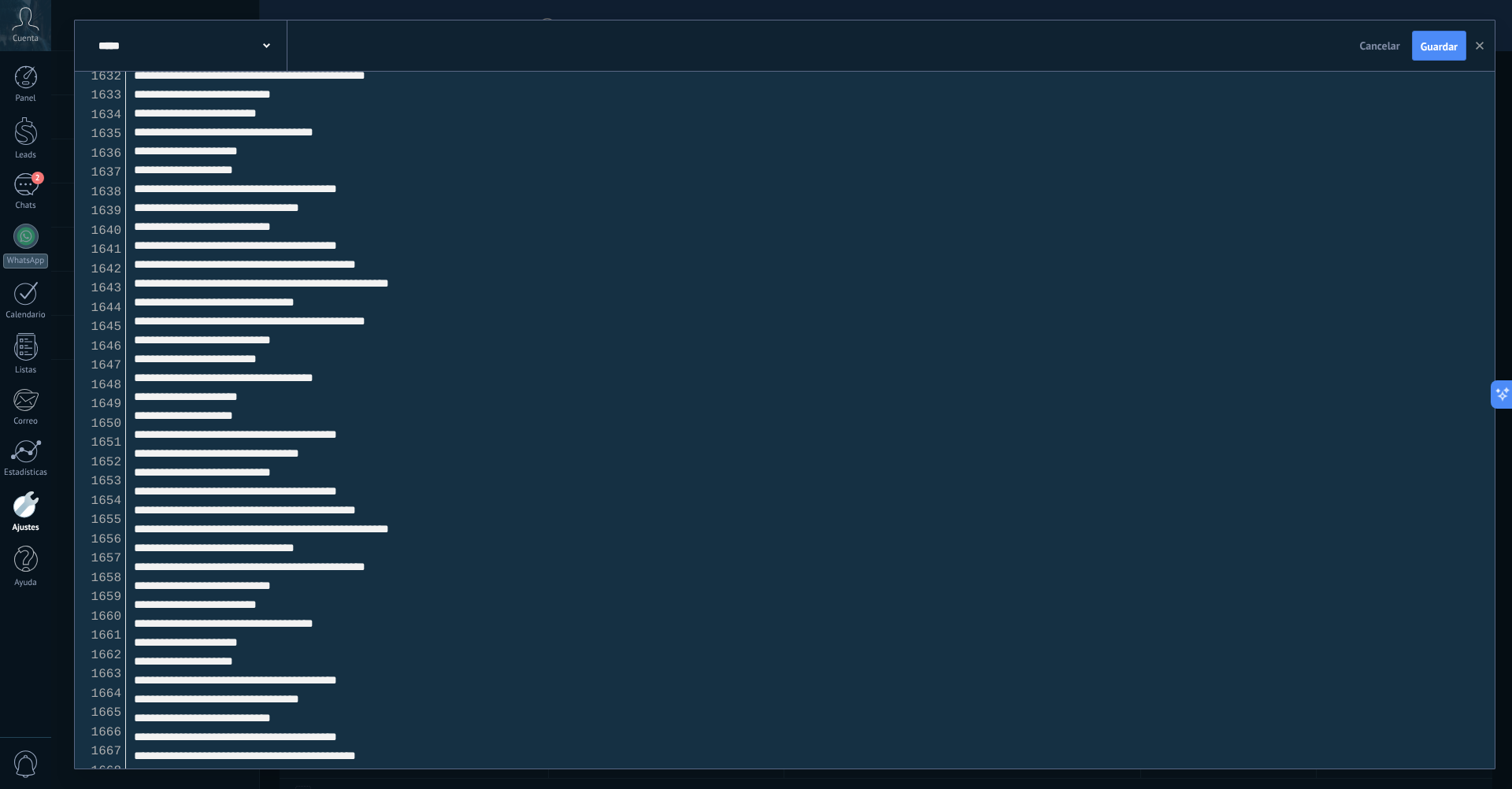
scroll to position [37156, 0]
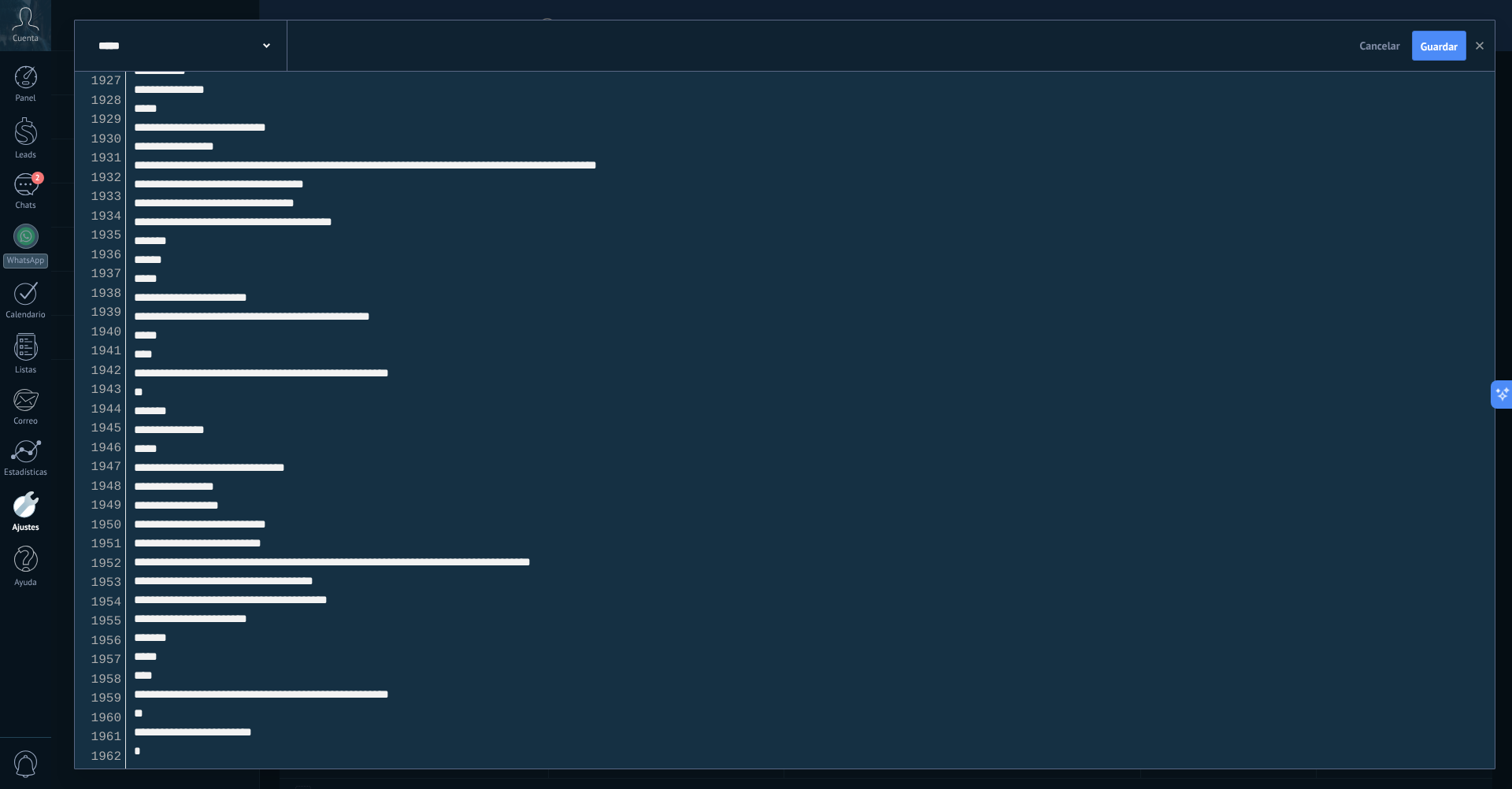
click at [296, 476] on textarea at bounding box center [811, 420] width 1369 height 697
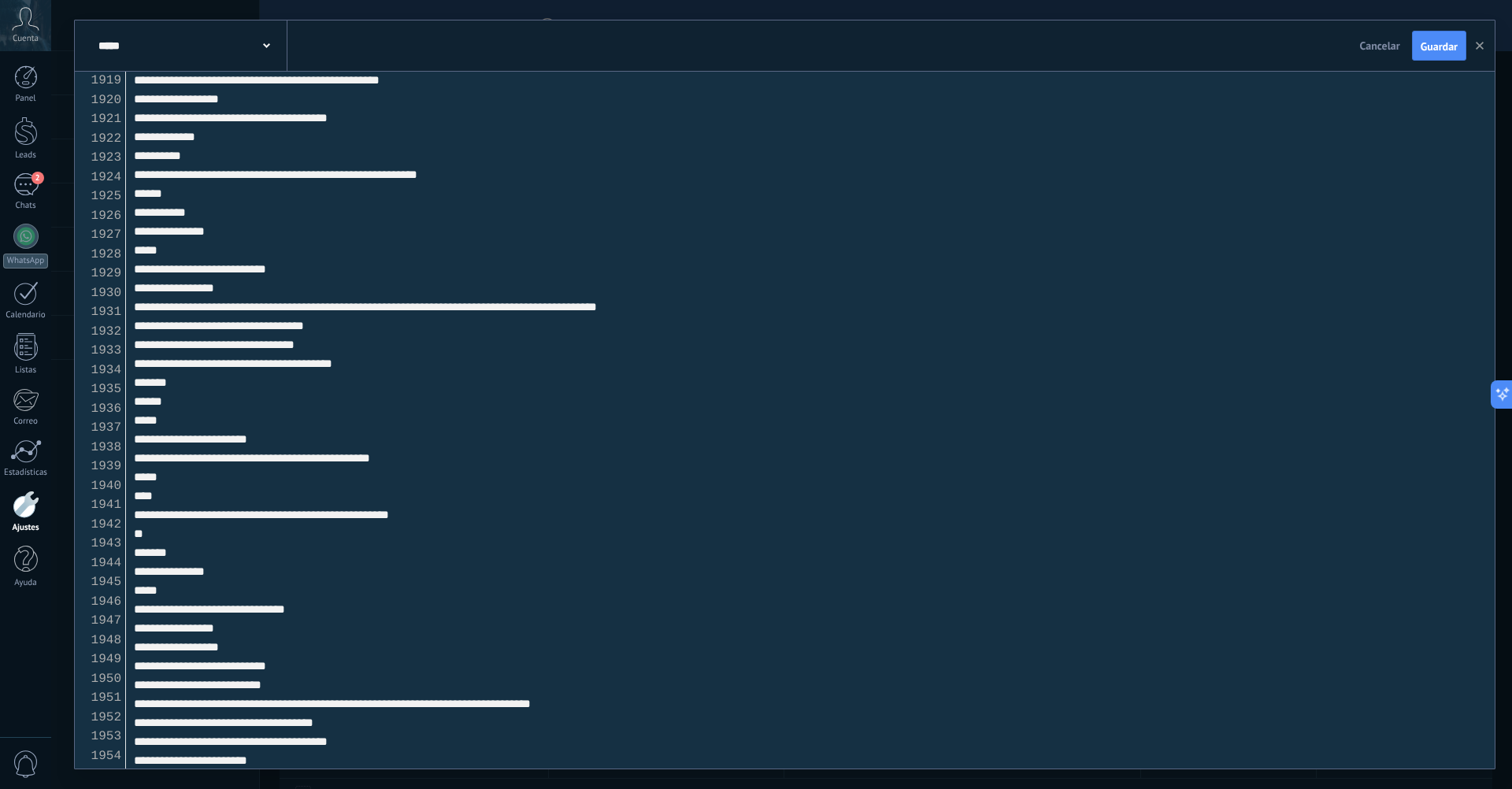
scroll to position [36958, 0]
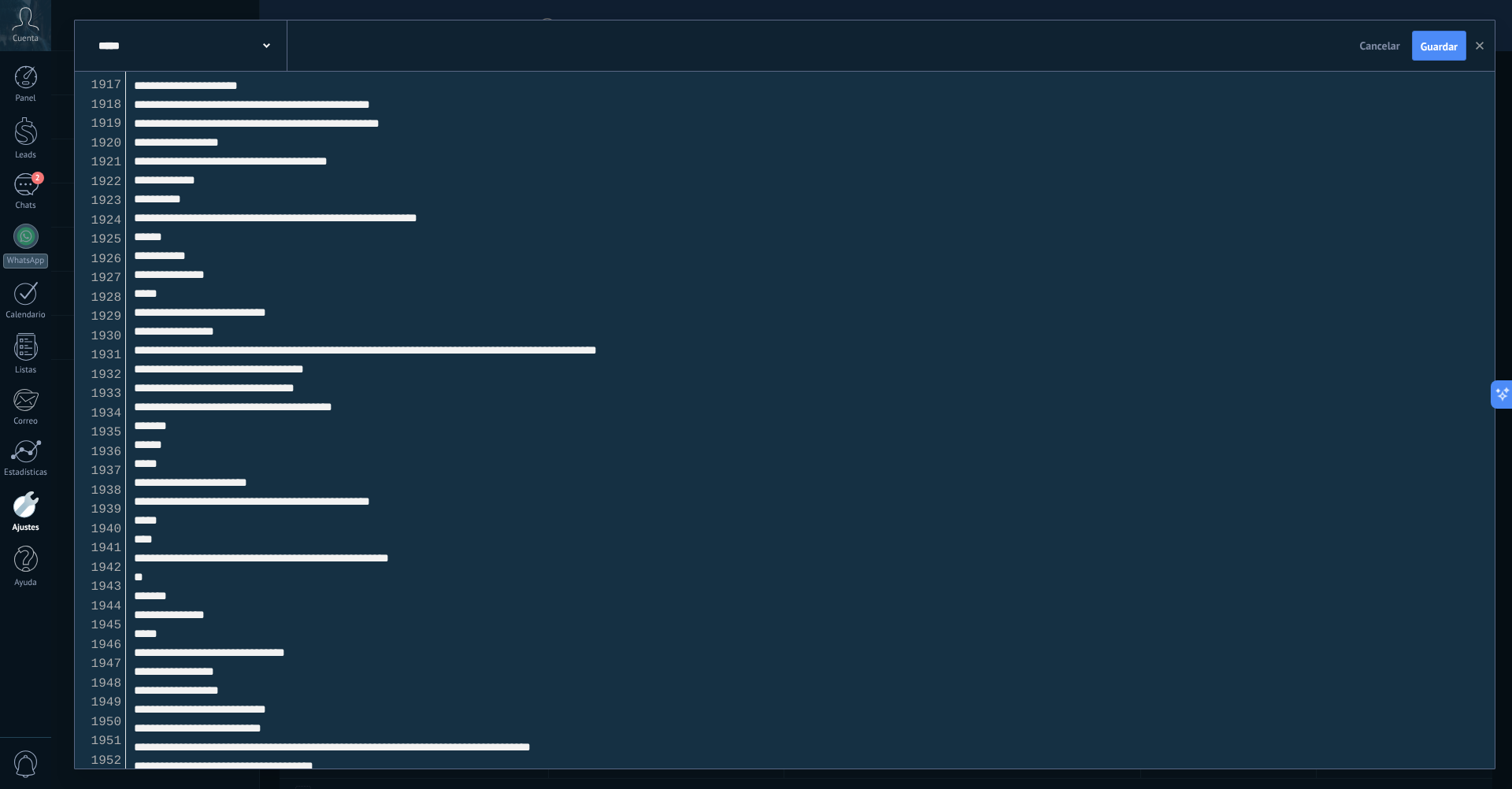
drag, startPoint x: 168, startPoint y: 437, endPoint x: 162, endPoint y: 293, distance: 144.1
click at [162, 293] on textarea at bounding box center [811, 420] width 1369 height 697
paste textarea "**********"
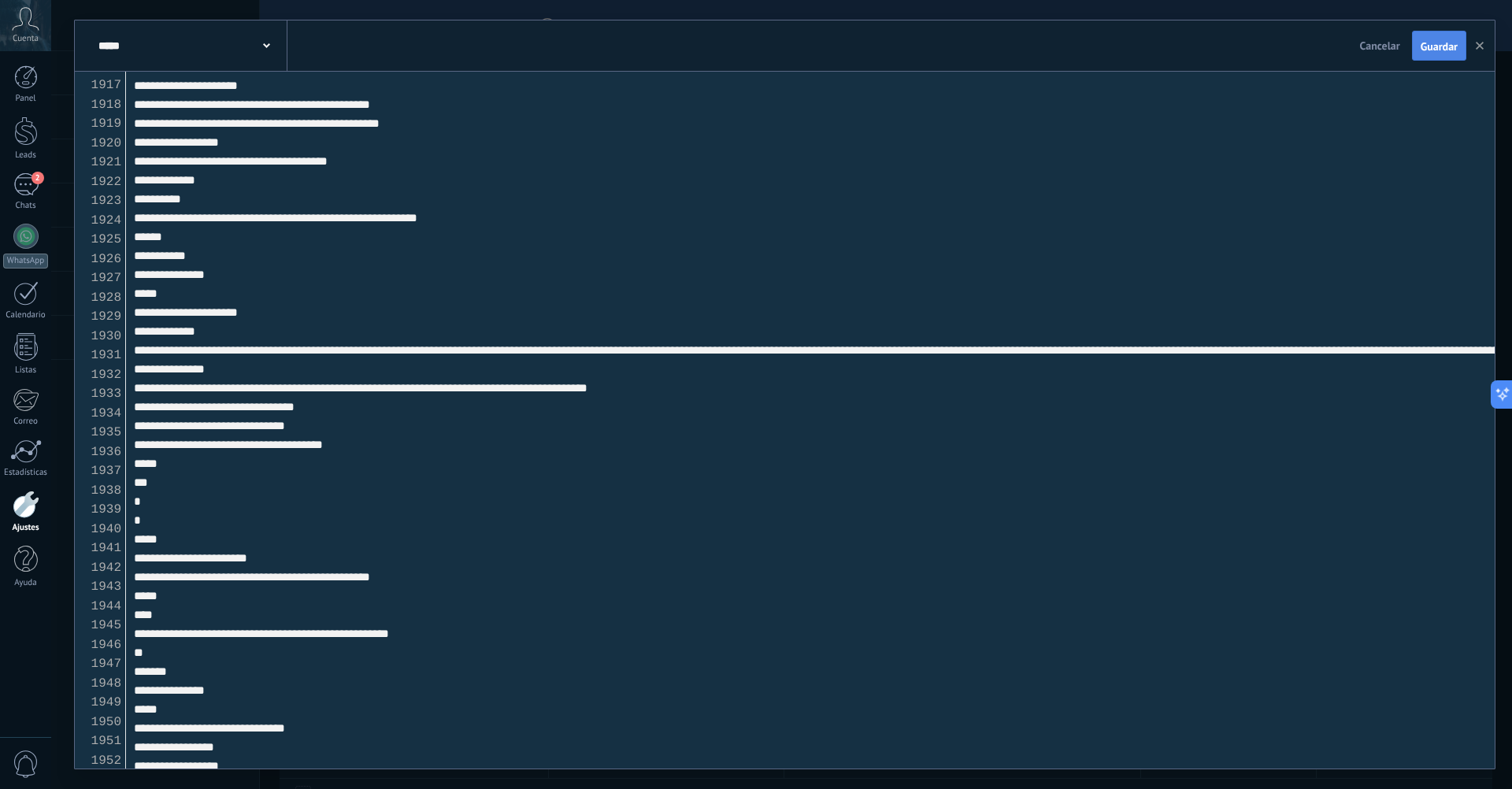
click at [1434, 33] on button "Guardar" at bounding box center [1439, 45] width 55 height 30
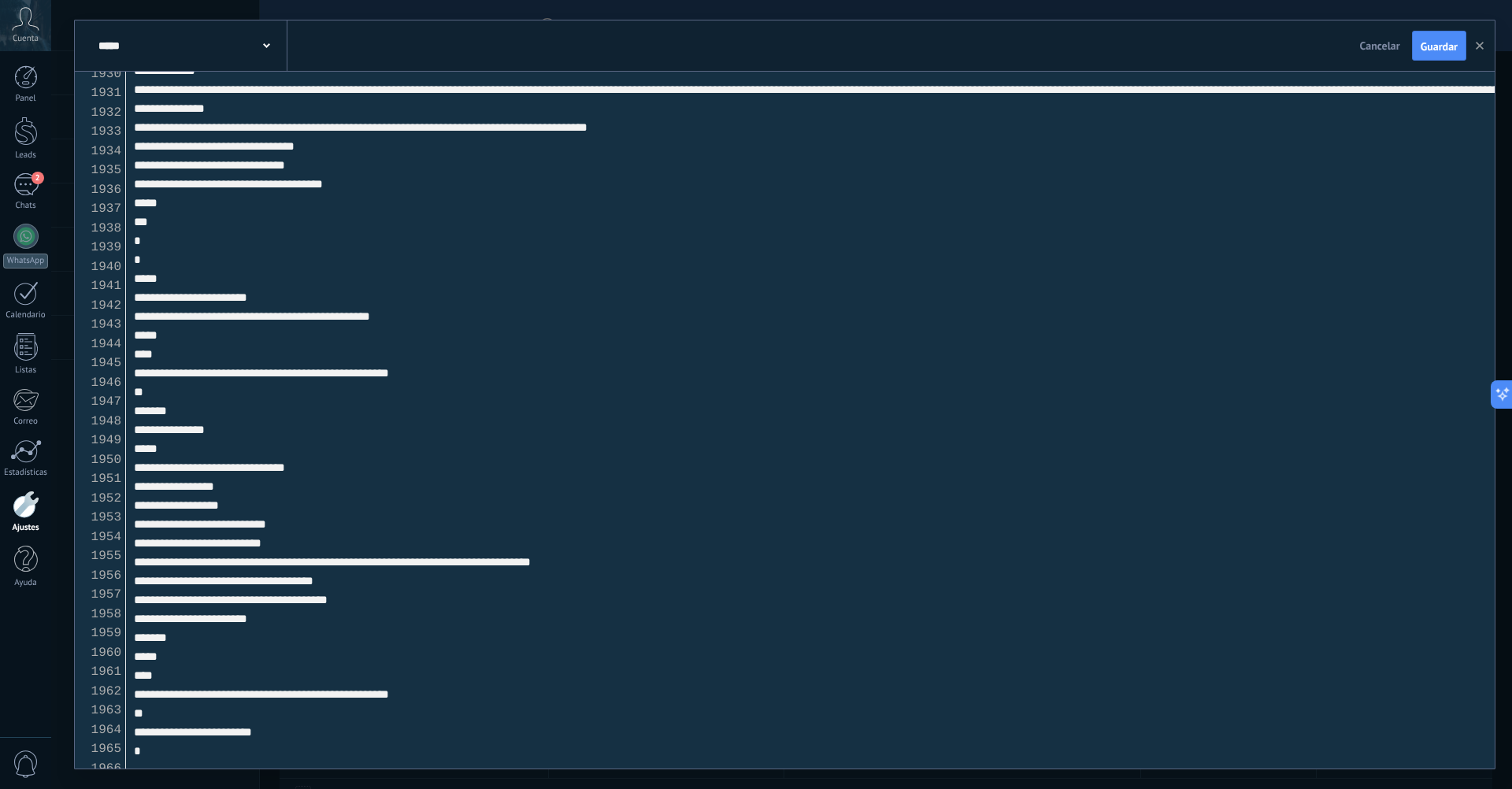
scroll to position [37227, 0]
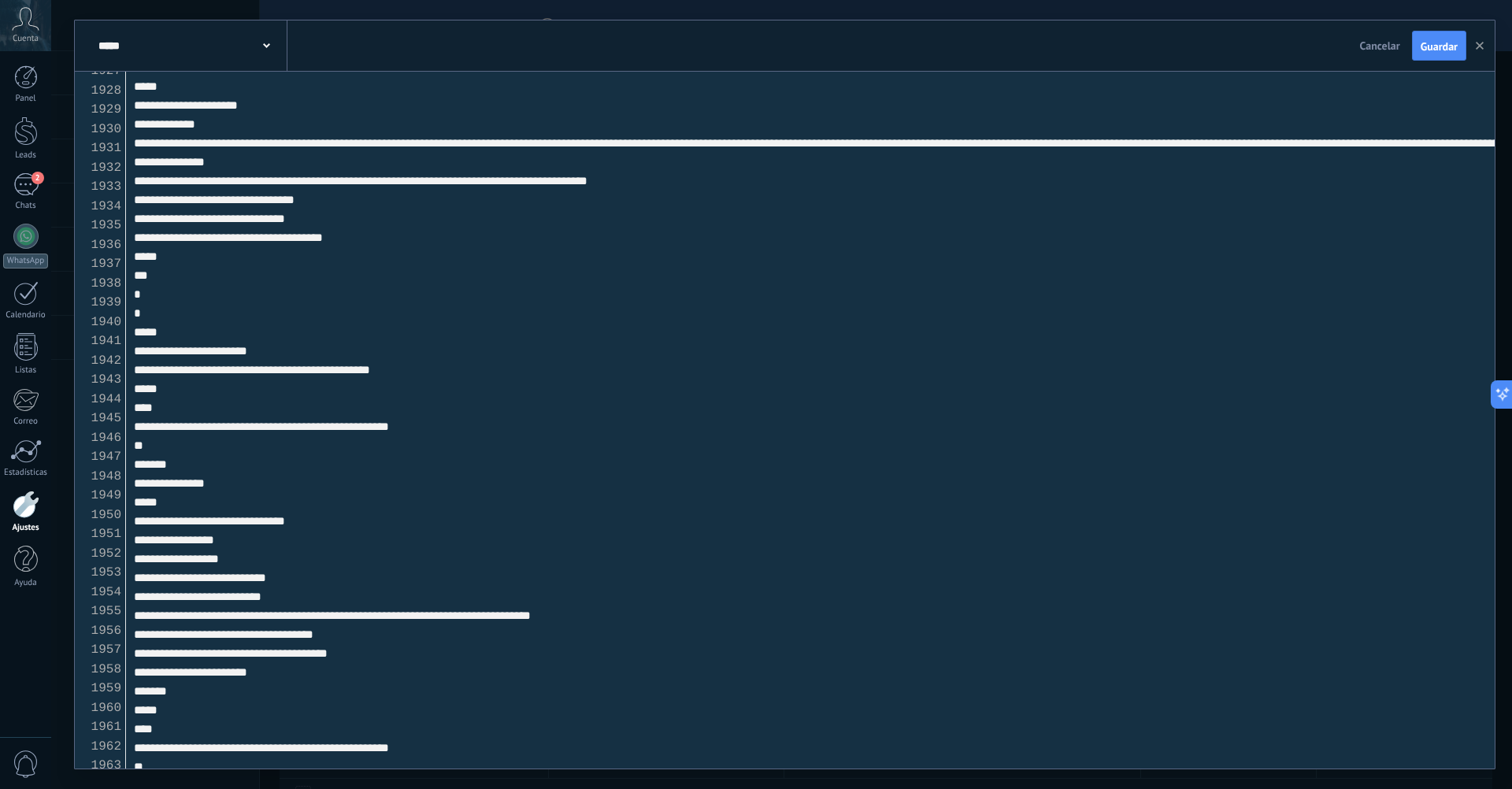
click at [427, 547] on textarea at bounding box center [811, 420] width 1369 height 697
click at [443, 590] on textarea at bounding box center [811, 420] width 1369 height 697
click at [200, 469] on textarea at bounding box center [811, 420] width 1369 height 697
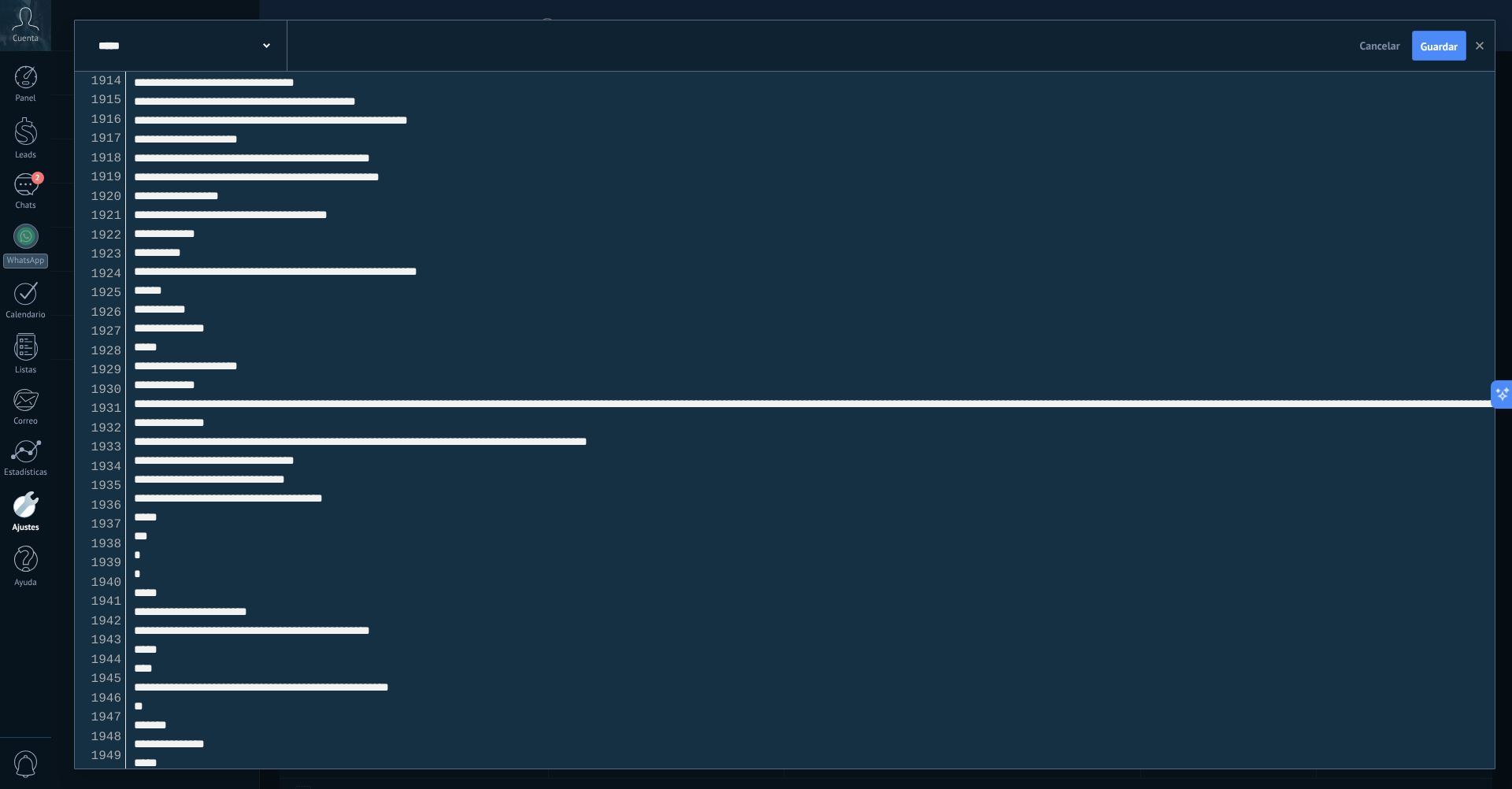
scroll to position [36837, 0]
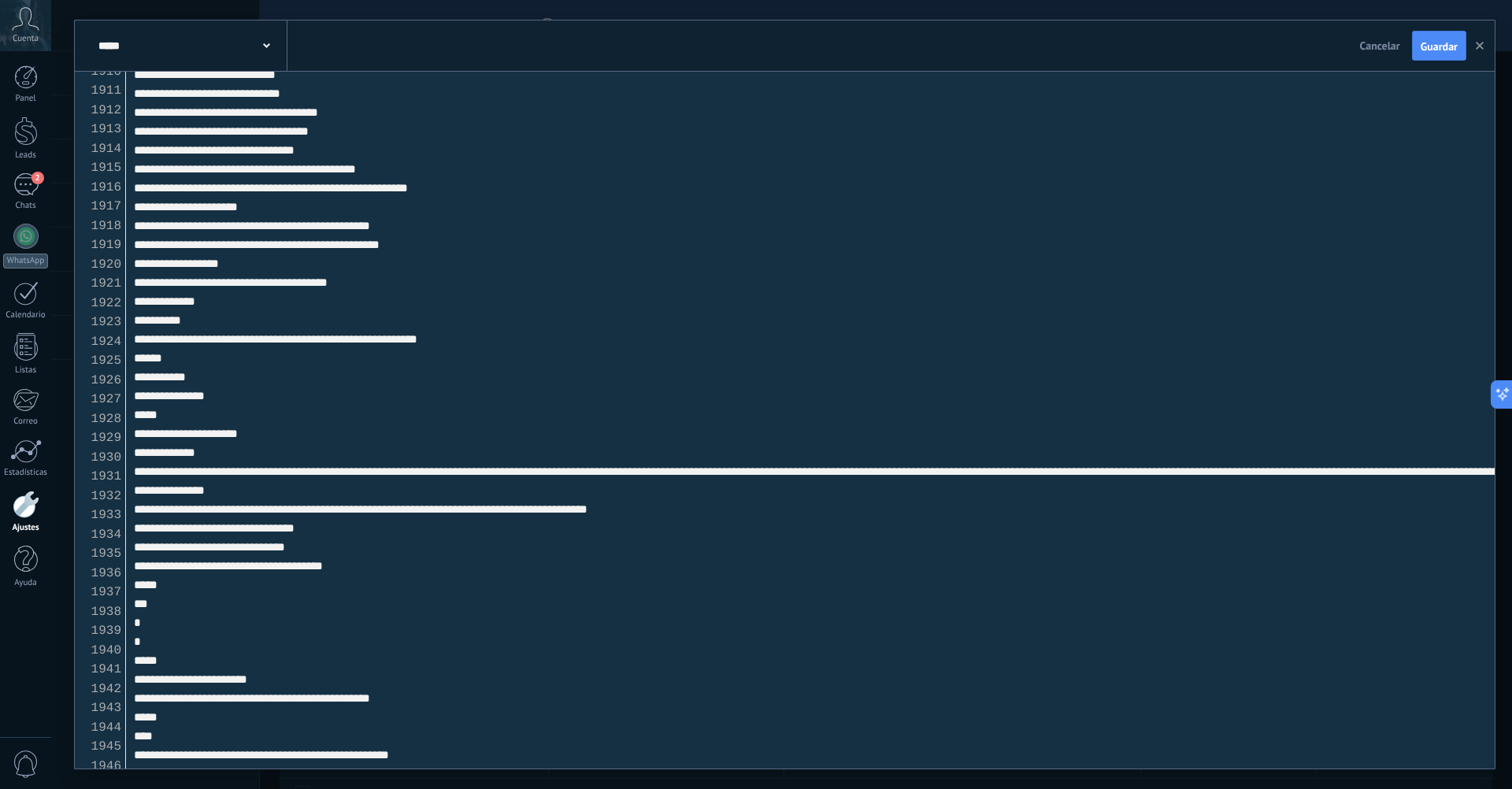
drag, startPoint x: 140, startPoint y: 439, endPoint x: 164, endPoint y: 370, distance: 73.1
click at [164, 370] on textarea at bounding box center [811, 420] width 1369 height 697
paste textarea "**********"
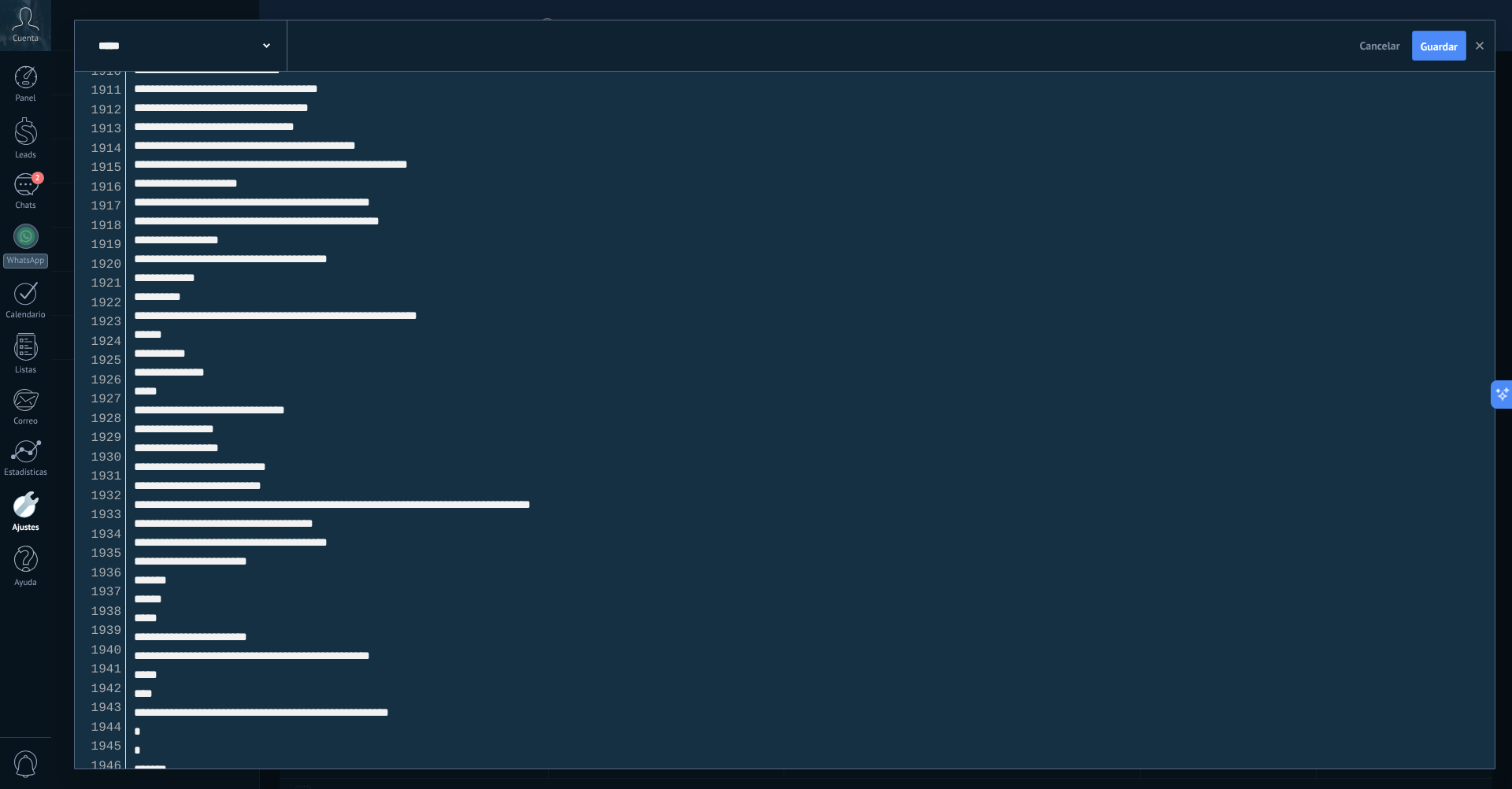
scroll to position [36861, 0]
type textarea "**********"
click at [1425, 35] on button "Guardar" at bounding box center [1439, 45] width 55 height 30
click at [1477, 43] on icon "button" at bounding box center [1481, 46] width 8 height 8
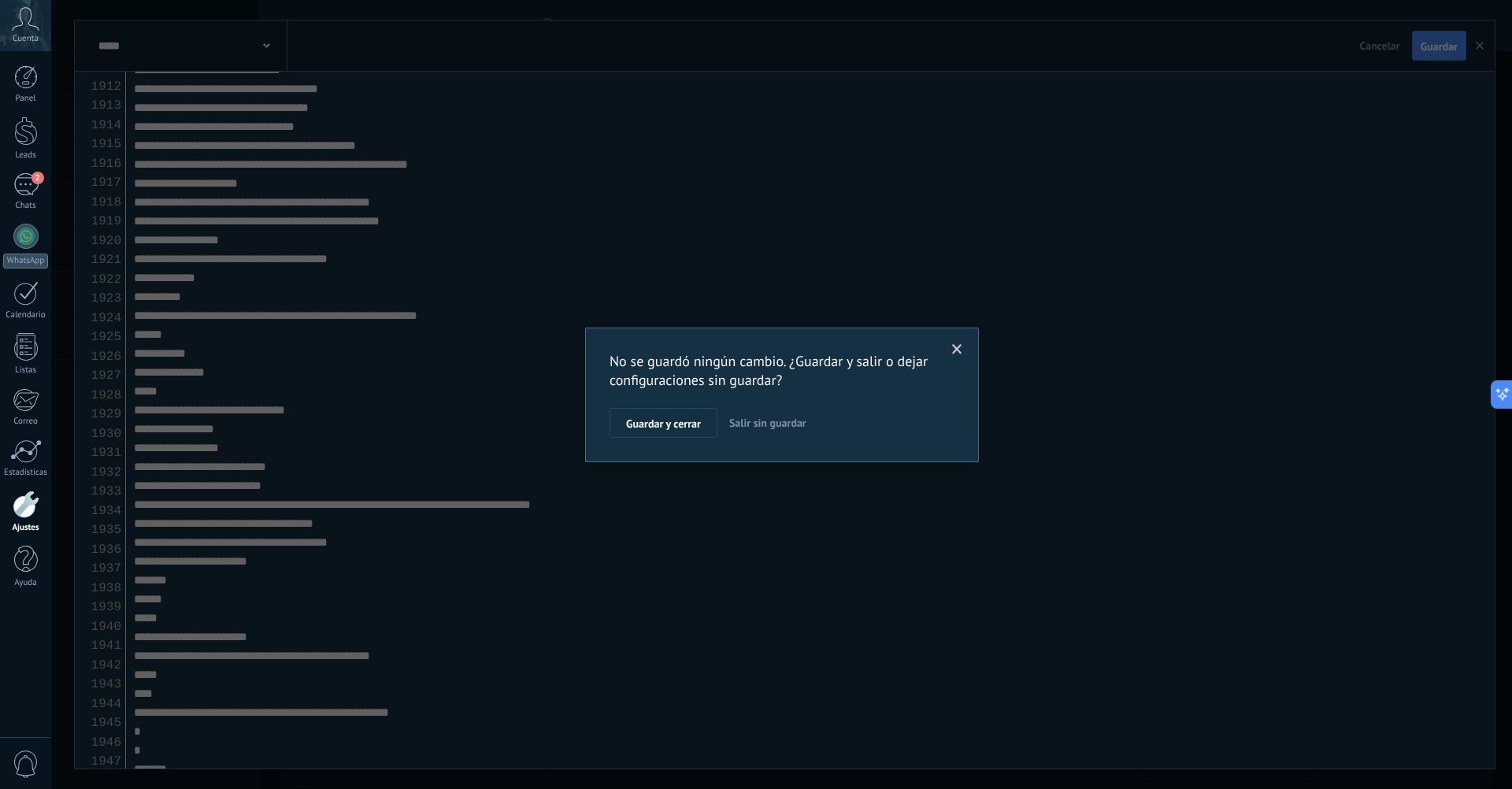
click at [758, 422] on span "Salir sin guardar" at bounding box center [767, 423] width 77 height 14
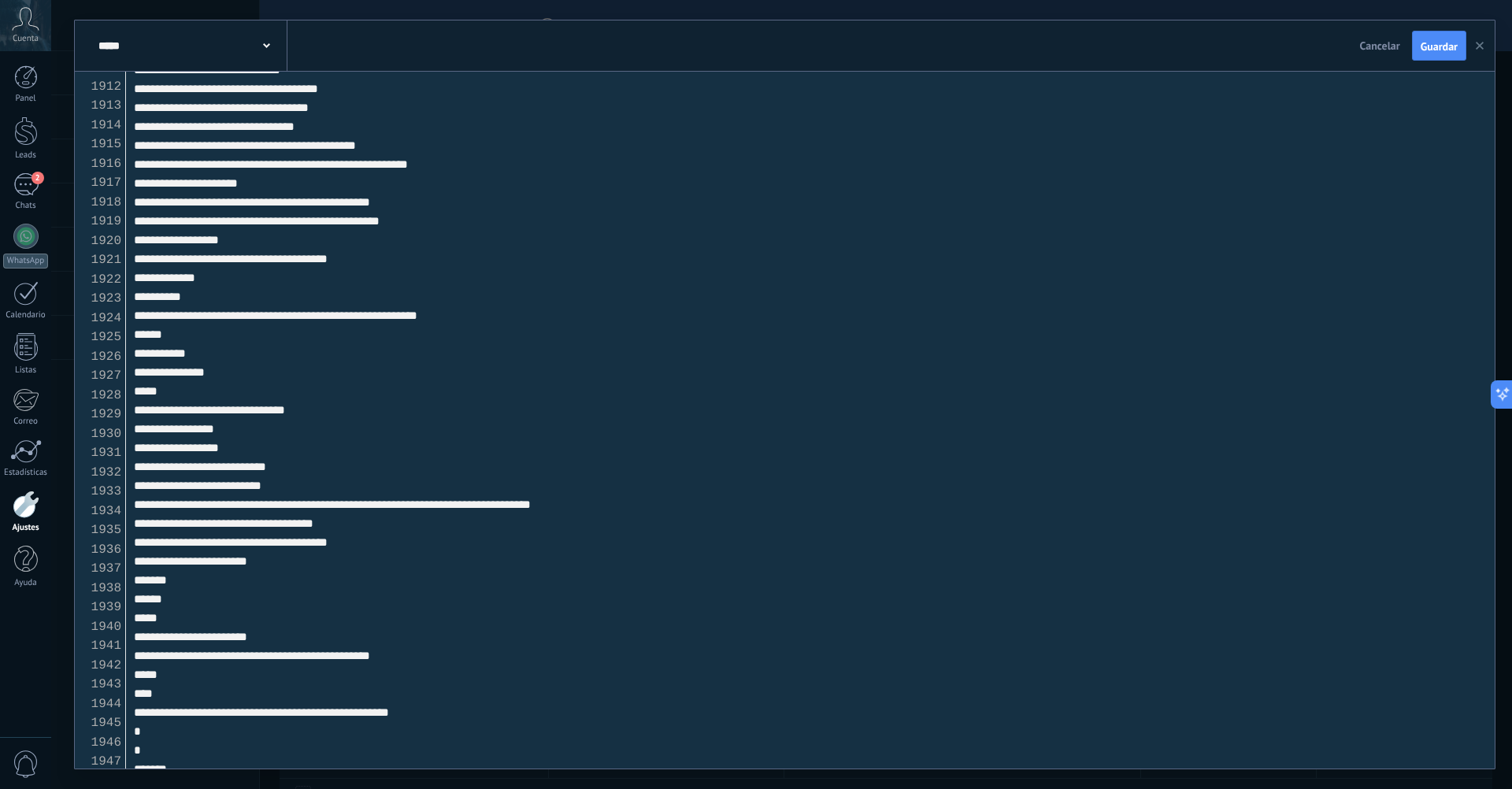
click at [1481, 53] on button "button" at bounding box center [1480, 45] width 24 height 30
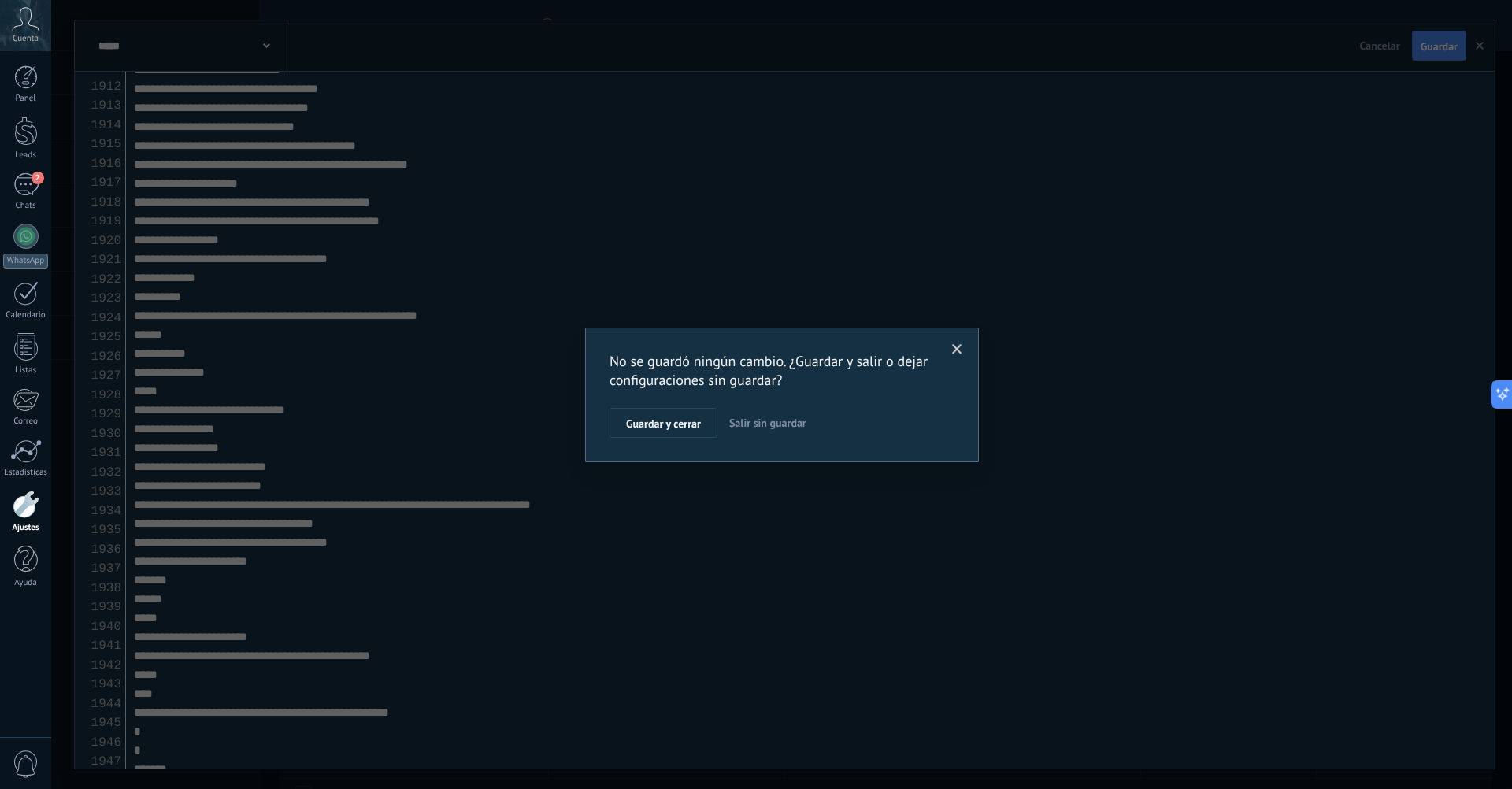
click at [761, 435] on button "Salir sin guardar" at bounding box center [768, 423] width 90 height 30
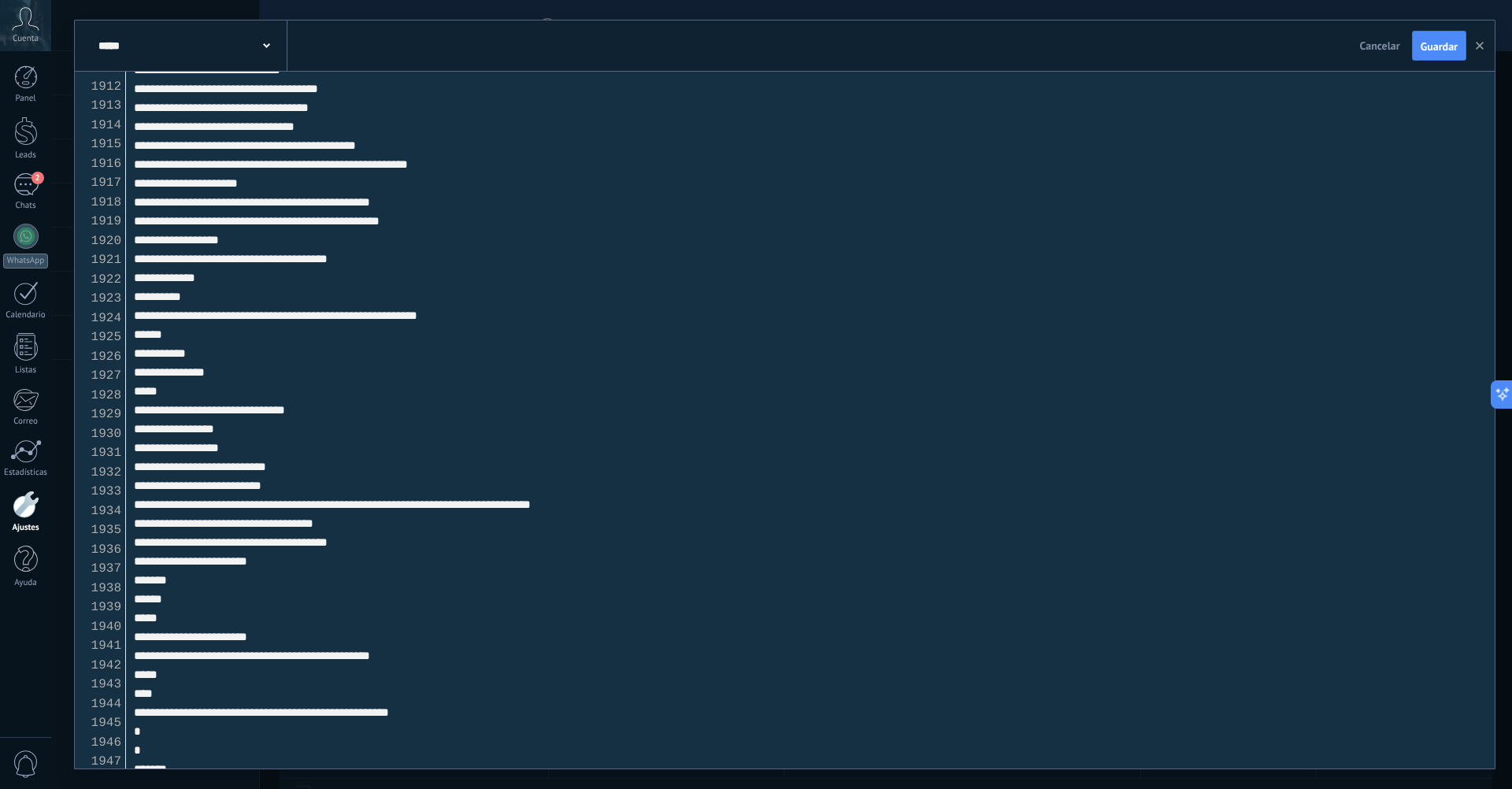
click at [24, 501] on div at bounding box center [26, 503] width 26 height 27
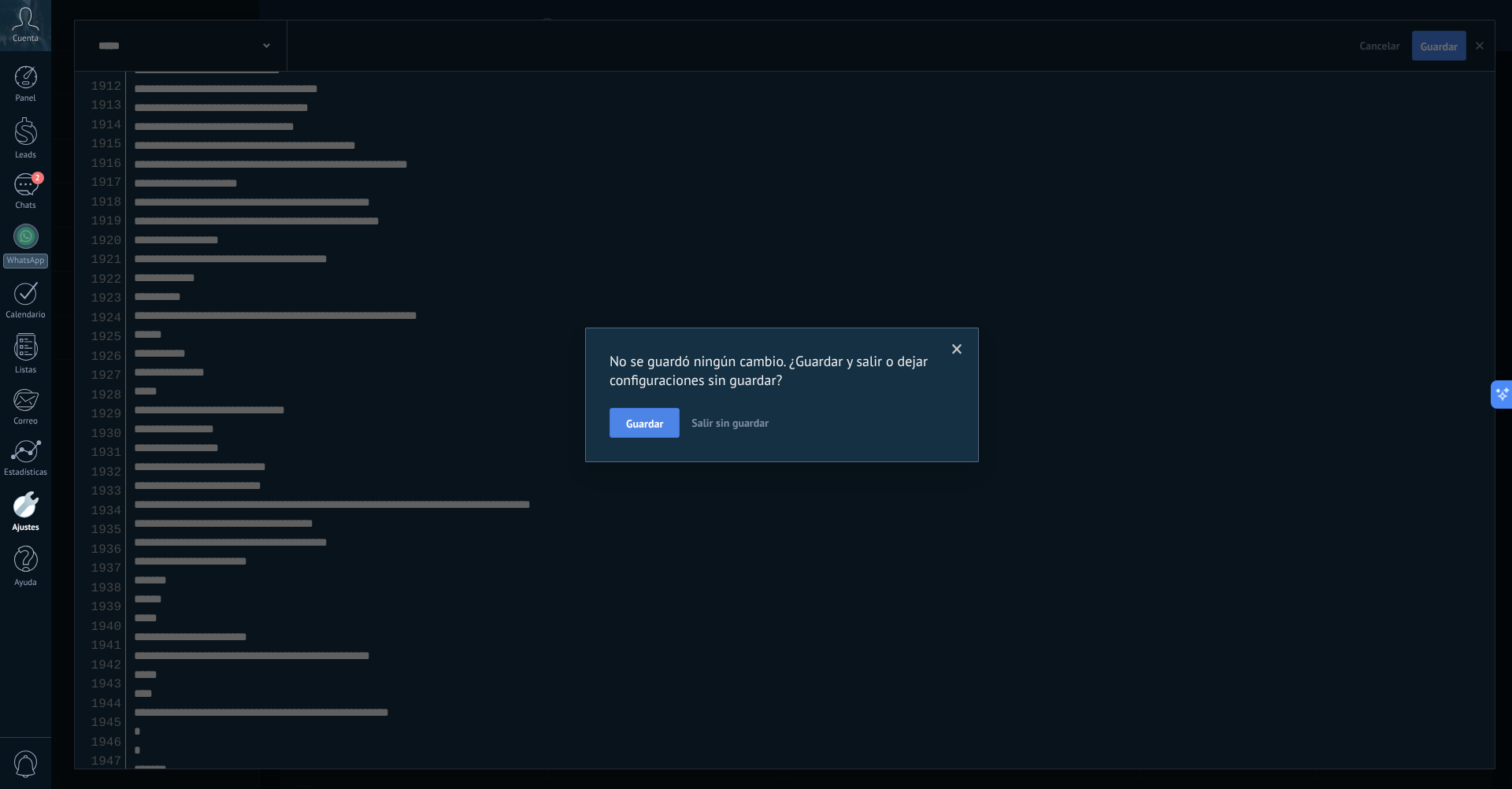
click at [622, 418] on button "Guardar" at bounding box center [644, 423] width 70 height 30
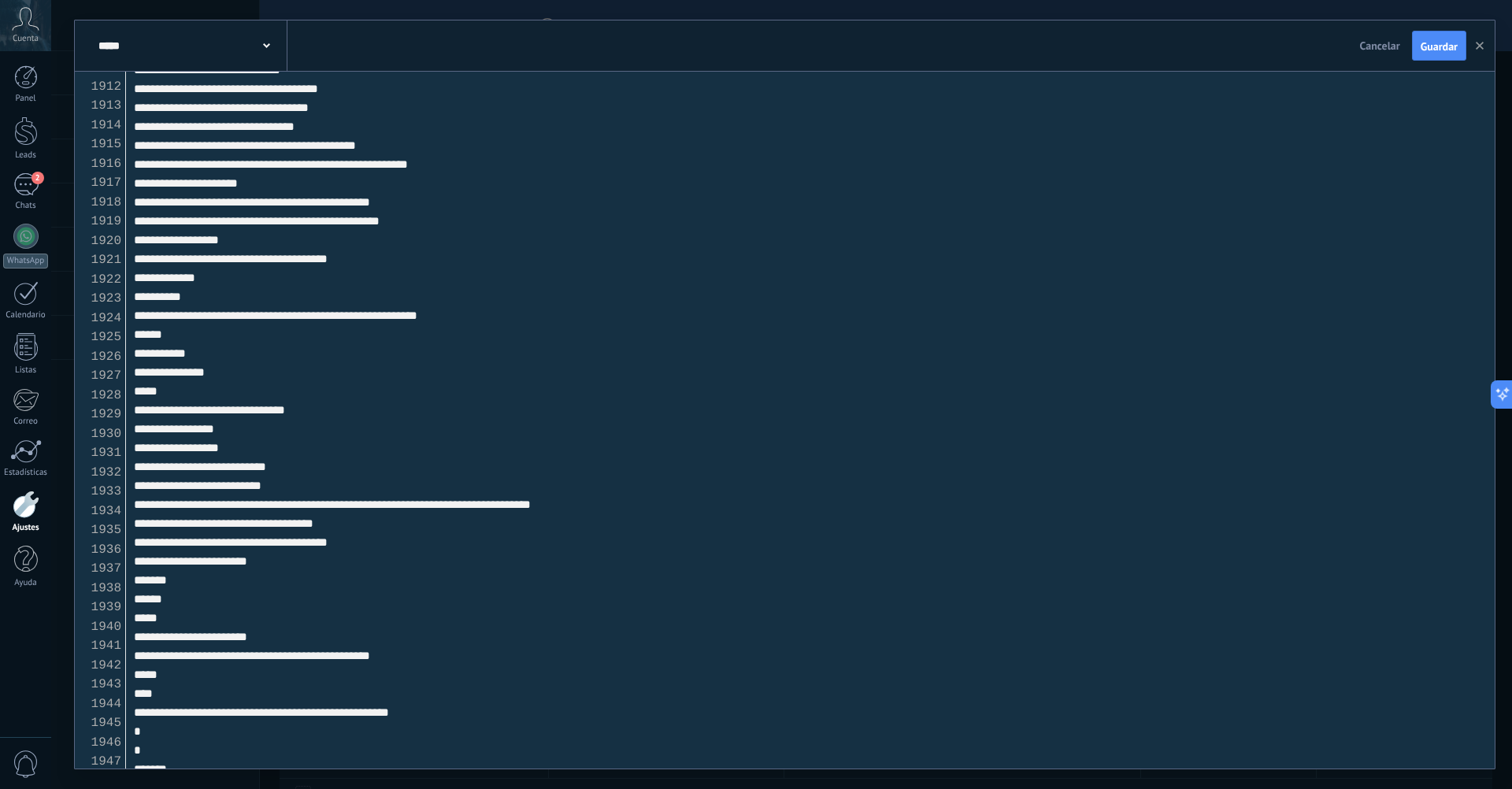
click at [36, 515] on div at bounding box center [26, 503] width 26 height 27
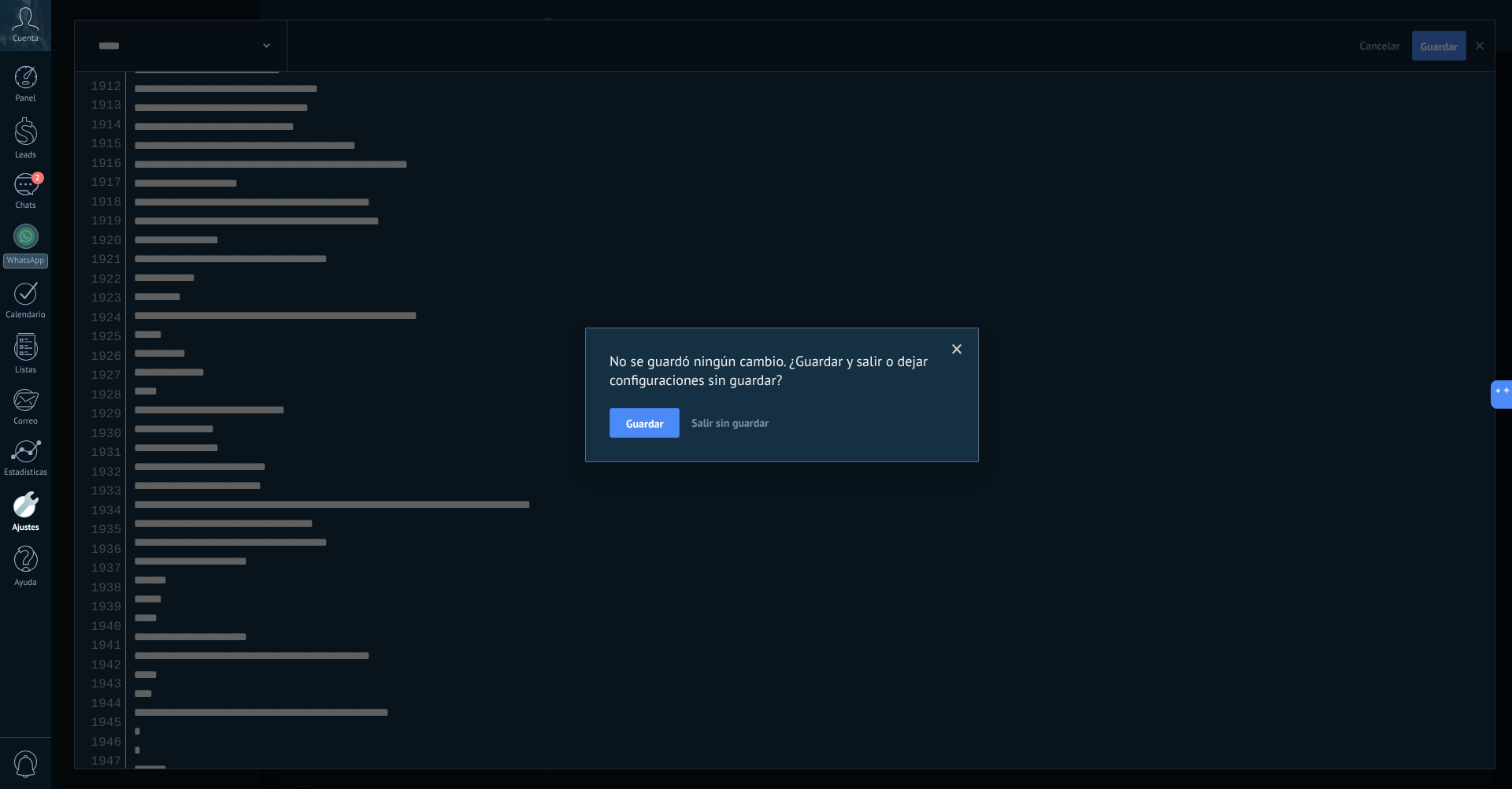
click at [716, 428] on span "Salir sin guardar" at bounding box center [729, 423] width 77 height 14
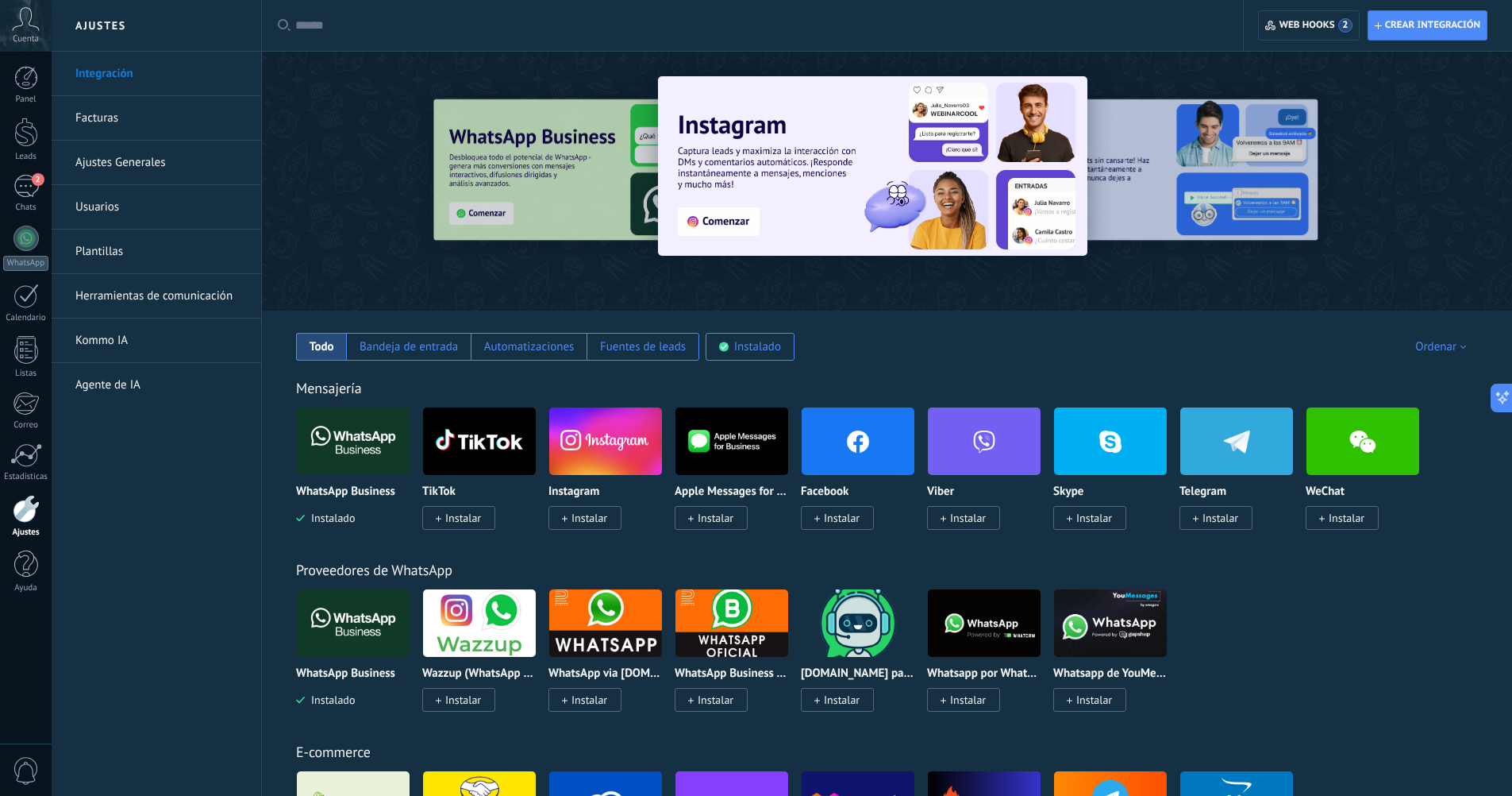
click at [131, 298] on link "Herramientas de comunicación" at bounding box center [161, 296] width 170 height 44
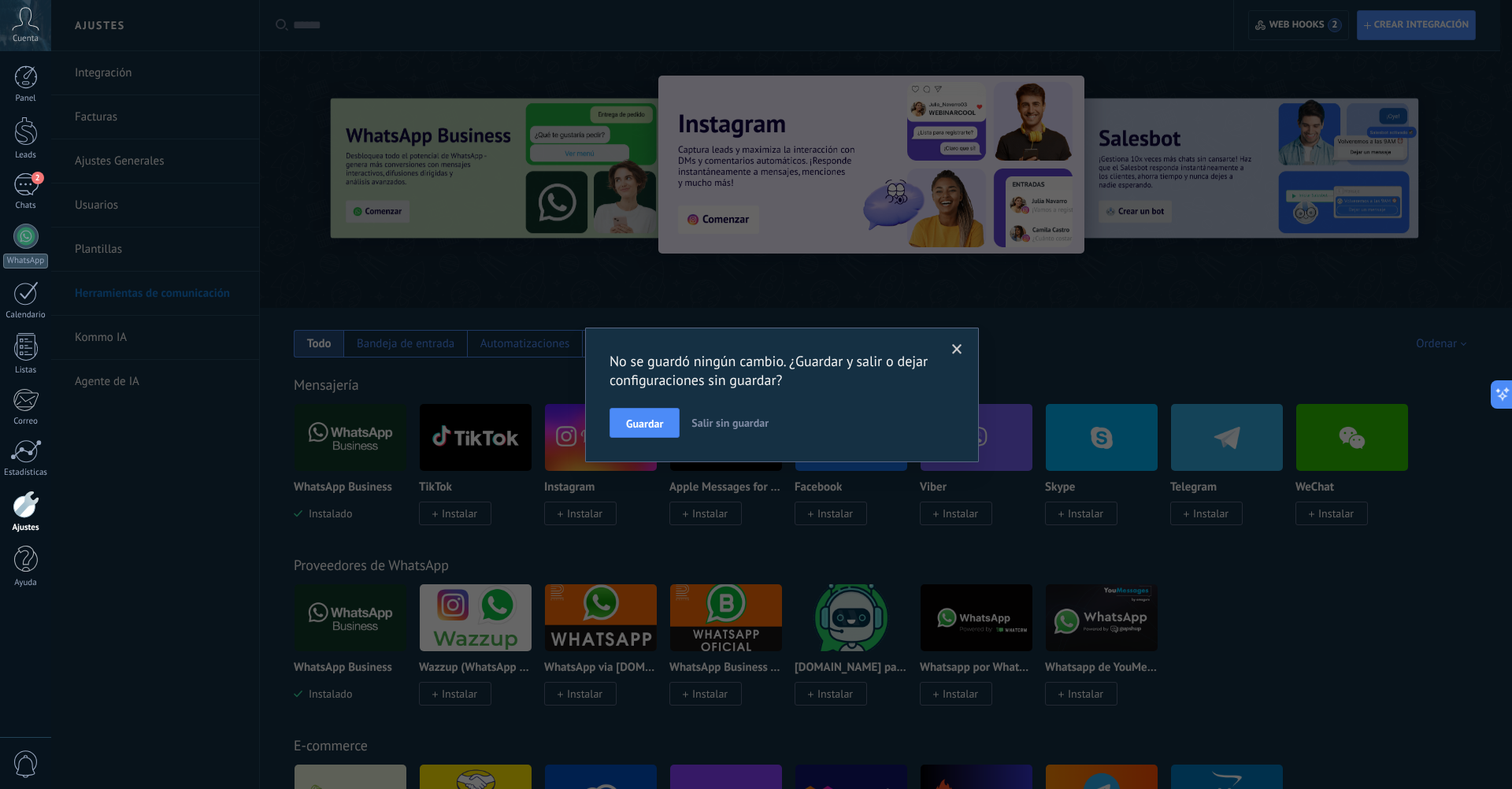
click at [946, 354] on span at bounding box center [957, 349] width 26 height 26
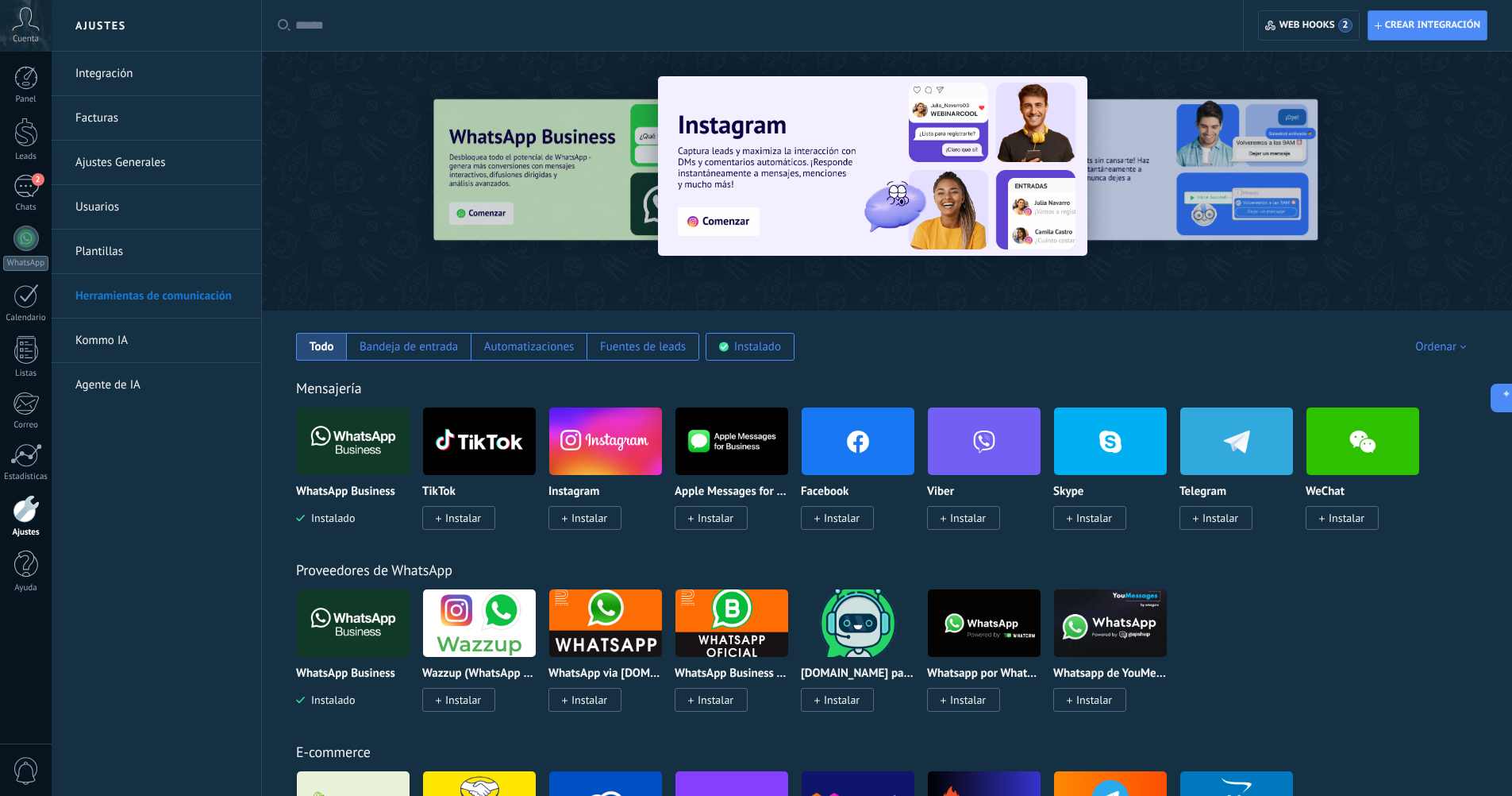
click at [189, 306] on link "Herramientas de comunicación" at bounding box center [161, 296] width 170 height 44
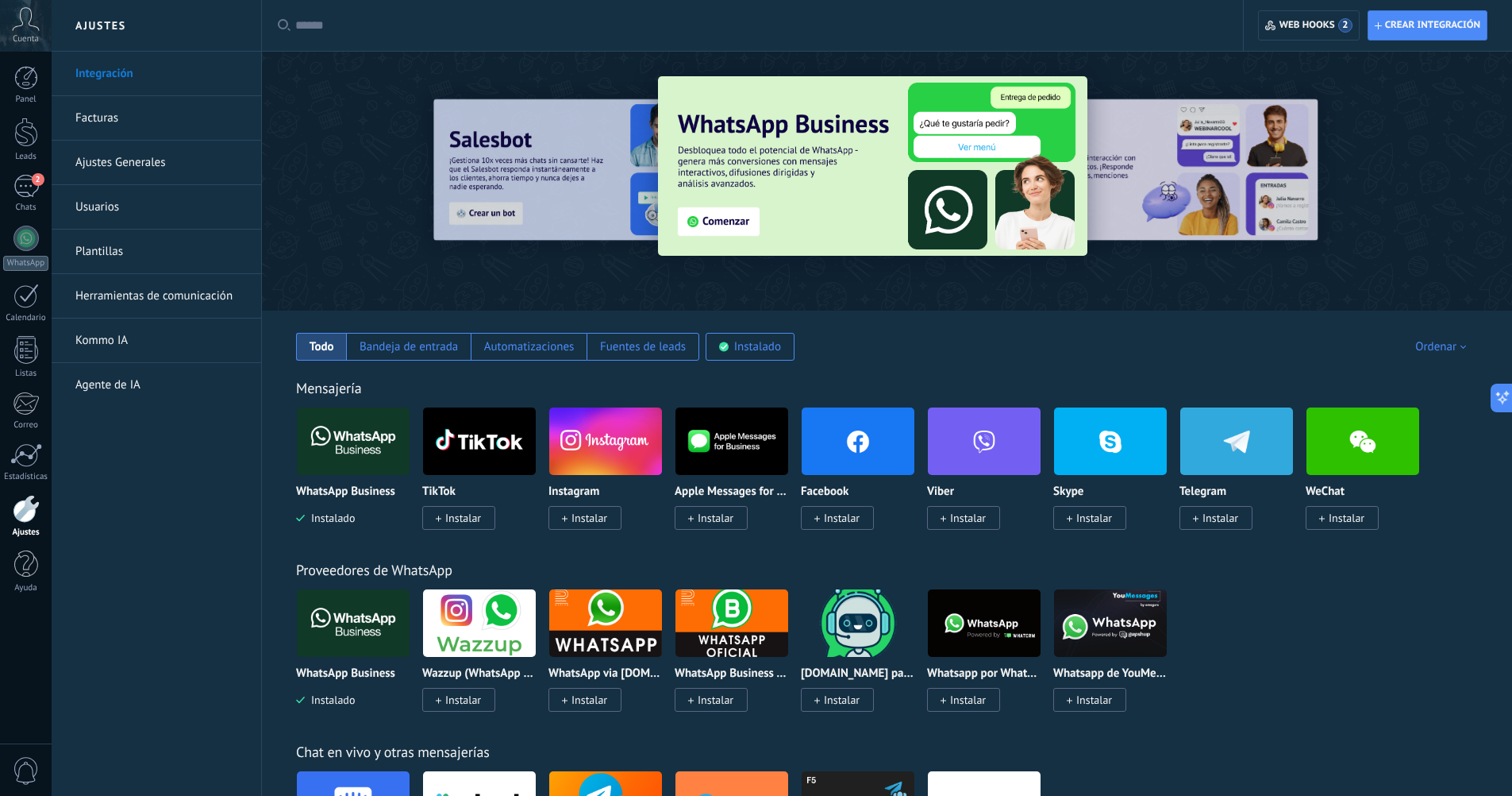
click at [233, 283] on link "Herramientas de comunicación" at bounding box center [161, 296] width 170 height 44
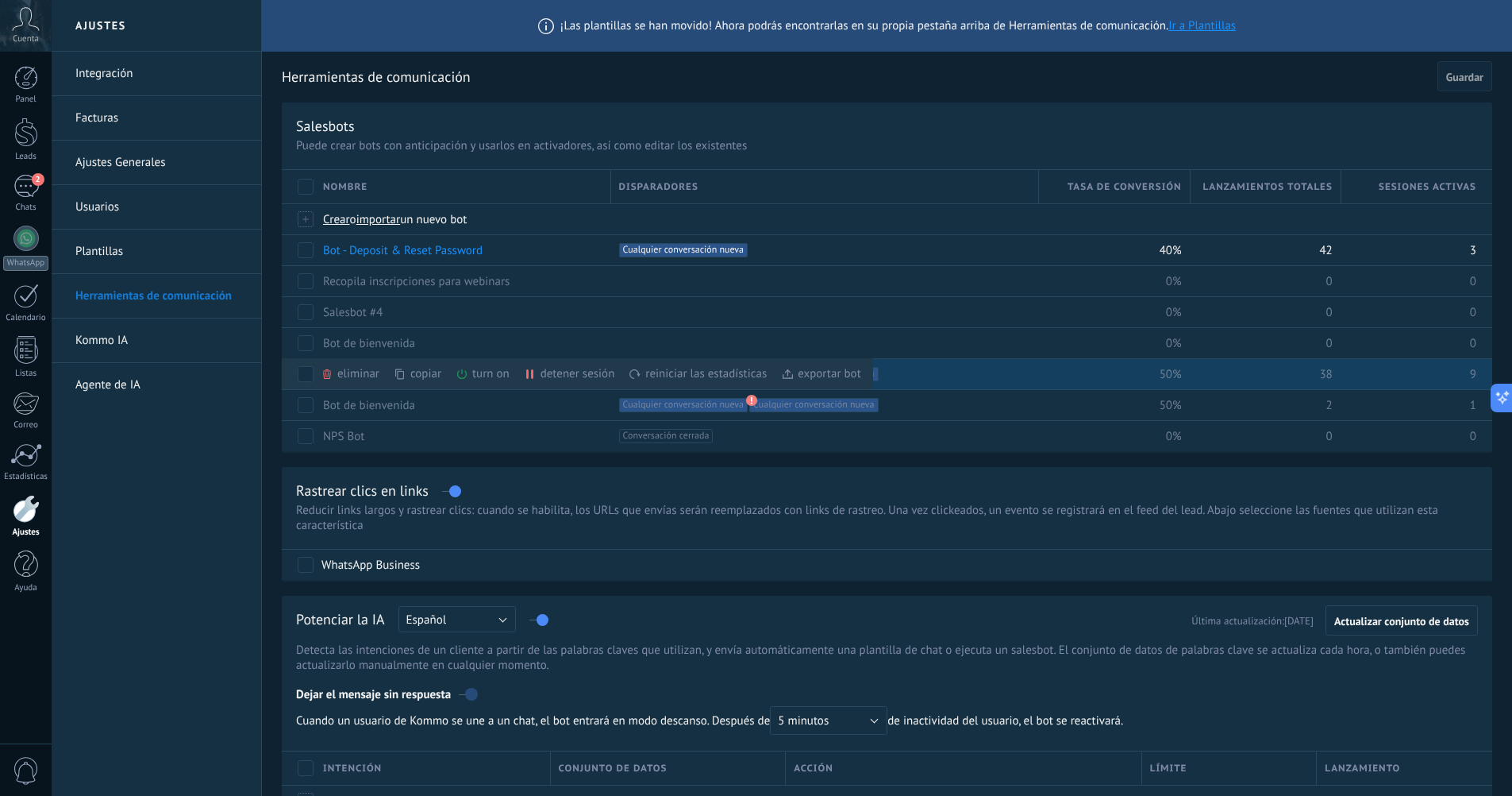
click at [416, 377] on div "copiar màs" at bounding box center [444, 373] width 102 height 31
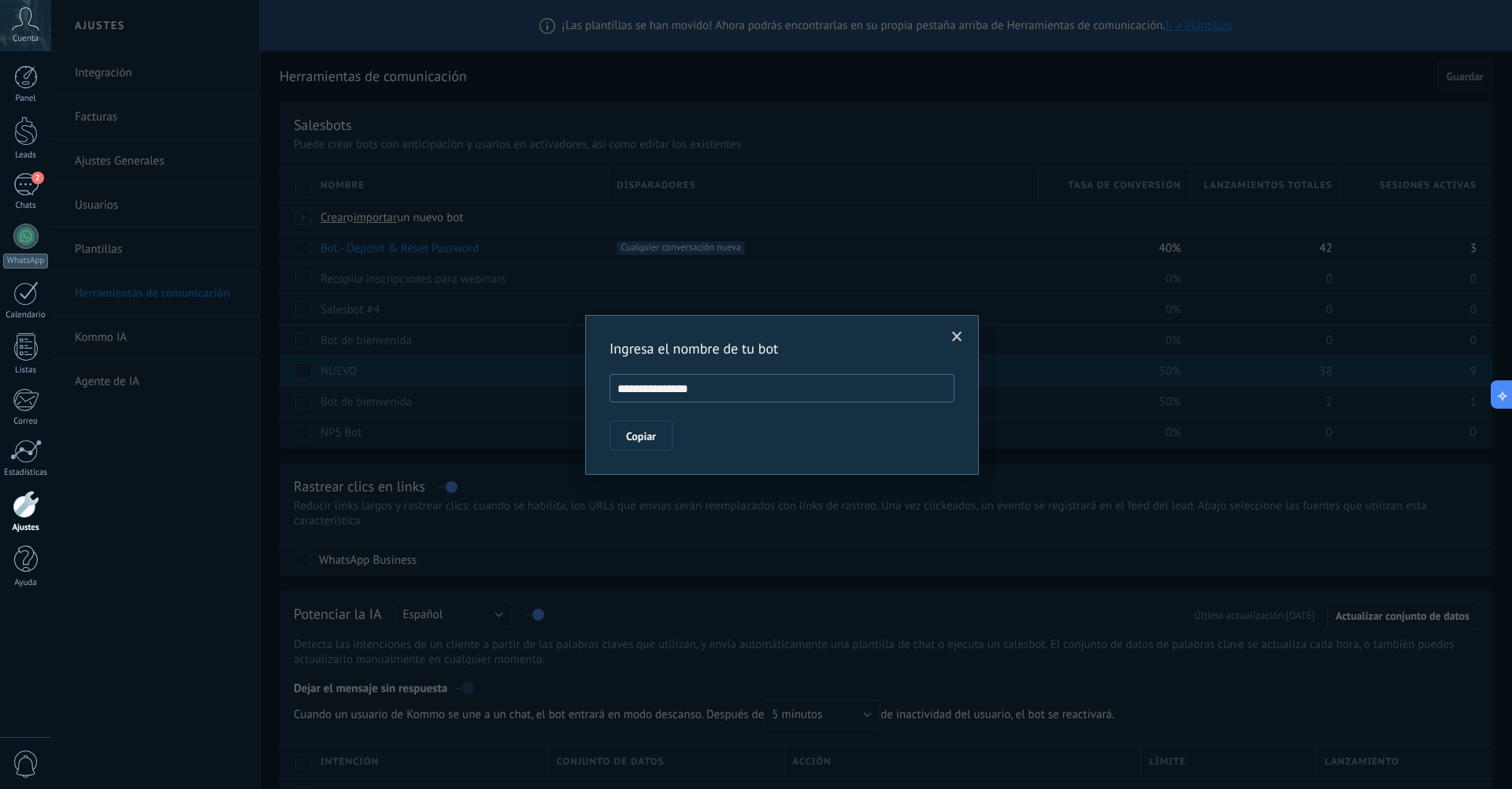
click at [692, 384] on input "**********" at bounding box center [782, 388] width 345 height 28
click at [722, 394] on input "**********" at bounding box center [782, 388] width 345 height 28
type input "**********"
click at [664, 439] on button "Copiar" at bounding box center [641, 435] width 63 height 30
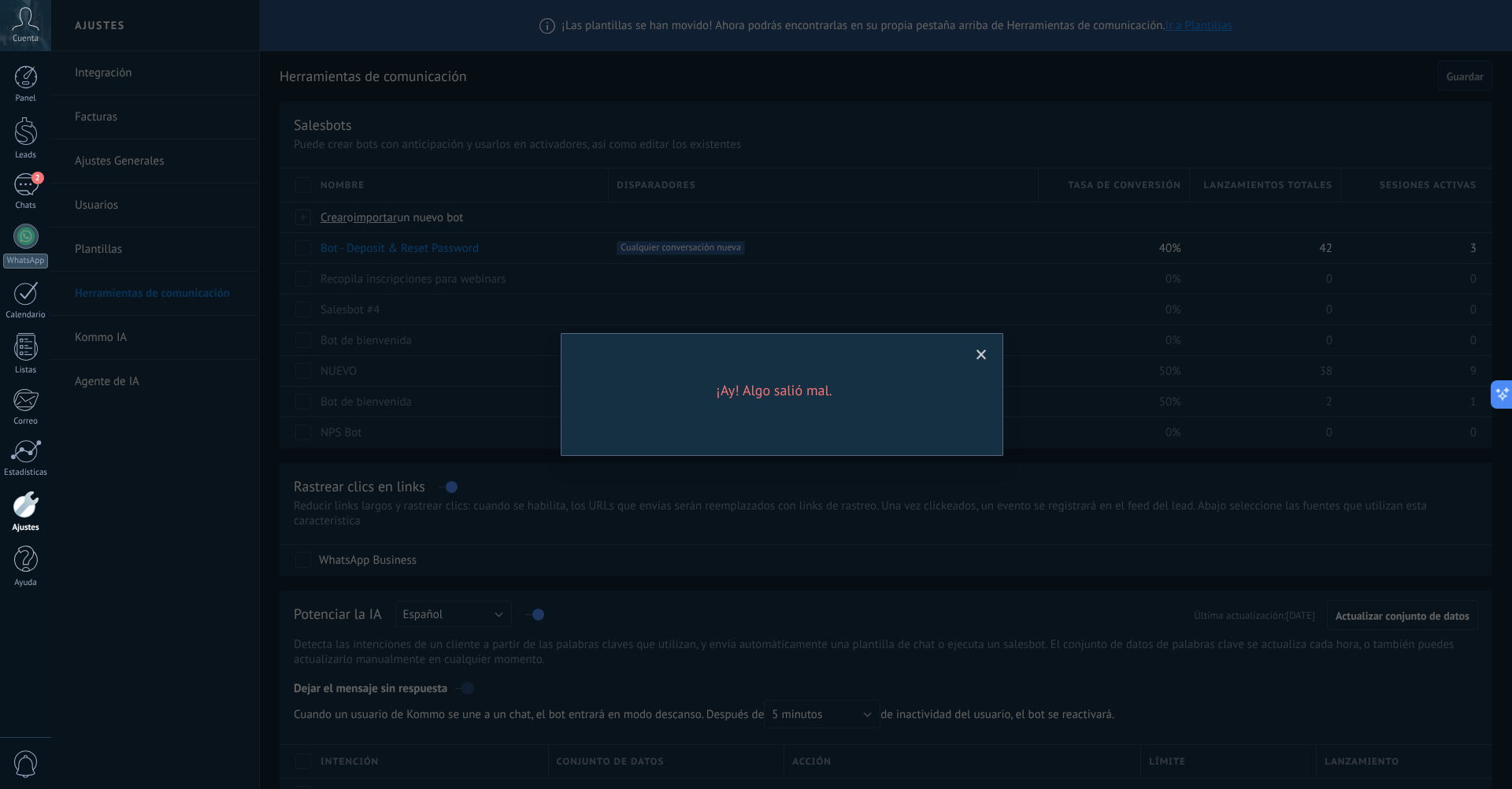
click at [974, 358] on span at bounding box center [981, 355] width 26 height 26
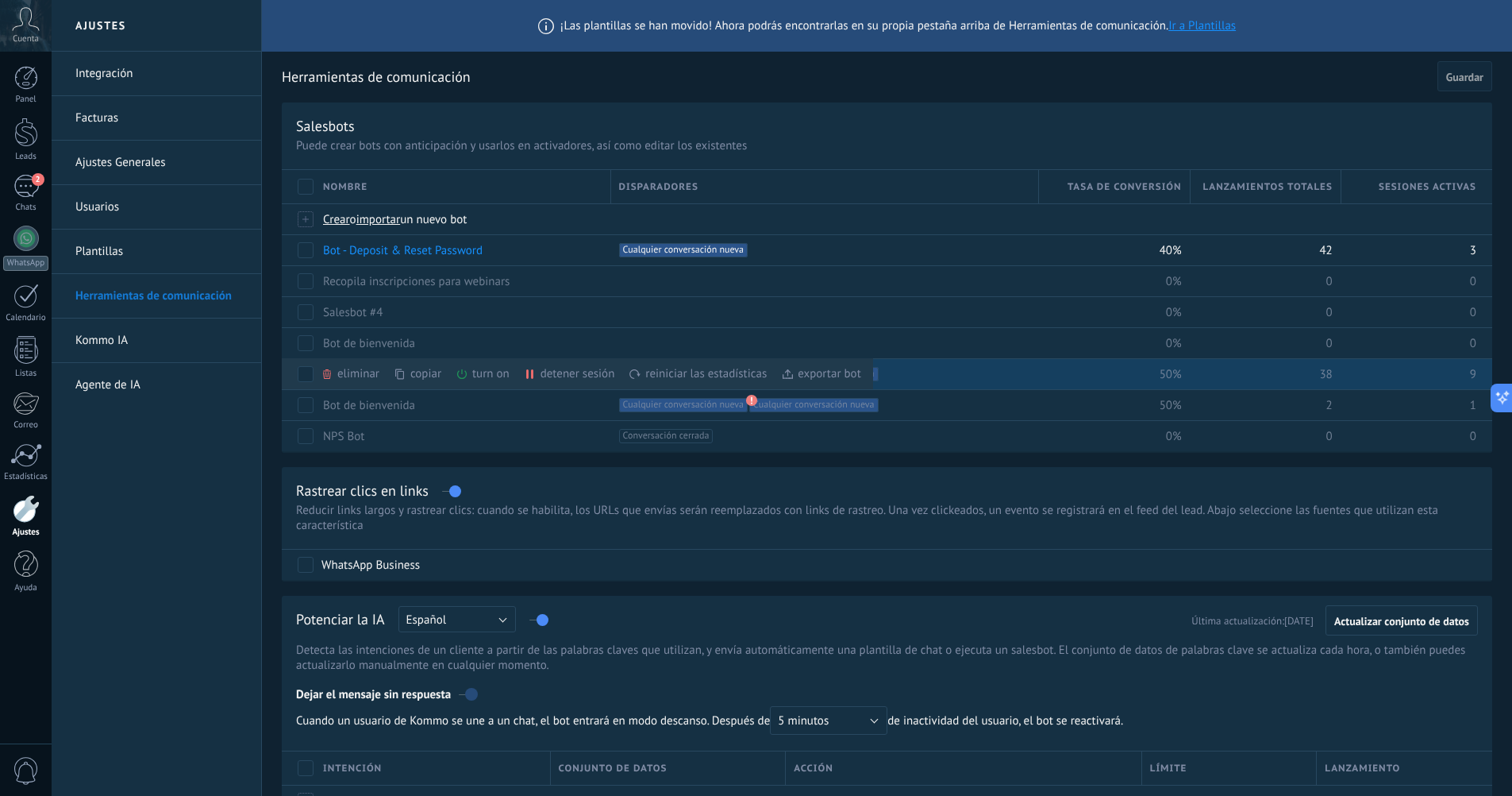
click at [473, 370] on div "turn on màs" at bounding box center [510, 373] width 108 height 31
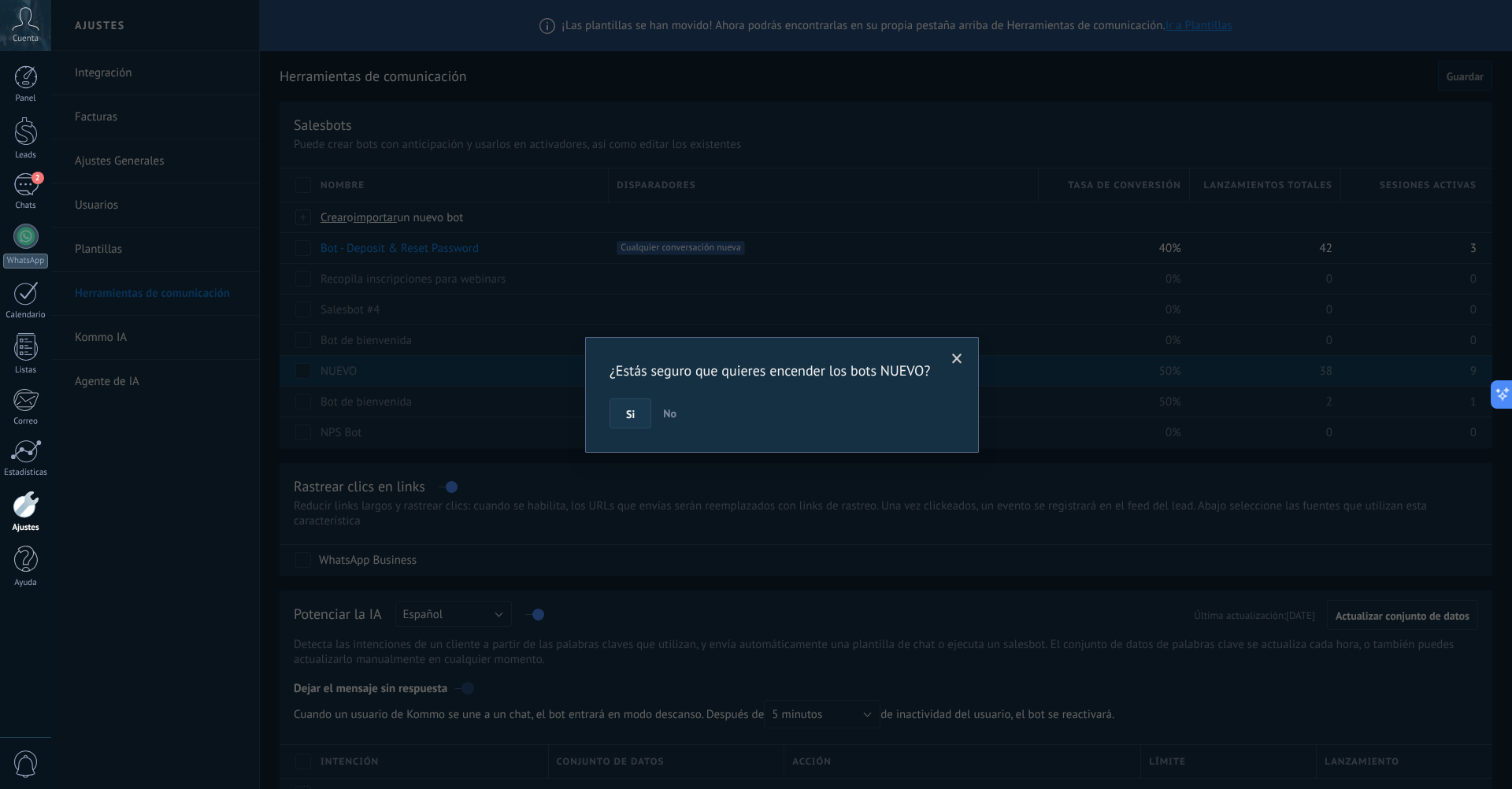
click at [621, 414] on button "Si" at bounding box center [630, 413] width 42 height 30
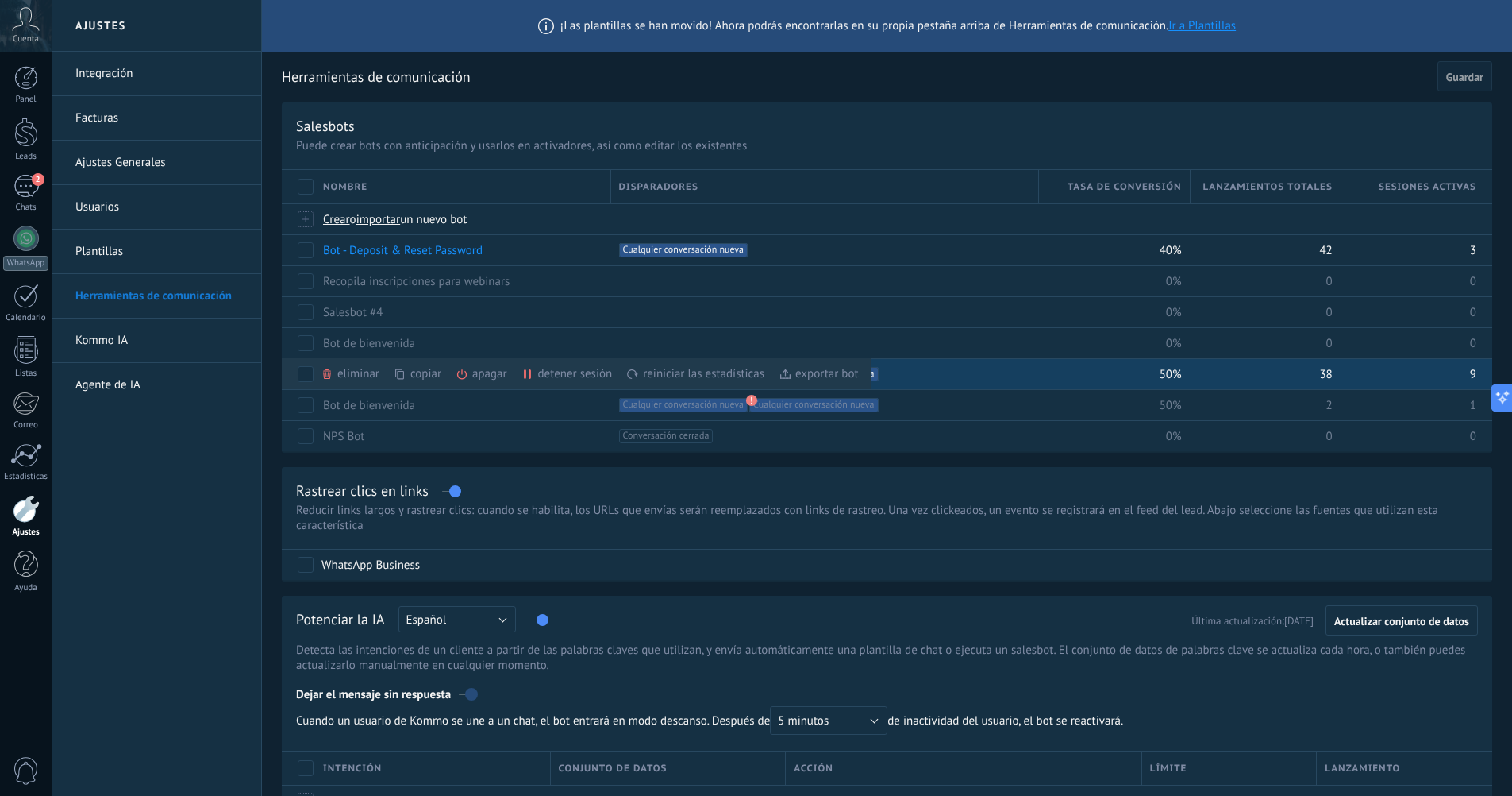
click at [401, 375] on icon at bounding box center [399, 374] width 8 height 11
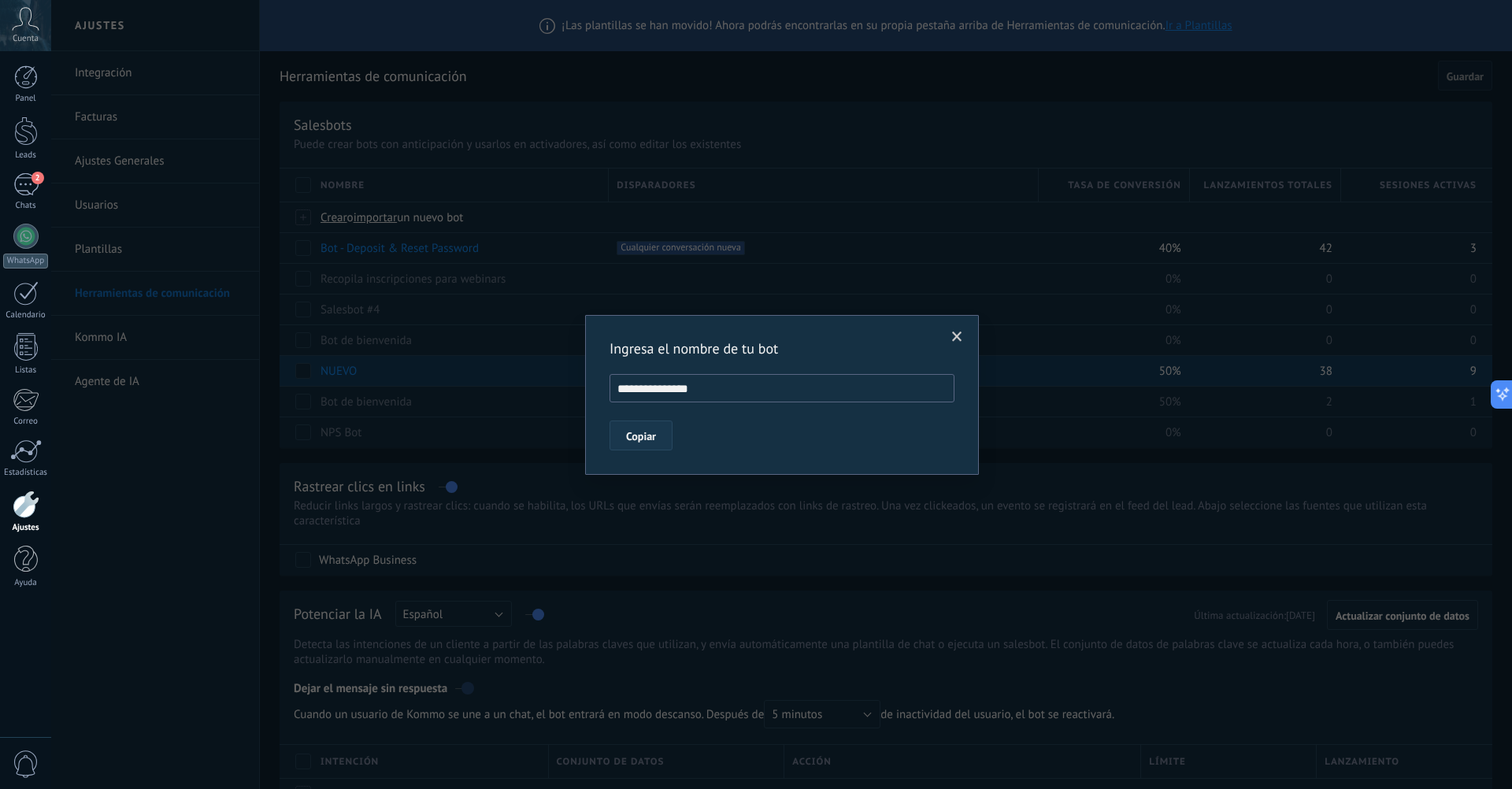
click at [647, 437] on span "Copiar" at bounding box center [641, 436] width 30 height 11
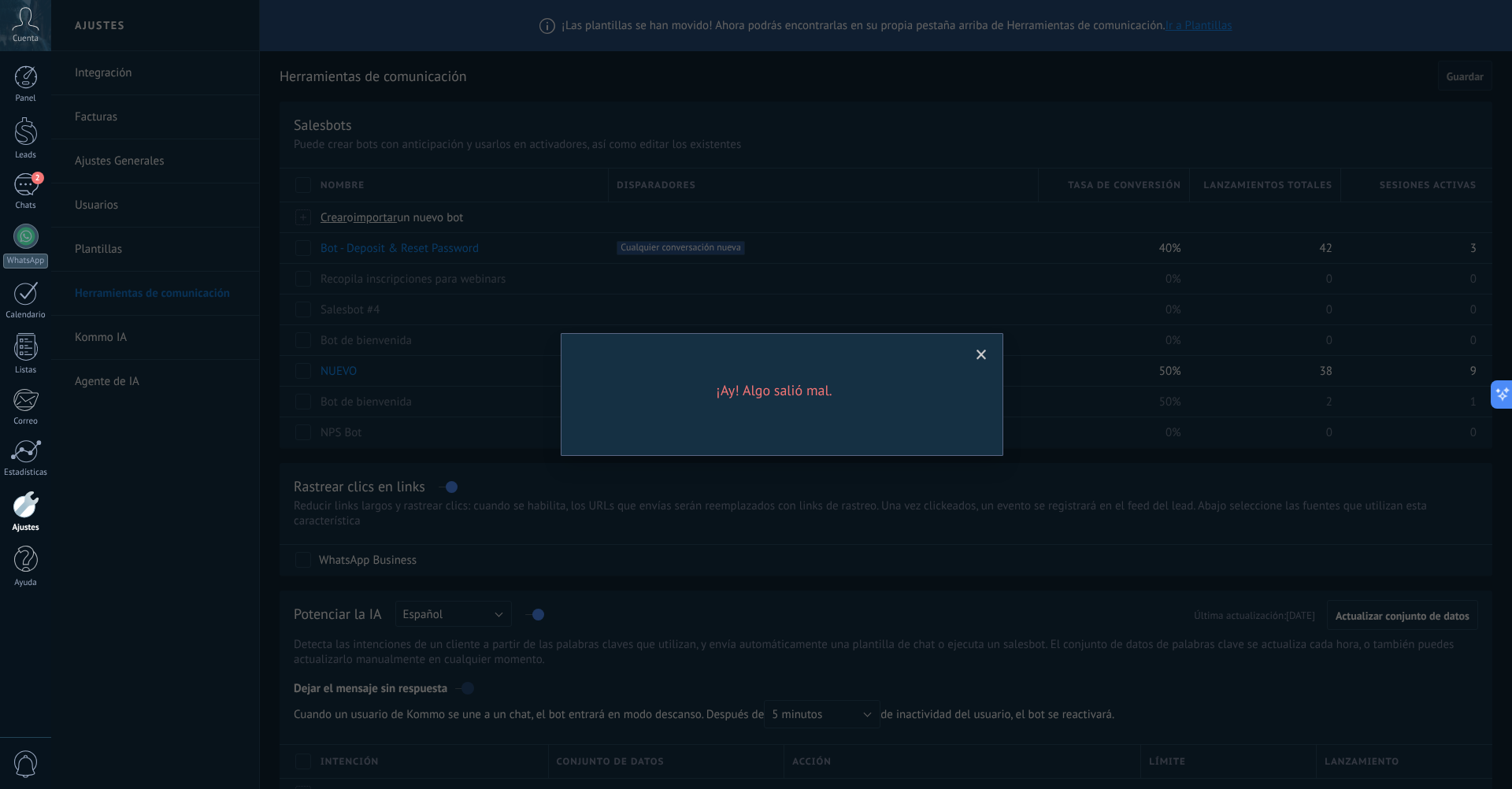
click at [971, 352] on span at bounding box center [981, 355] width 26 height 26
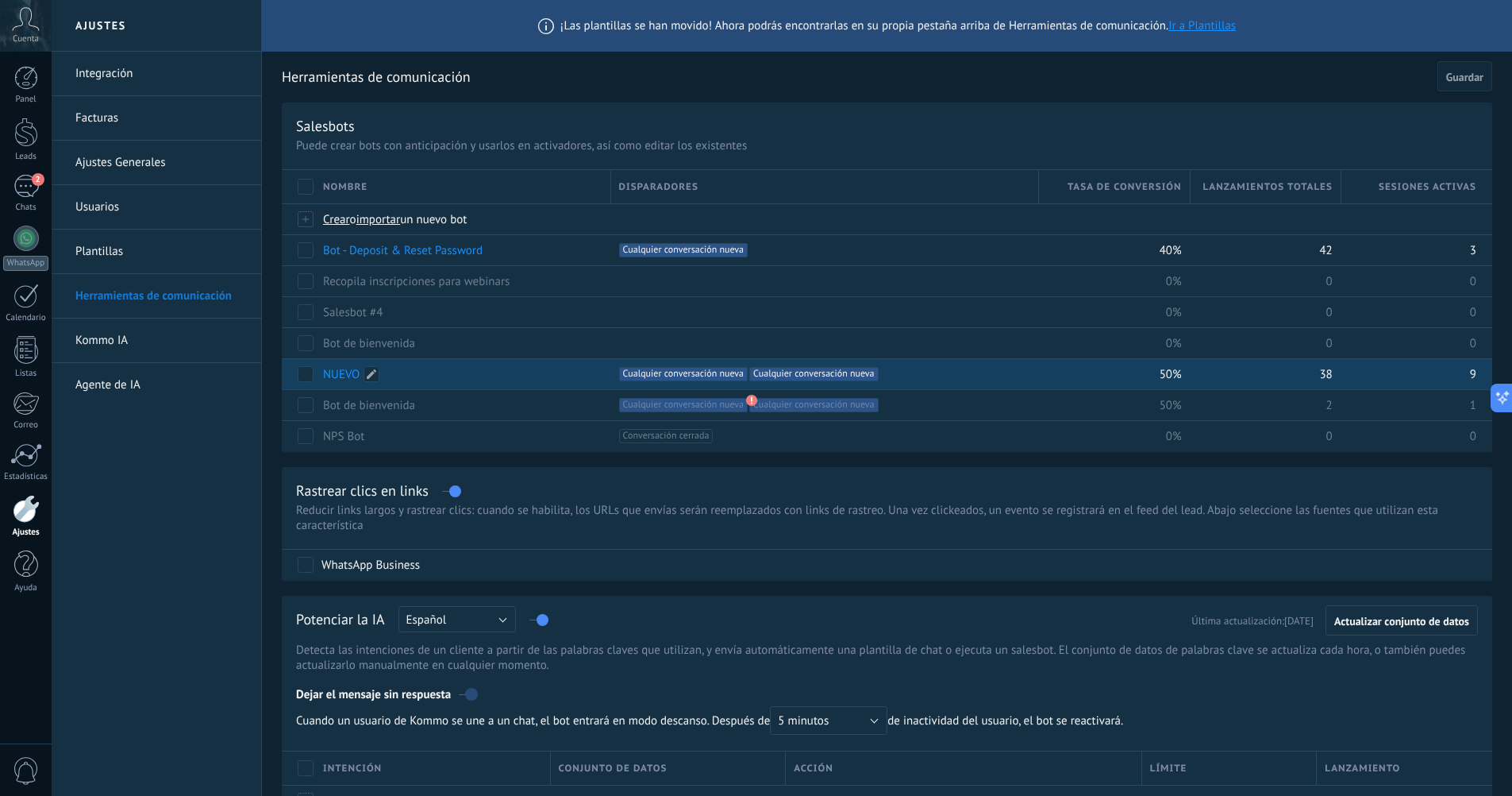
click at [348, 375] on link "NUEVO" at bounding box center [341, 375] width 37 height 15
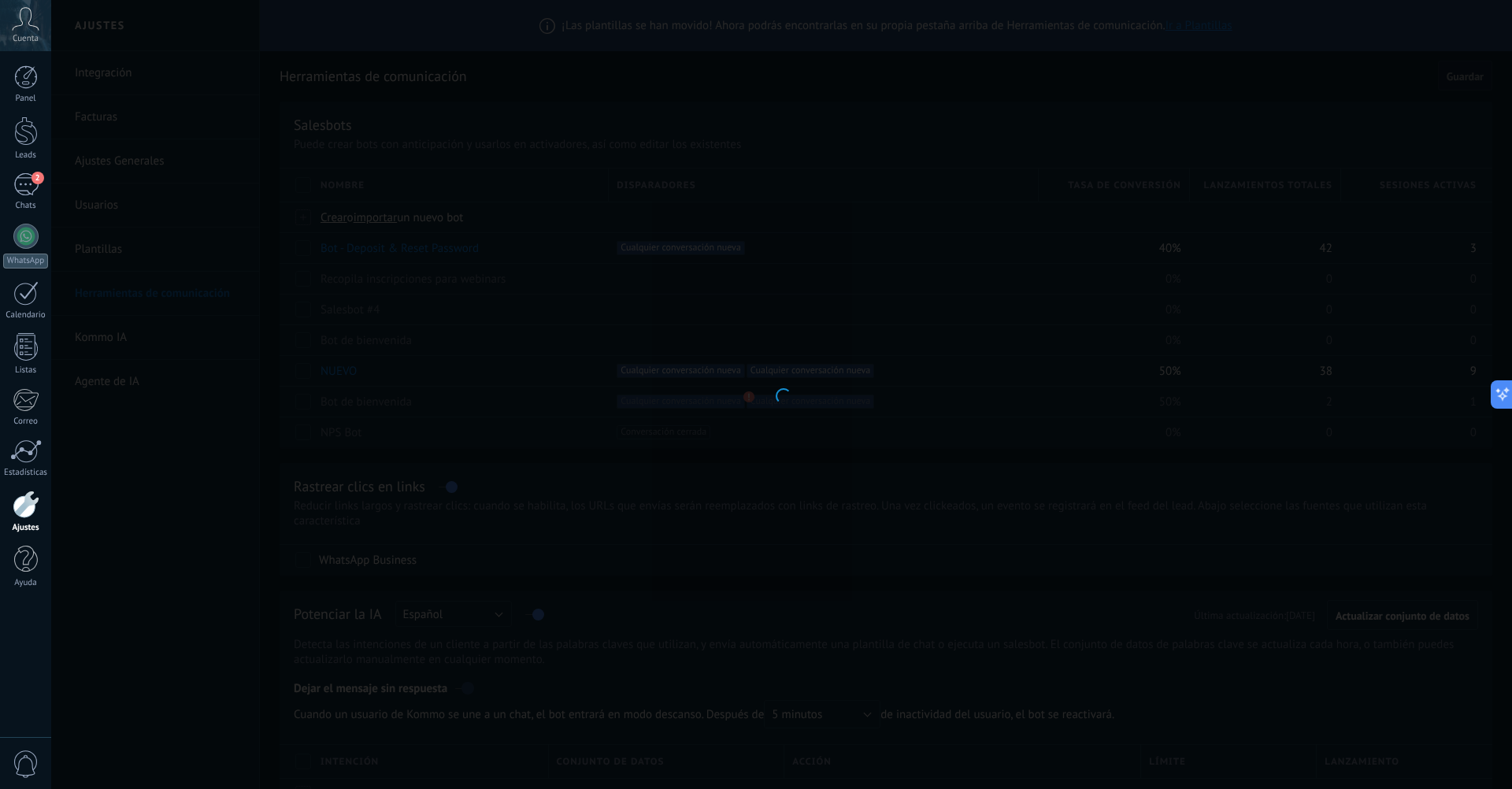
type input "*****"
type textarea "**********"
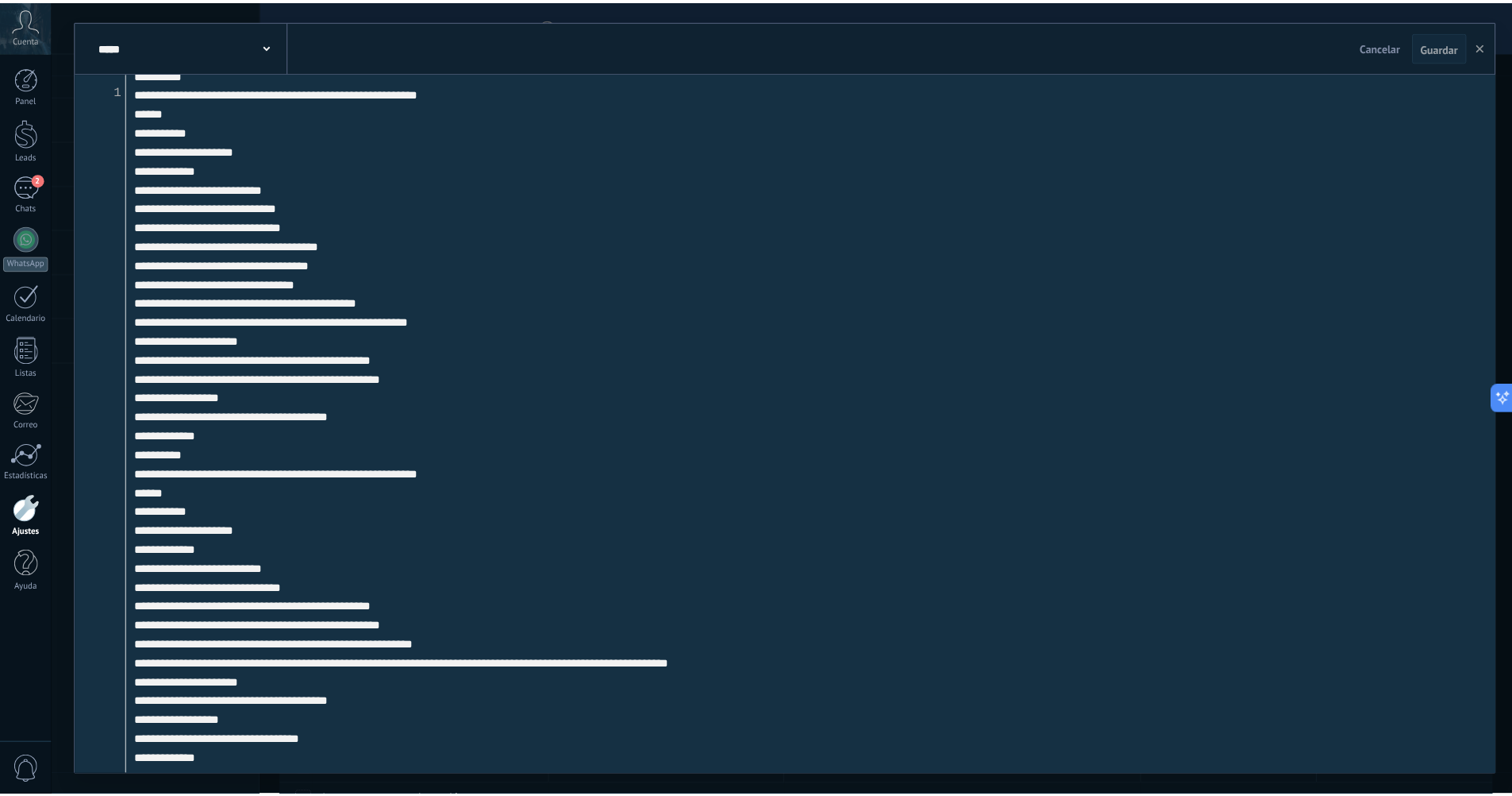
scroll to position [37123, 0]
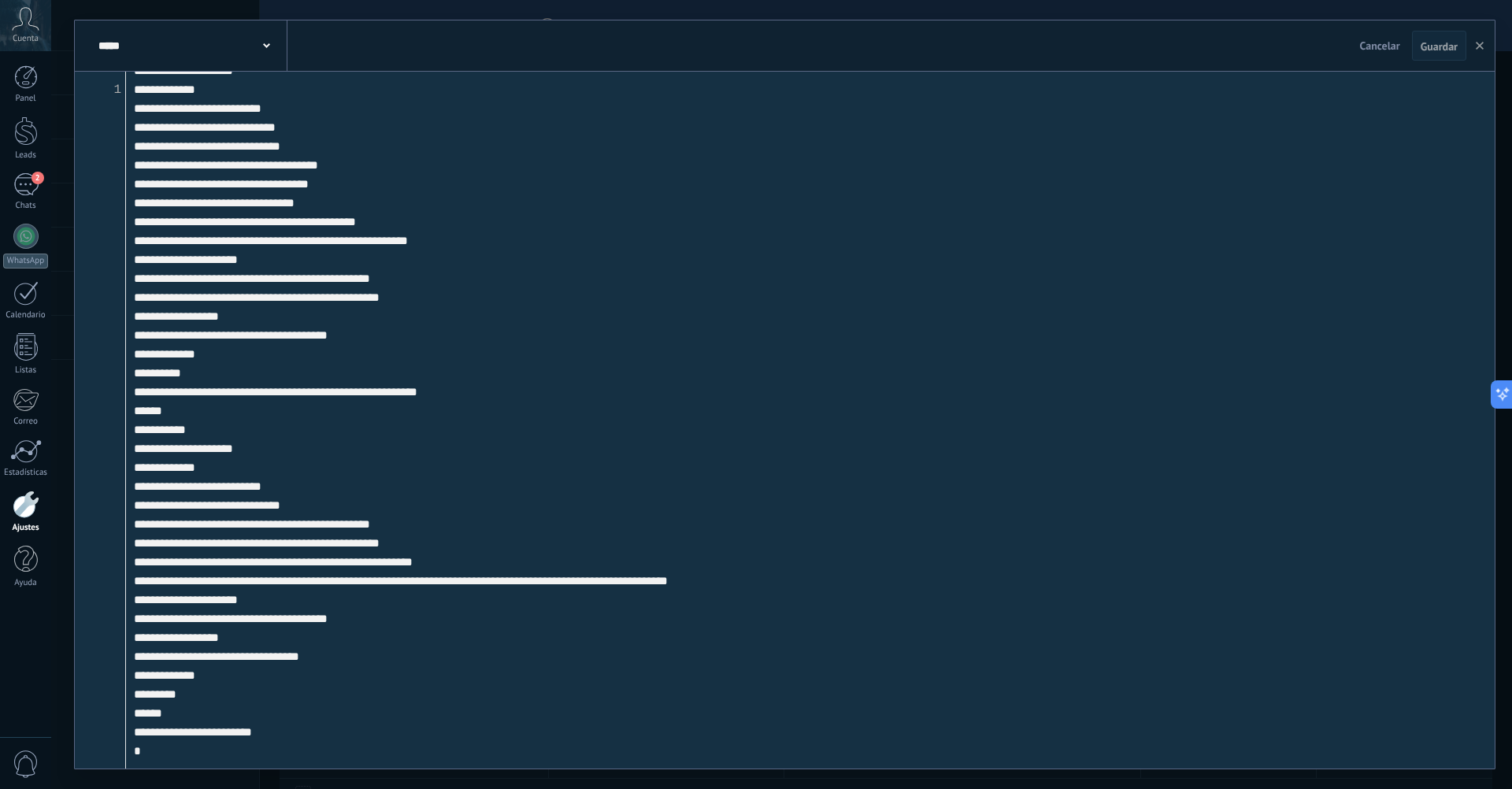
click at [571, 495] on textarea at bounding box center [811, 420] width 1369 height 697
click at [500, 598] on textarea at bounding box center [811, 420] width 1369 height 697
click at [706, 513] on textarea at bounding box center [811, 420] width 1369 height 697
click at [1481, 43] on icon "button" at bounding box center [1481, 46] width 8 height 8
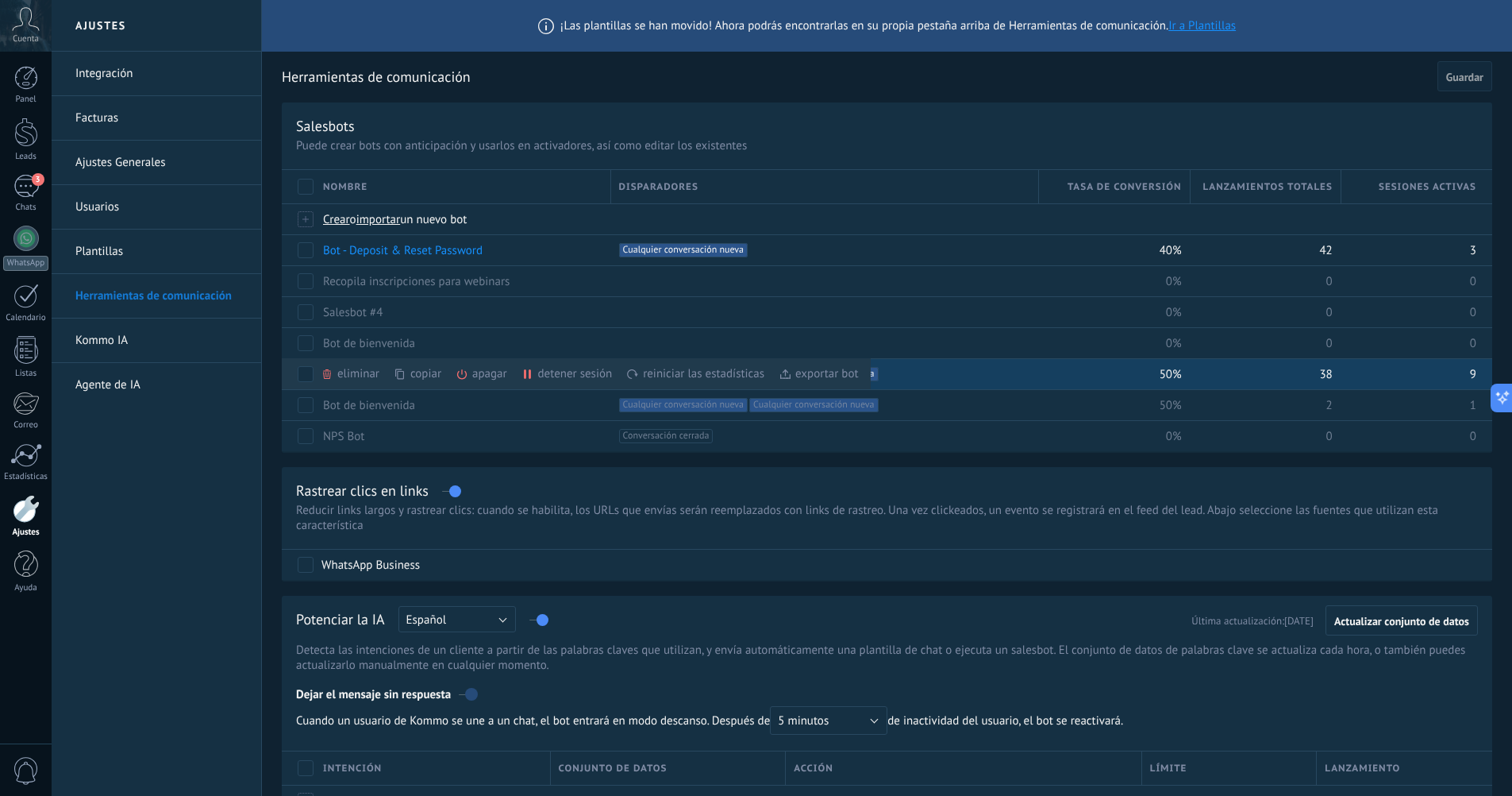
click at [780, 364] on div "exportar bot màs" at bounding box center [819, 373] width 80 height 31
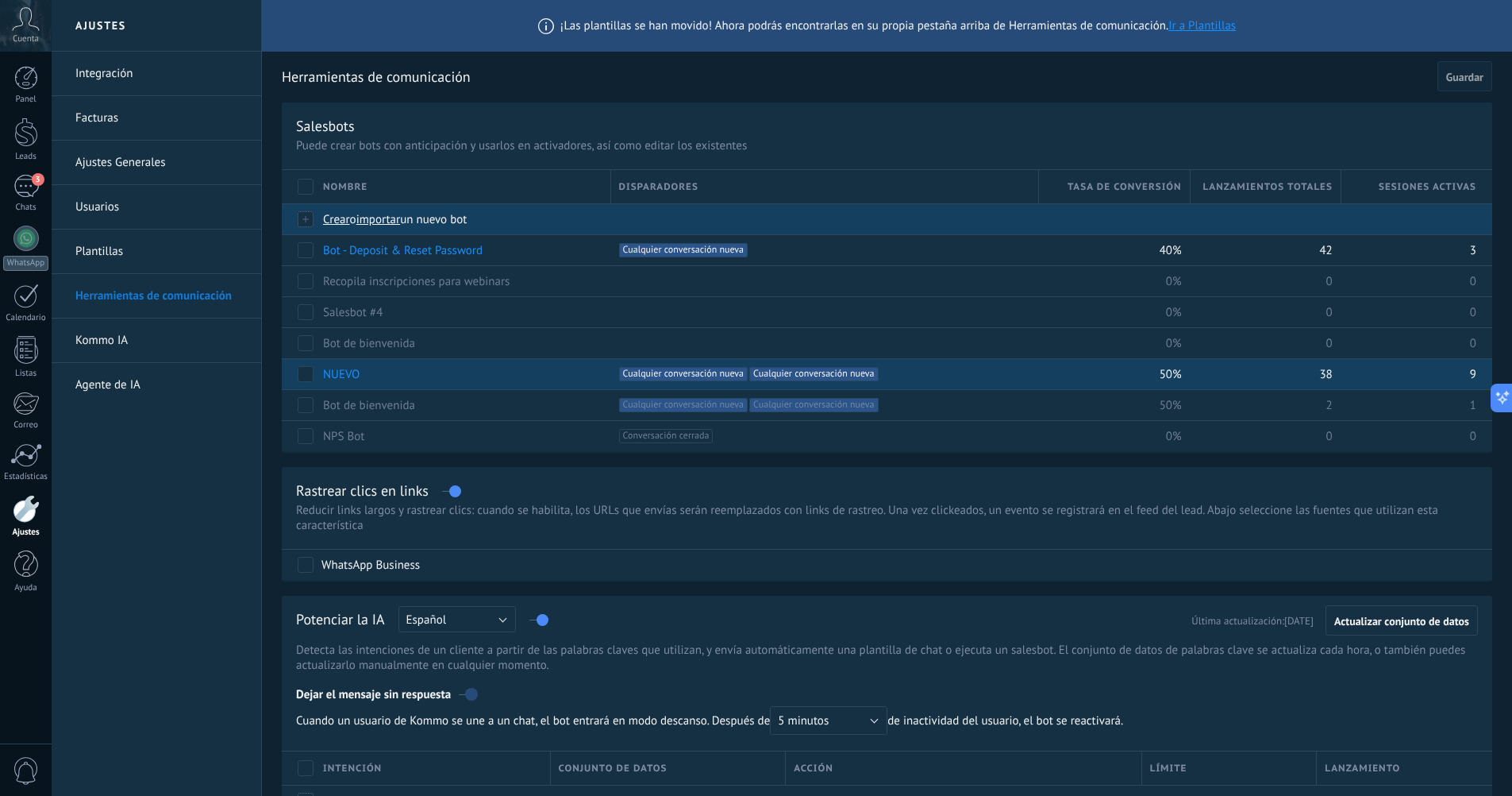
click at [387, 216] on span "importar" at bounding box center [378, 220] width 44 height 15
click at [0, 0] on input "importar un nuevo bot" at bounding box center [0, 0] width 0 height 0
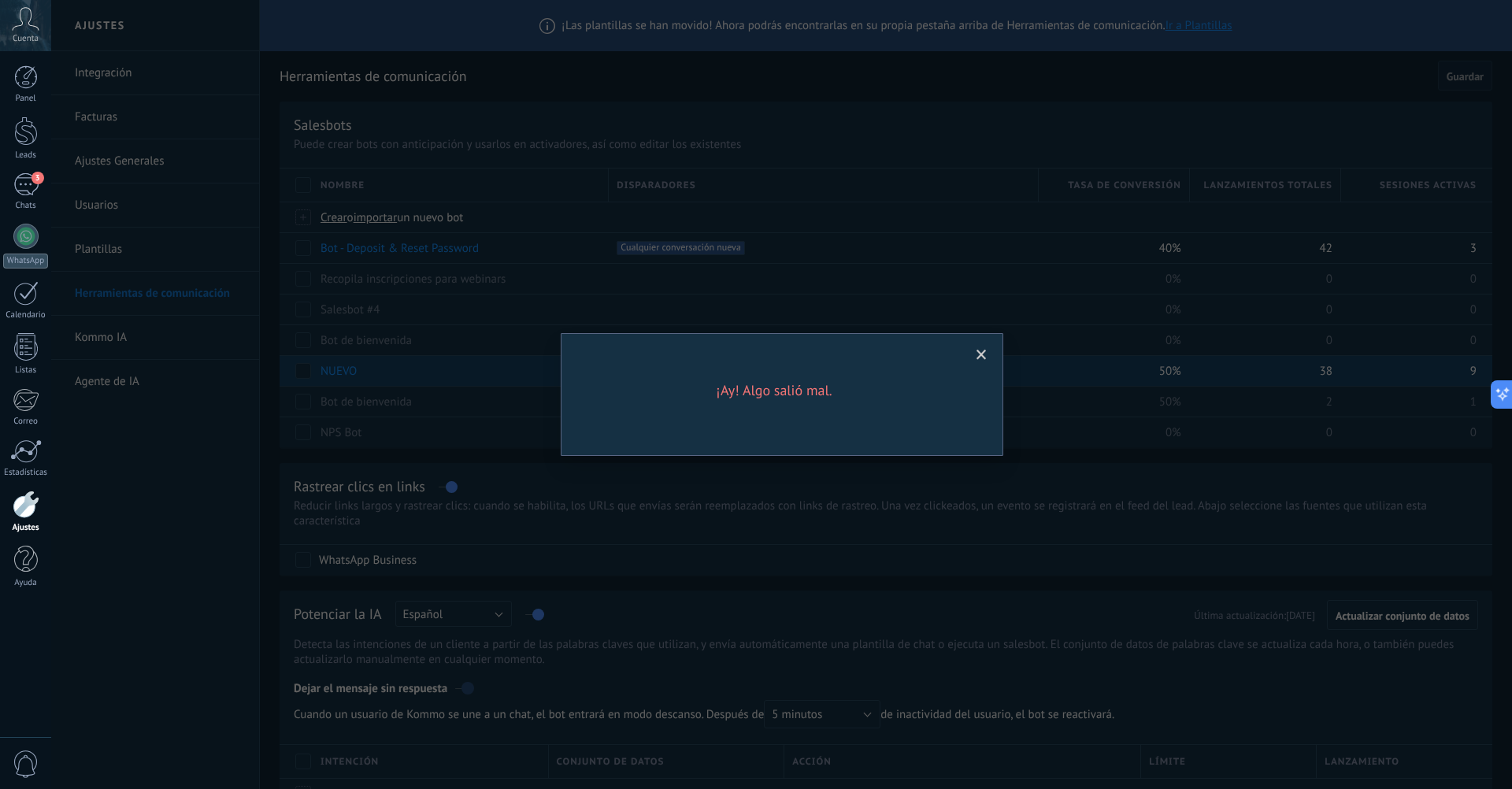
click at [981, 354] on span at bounding box center [982, 355] width 10 height 11
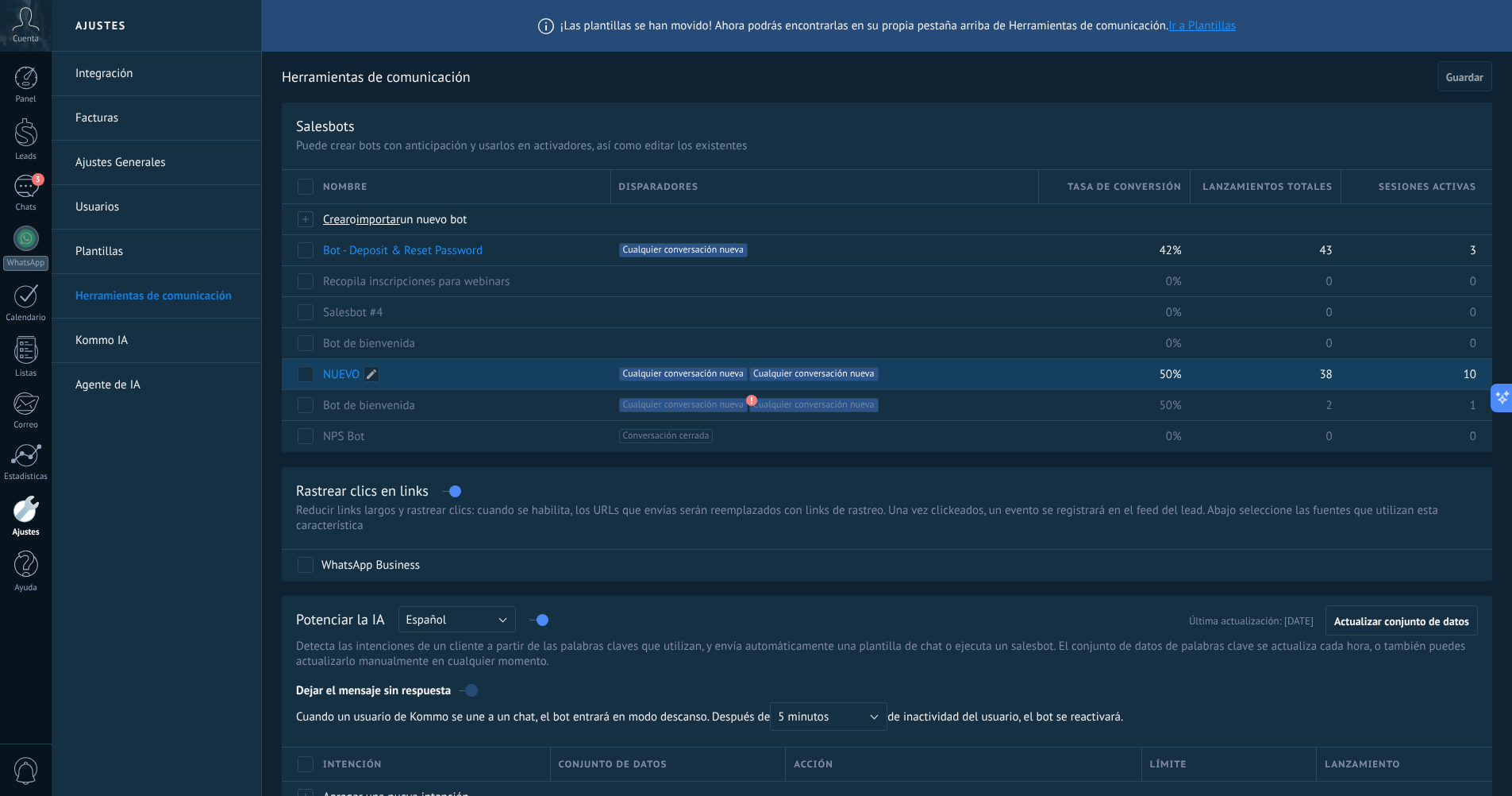
click at [345, 381] on link "NUEVO" at bounding box center [341, 375] width 37 height 15
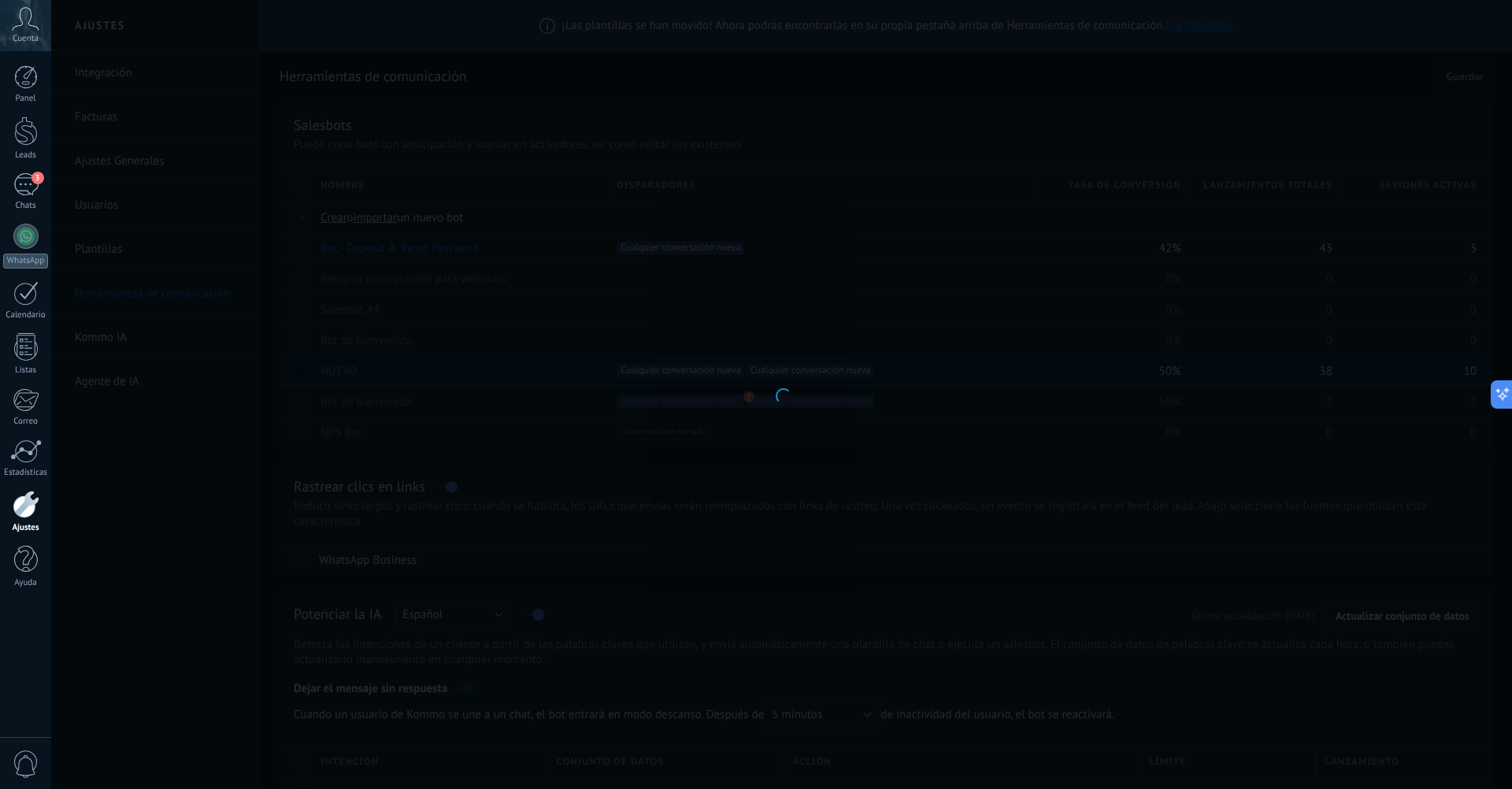
type input "*****"
type textarea "**********"
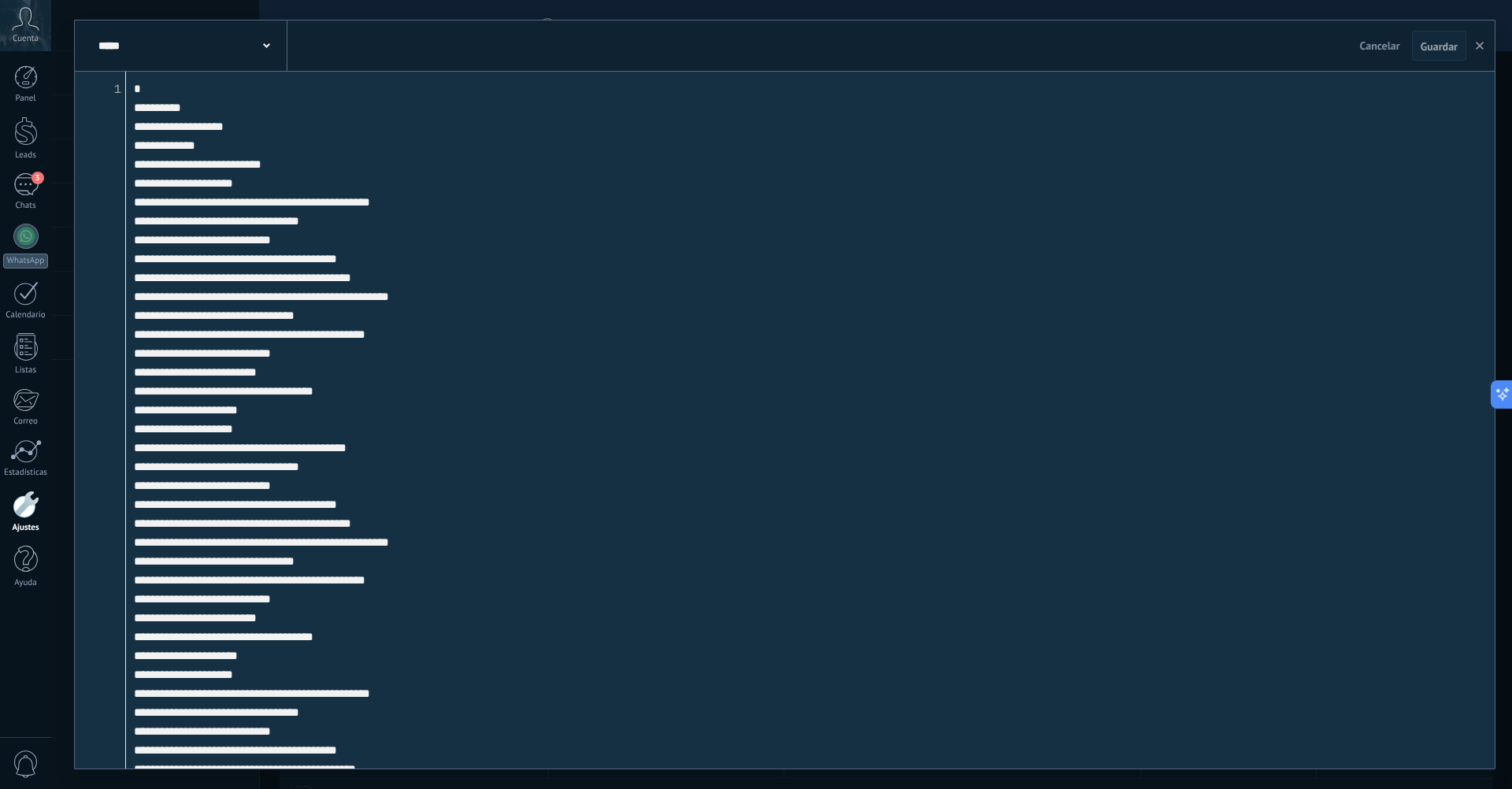
click at [434, 484] on textarea at bounding box center [811, 420] width 1369 height 697
click at [1477, 49] on use "button" at bounding box center [1481, 46] width 8 height 8
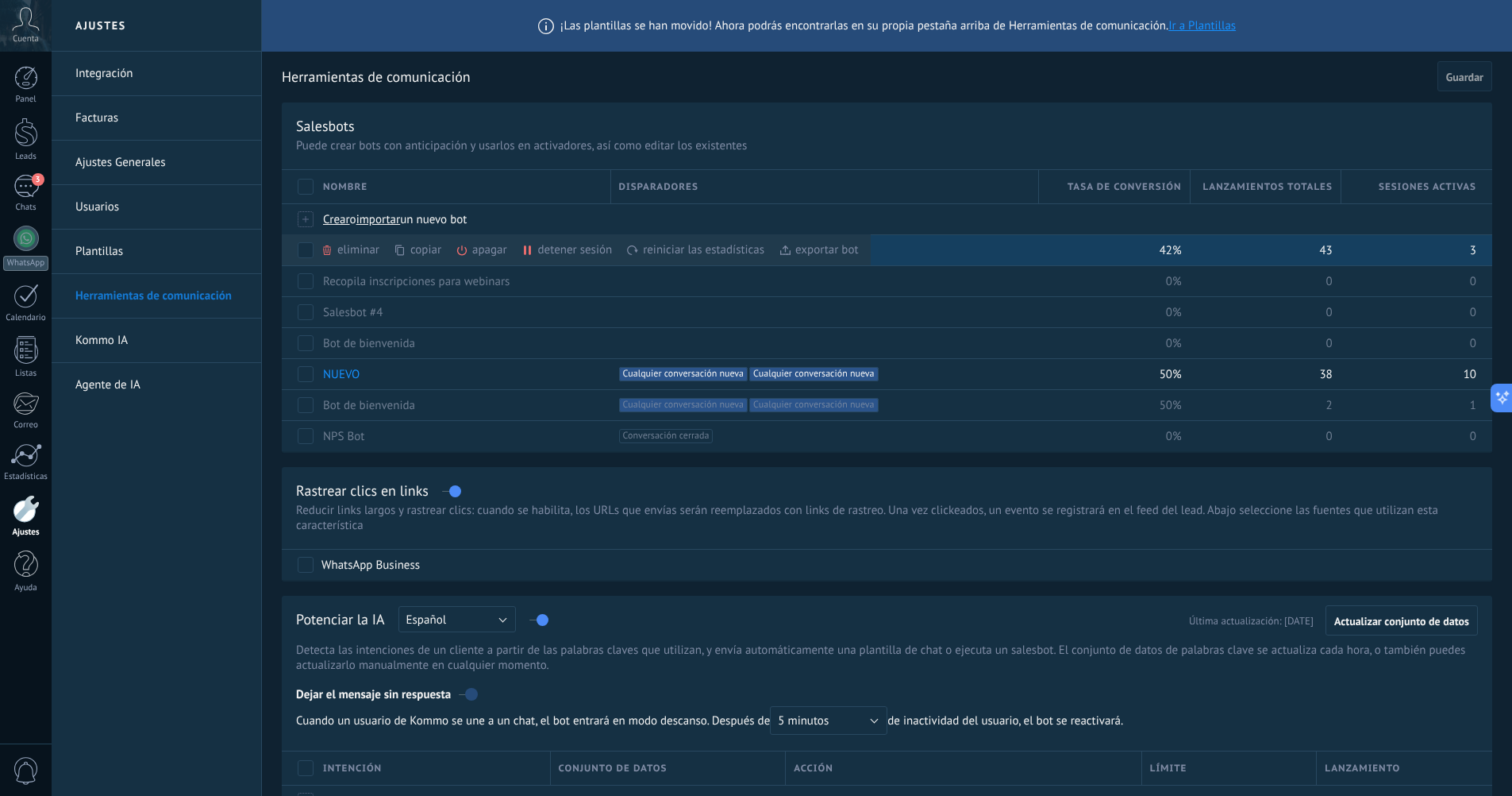
click at [490, 257] on div "apagar màs" at bounding box center [508, 249] width 106 height 31
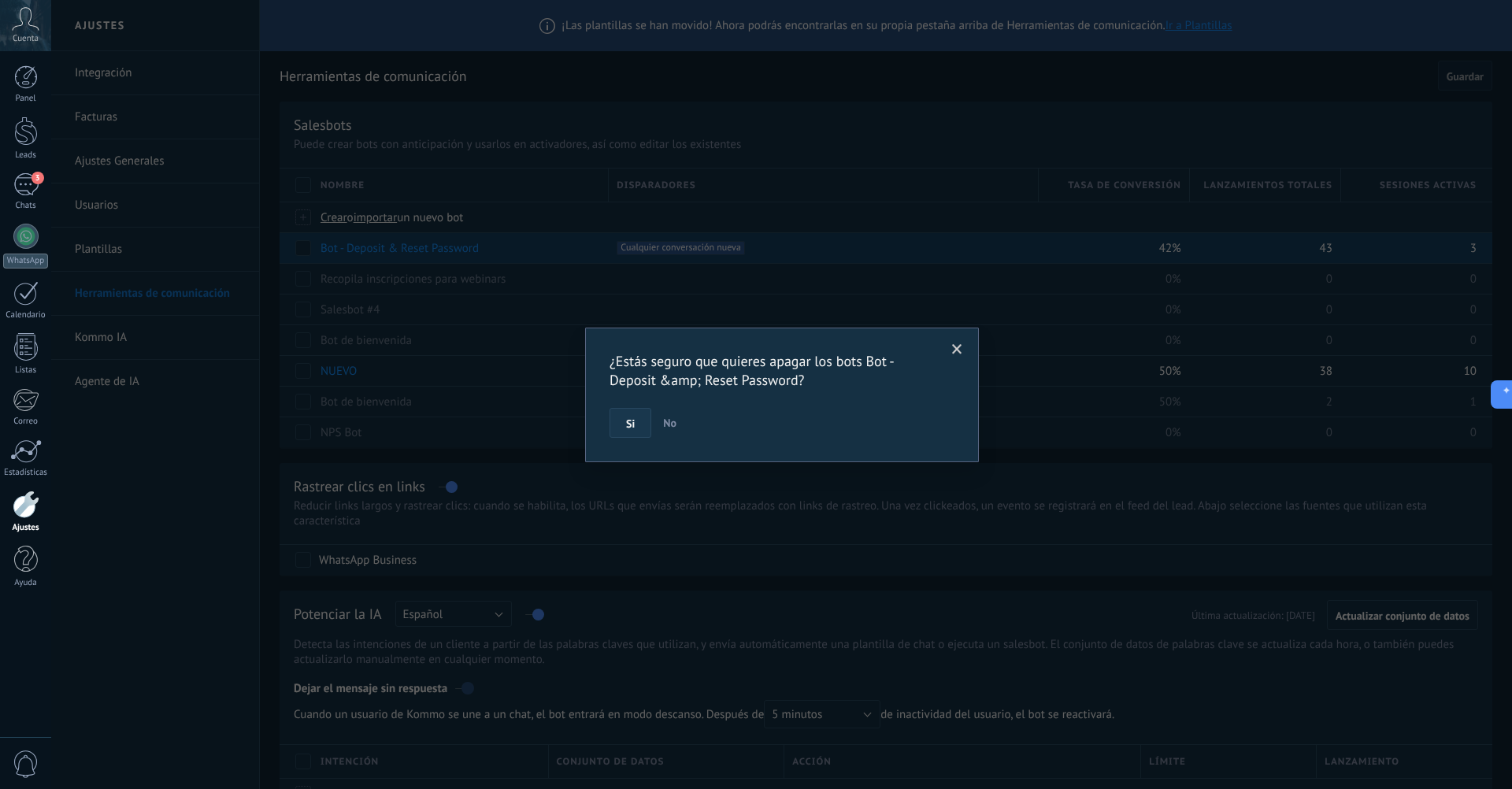
click at [624, 426] on button "Si" at bounding box center [630, 423] width 42 height 30
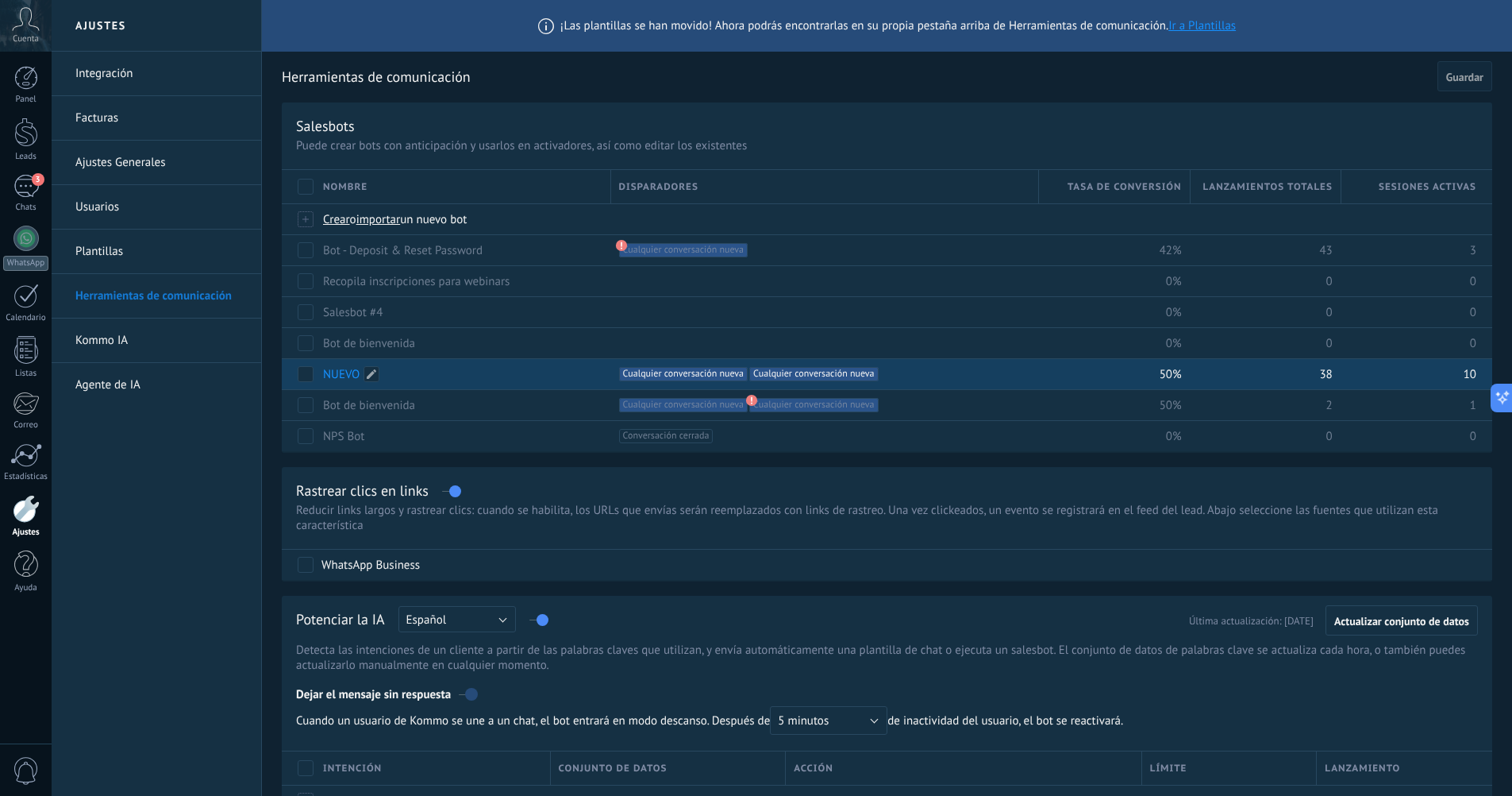
click at [349, 373] on link "NUEVO" at bounding box center [341, 375] width 37 height 15
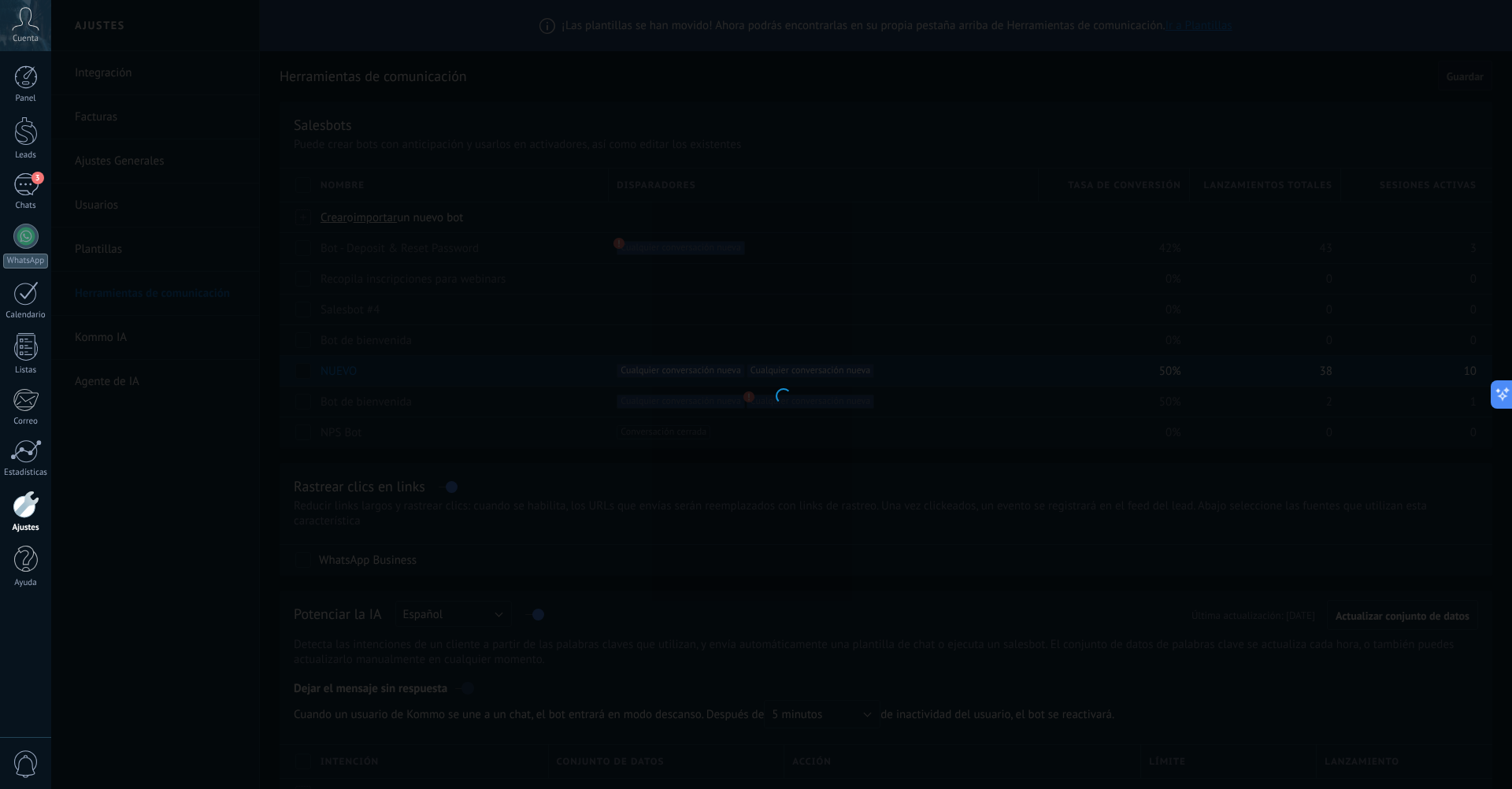
type input "*****"
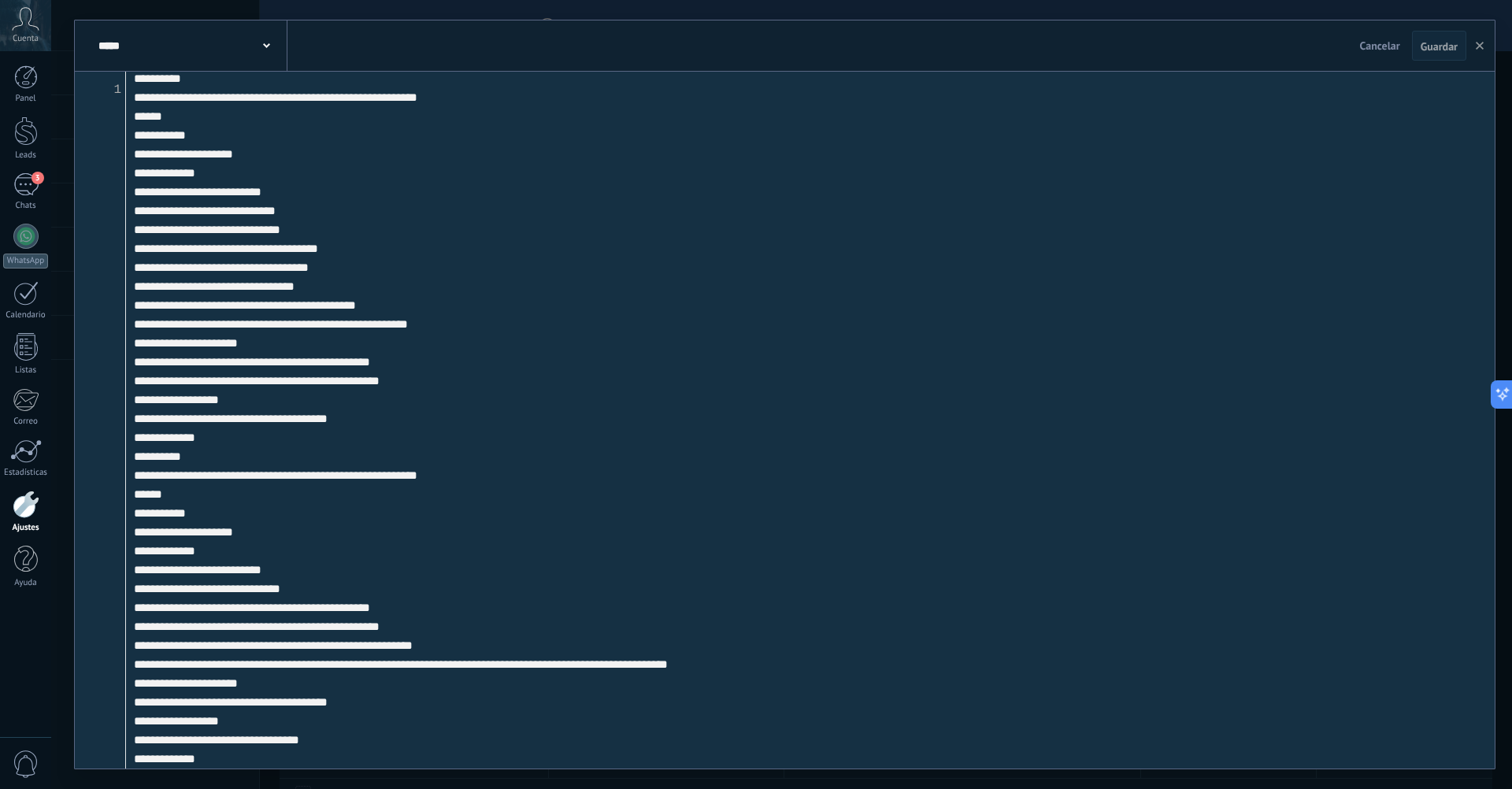
scroll to position [36599, 0]
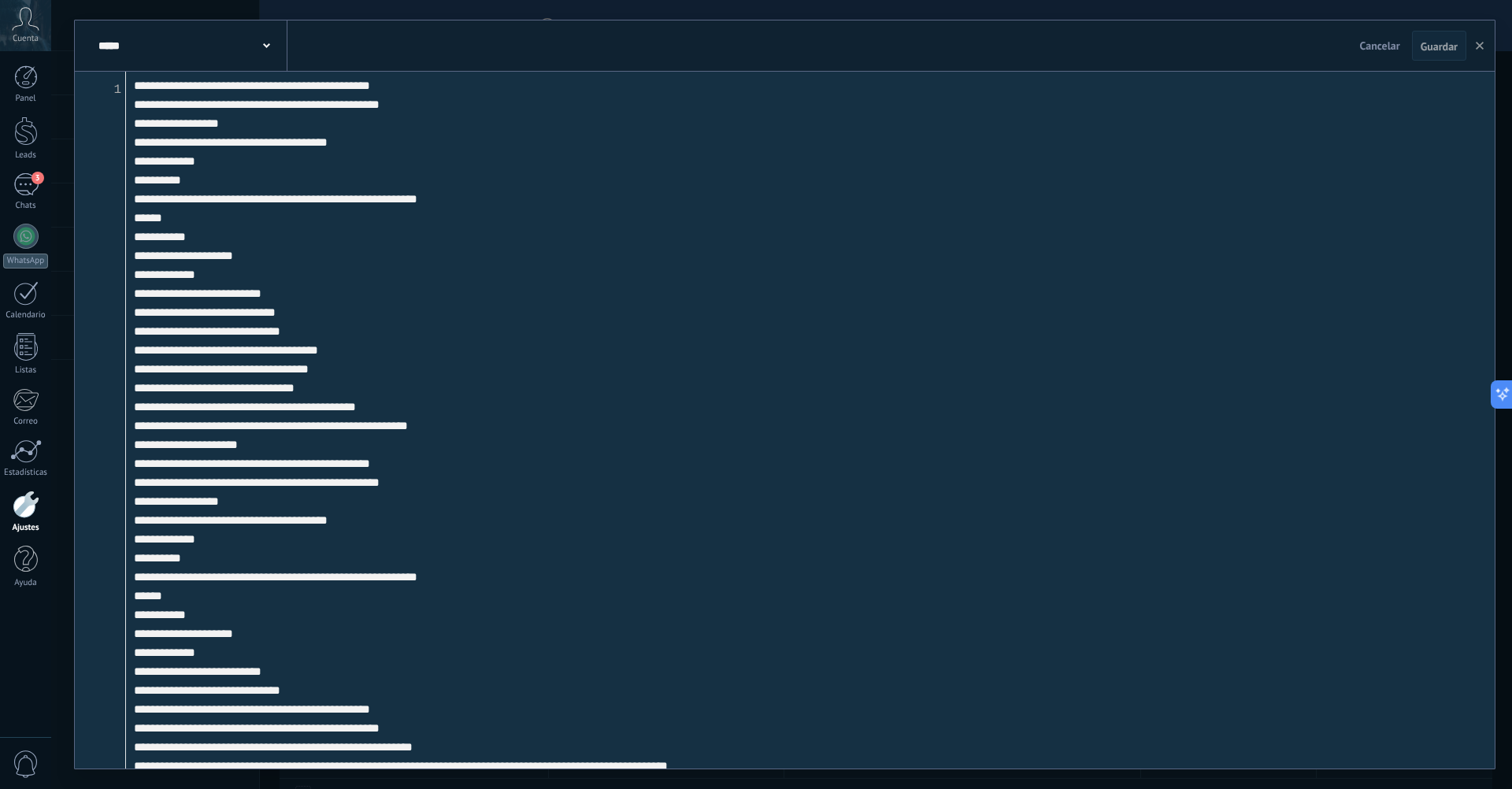
drag, startPoint x: 169, startPoint y: 692, endPoint x: 162, endPoint y: 614, distance: 78.3
click at [162, 614] on textarea at bounding box center [811, 420] width 1369 height 697
paste textarea "**********"
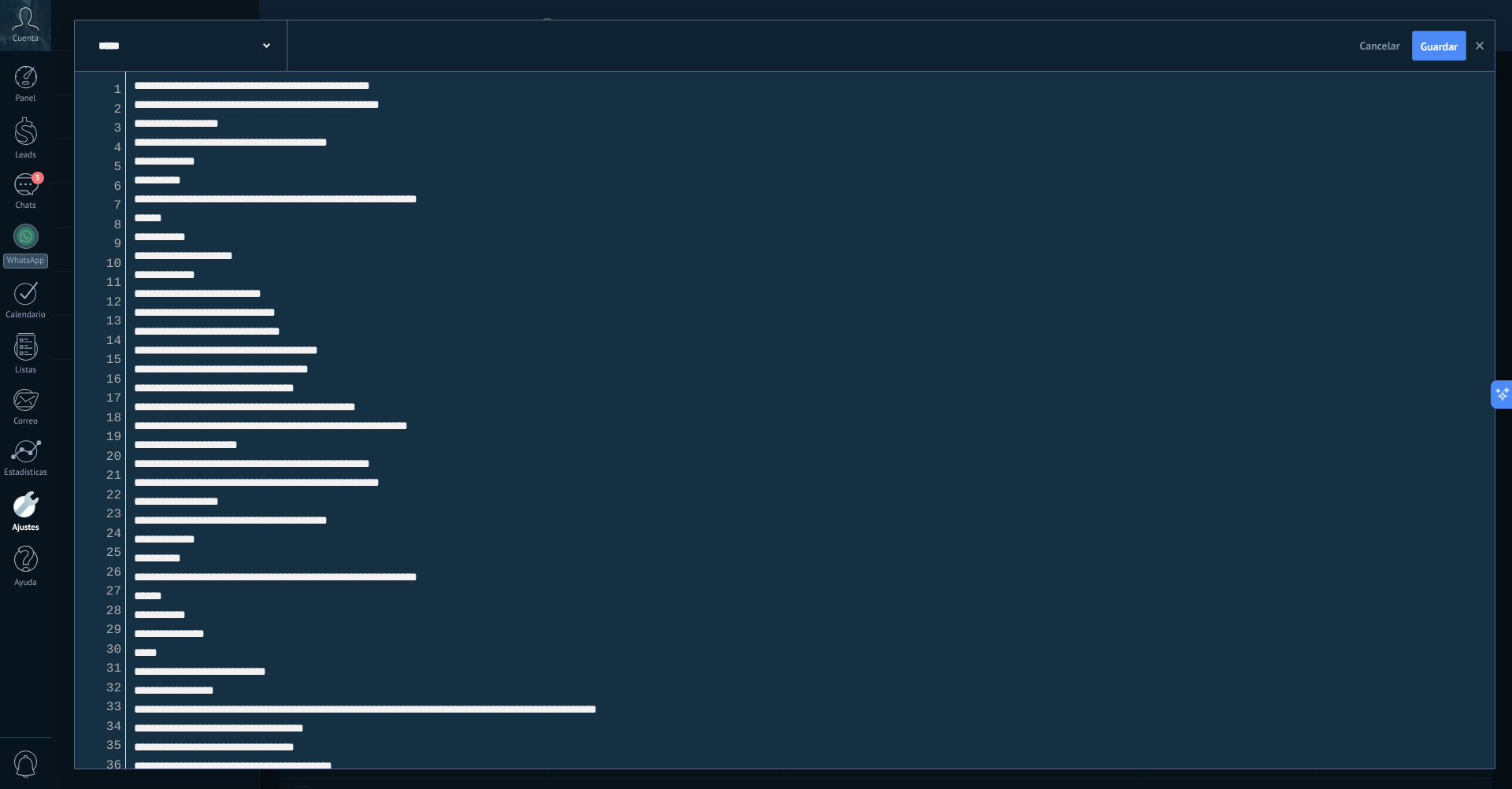
scroll to position [37193, 0]
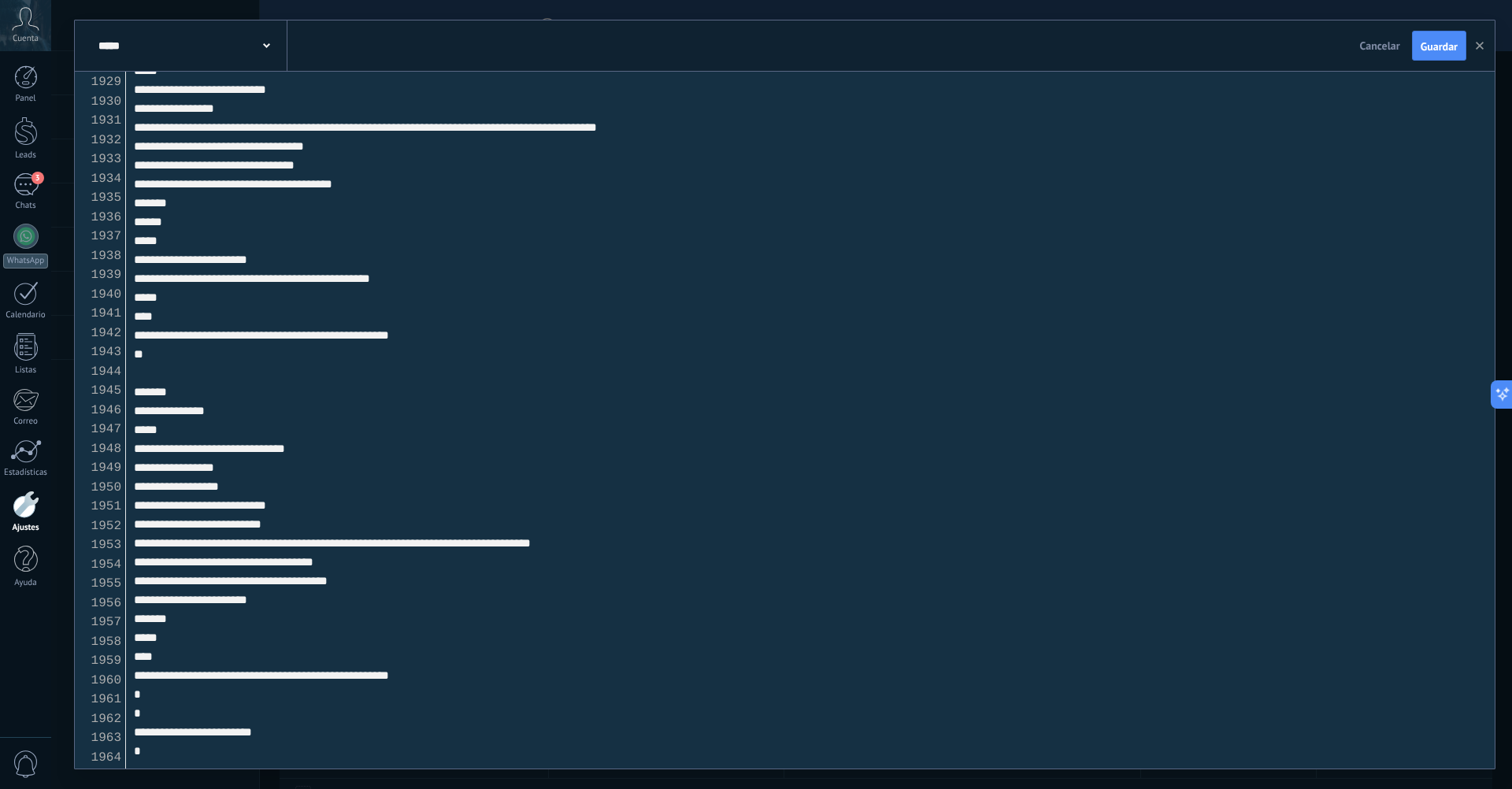
type textarea "**********"
click at [1427, 60] on div "***** NUEVO Cancelar Actualización Cancelar Guardar" at bounding box center [785, 46] width 1420 height 51
click at [1427, 51] on span "Guardar" at bounding box center [1439, 46] width 37 height 11
click at [1481, 43] on icon "button" at bounding box center [1481, 46] width 8 height 8
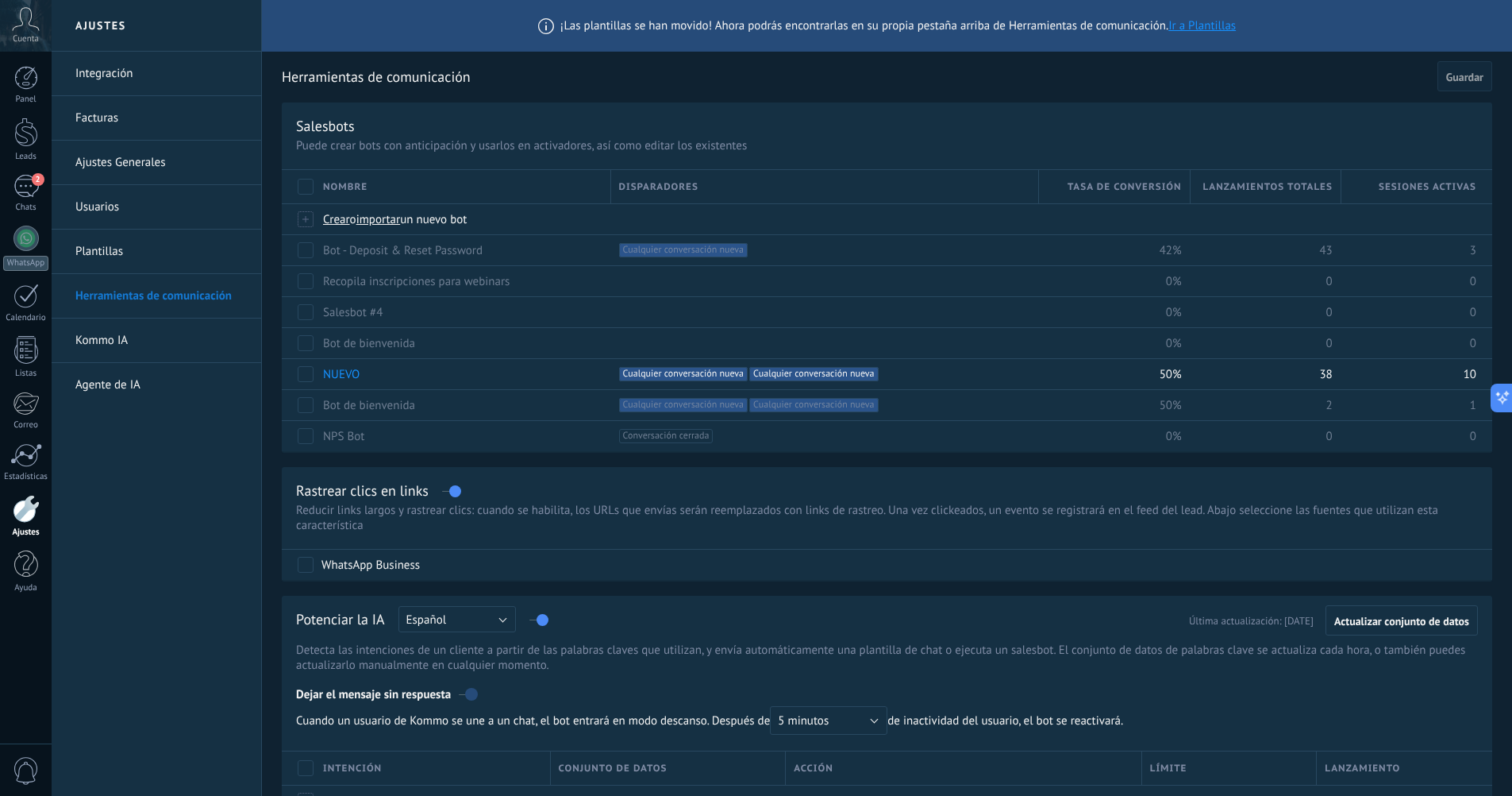
click at [890, 82] on h2 "Herramientas de comunicación" at bounding box center [857, 77] width 1150 height 32
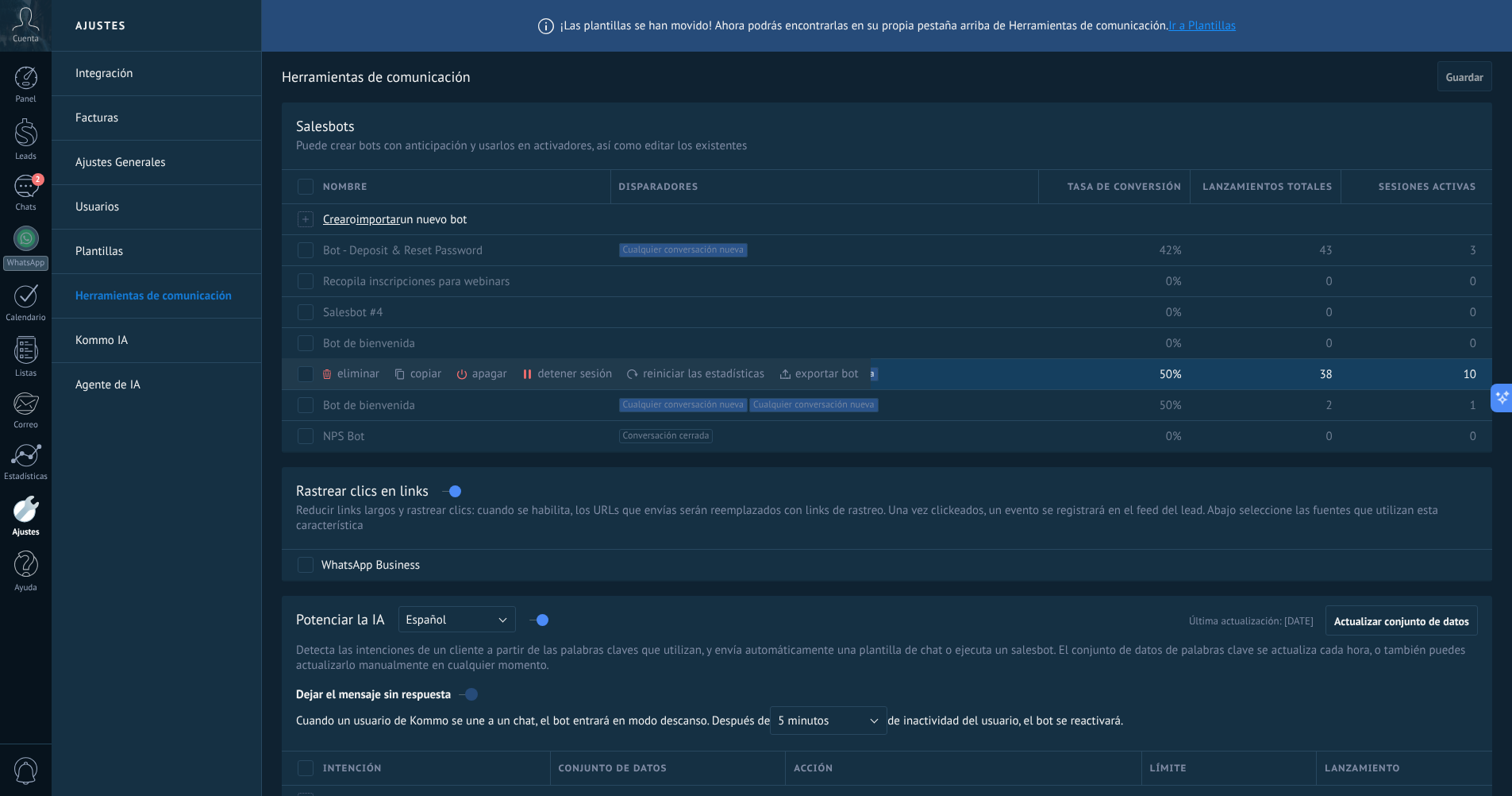
click at [427, 373] on div "copiar màs" at bounding box center [444, 373] width 102 height 31
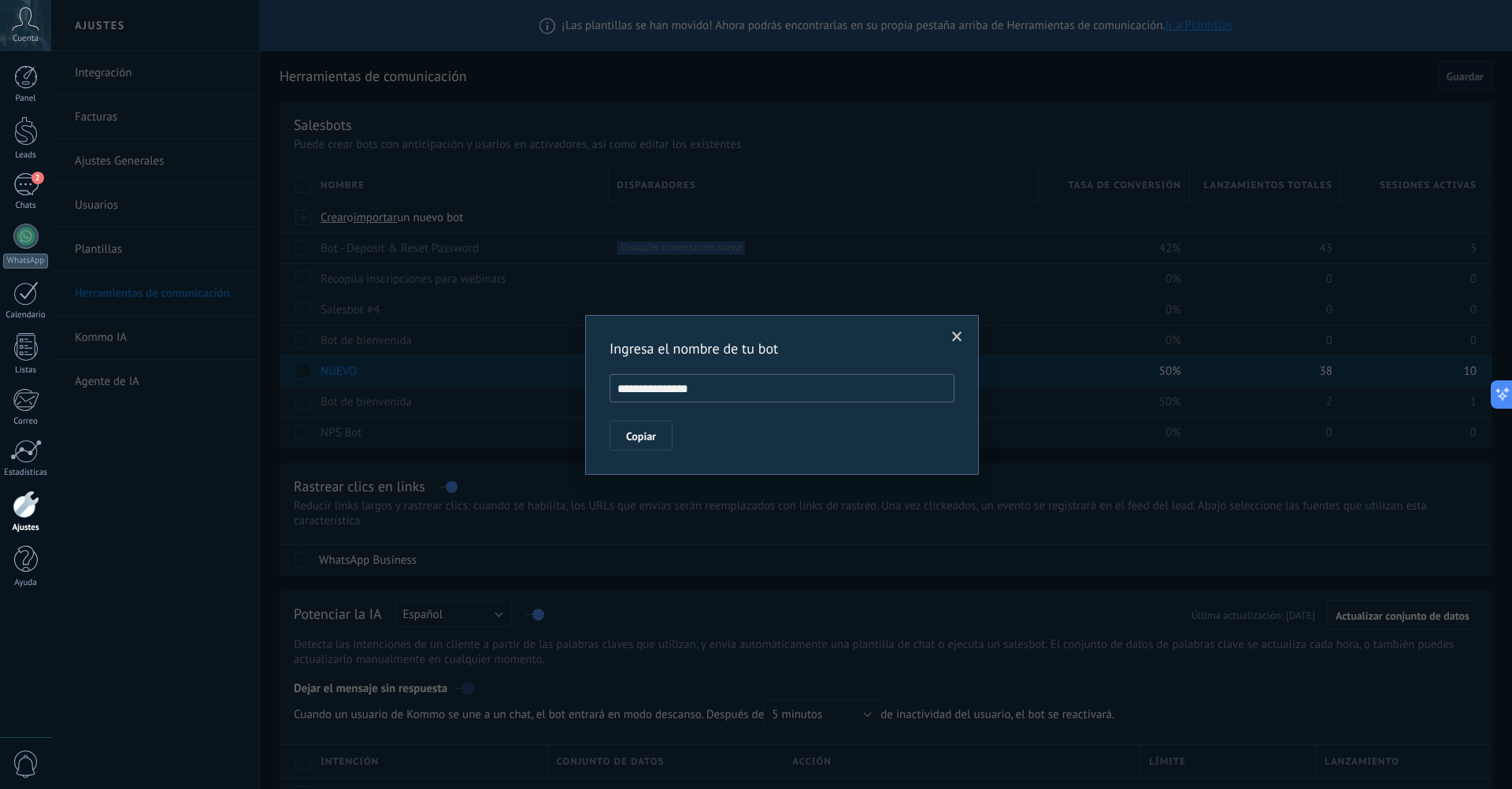
click at [702, 385] on input "**********" at bounding box center [782, 388] width 345 height 28
type input "**********"
click at [632, 433] on span "Copiar" at bounding box center [641, 436] width 30 height 11
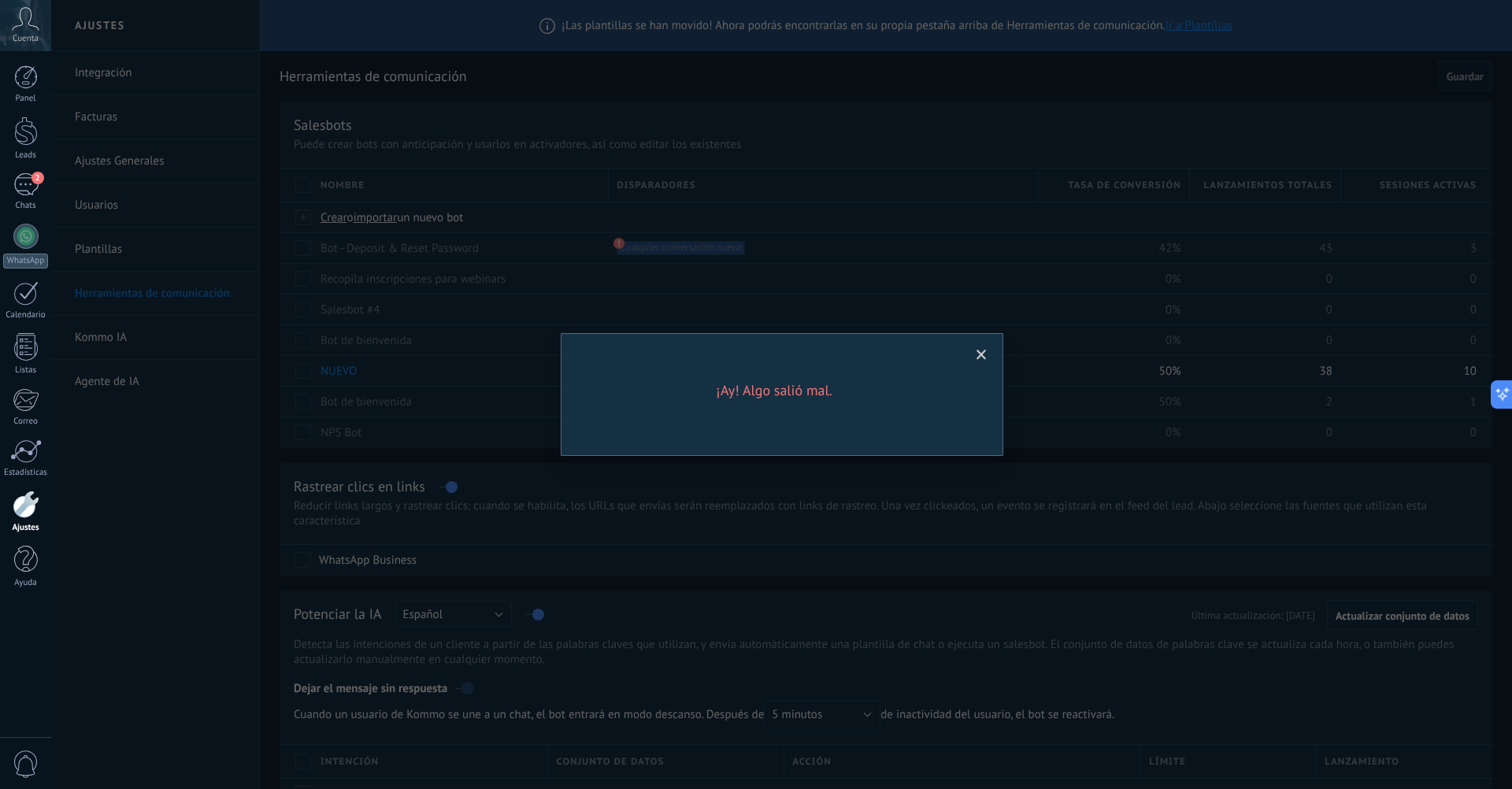
click at [981, 352] on span at bounding box center [982, 355] width 10 height 11
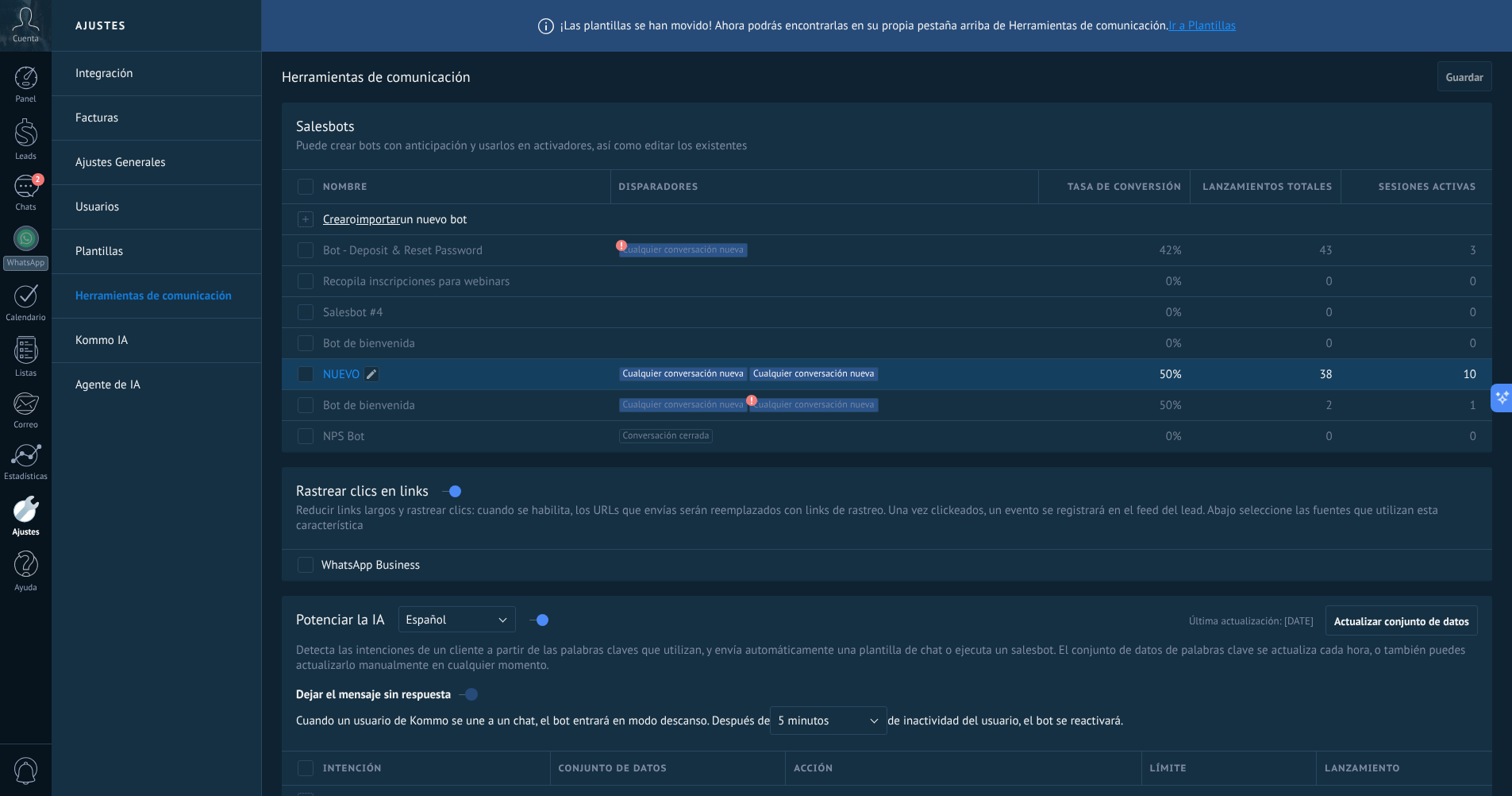
click at [336, 377] on link "NUEVO" at bounding box center [341, 375] width 37 height 15
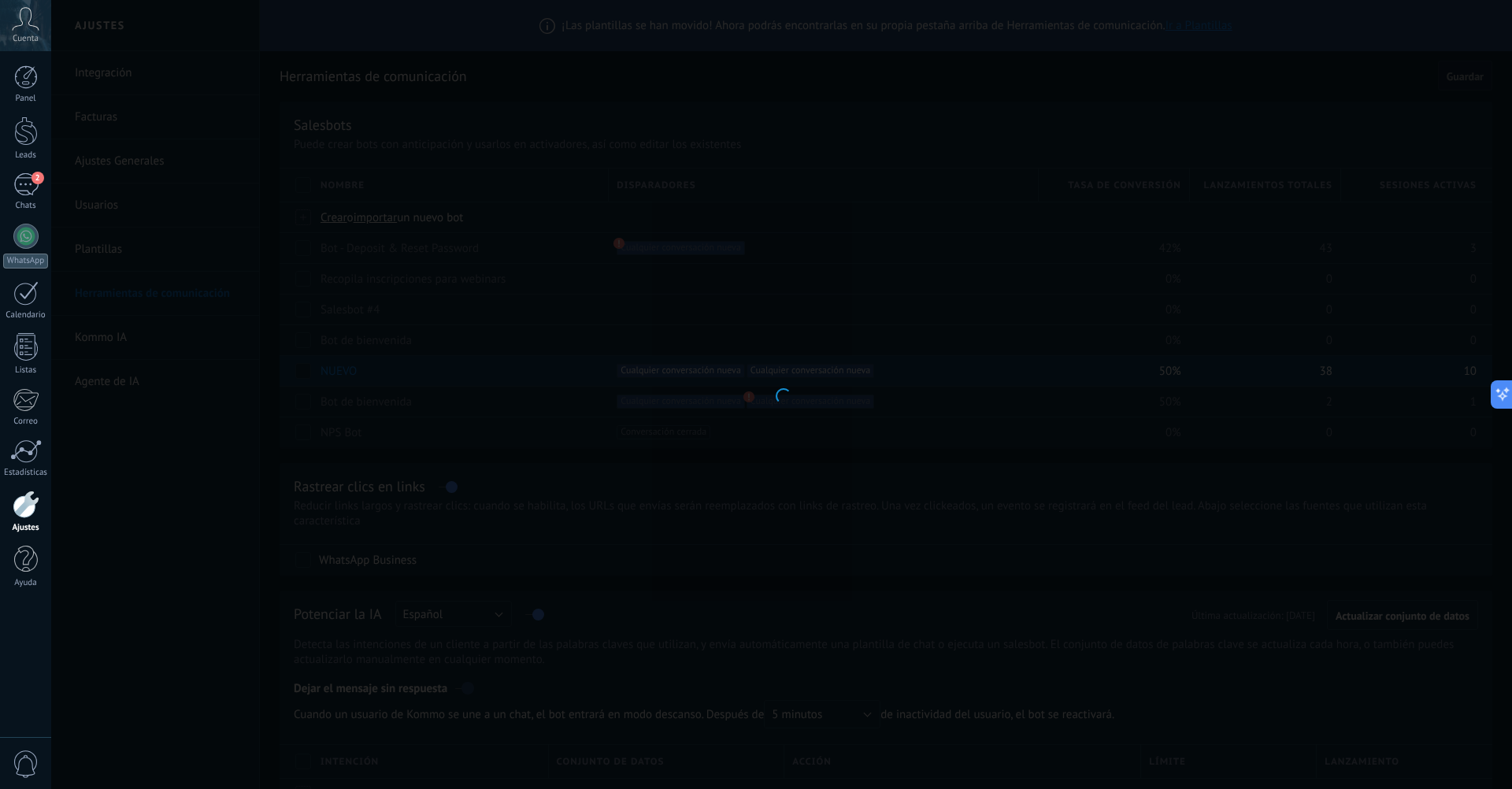
type input "*****"
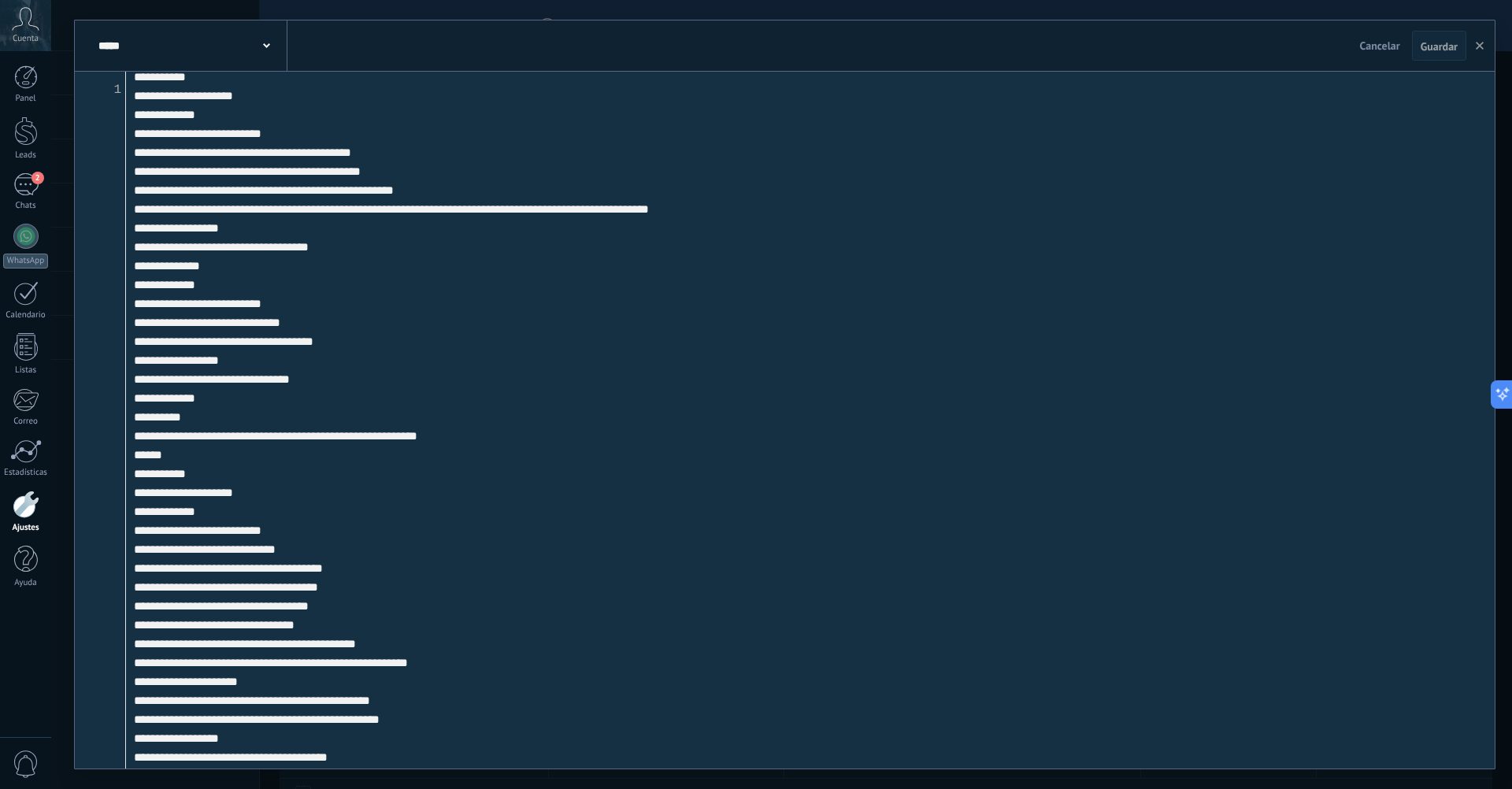
scroll to position [37071, 0]
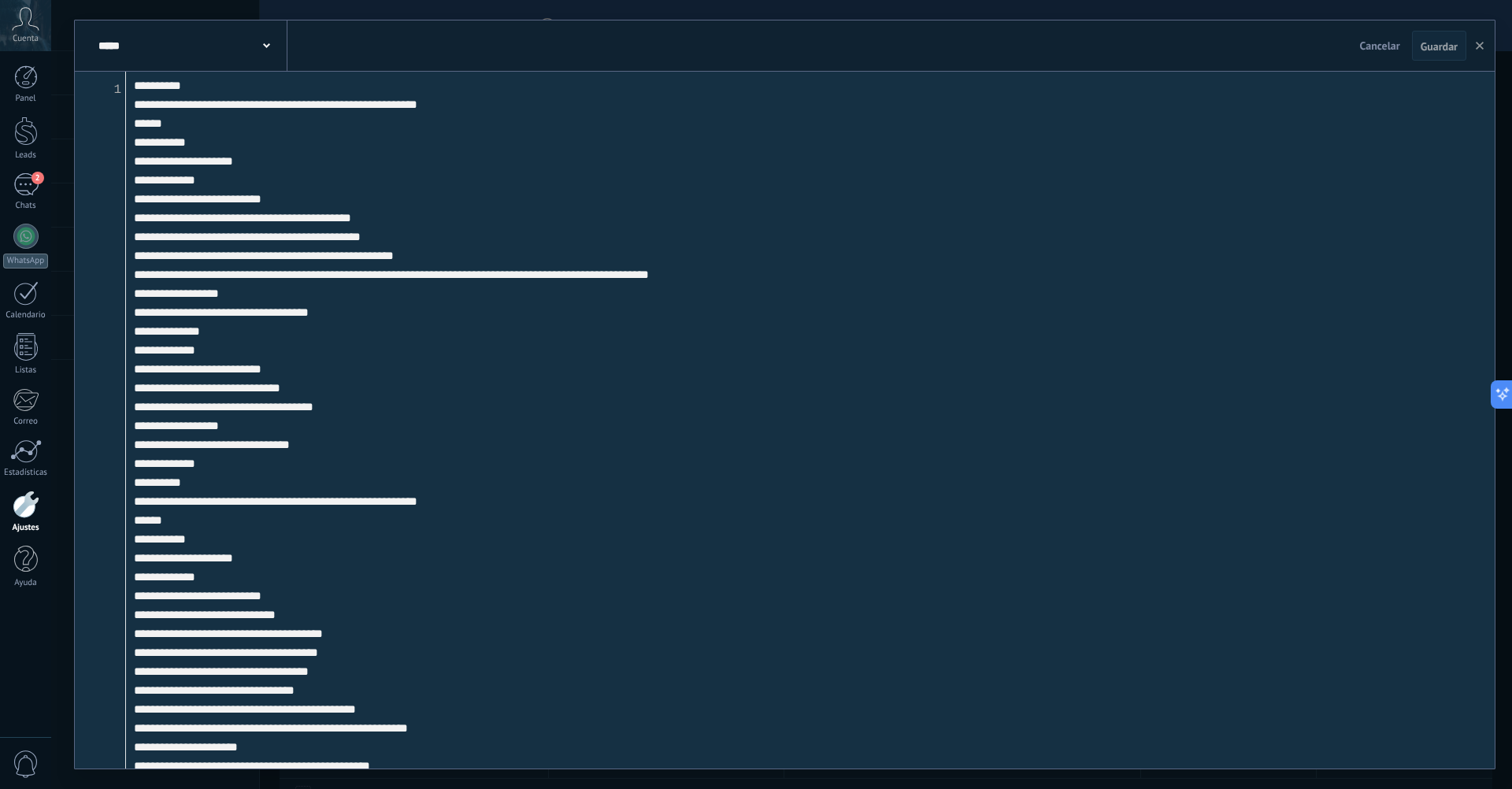
drag, startPoint x: 169, startPoint y: 516, endPoint x: 162, endPoint y: 147, distance: 369.1
click at [162, 147] on textarea at bounding box center [811, 420] width 1369 height 697
paste textarea "**********"
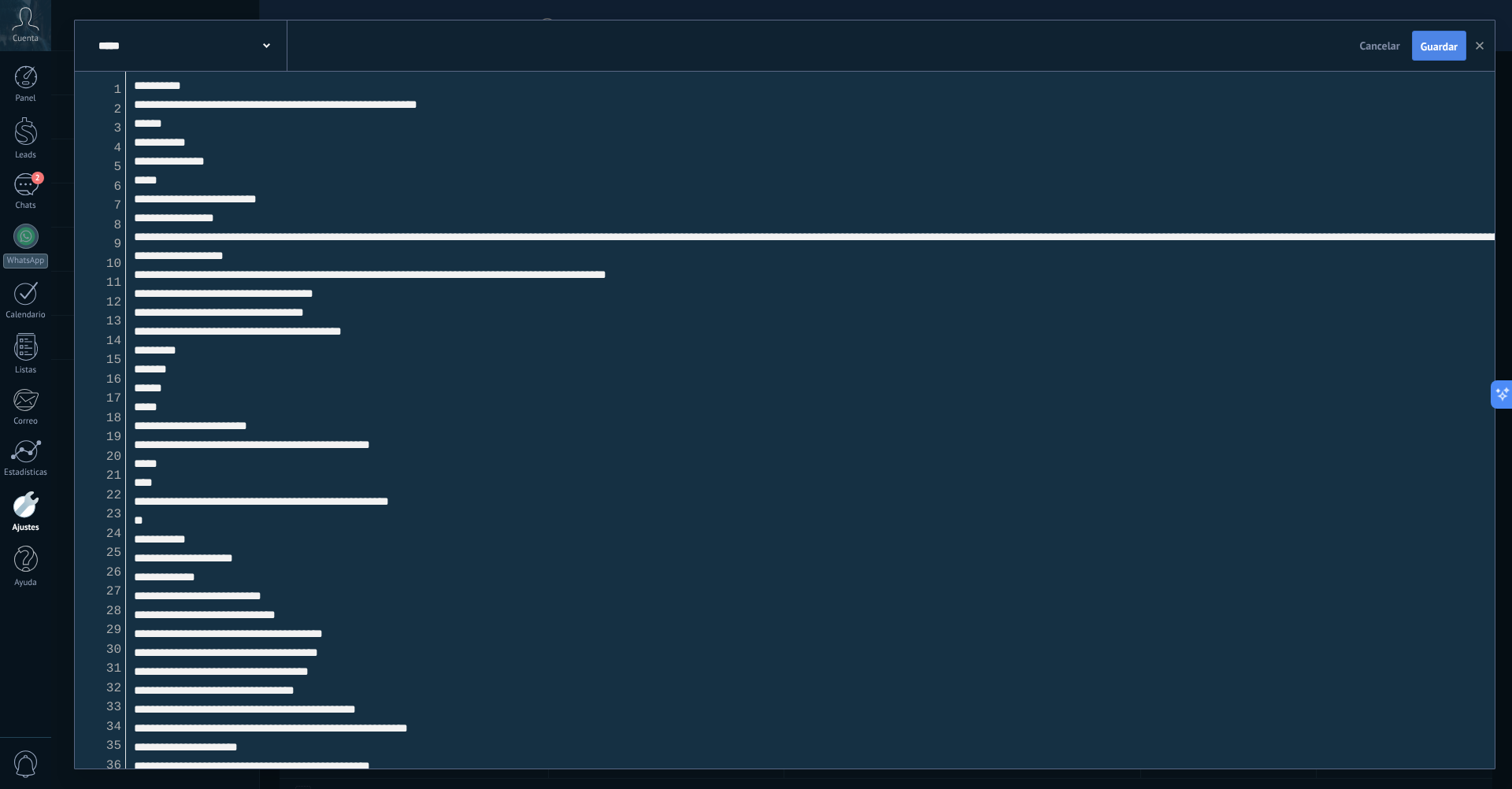
click at [1423, 43] on span "Guardar" at bounding box center [1439, 46] width 37 height 11
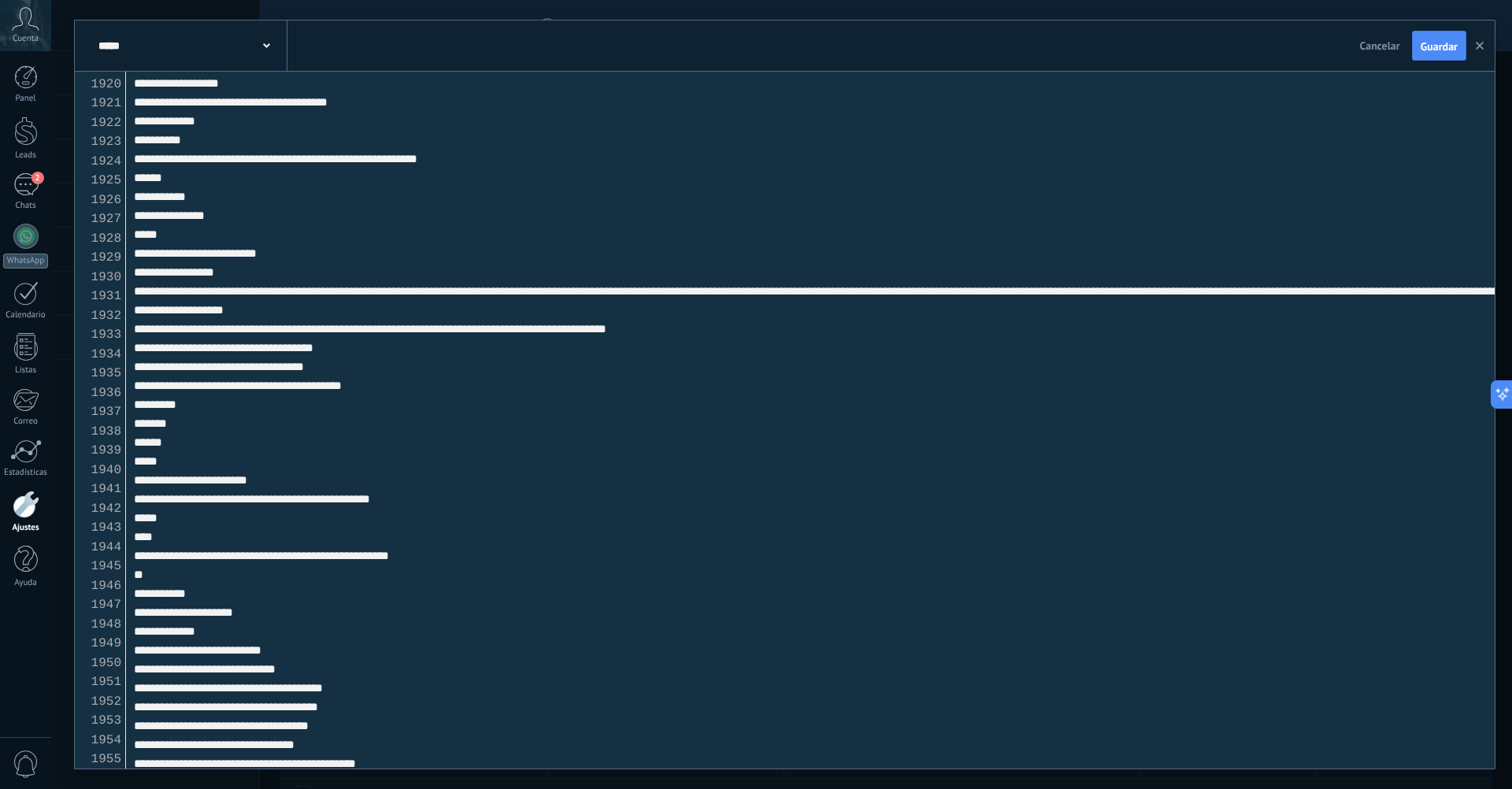
scroll to position [37006, 0]
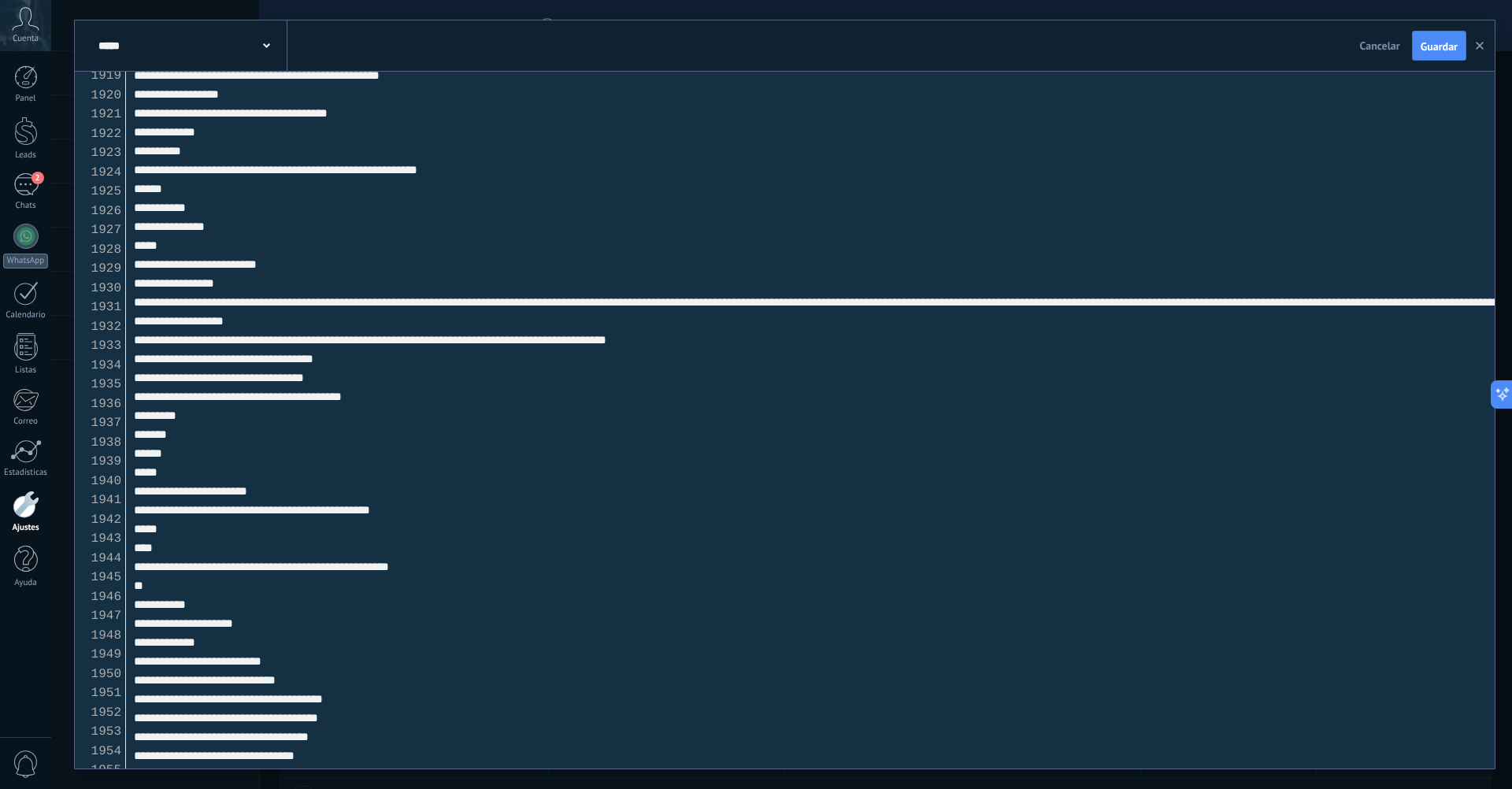
click at [394, 547] on textarea at bounding box center [811, 420] width 1369 height 697
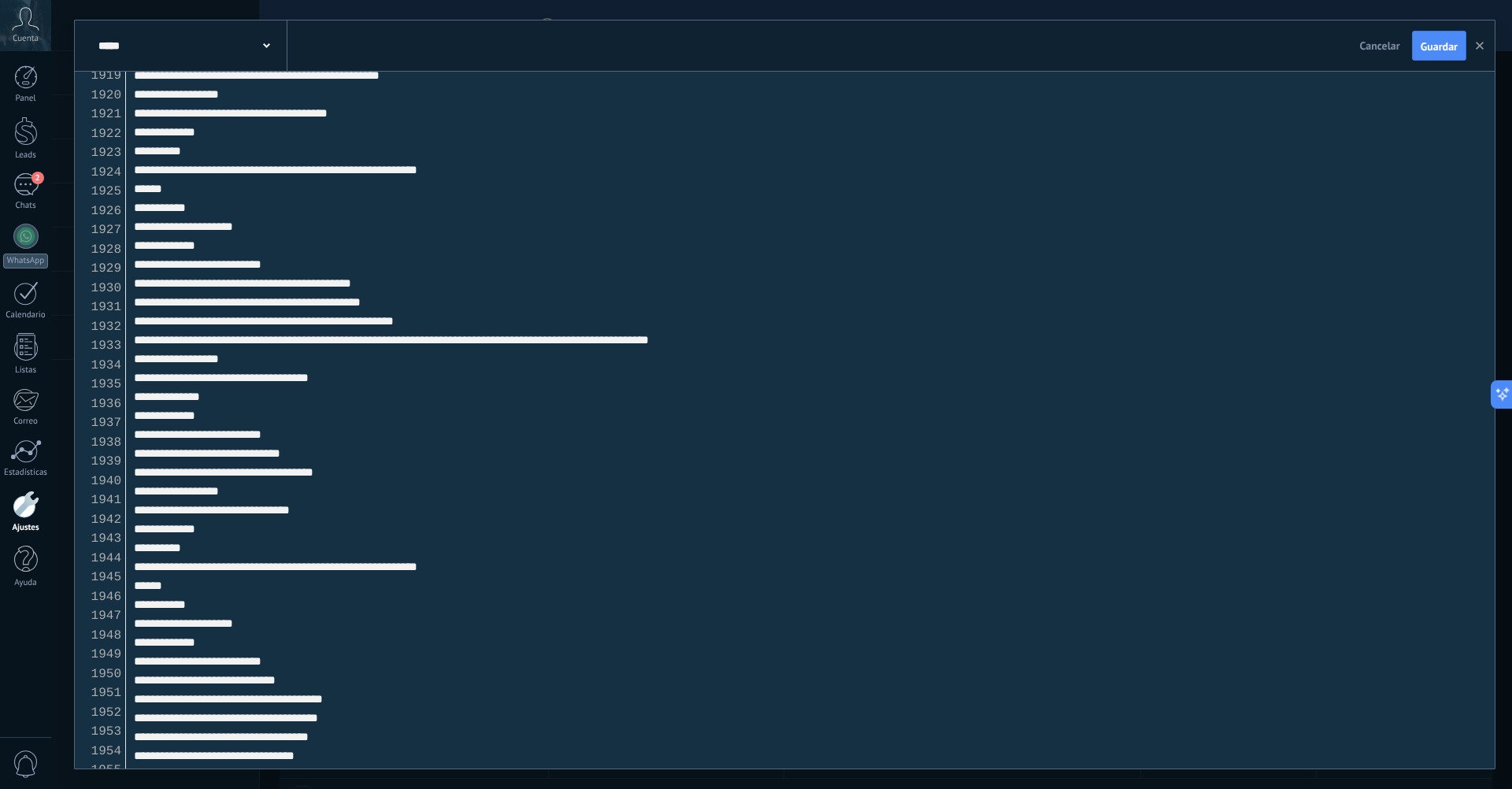
click at [571, 566] on textarea at bounding box center [811, 420] width 1369 height 697
drag, startPoint x: 553, startPoint y: 566, endPoint x: 300, endPoint y: 563, distance: 253.0
click at [300, 563] on textarea at bounding box center [811, 420] width 1369 height 697
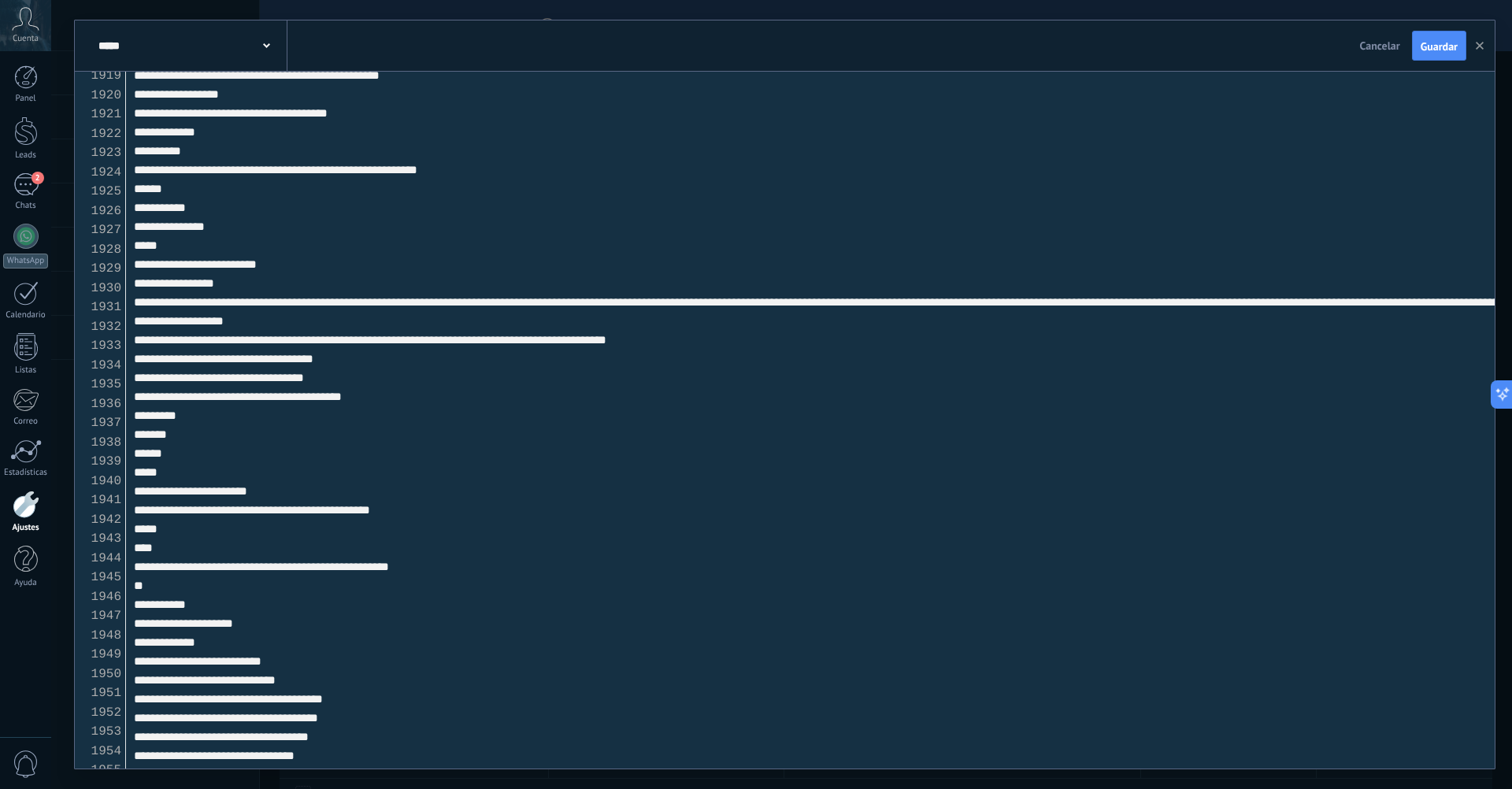
drag, startPoint x: 253, startPoint y: 566, endPoint x: 506, endPoint y: 563, distance: 253.0
click at [506, 563] on textarea at bounding box center [811, 420] width 1369 height 697
paste textarea
click at [1426, 49] on span "Guardar" at bounding box center [1439, 46] width 37 height 11
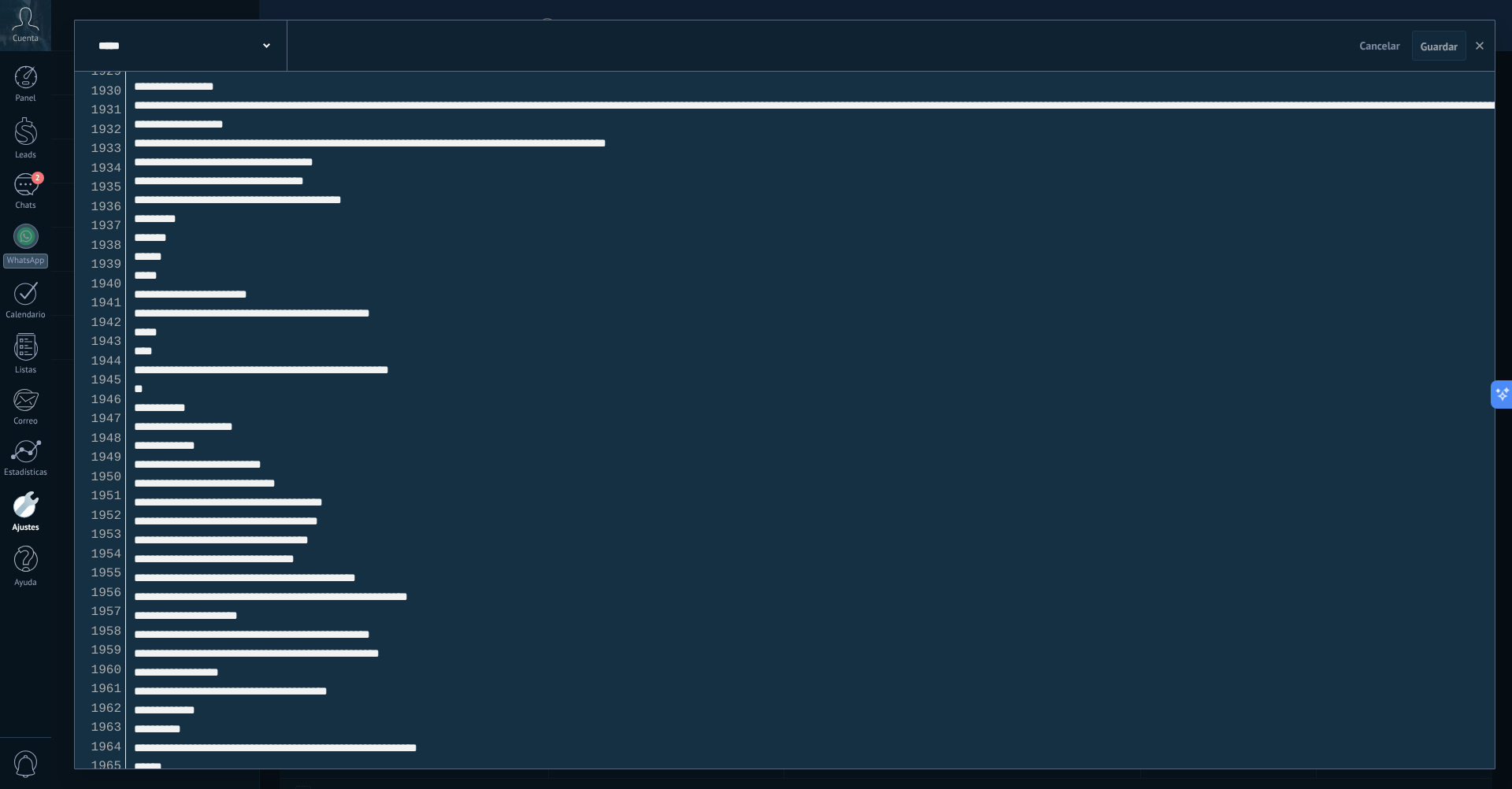
scroll to position [37269, 0]
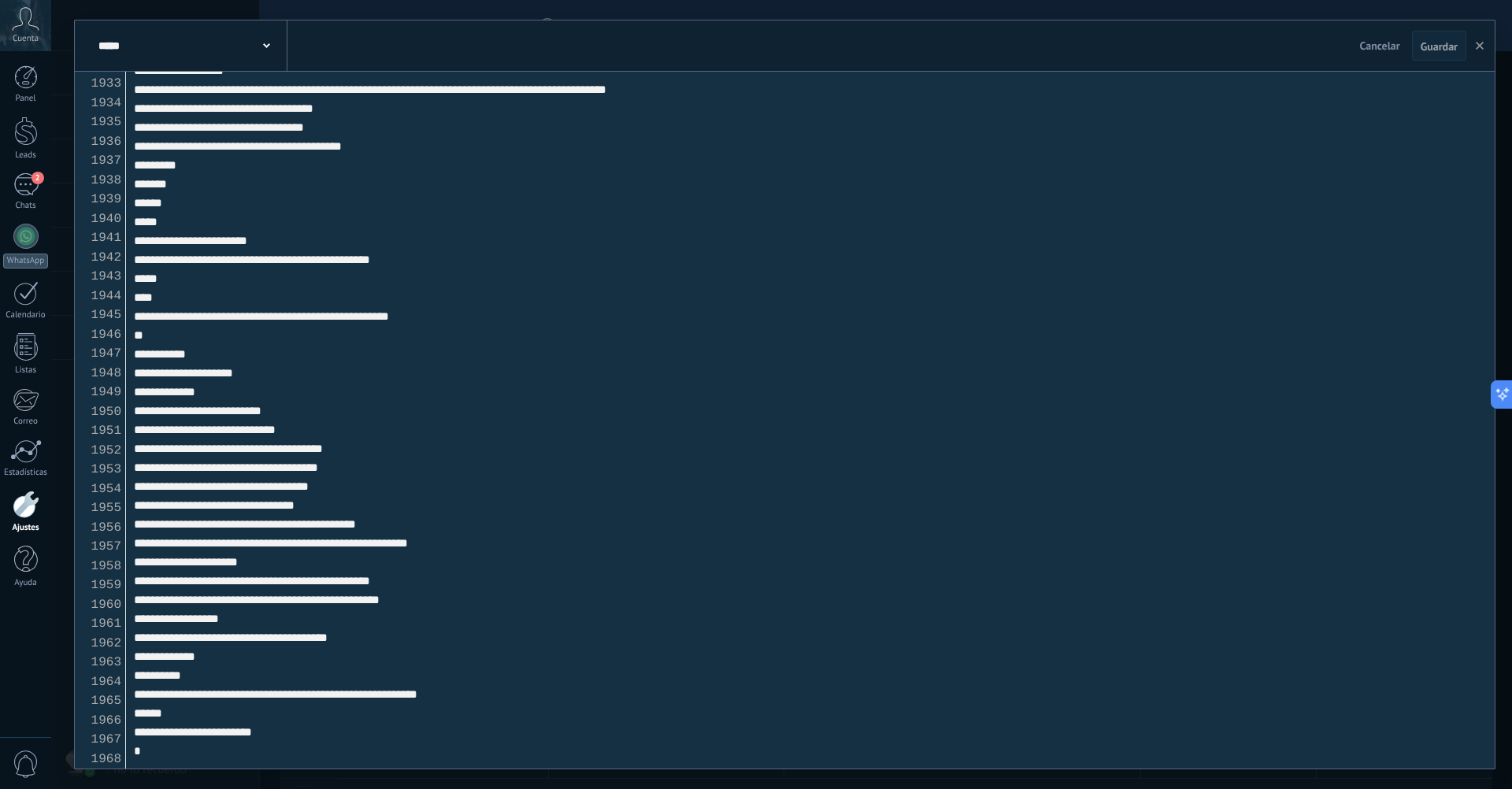
click at [352, 442] on textarea at bounding box center [811, 420] width 1369 height 697
type textarea "**********"
click at [1424, 51] on span "Guardar" at bounding box center [1439, 46] width 37 height 11
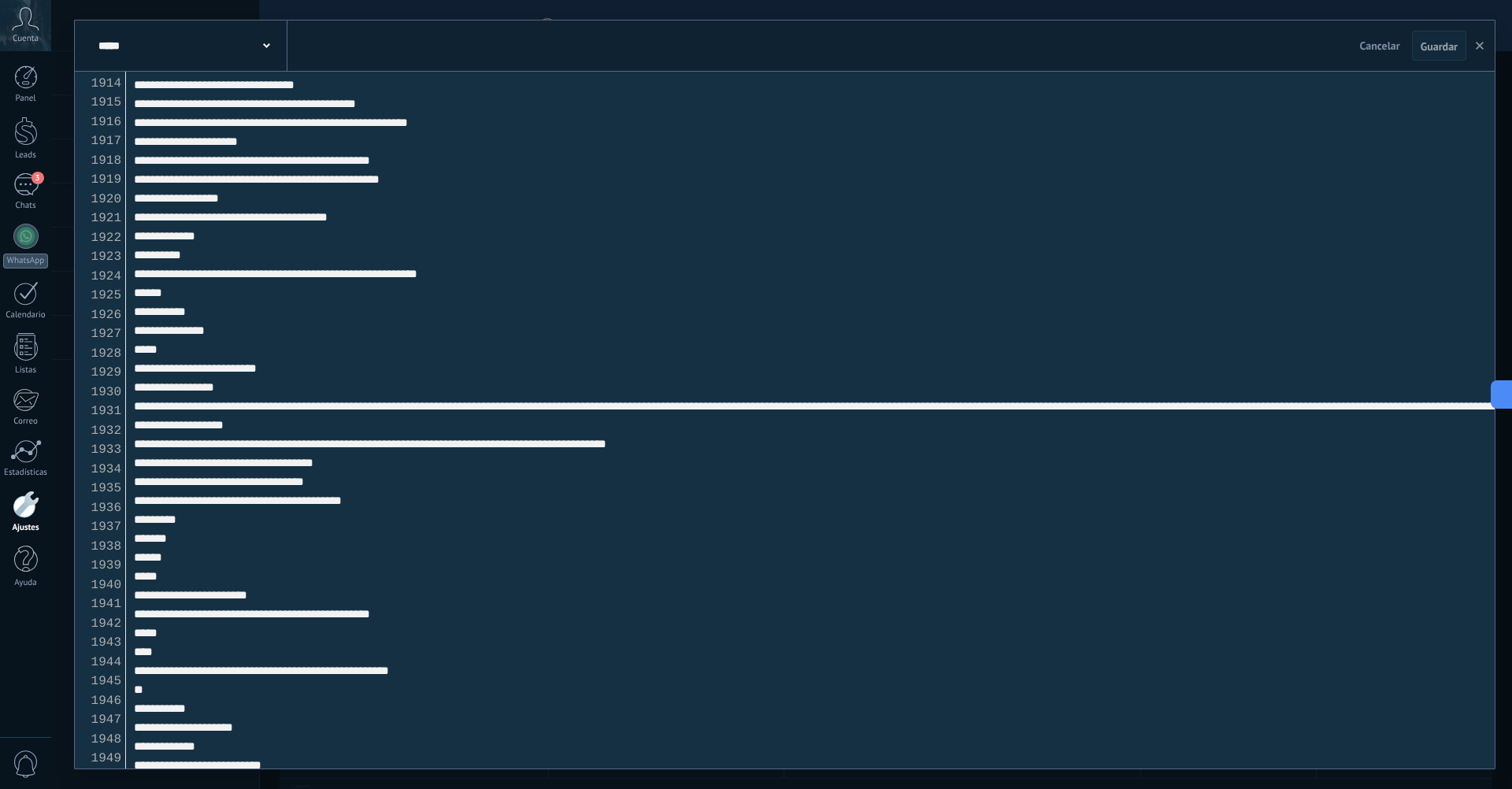
scroll to position [36875, 0]
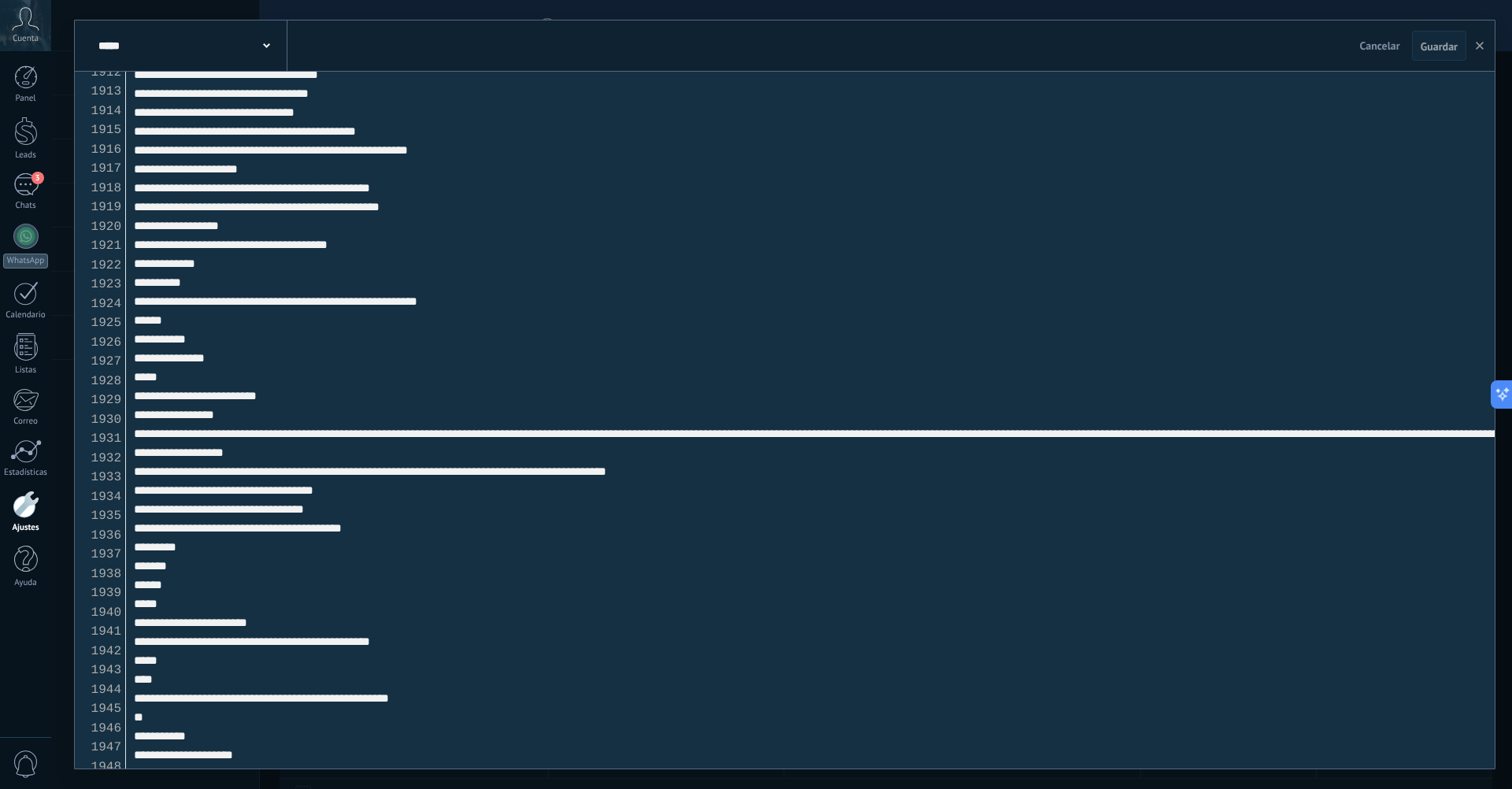
drag, startPoint x: 159, startPoint y: 335, endPoint x: 139, endPoint y: 708, distance: 373.5
click at [139, 708] on textarea at bounding box center [811, 420] width 1369 height 697
paste textarea "**********"
drag, startPoint x: 253, startPoint y: 692, endPoint x: 510, endPoint y: 693, distance: 257.0
click at [510, 693] on textarea at bounding box center [811, 420] width 1369 height 697
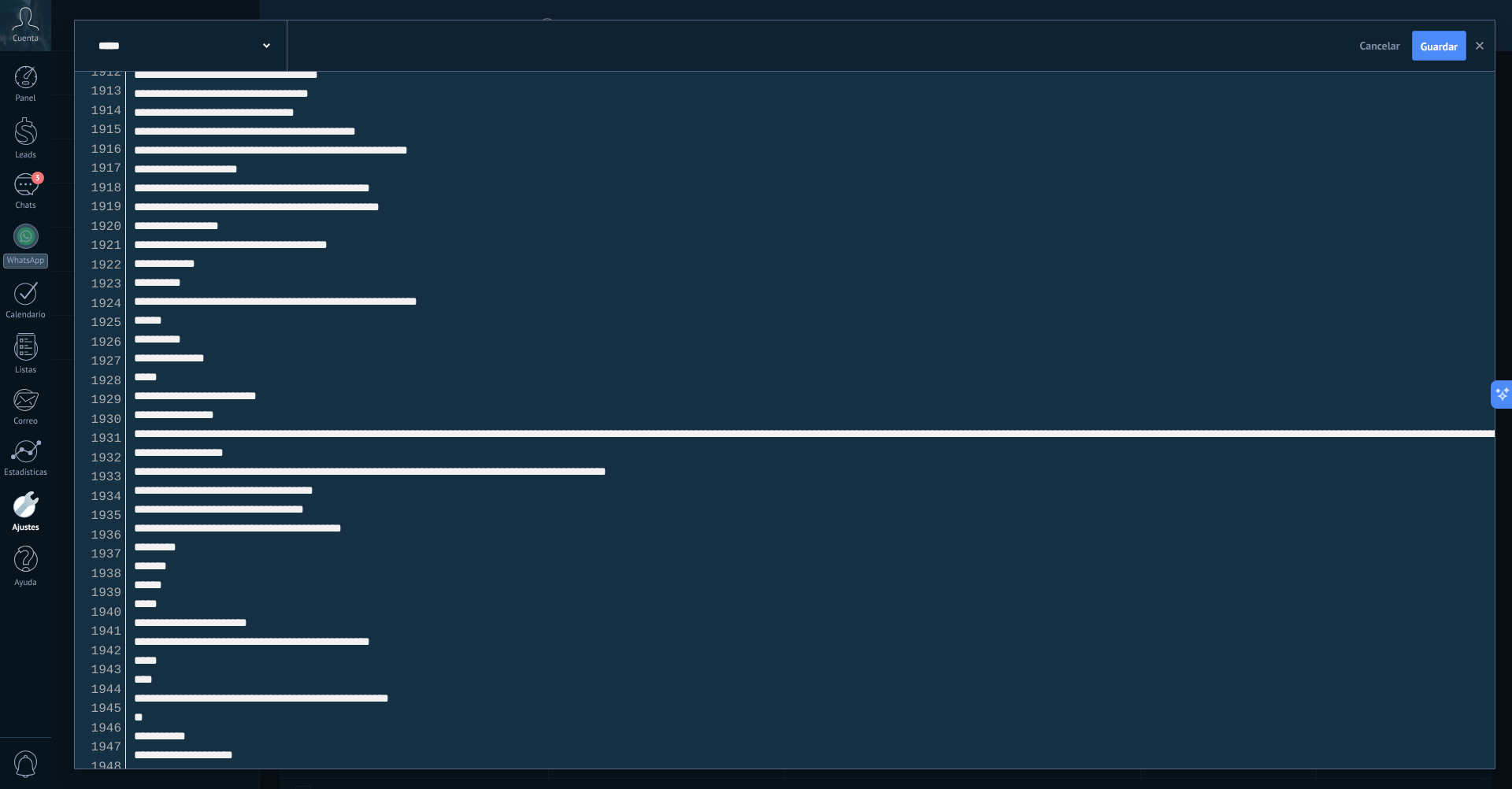
paste textarea
click at [1439, 54] on button "Guardar" at bounding box center [1439, 45] width 55 height 30
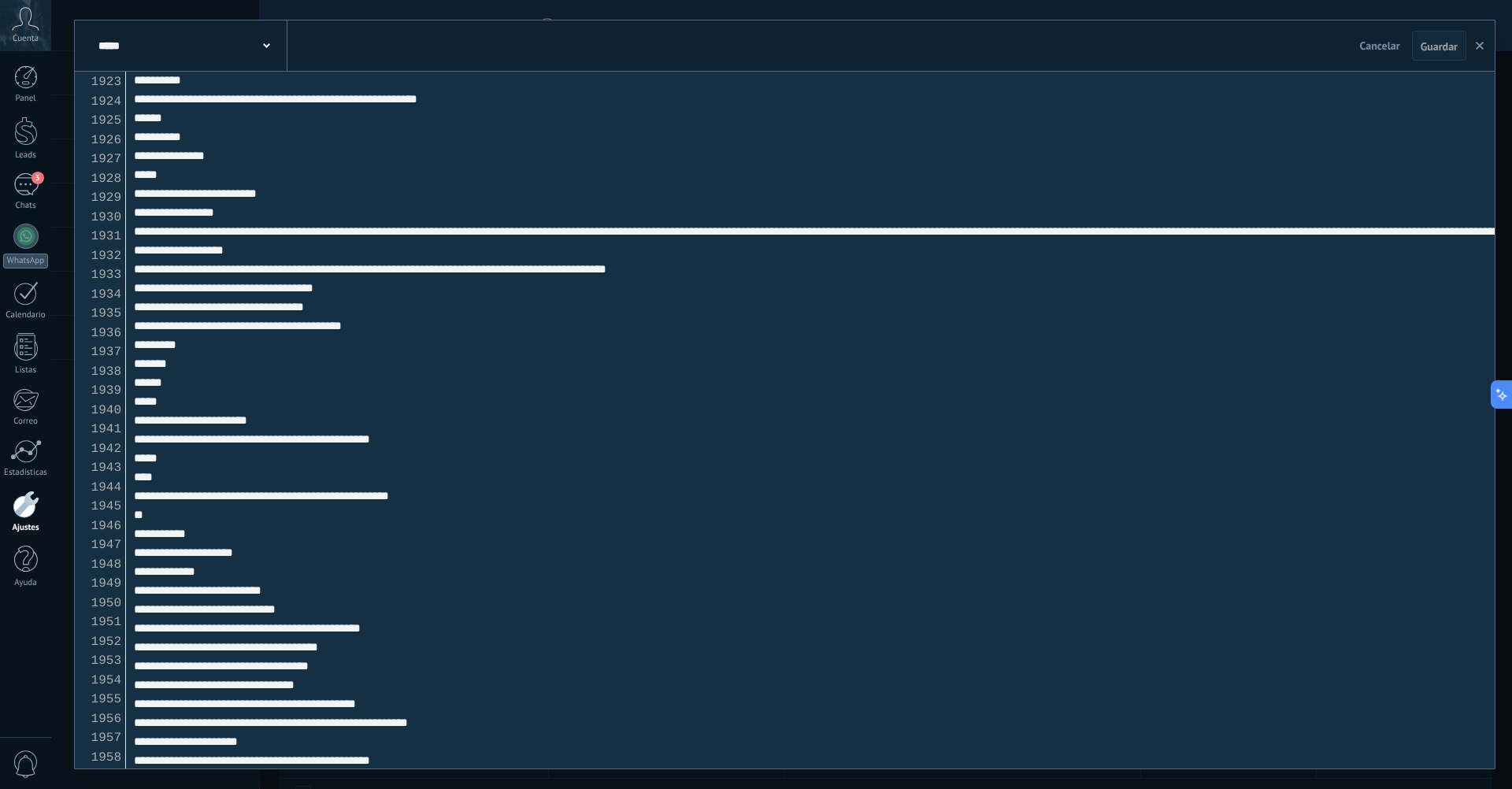
scroll to position [37269, 0]
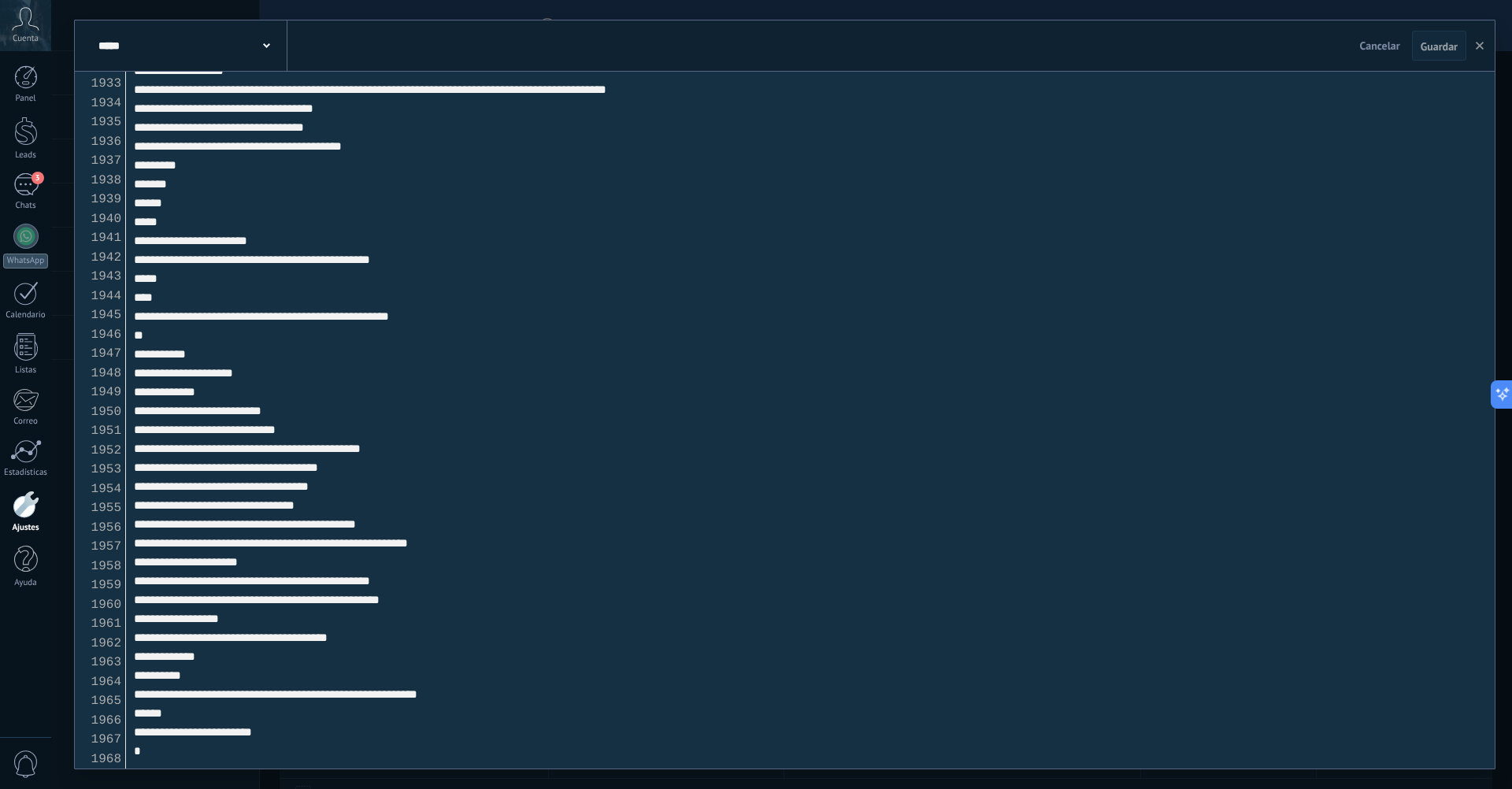
drag, startPoint x: 469, startPoint y: 435, endPoint x: 275, endPoint y: 441, distance: 194.1
click at [275, 441] on textarea at bounding box center [811, 420] width 1369 height 697
paste textarea
click at [382, 439] on textarea at bounding box center [811, 420] width 1369 height 697
click at [384, 438] on textarea at bounding box center [811, 420] width 1369 height 697
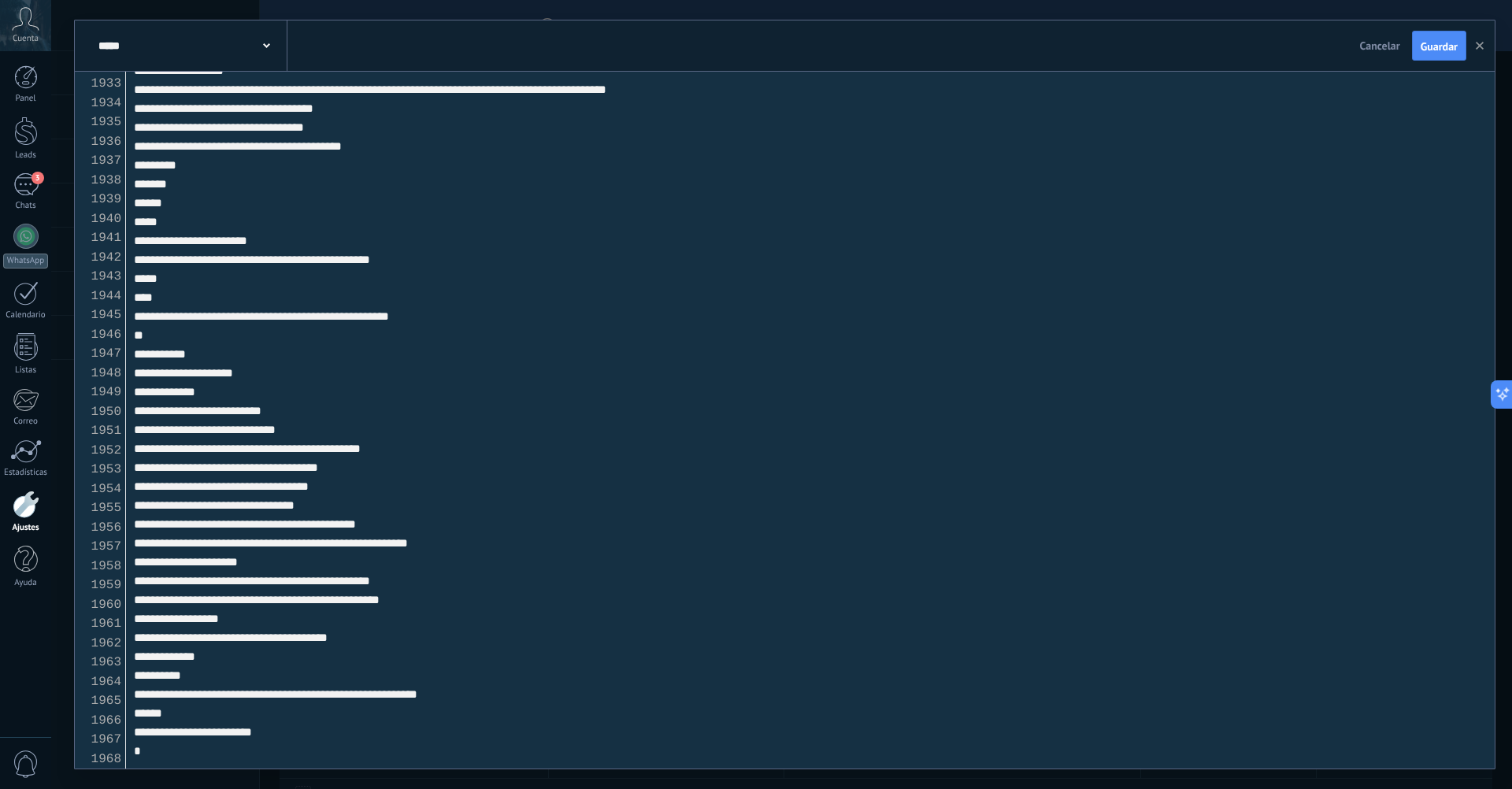
click at [384, 438] on textarea at bounding box center [811, 420] width 1369 height 697
click at [1462, 41] on button "Guardar" at bounding box center [1439, 45] width 55 height 30
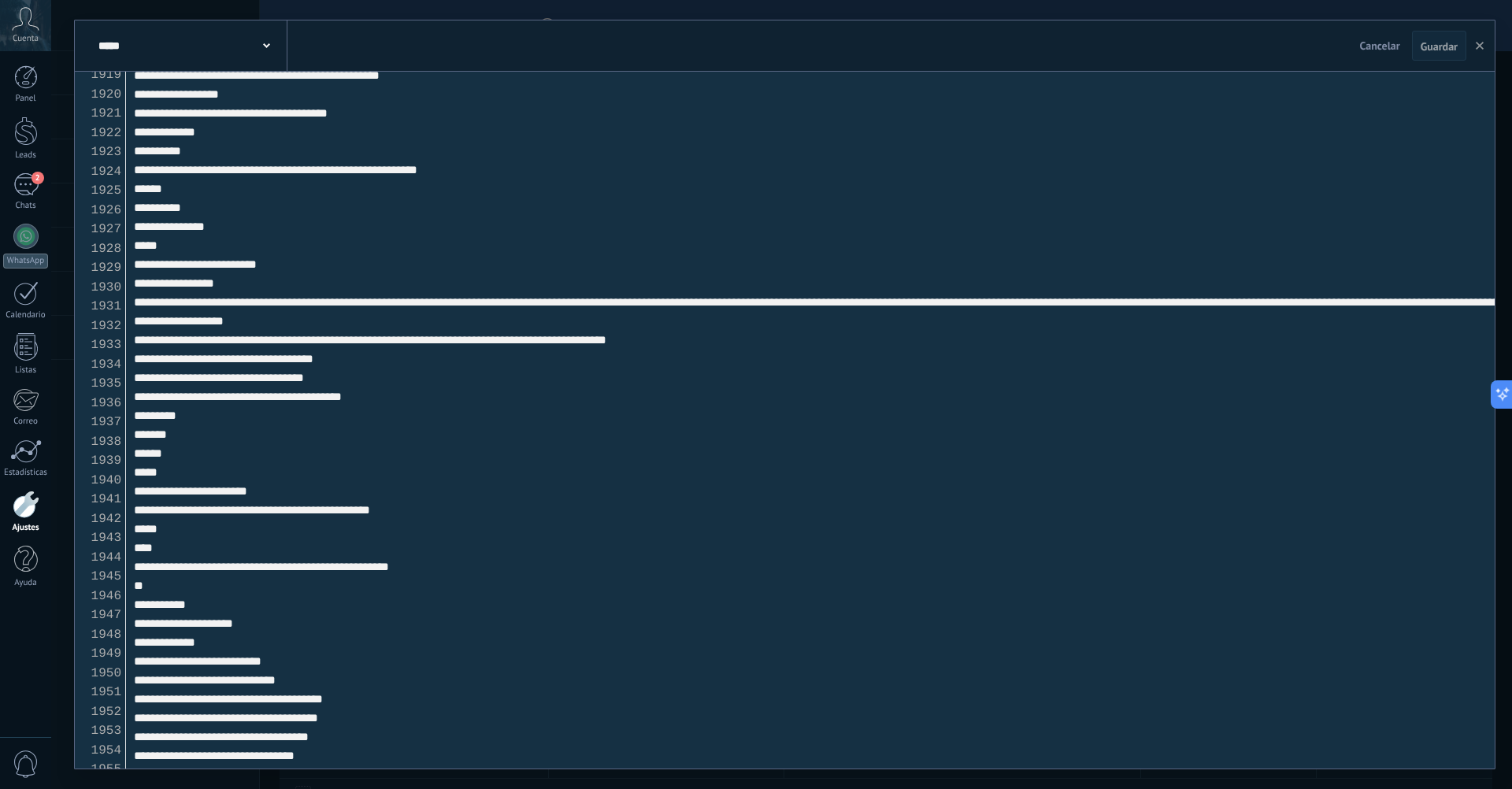
scroll to position [37006, 0]
drag, startPoint x: 484, startPoint y: 414, endPoint x: 206, endPoint y: 276, distance: 310.4
click at [206, 276] on textarea at bounding box center [811, 420] width 1369 height 697
click at [459, 289] on textarea at bounding box center [811, 420] width 1369 height 697
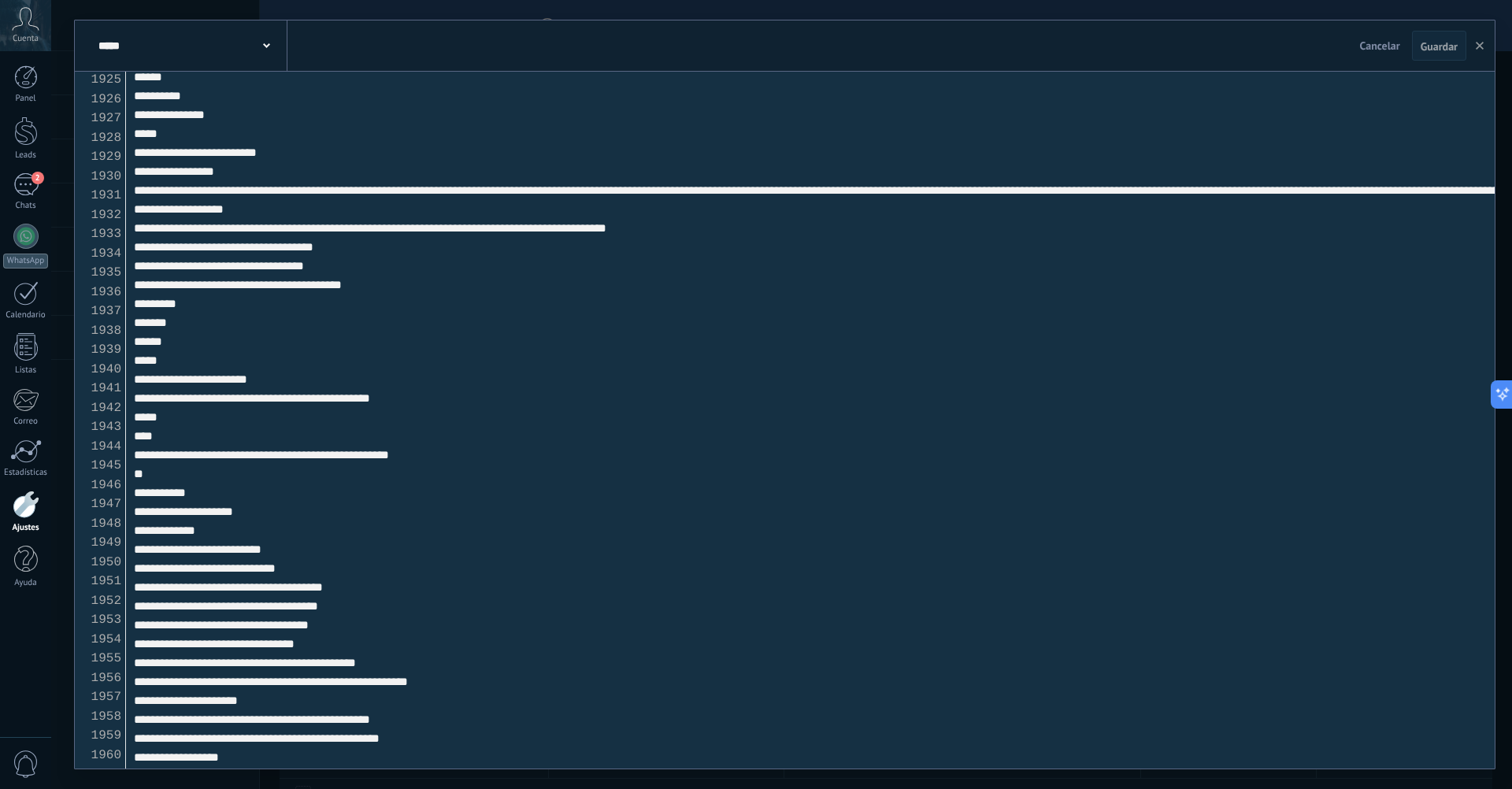
scroll to position [37137, 0]
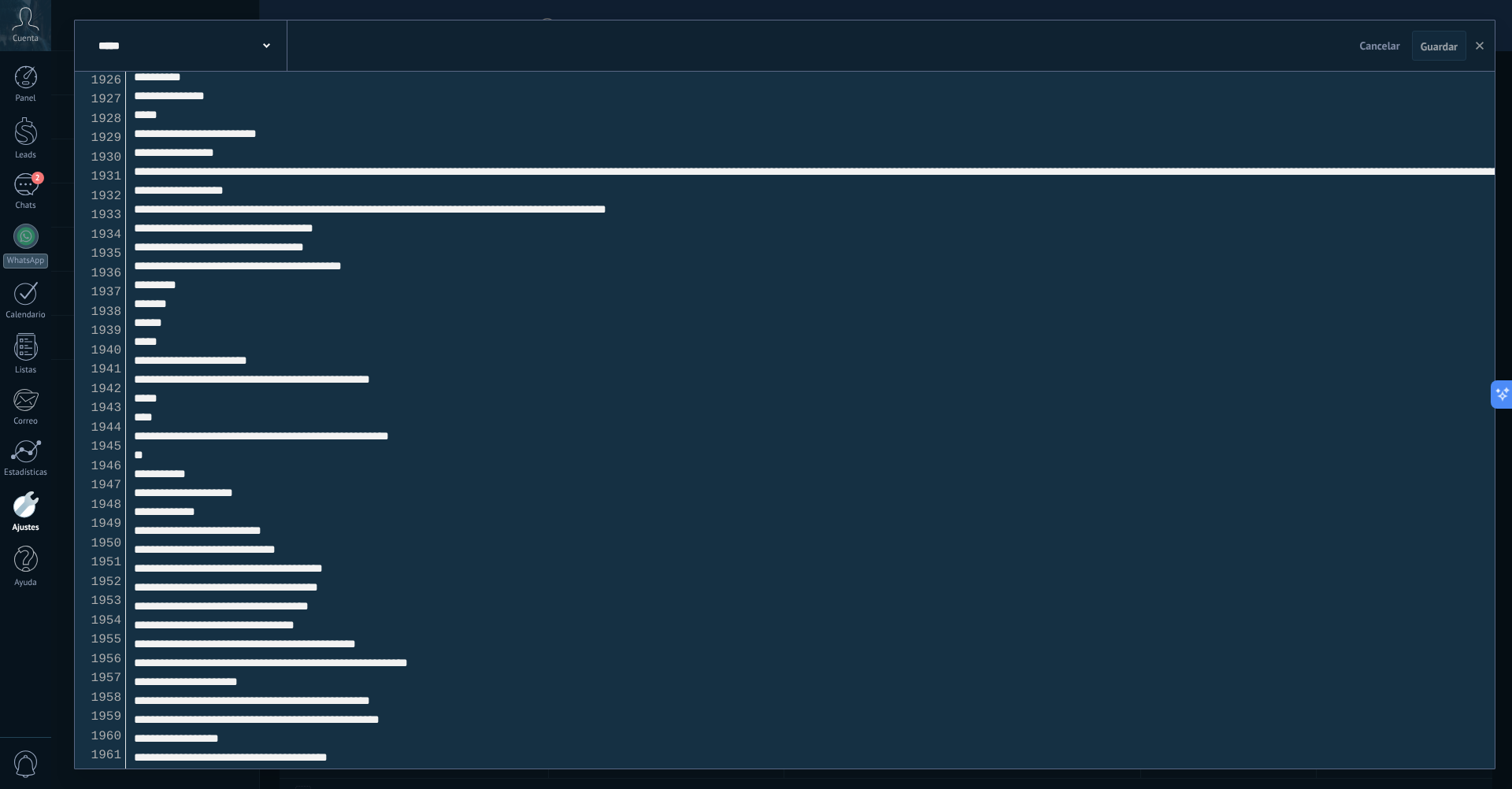
drag, startPoint x: 429, startPoint y: 571, endPoint x: 291, endPoint y: 570, distance: 138.0
click at [291, 570] on textarea at bounding box center [811, 420] width 1369 height 697
click at [424, 565] on textarea at bounding box center [811, 420] width 1369 height 697
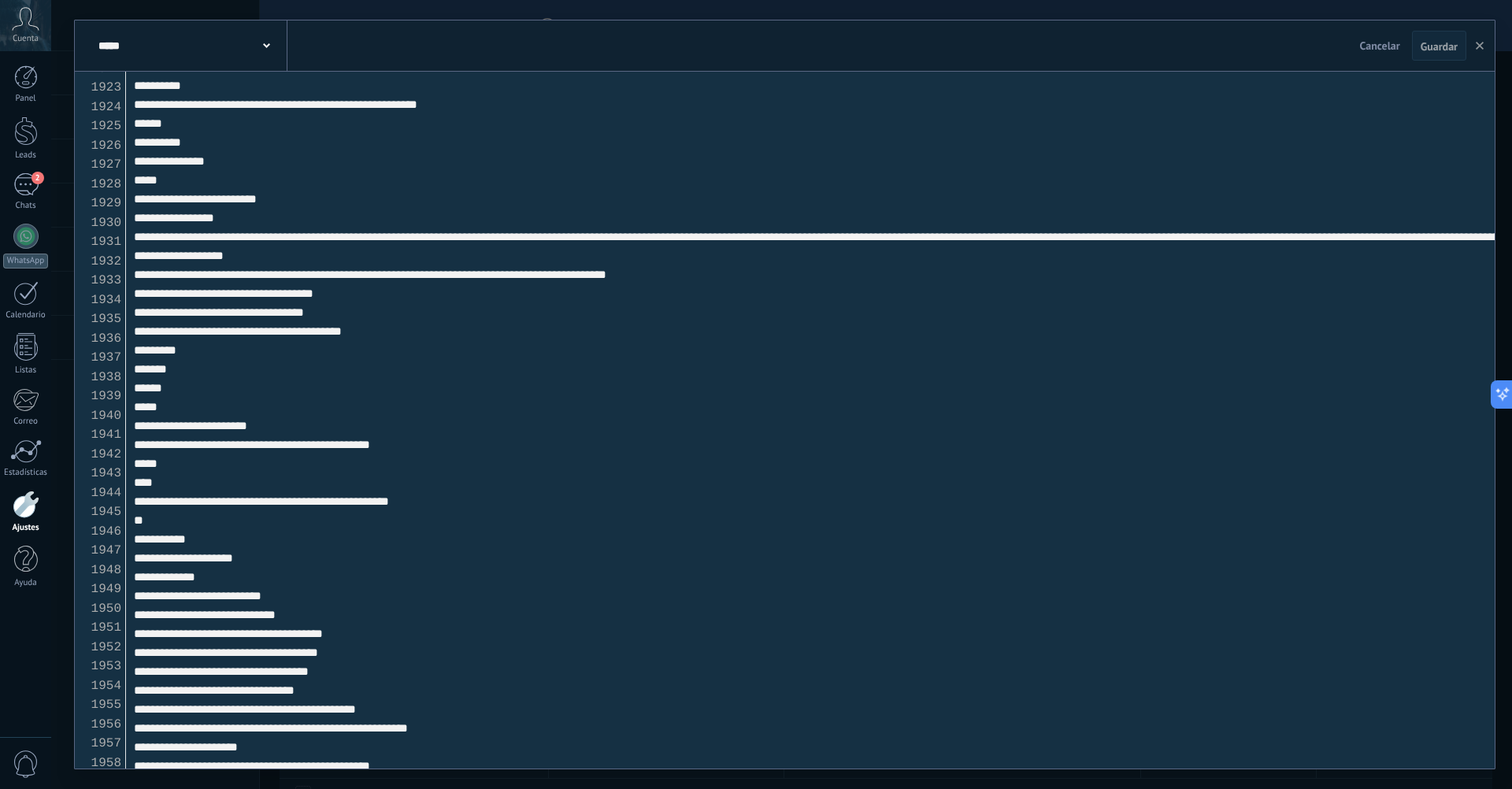
scroll to position [0, 0]
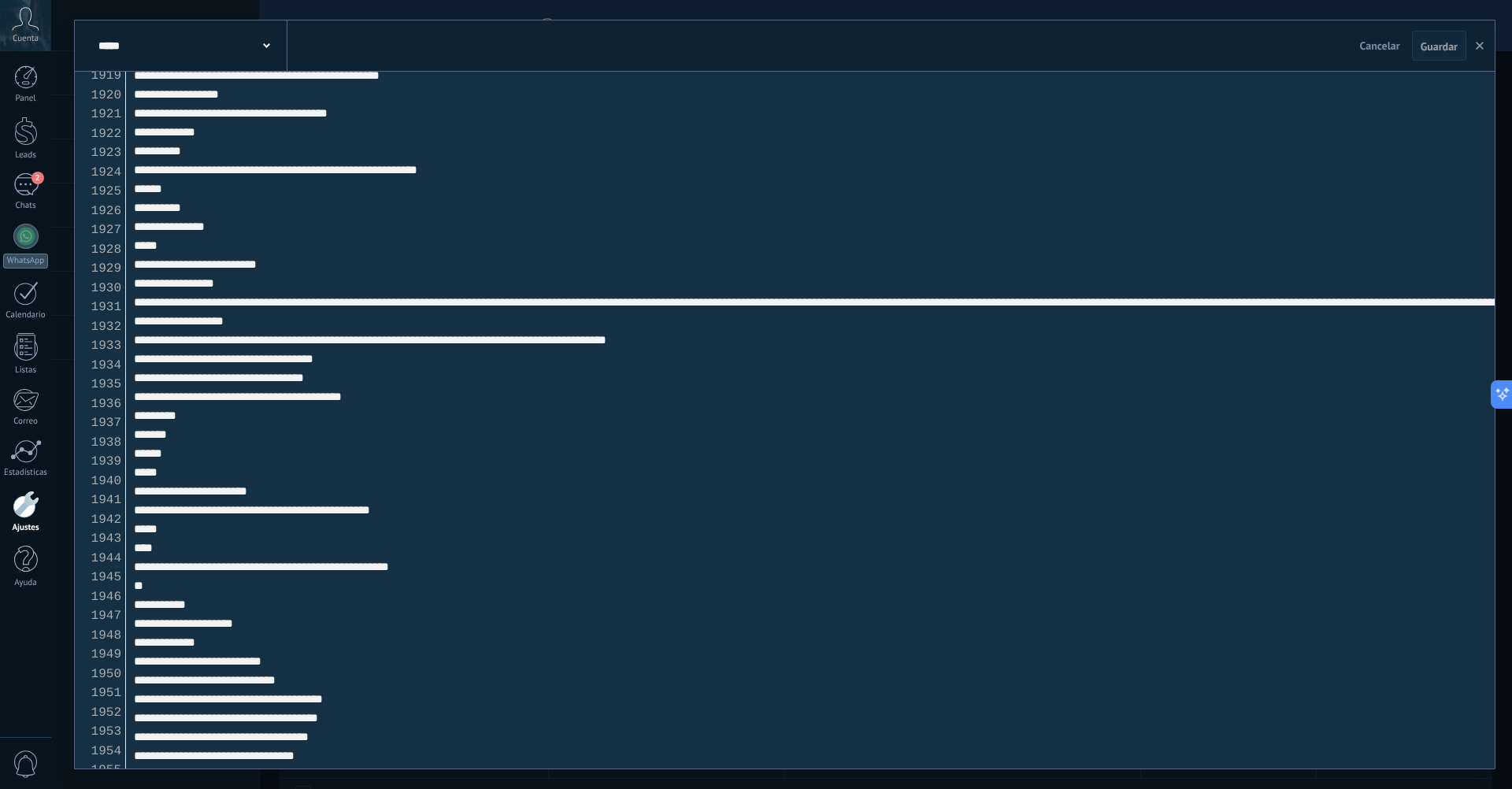
click at [1002, 309] on textarea at bounding box center [811, 420] width 1369 height 697
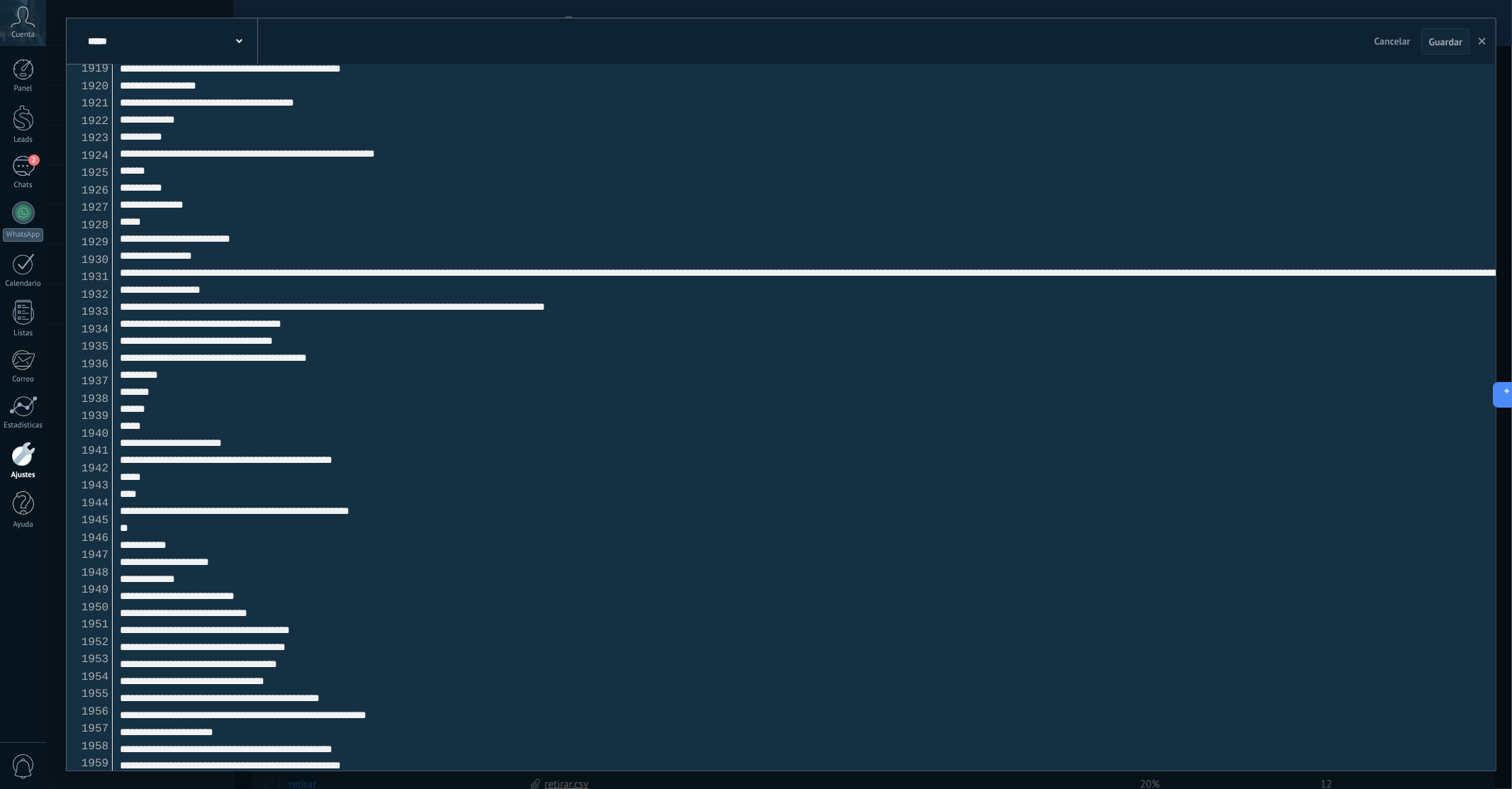
click at [1002, 309] on textarea at bounding box center [804, 418] width 1383 height 706
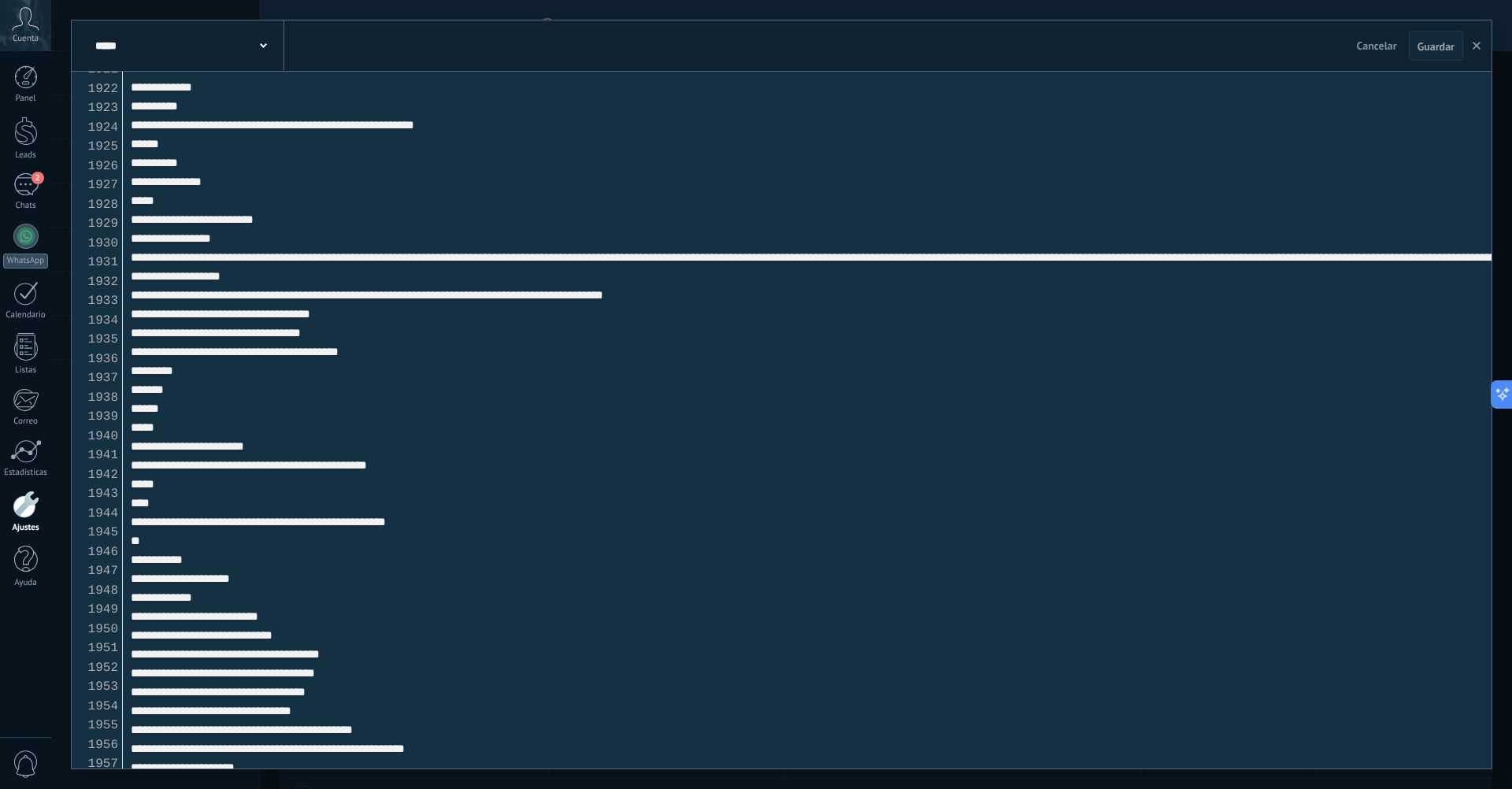
scroll to position [37071, 0]
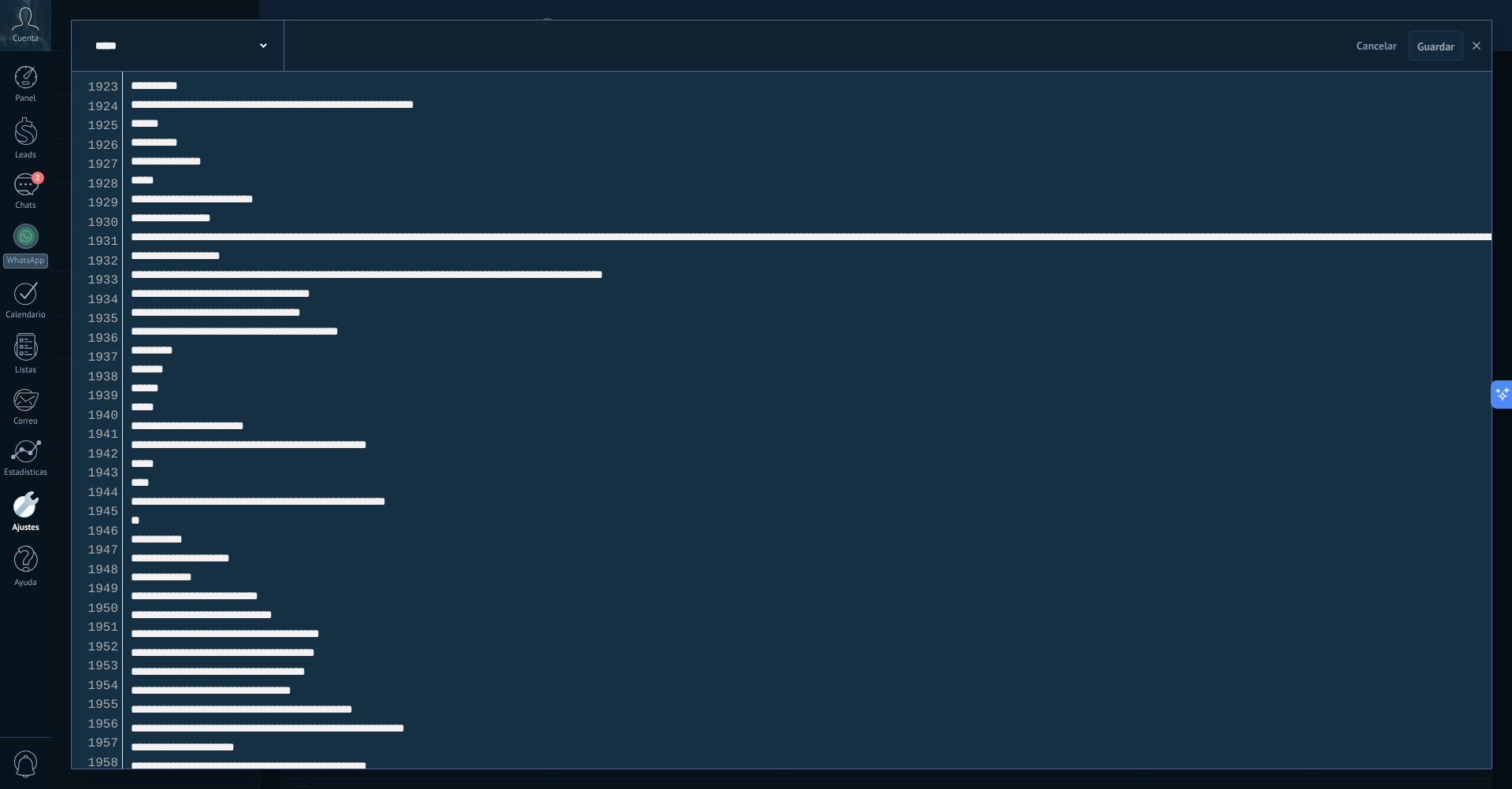
click at [350, 630] on textarea at bounding box center [808, 420] width 1369 height 697
click at [1425, 59] on button "Guardar" at bounding box center [1436, 45] width 55 height 30
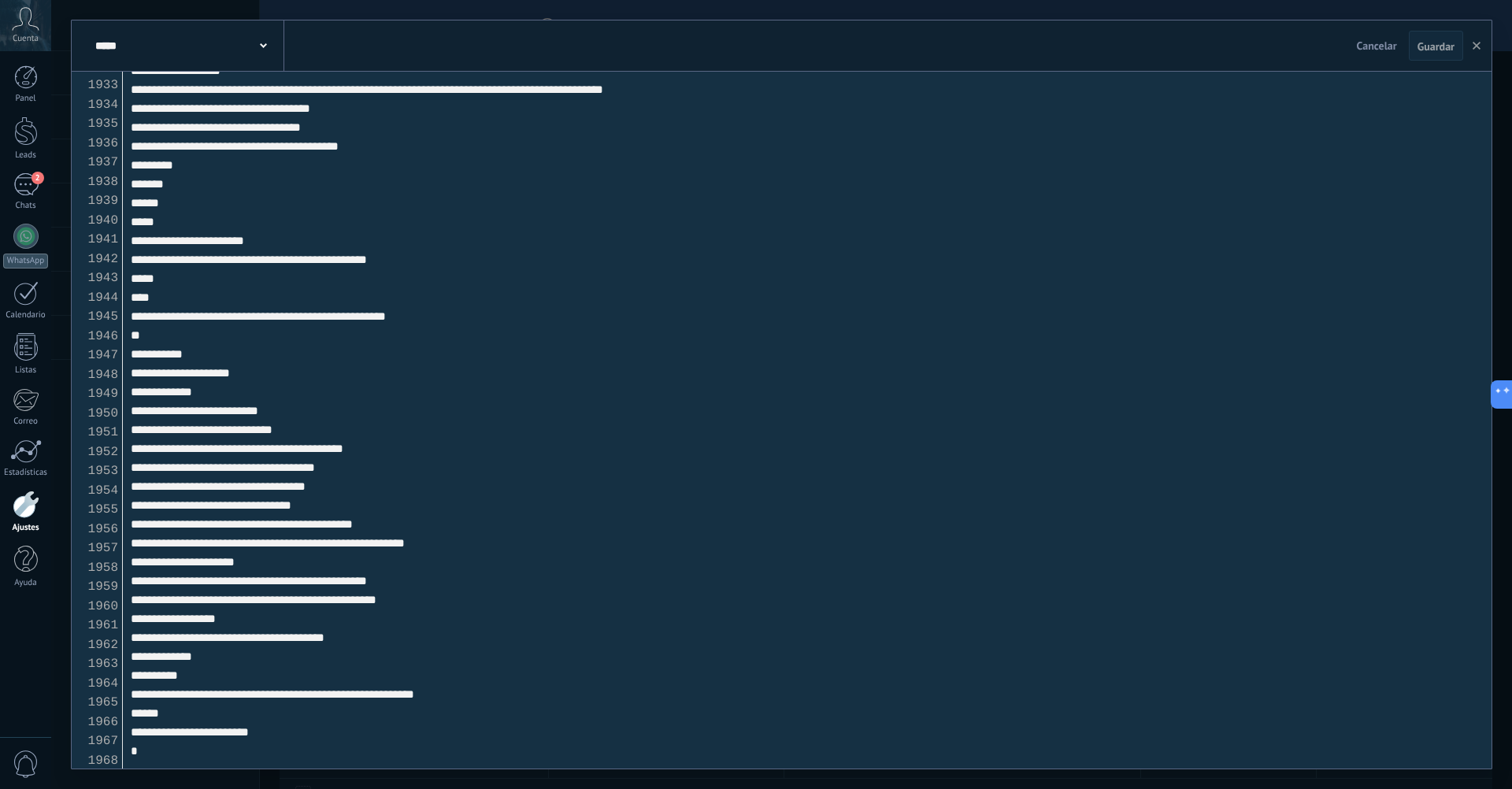
scroll to position [37269, 0]
drag, startPoint x: 162, startPoint y: 697, endPoint x: 154, endPoint y: 589, distance: 108.3
click at [154, 589] on textarea at bounding box center [808, 420] width 1369 height 697
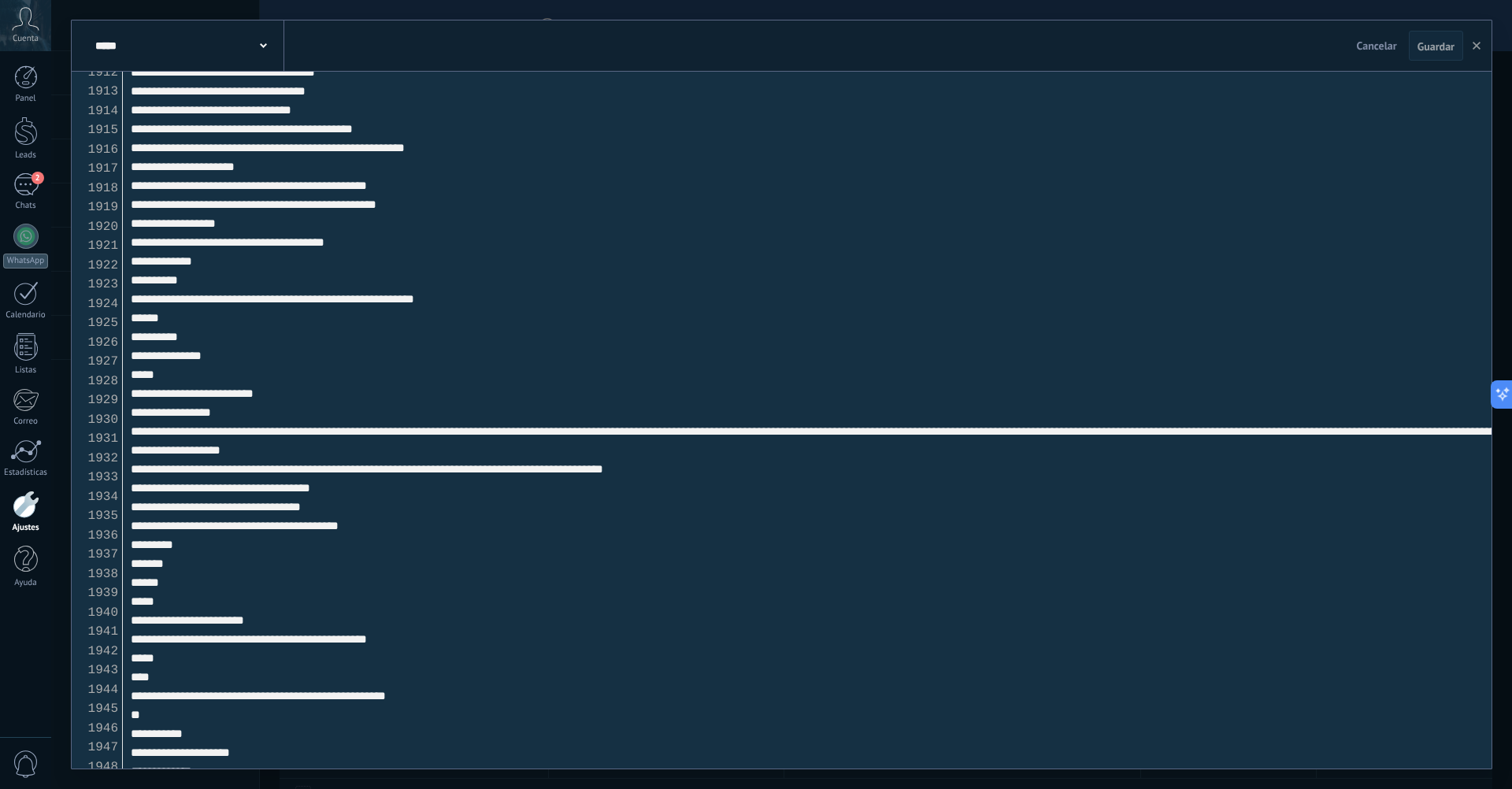
scroll to position [36875, 0]
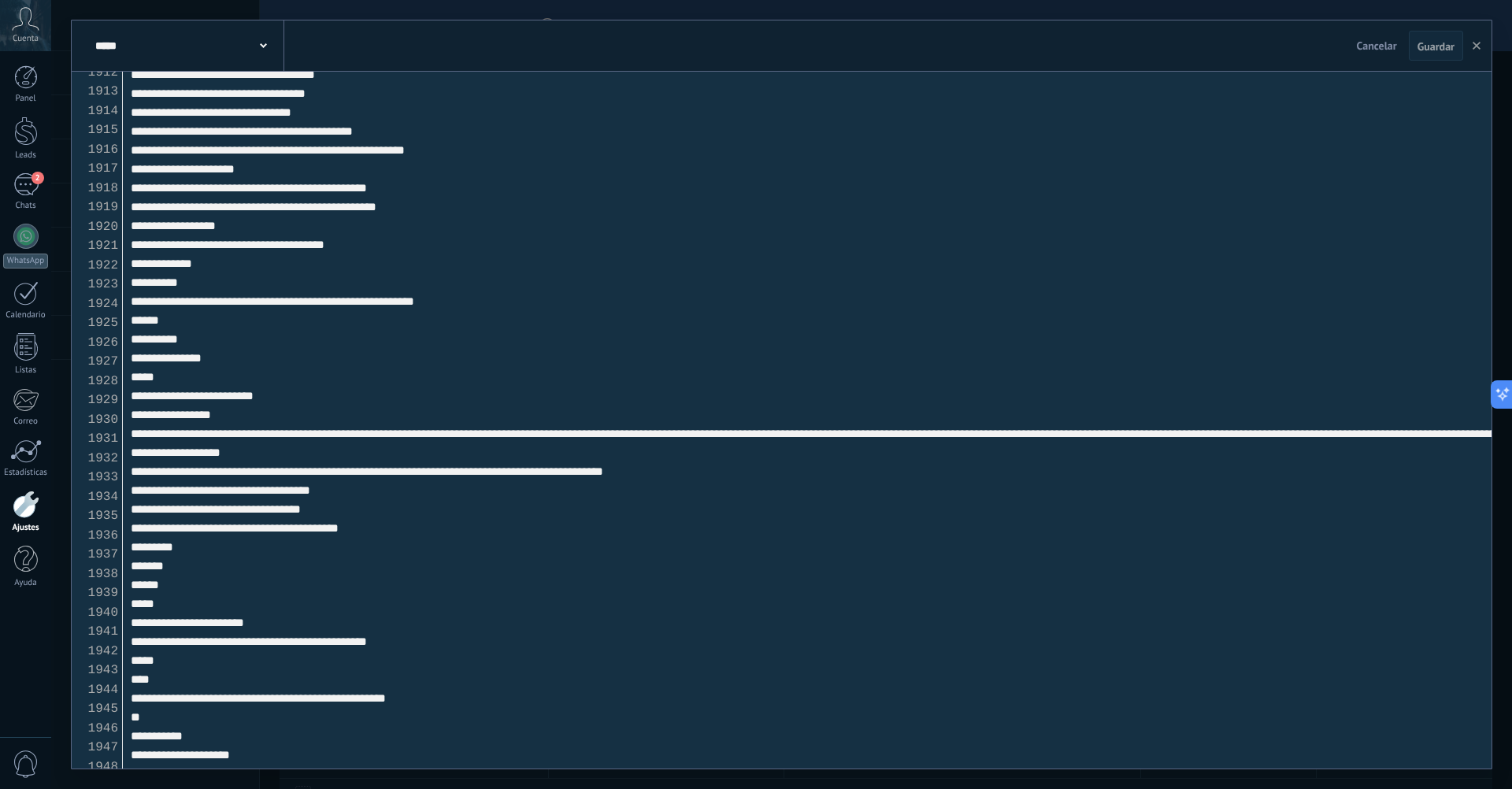
drag, startPoint x: 164, startPoint y: 692, endPoint x: 149, endPoint y: 343, distance: 349.3
click at [149, 343] on textarea at bounding box center [808, 420] width 1369 height 697
paste textarea "**********"
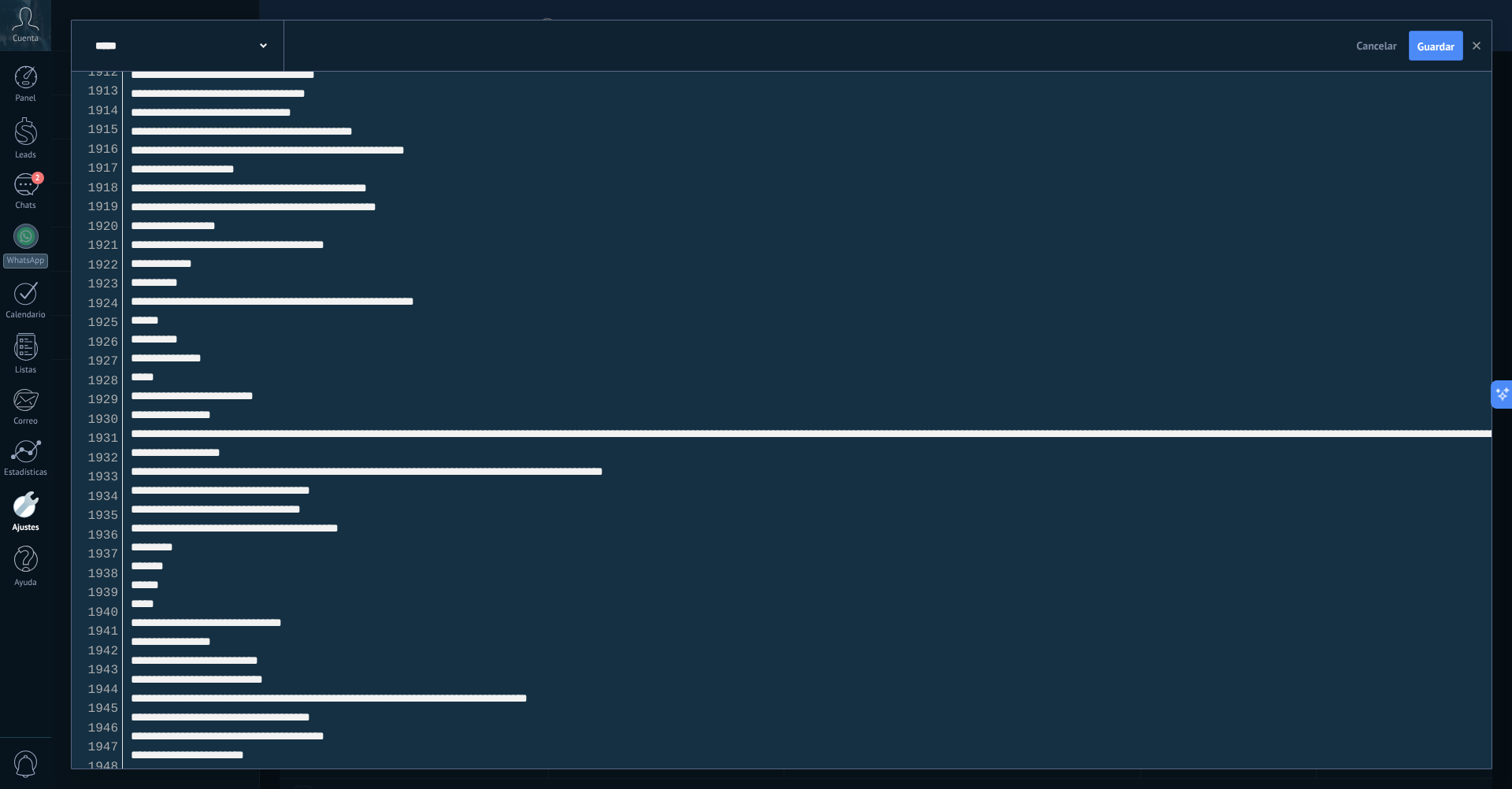
scroll to position [37042, 0]
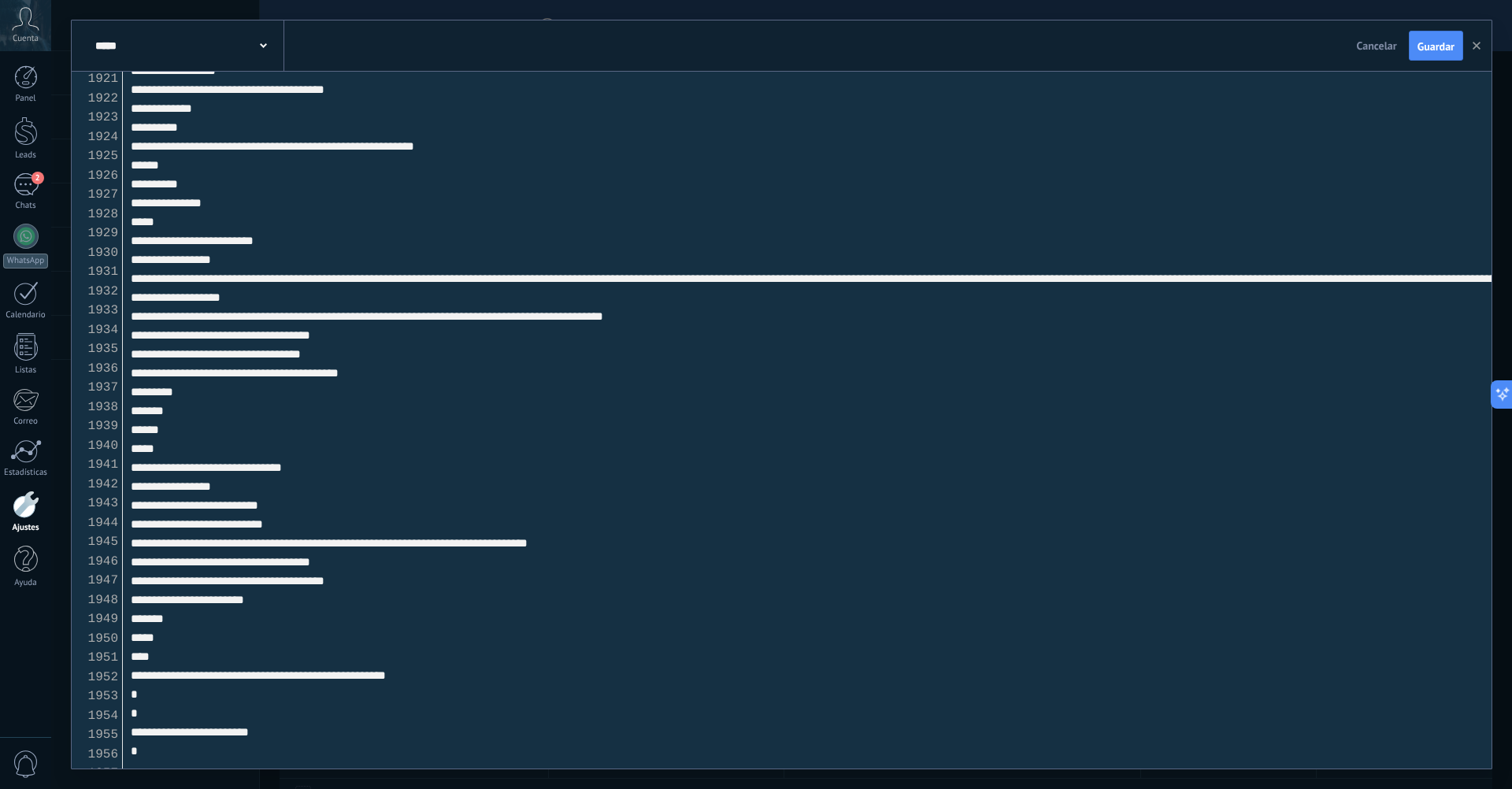
drag, startPoint x: 504, startPoint y: 665, endPoint x: 254, endPoint y: 657, distance: 250.1
click at [254, 657] on textarea at bounding box center [808, 420] width 1369 height 697
click at [538, 652] on textarea at bounding box center [808, 420] width 1369 height 697
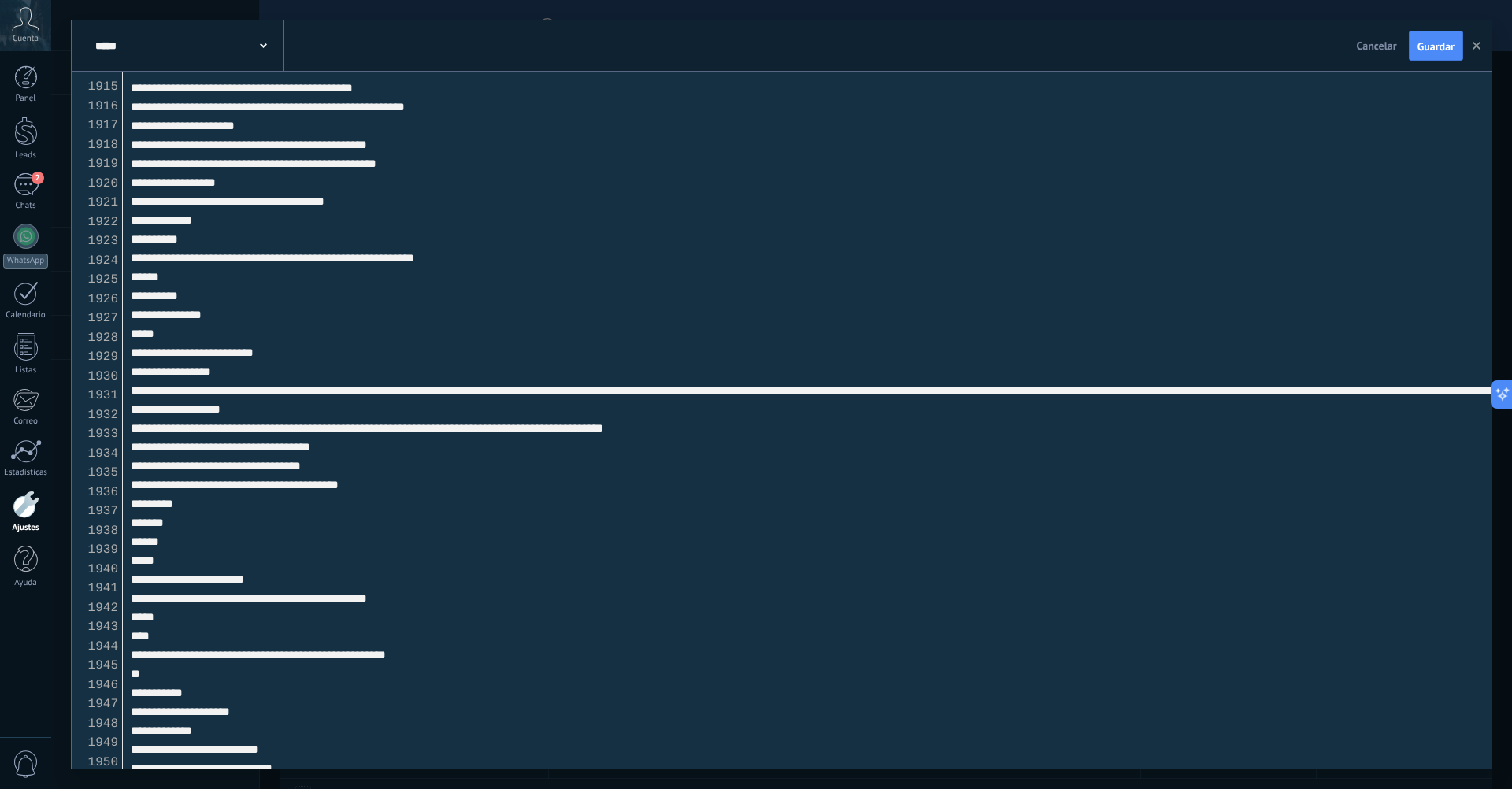
scroll to position [36940, 0]
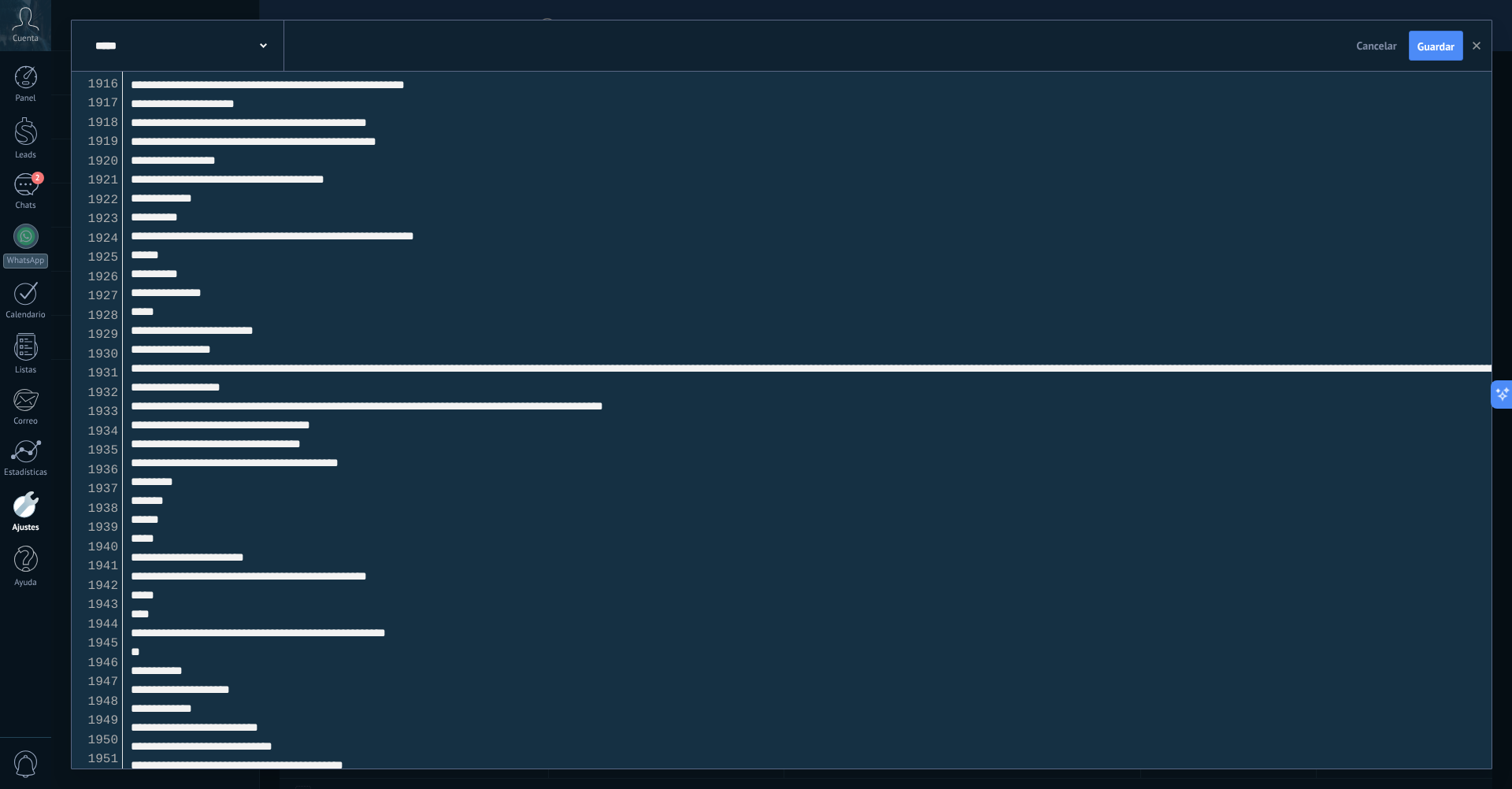
click at [258, 634] on textarea at bounding box center [808, 420] width 1369 height 697
drag, startPoint x: 252, startPoint y: 631, endPoint x: 507, endPoint y: 633, distance: 255.0
click at [507, 633] on textarea at bounding box center [808, 420] width 1369 height 697
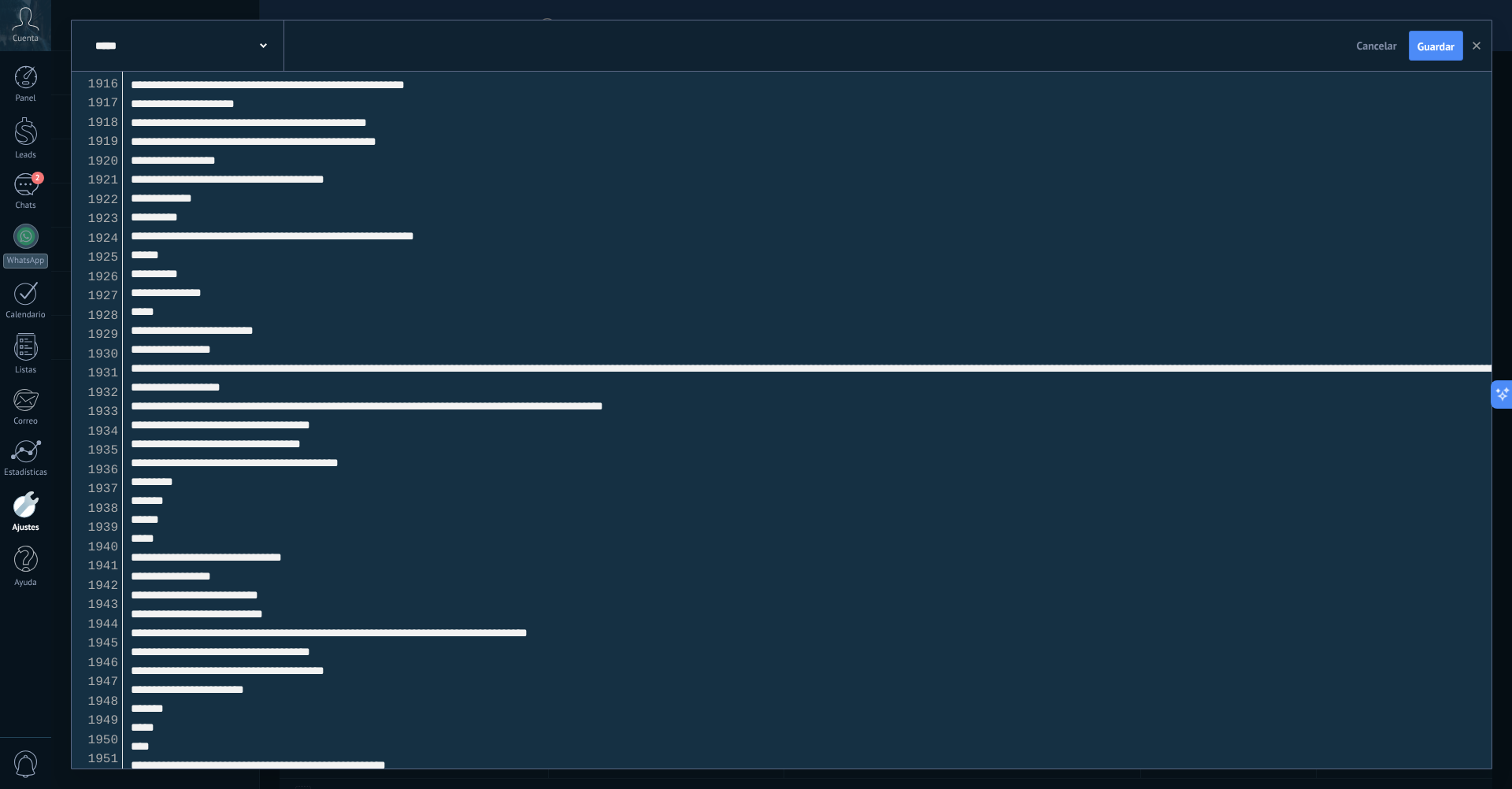
scroll to position [37042, 0]
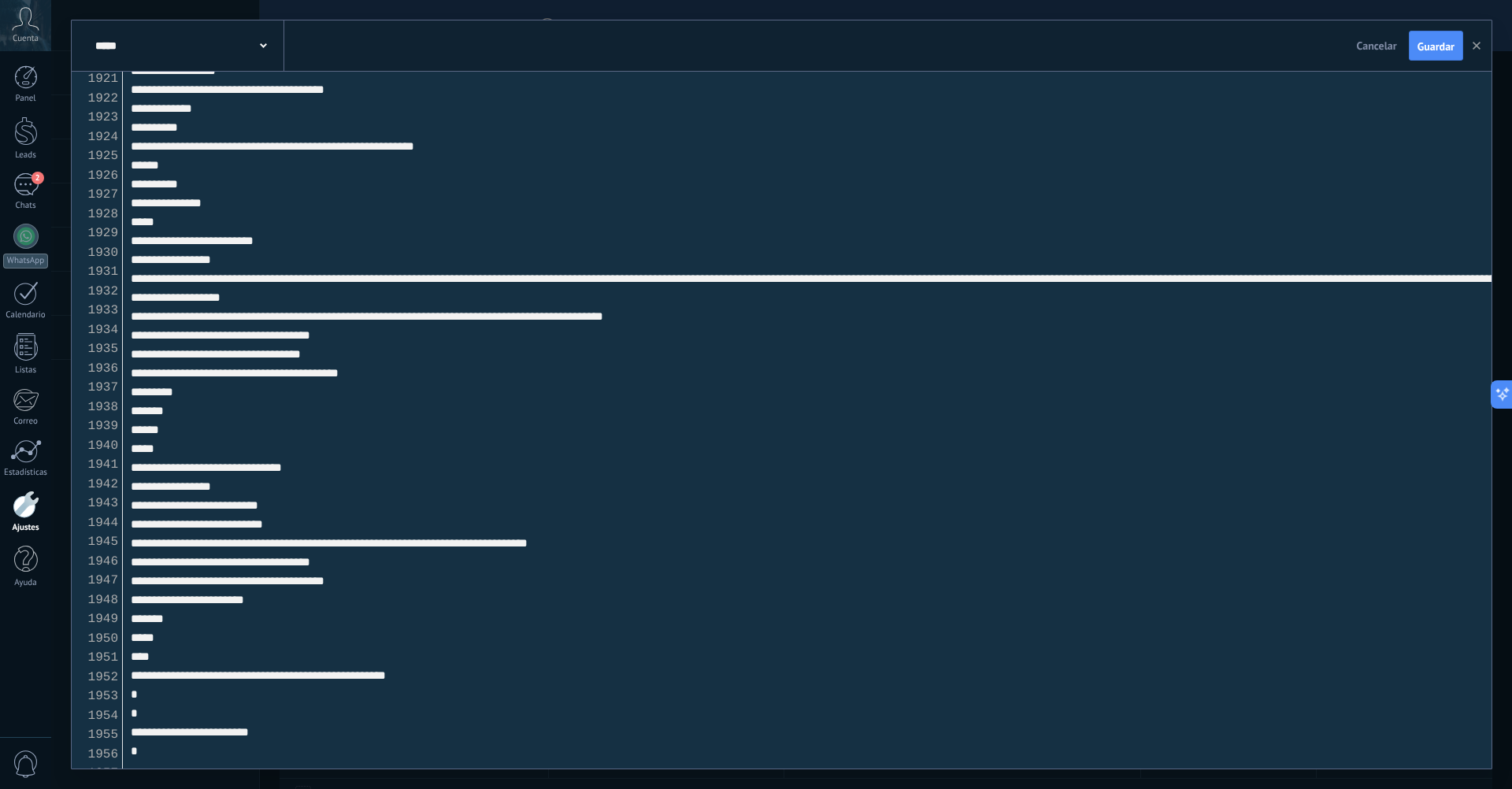
drag, startPoint x: 505, startPoint y: 666, endPoint x: 251, endPoint y: 669, distance: 254.0
click at [251, 669] on textarea at bounding box center [808, 420] width 1369 height 697
paste textarea
click at [1427, 57] on button "Guardar" at bounding box center [1436, 45] width 55 height 30
click at [301, 495] on textarea at bounding box center [808, 420] width 1369 height 697
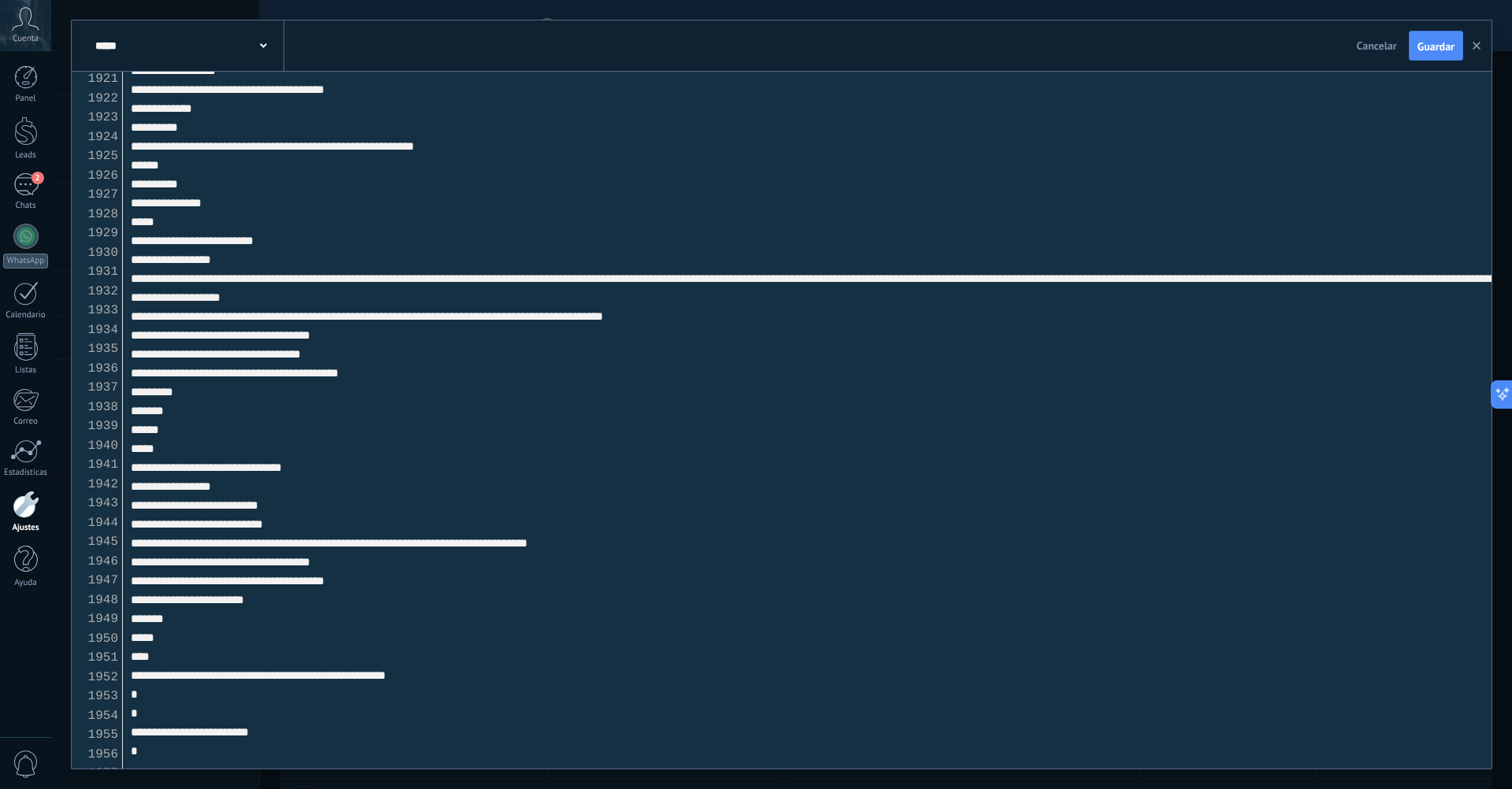
click at [1419, 54] on button "Guardar" at bounding box center [1436, 45] width 55 height 30
click at [817, 164] on textarea at bounding box center [808, 420] width 1369 height 697
drag, startPoint x: 142, startPoint y: 684, endPoint x: 154, endPoint y: 179, distance: 505.1
click at [154, 179] on textarea at bounding box center [808, 420] width 1369 height 697
paste textarea "**********"
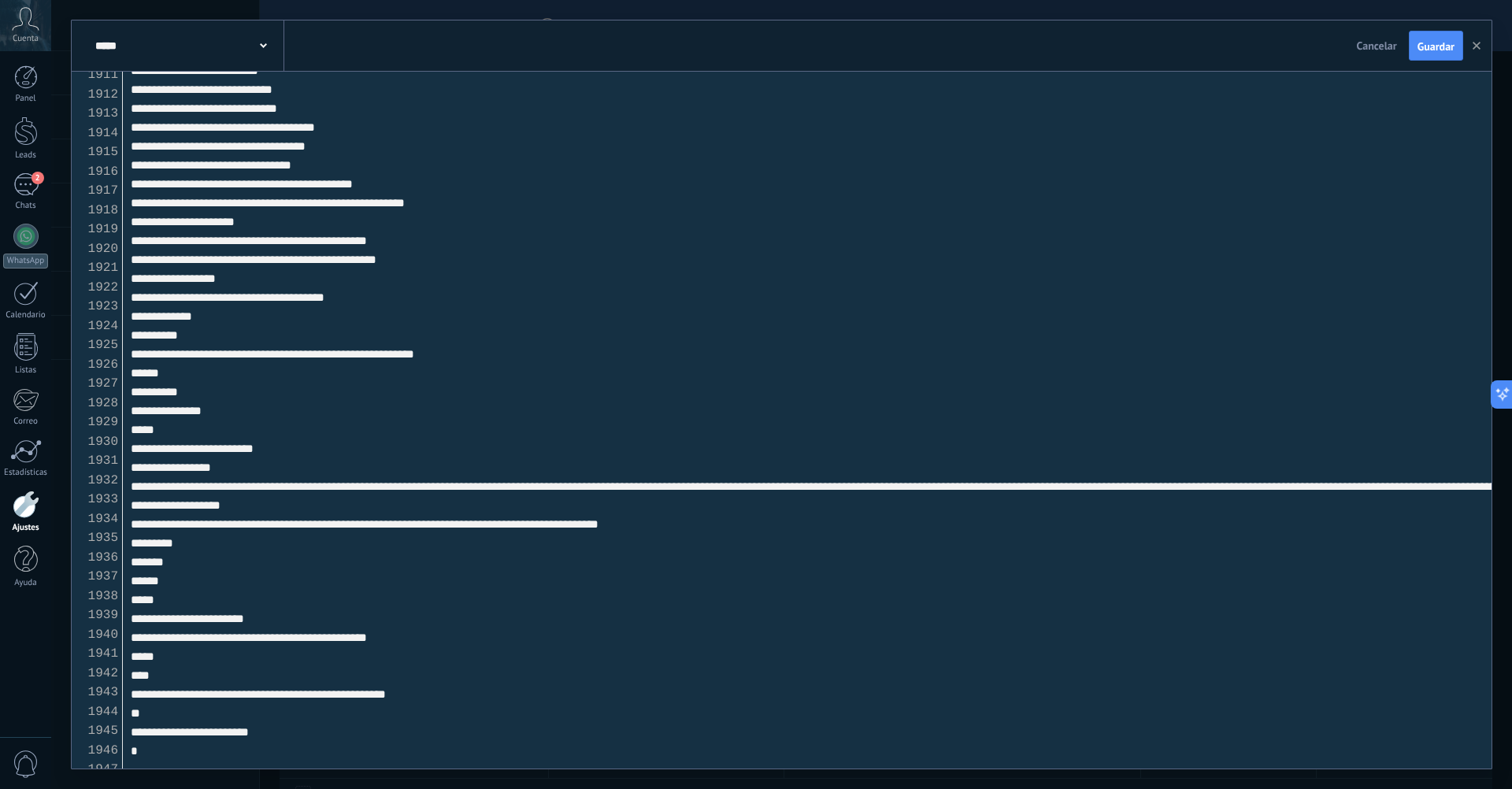
scroll to position [36834, 0]
drag, startPoint x: 252, startPoint y: 689, endPoint x: 505, endPoint y: 685, distance: 253.0
click at [505, 685] on textarea at bounding box center [808, 420] width 1369 height 697
paste textarea
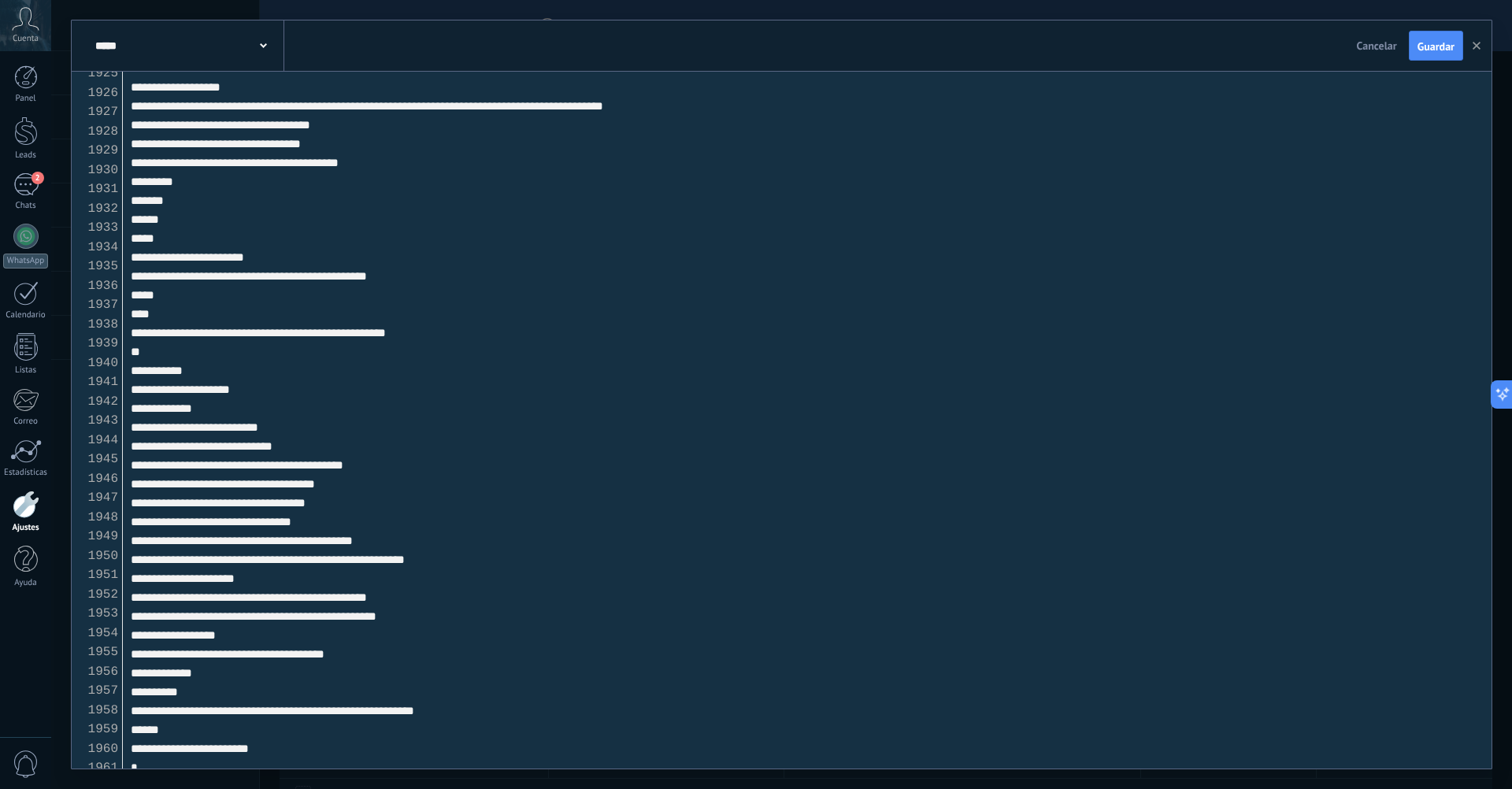
scroll to position [37269, 0]
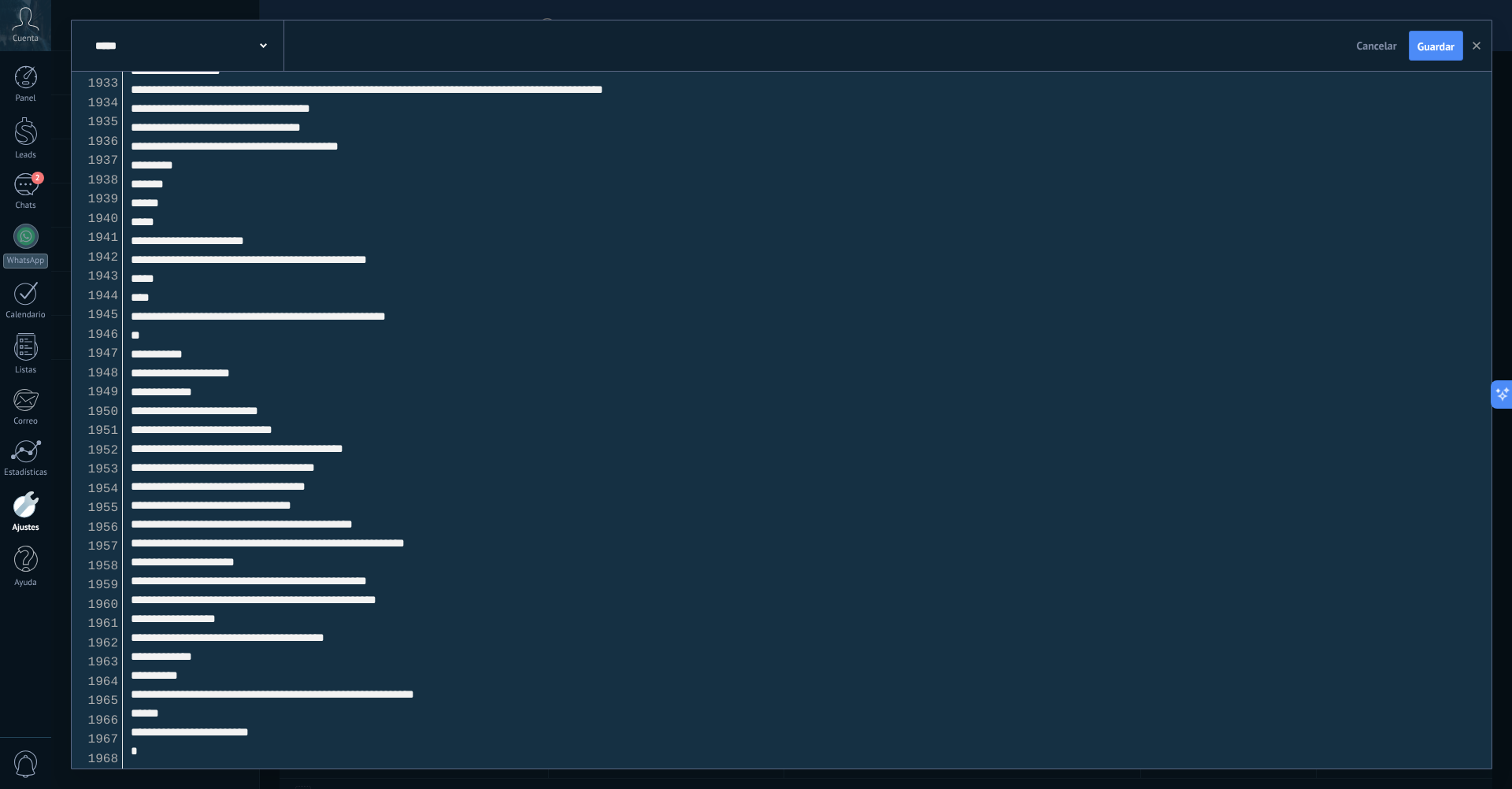
click at [401, 678] on textarea at bounding box center [808, 420] width 1369 height 697
drag, startPoint x: 296, startPoint y: 679, endPoint x: 546, endPoint y: 673, distance: 250.1
click at [546, 673] on textarea at bounding box center [808, 420] width 1369 height 697
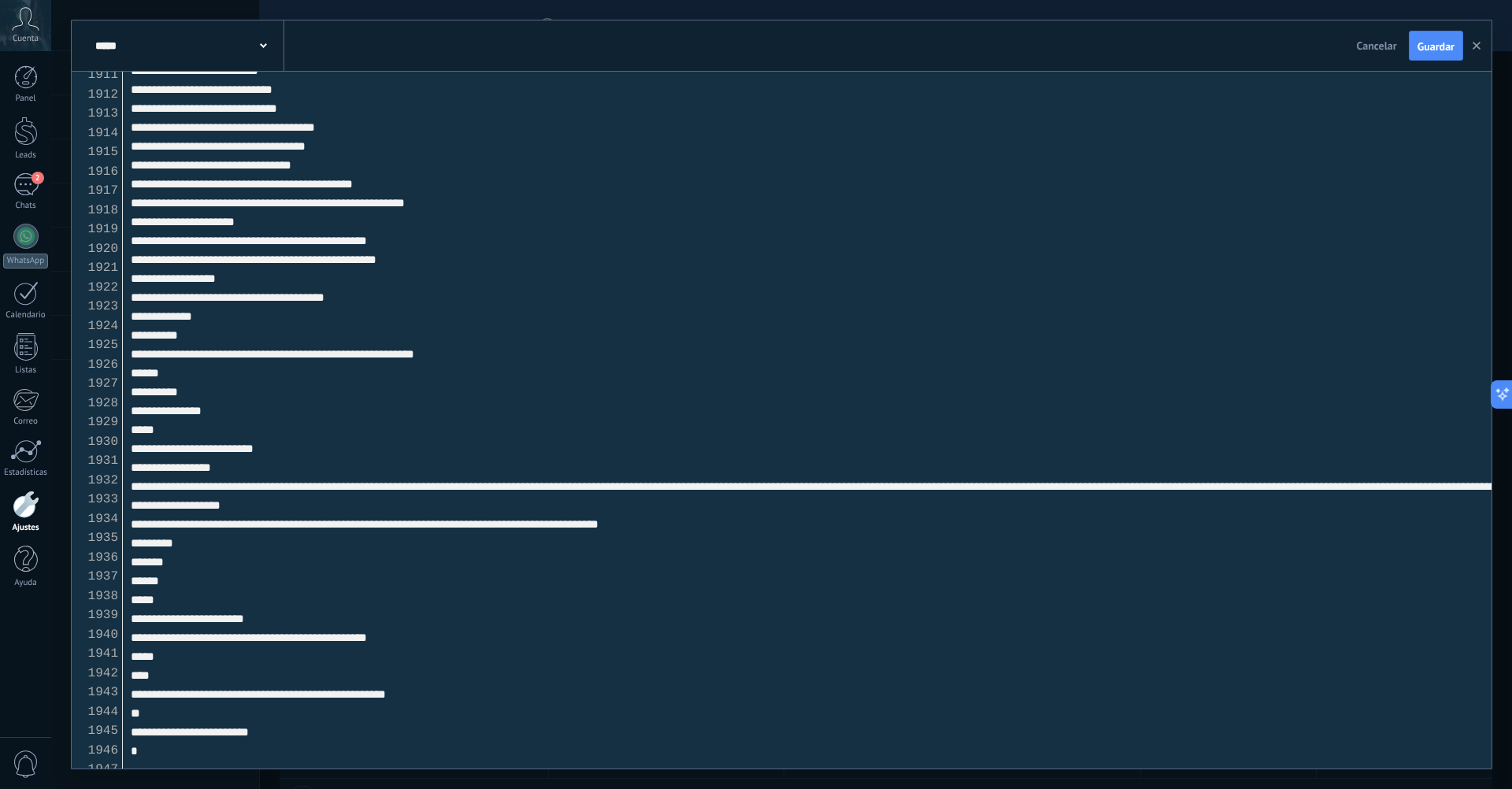
scroll to position [36834, 0]
click at [140, 695] on textarea at bounding box center [808, 420] width 1369 height 697
paste textarea "**********"
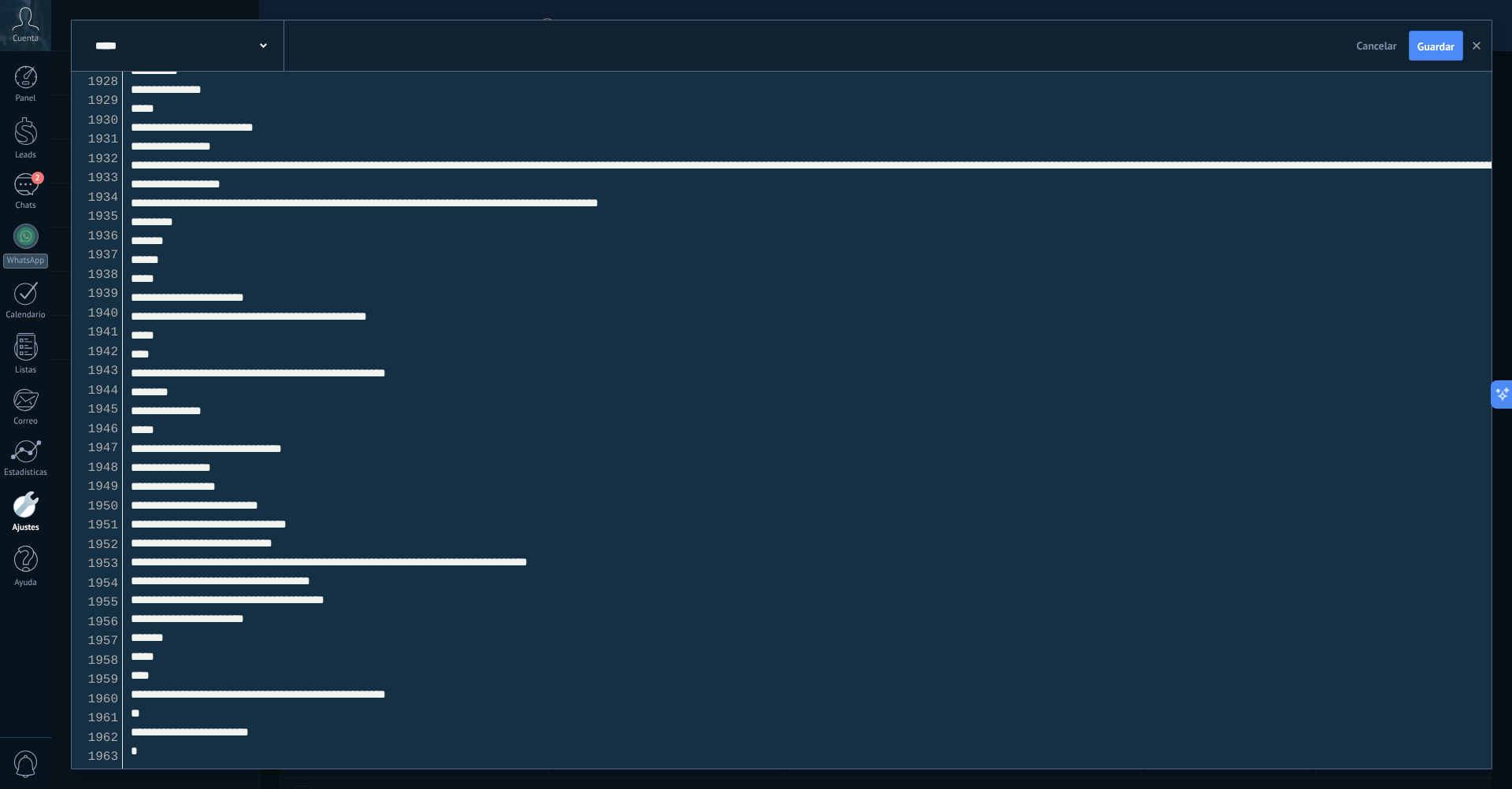
scroll to position [37156, 0]
drag, startPoint x: 254, startPoint y: 681, endPoint x: 504, endPoint y: 681, distance: 250.0
click at [504, 681] on textarea at bounding box center [808, 420] width 1369 height 697
paste textarea
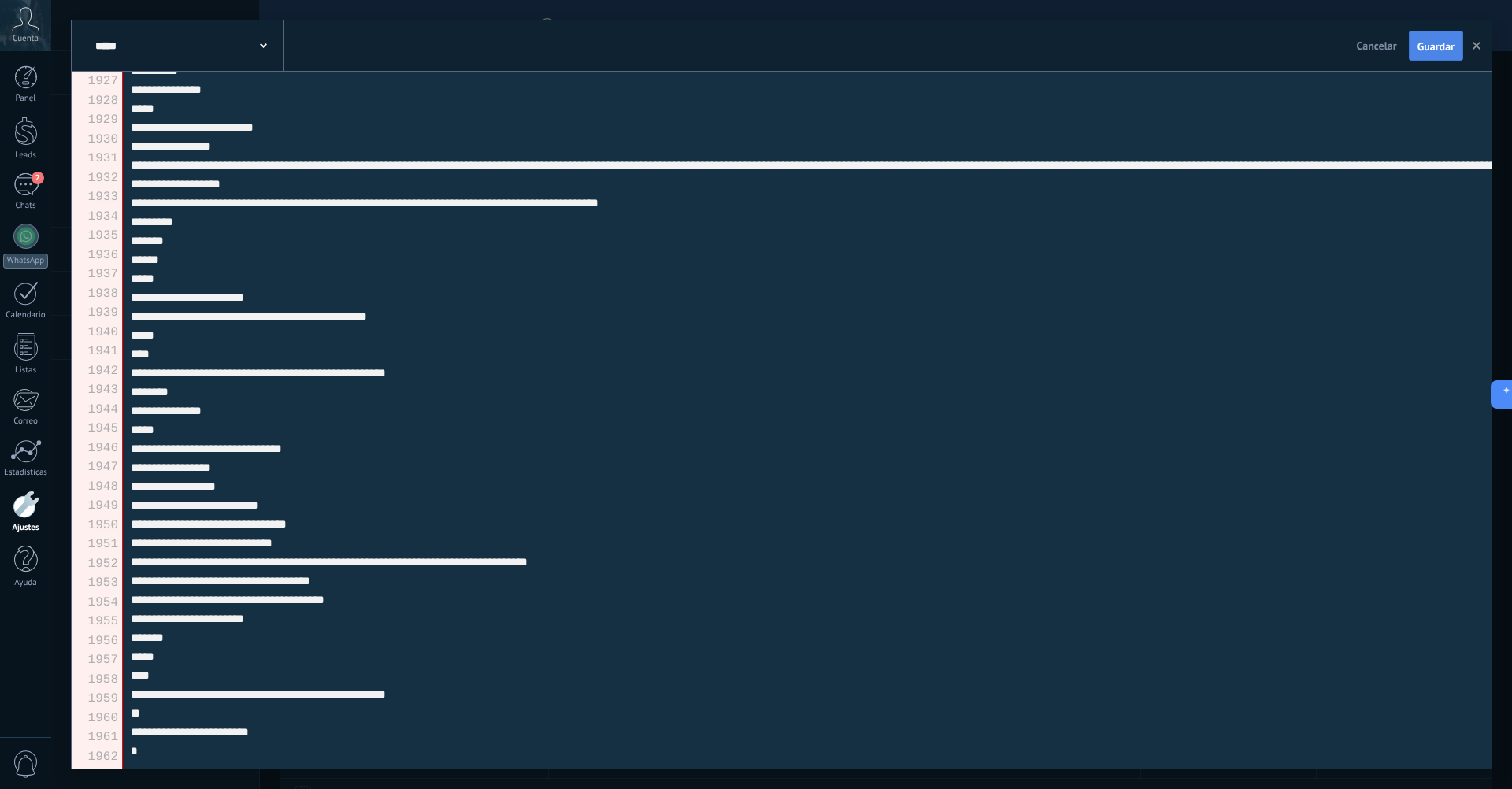
click at [1431, 43] on span "Guardar" at bounding box center [1436, 46] width 37 height 11
click at [1434, 54] on button "Guardar" at bounding box center [1436, 45] width 55 height 30
click at [300, 614] on textarea at bounding box center [808, 420] width 1369 height 697
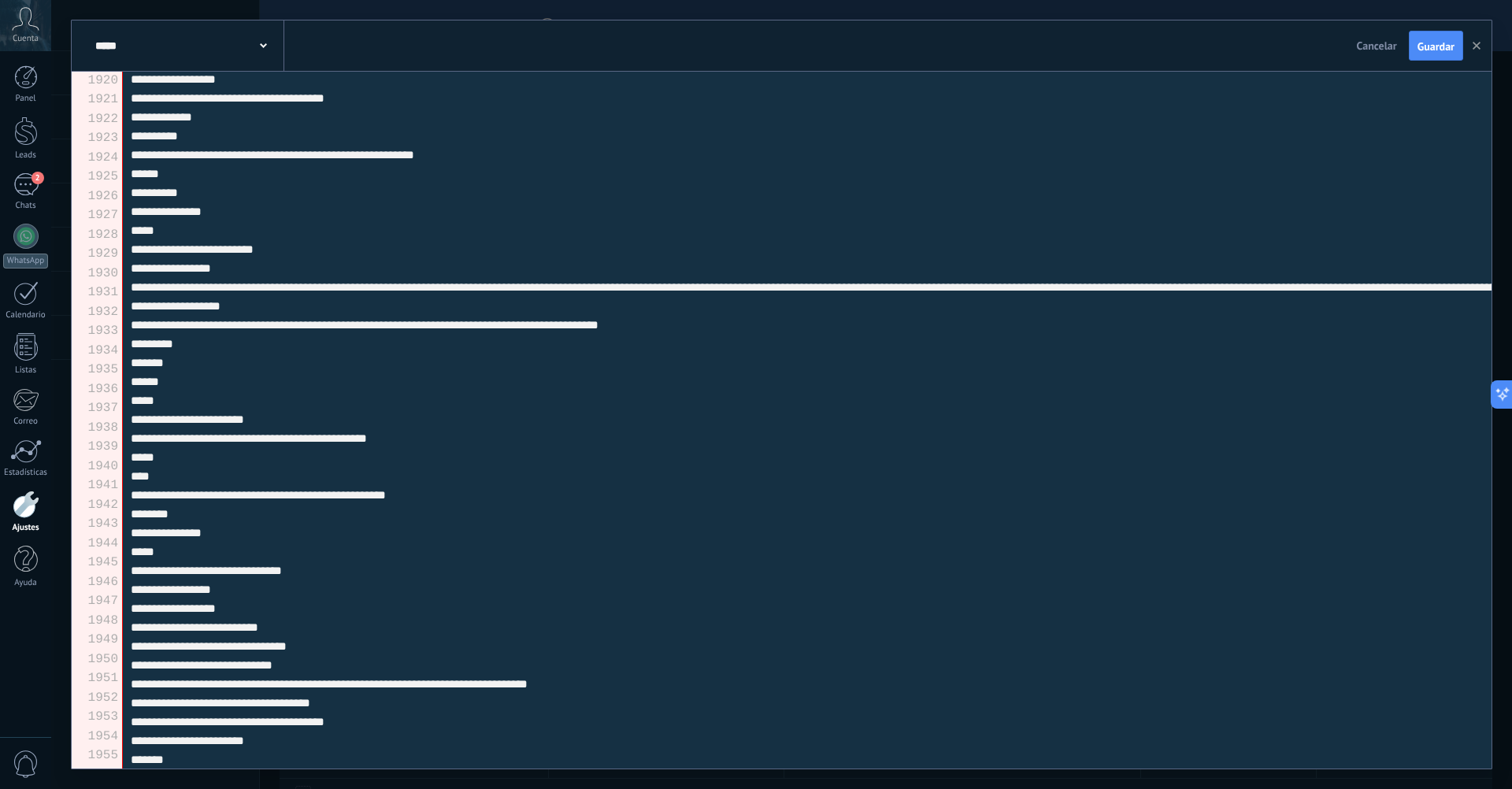
scroll to position [37024, 0]
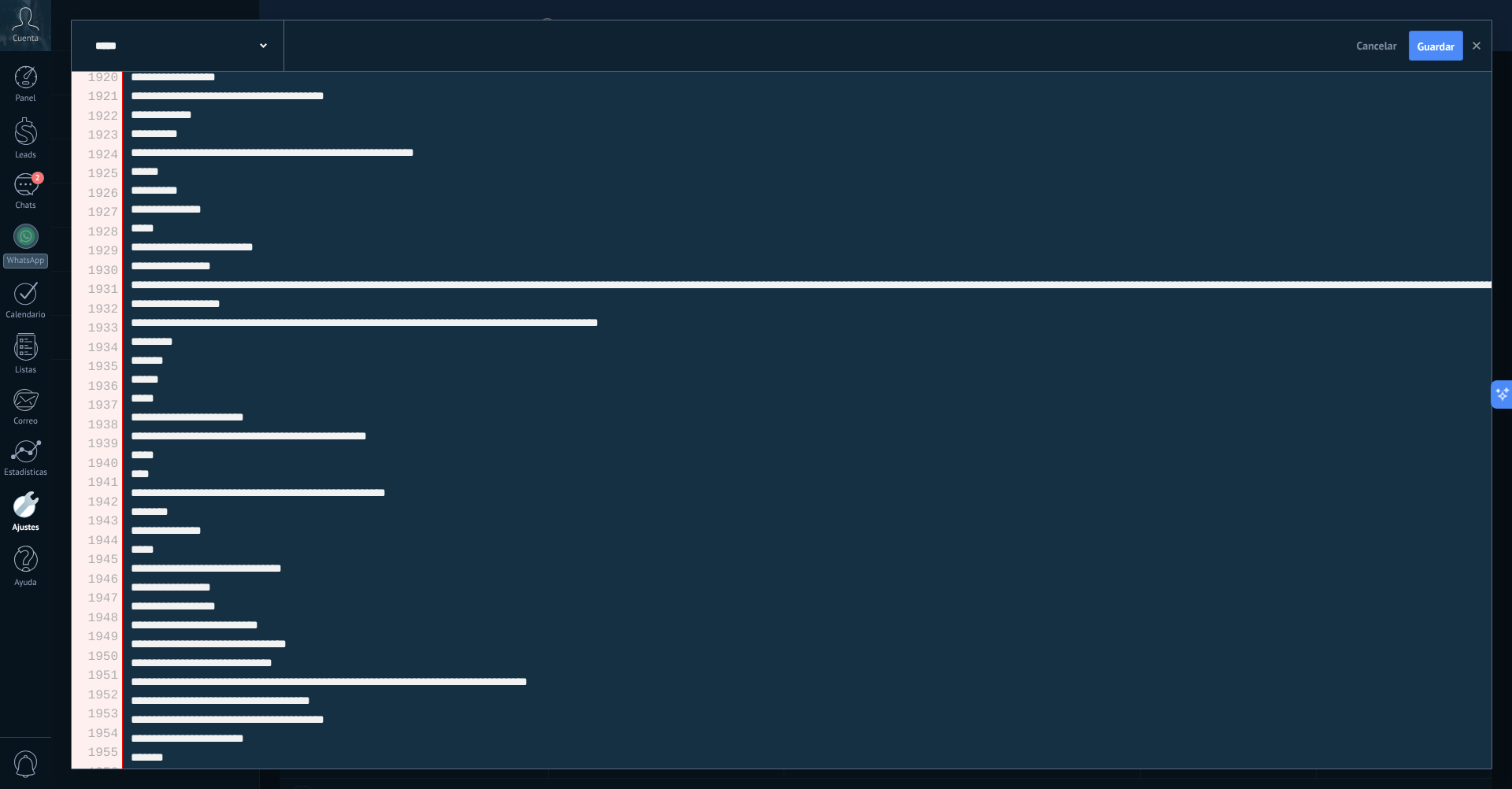
click at [323, 523] on textarea at bounding box center [808, 420] width 1369 height 697
click at [138, 511] on textarea at bounding box center [808, 420] width 1369 height 697
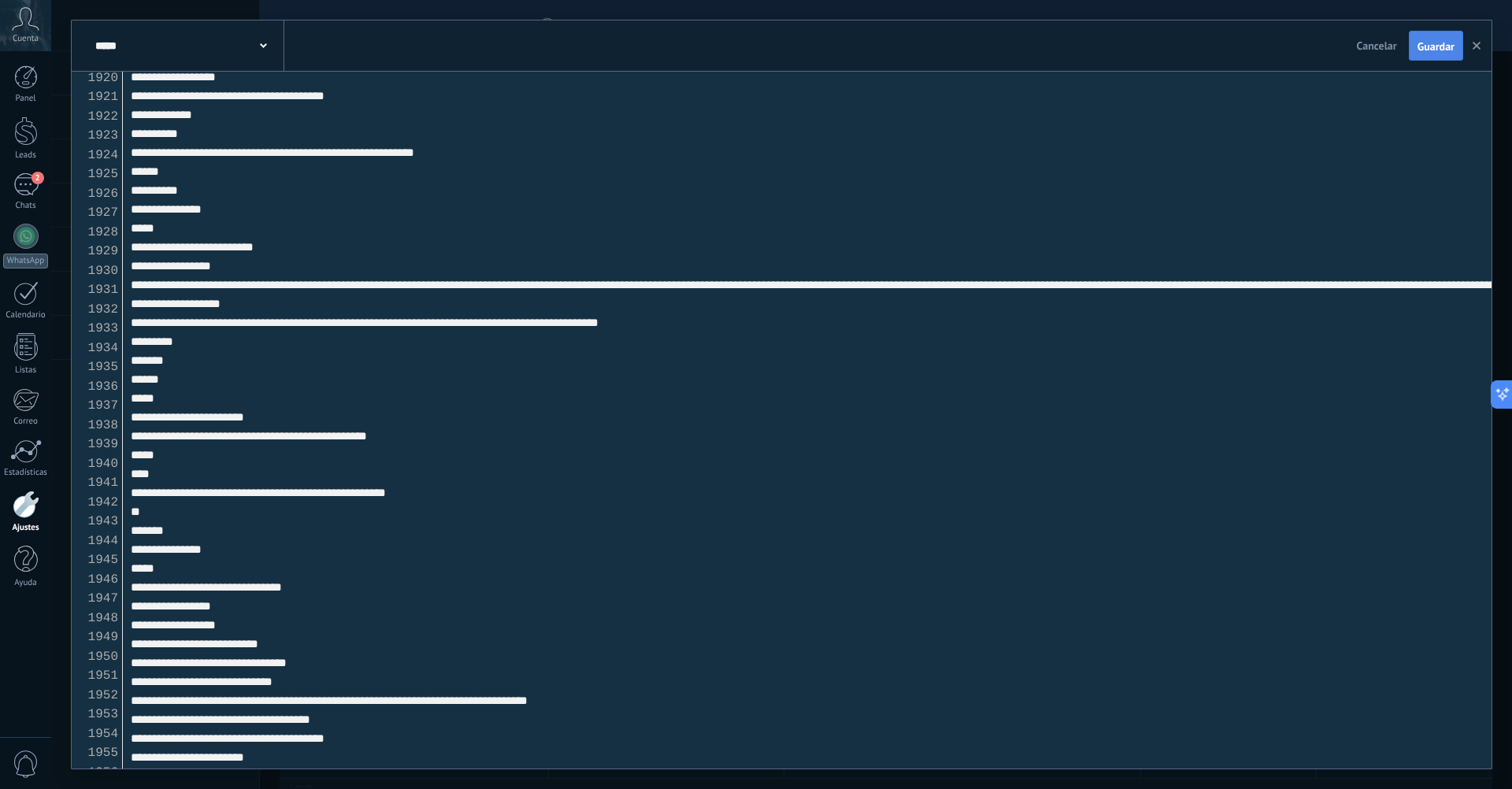
click at [1441, 59] on button "Guardar" at bounding box center [1436, 45] width 55 height 30
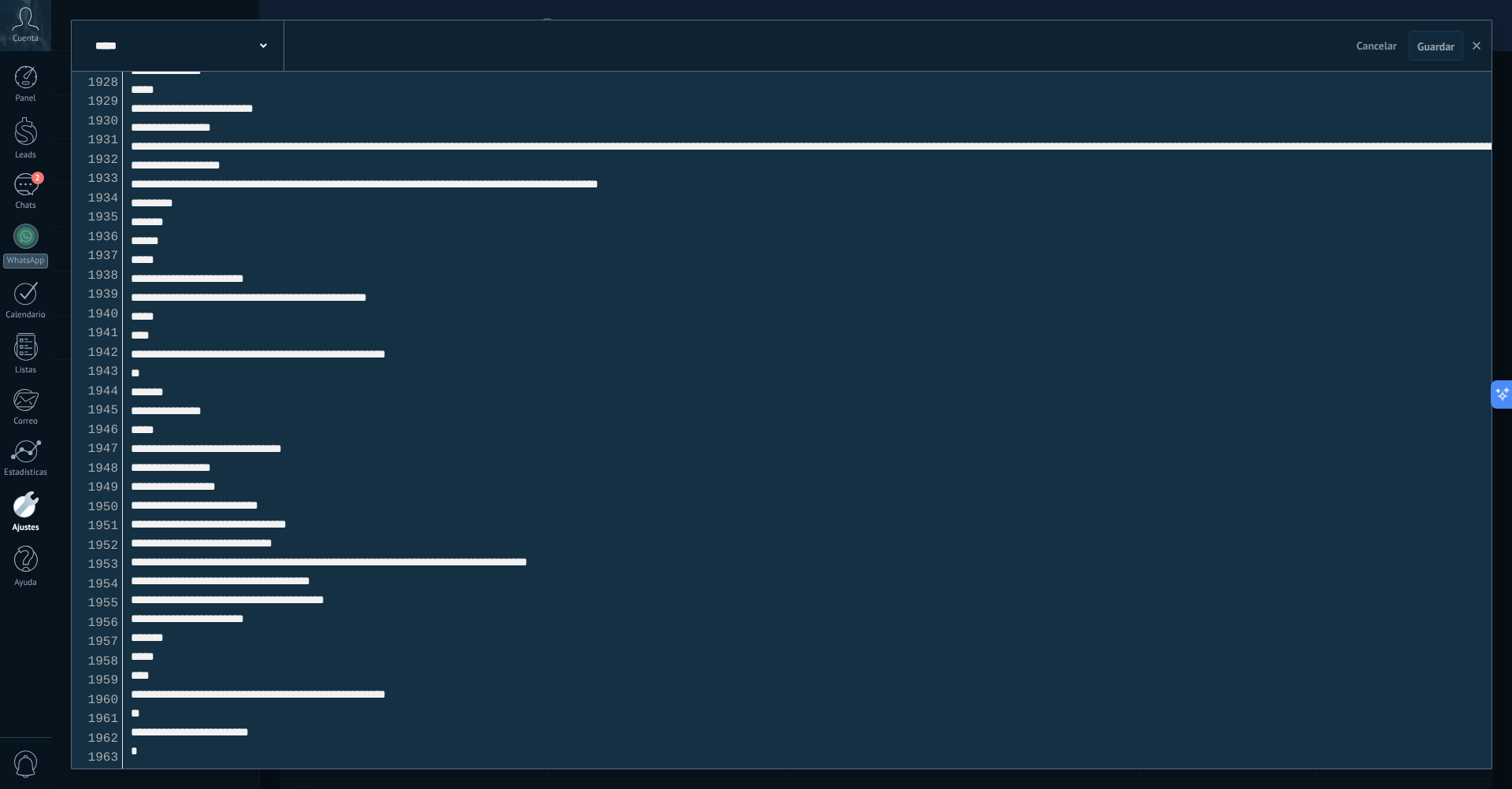
scroll to position [37174, 0]
drag, startPoint x: 149, startPoint y: 187, endPoint x: 137, endPoint y: 707, distance: 520.1
click at [137, 707] on textarea at bounding box center [808, 420] width 1369 height 697
paste textarea "**********"
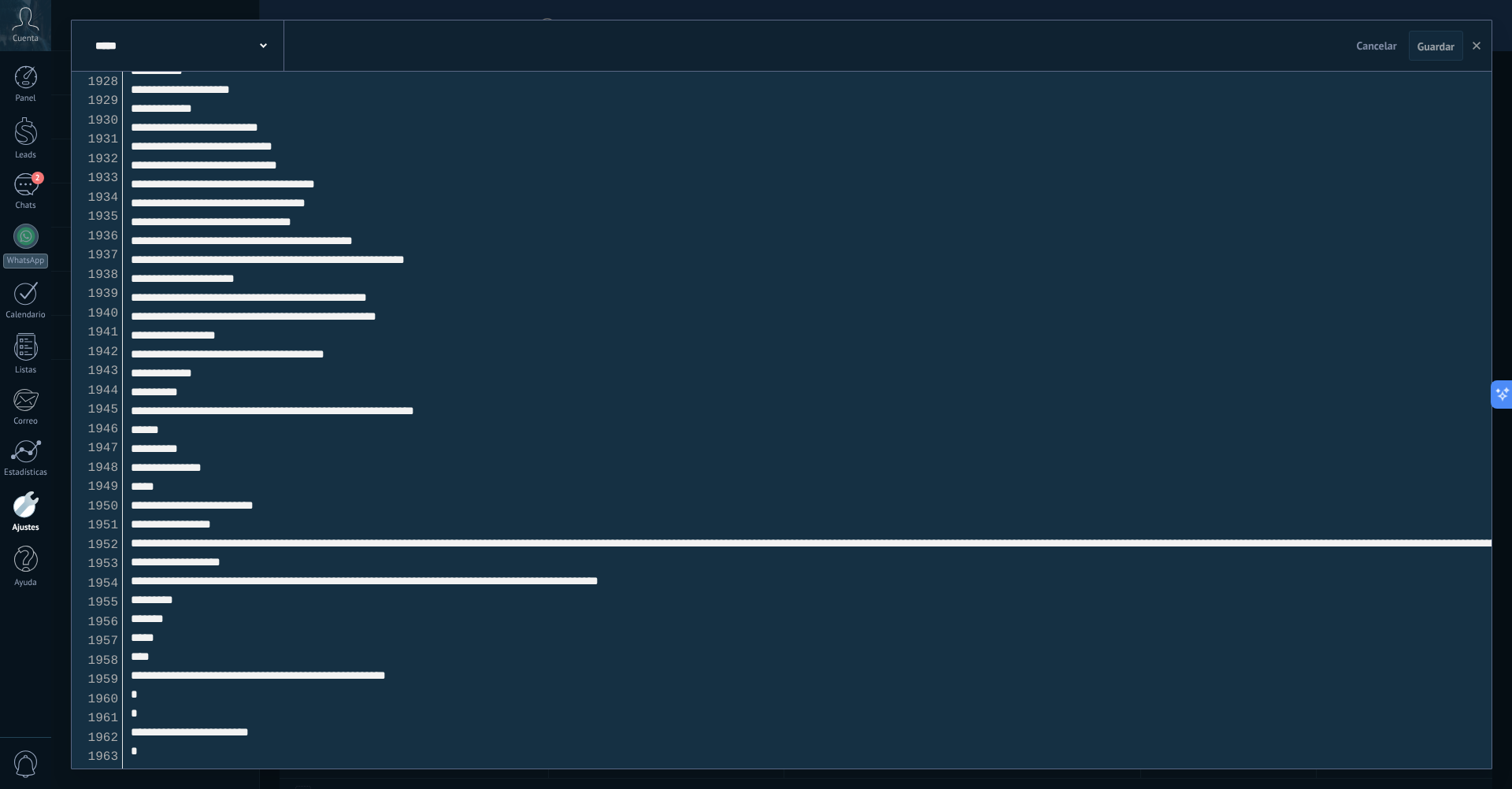
scroll to position [36778, 0]
drag, startPoint x: 507, startPoint y: 669, endPoint x: 253, endPoint y: 665, distance: 254.0
click at [253, 665] on textarea at bounding box center [808, 420] width 1369 height 697
paste textarea
click at [1413, 40] on button "Guardar" at bounding box center [1436, 45] width 55 height 30
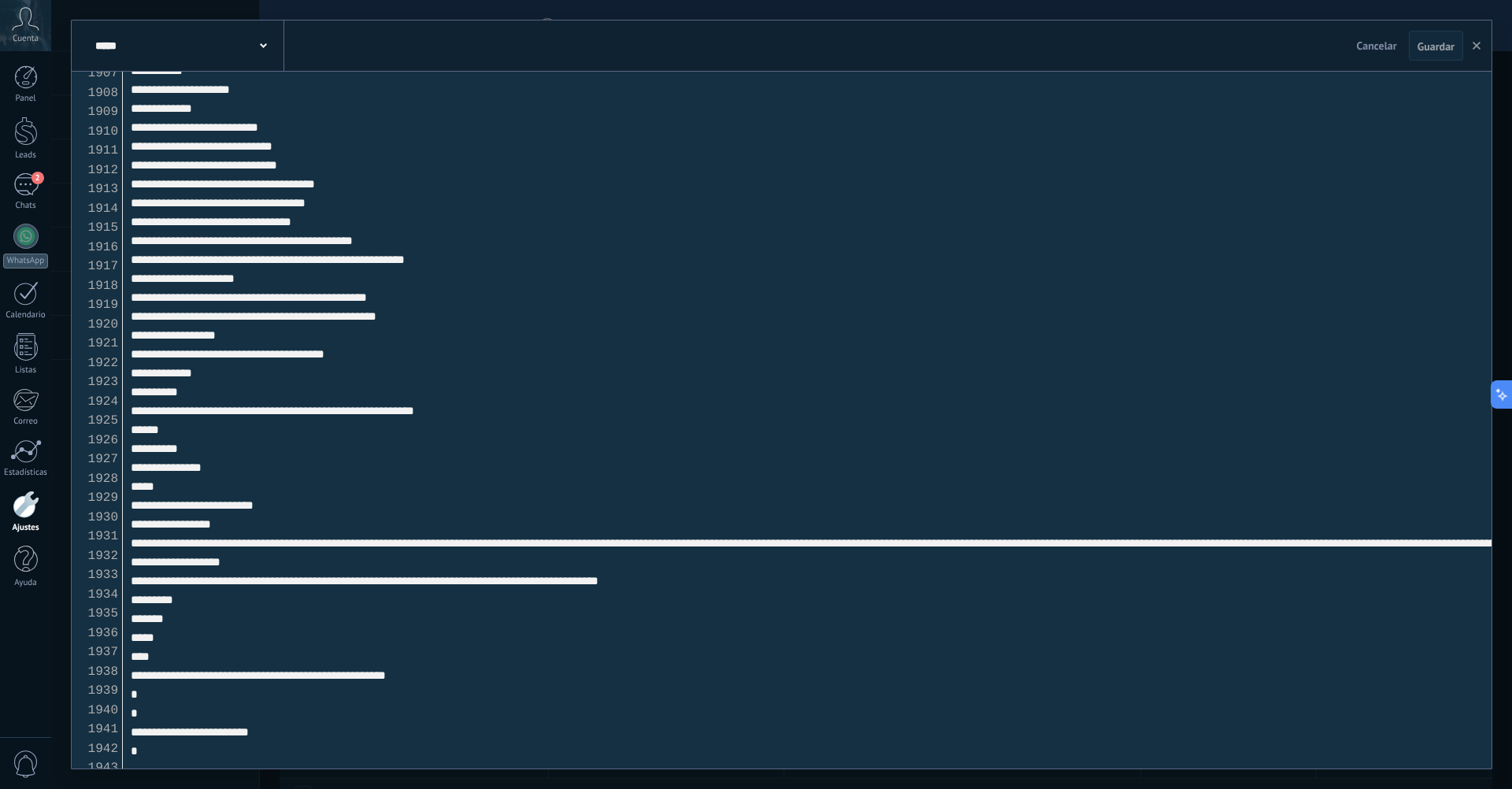
click at [133, 701] on textarea at bounding box center [808, 420] width 1369 height 697
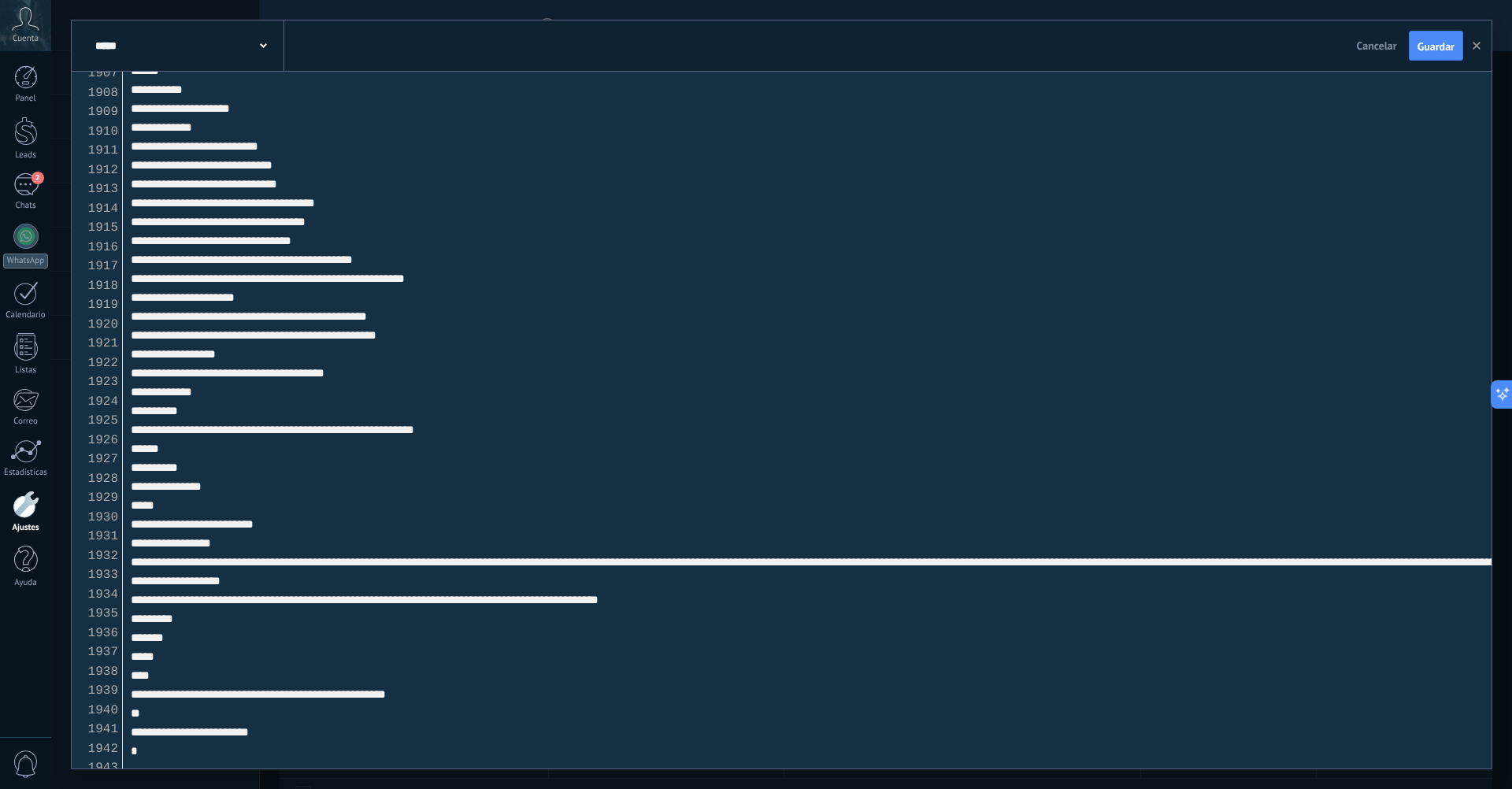
scroll to position [36759, 0]
type textarea "**********"
click at [1431, 42] on span "Guardar" at bounding box center [1436, 46] width 37 height 11
